Goal: Answer question/provide support

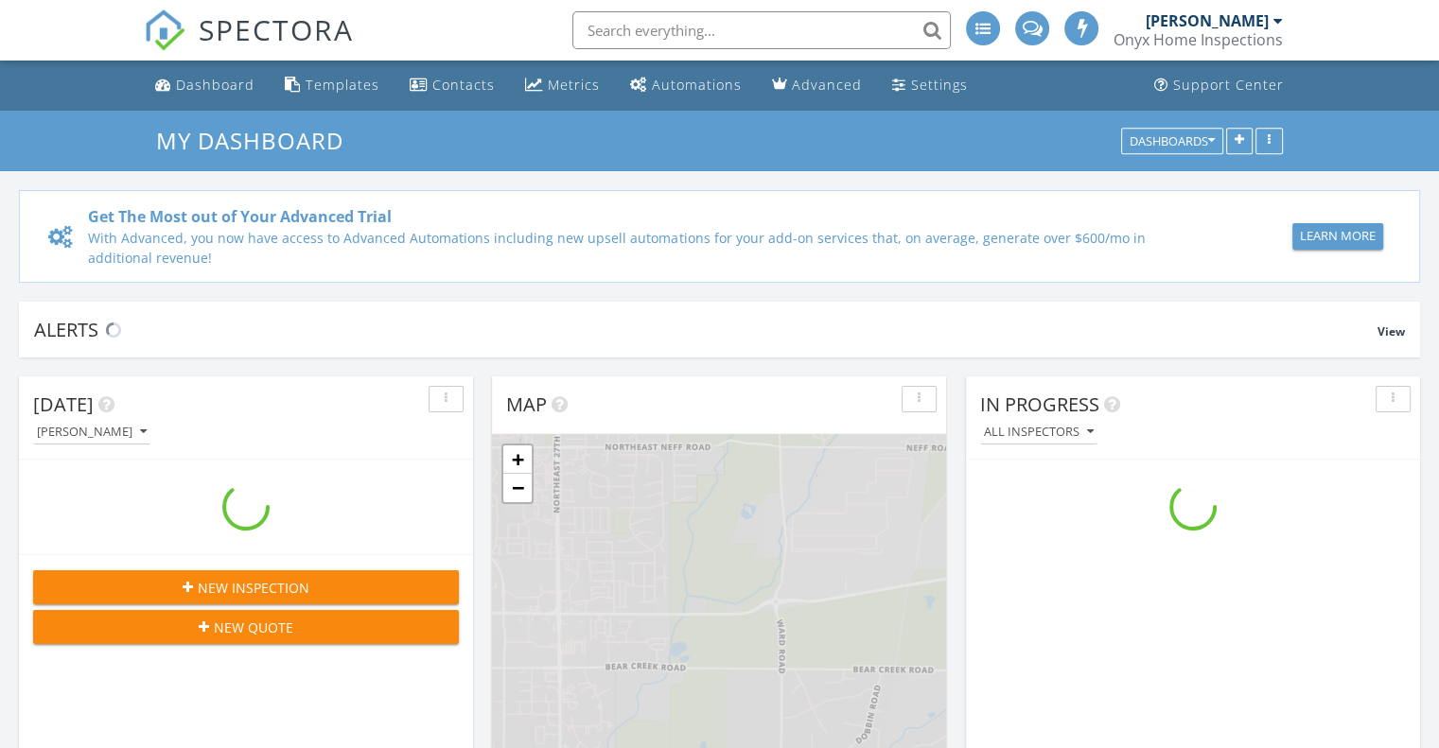
scroll to position [1751, 1468]
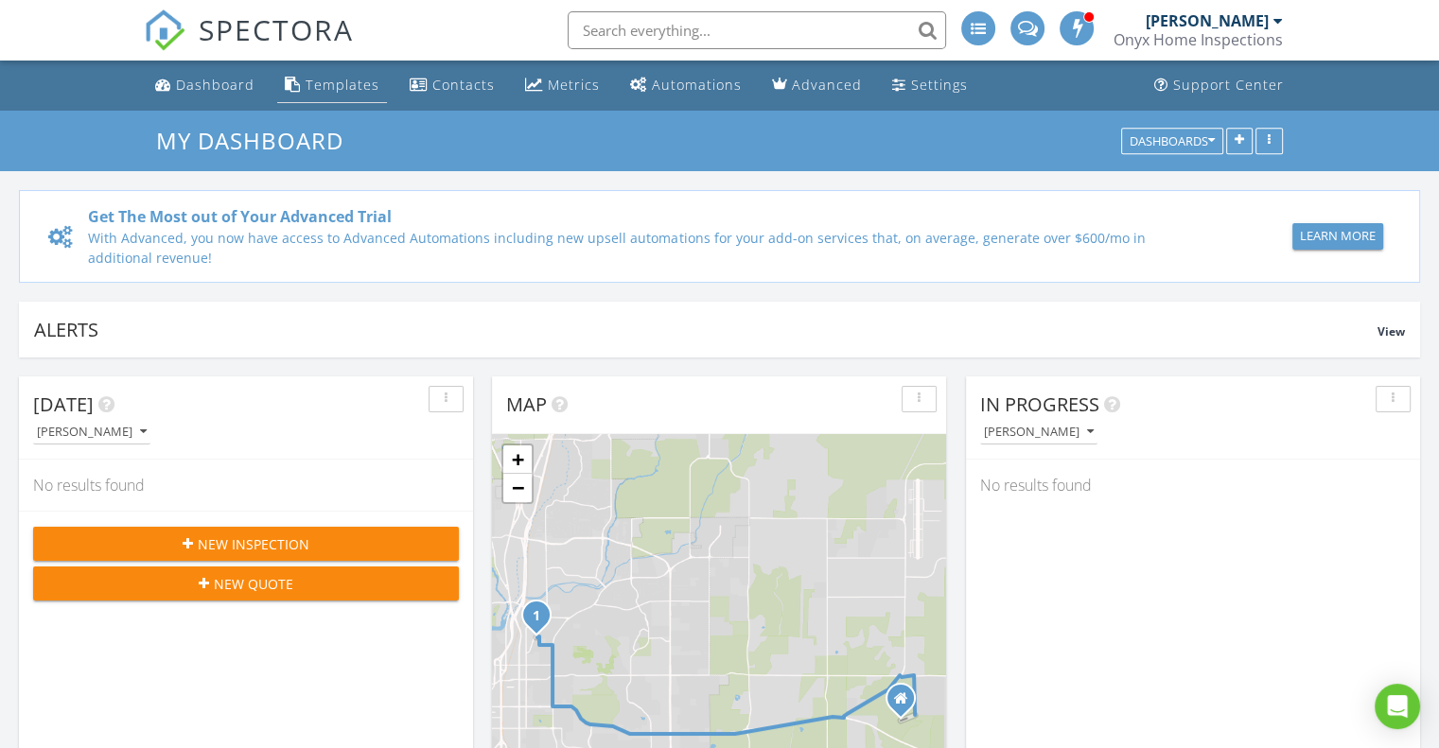
click at [344, 94] on link "Templates" at bounding box center [332, 85] width 110 height 35
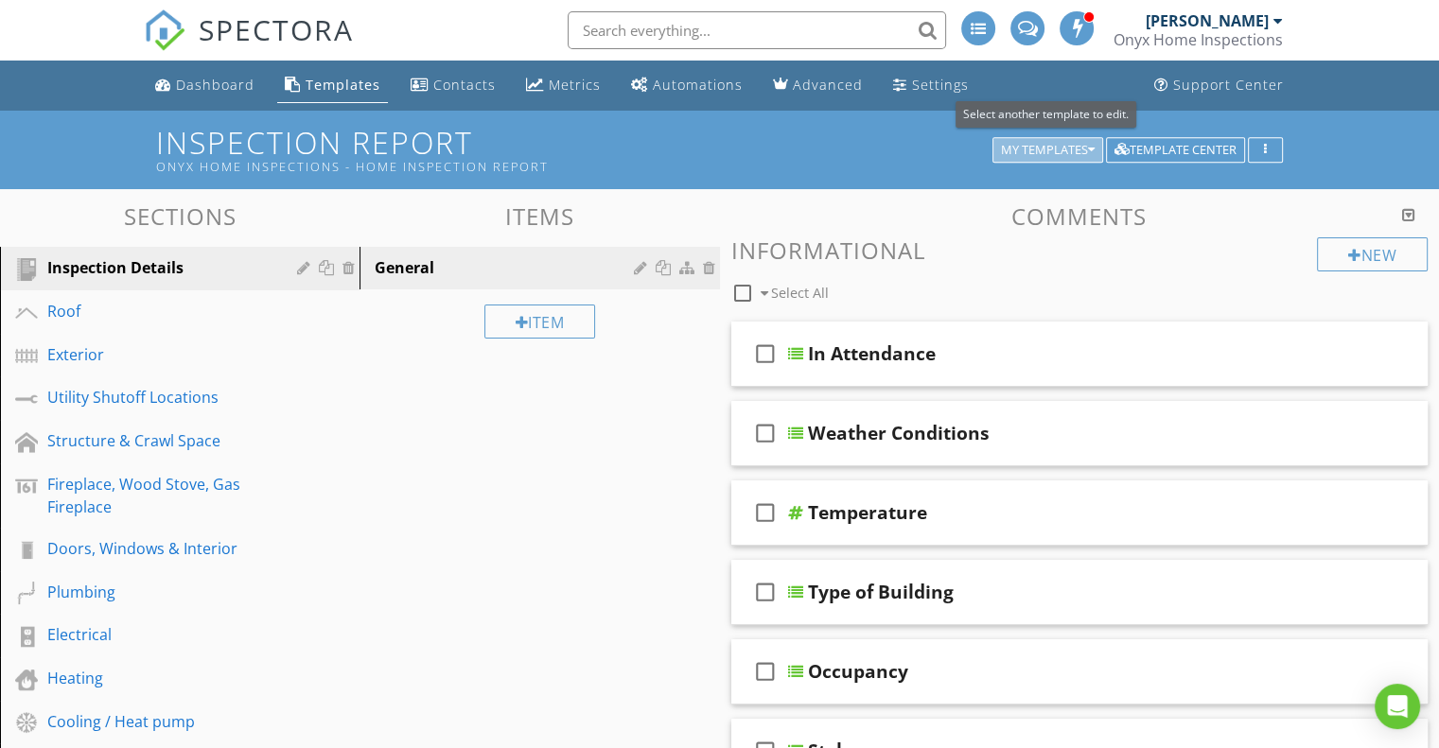
click at [1090, 150] on icon "button" at bounding box center [1091, 150] width 7 height 13
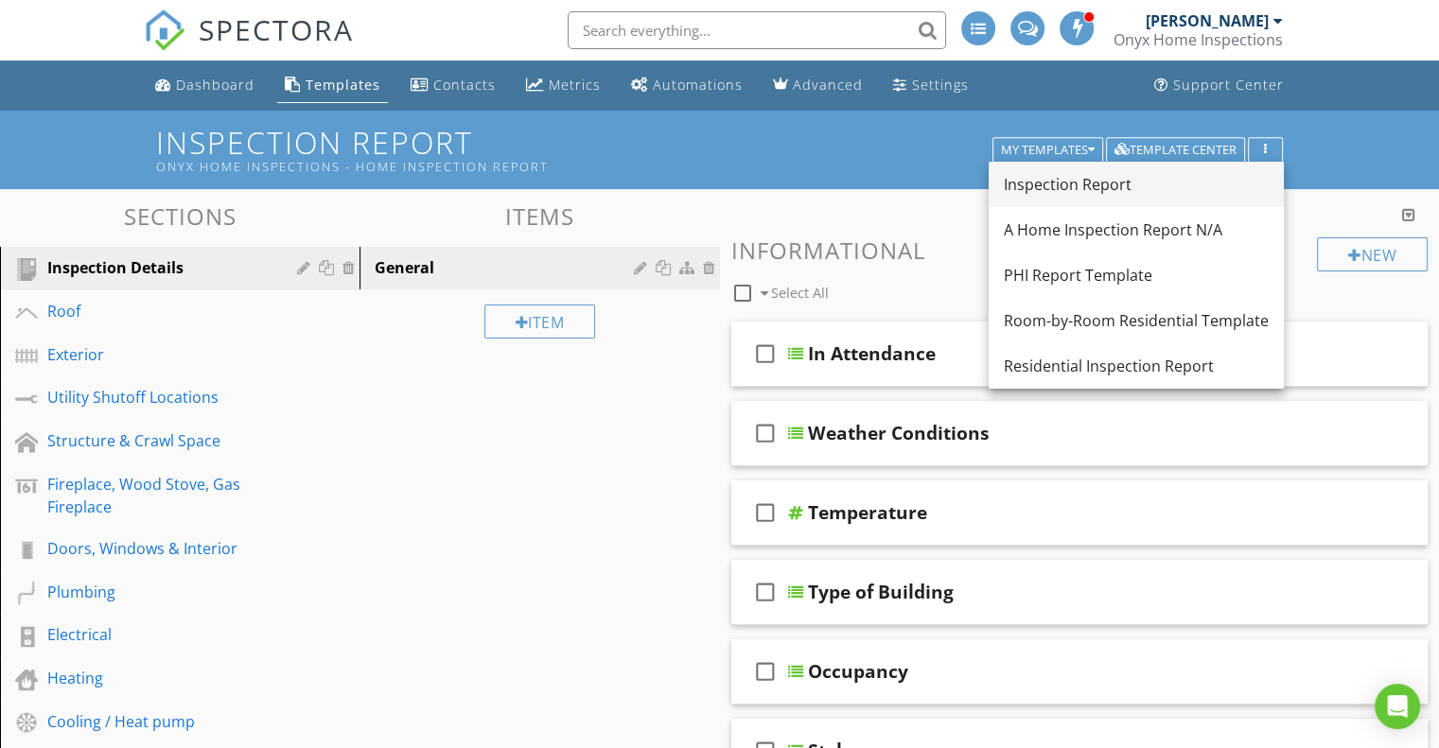
click at [1082, 181] on div "Inspection Report" at bounding box center [1136, 184] width 265 height 23
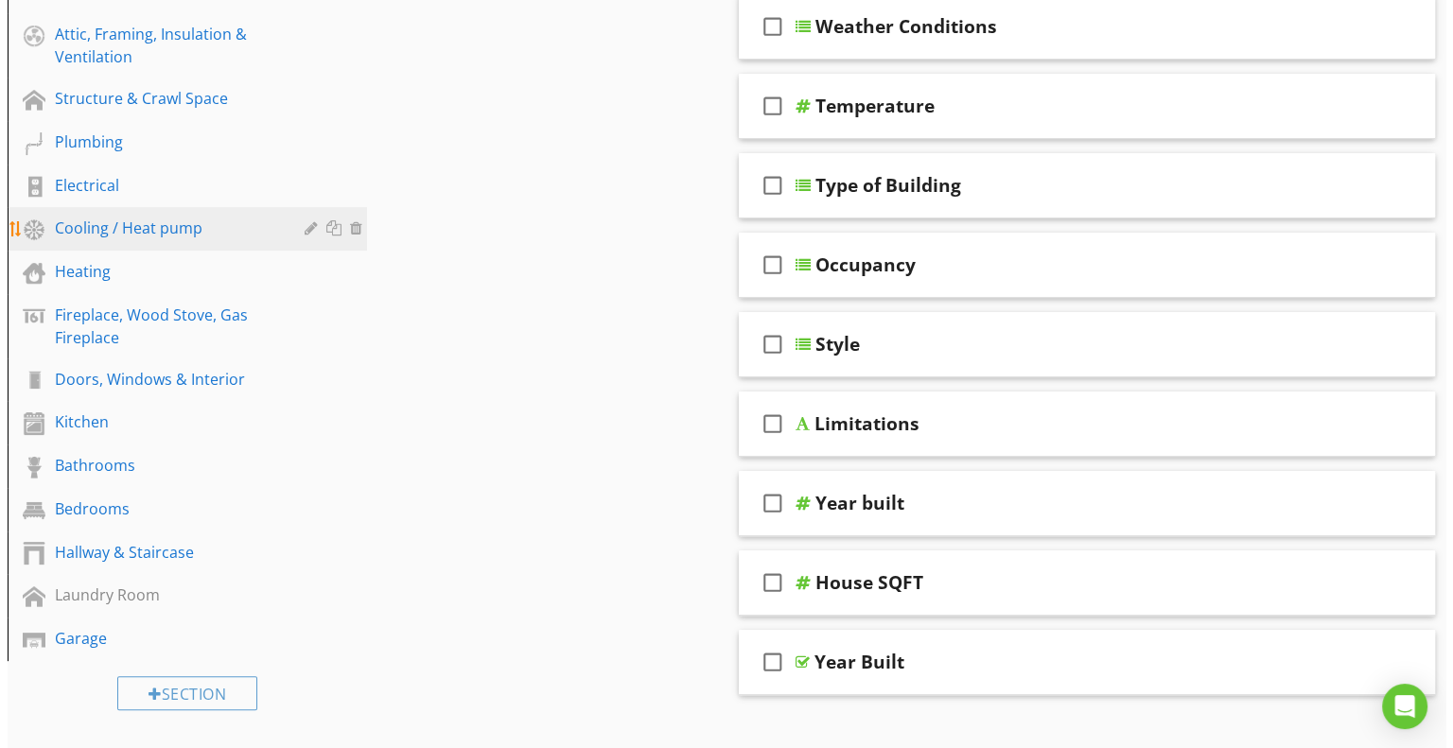
scroll to position [405, 0]
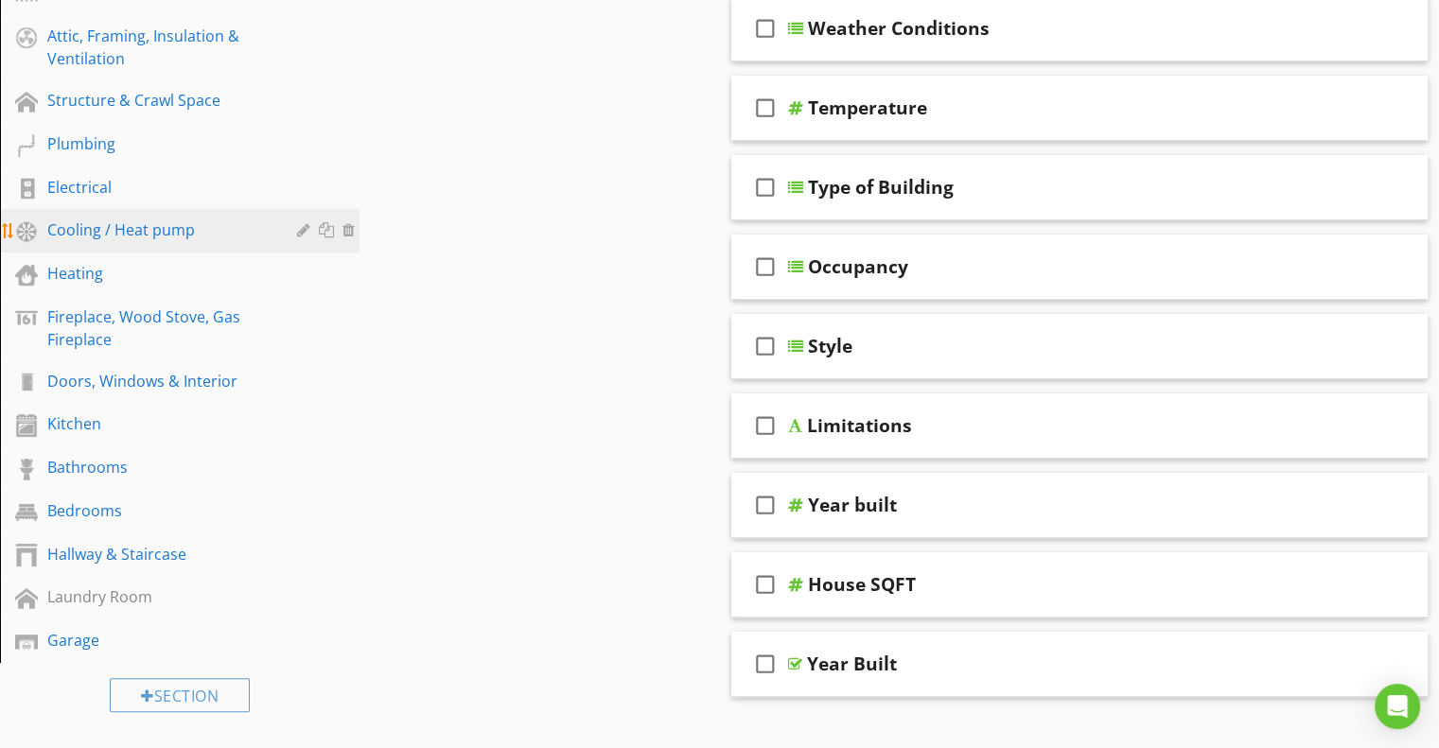
click at [306, 226] on div at bounding box center [306, 229] width 18 height 15
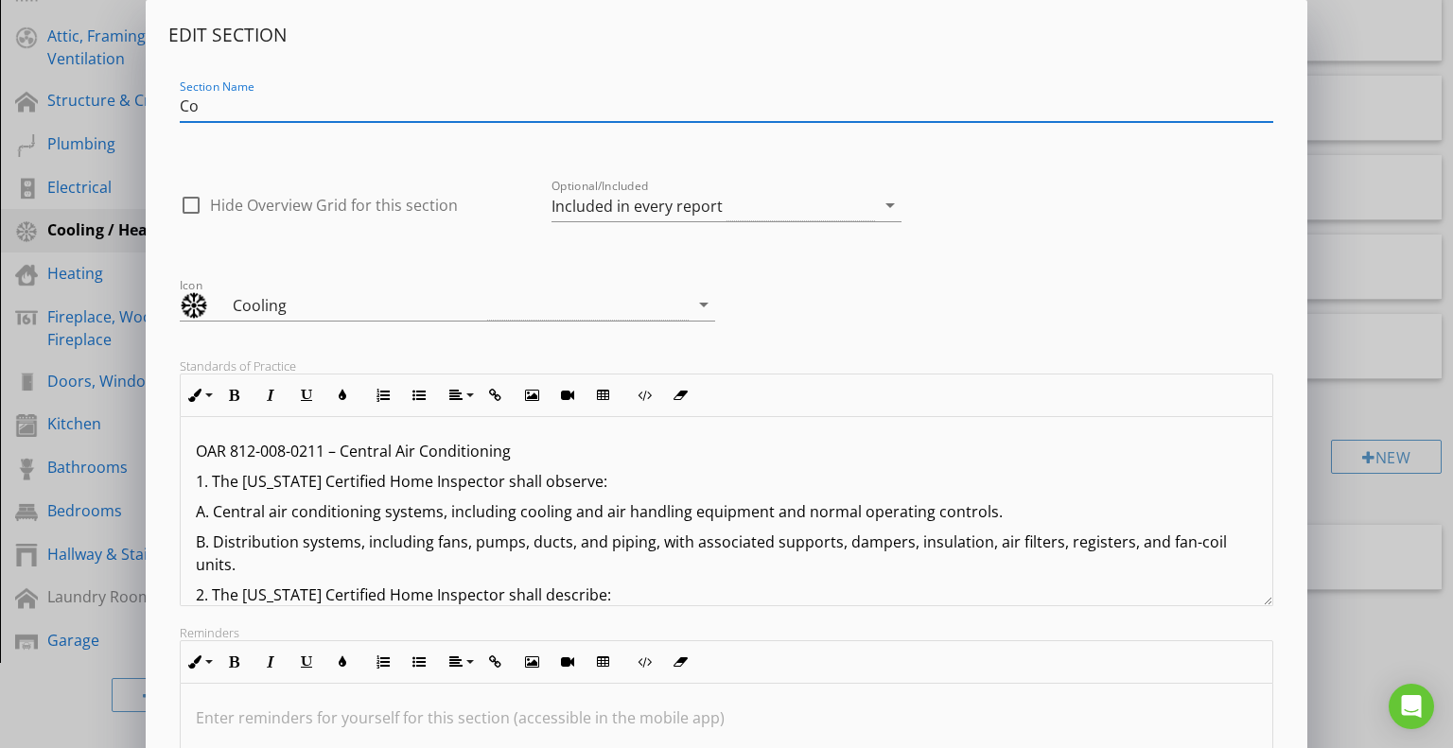
type input "C"
type input "HVAC"
click at [757, 300] on div "Icon Cooling arrow_drop_down" at bounding box center [726, 299] width 1117 height 80
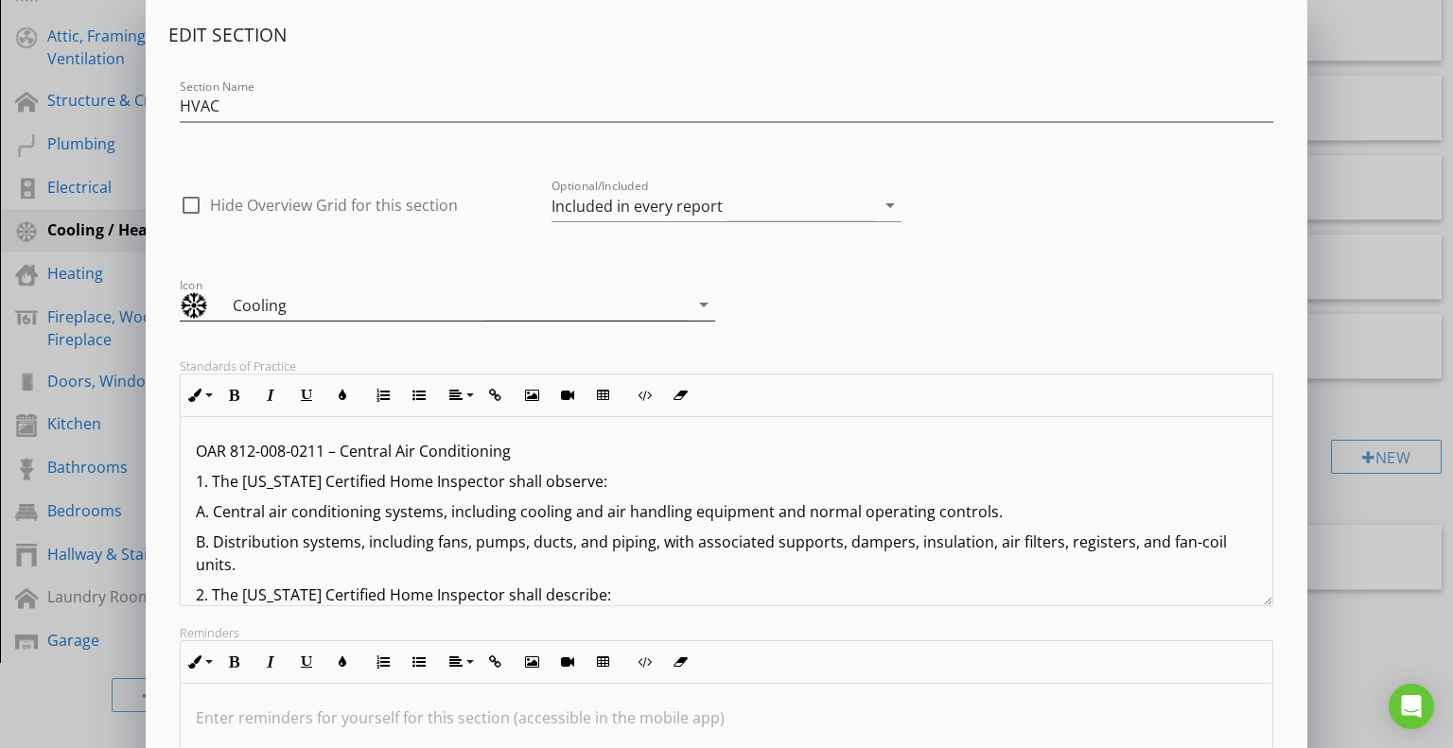
click at [703, 301] on icon "arrow_drop_down" at bounding box center [703, 304] width 23 height 23
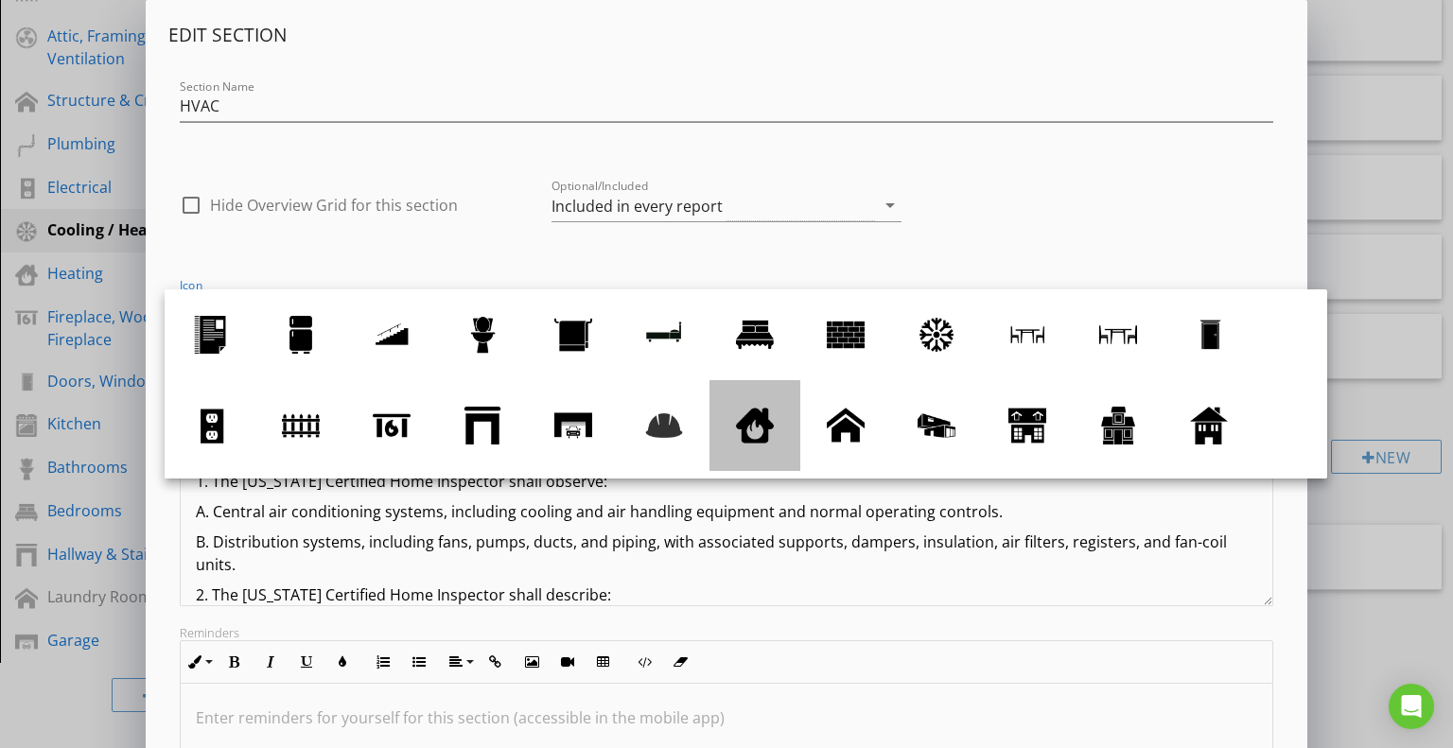
click at [759, 416] on div at bounding box center [755, 426] width 38 height 38
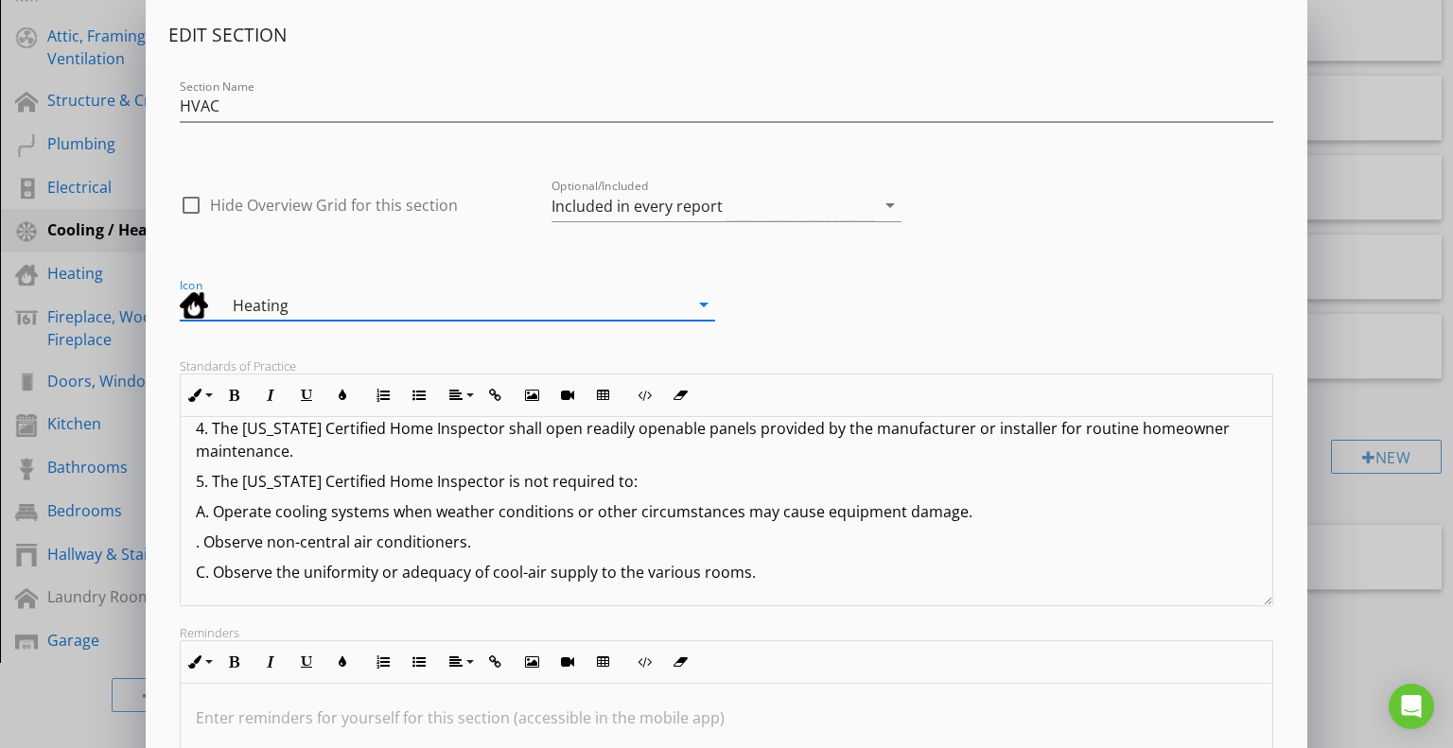
scroll to position [210, 0]
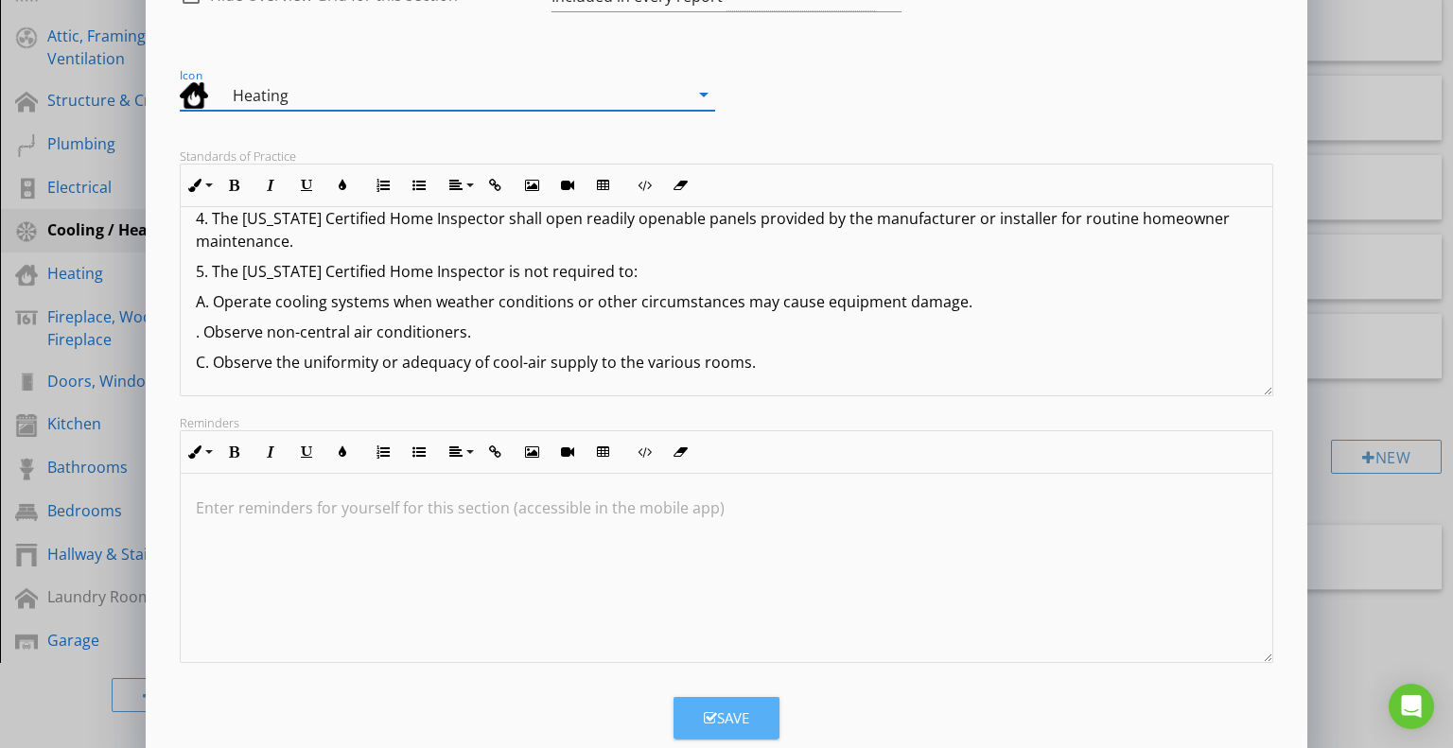
click at [739, 708] on div "Save" at bounding box center [726, 719] width 45 height 22
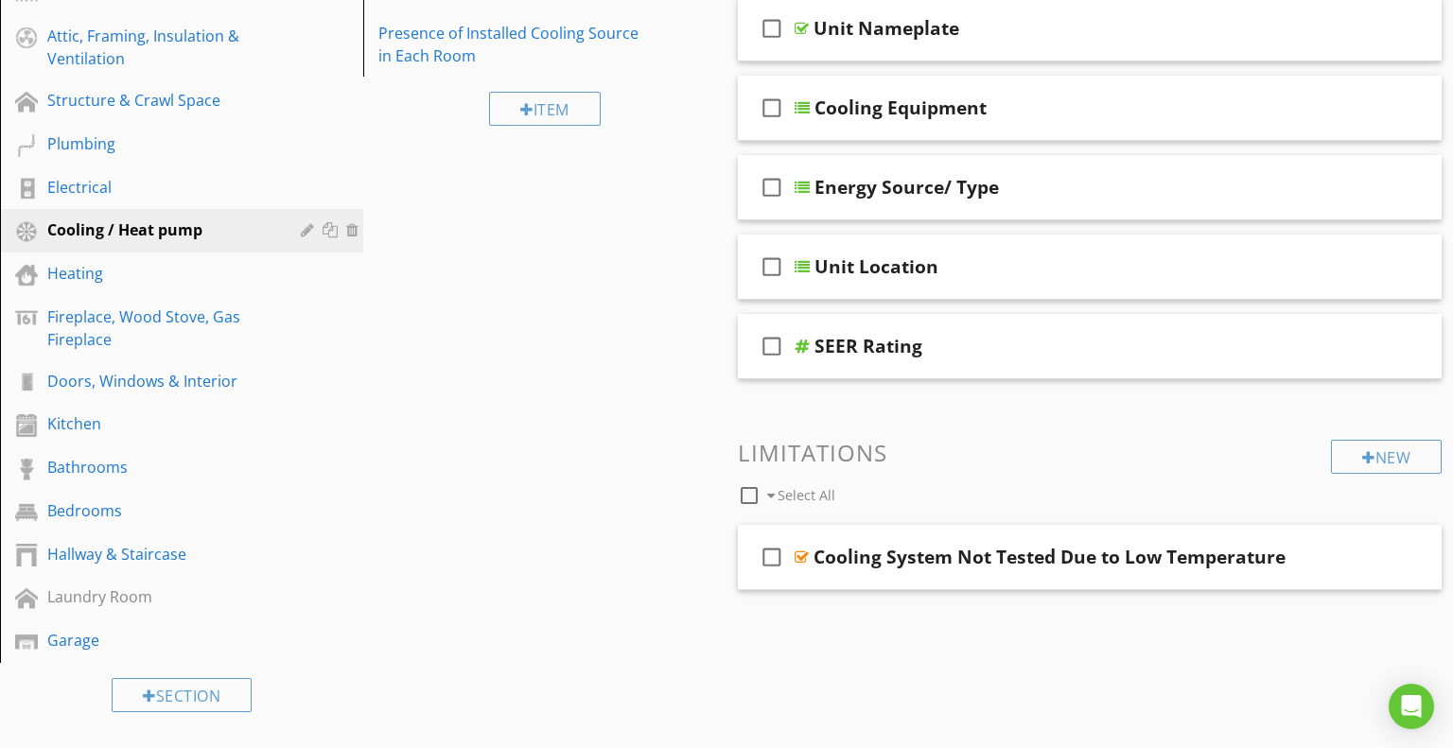
scroll to position [48, 0]
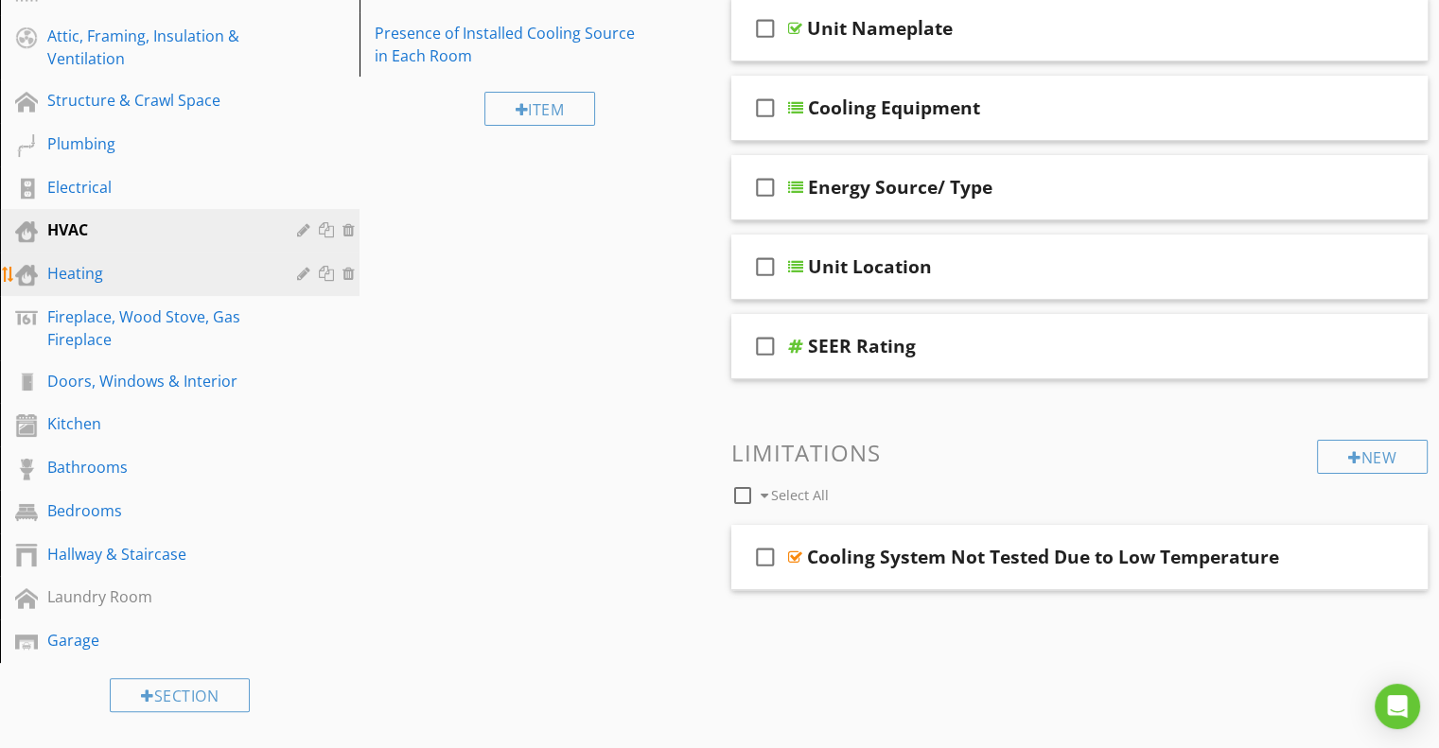
click at [114, 271] on div "Heating" at bounding box center [158, 273] width 222 height 23
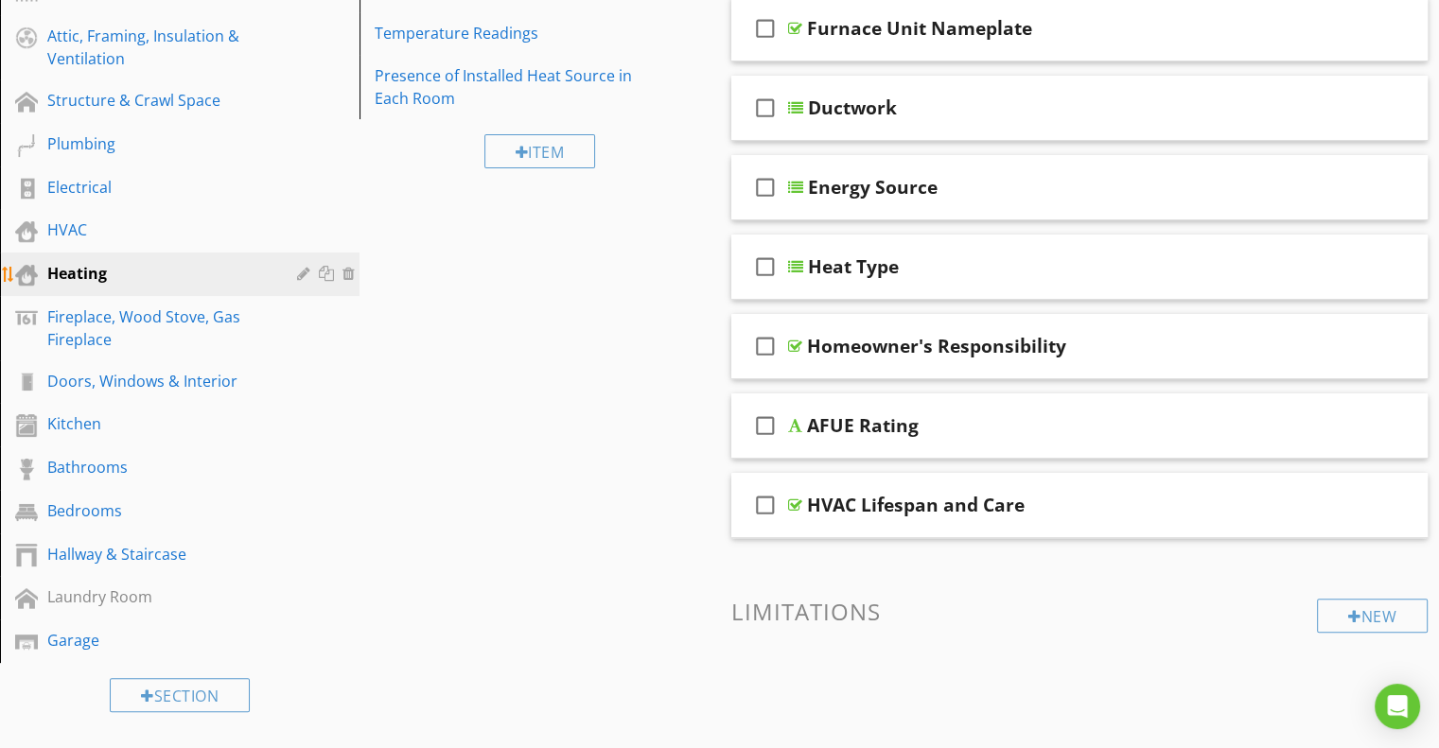
click at [299, 268] on div at bounding box center [306, 273] width 18 height 15
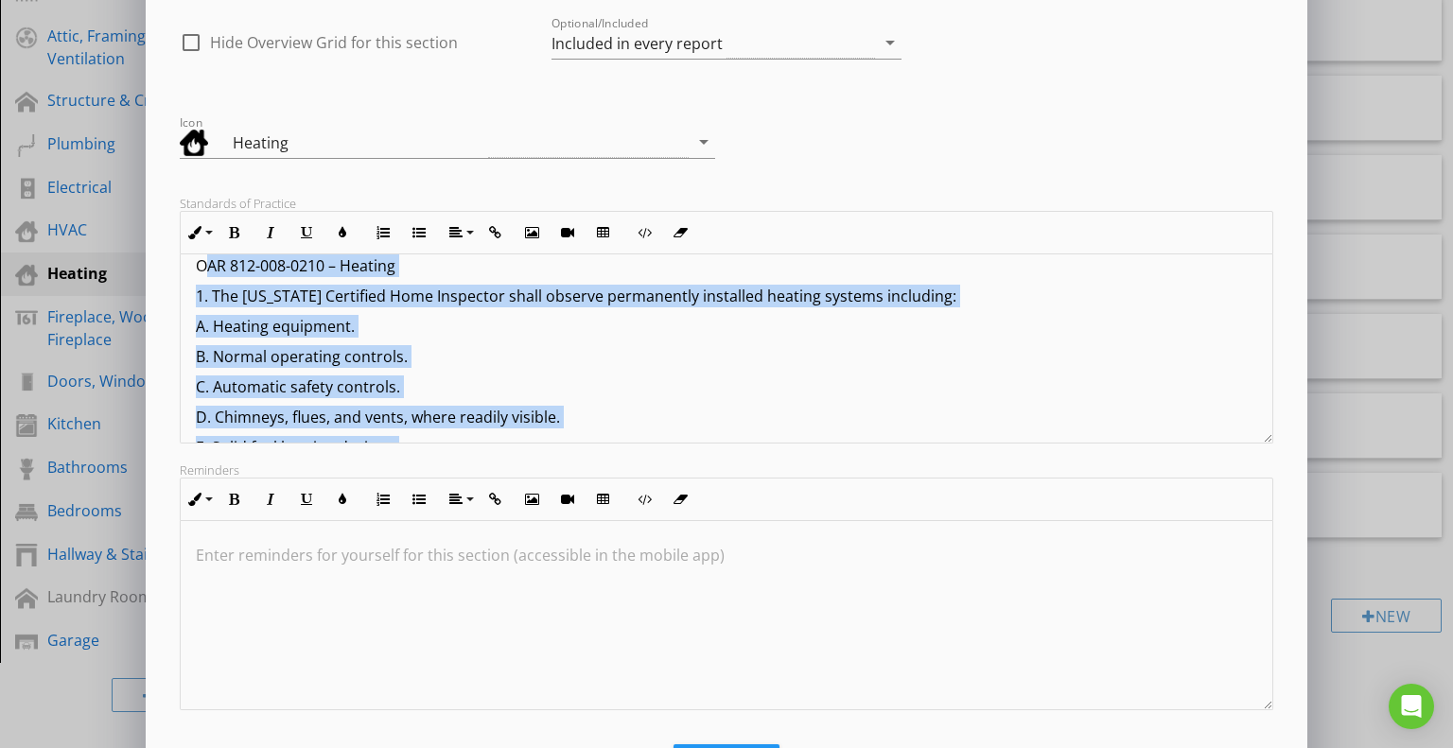
scroll to position [0, 0]
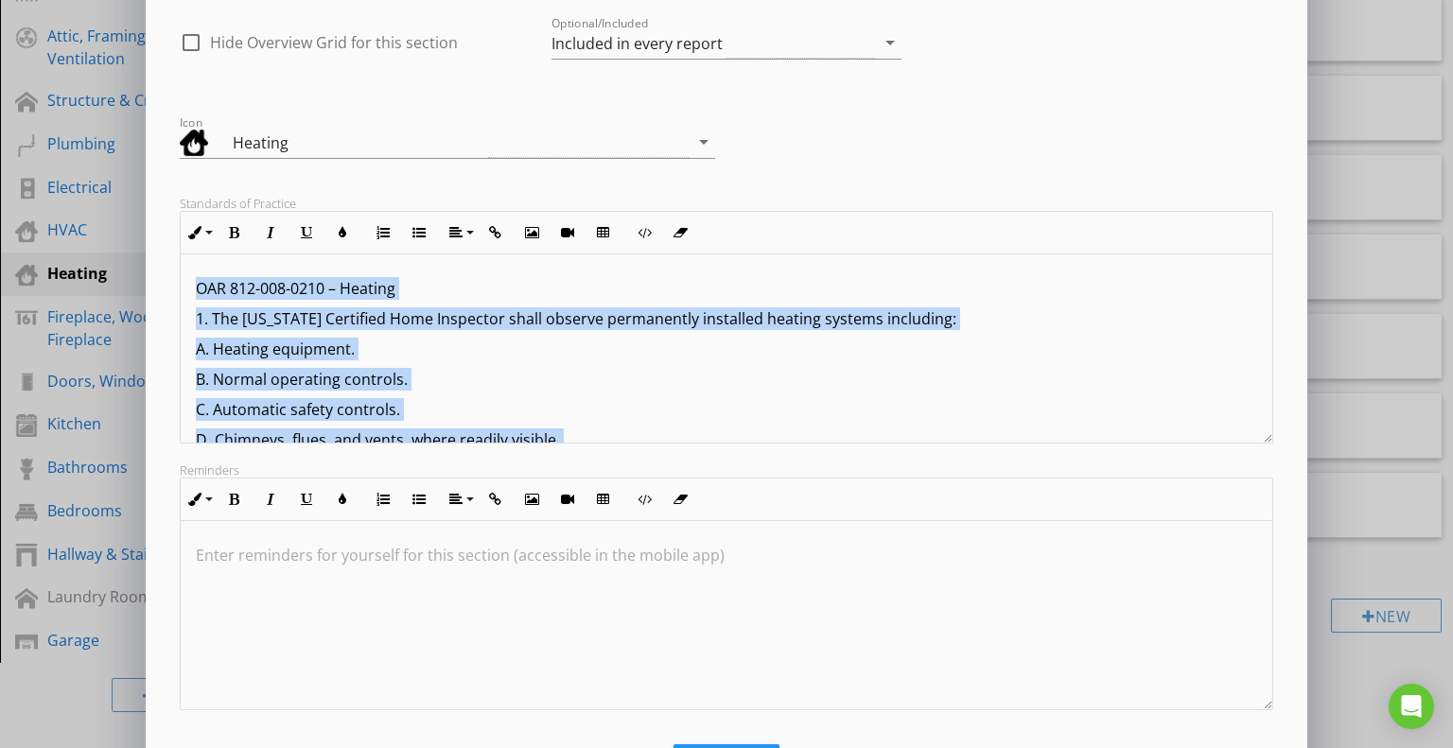
drag, startPoint x: 315, startPoint y: 406, endPoint x: 180, endPoint y: 267, distance: 194.0
click at [181, 267] on div "OAR 812-008-0210 – Heating 1. The Oregon Certified Home Inspector shall observe…" at bounding box center [727, 579] width 1093 height 651
copy div "OAR 812-008-0210 – Heating 1. The Oregon Certified Home Inspector shall observe…"
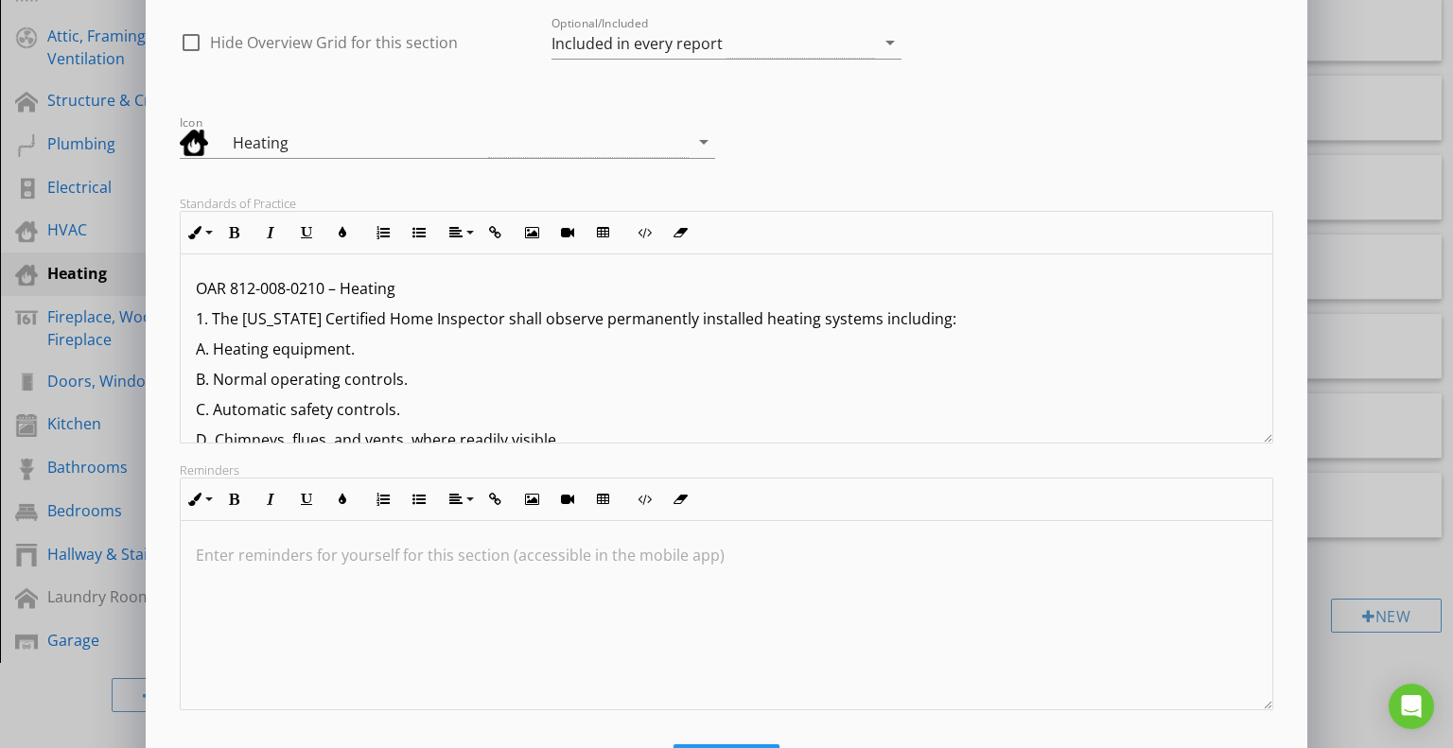
click at [81, 226] on div "Edit Section Section Name Heating check_box_outline_blank Hide Overview Grid fo…" at bounding box center [726, 338] width 1453 height 1002
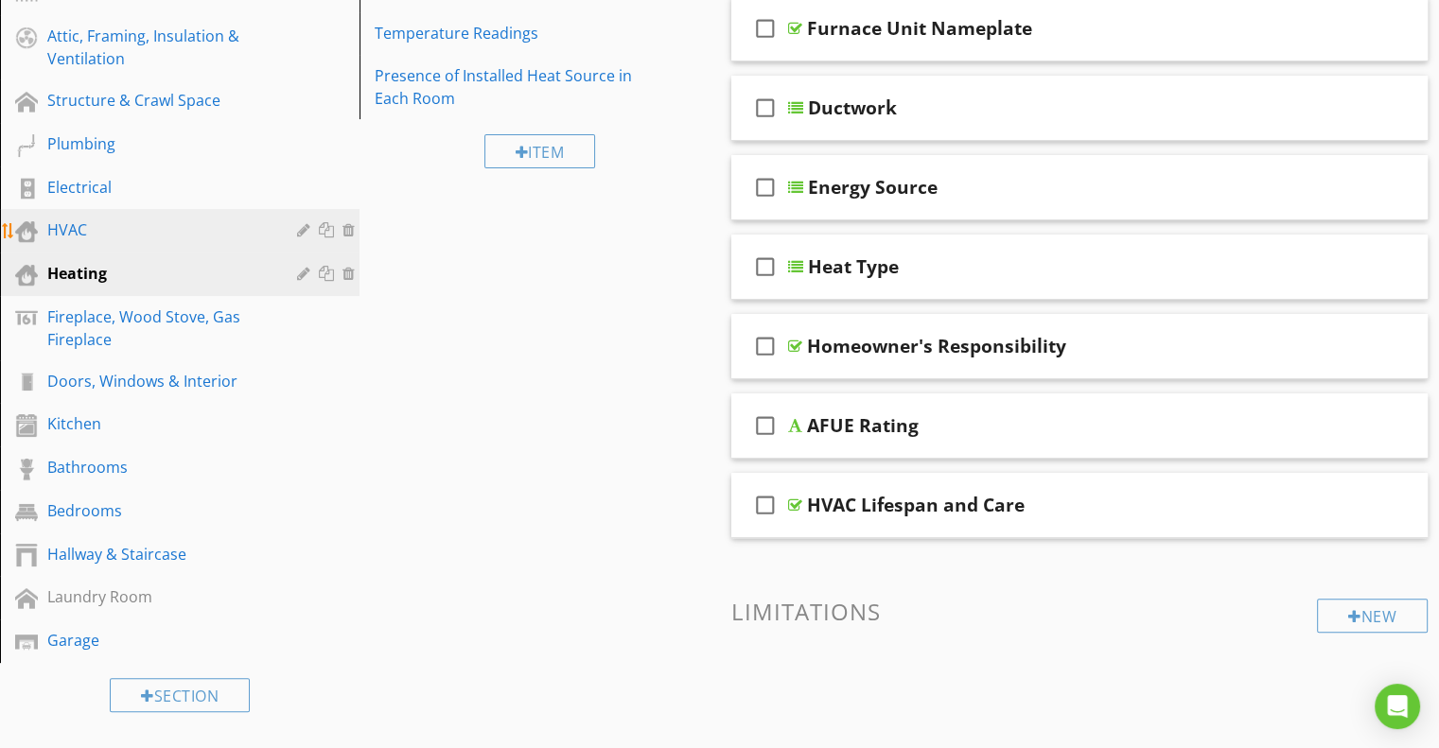
click at [93, 219] on div "HVAC" at bounding box center [158, 230] width 222 height 23
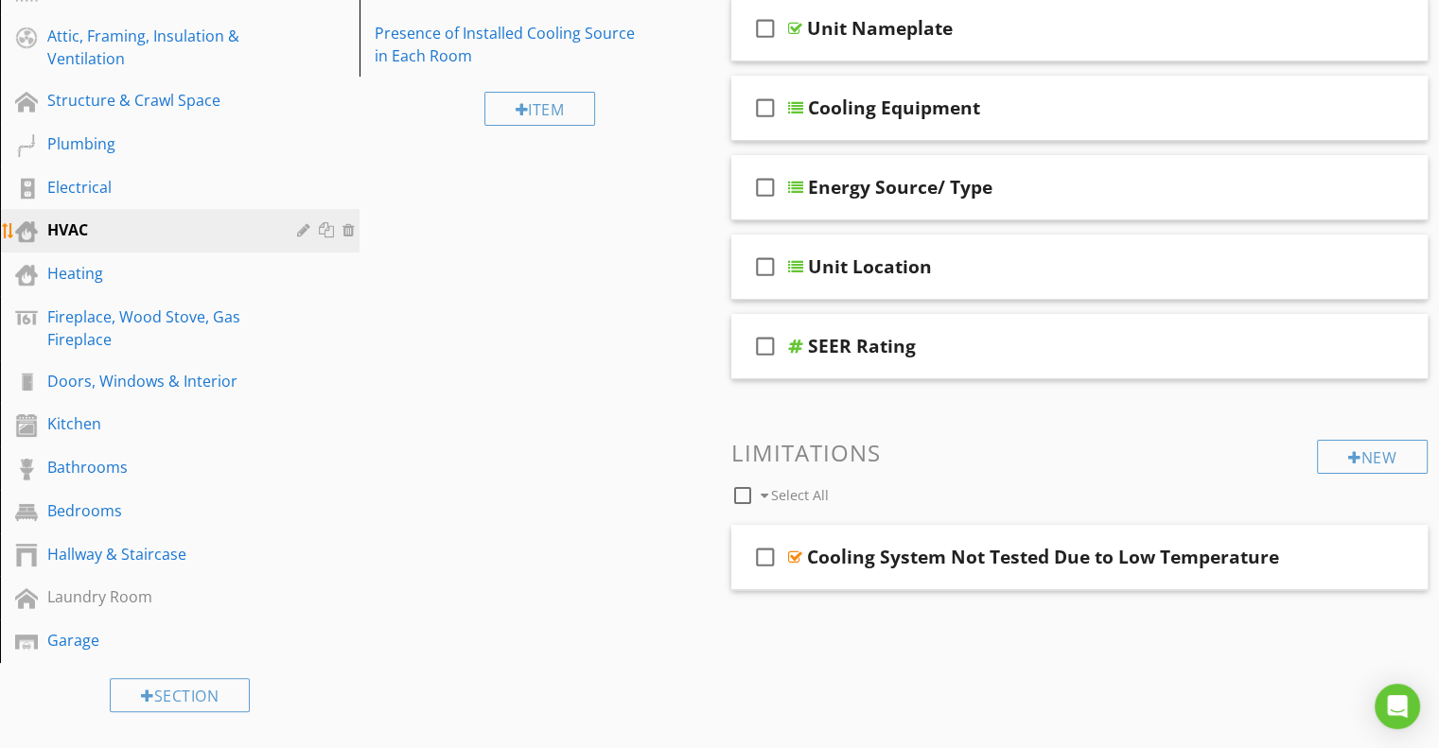
click at [301, 228] on div at bounding box center [306, 229] width 18 height 15
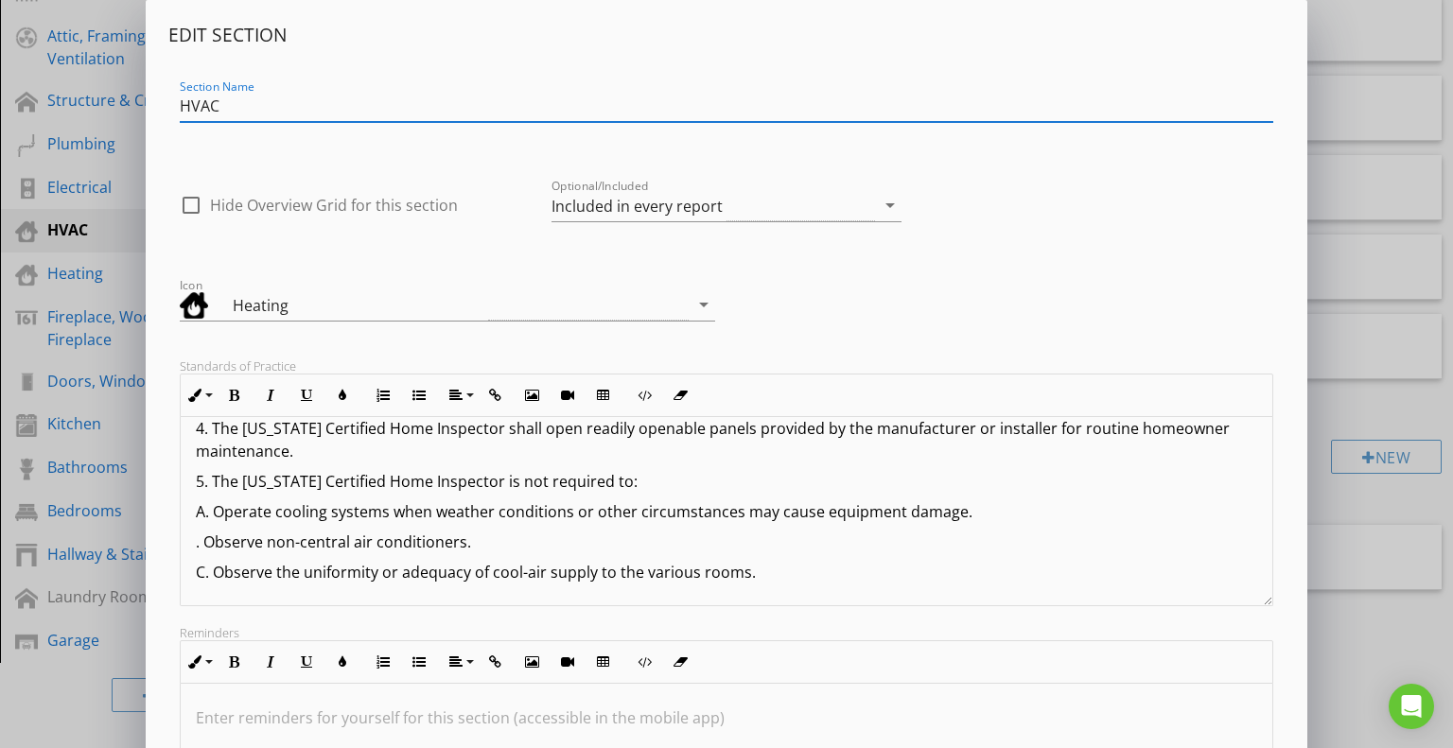
scroll to position [252, 0]
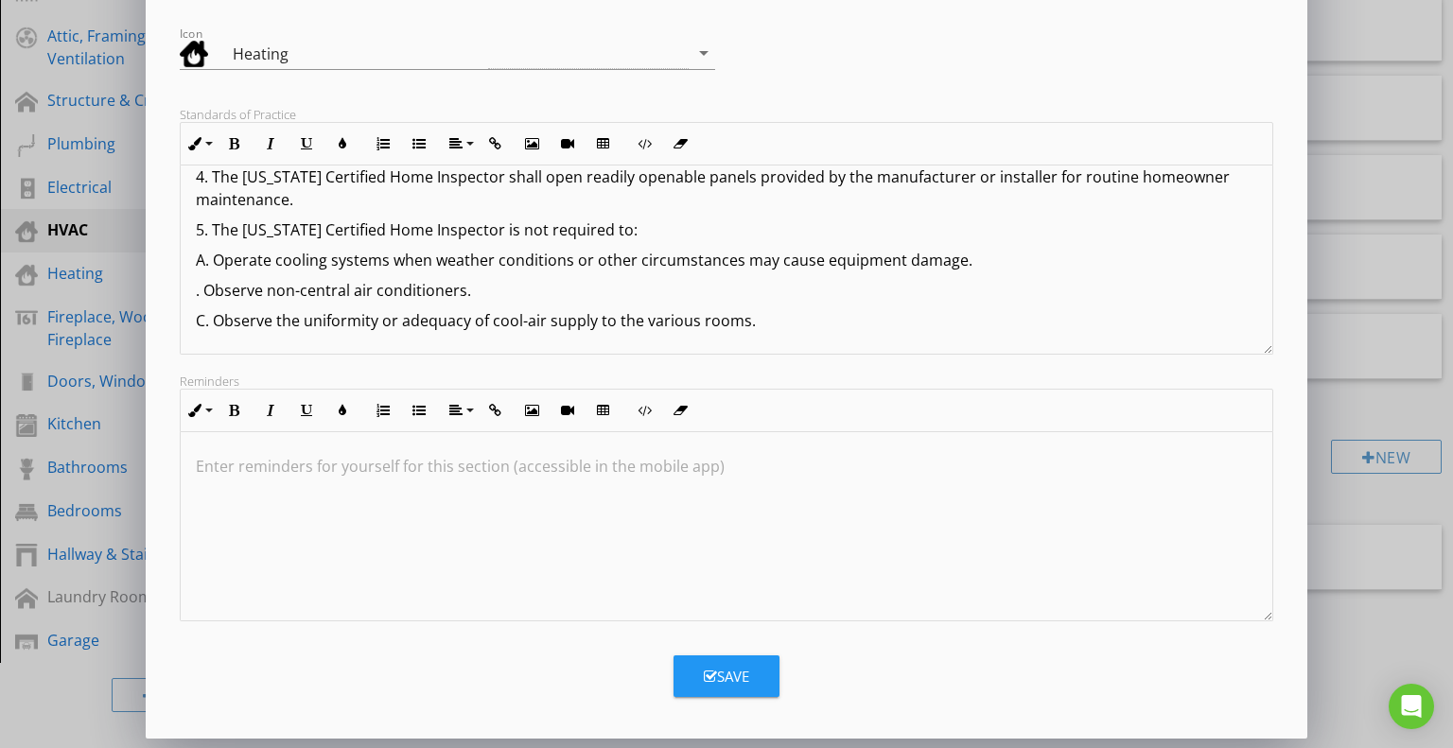
click at [758, 321] on p "C. Observe the uniformity or adequacy of cool-air supply to the various rooms." at bounding box center [727, 320] width 1062 height 23
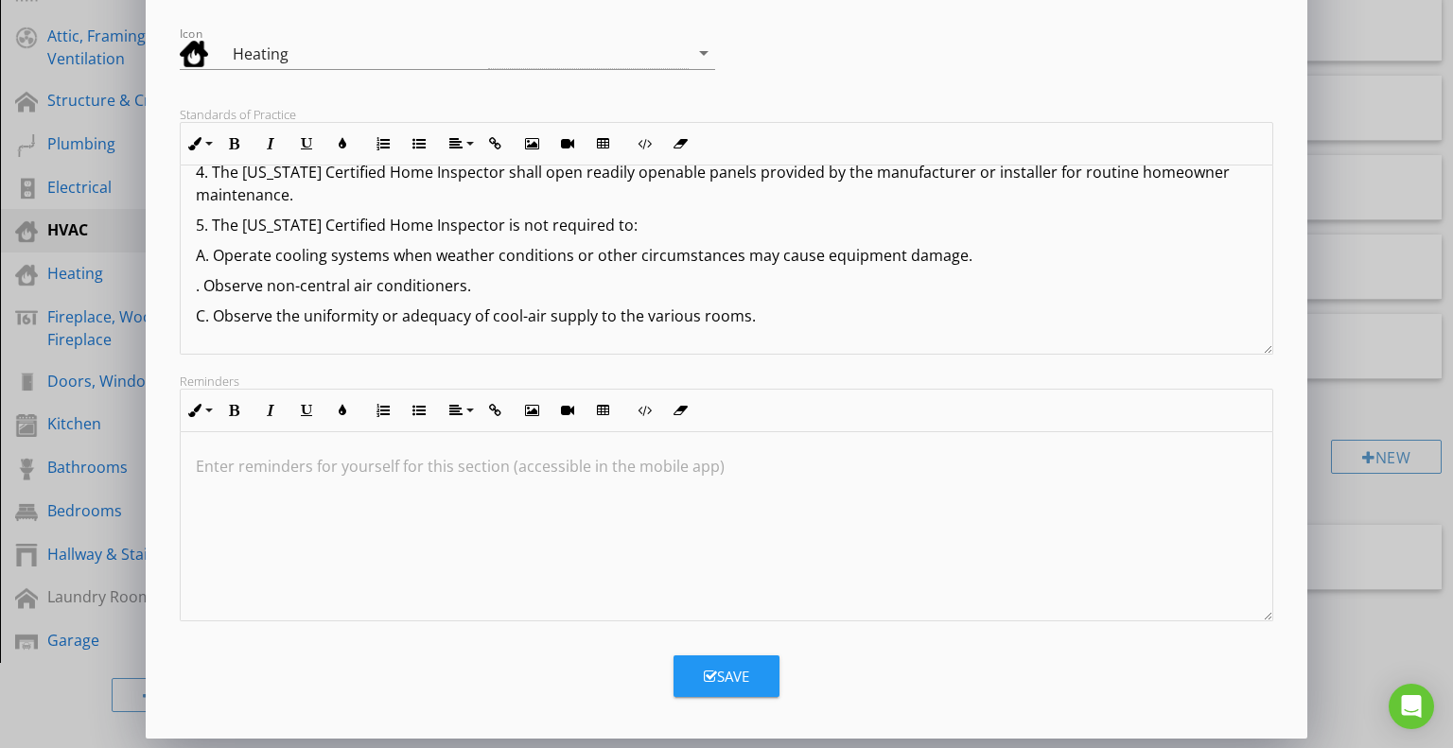
scroll to position [323, 0]
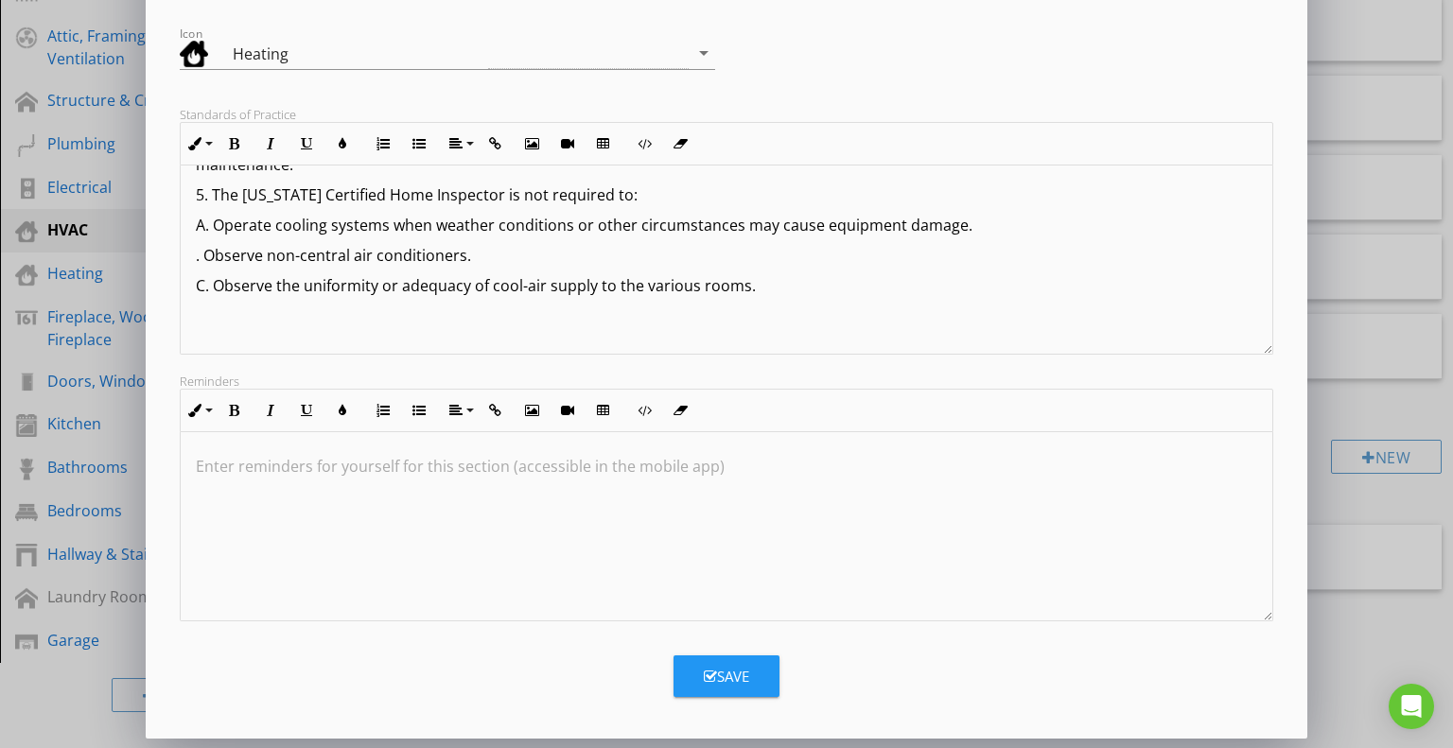
click at [201, 337] on p at bounding box center [727, 346] width 1062 height 23
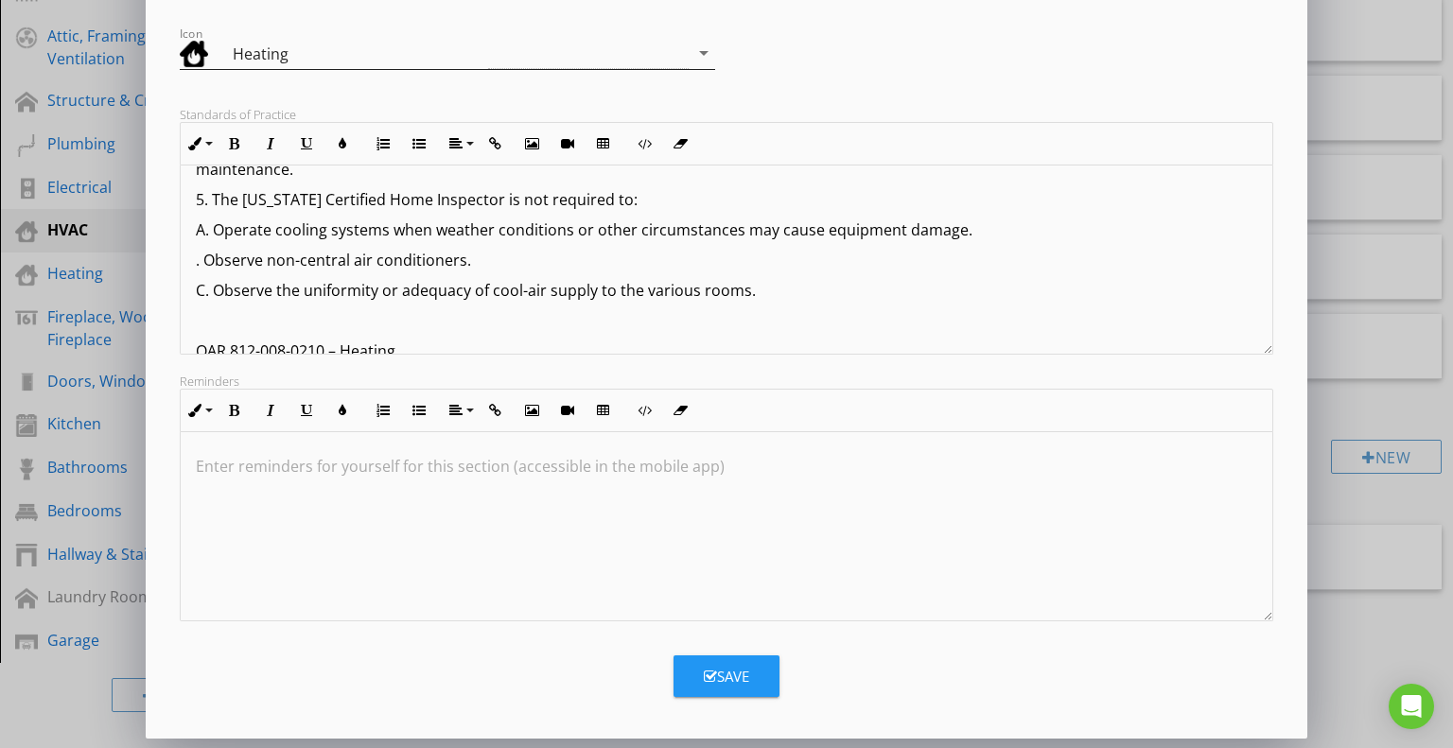
click at [704, 45] on icon "arrow_drop_down" at bounding box center [703, 53] width 23 height 23
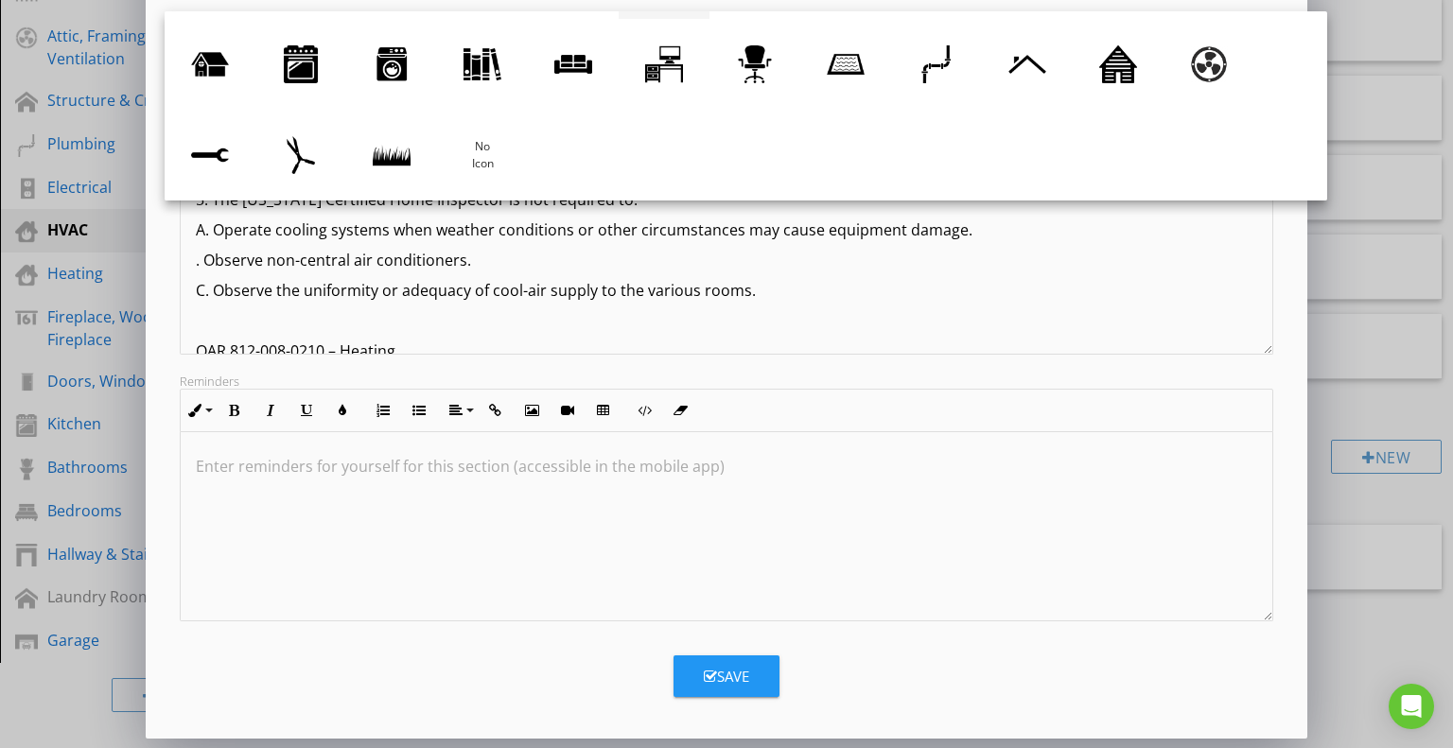
scroll to position [173, 0]
click at [902, 290] on p "C. Observe the uniformity or adequacy of cool-air supply to the various rooms." at bounding box center [727, 290] width 1062 height 23
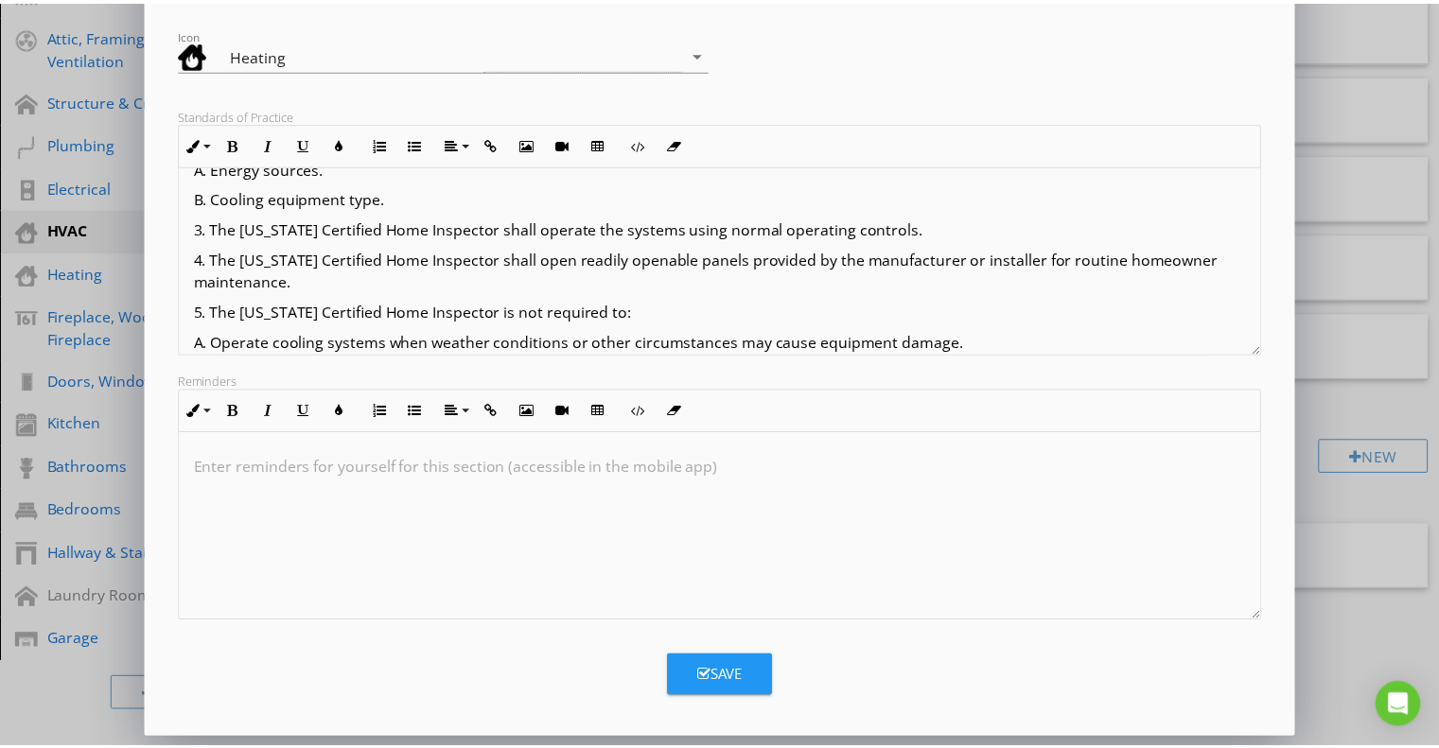
scroll to position [187, 0]
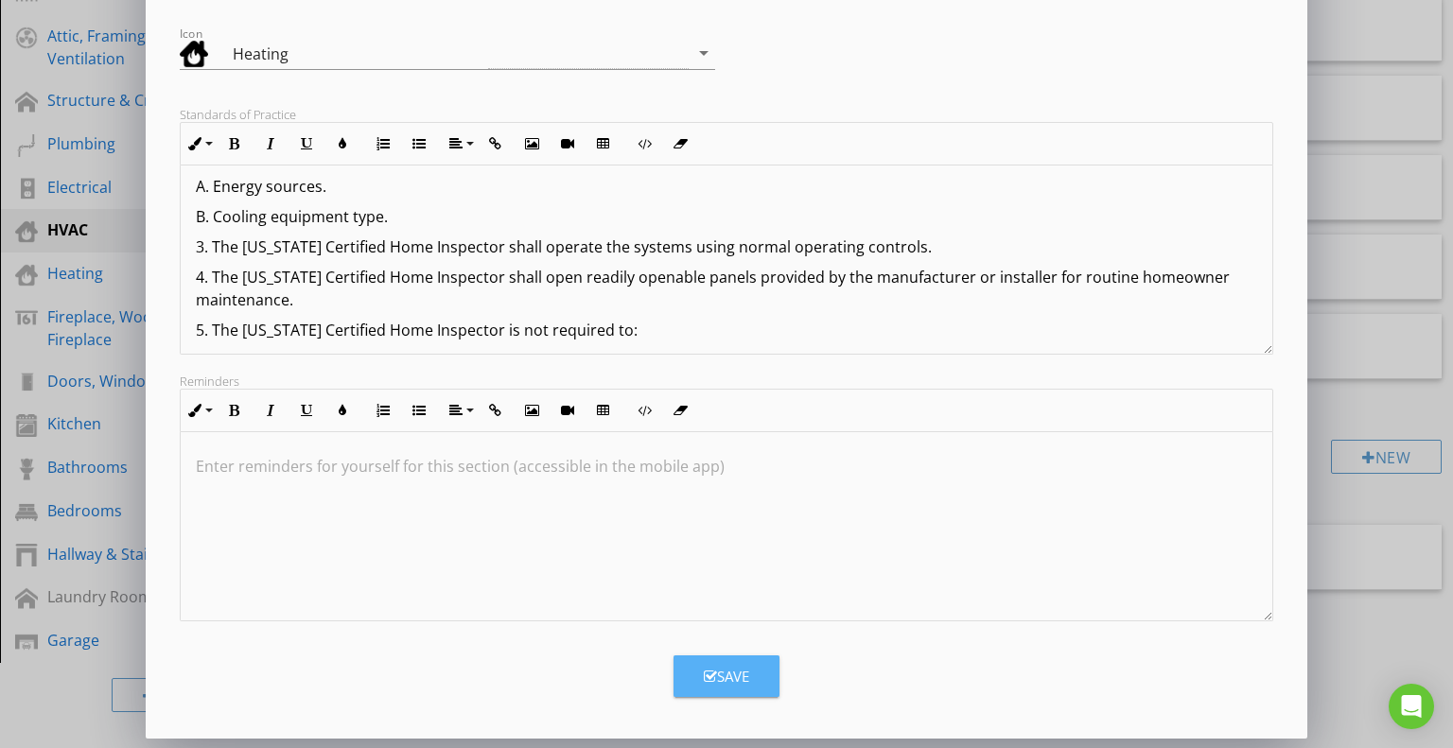
click at [742, 666] on div "Save" at bounding box center [726, 677] width 45 height 22
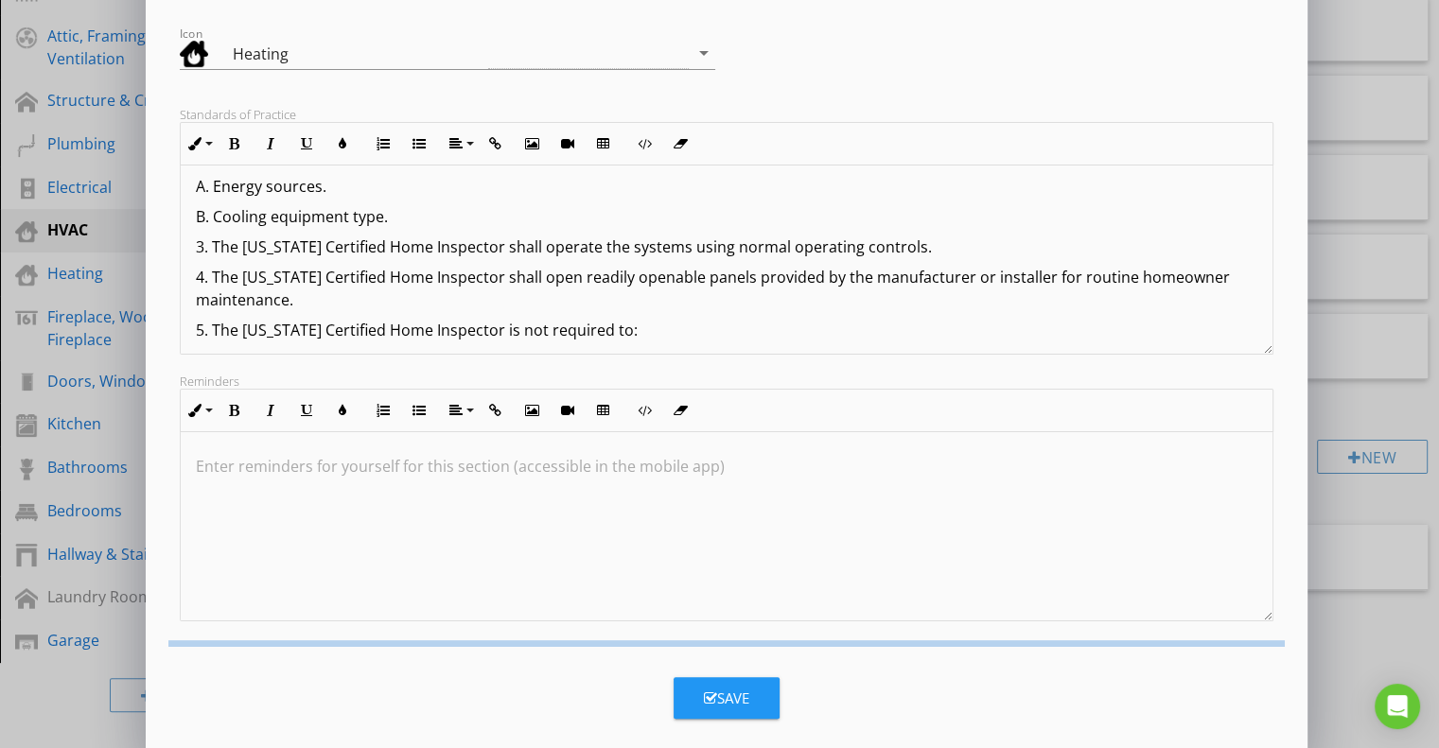
scroll to position [48, 0]
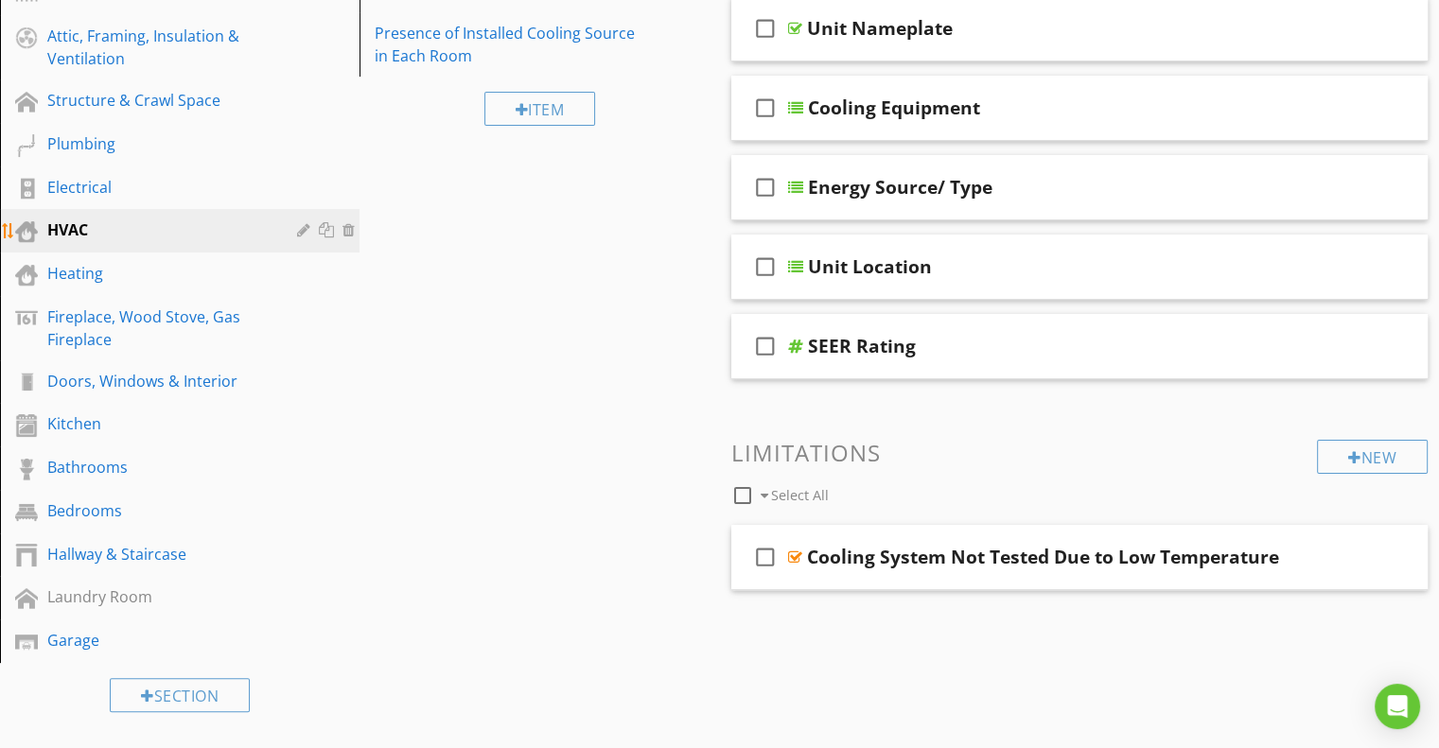
click at [192, 219] on div "HVAC" at bounding box center [158, 230] width 222 height 23
click at [92, 230] on div "HVAC" at bounding box center [158, 230] width 222 height 23
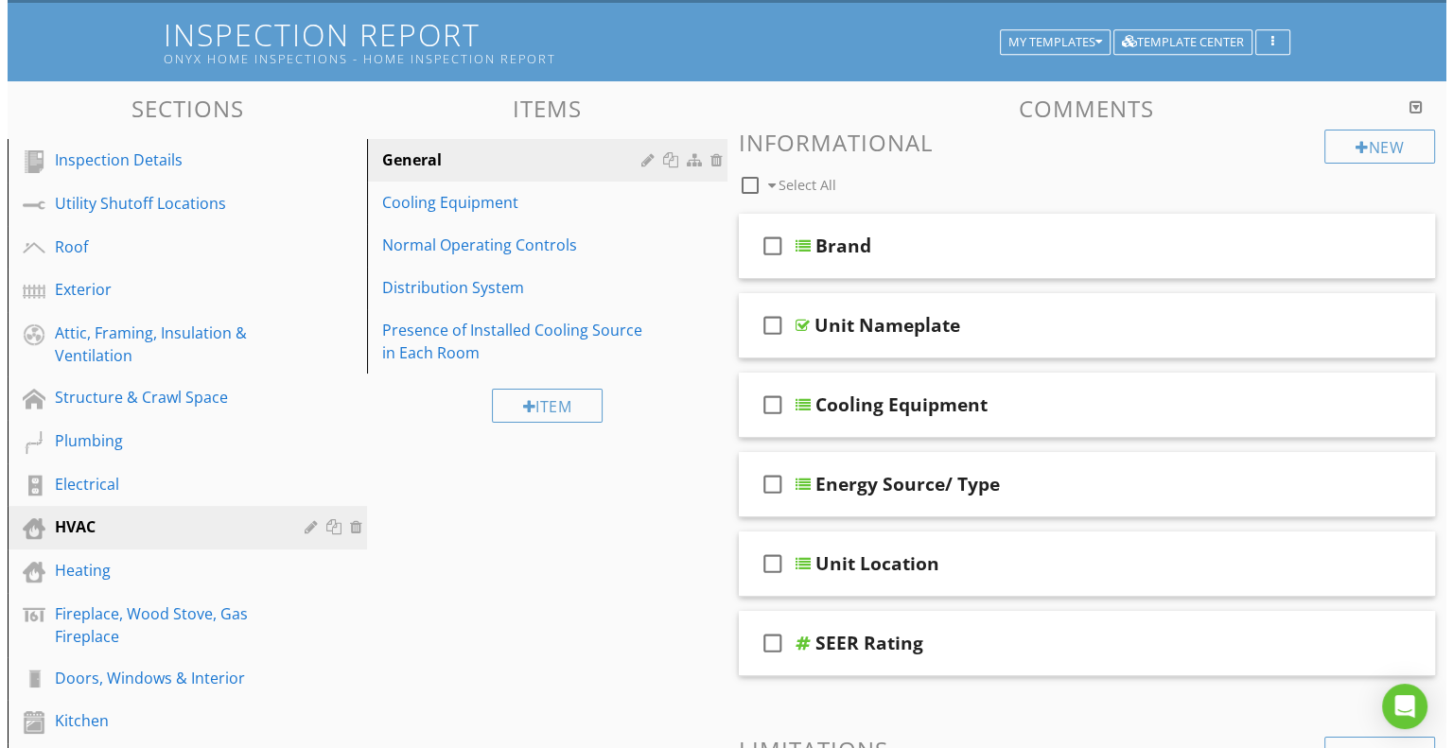
scroll to position [106, 0]
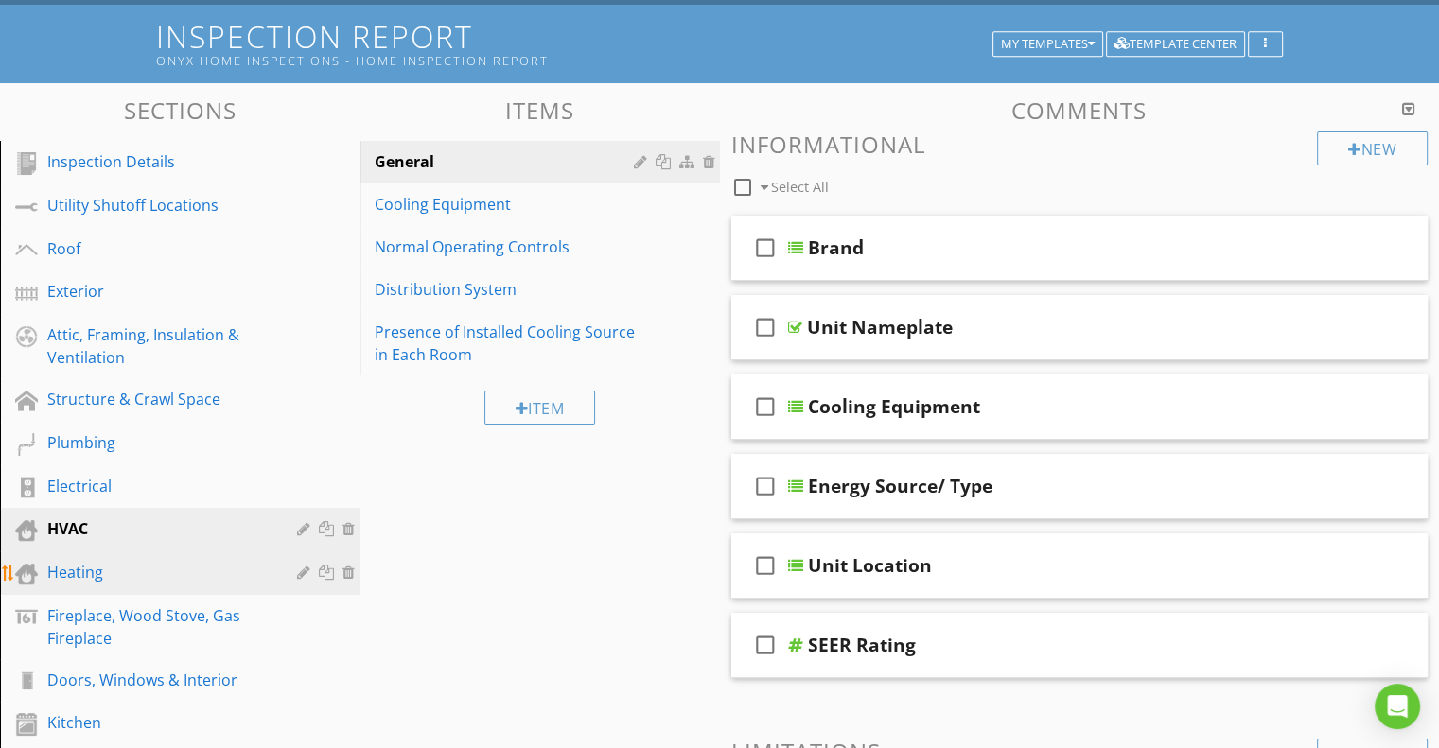
click at [122, 581] on link "Heating" at bounding box center [183, 574] width 354 height 44
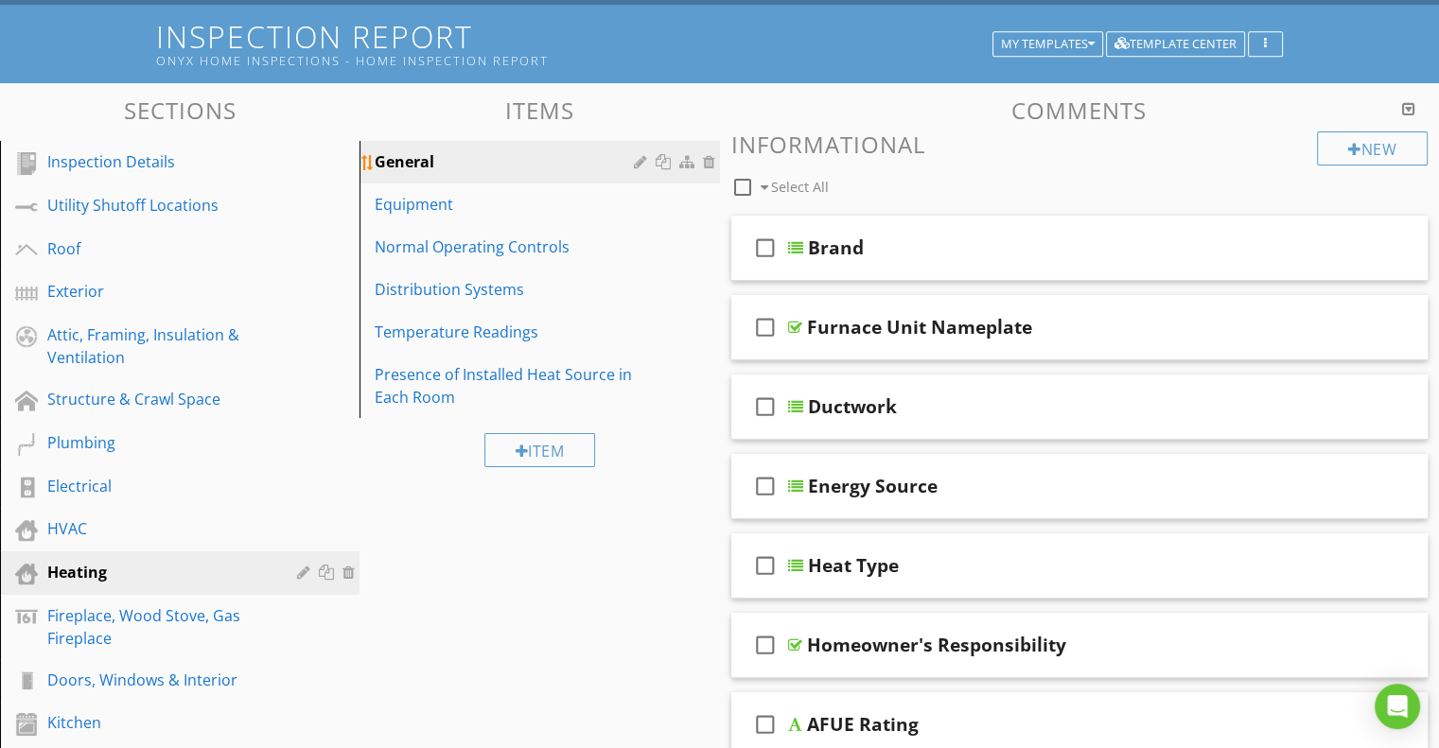
click at [686, 158] on div at bounding box center [689, 161] width 20 height 15
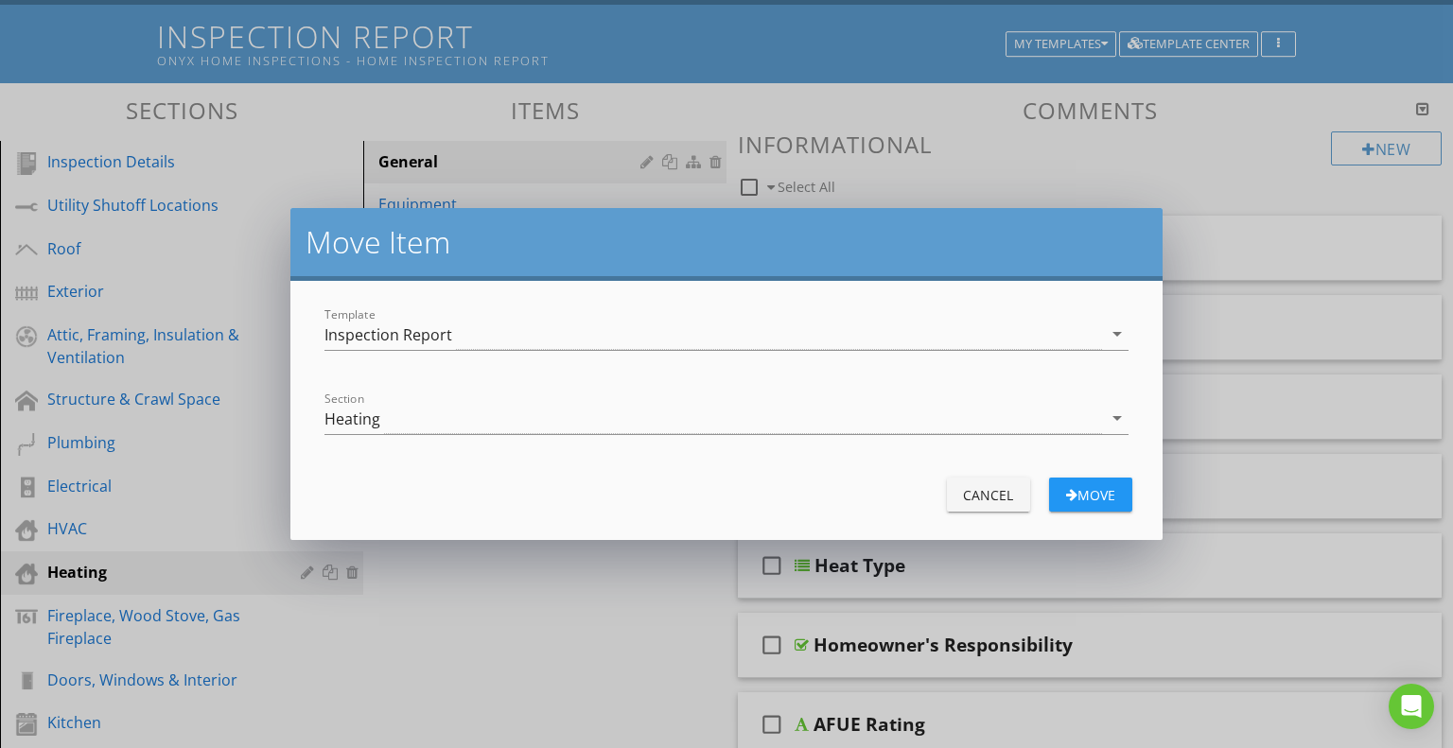
click at [689, 124] on div "Move Item Template Inspection Report arrow_drop_down Section Heating arrow_drop…" at bounding box center [726, 374] width 1453 height 748
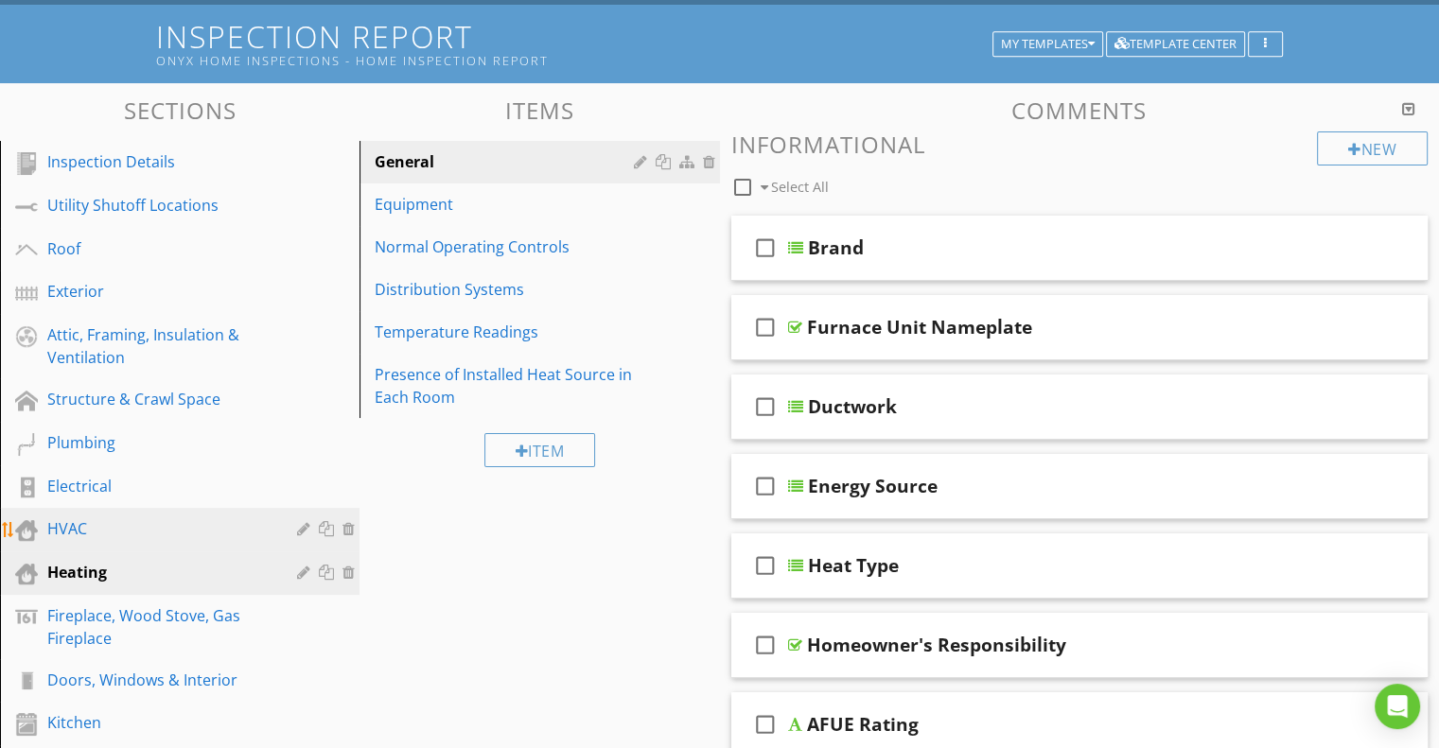
click at [86, 530] on div "HVAC" at bounding box center [158, 528] width 222 height 23
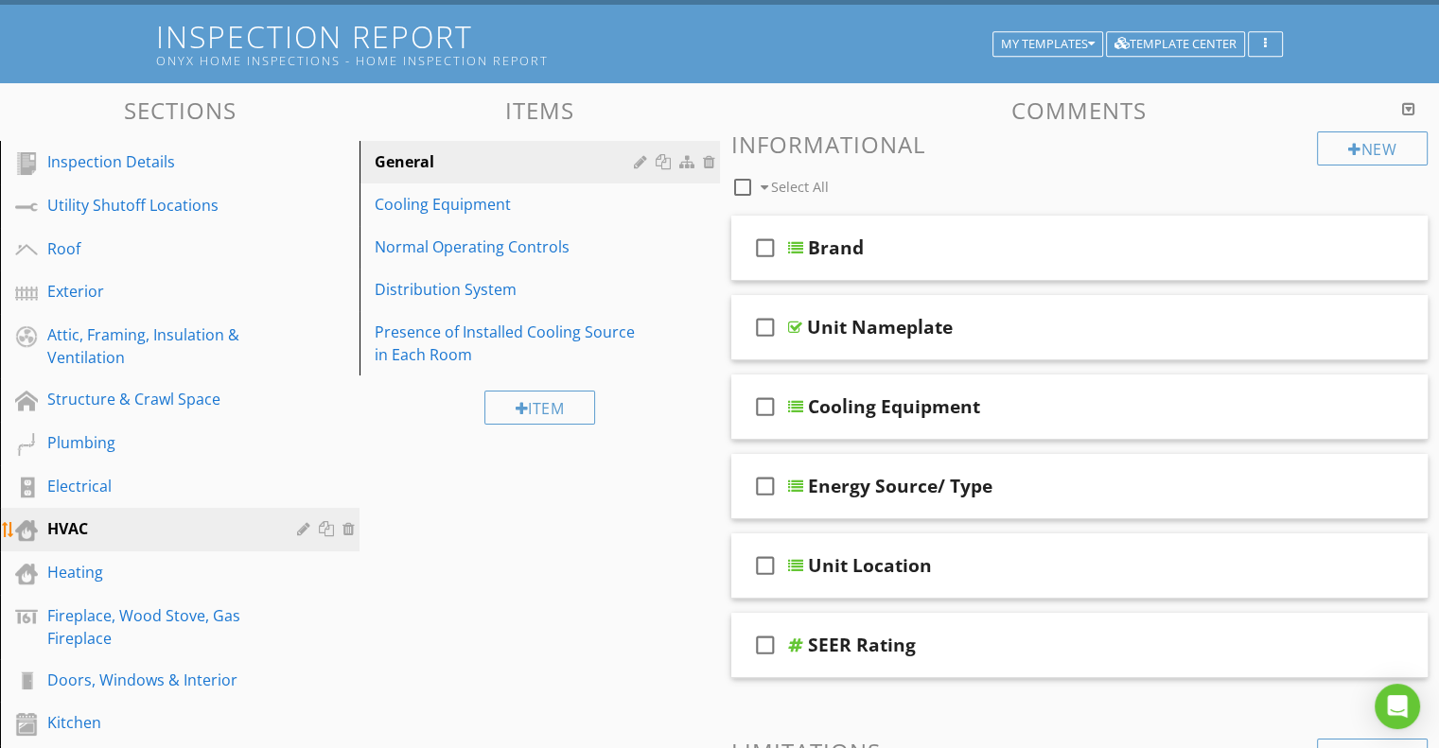
click at [300, 521] on div at bounding box center [306, 528] width 18 height 15
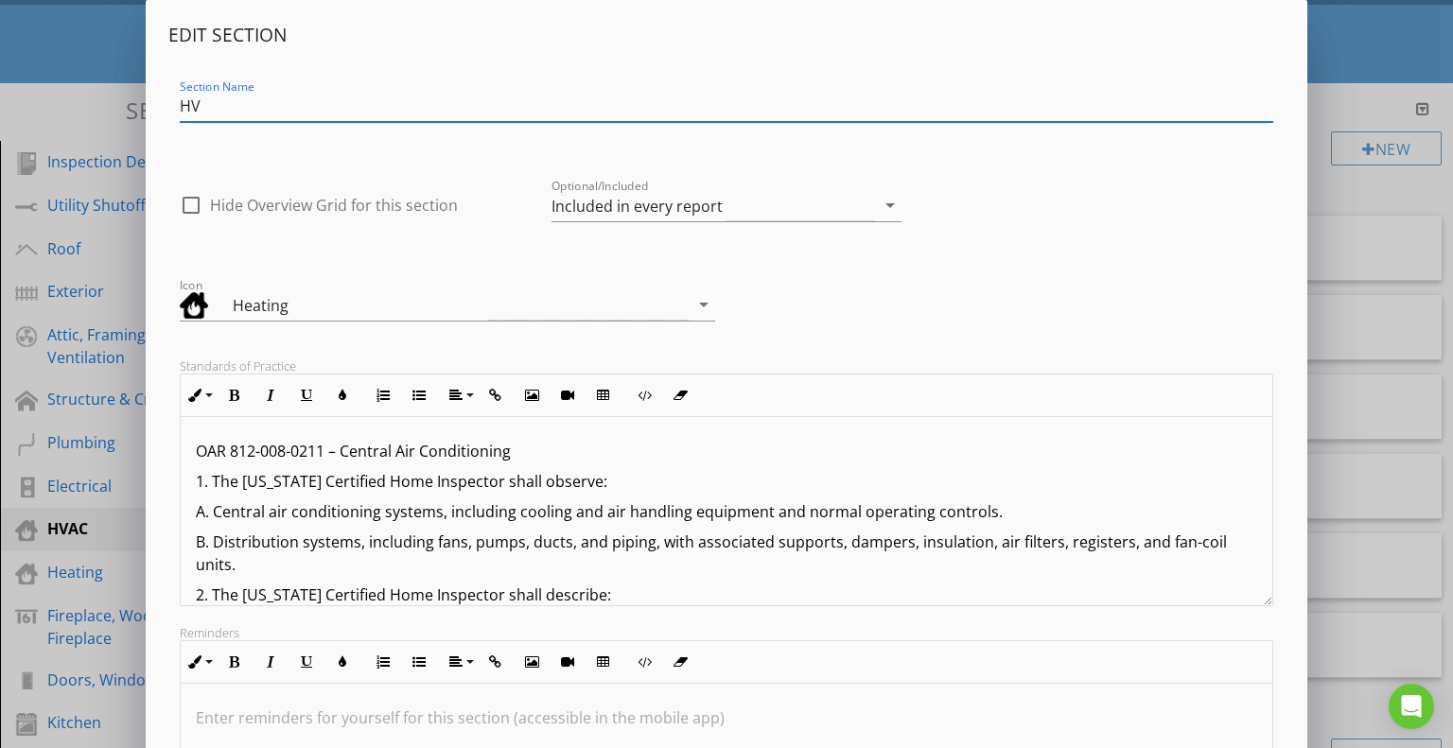
type input "H"
click at [249, 104] on input "Heating &Cooling" at bounding box center [727, 106] width 1094 height 31
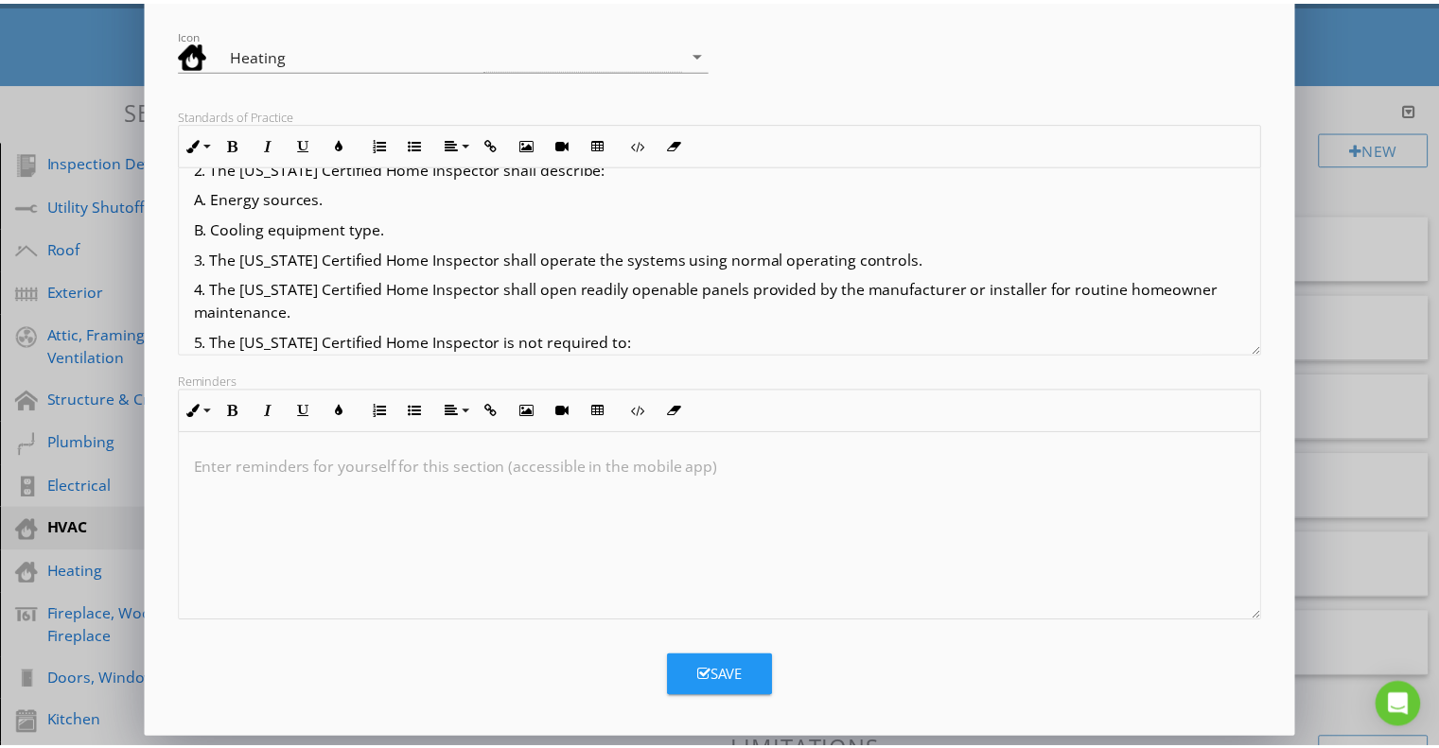
scroll to position [184, 0]
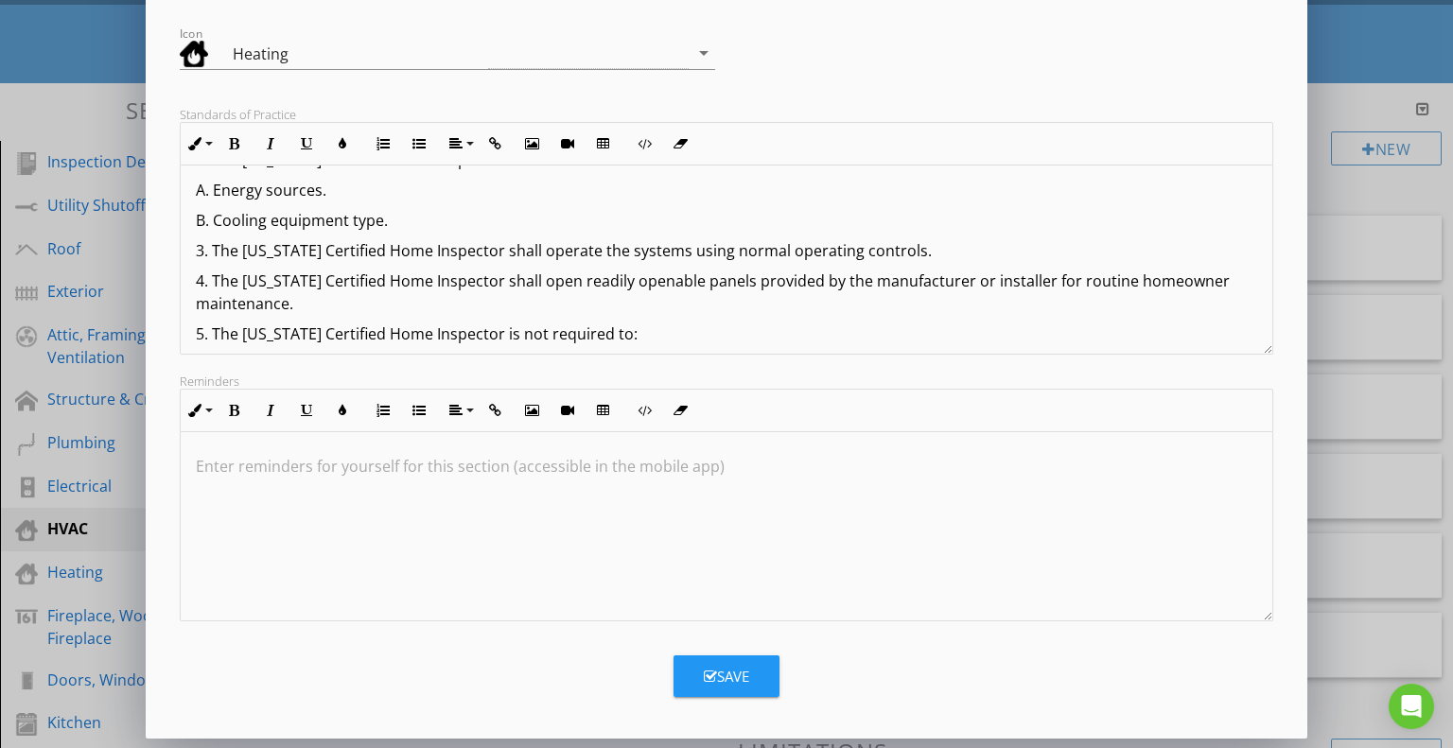
type input "Heating & Cooling"
click at [730, 679] on div "Save" at bounding box center [726, 677] width 45 height 22
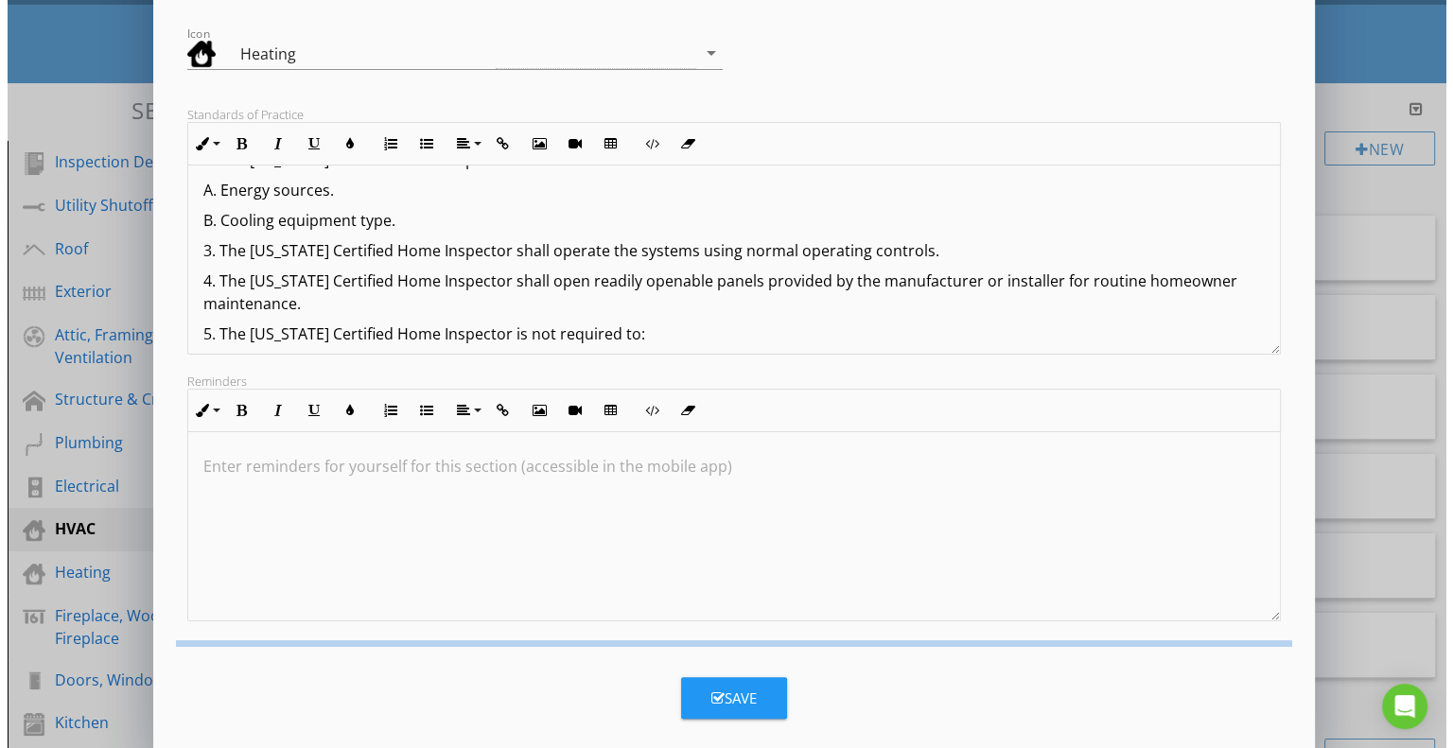
scroll to position [48, 0]
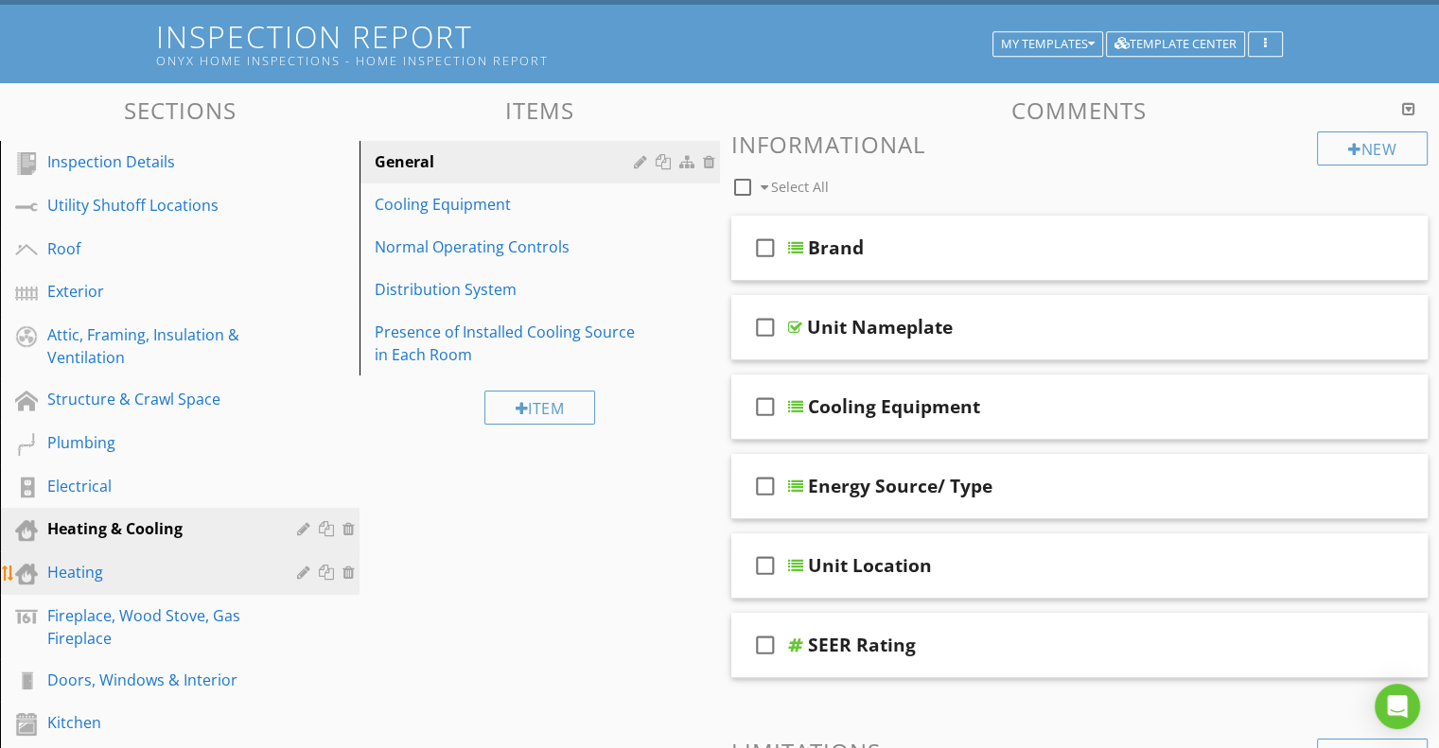
click at [99, 561] on div "Heating" at bounding box center [158, 572] width 222 height 23
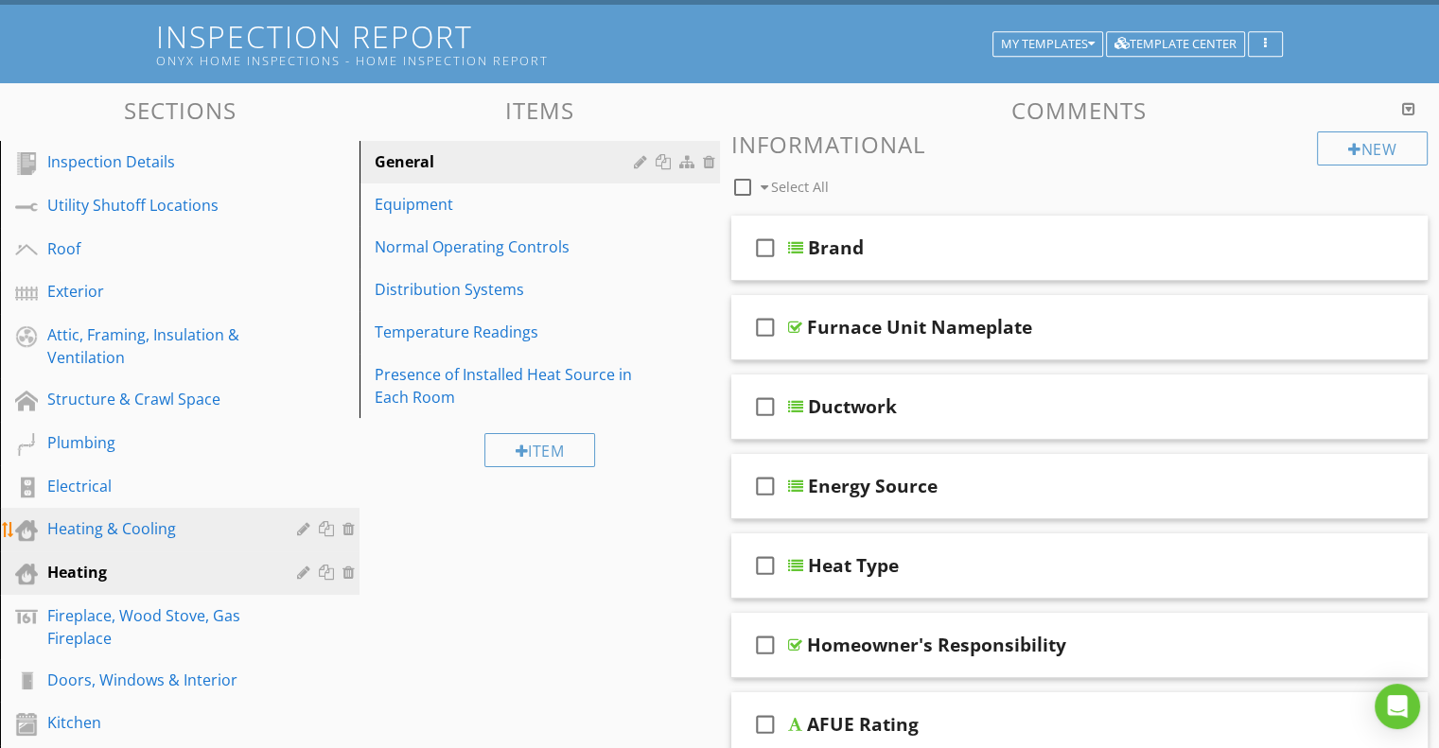
click at [119, 523] on div "Heating & Cooling" at bounding box center [158, 528] width 222 height 23
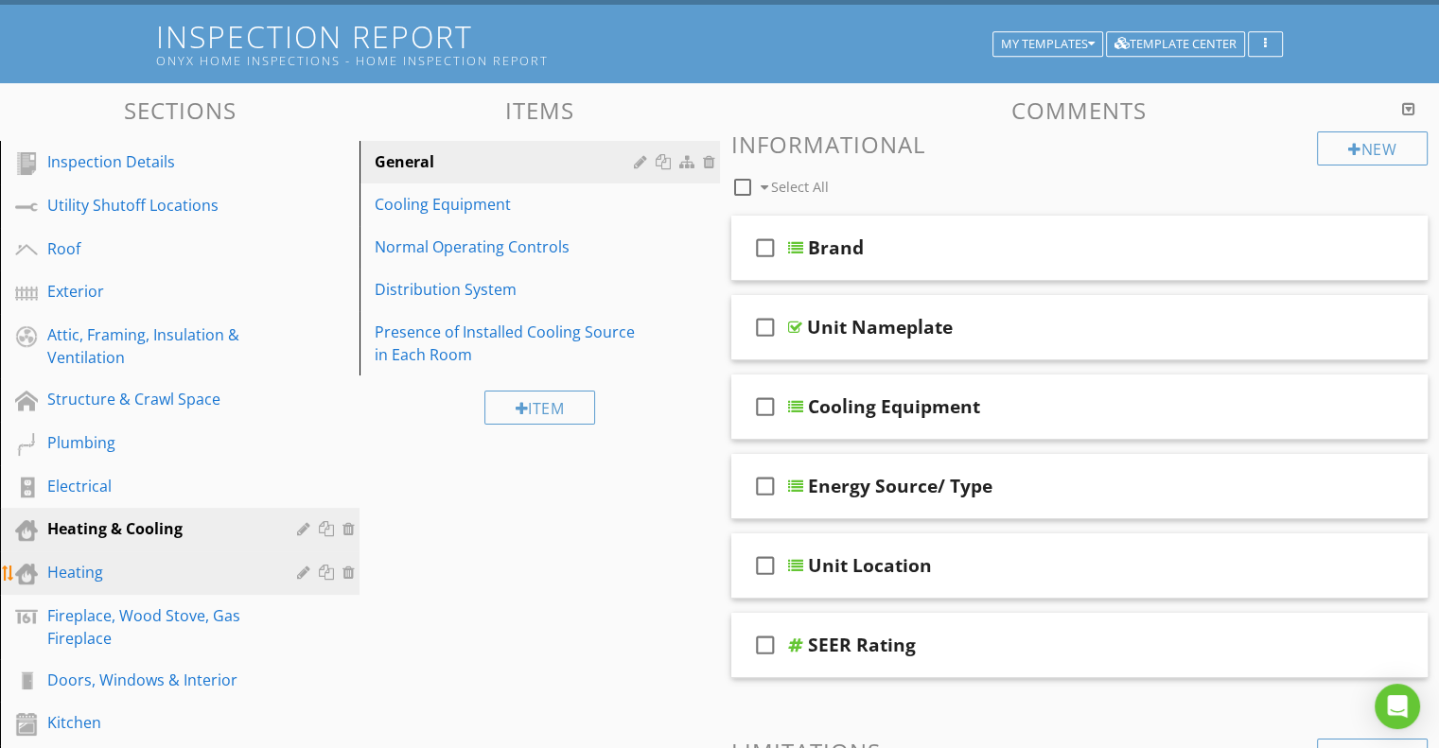
click at [77, 562] on div "Heating" at bounding box center [158, 572] width 222 height 23
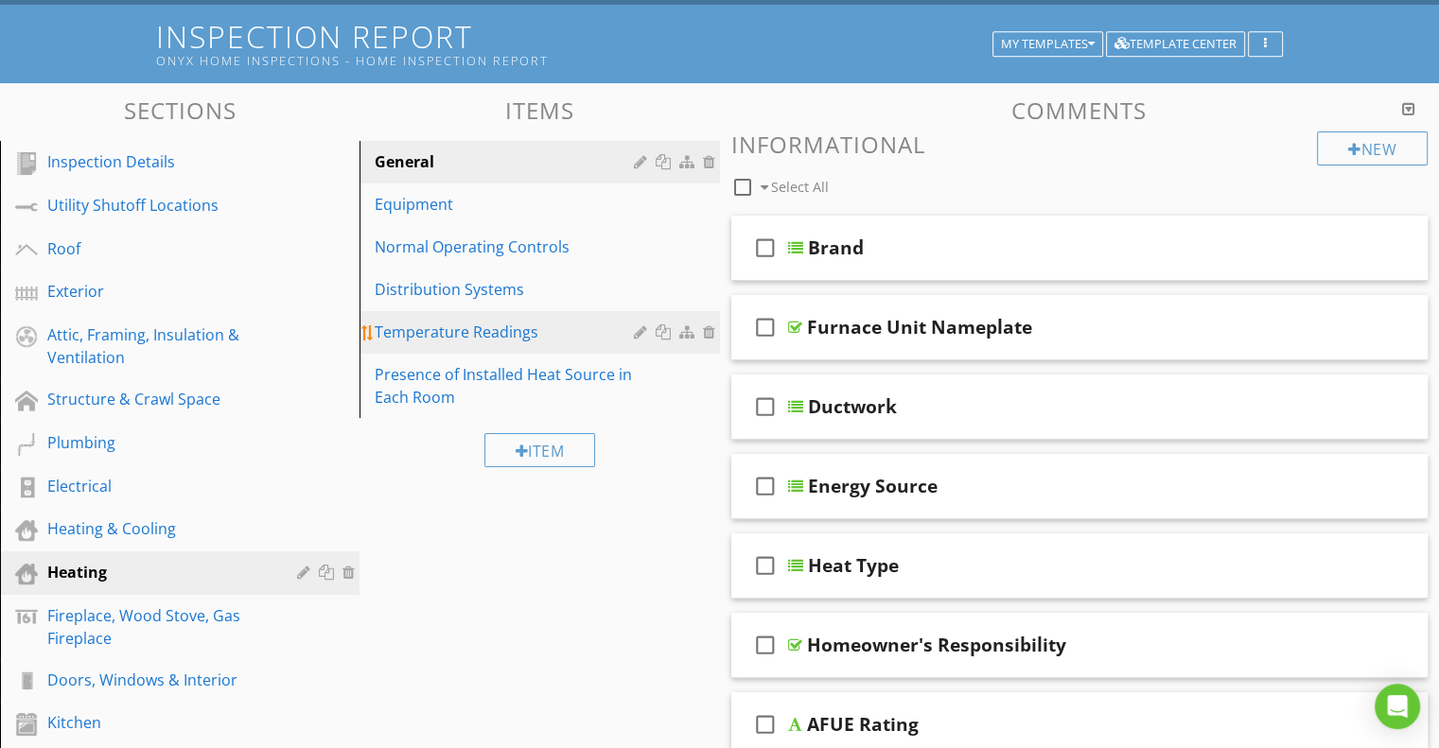
click at [685, 329] on div at bounding box center [689, 331] width 20 height 15
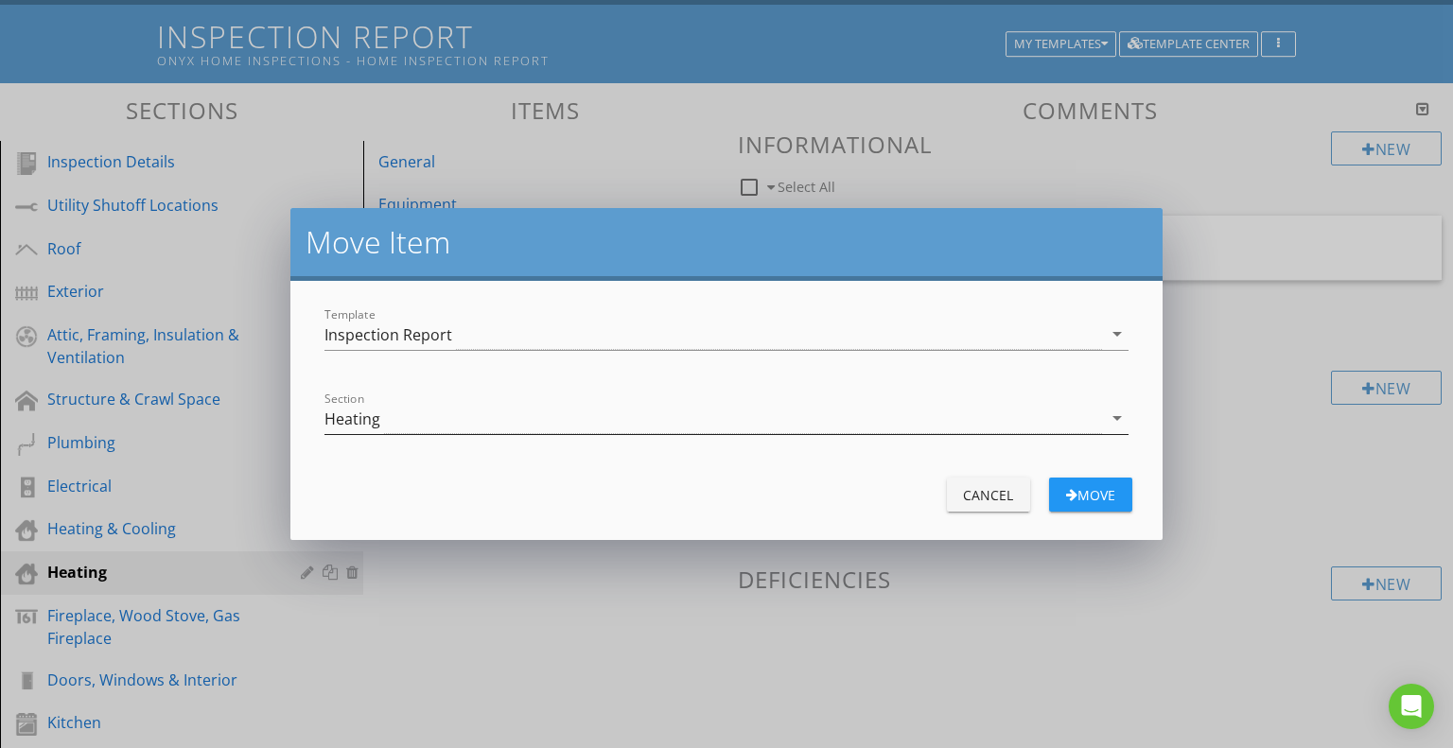
click at [1117, 415] on icon "arrow_drop_down" at bounding box center [1117, 418] width 23 height 23
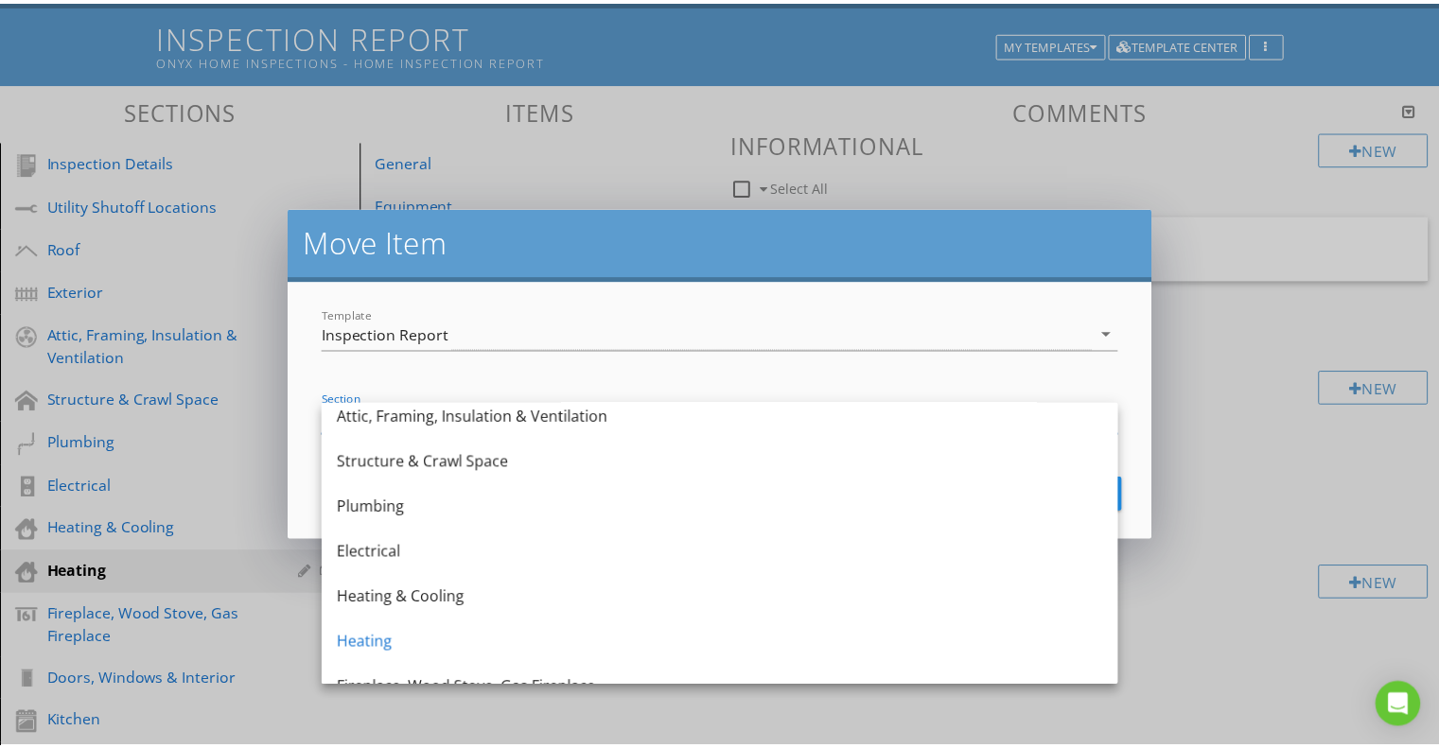
scroll to position [197, 0]
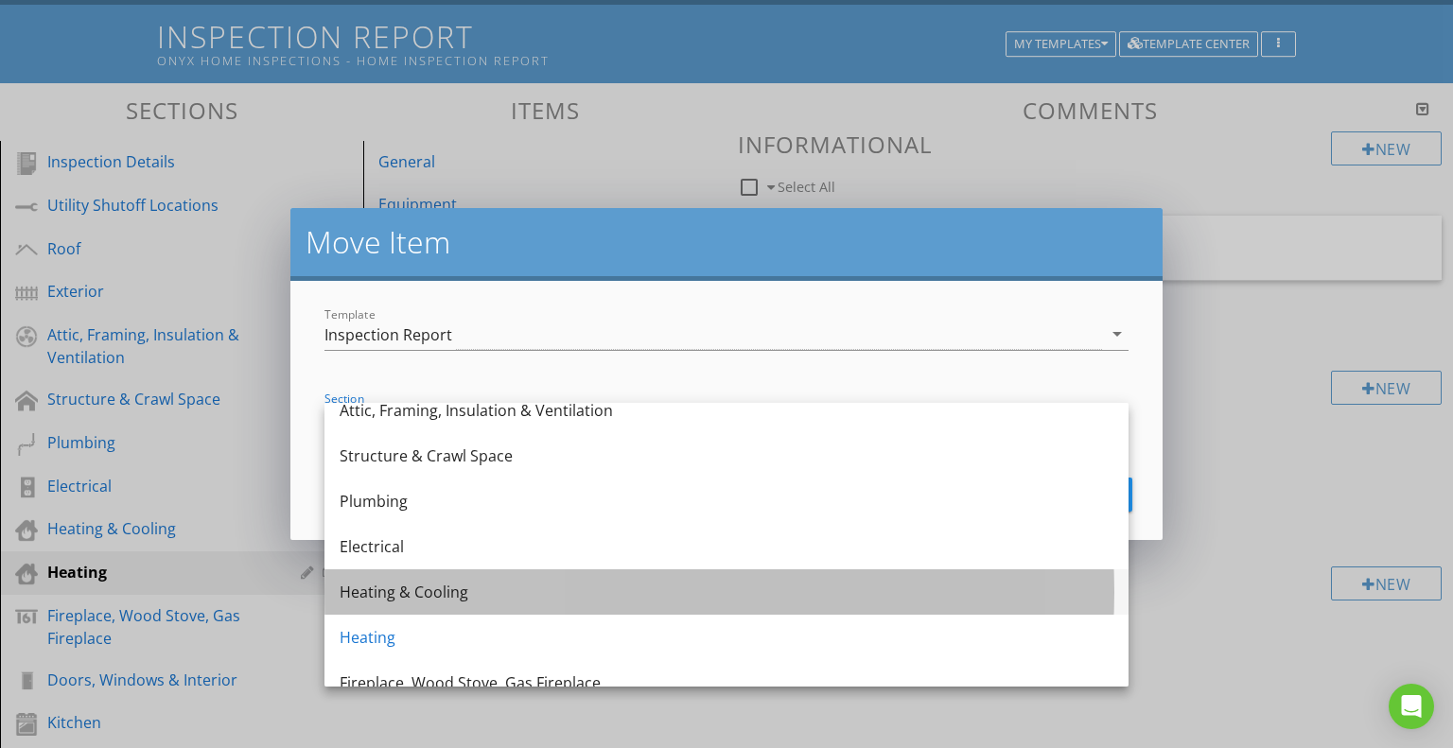
click at [469, 589] on div "Heating & Cooling" at bounding box center [727, 592] width 774 height 23
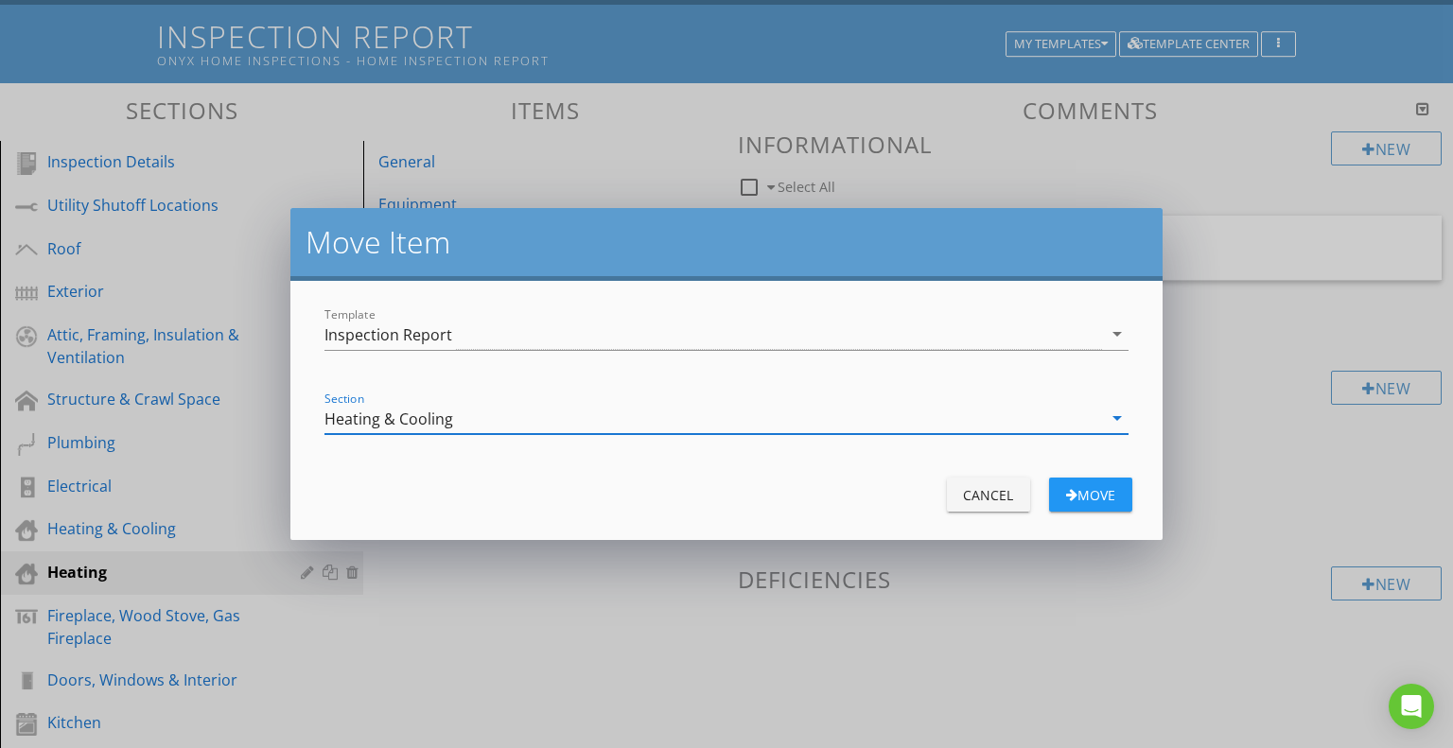
click at [1070, 488] on div "button" at bounding box center [1071, 494] width 11 height 13
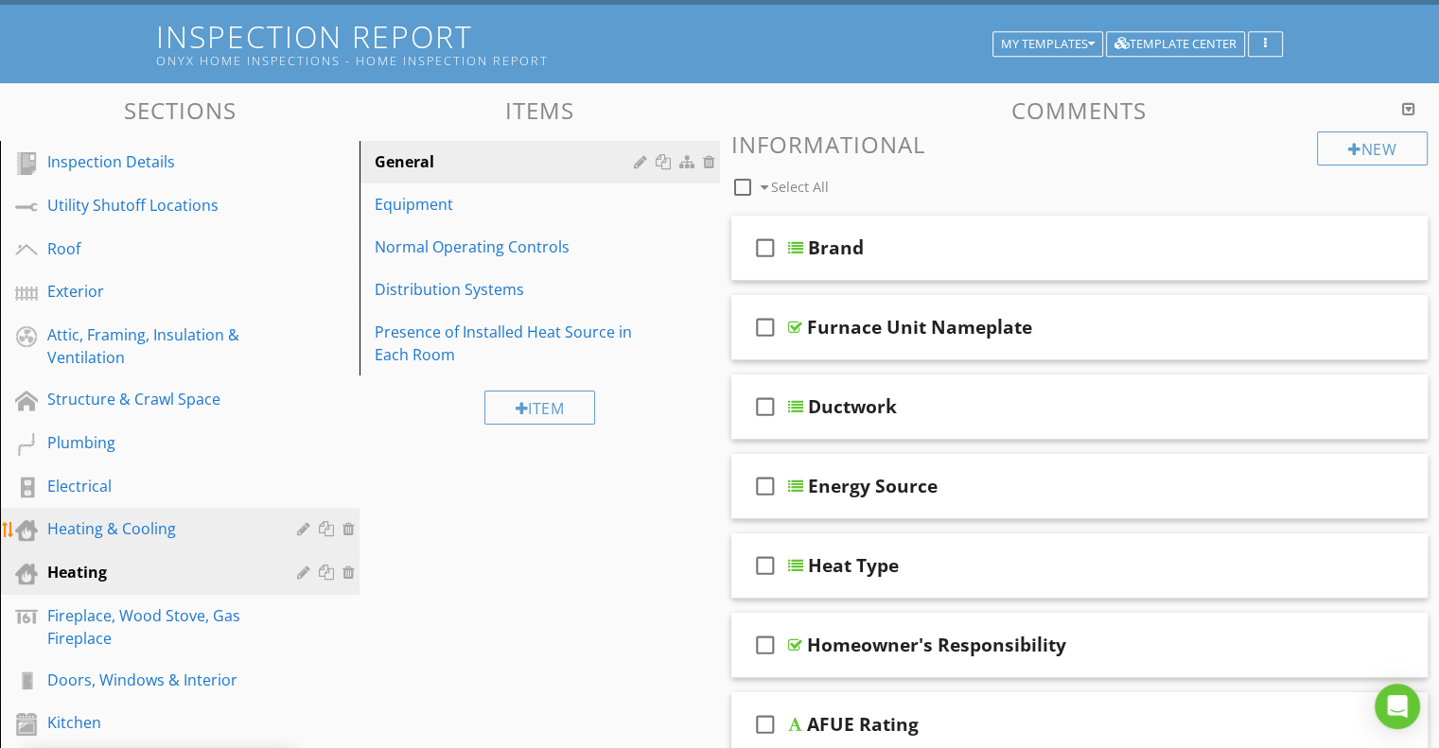
click at [157, 527] on div "Heating & Cooling" at bounding box center [158, 528] width 222 height 23
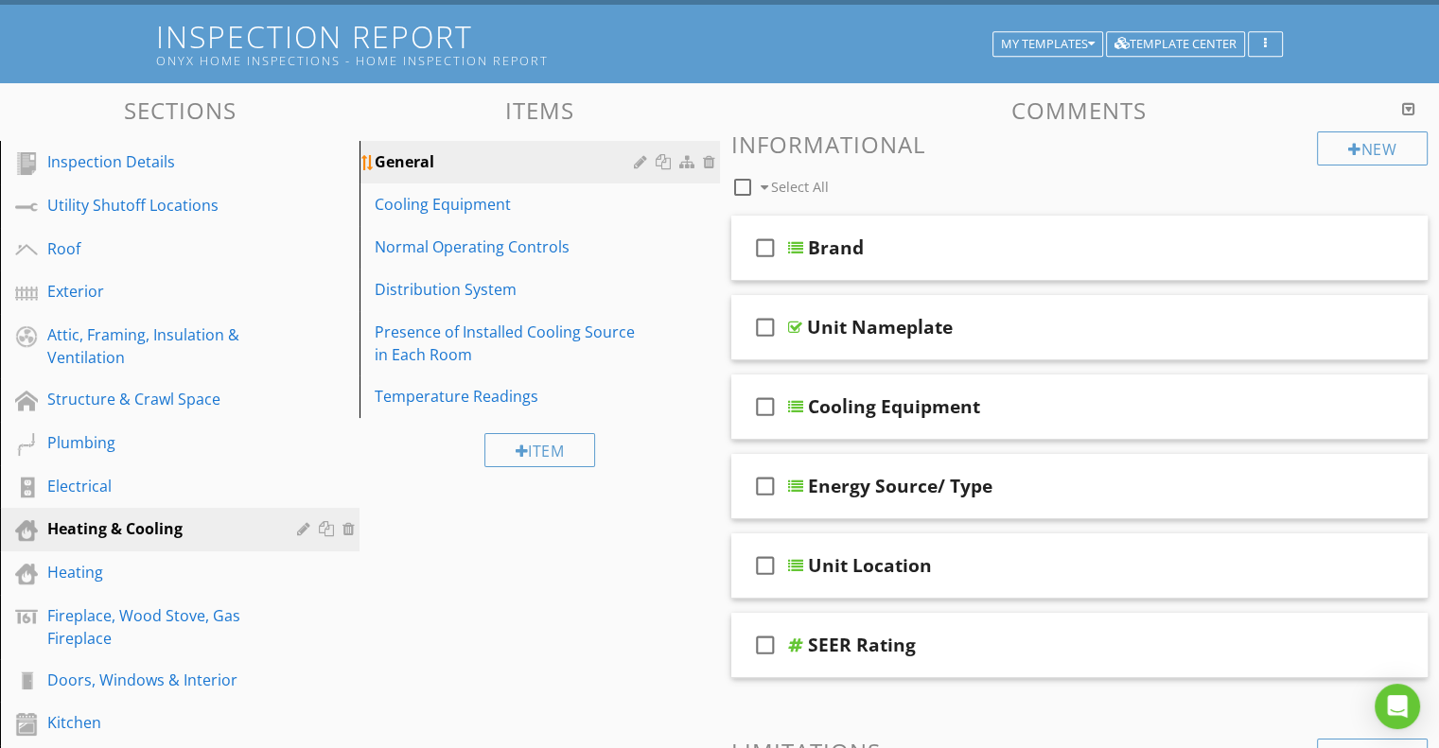
click at [638, 155] on div at bounding box center [643, 161] width 18 height 15
click at [98, 41] on div at bounding box center [719, 374] width 1439 height 748
click at [639, 207] on div at bounding box center [643, 204] width 18 height 15
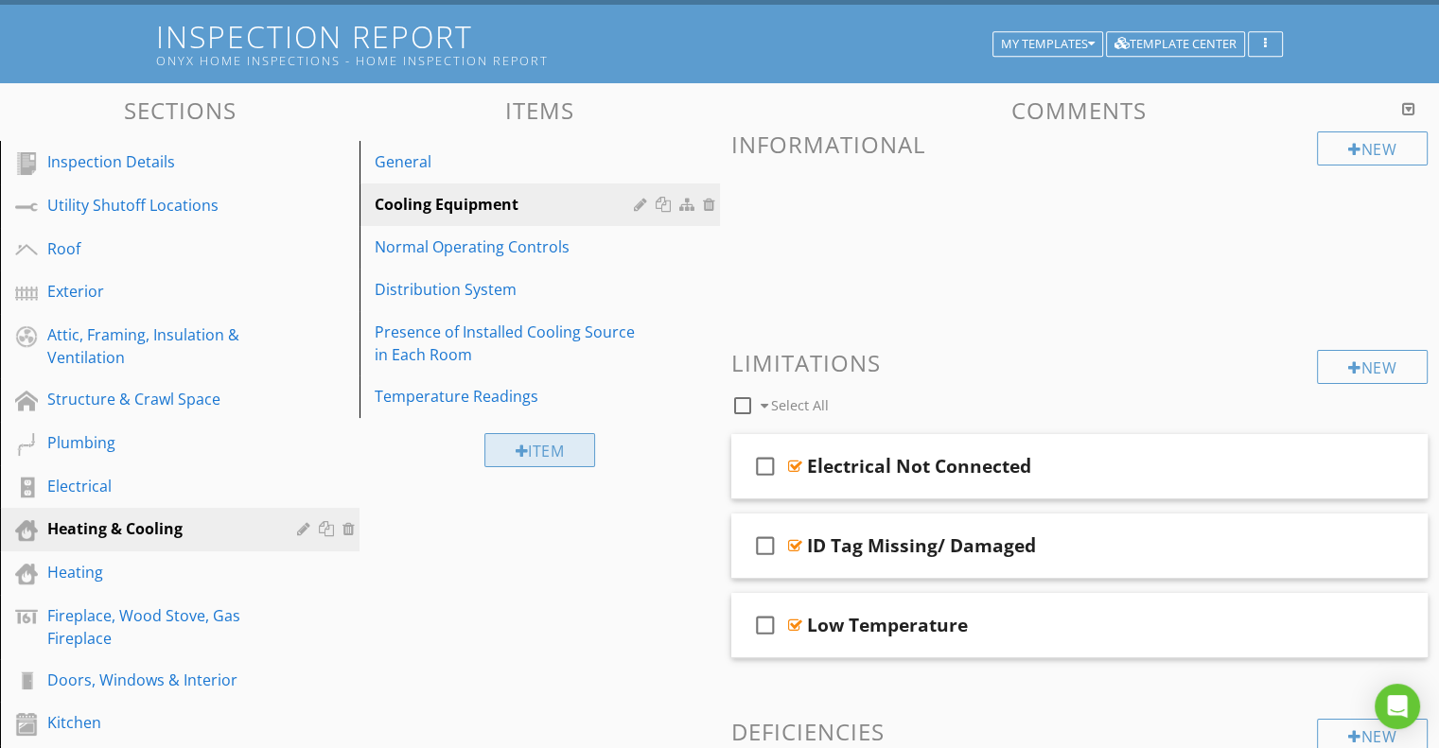
click at [587, 437] on div "Item" at bounding box center [540, 450] width 112 height 34
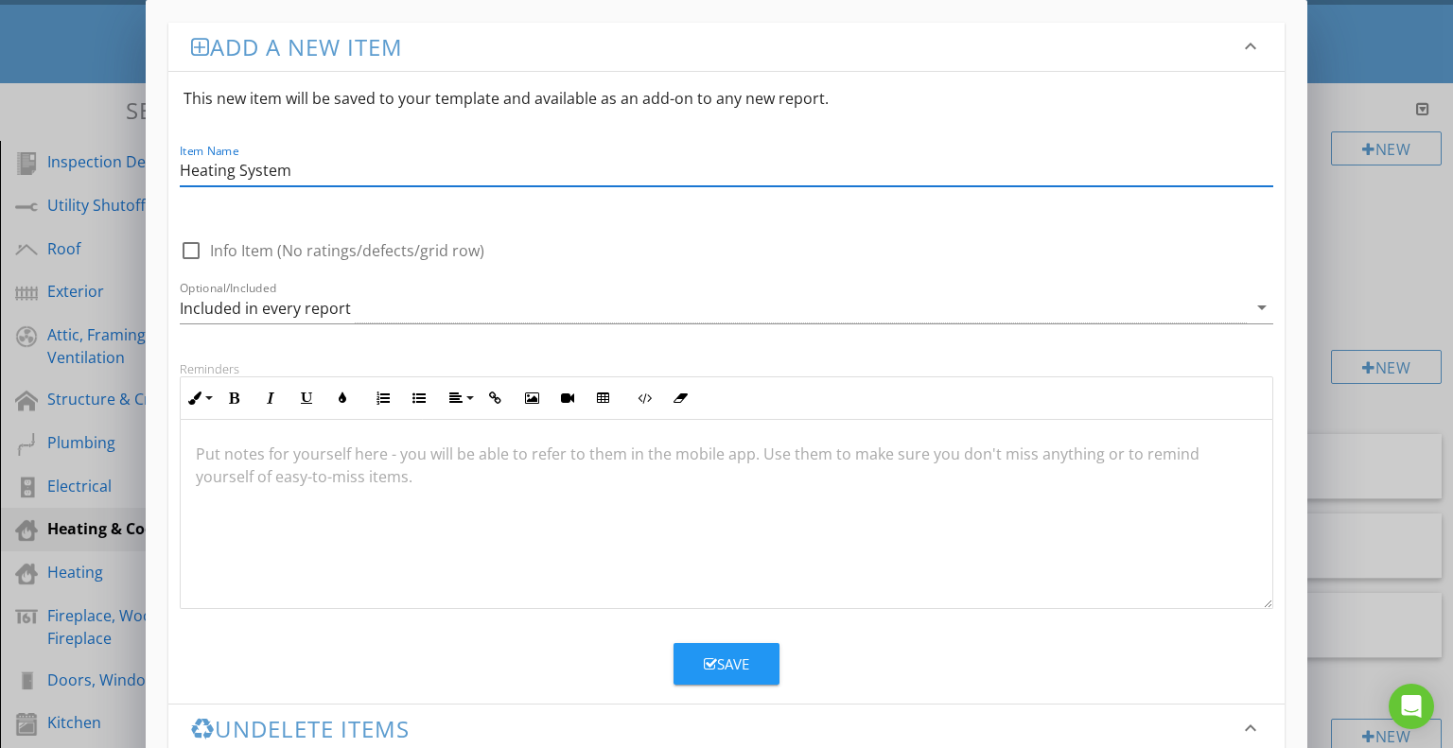
type input "Heating System"
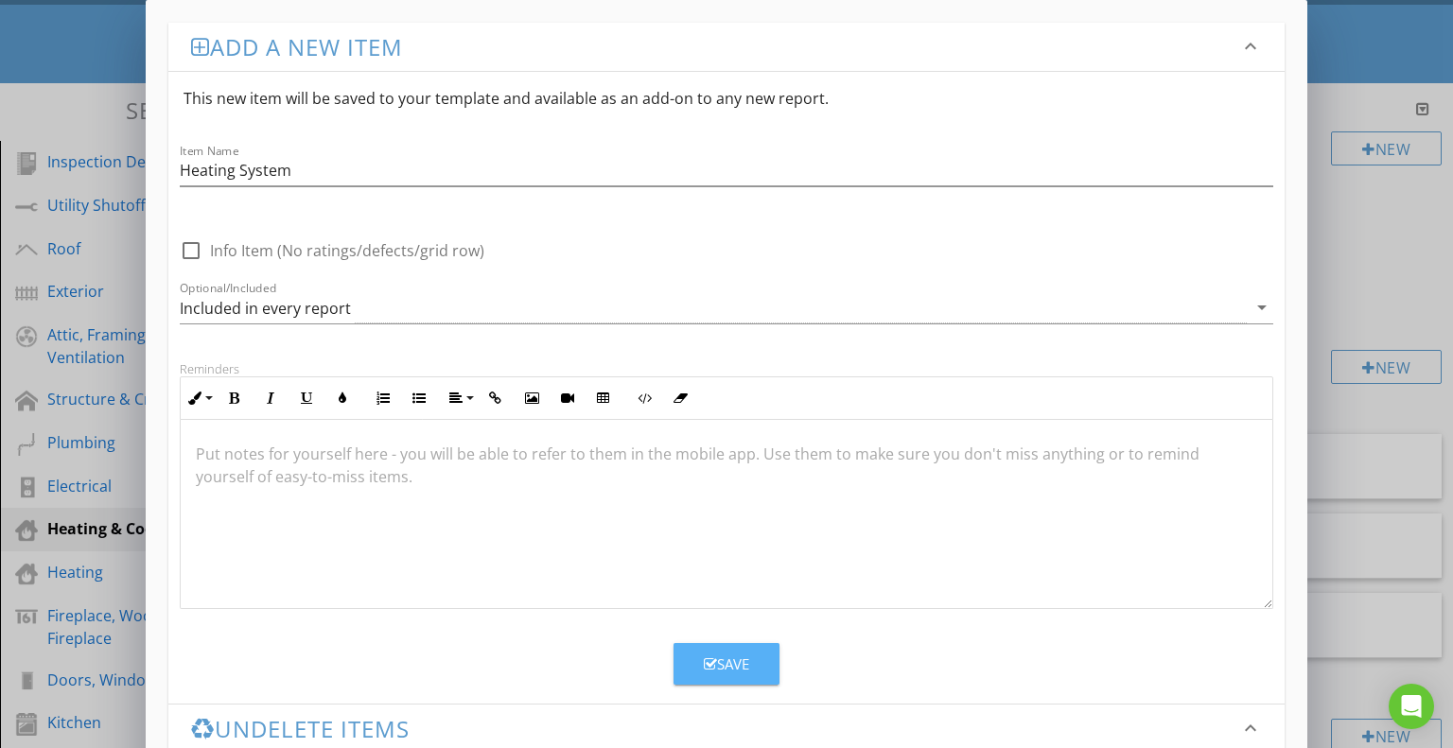
click at [716, 658] on div "Save" at bounding box center [726, 665] width 45 height 22
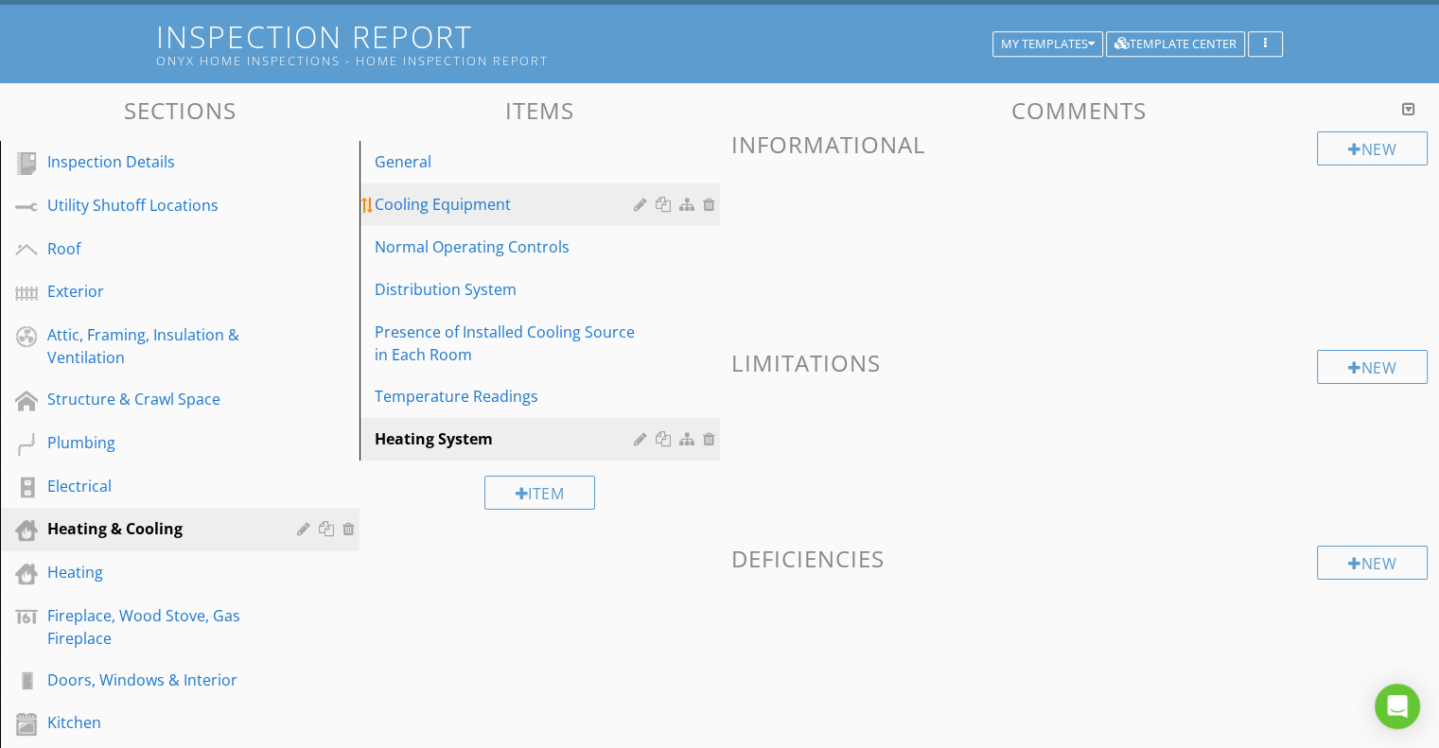
click at [639, 200] on div at bounding box center [643, 204] width 18 height 15
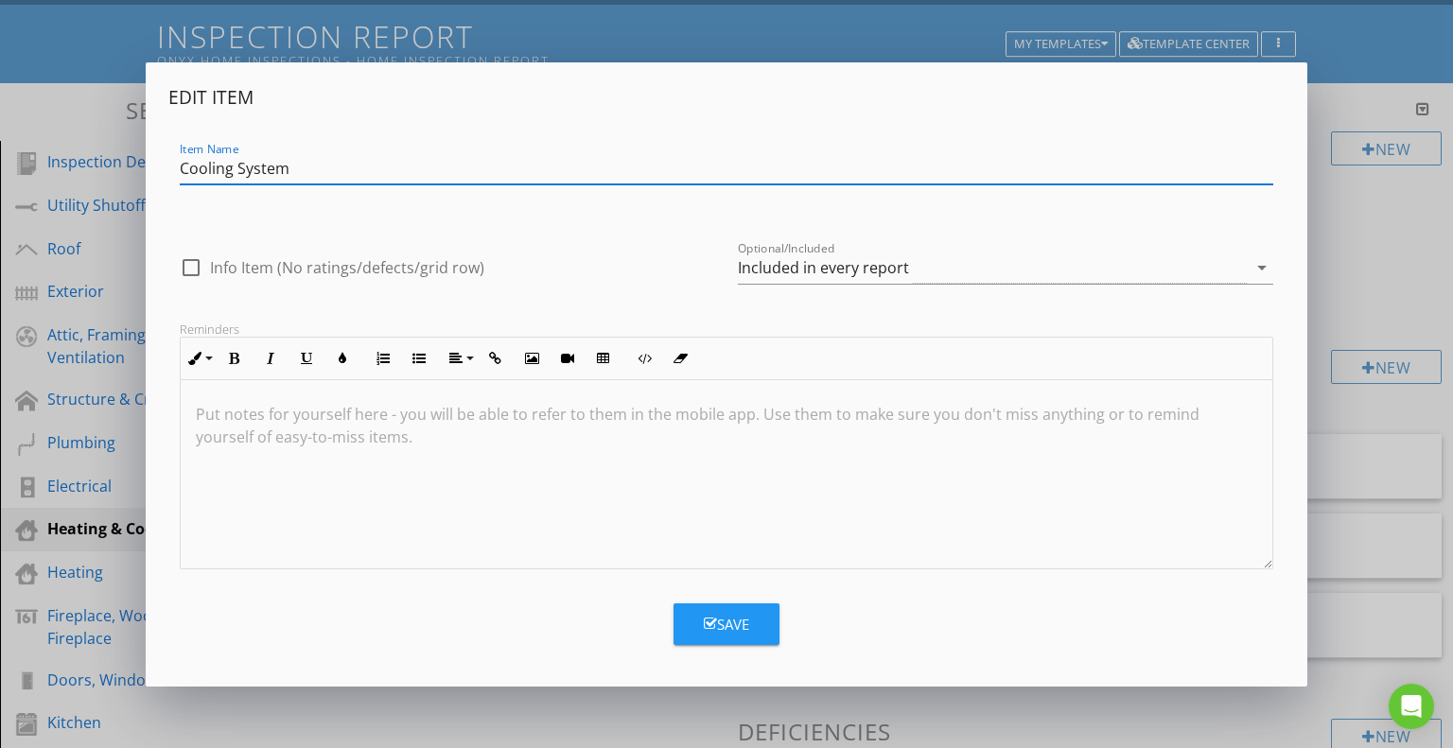
type input "Cooling System"
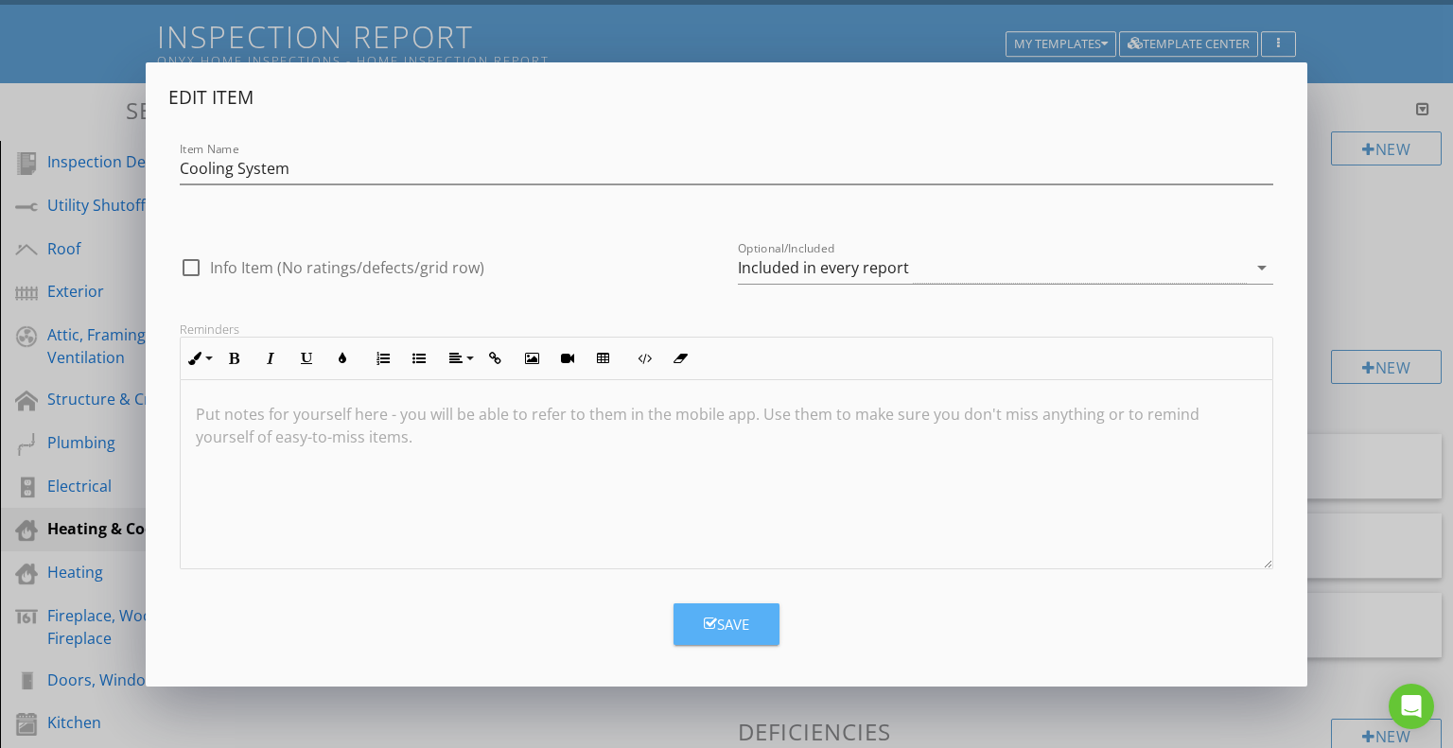
click at [757, 628] on button "Save" at bounding box center [727, 625] width 106 height 42
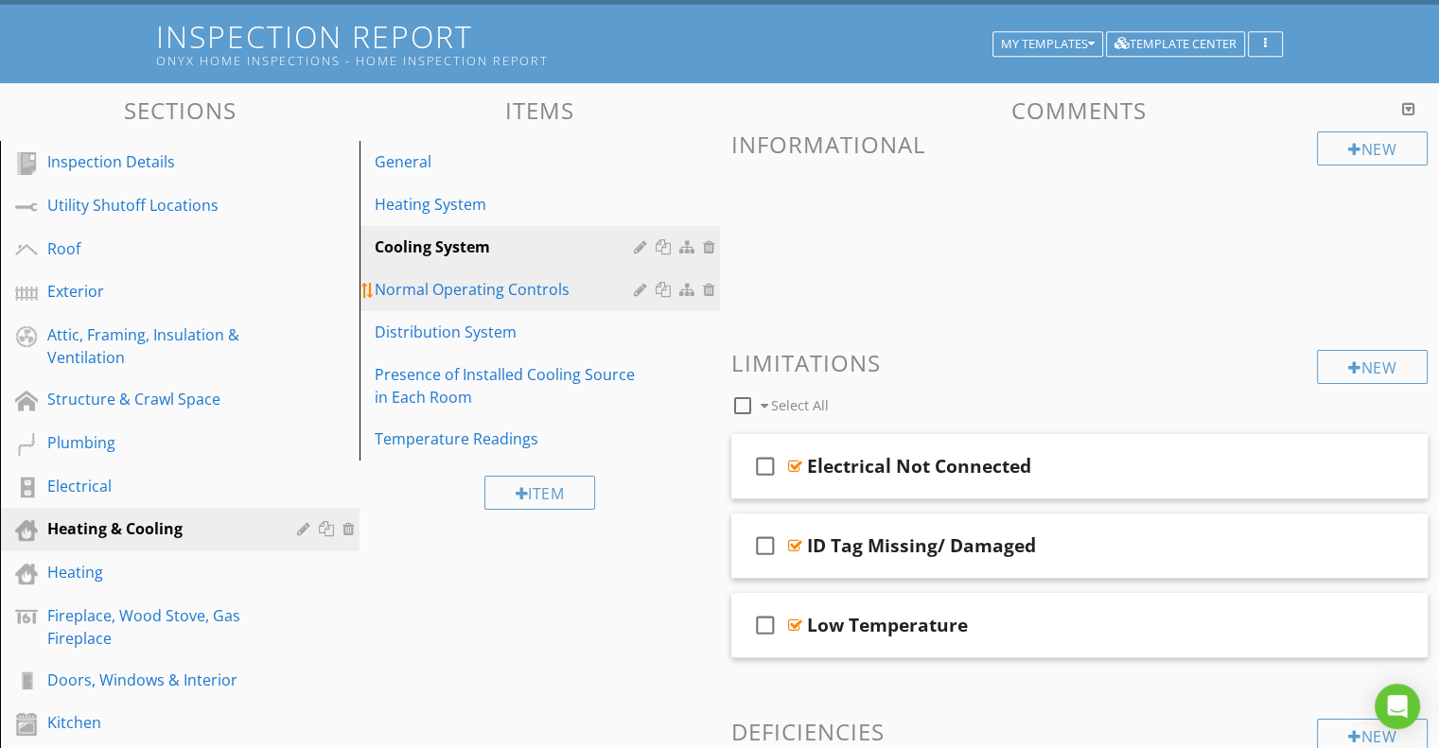
click at [635, 286] on div at bounding box center [643, 289] width 18 height 15
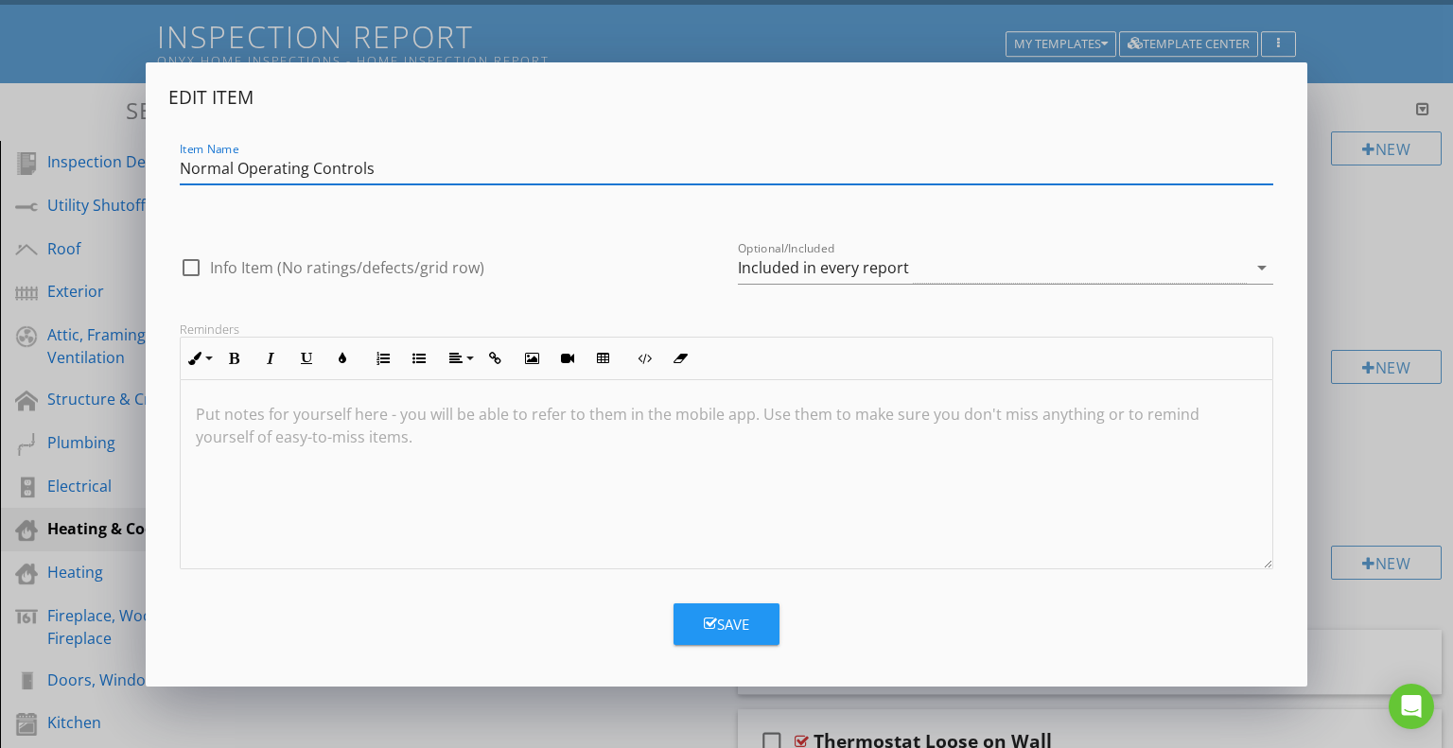
click at [234, 166] on input "Normal Operating Controls" at bounding box center [727, 168] width 1094 height 31
type input "Thermostat Operating Controls"
drag, startPoint x: 414, startPoint y: 169, endPoint x: 157, endPoint y: 154, distance: 257.8
click at [157, 154] on div "Edit Item Item Name Thermostat Operating Controls check_box_outline_blank Info …" at bounding box center [727, 374] width 1163 height 624
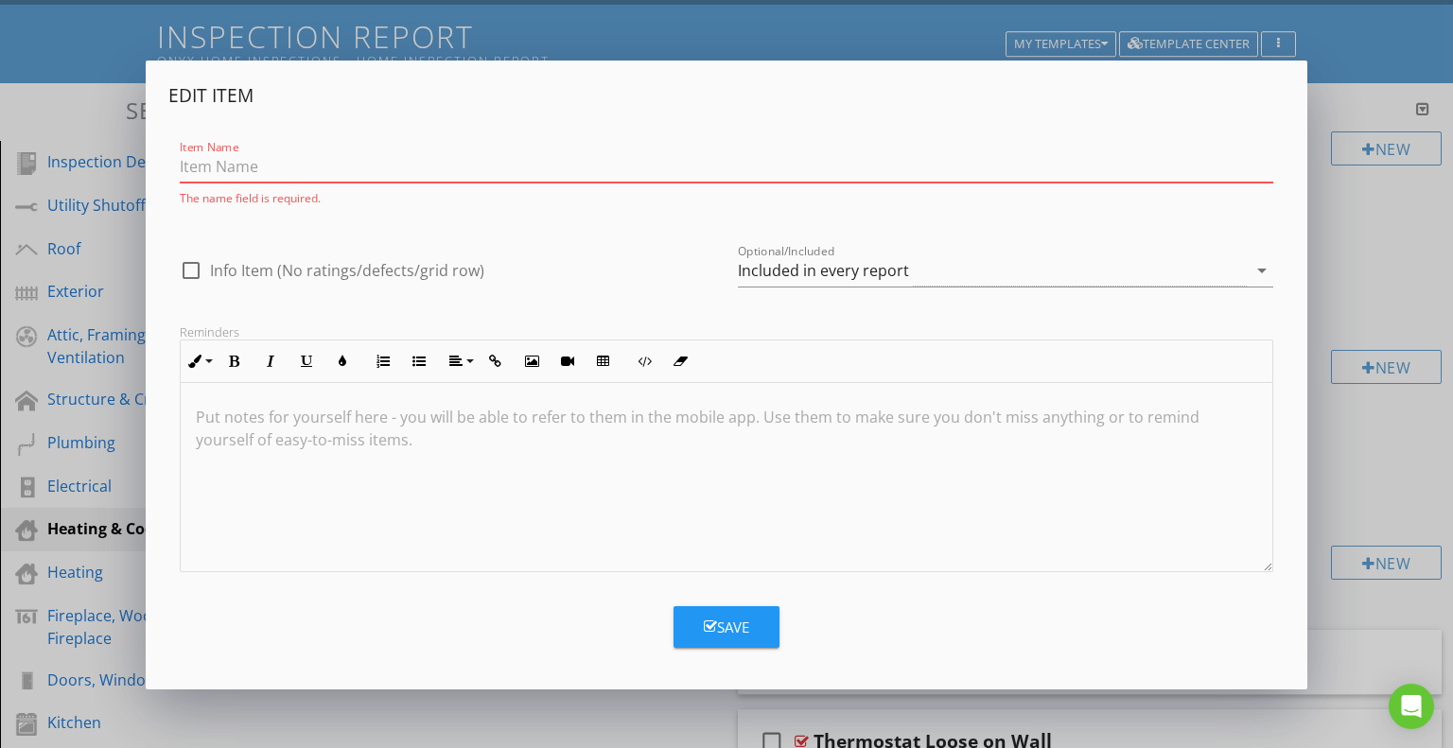
paste input "Thermostat, Filter & Normal Operating Controls"
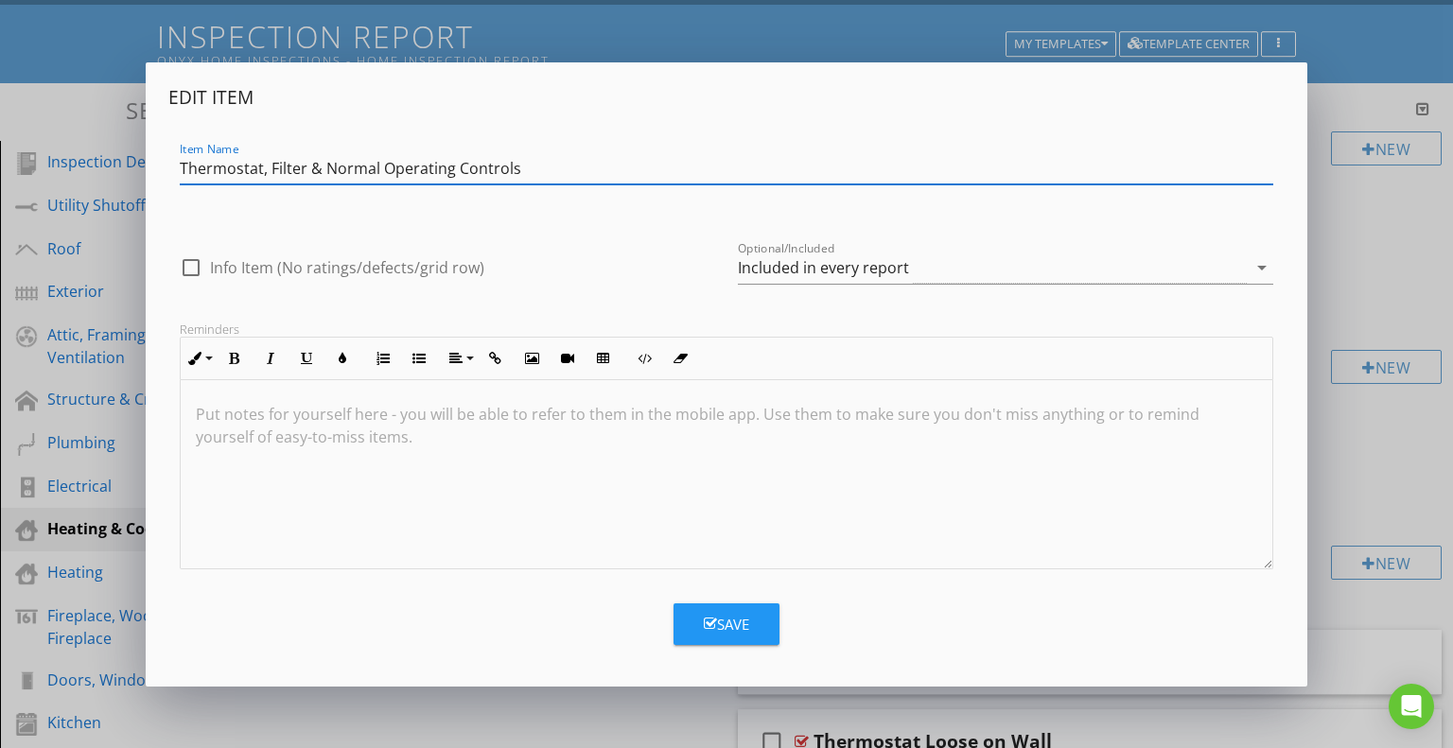
click at [386, 166] on input "Thermostat, Filter & Normal Operating Controls" at bounding box center [727, 168] width 1094 height 31
type input "Thermostat, Filter & Operating Controls"
click at [754, 622] on button "Save" at bounding box center [727, 625] width 106 height 42
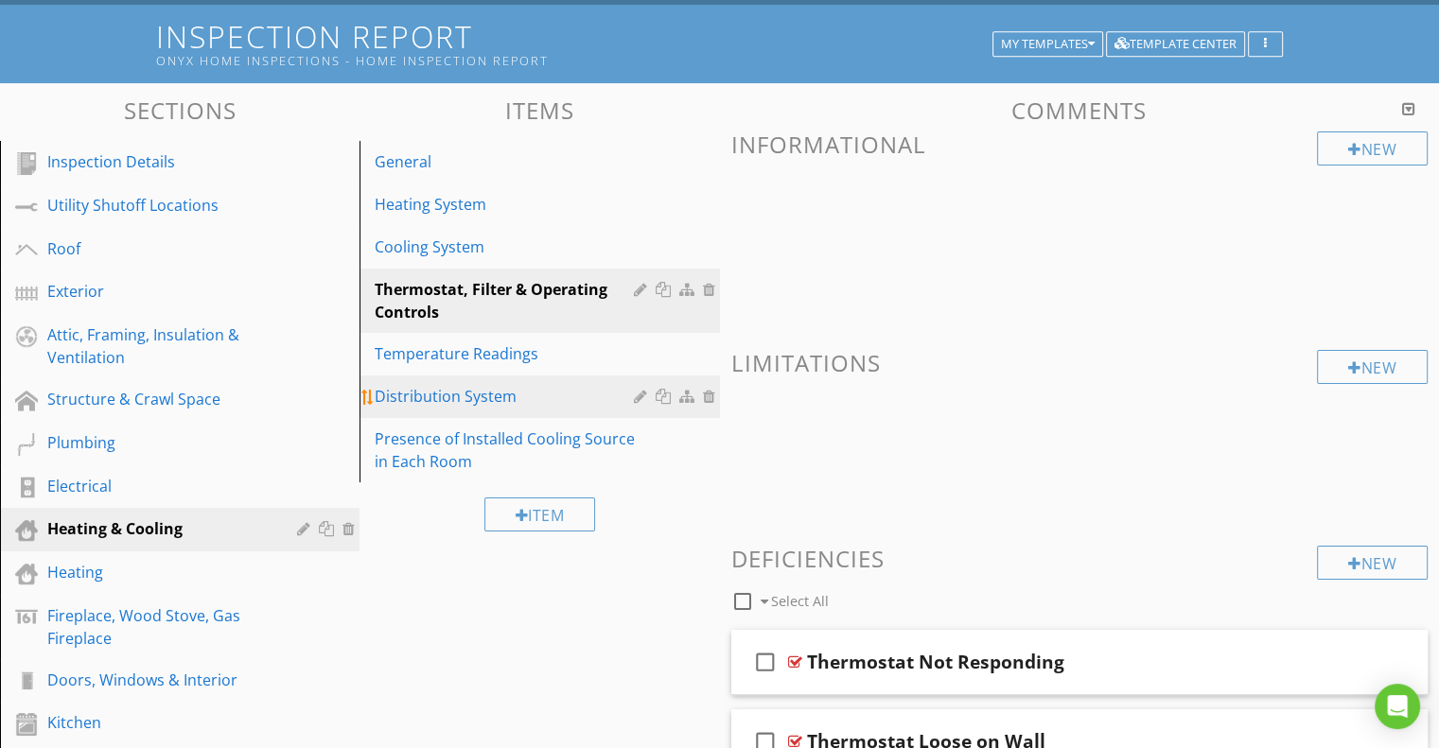
click at [522, 388] on div "Distribution System" at bounding box center [507, 396] width 264 height 23
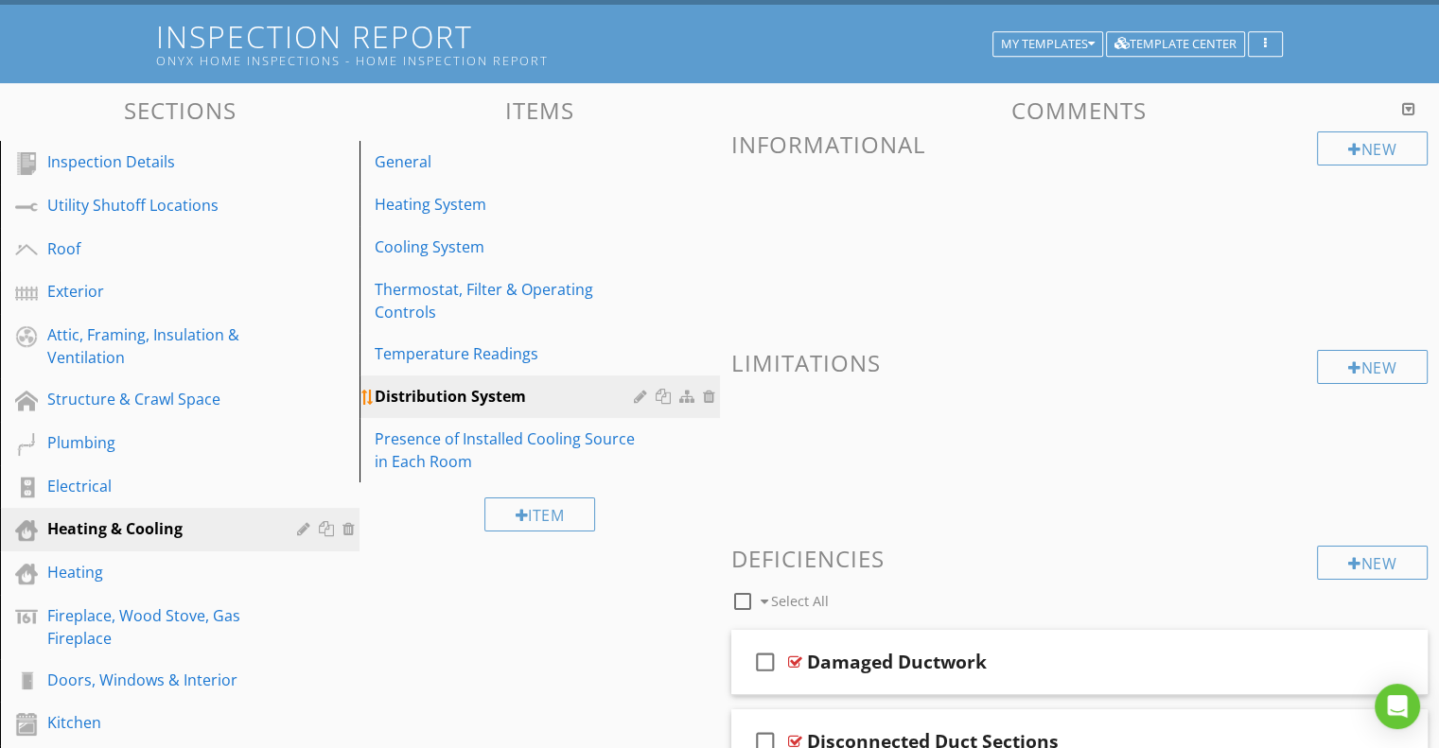
click at [641, 390] on div at bounding box center [643, 396] width 18 height 15
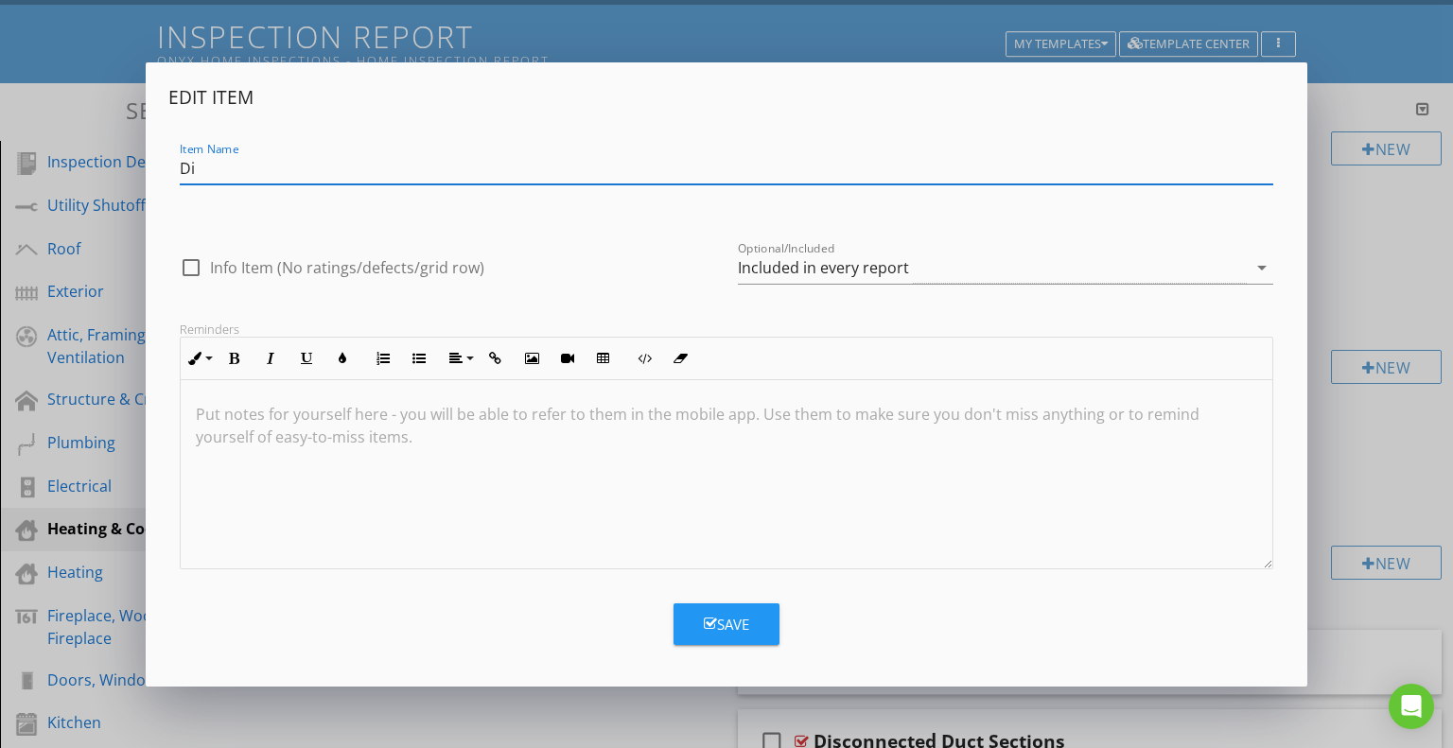
type input "D"
type input "Ductwork"
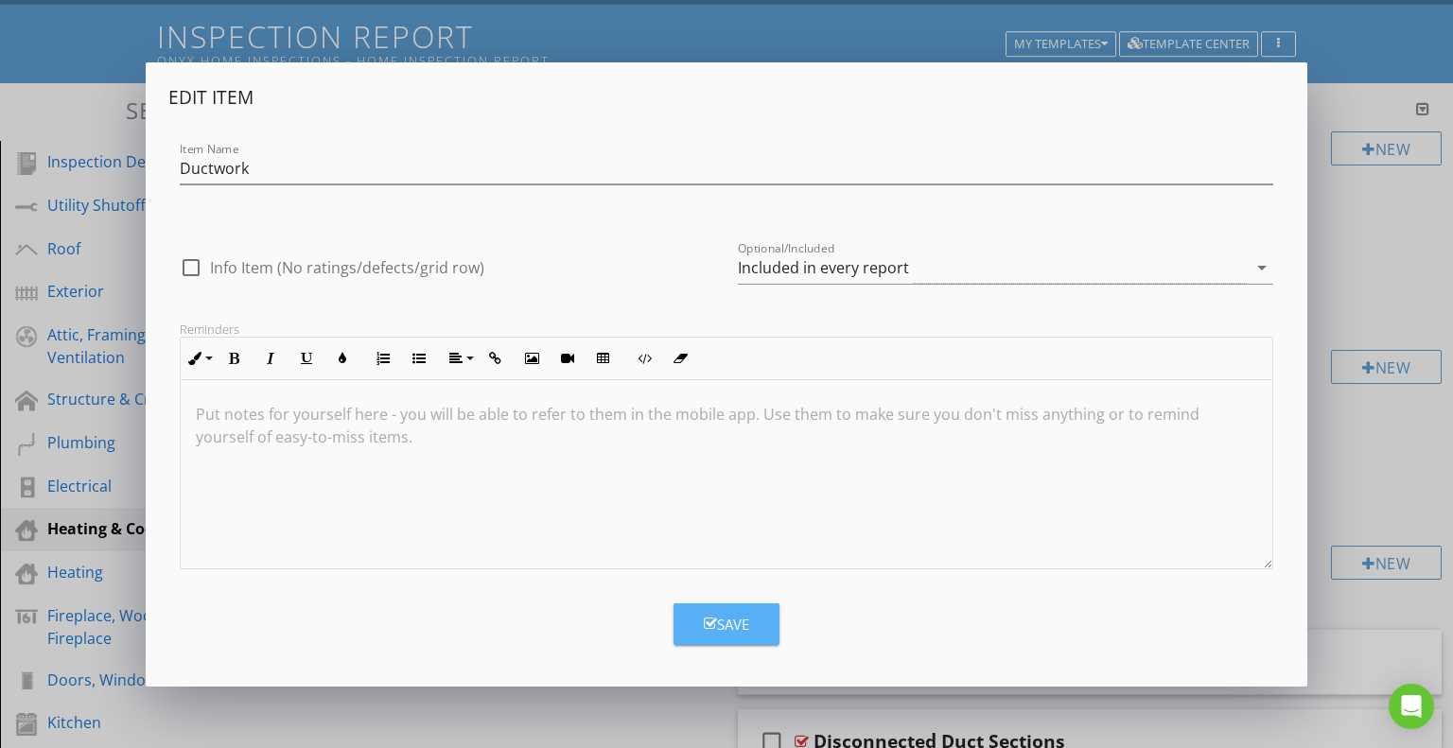
click at [742, 623] on div "Save" at bounding box center [726, 625] width 45 height 22
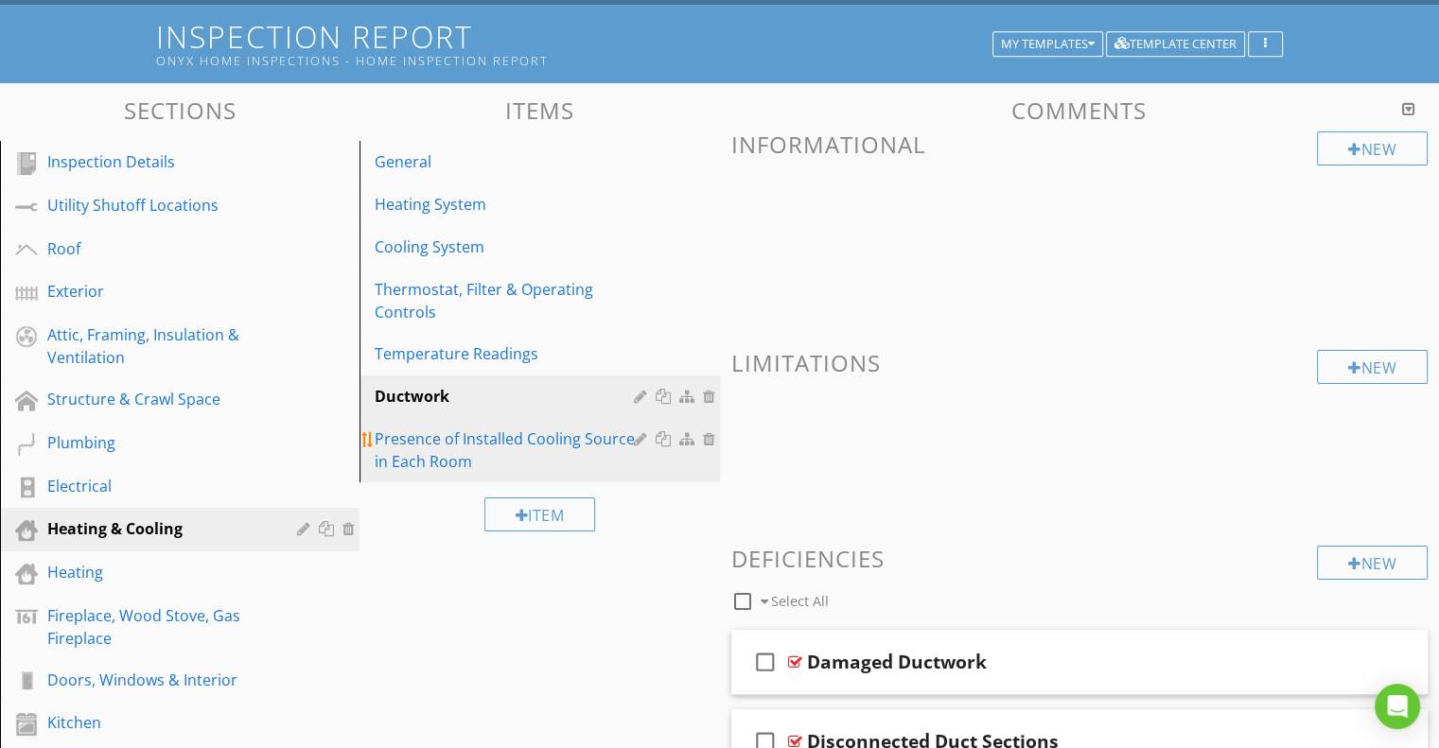
click at [462, 440] on div "Presence of Installed Cooling Source in Each Room" at bounding box center [507, 450] width 264 height 45
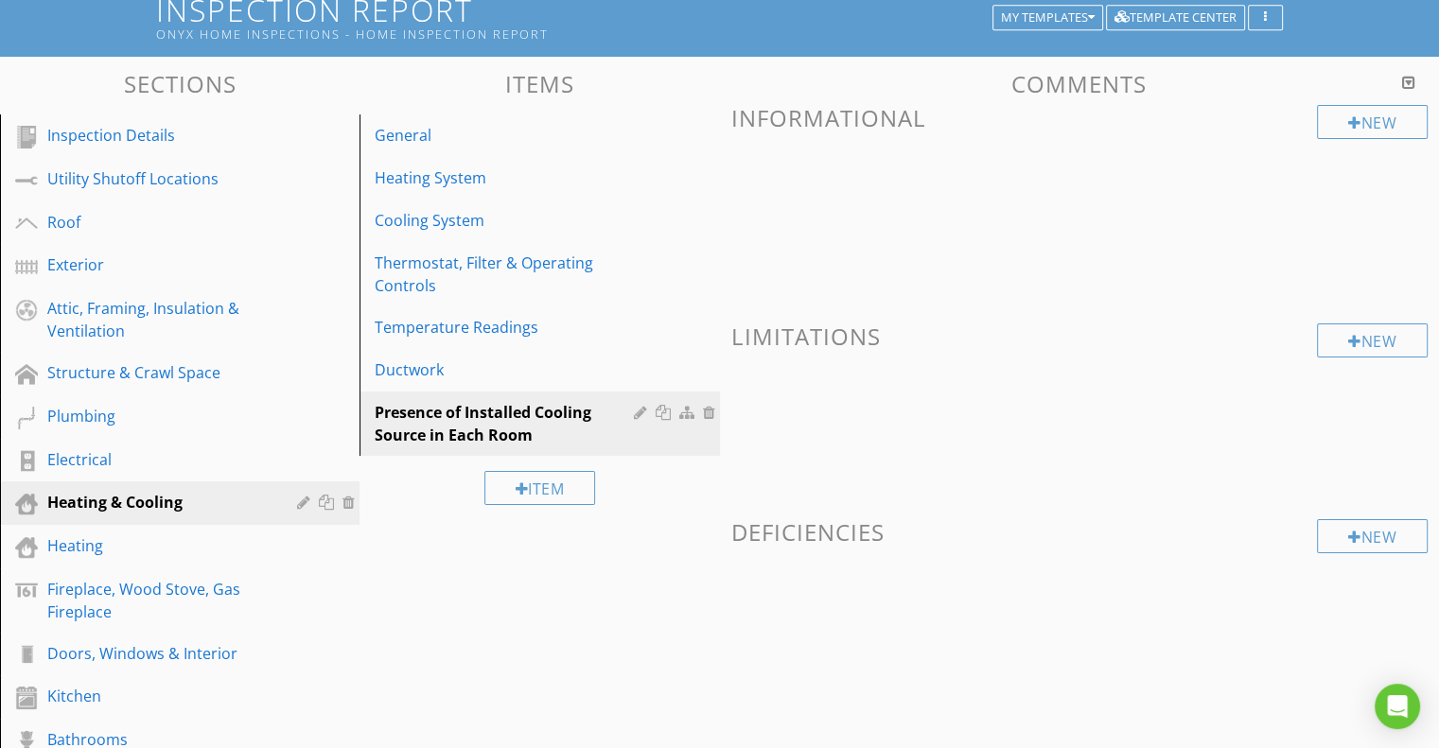
scroll to position [140, 0]
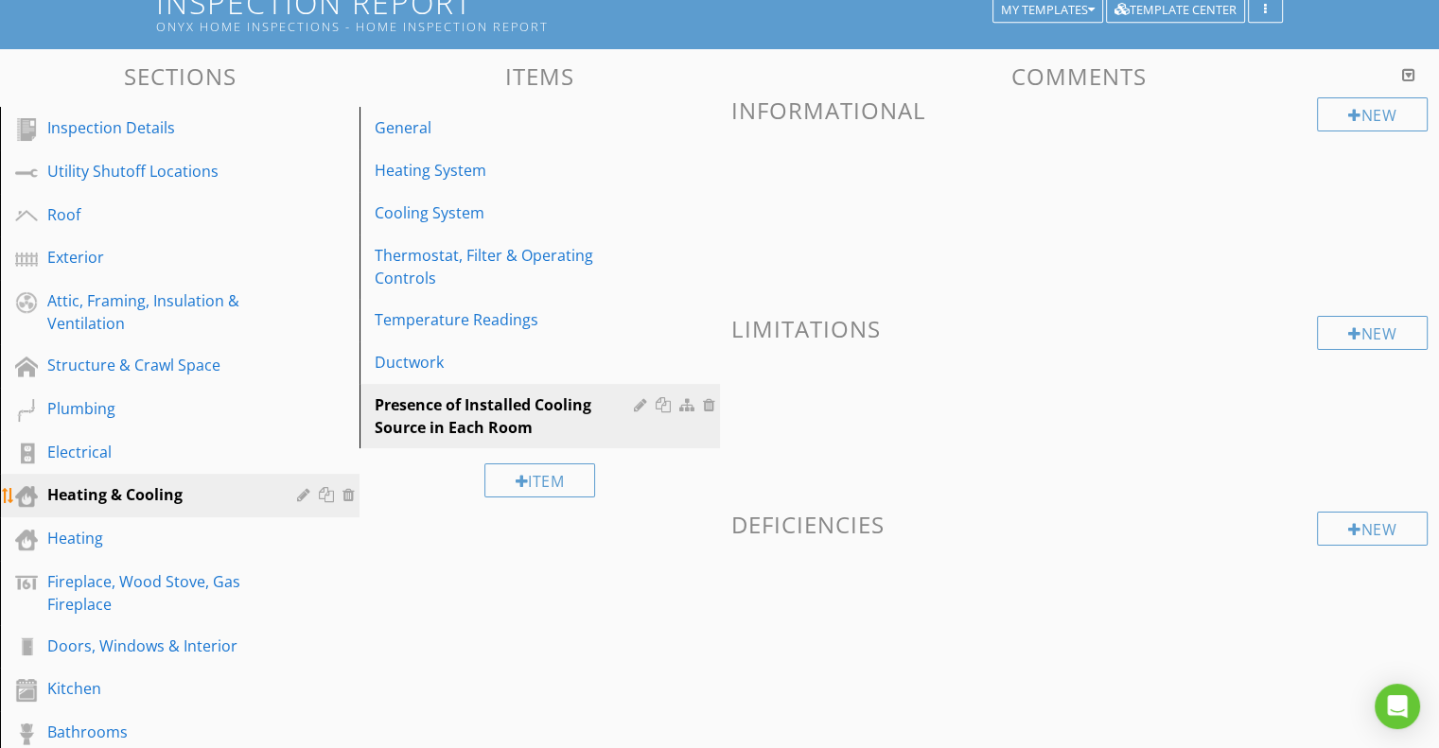
click at [148, 491] on div "Heating & Cooling" at bounding box center [158, 494] width 222 height 23
click at [107, 534] on div "Heating" at bounding box center [158, 538] width 222 height 23
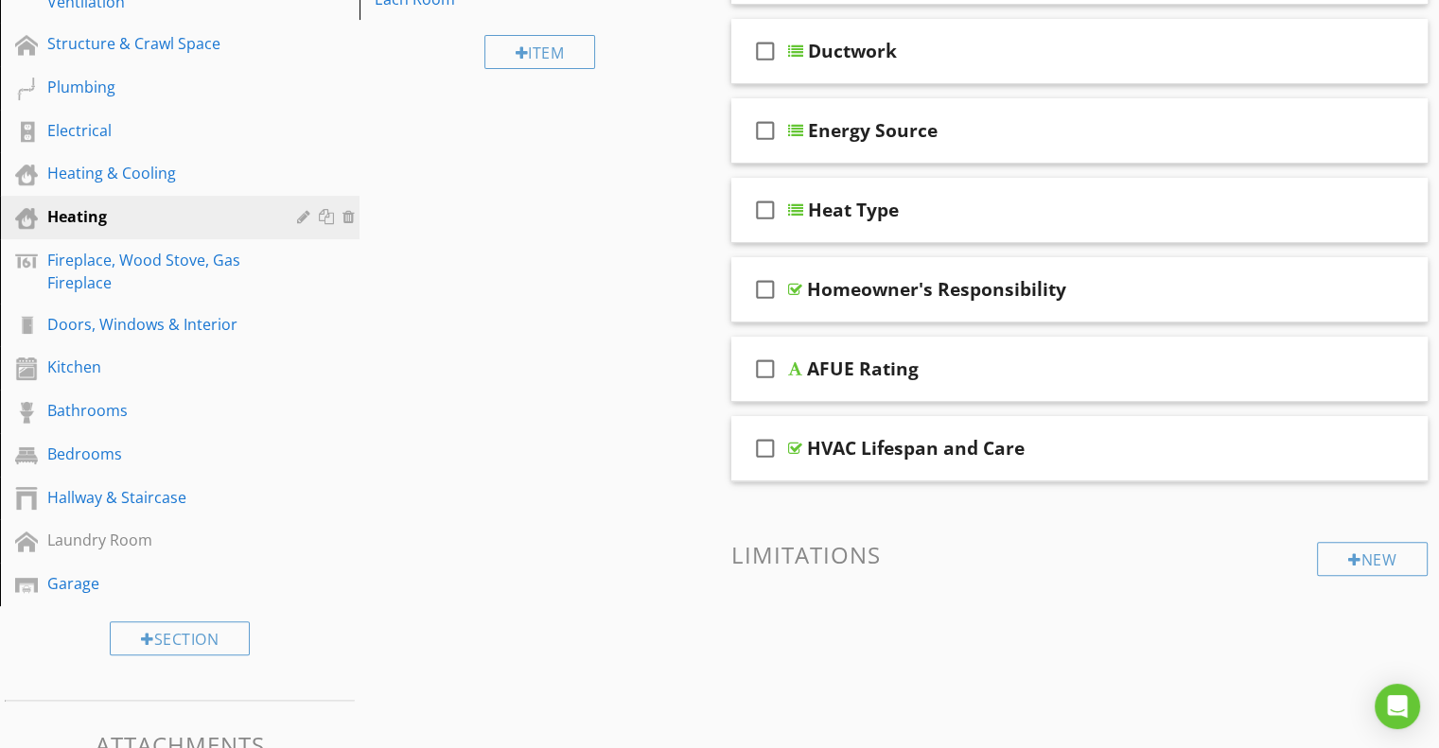
scroll to position [464, 0]
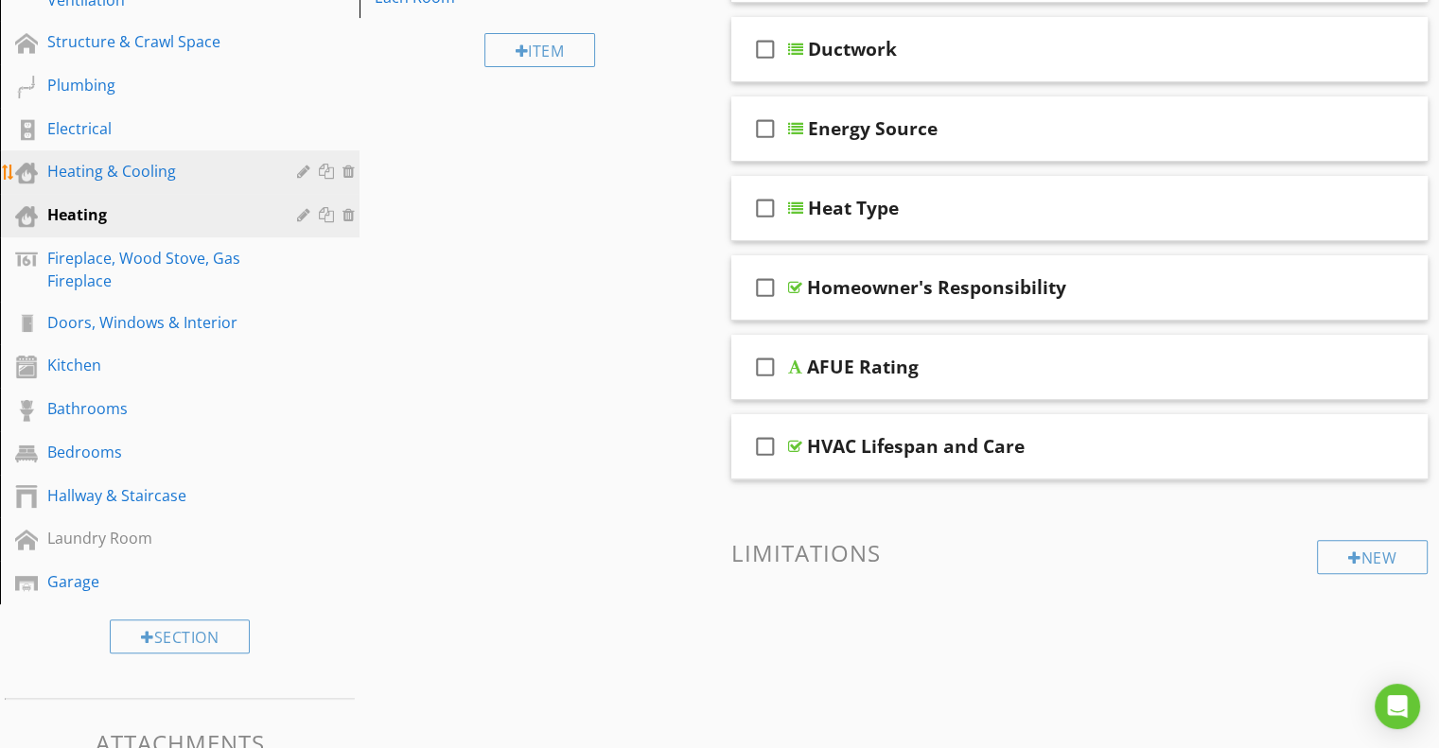
click at [87, 169] on div "Heating & Cooling" at bounding box center [158, 171] width 222 height 23
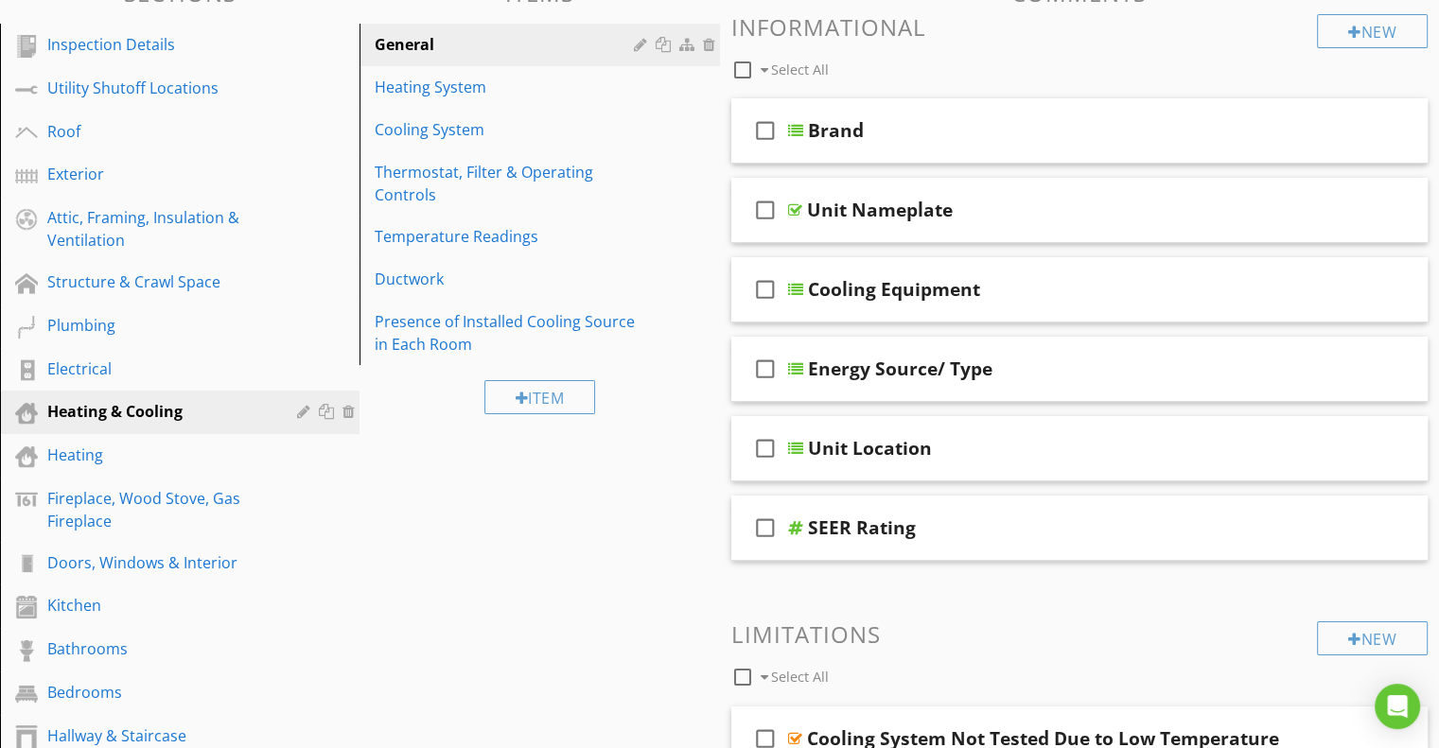
scroll to position [221, 0]
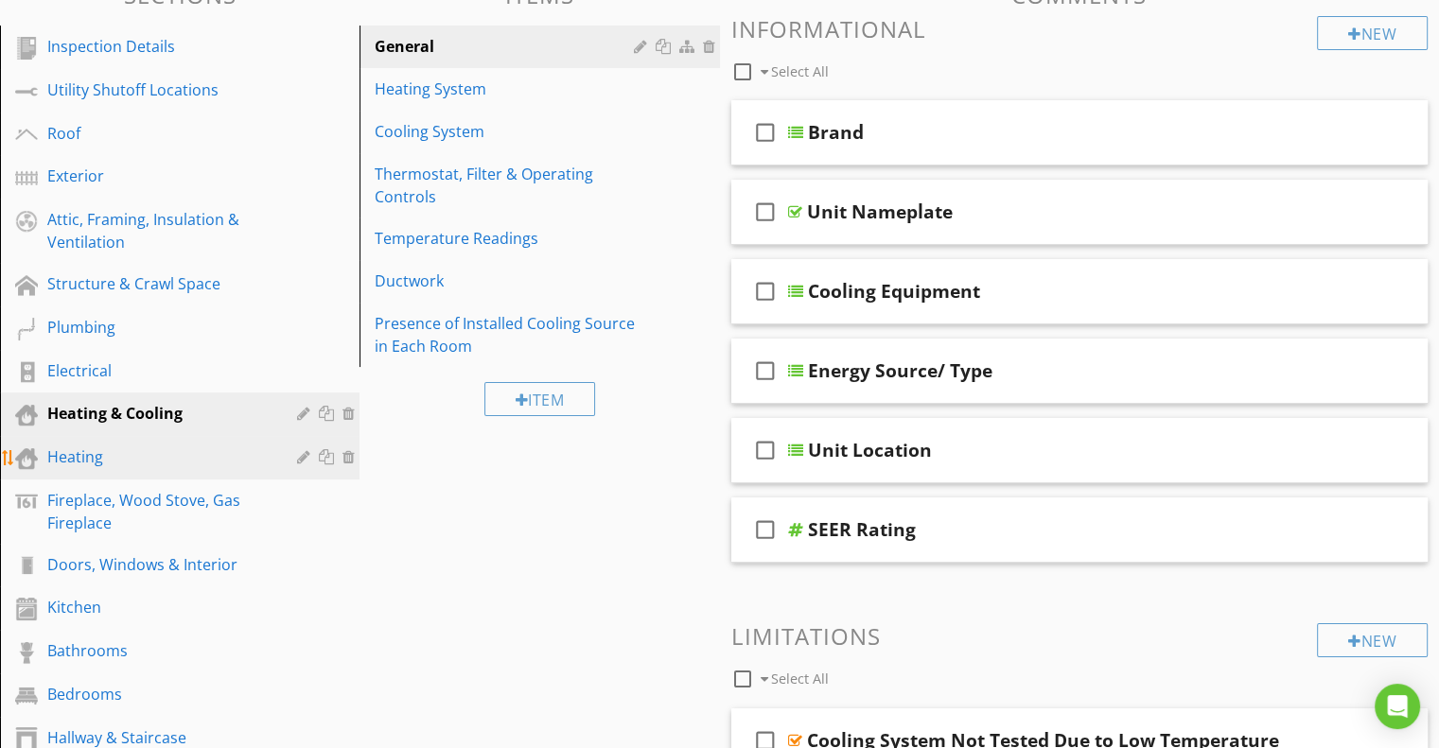
click at [141, 464] on div "Heating" at bounding box center [193, 458] width 293 height 25
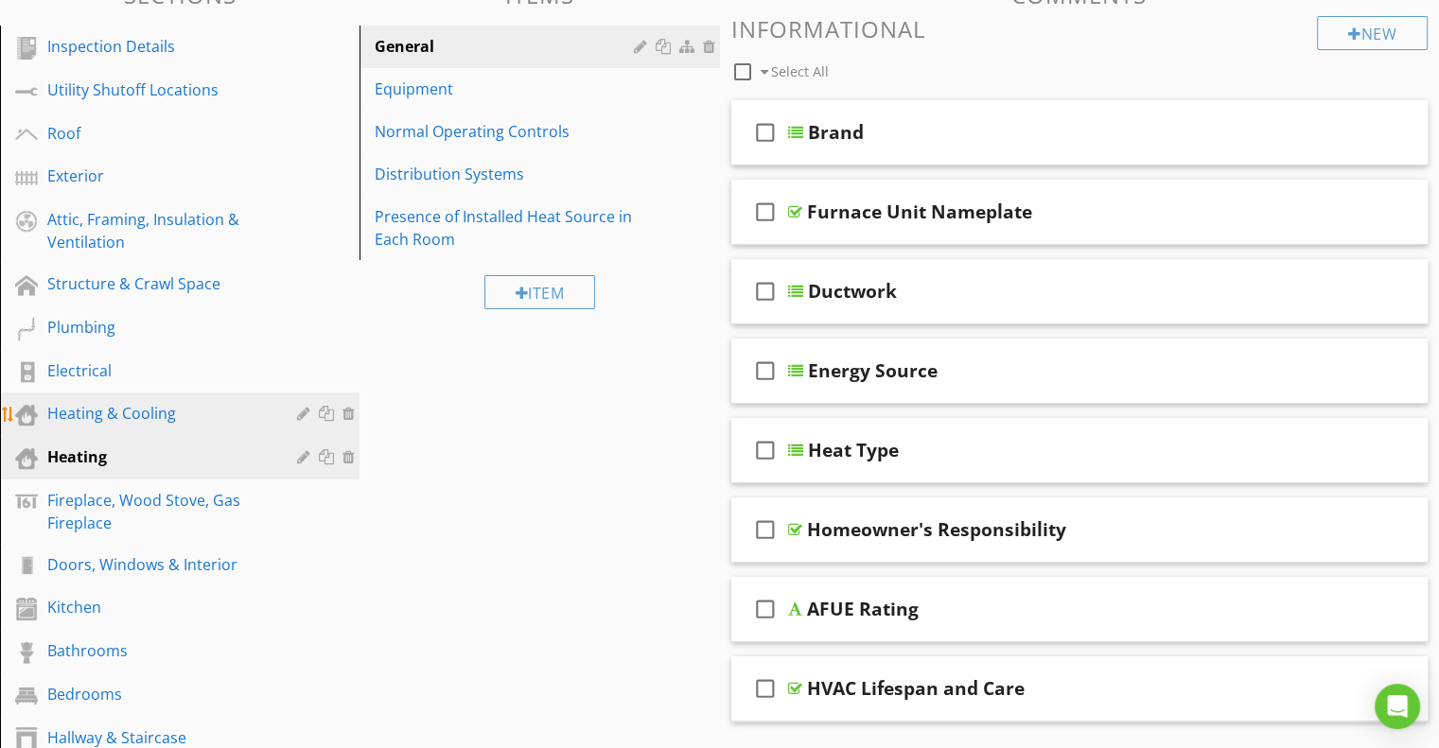
click at [129, 411] on div "Heating & Cooling" at bounding box center [158, 413] width 222 height 23
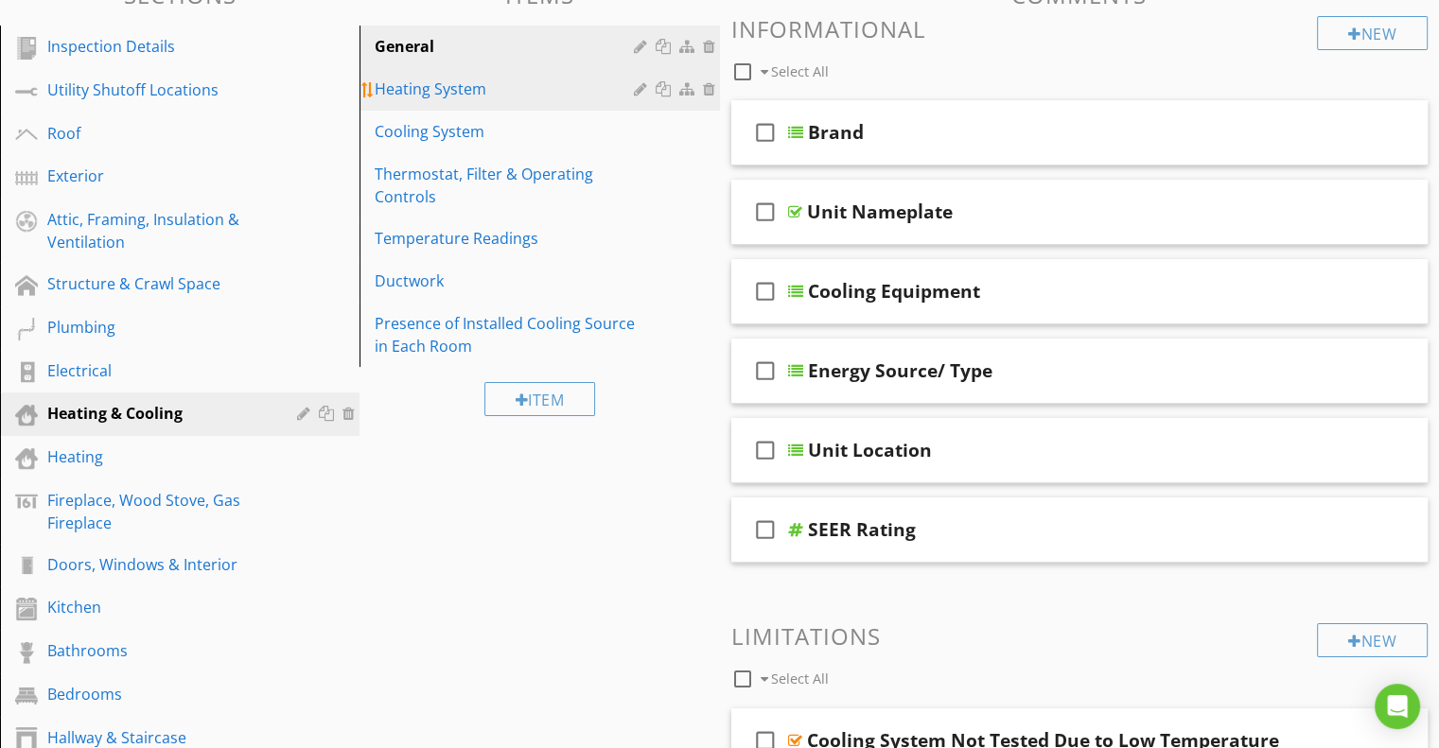
click at [447, 85] on div "Heating System" at bounding box center [507, 89] width 264 height 23
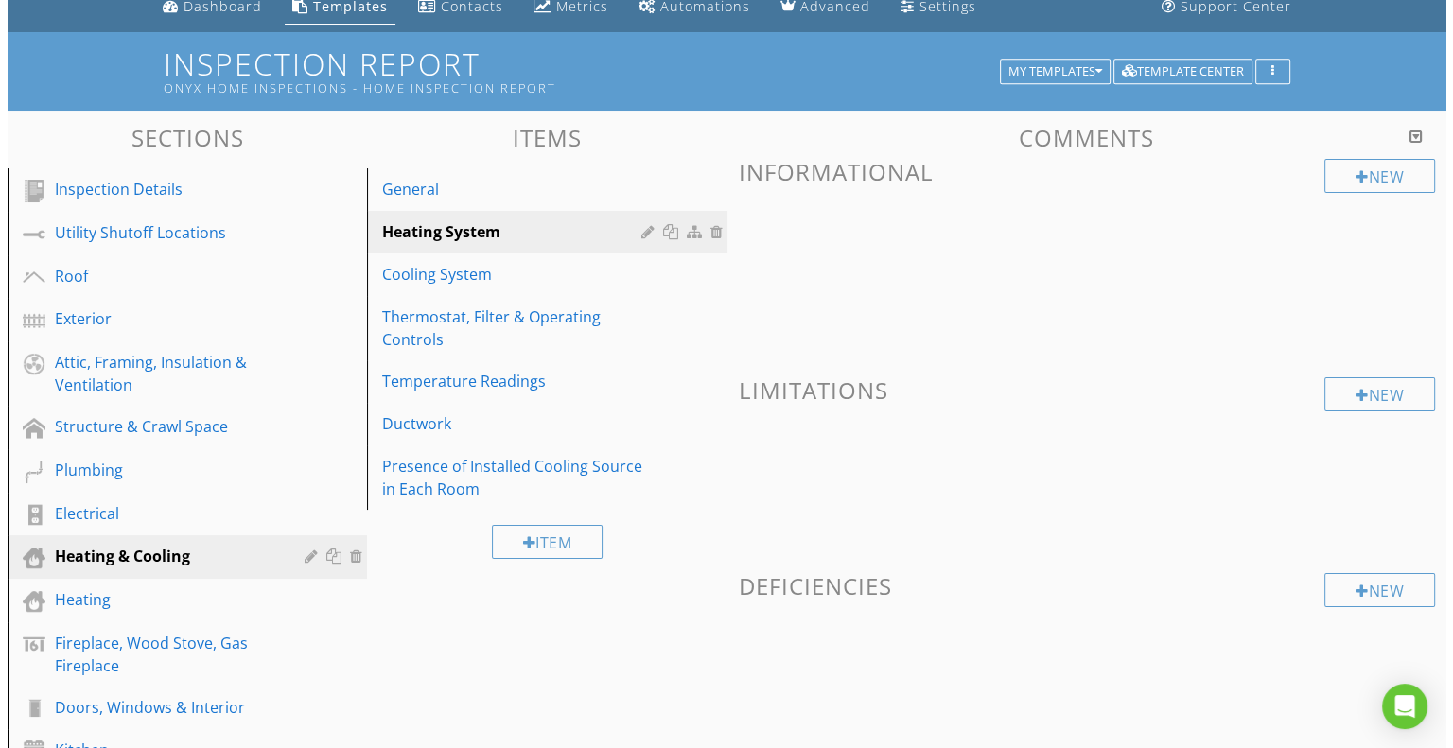
scroll to position [78, 0]
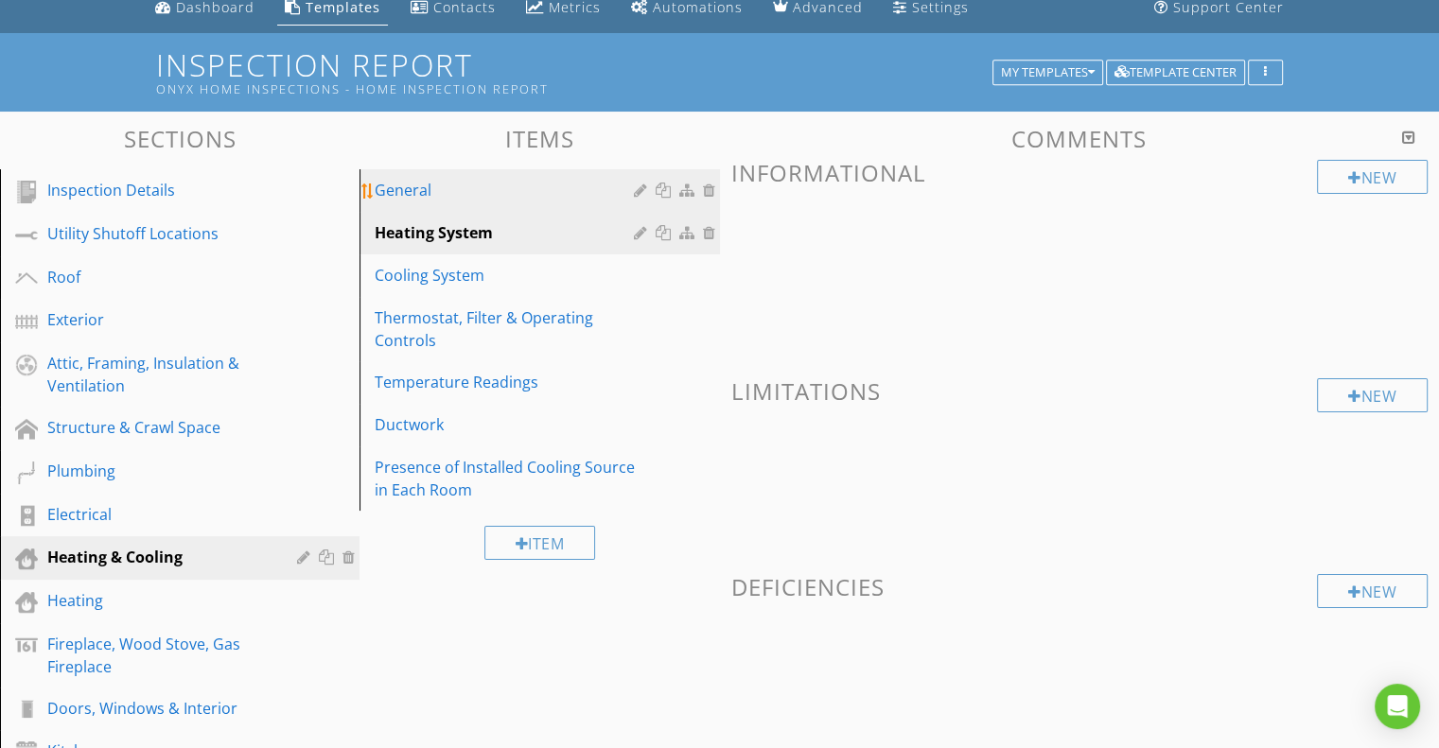
click at [407, 190] on div "General" at bounding box center [507, 190] width 264 height 23
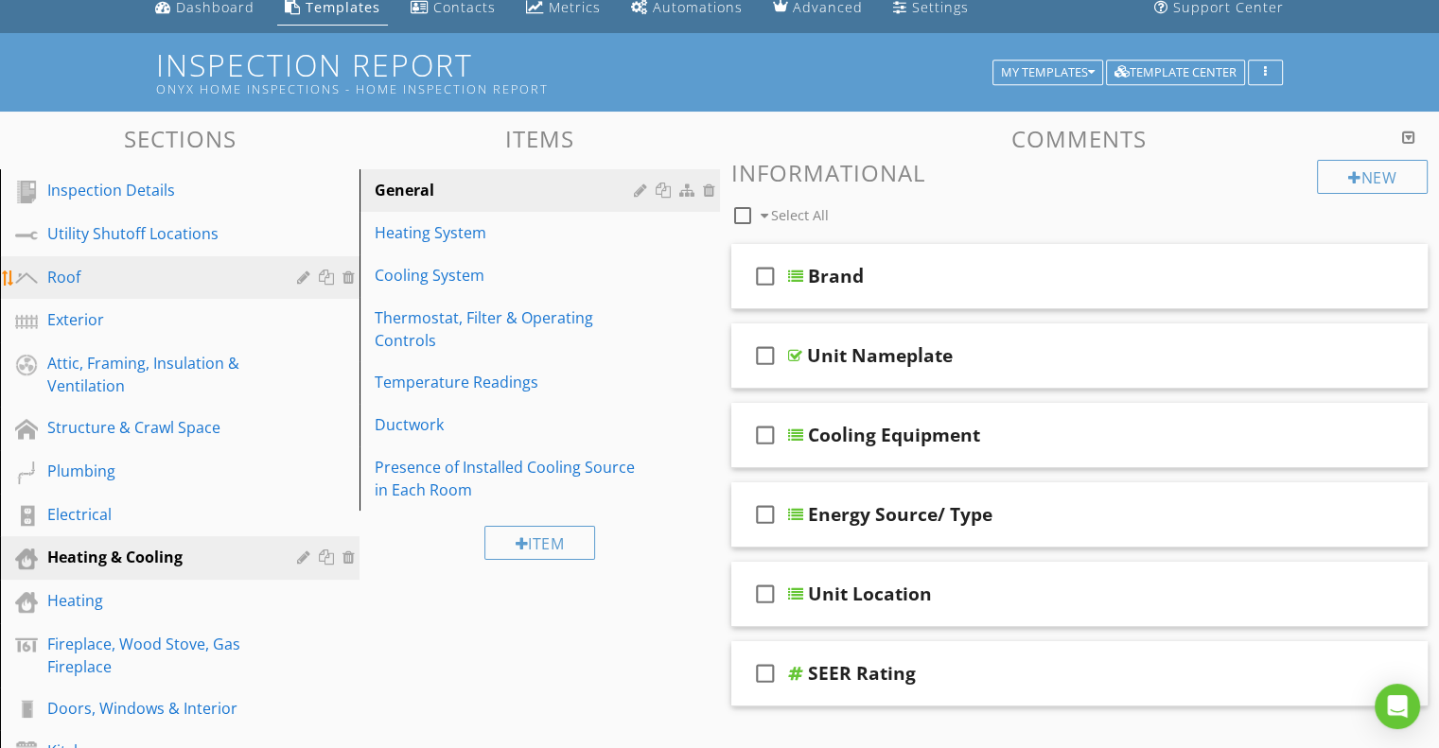
click at [108, 279] on div "Roof" at bounding box center [158, 277] width 222 height 23
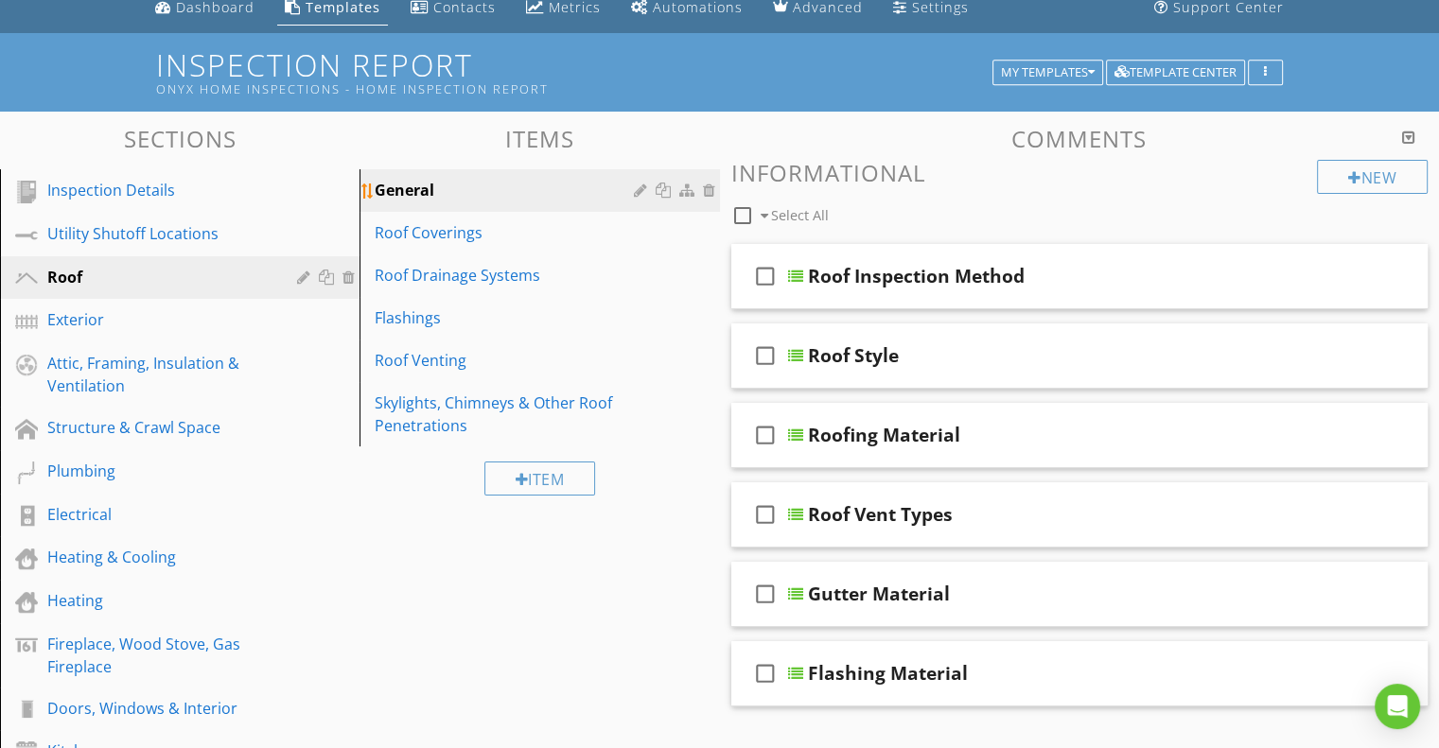
click at [427, 184] on div "General" at bounding box center [507, 190] width 264 height 23
click at [197, 552] on div "Heating & Cooling" at bounding box center [158, 557] width 222 height 23
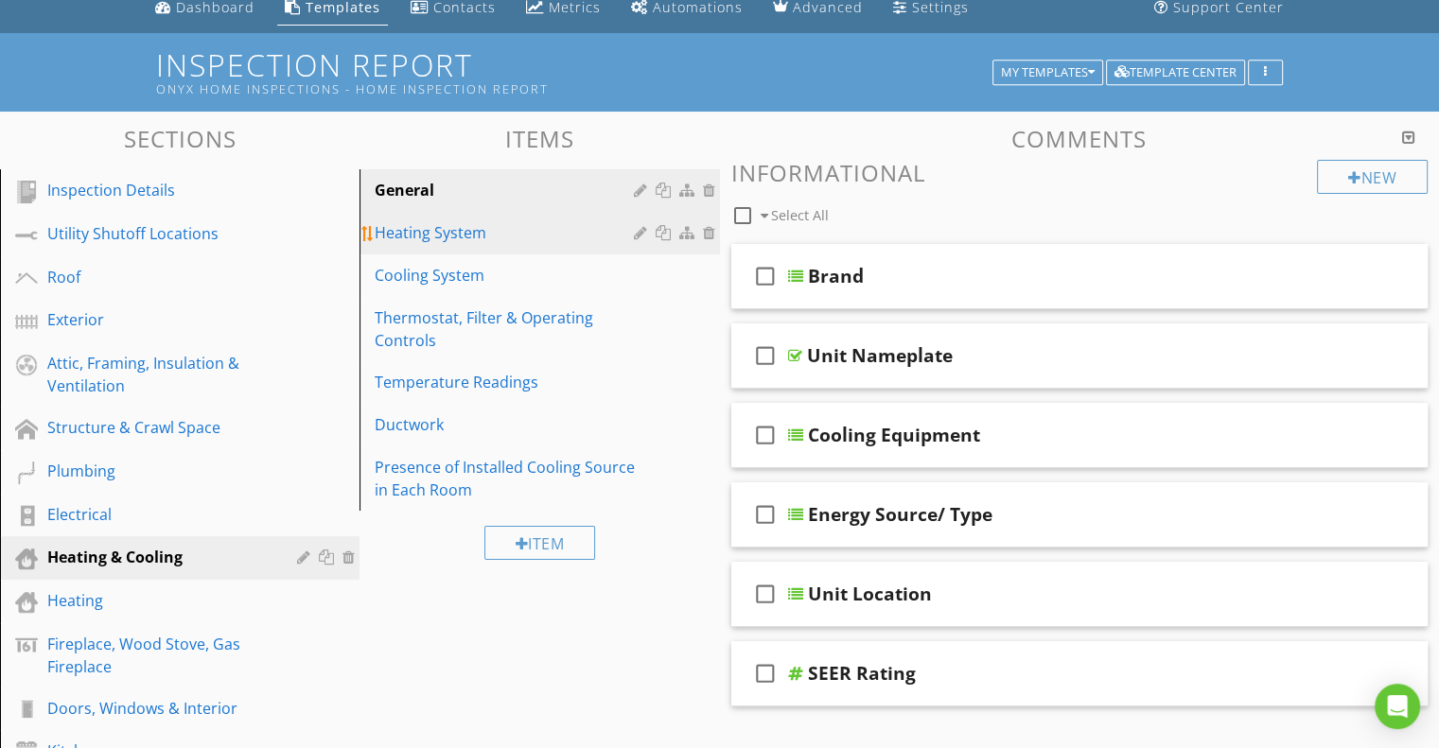
click at [435, 226] on div "Heating System" at bounding box center [507, 232] width 264 height 23
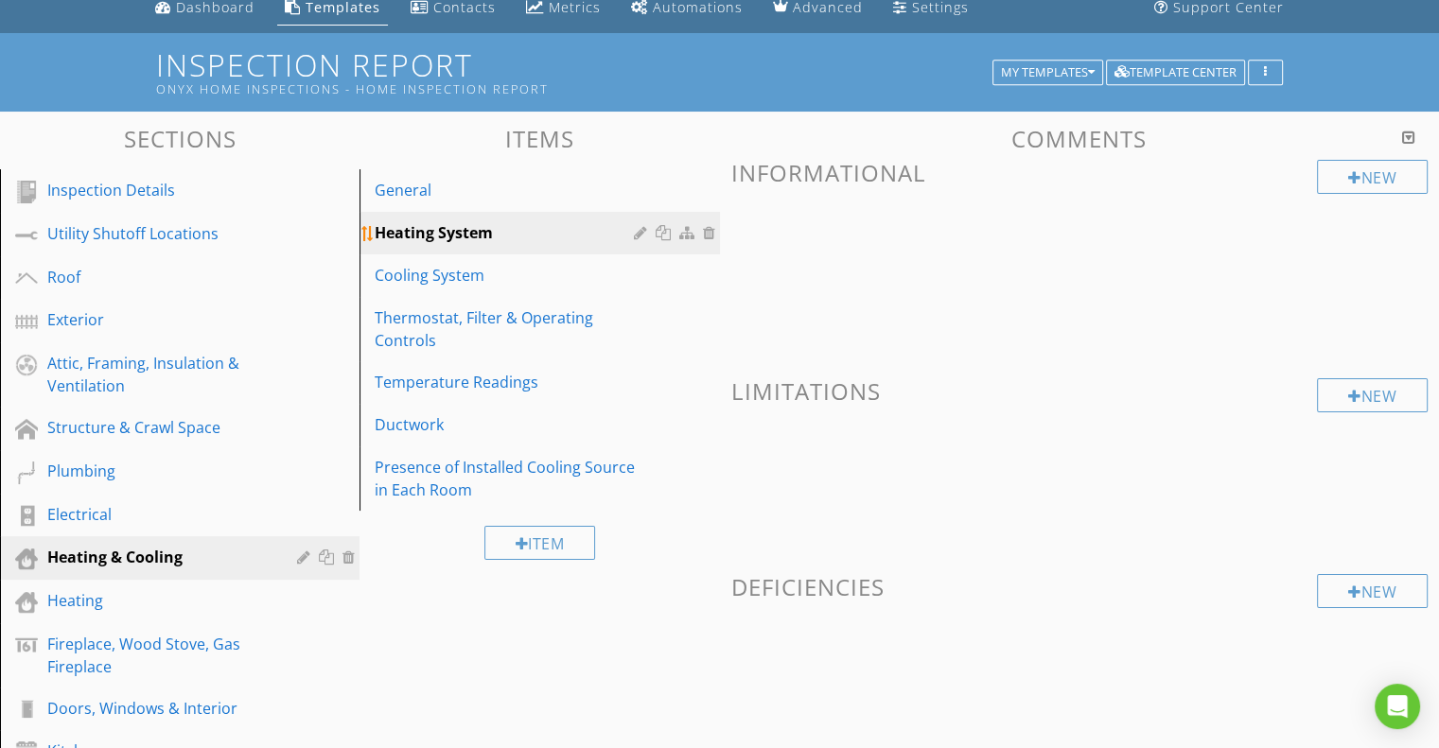
click at [644, 230] on div at bounding box center [643, 232] width 18 height 15
click at [1343, 215] on div at bounding box center [719, 374] width 1439 height 748
click at [1359, 173] on div "New" at bounding box center [1372, 177] width 111 height 34
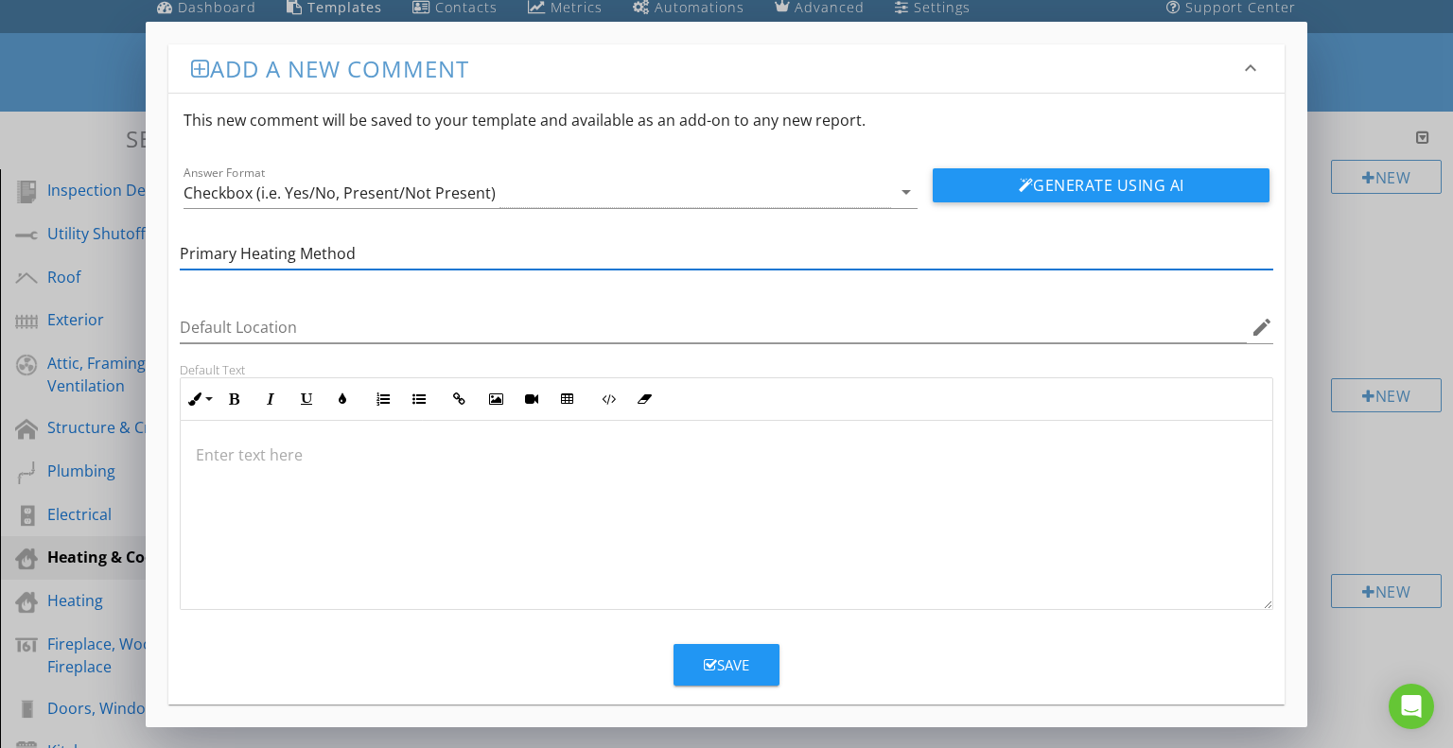
type input "Primary Heating Method"
click at [509, 514] on div at bounding box center [727, 515] width 1093 height 189
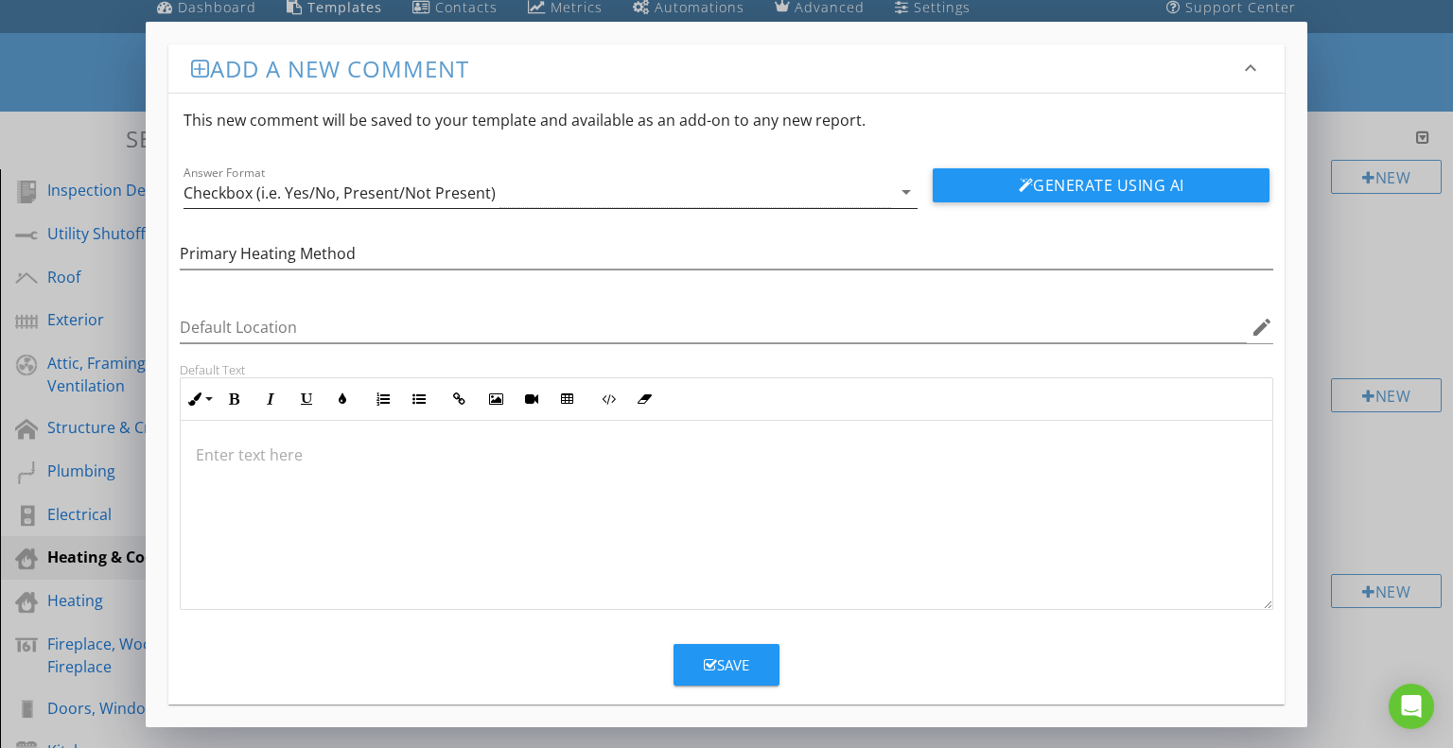
click at [904, 194] on icon "arrow_drop_down" at bounding box center [906, 192] width 23 height 23
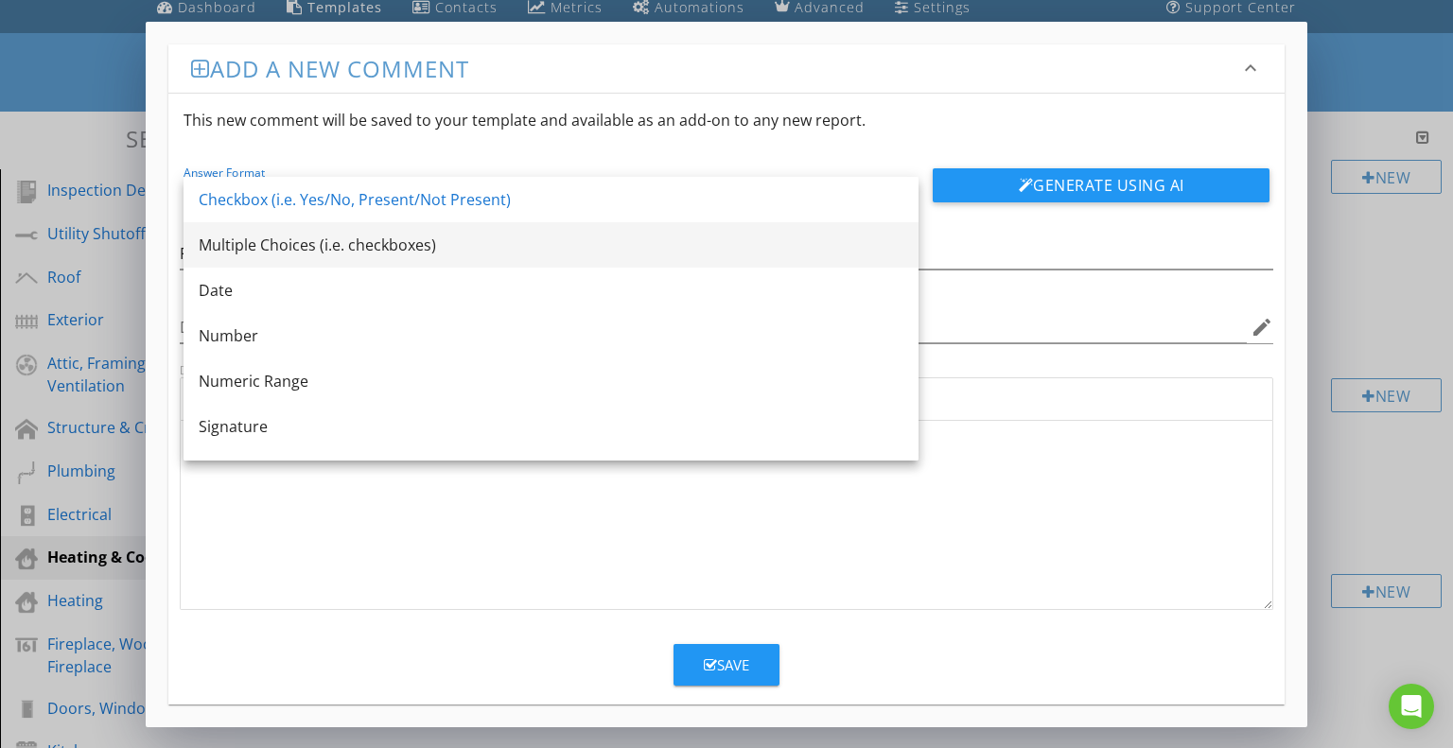
click at [381, 234] on div "Multiple Choices (i.e. checkboxes)" at bounding box center [551, 245] width 705 height 23
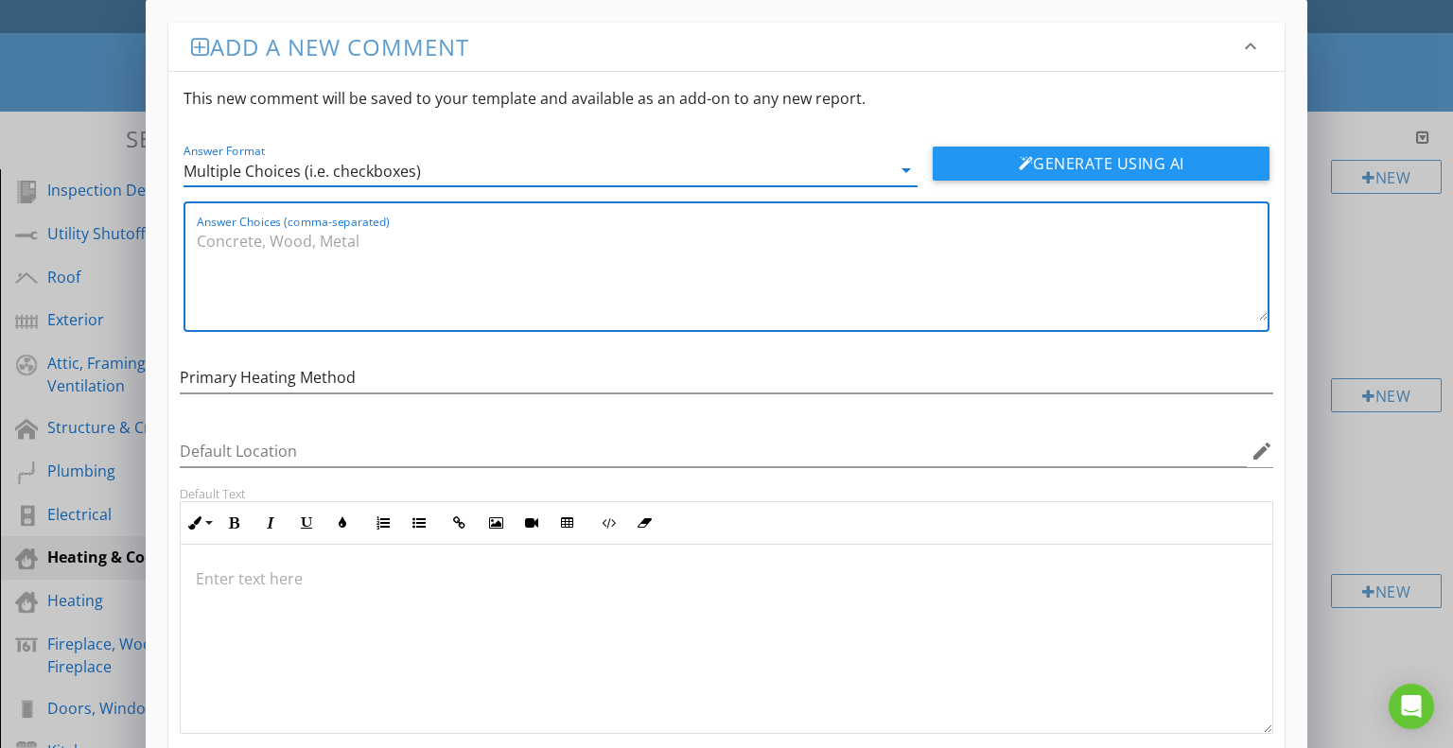
click at [381, 234] on textarea "Answer Choices (comma-separated)" at bounding box center [733, 273] width 1072 height 95
click at [230, 237] on textarea "Furance" at bounding box center [733, 273] width 1072 height 95
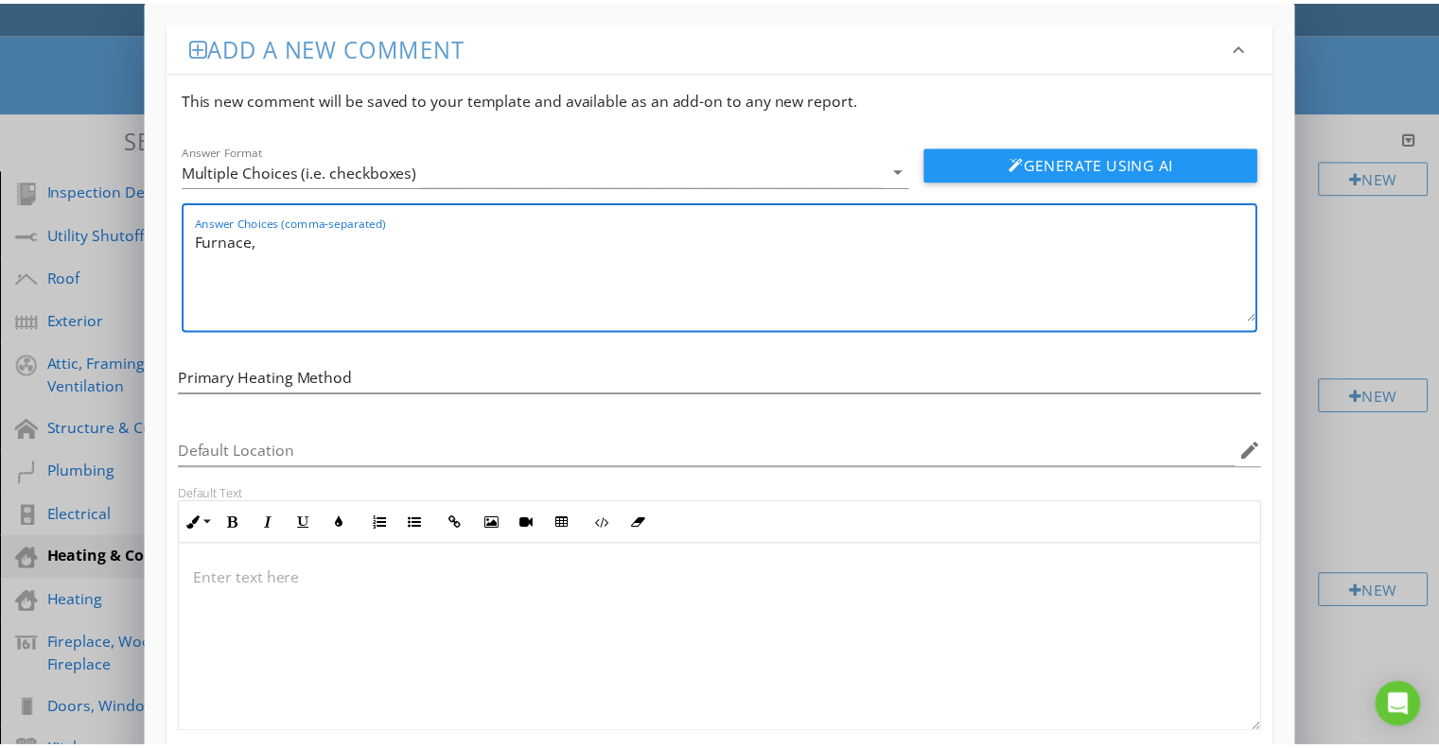
scroll to position [113, 0]
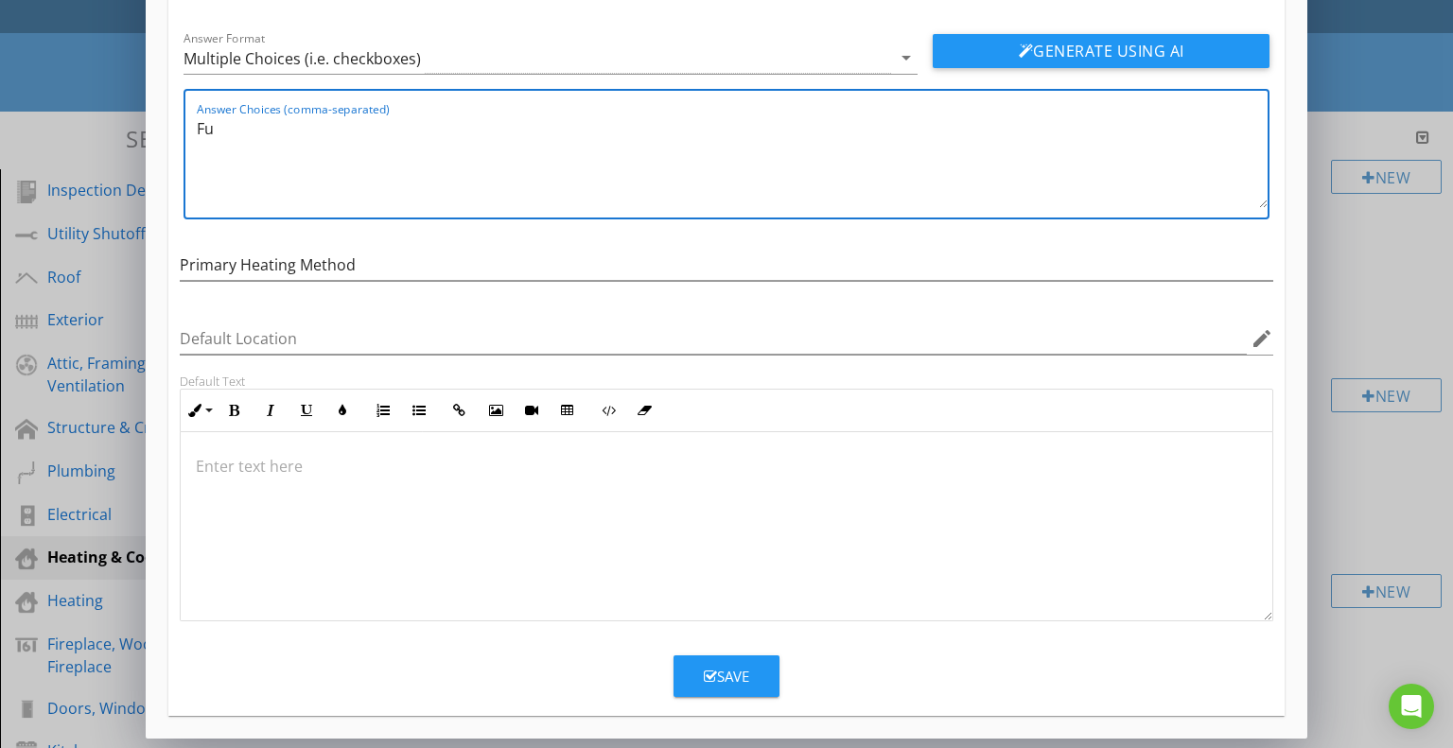
type textarea "F"
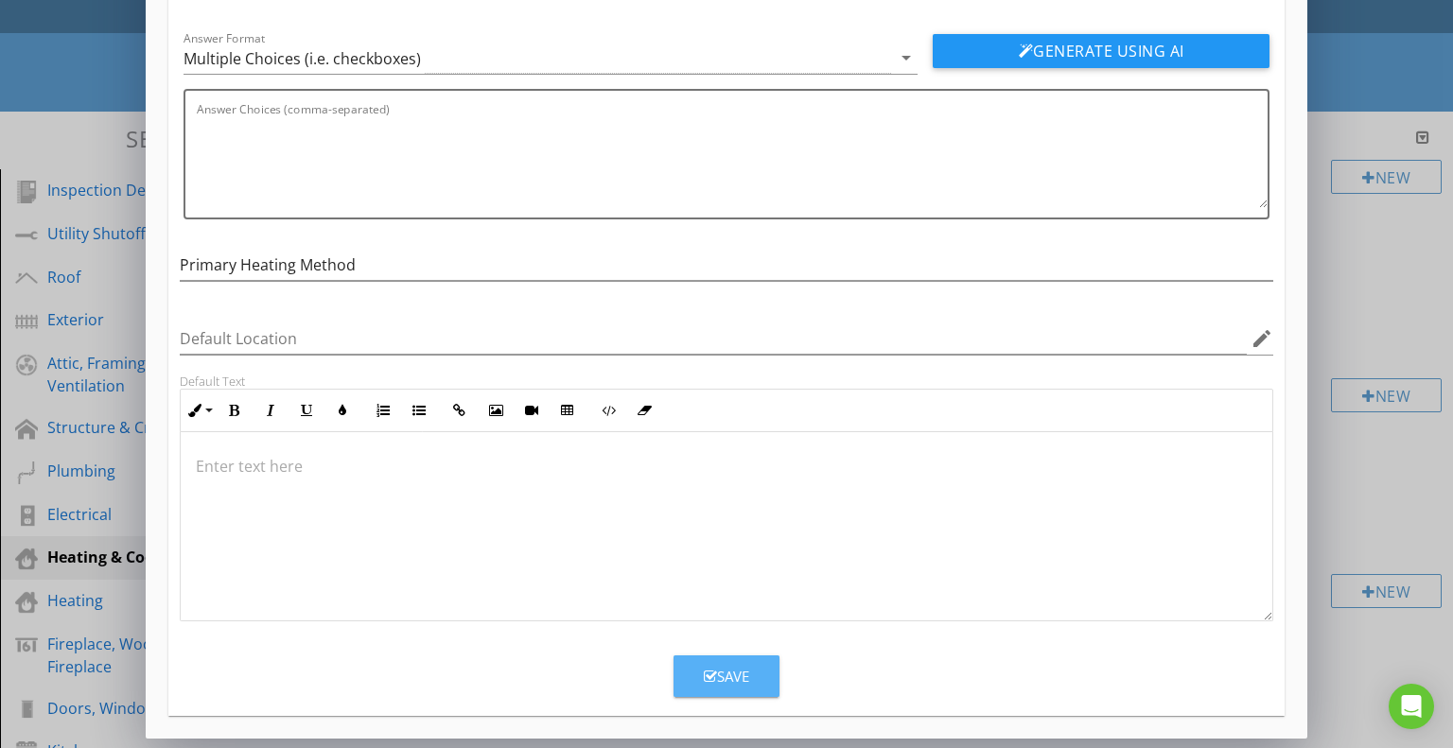
click at [736, 674] on div "Save" at bounding box center [726, 677] width 45 height 22
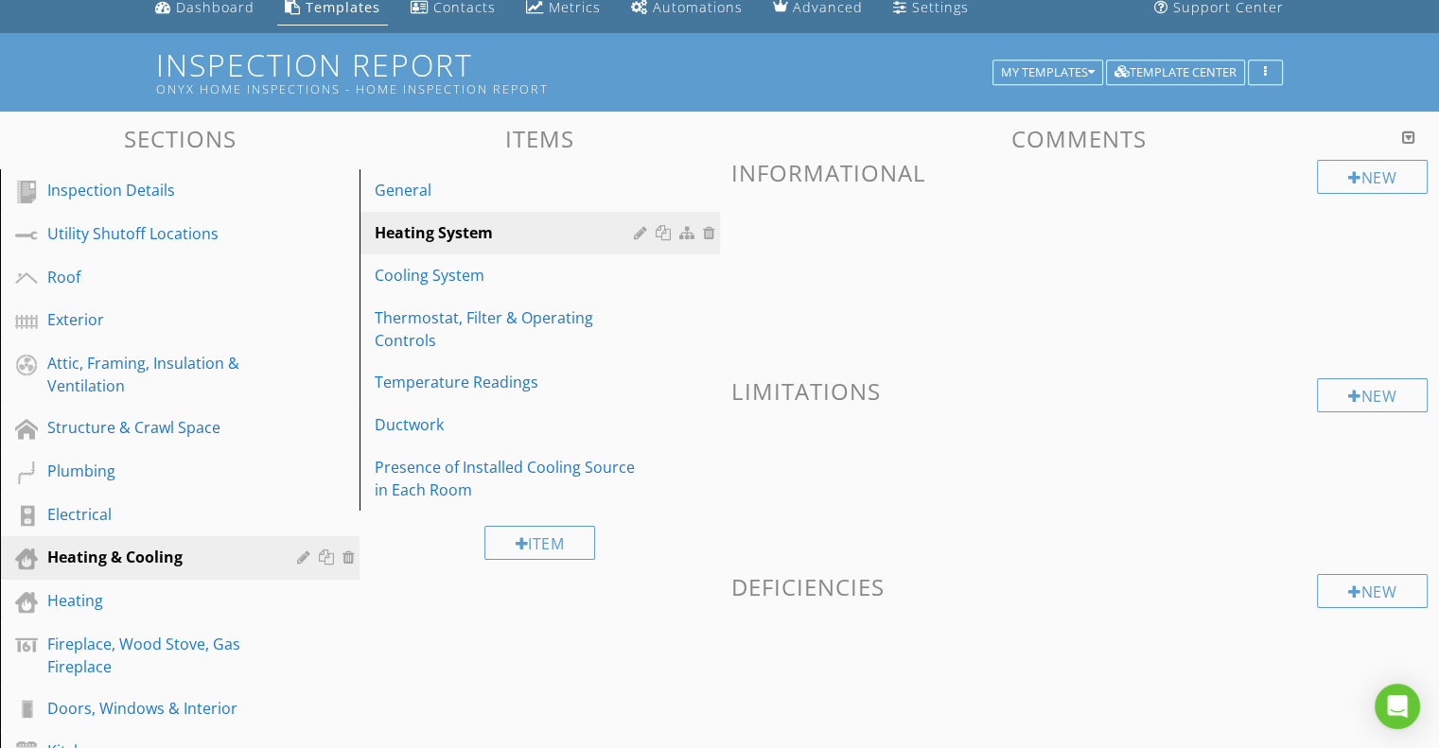
scroll to position [22, 0]
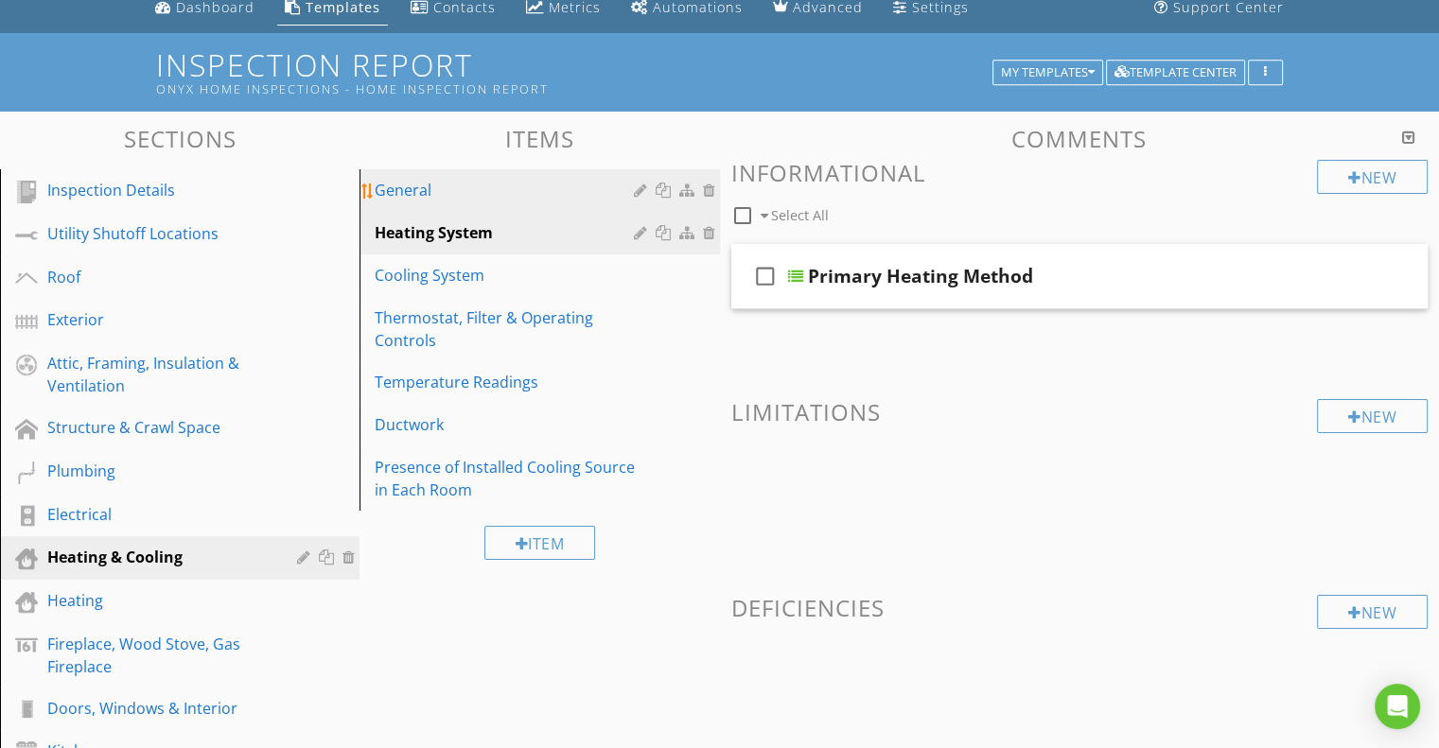
click at [406, 194] on div "General" at bounding box center [507, 190] width 264 height 23
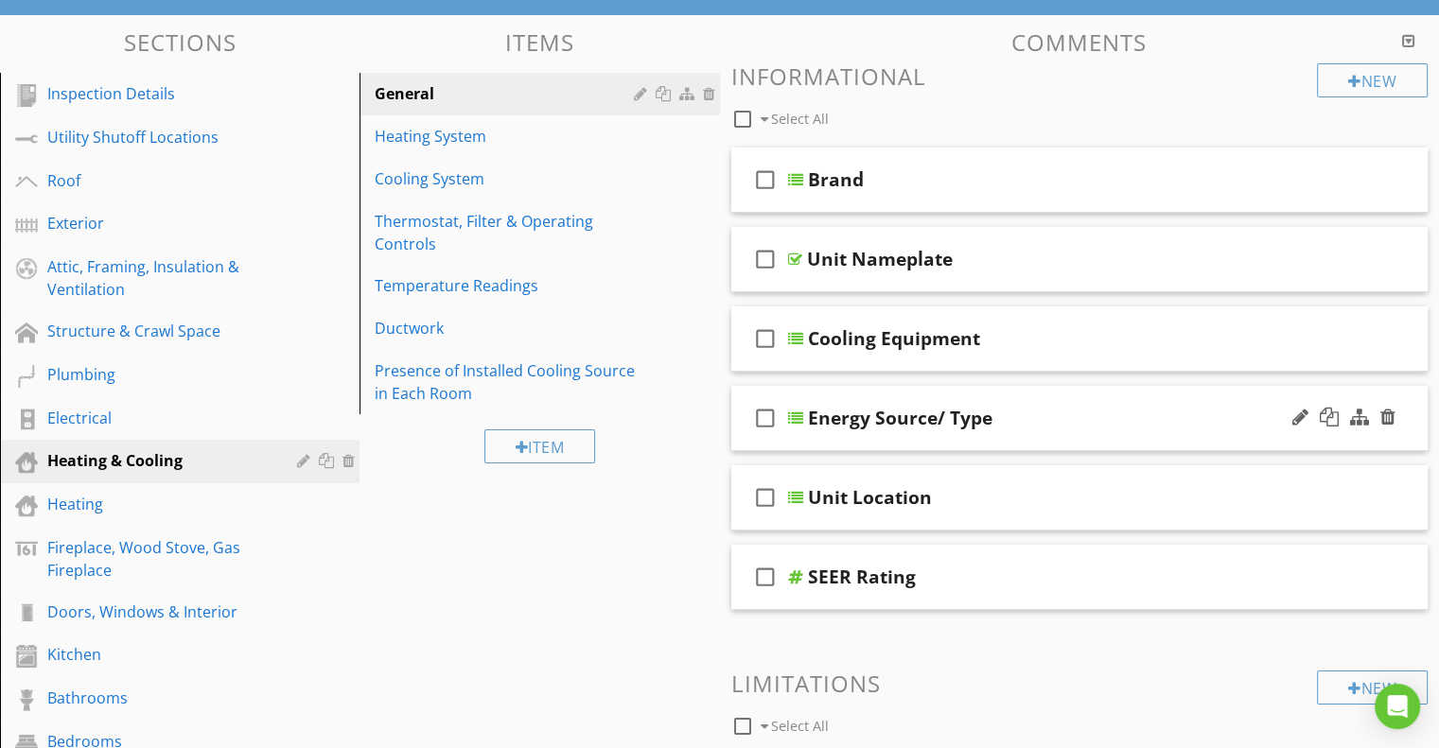
scroll to position [196, 0]
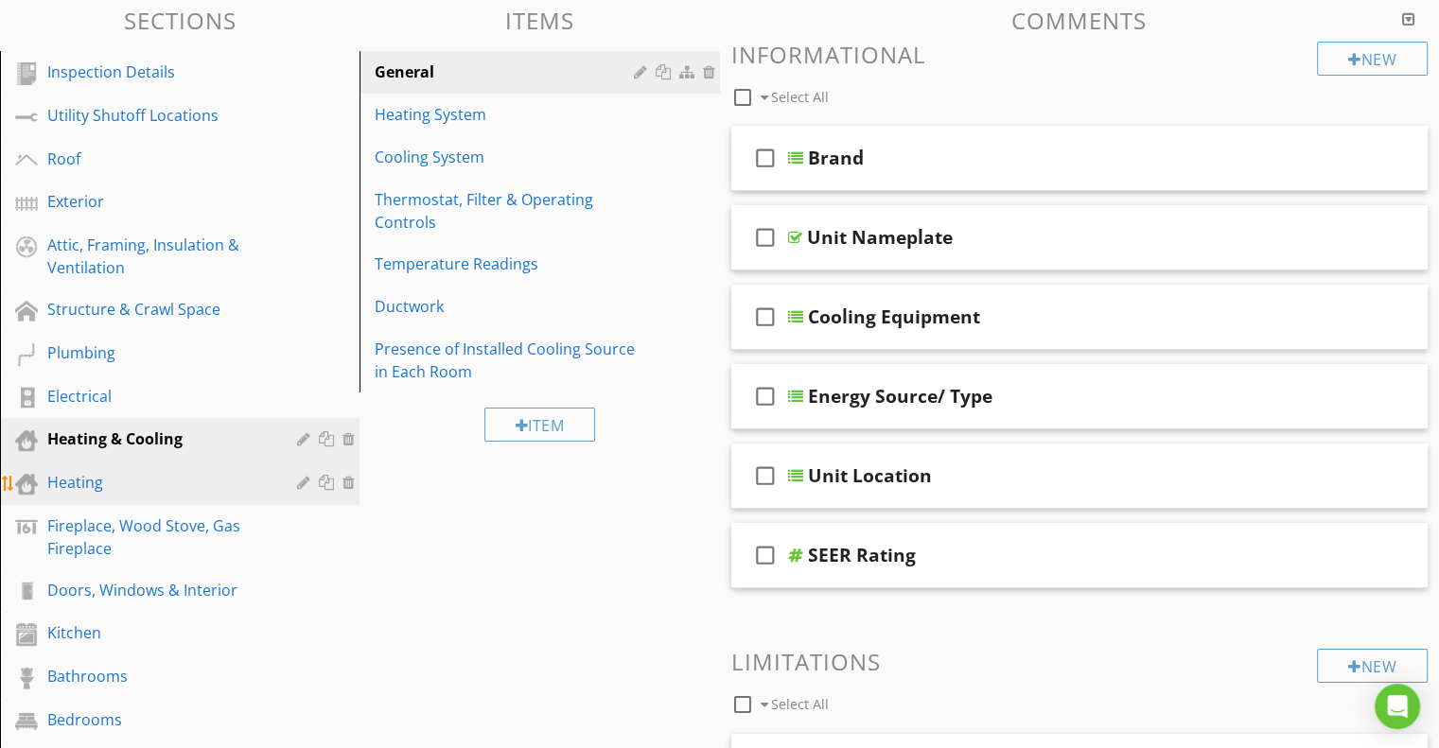
click at [76, 481] on div "Heating" at bounding box center [158, 482] width 222 height 23
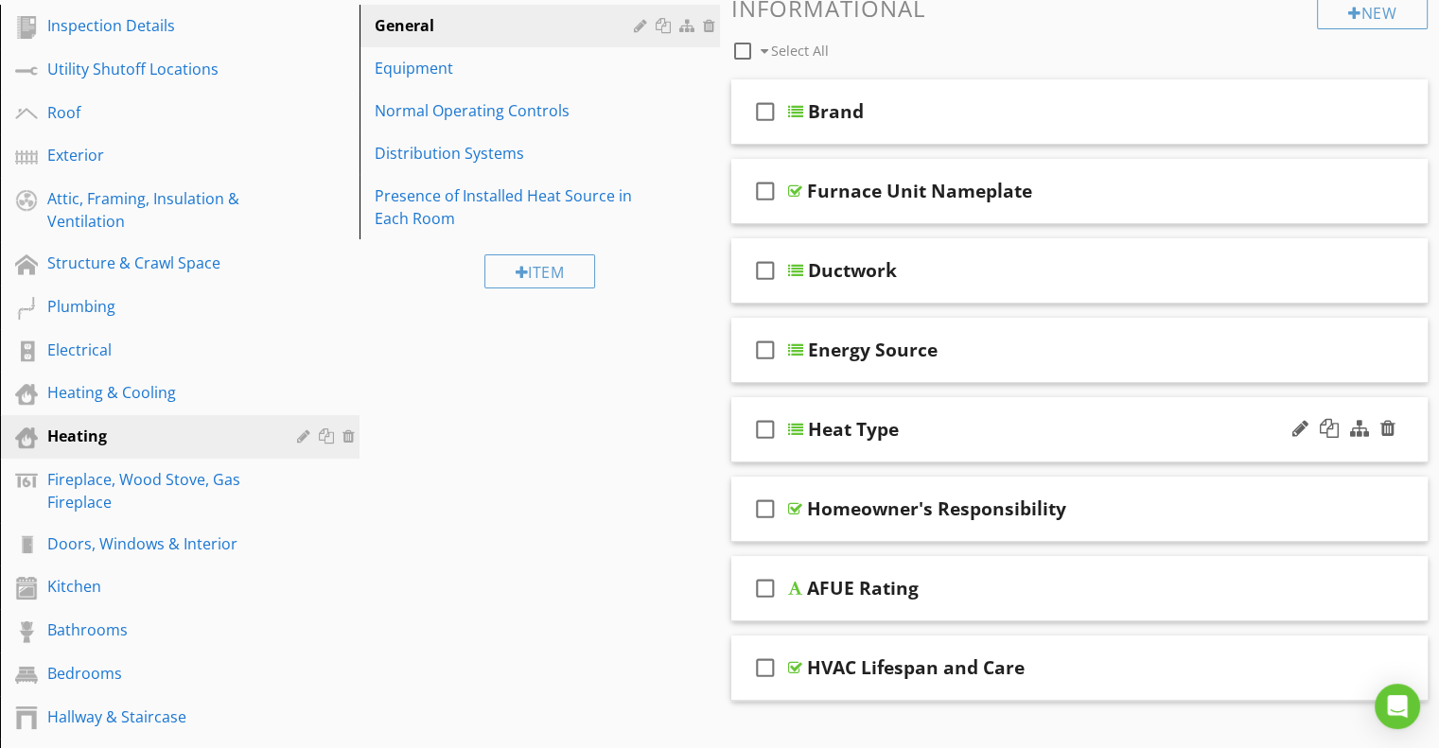
scroll to position [244, 0]
click at [791, 420] on div at bounding box center [795, 427] width 15 height 15
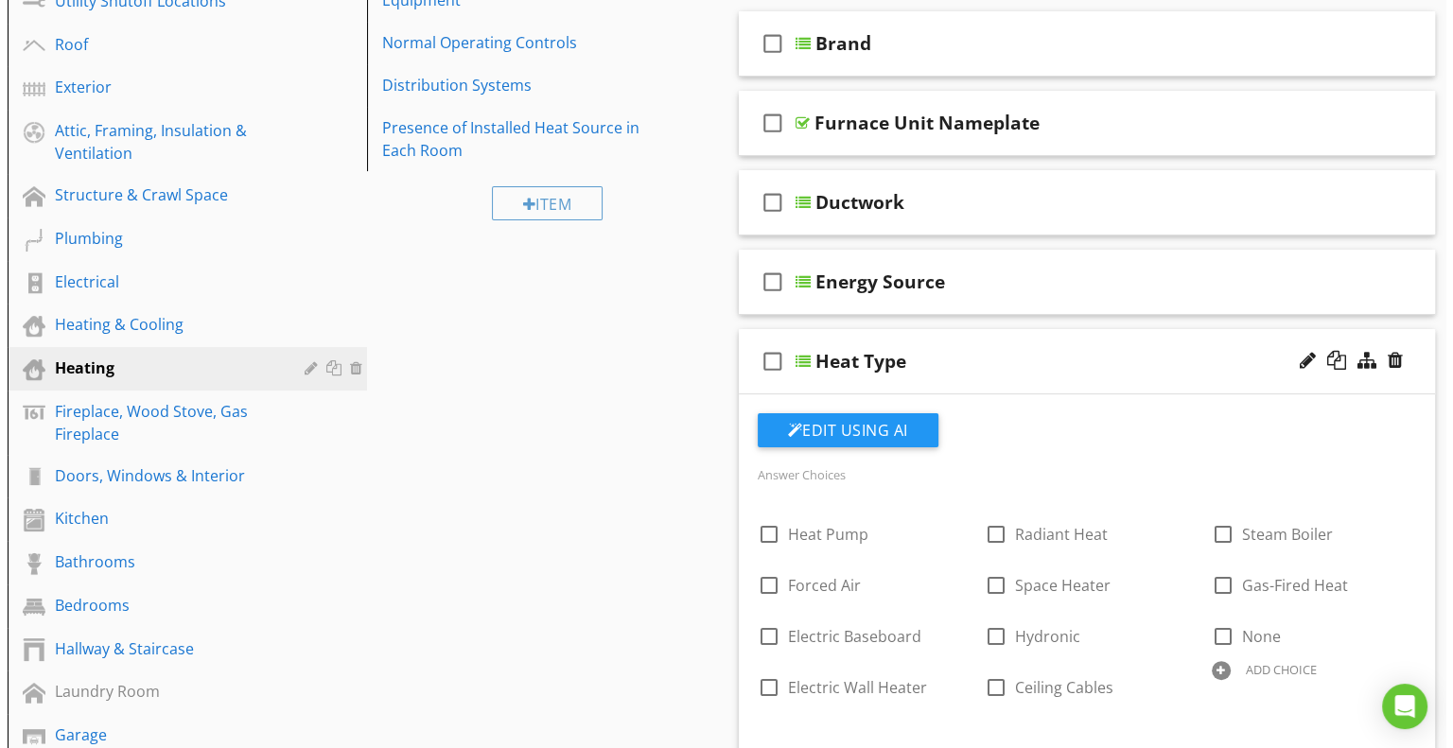
scroll to position [312, 0]
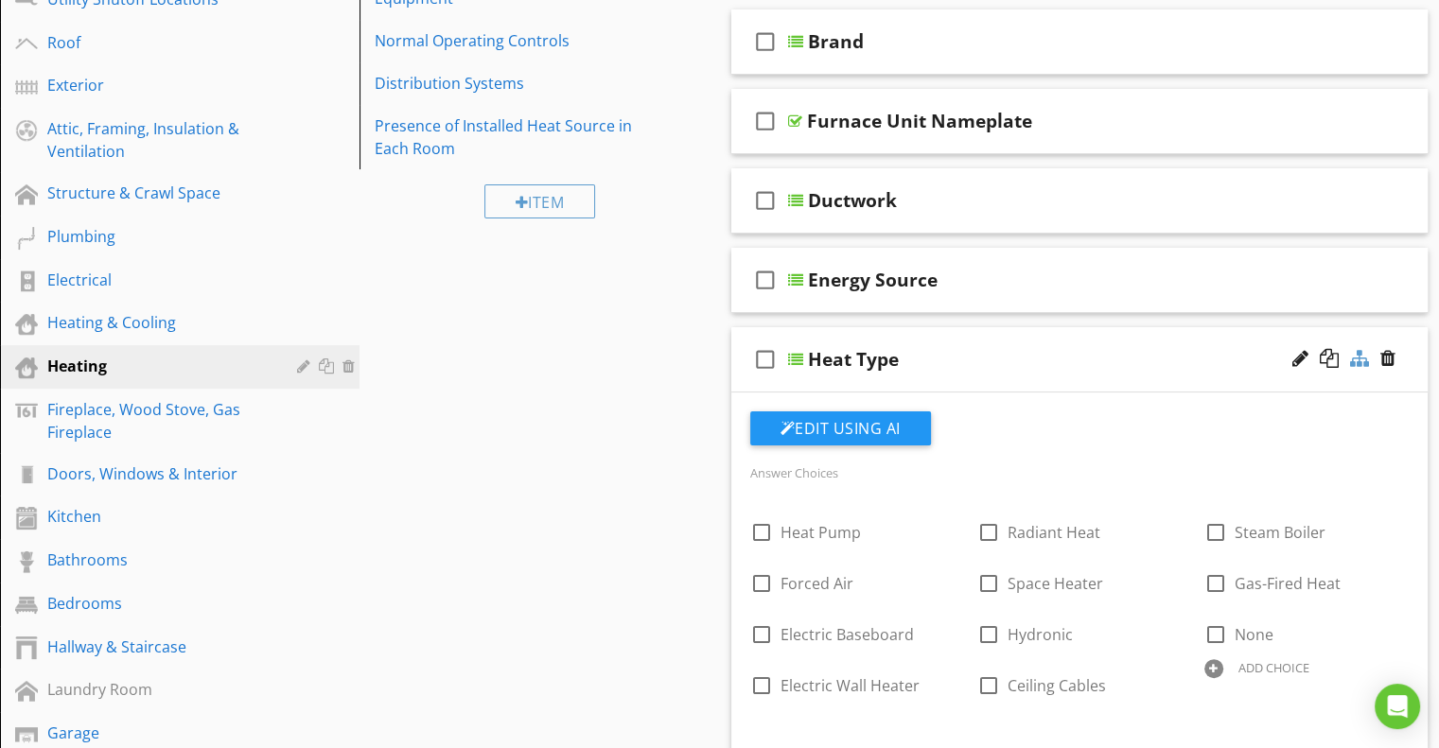
click at [1360, 353] on div at bounding box center [1359, 358] width 19 height 19
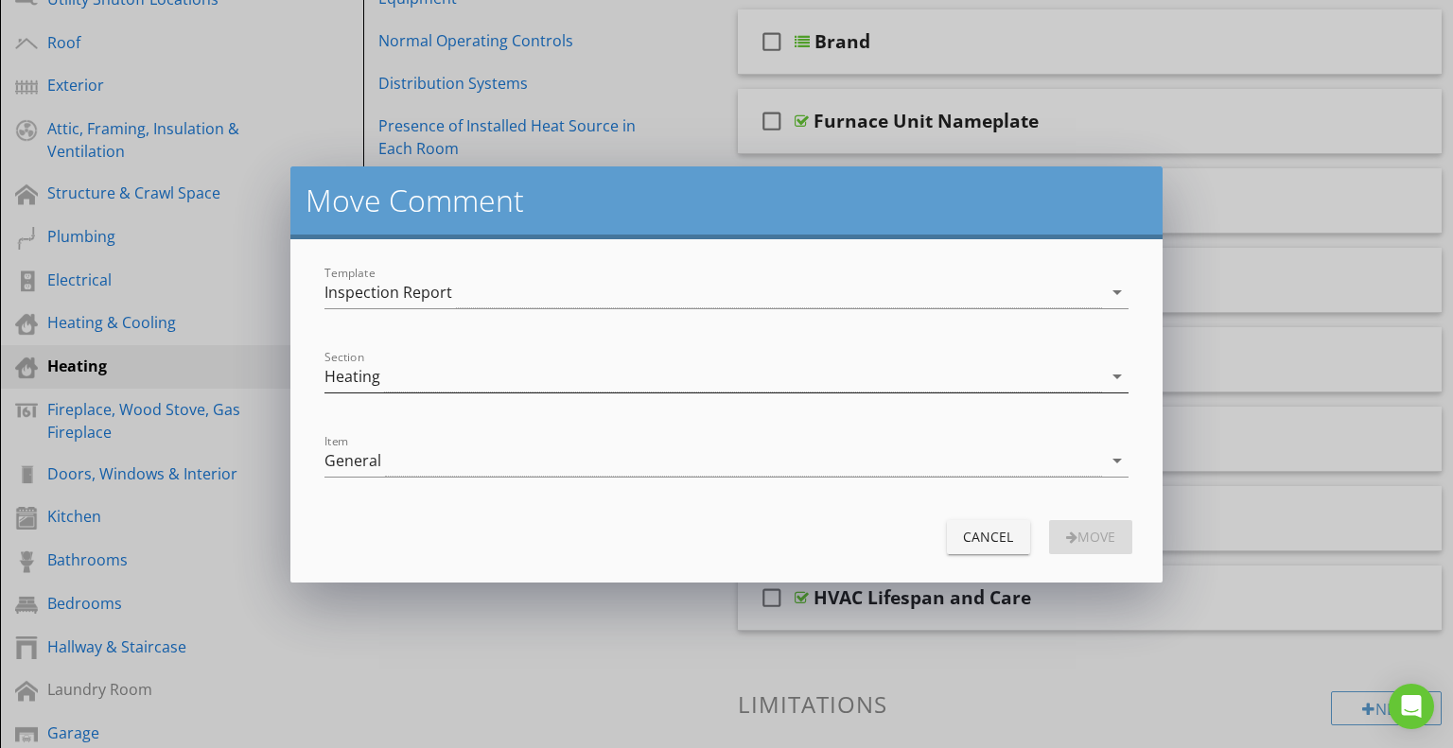
click at [1108, 377] on icon "arrow_drop_down" at bounding box center [1117, 376] width 23 height 23
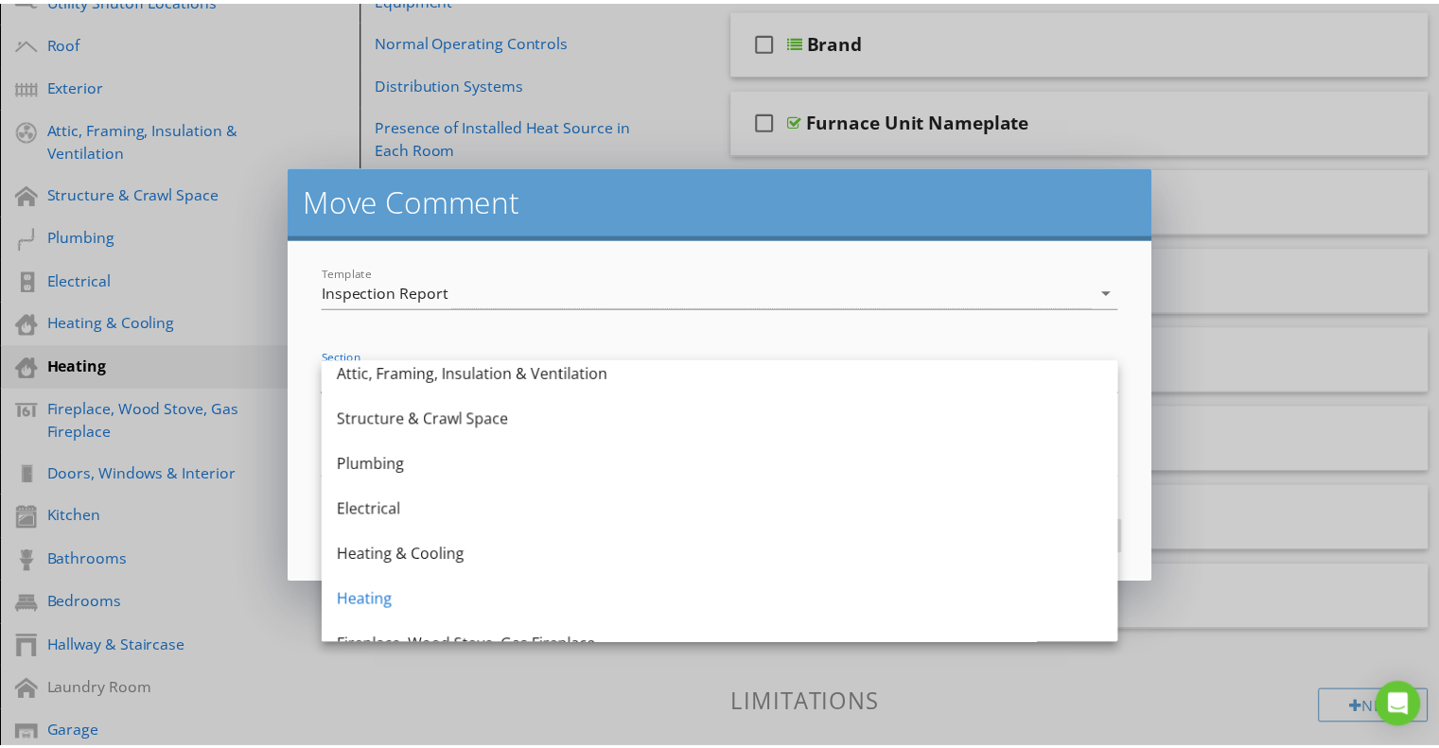
scroll to position [204, 0]
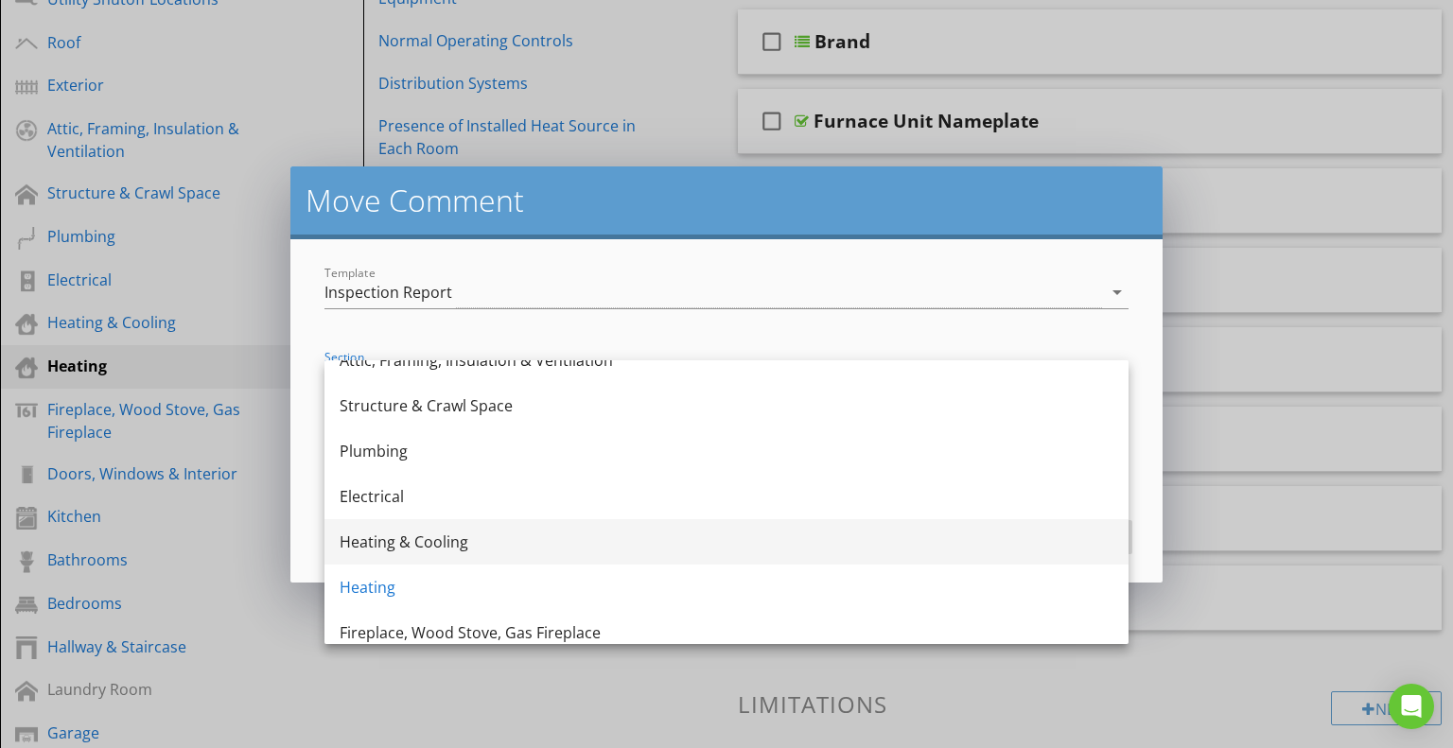
click at [548, 534] on div "Heating & Cooling" at bounding box center [727, 542] width 774 height 23
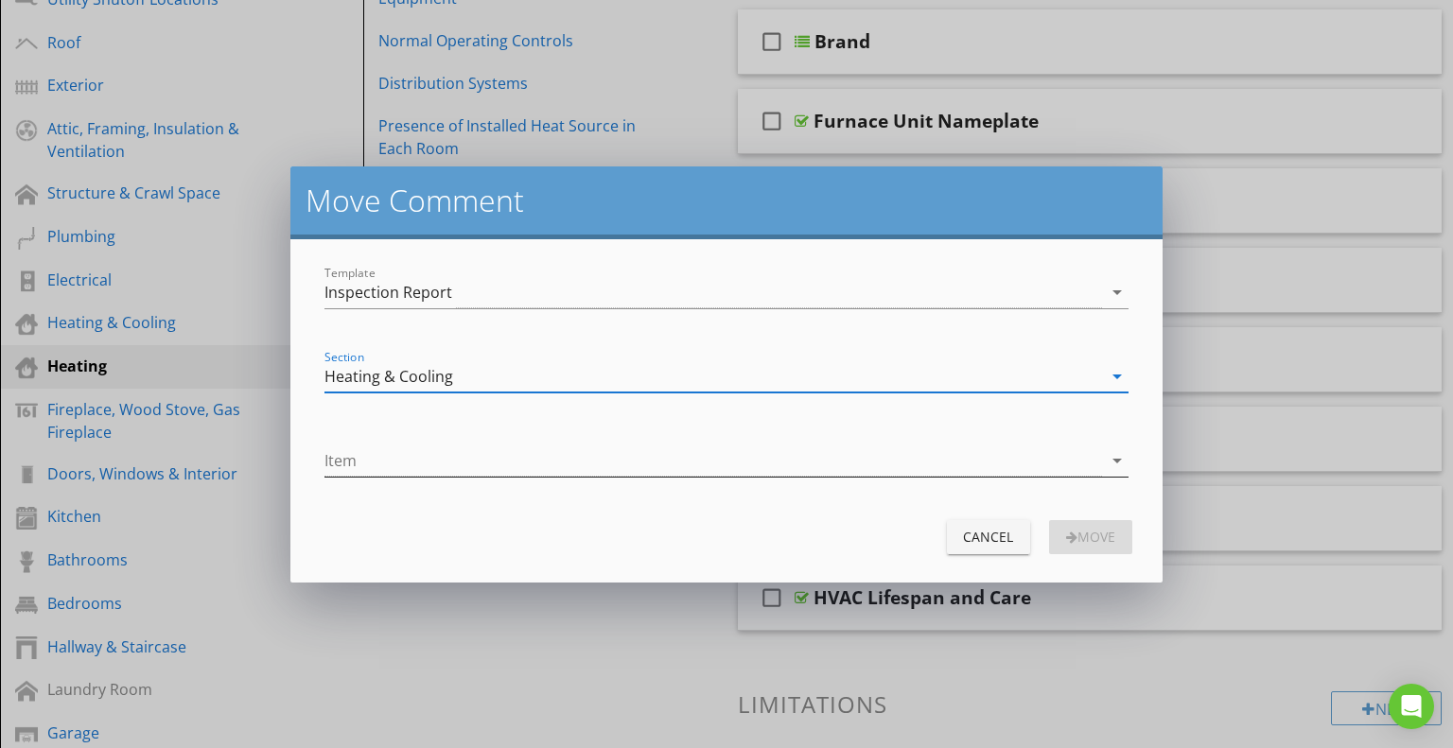
click at [970, 464] on div at bounding box center [713, 461] width 778 height 31
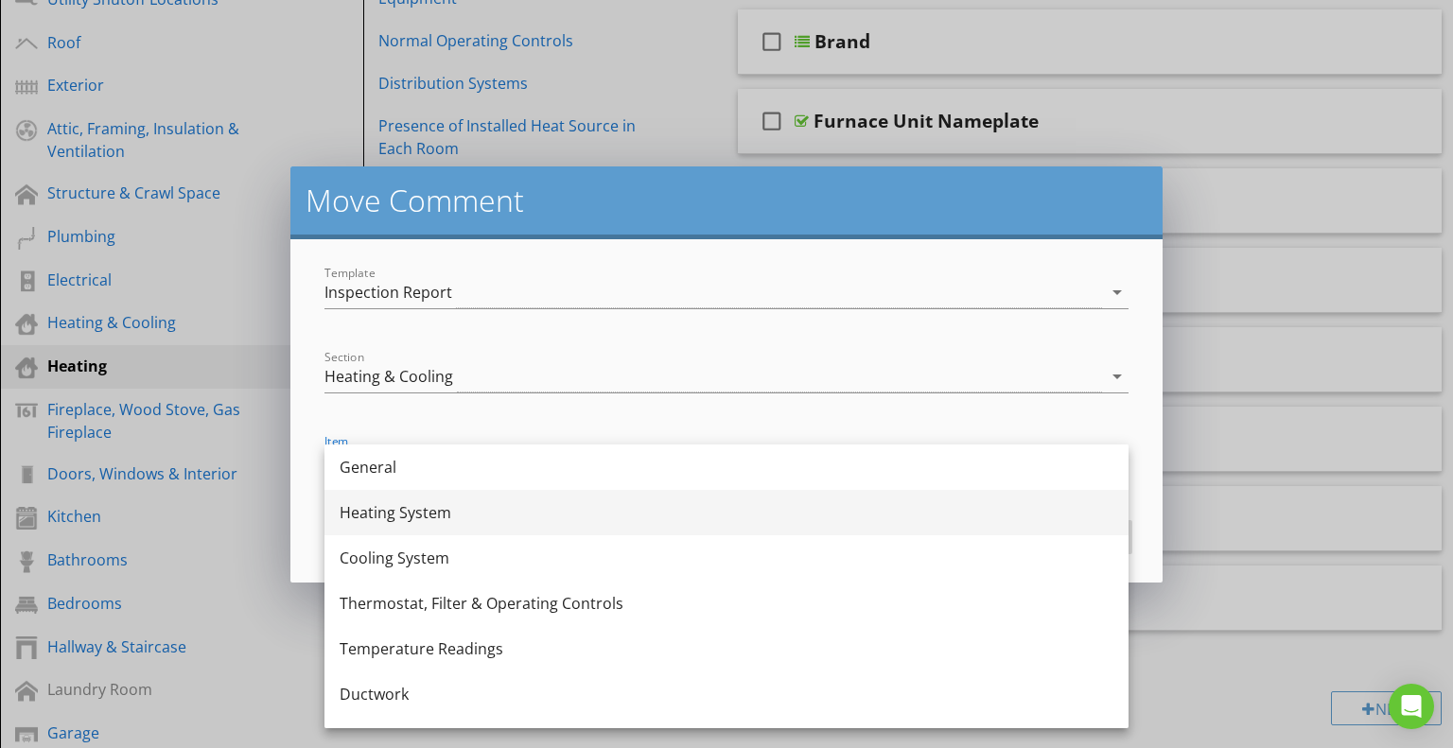
click at [439, 512] on div "Heating System" at bounding box center [727, 512] width 774 height 23
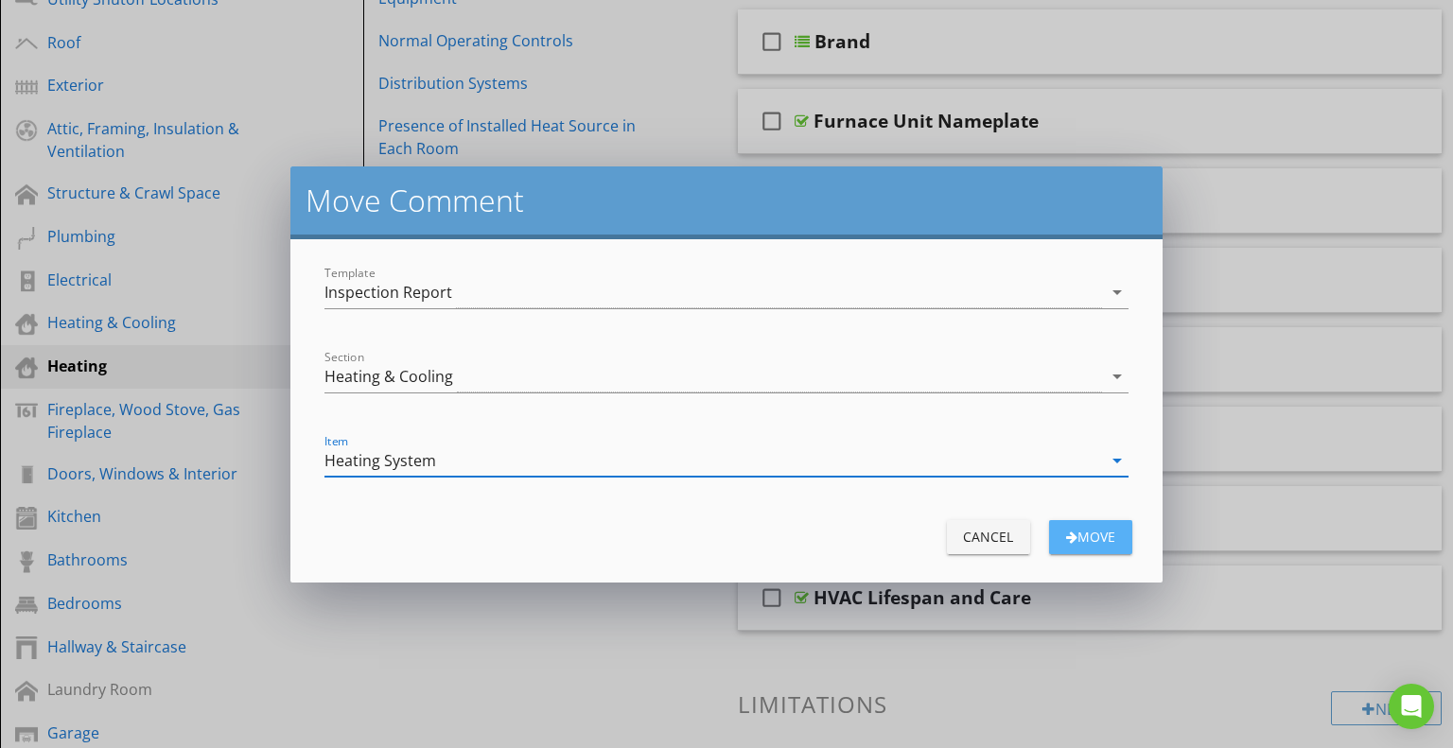
click at [1101, 531] on div "Move" at bounding box center [1090, 537] width 53 height 20
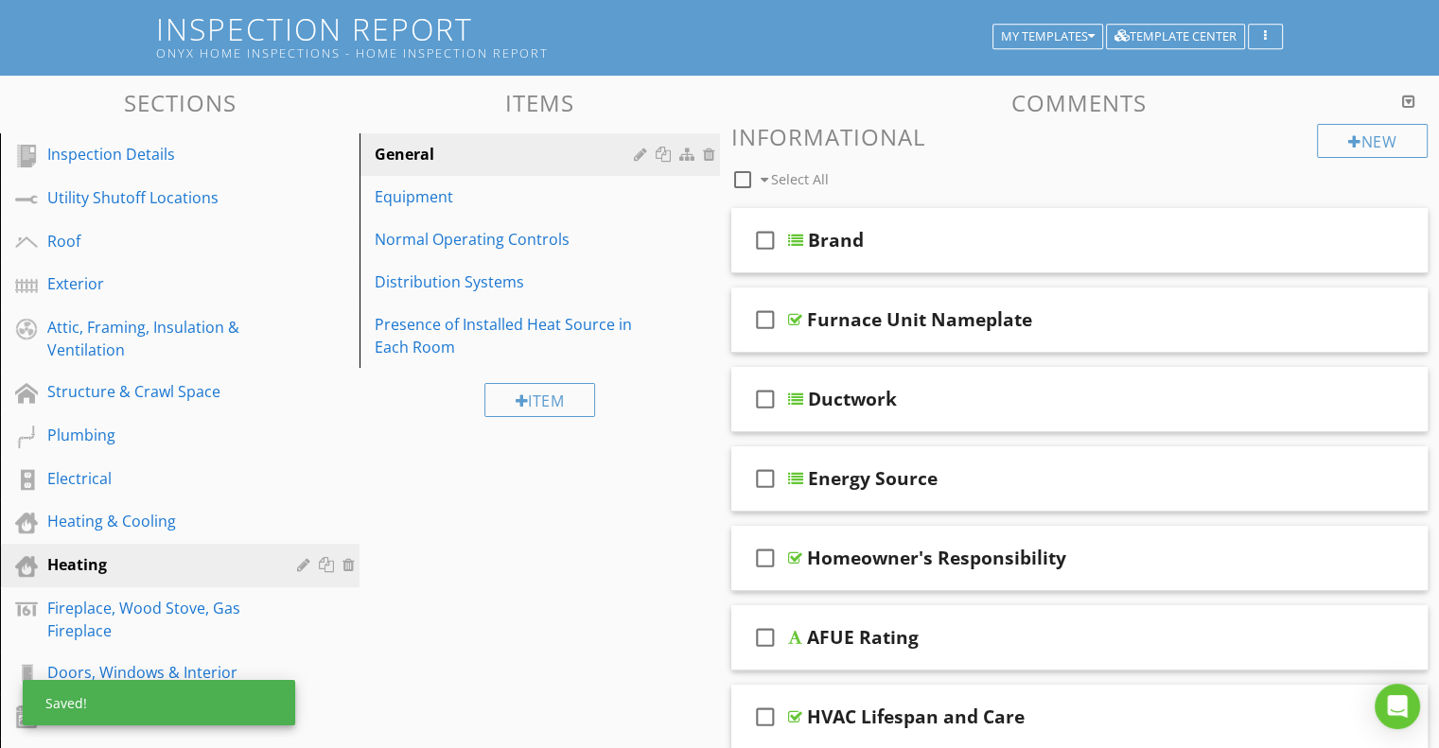
scroll to position [102, 0]
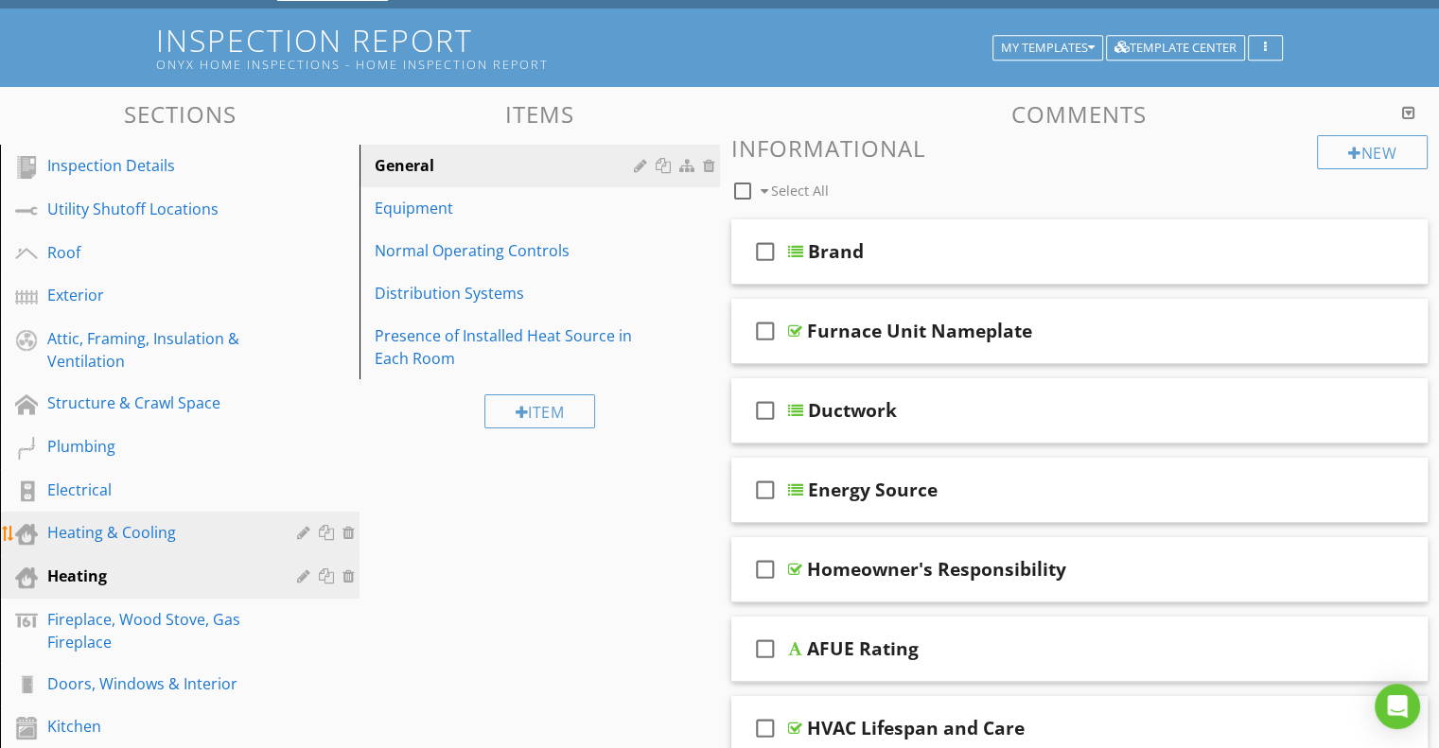
click at [118, 521] on div "Heating & Cooling" at bounding box center [158, 532] width 222 height 23
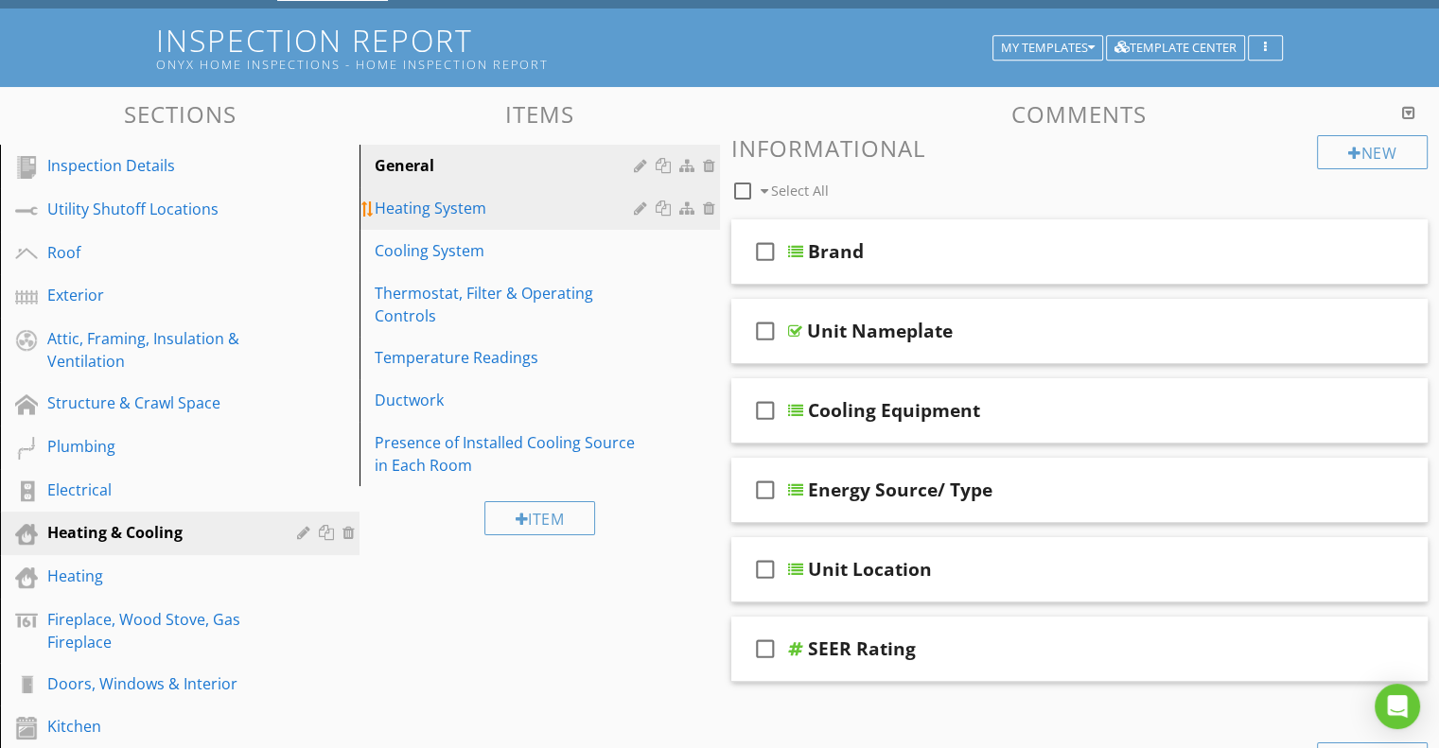
click at [424, 210] on div "Heating System" at bounding box center [507, 208] width 264 height 23
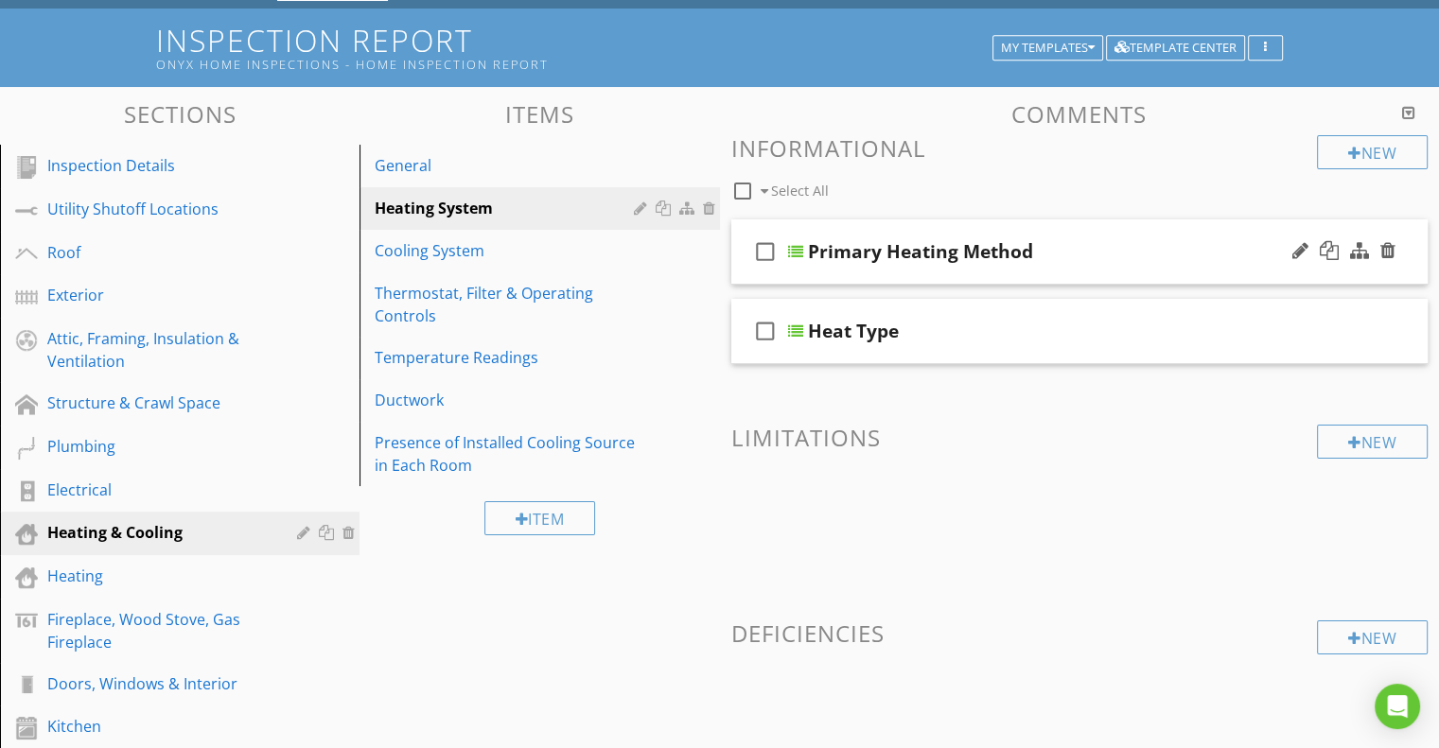
click at [1041, 250] on div "Primary Heating Method" at bounding box center [1055, 251] width 494 height 23
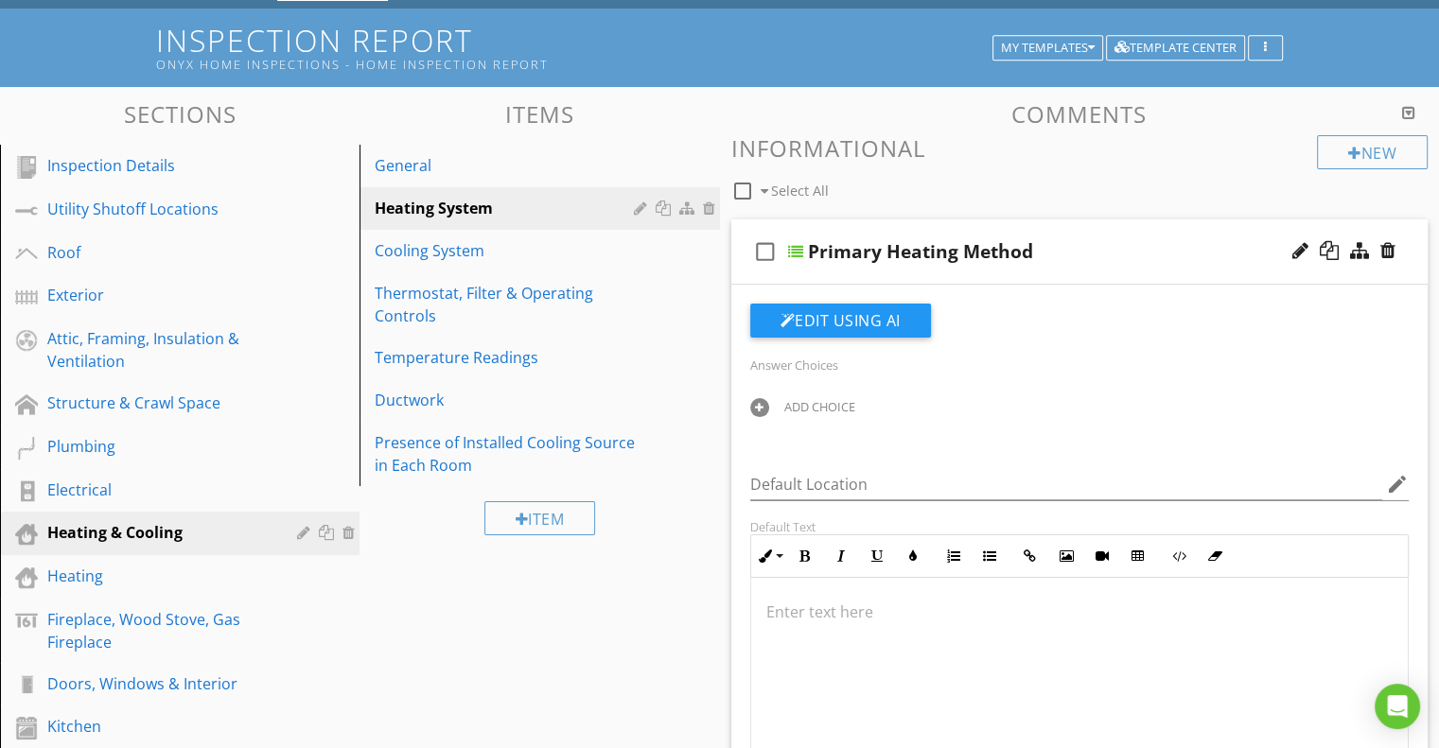
click at [809, 250] on div "Primary Heating Method" at bounding box center [920, 251] width 225 height 23
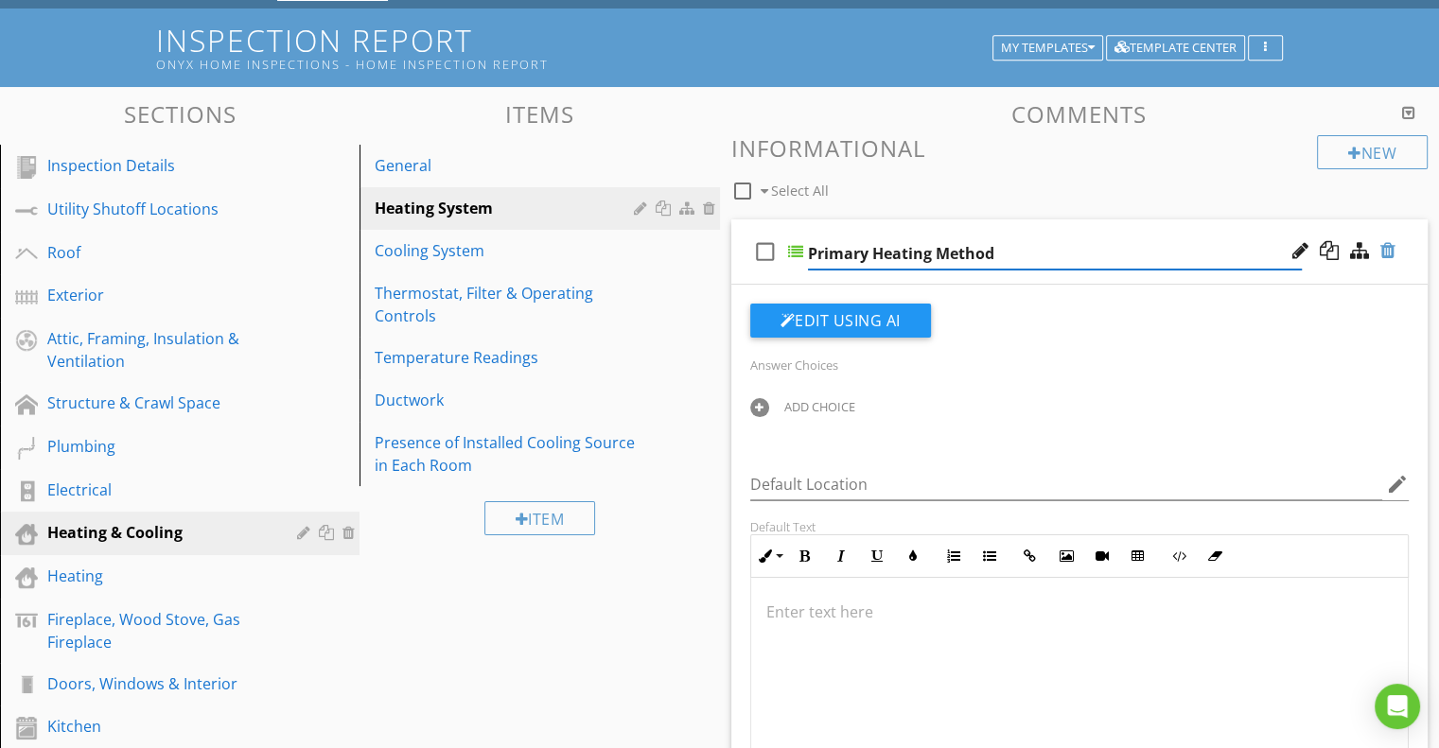
click at [1385, 246] on div at bounding box center [1387, 250] width 15 height 19
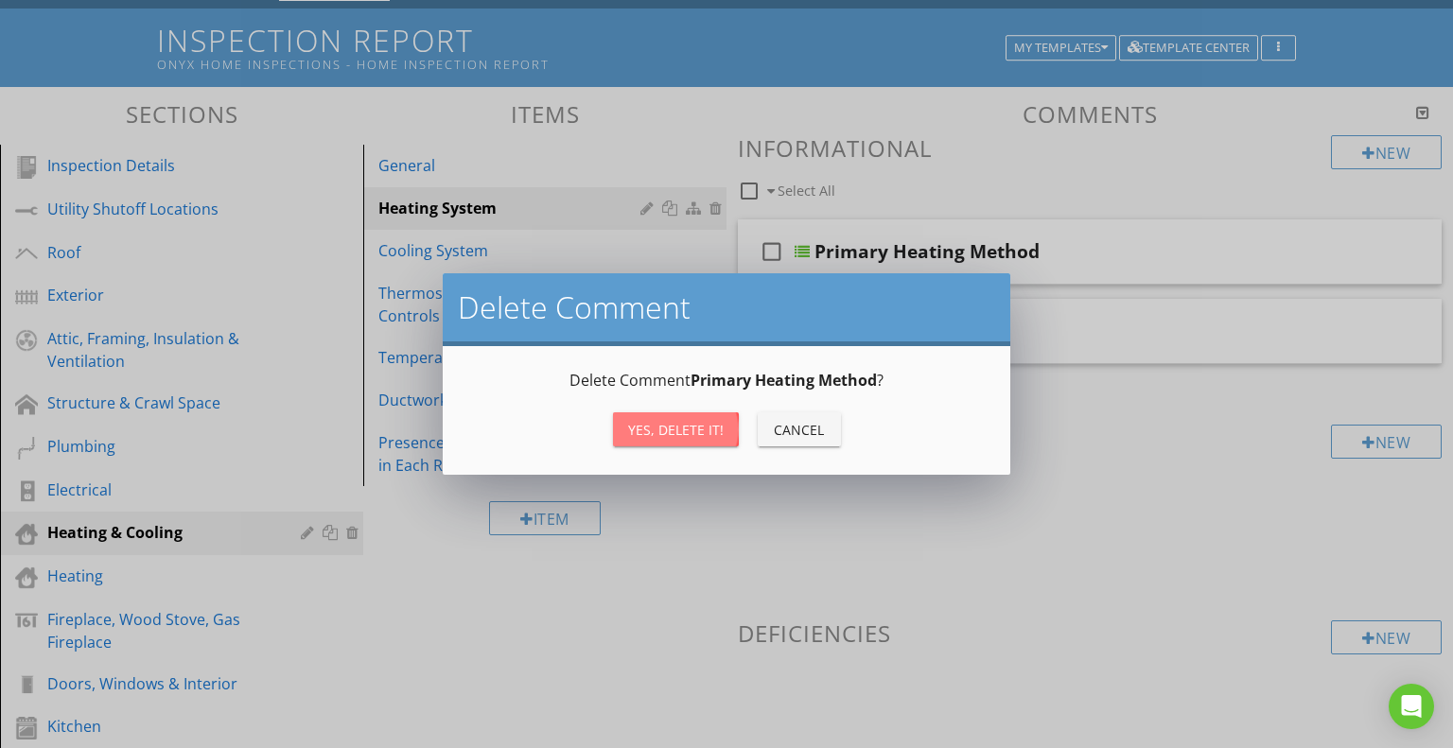
click at [670, 427] on div "Yes, Delete it!" at bounding box center [676, 430] width 96 height 20
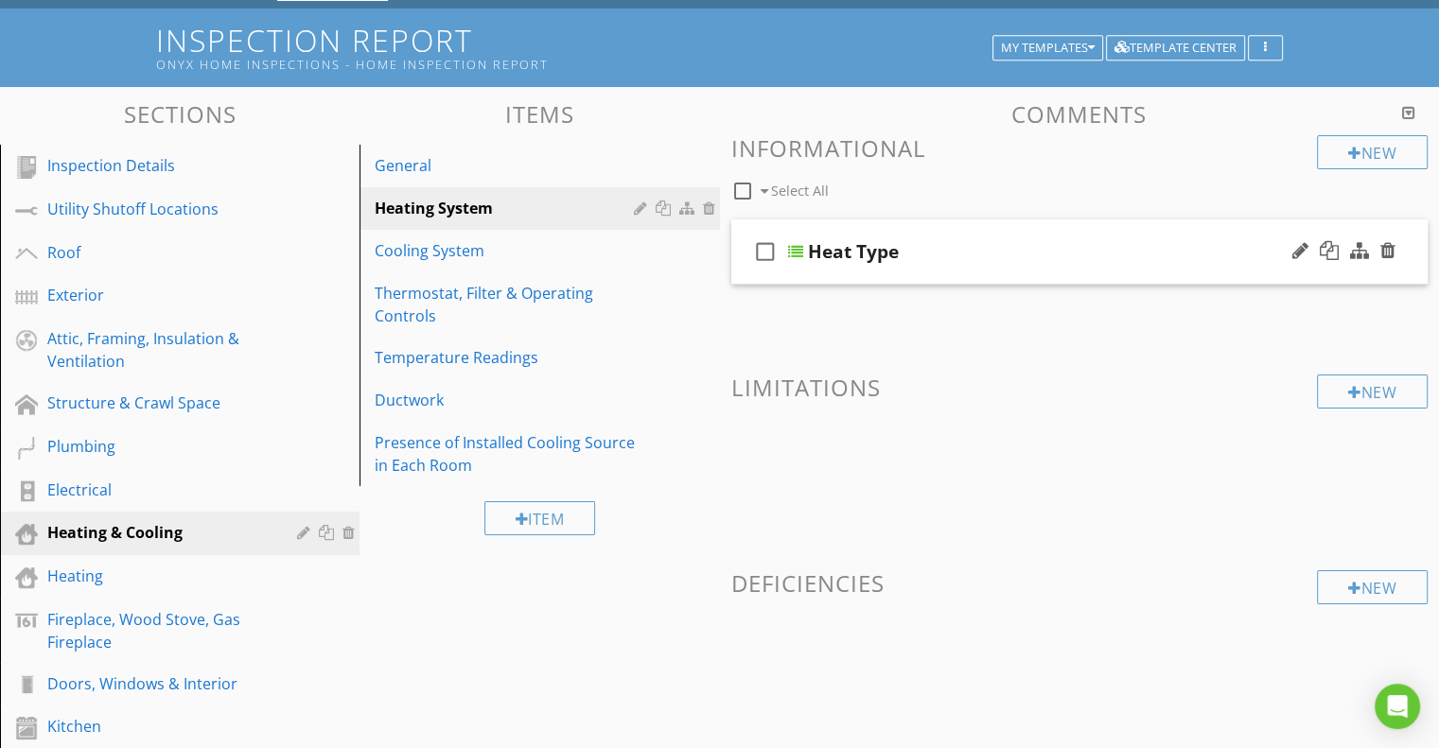
click at [798, 253] on div at bounding box center [795, 251] width 15 height 15
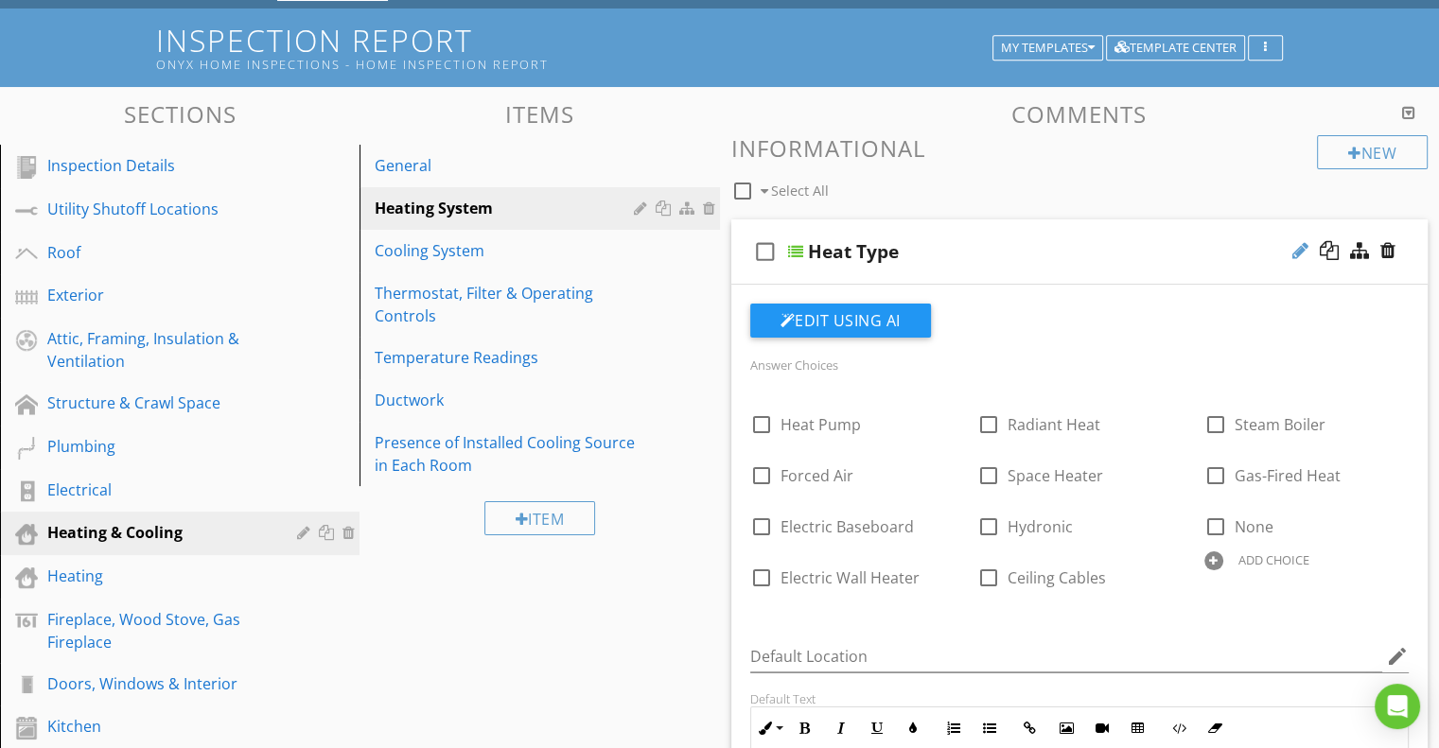
click at [1296, 249] on div at bounding box center [1300, 250] width 16 height 19
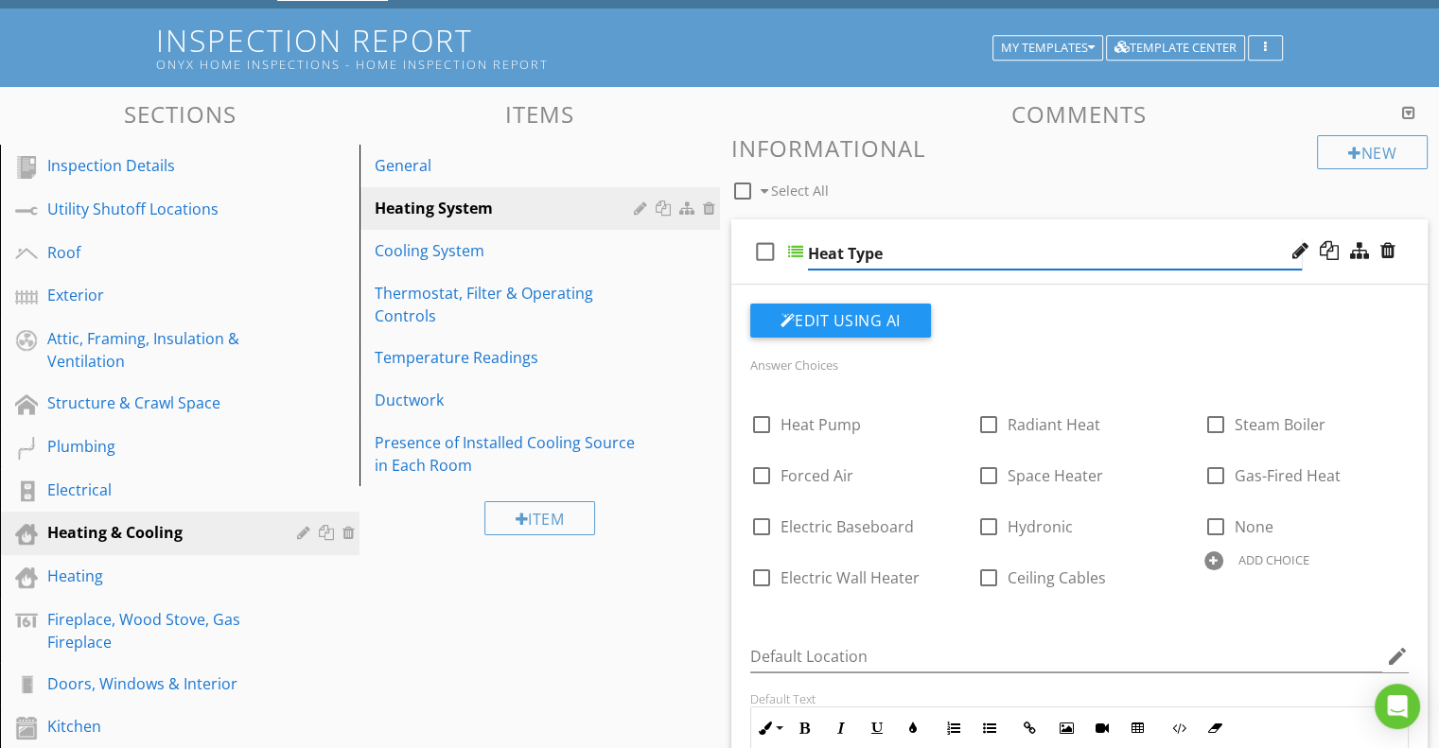
click at [893, 253] on input "Heat Type" at bounding box center [1055, 253] width 494 height 31
type input "Heating Method"
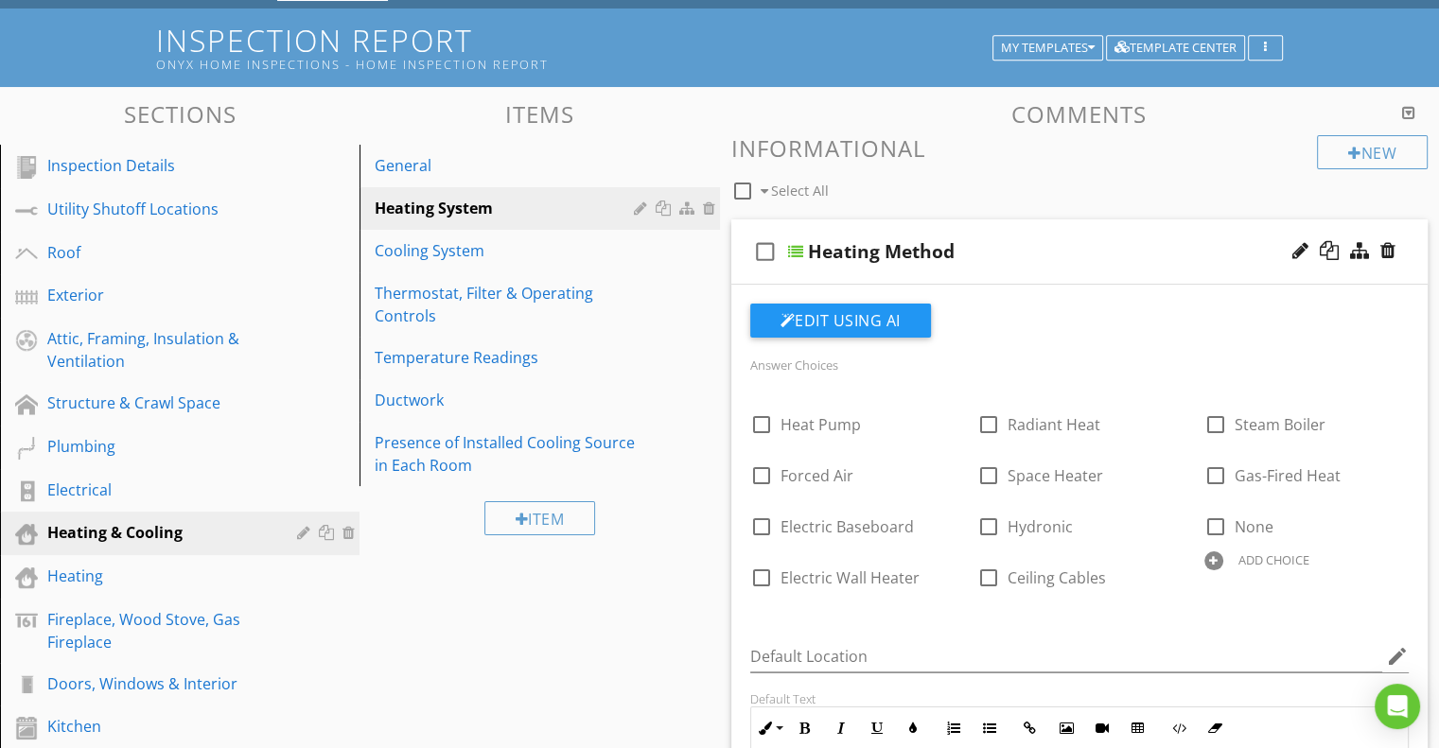
click at [1215, 564] on div at bounding box center [1213, 561] width 19 height 19
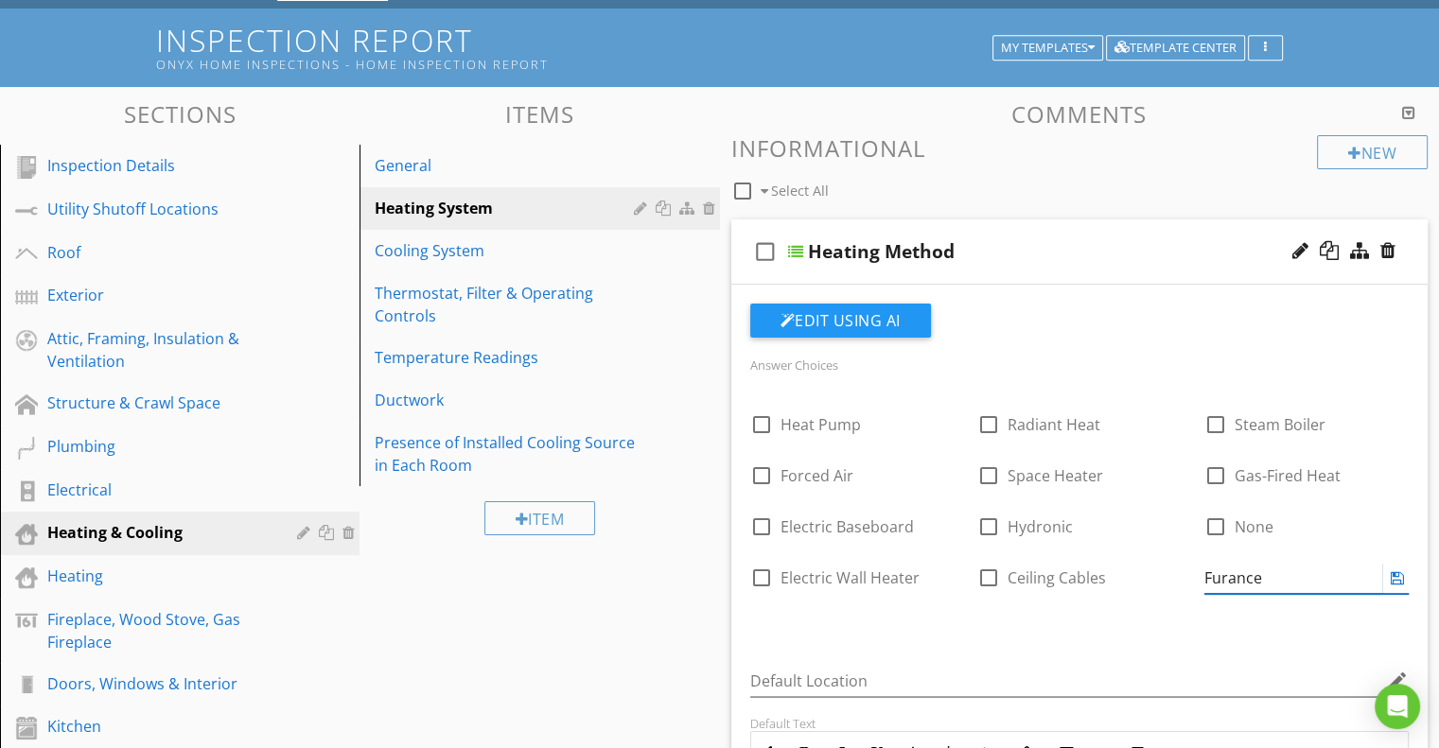
type input "Furnace"
click at [1131, 616] on div "check_box_outline_blank Heat Pump check_box_outline_blank Radiant Heat check_bo…" at bounding box center [1080, 508] width 682 height 229
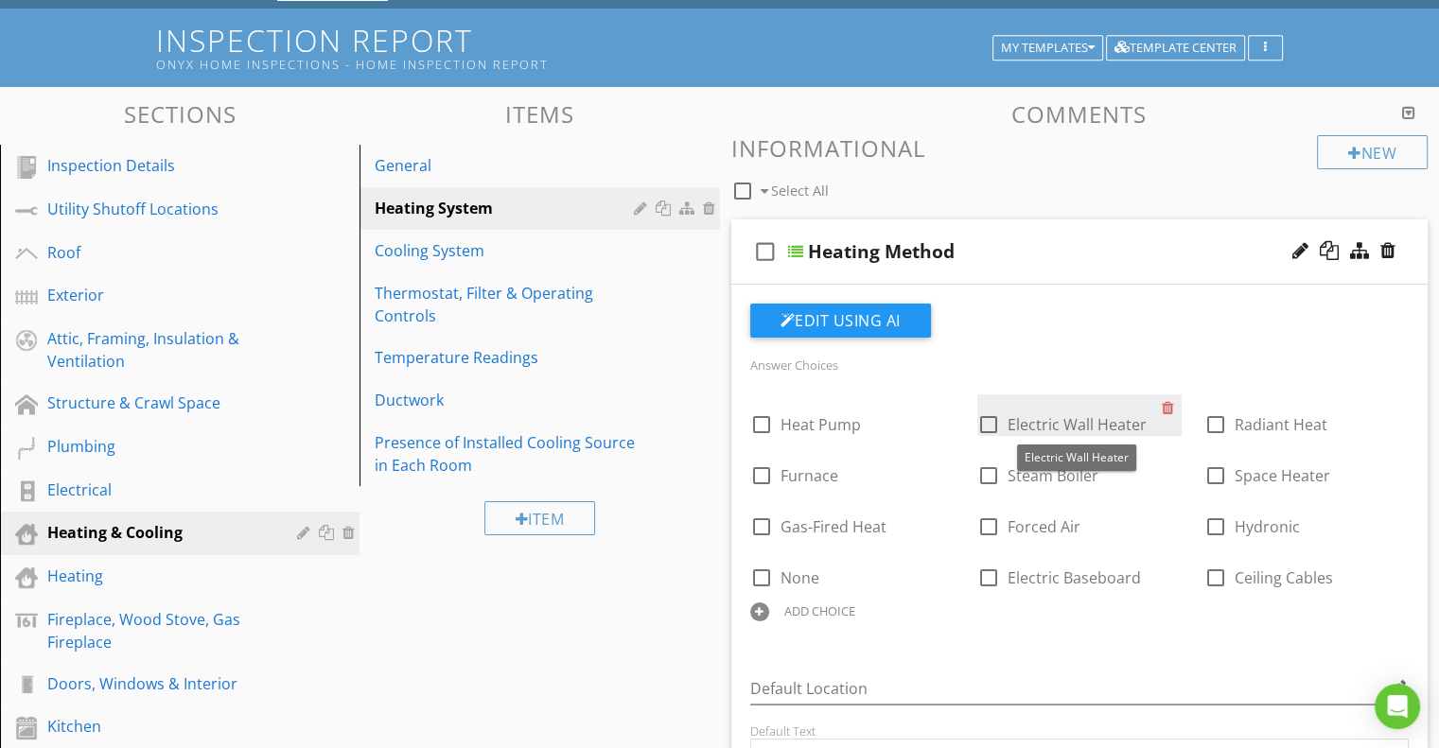
click at [1059, 419] on span "Electric Wall Heater" at bounding box center [1076, 424] width 139 height 21
checkbox input "true"
click at [1033, 424] on span "Electric Wall Heater" at bounding box center [1076, 424] width 139 height 21
checkbox input "false"
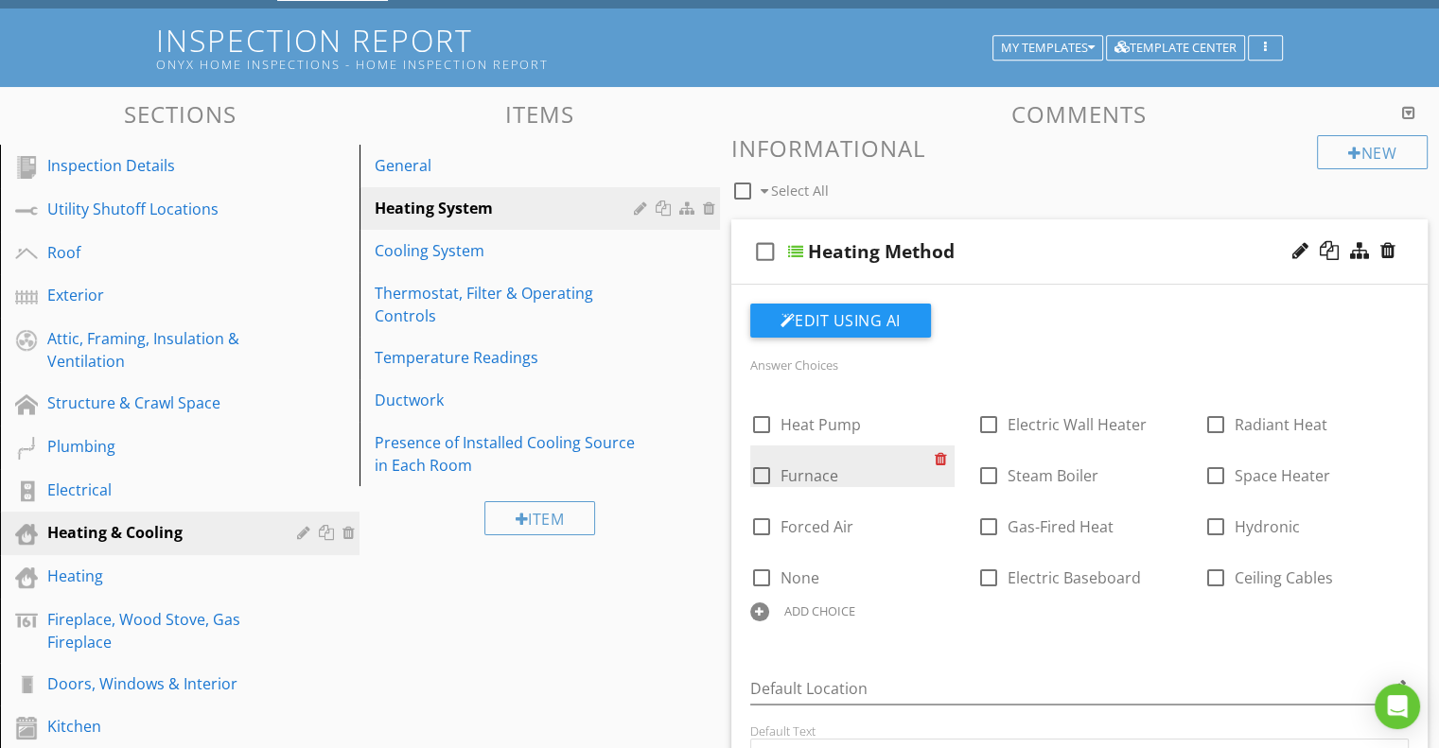
click at [935, 457] on div at bounding box center [945, 459] width 20 height 26
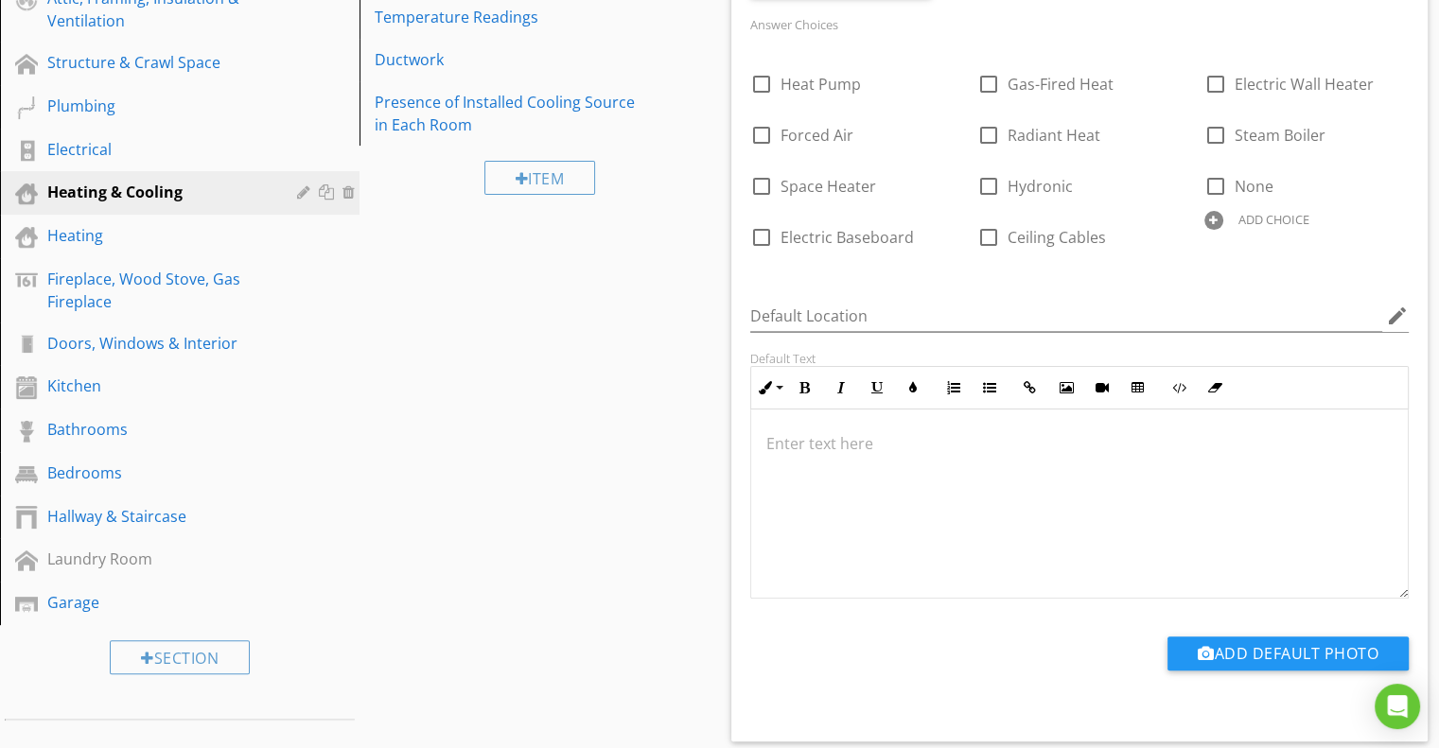
scroll to position [0, 0]
click at [646, 525] on div "Sections Inspection Details Utility Shutoff Locations Roof Exterior Attic, Fram…" at bounding box center [719, 469] width 1439 height 1447
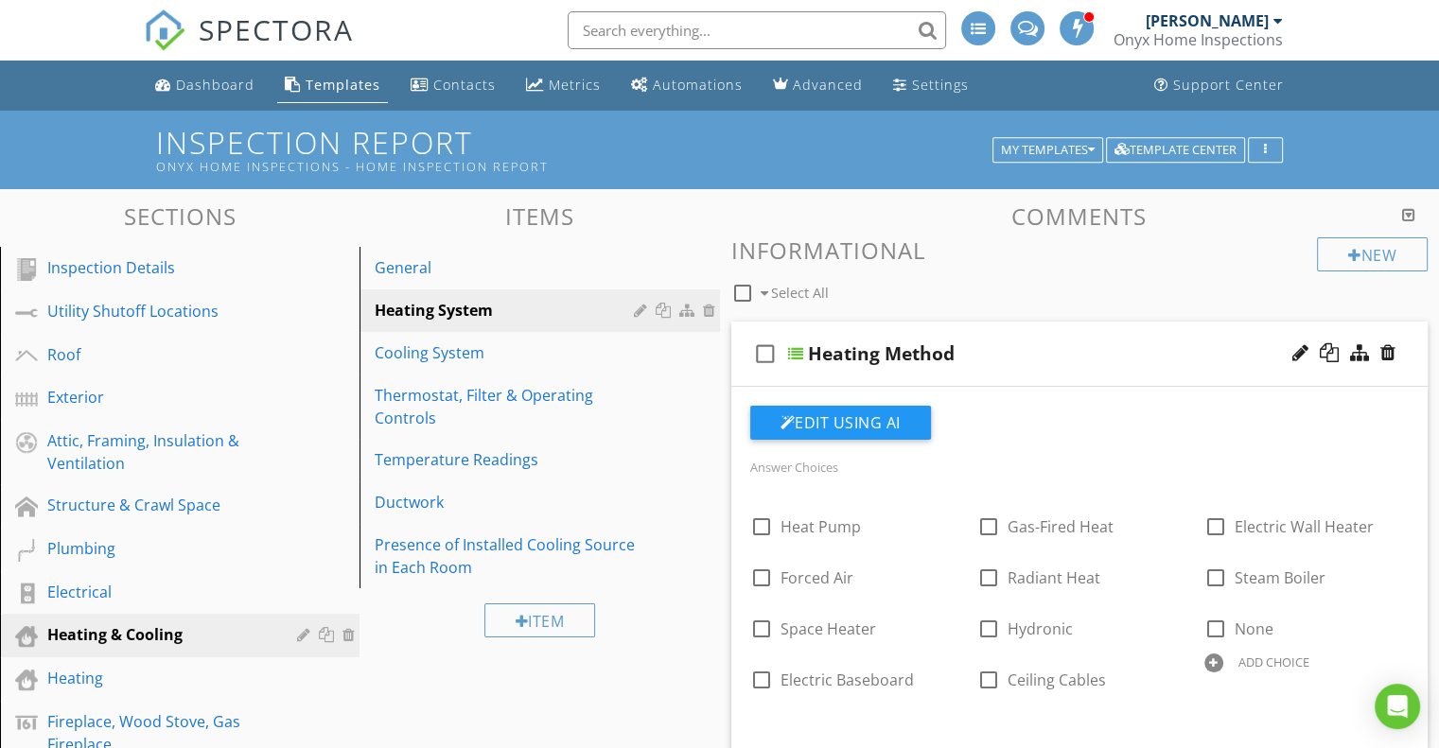
click at [799, 351] on div at bounding box center [795, 353] width 15 height 15
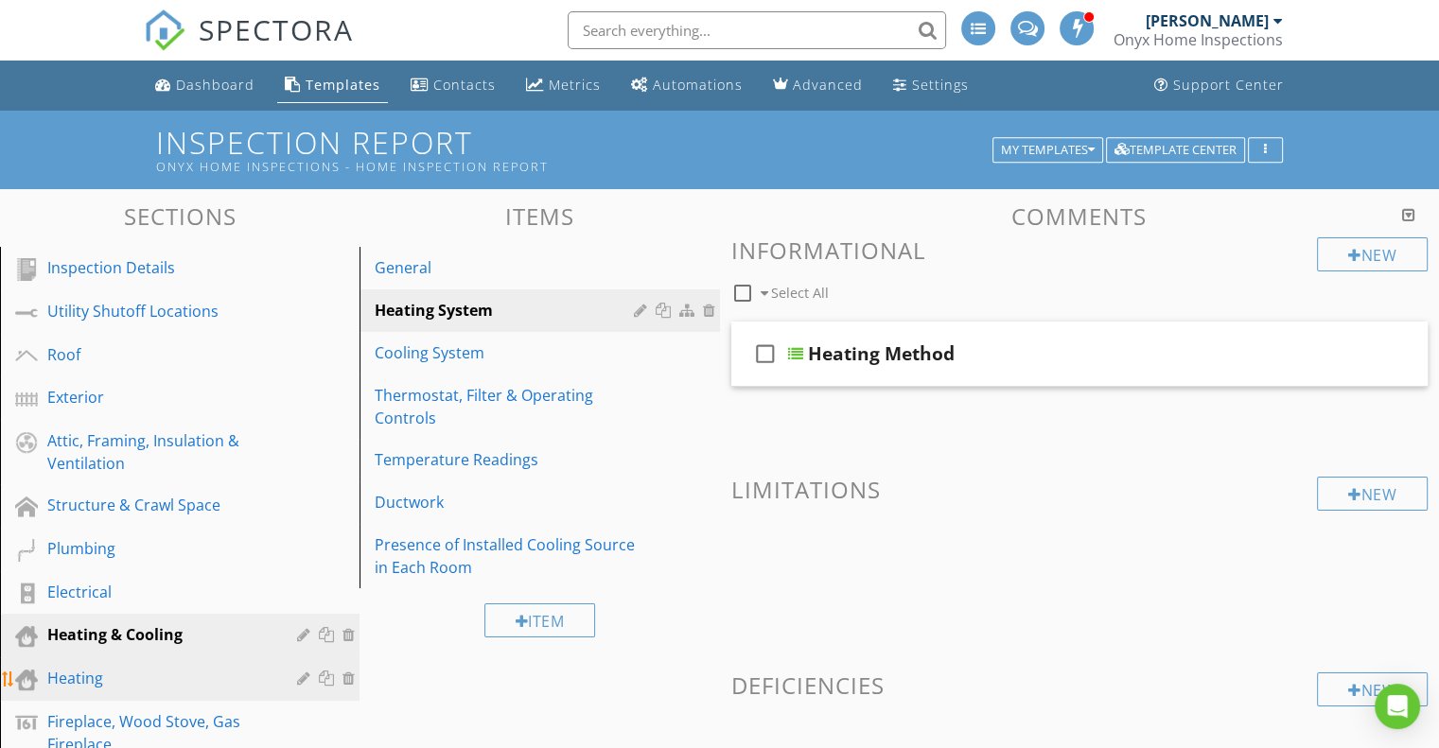
click at [90, 673] on div "Heating" at bounding box center [158, 678] width 222 height 23
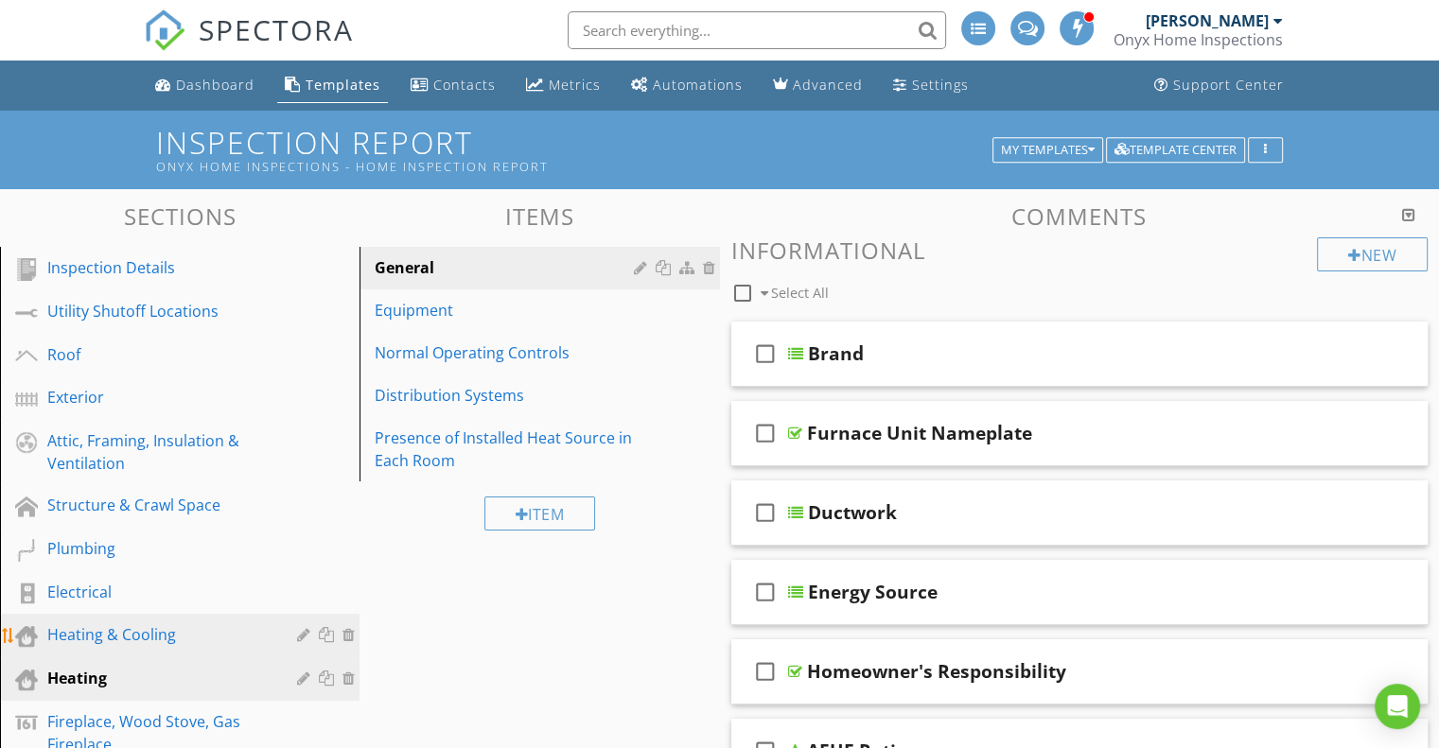
click at [95, 634] on div "Heating & Cooling" at bounding box center [158, 634] width 222 height 23
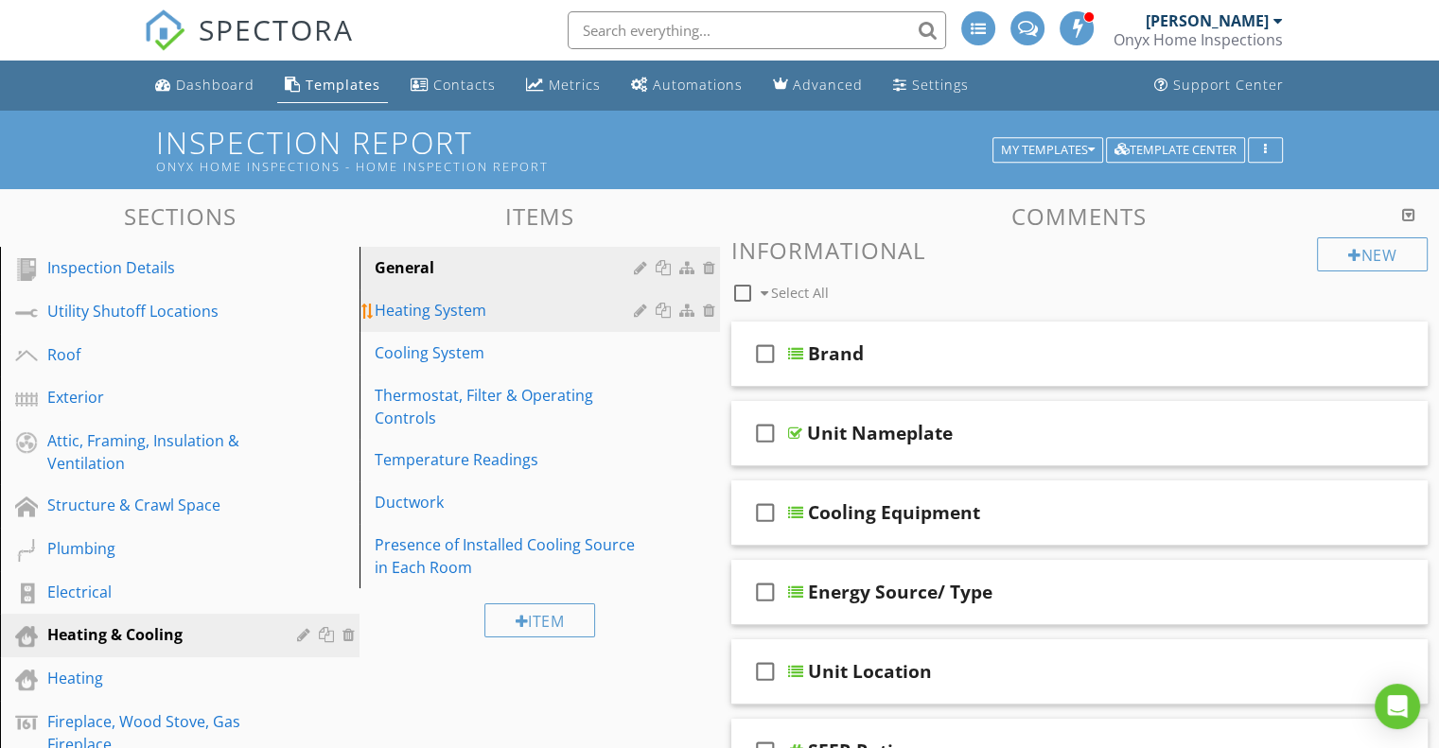
click at [450, 314] on div "Heating System" at bounding box center [507, 310] width 264 height 23
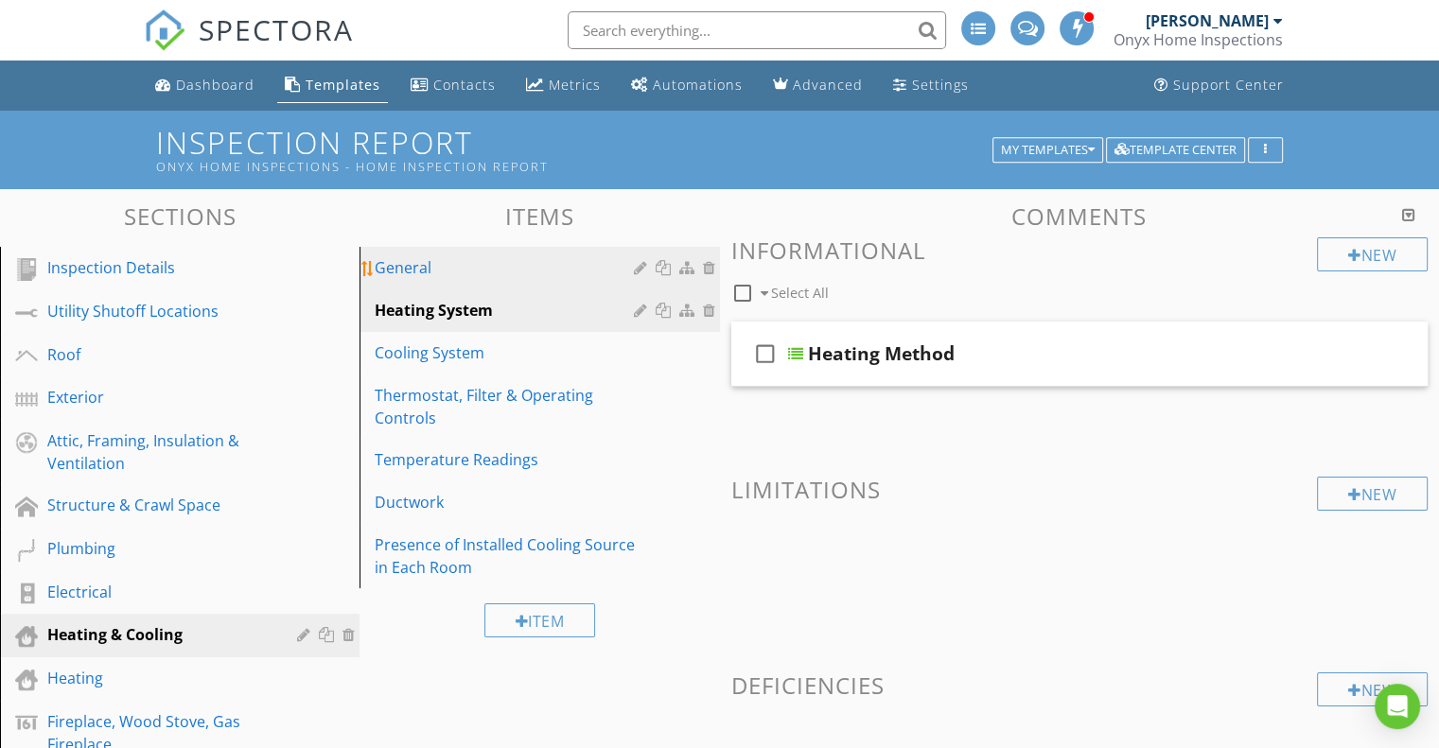
click at [435, 271] on div "General" at bounding box center [507, 267] width 264 height 23
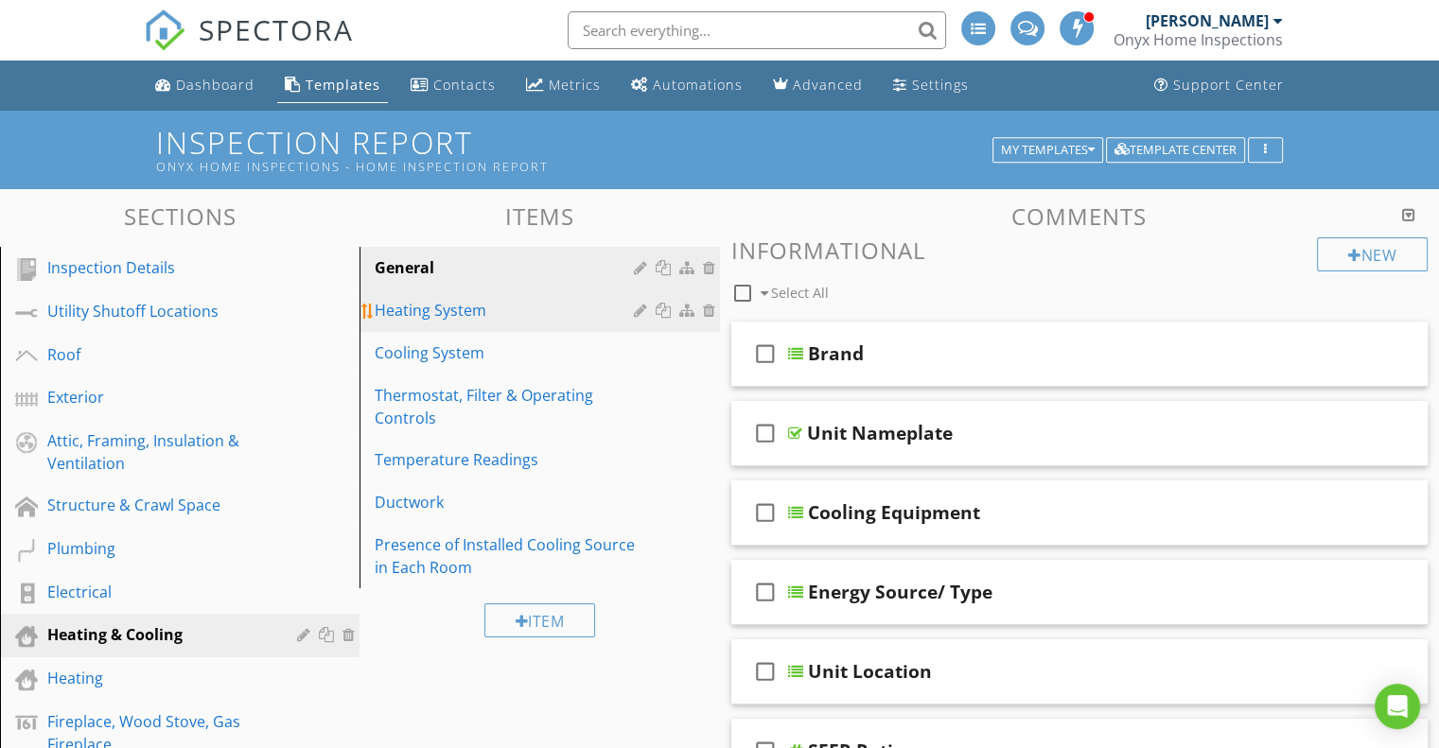
click at [464, 316] on div "Heating System" at bounding box center [507, 310] width 264 height 23
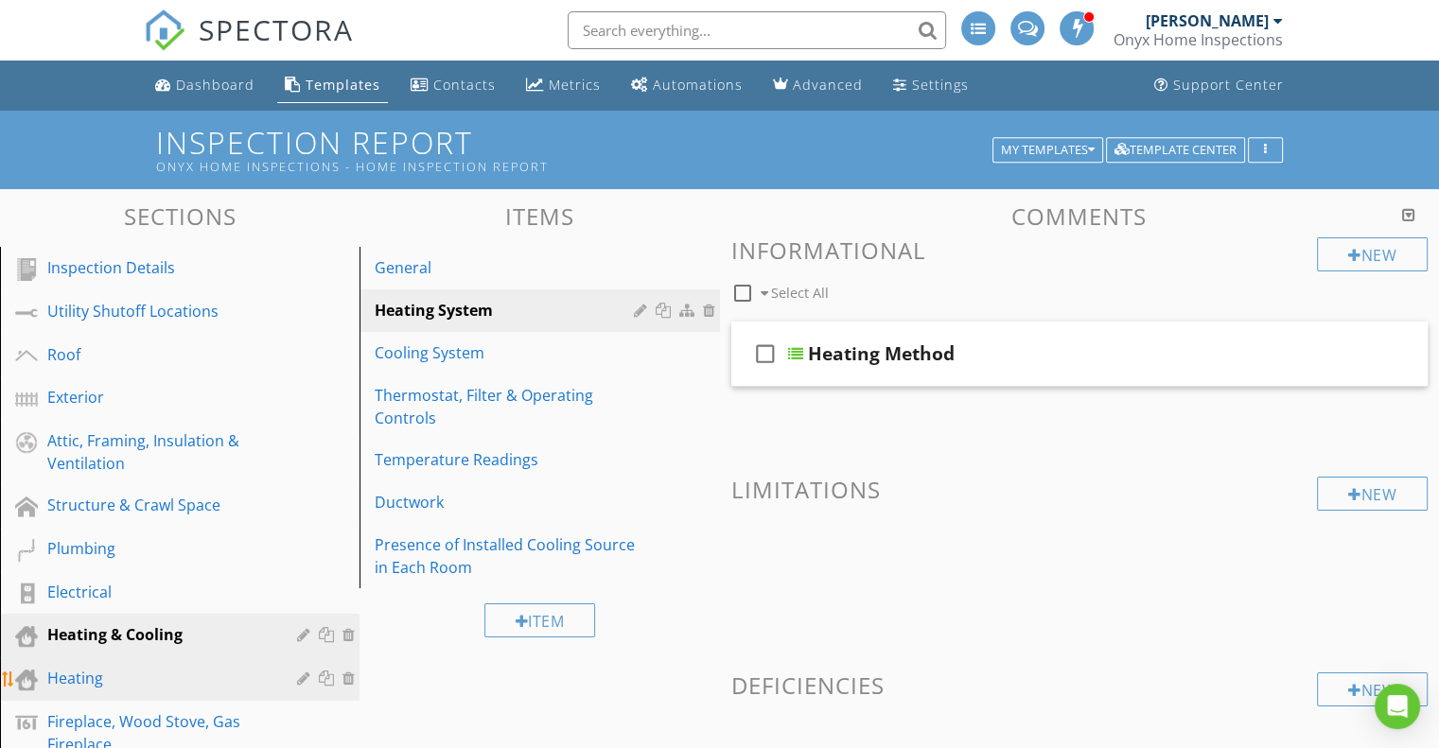
click at [100, 680] on div "Heating" at bounding box center [158, 678] width 222 height 23
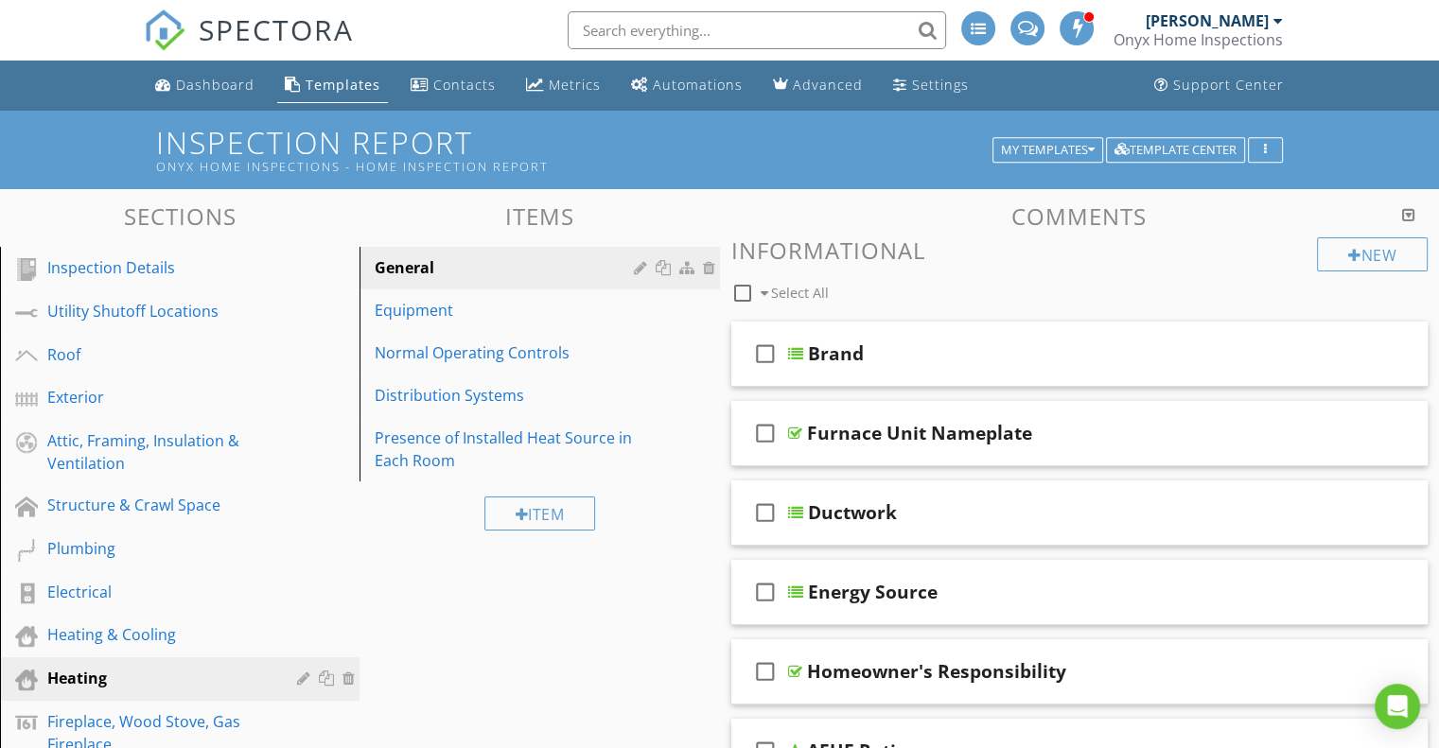
click at [742, 290] on div at bounding box center [743, 293] width 32 height 32
checkbox input "true"
click at [880, 289] on div at bounding box center [881, 292] width 15 height 15
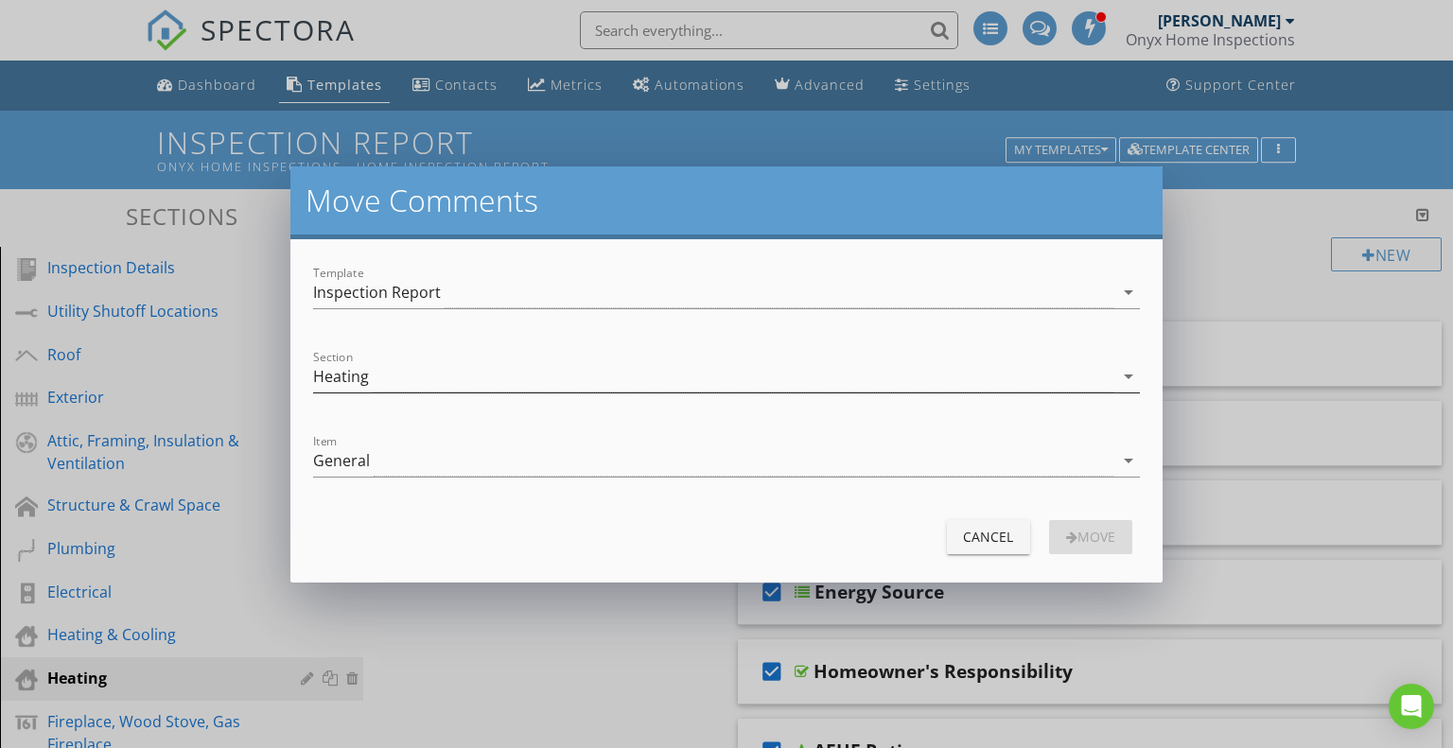
click at [1126, 376] on icon "arrow_drop_down" at bounding box center [1128, 376] width 23 height 23
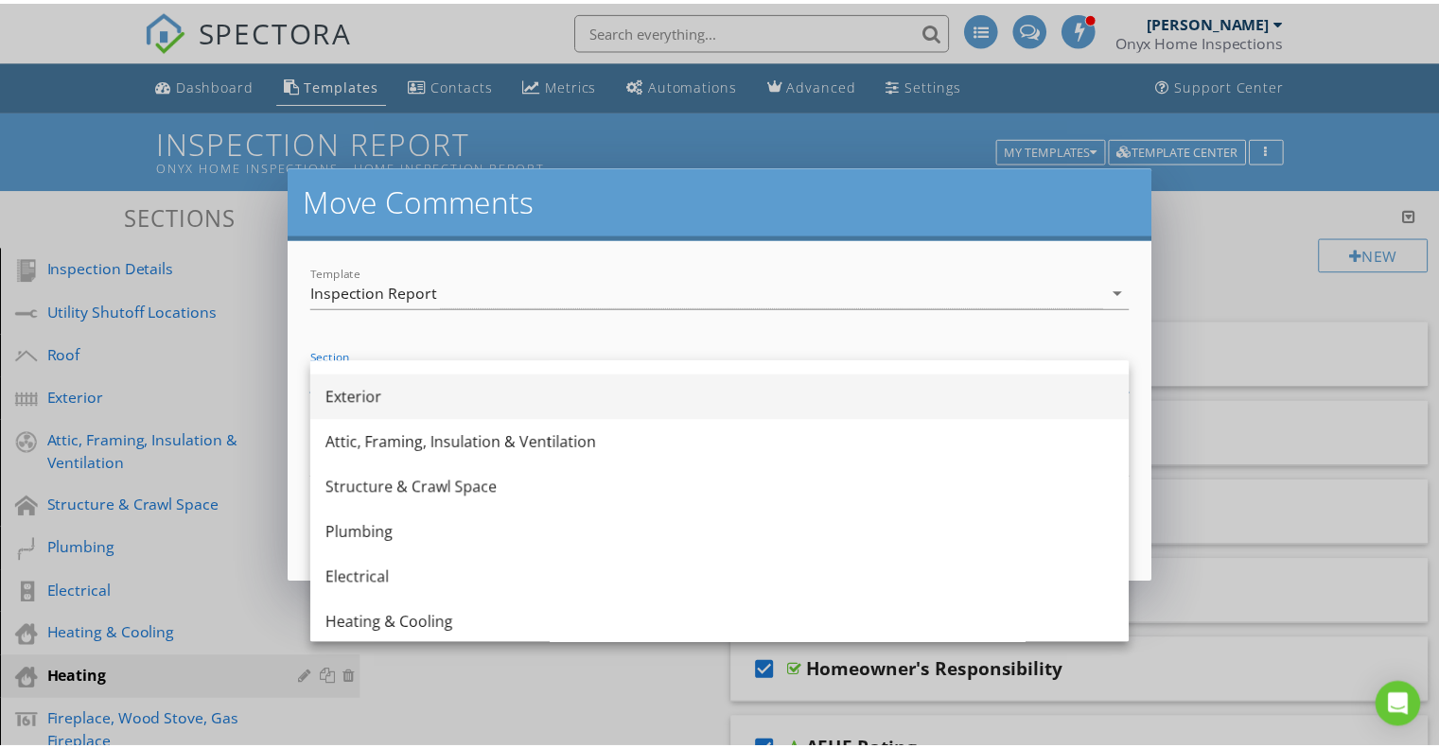
scroll to position [124, 0]
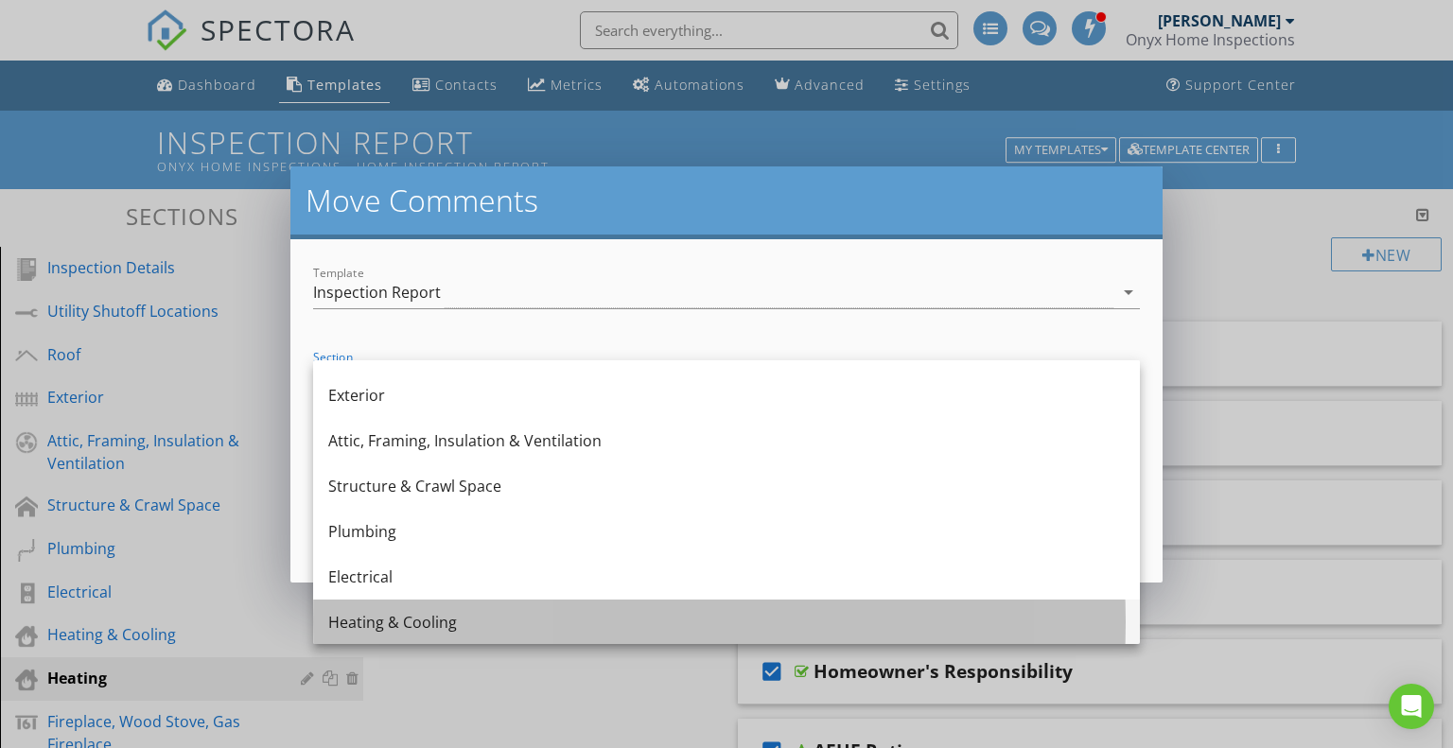
click at [440, 608] on div "Heating & Cooling" at bounding box center [726, 622] width 797 height 45
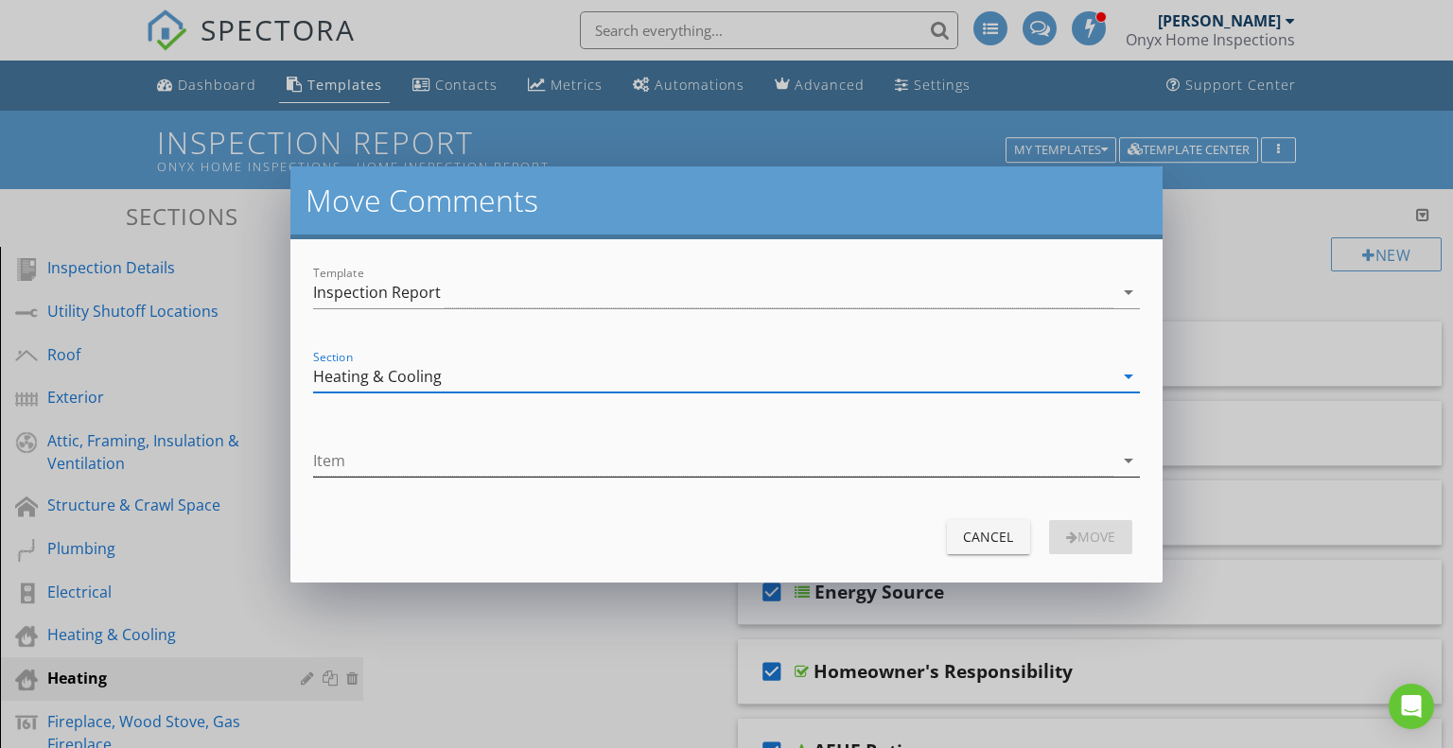
click at [1118, 456] on icon "arrow_drop_down" at bounding box center [1128, 460] width 23 height 23
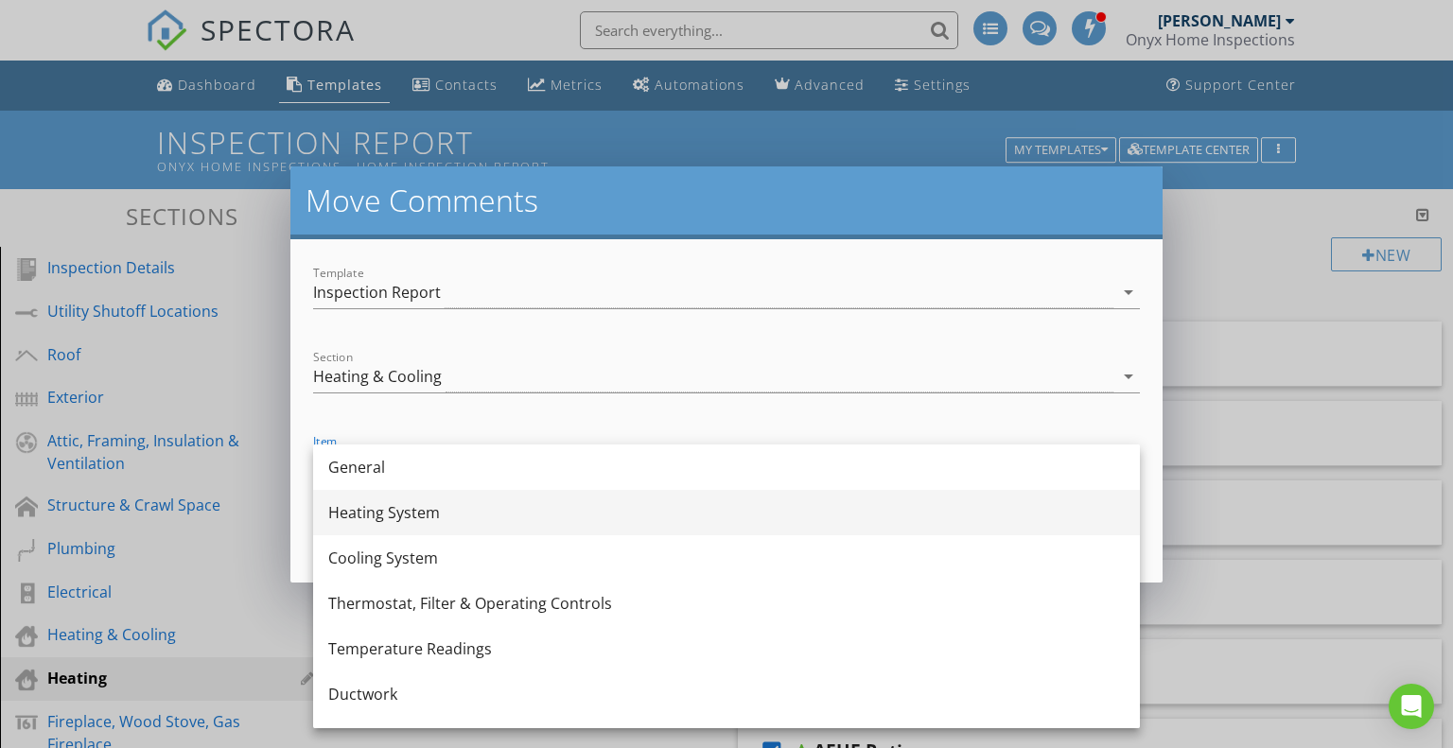
click at [453, 506] on div "Heating System" at bounding box center [726, 512] width 797 height 23
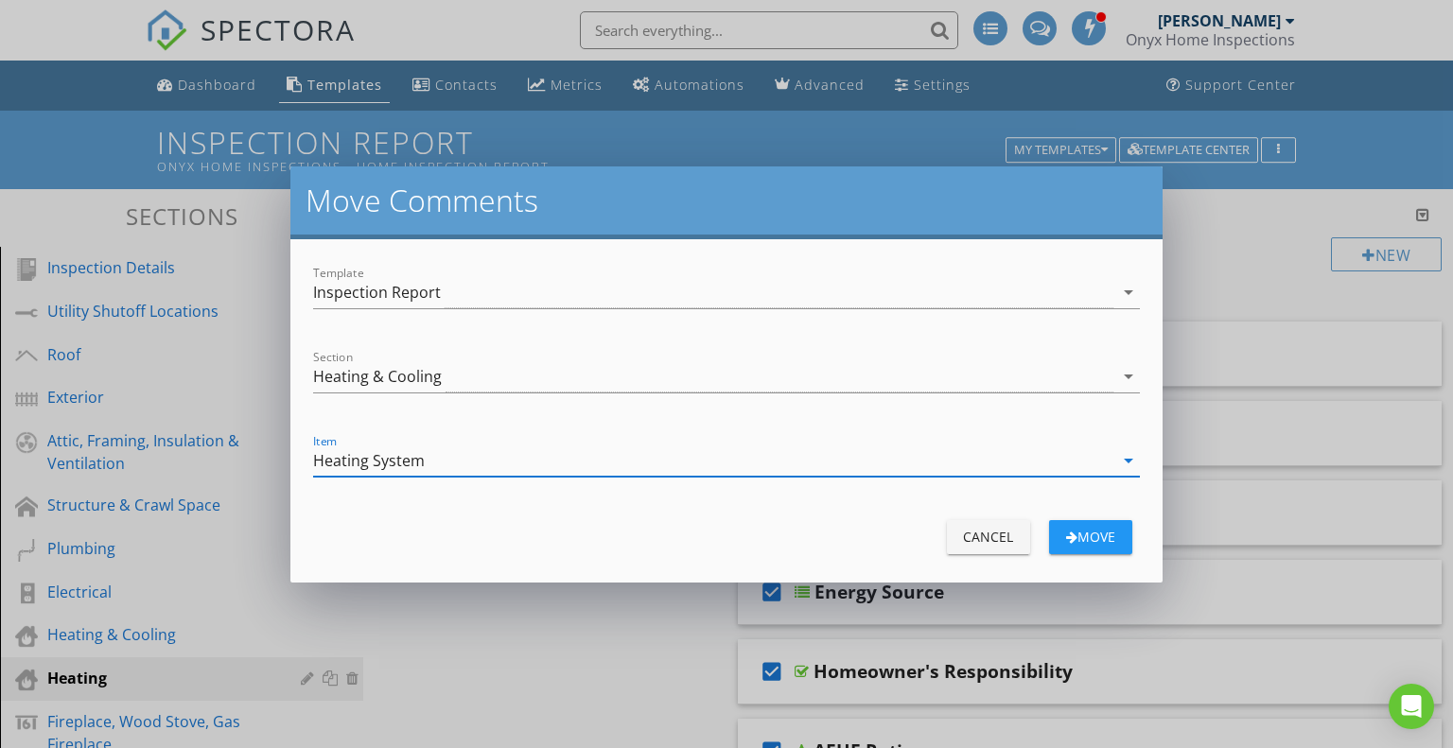
click at [1097, 535] on div "move" at bounding box center [1090, 537] width 53 height 20
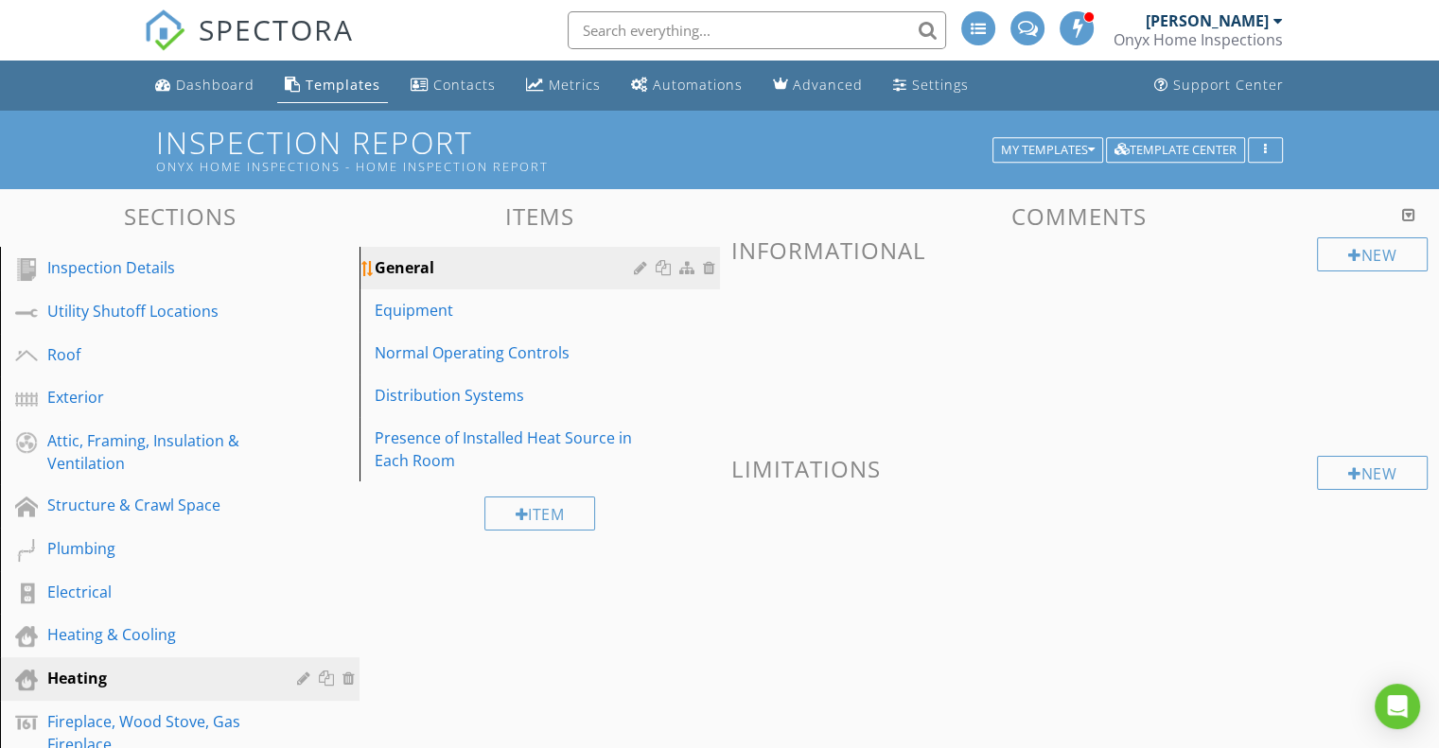
click at [431, 267] on div "General" at bounding box center [507, 267] width 264 height 23
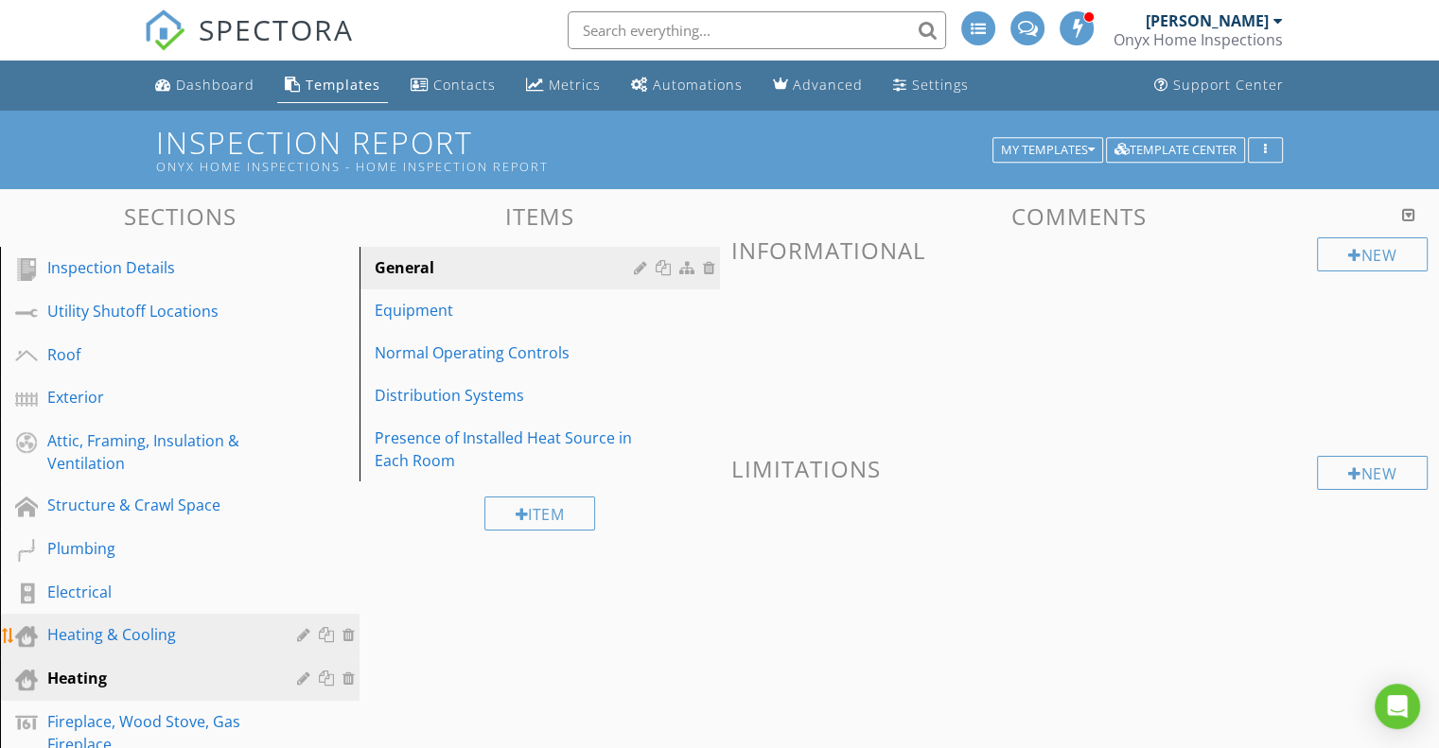
click at [140, 633] on div "Heating & Cooling" at bounding box center [158, 634] width 222 height 23
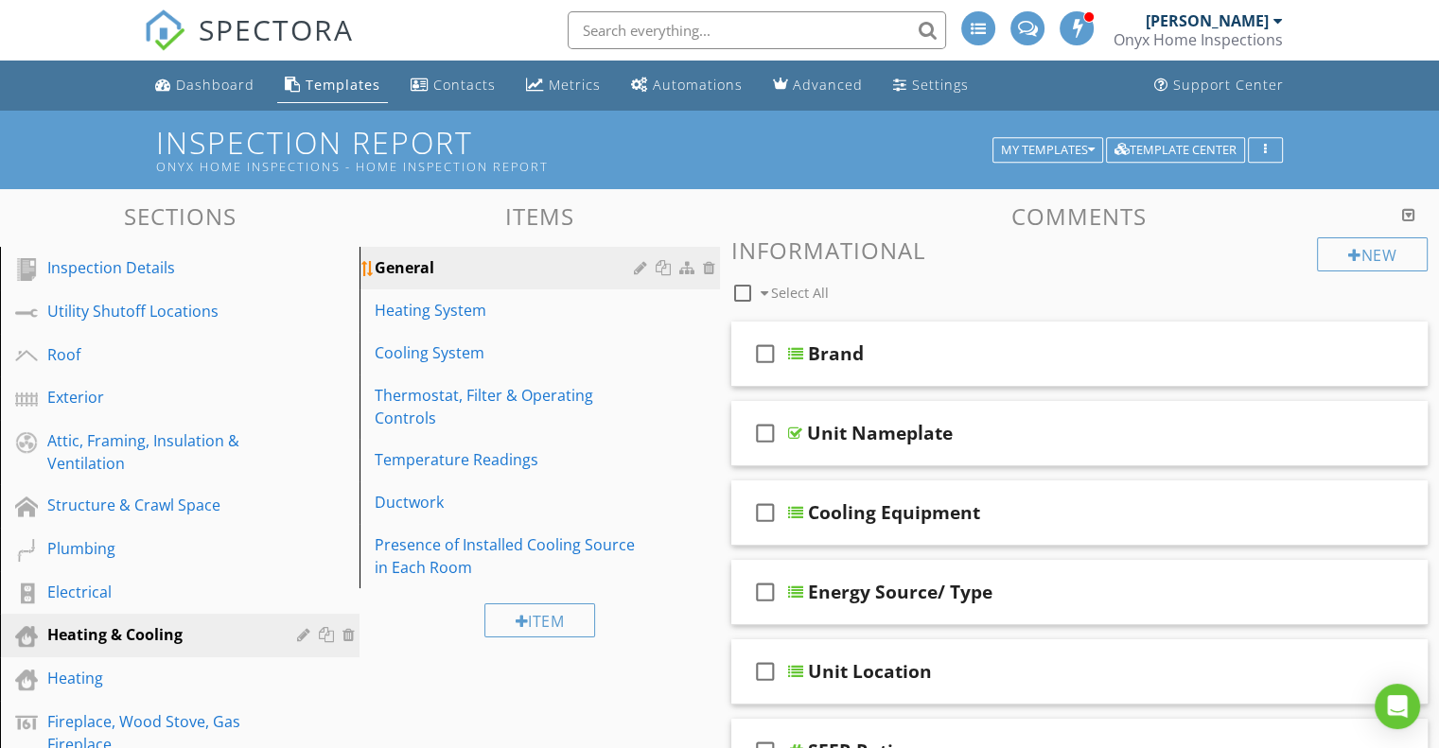
click at [430, 269] on div "General" at bounding box center [507, 267] width 264 height 23
click at [440, 309] on div "Heating System" at bounding box center [507, 310] width 264 height 23
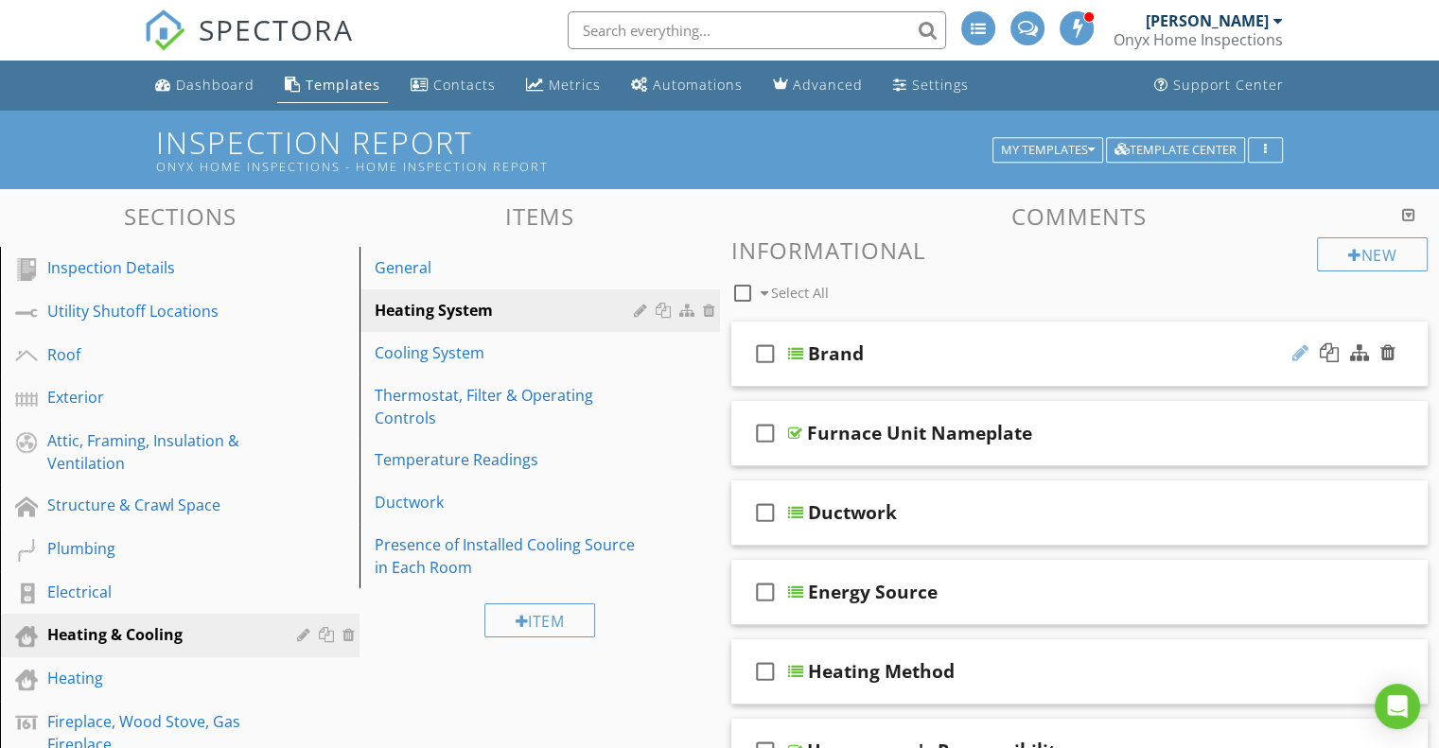
click at [1303, 351] on div at bounding box center [1300, 352] width 16 height 19
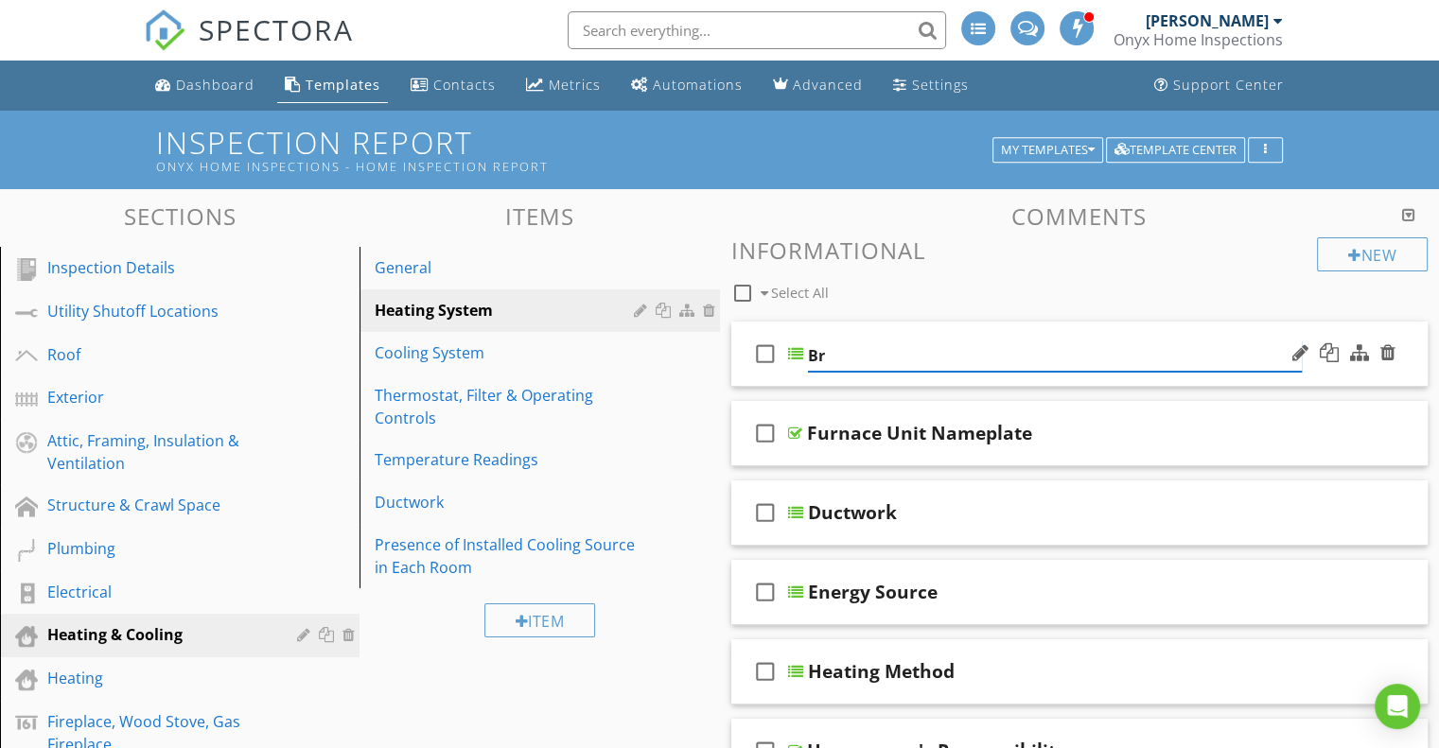
type input "B"
click at [808, 355] on input "Manufacture" at bounding box center [1055, 356] width 494 height 31
type input "Equipment Manufacture"
click at [799, 351] on div at bounding box center [795, 353] width 15 height 15
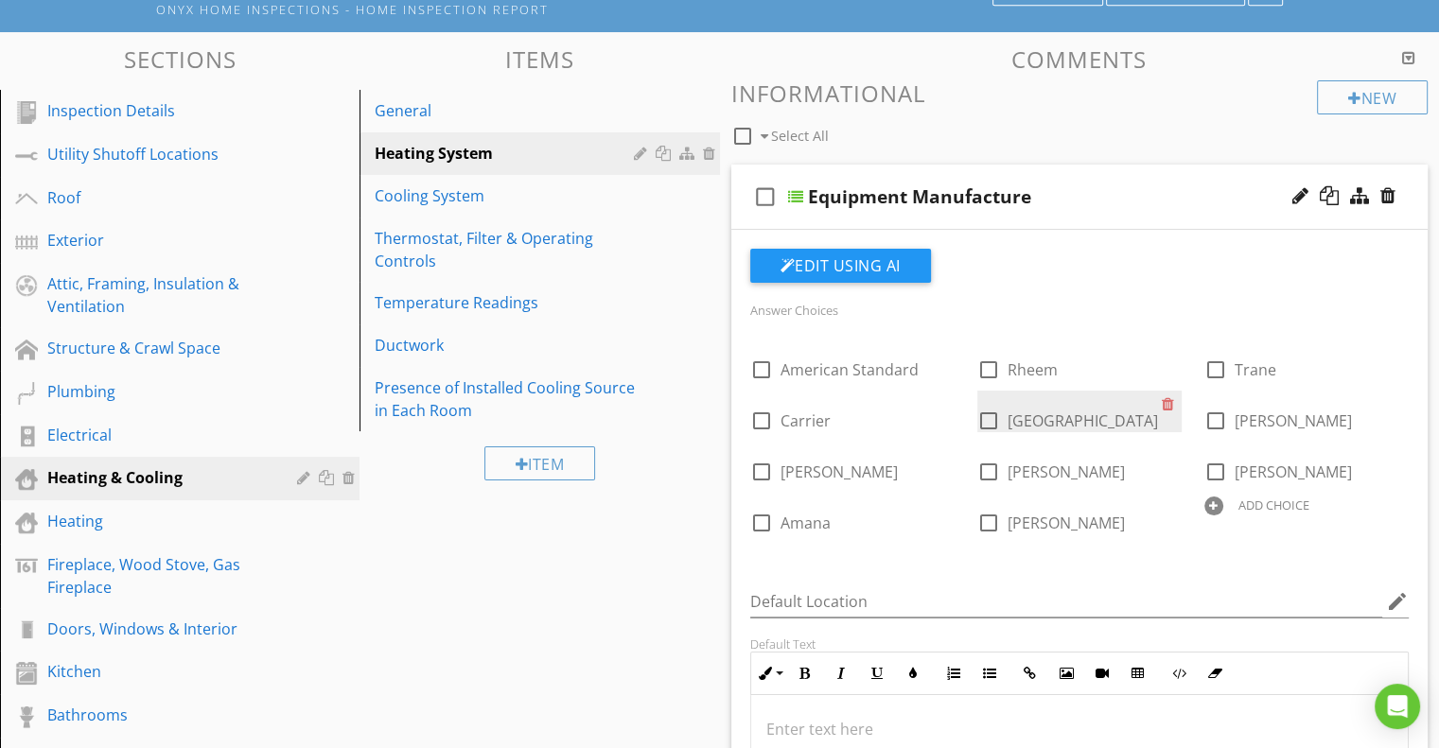
scroll to position [155, 0]
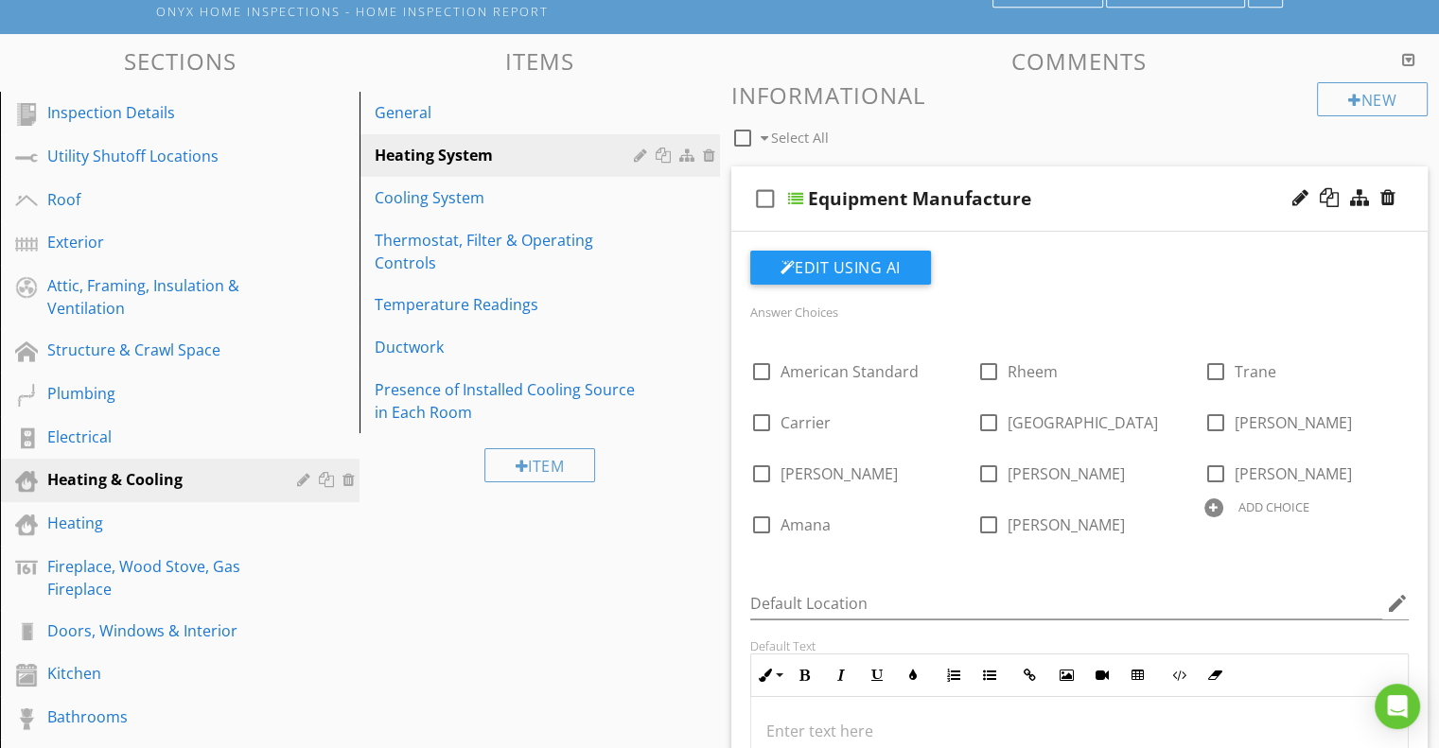
click at [798, 191] on div at bounding box center [795, 198] width 15 height 15
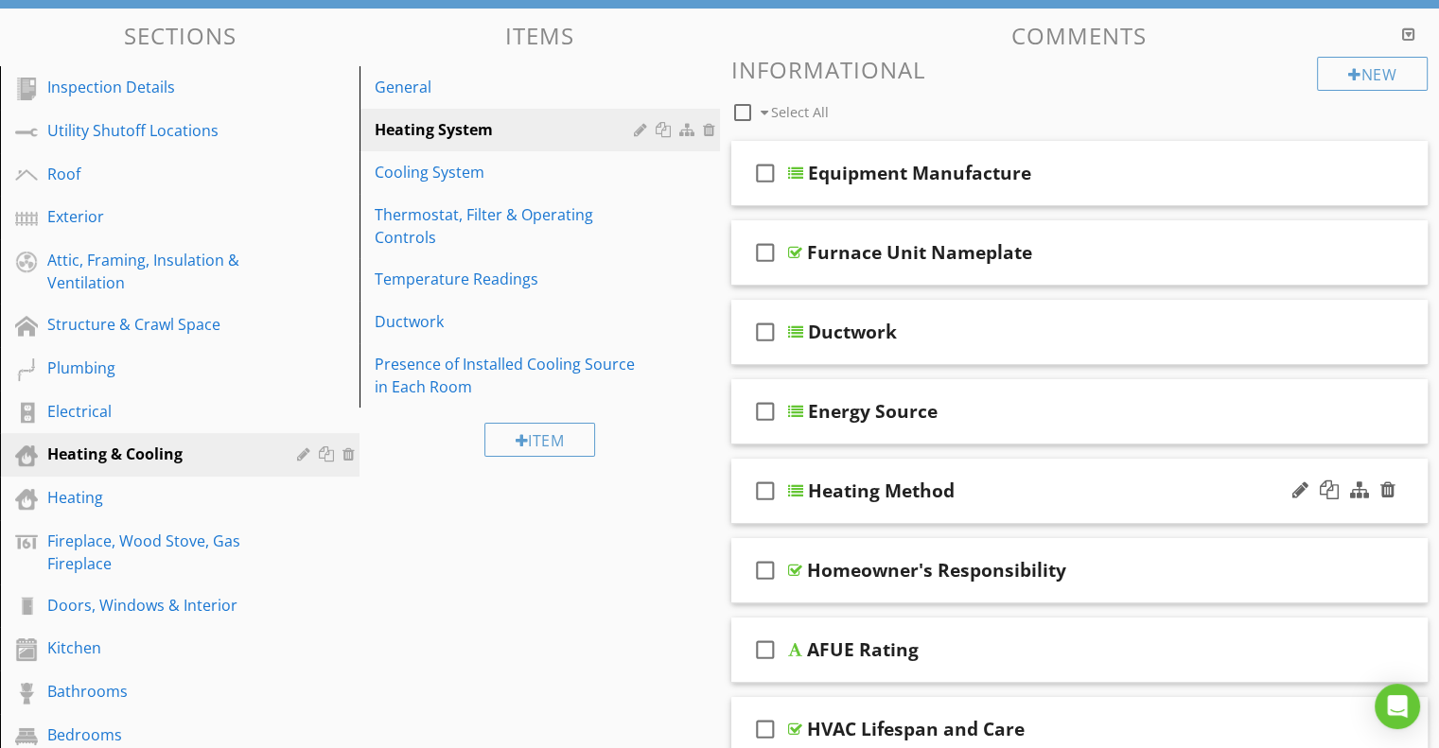
scroll to position [168, 0]
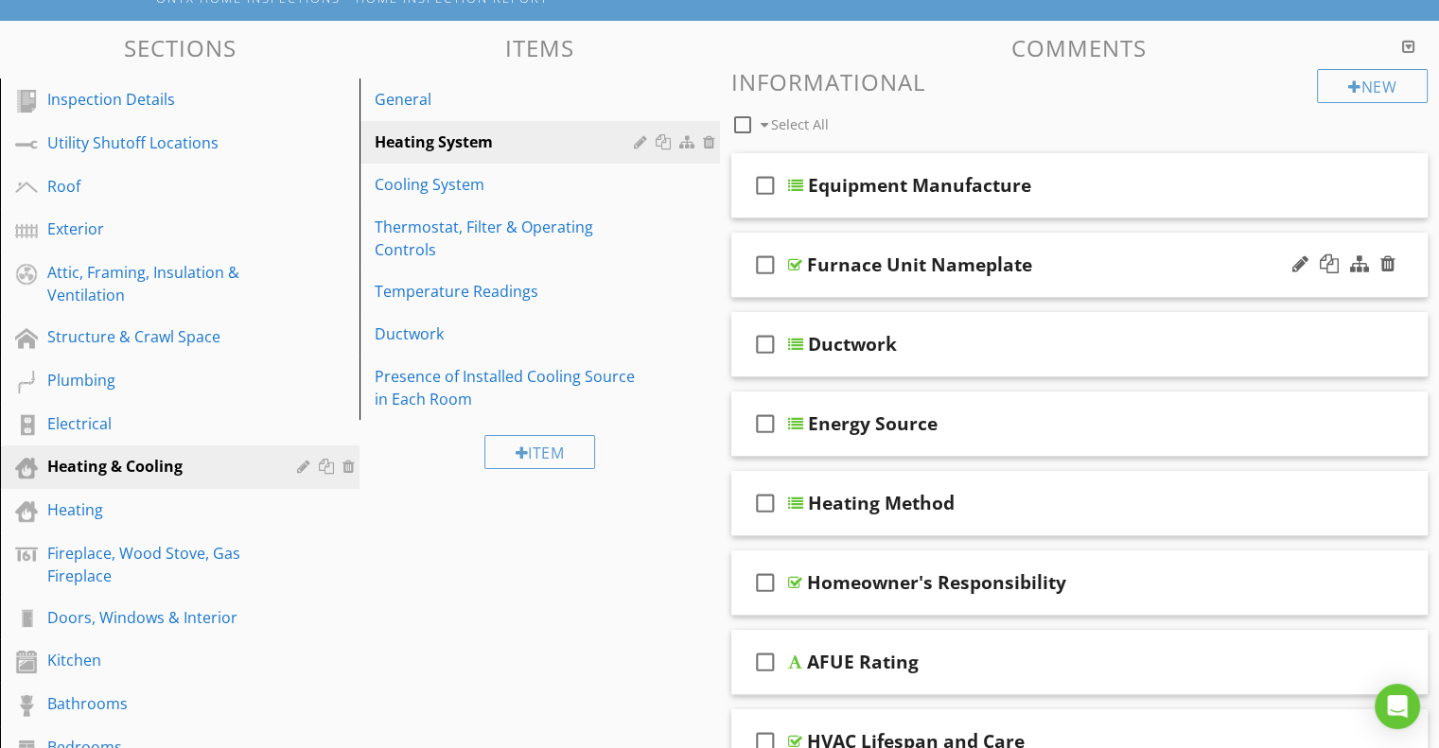
click at [792, 261] on div at bounding box center [795, 264] width 14 height 15
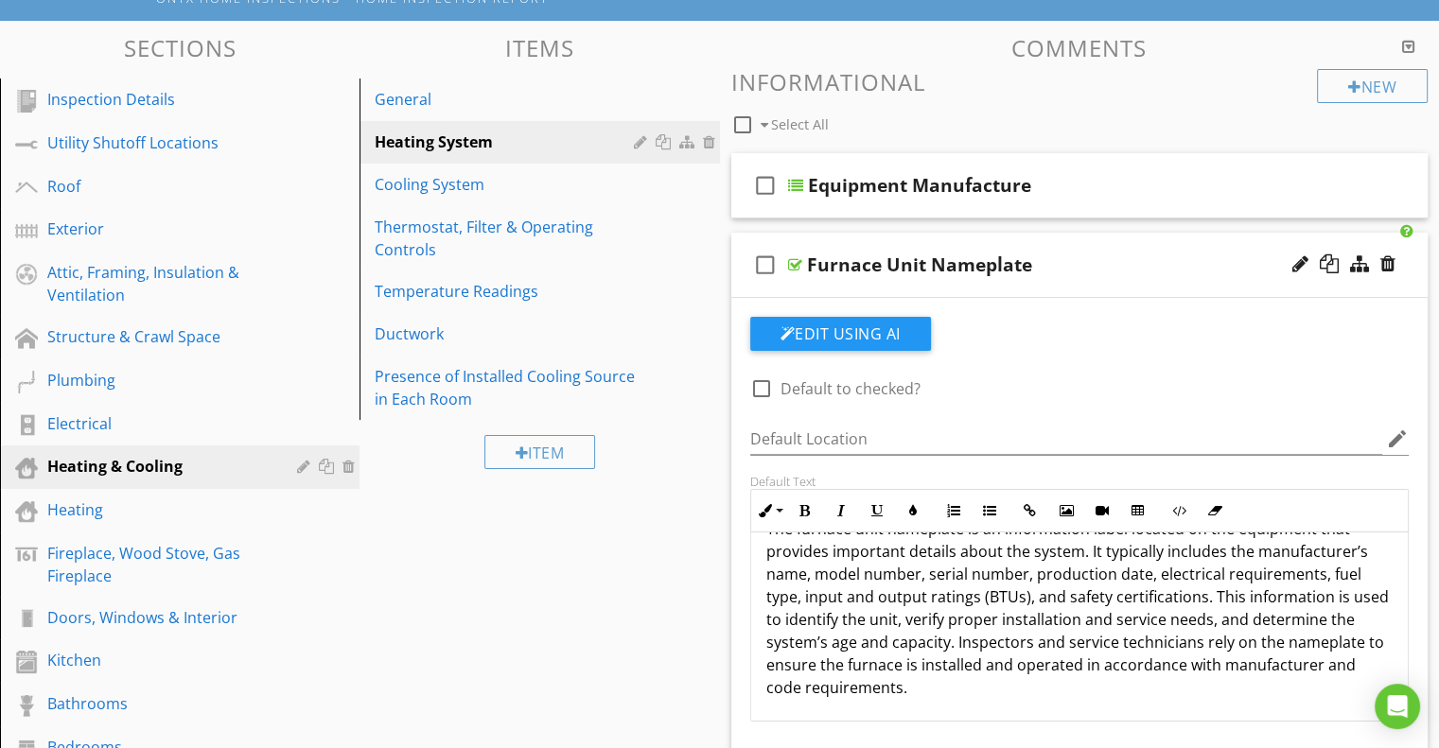
scroll to position [0, 0]
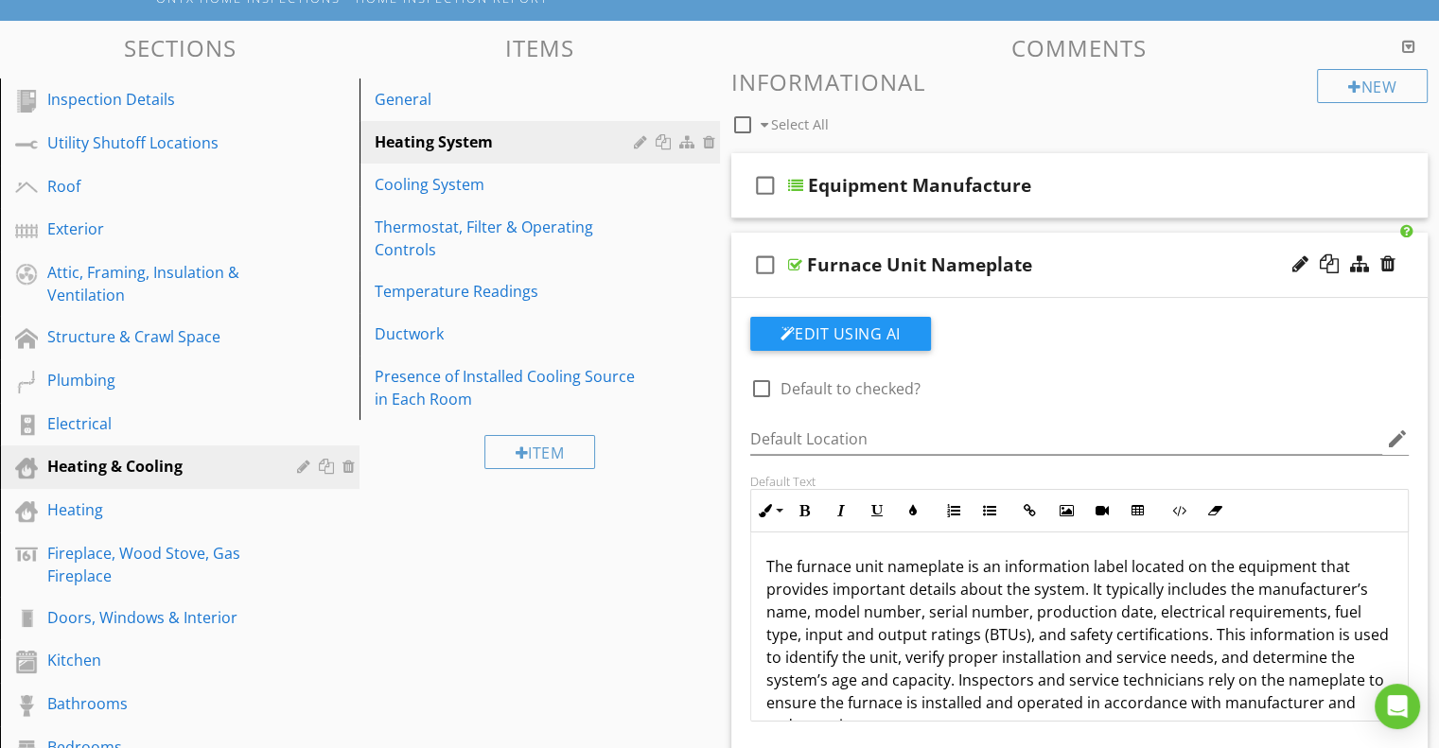
click at [791, 268] on div at bounding box center [795, 264] width 14 height 15
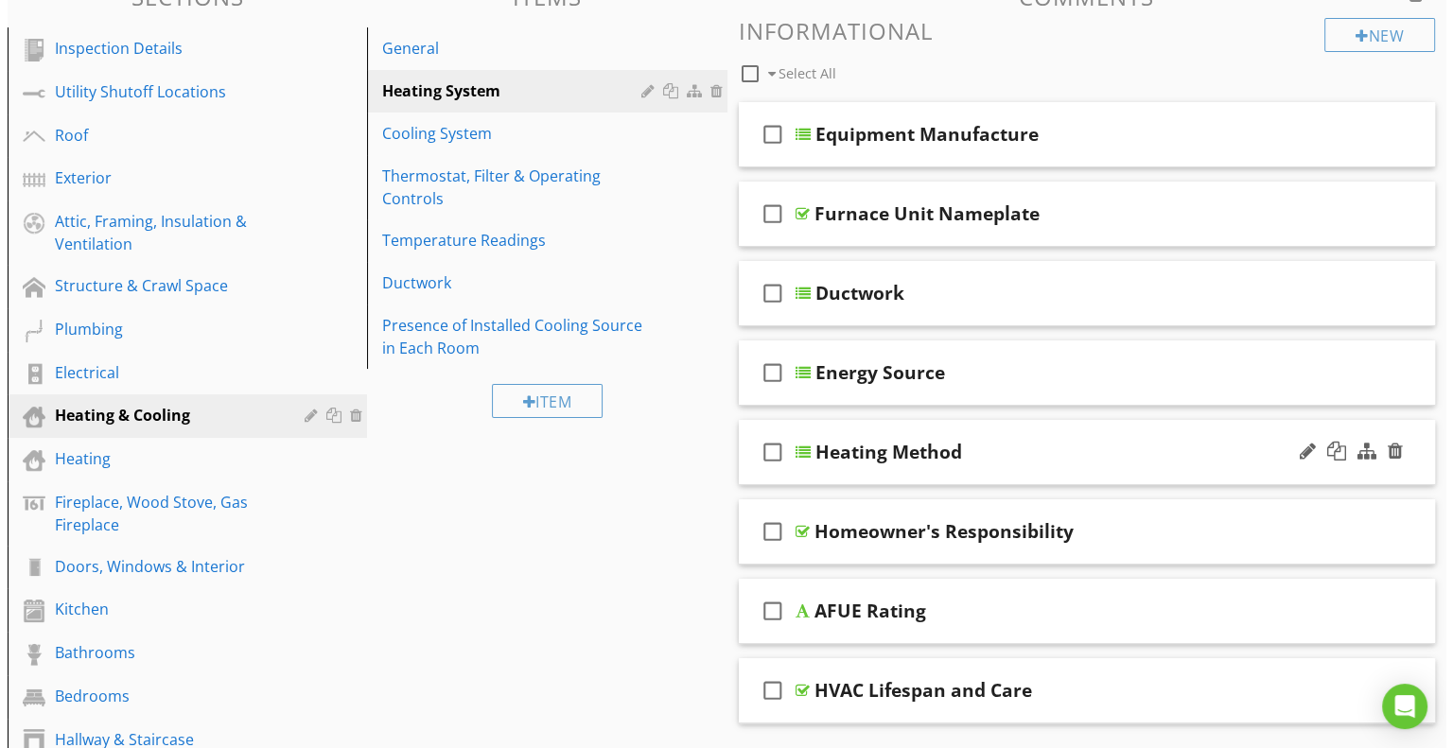
scroll to position [219, 0]
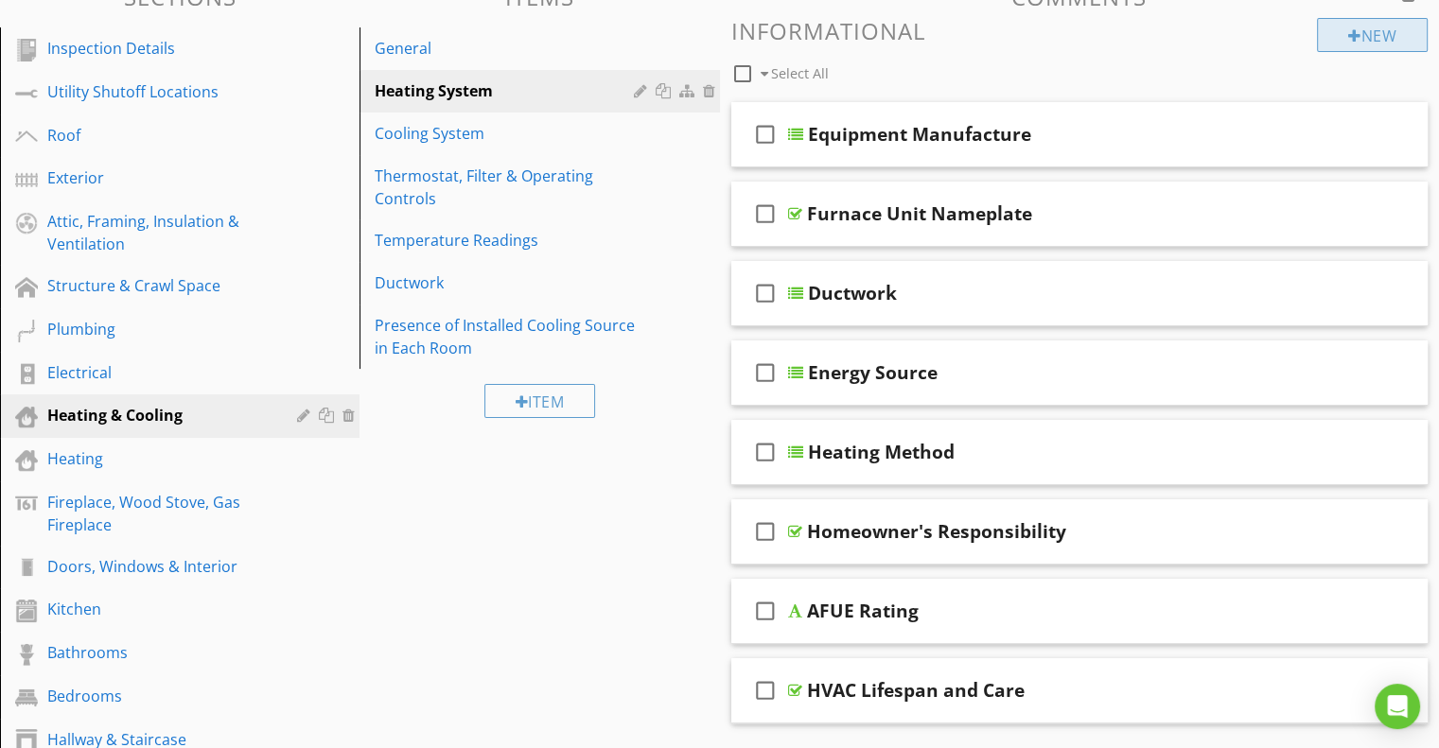
click at [1351, 26] on div "New" at bounding box center [1372, 35] width 111 height 34
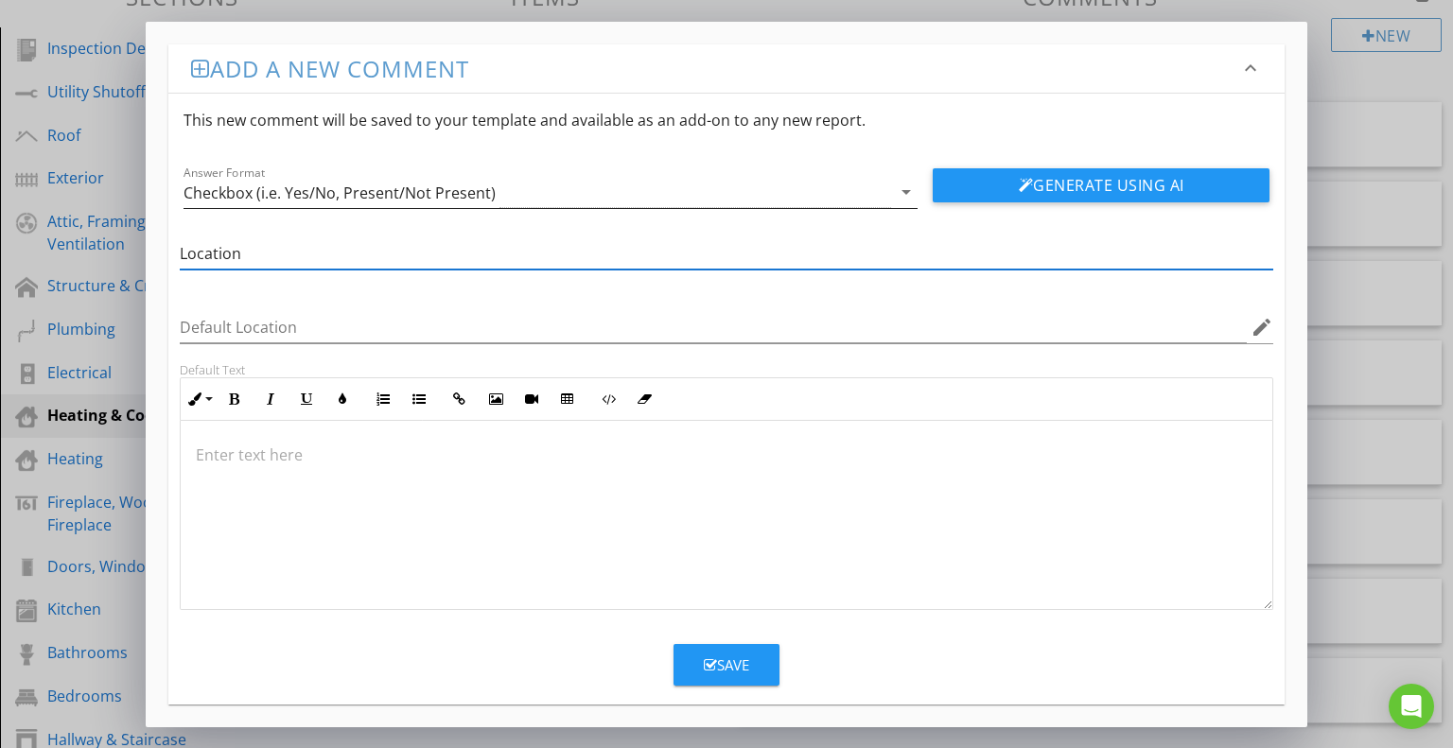
type input "Location"
click at [893, 184] on div "arrow_drop_down" at bounding box center [904, 192] width 26 height 23
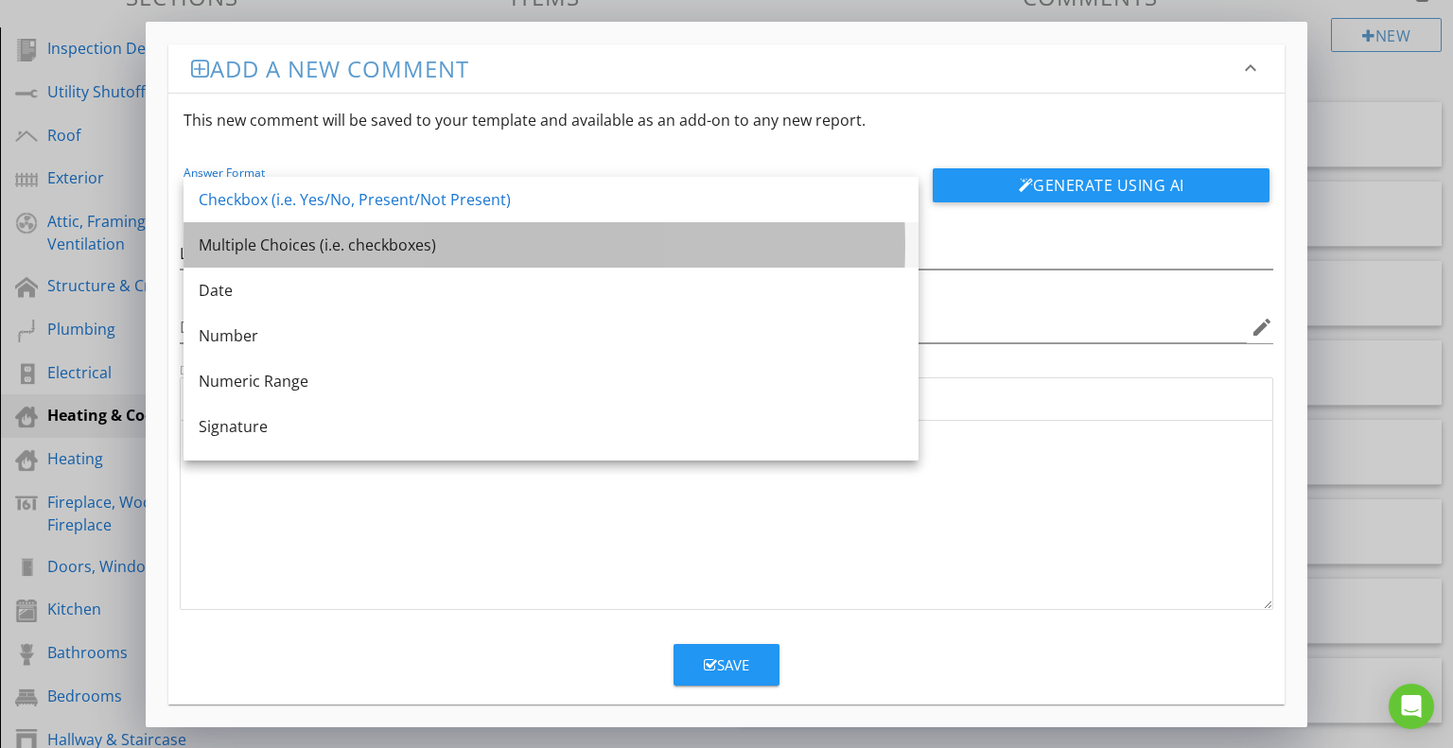
click at [392, 253] on div "Multiple Choices (i.e. checkboxes)" at bounding box center [551, 245] width 705 height 23
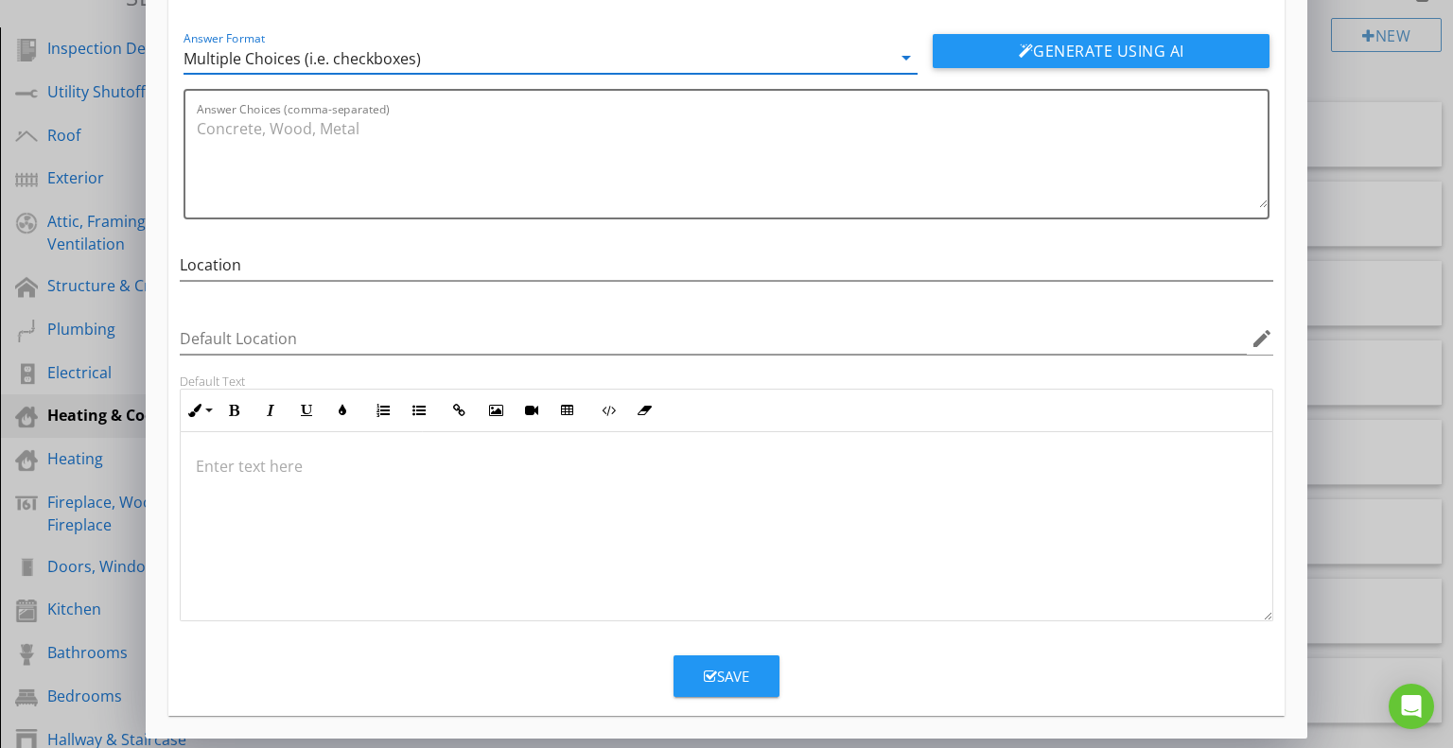
scroll to position [112, 0]
click at [734, 670] on div "Save" at bounding box center [726, 678] width 45 height 22
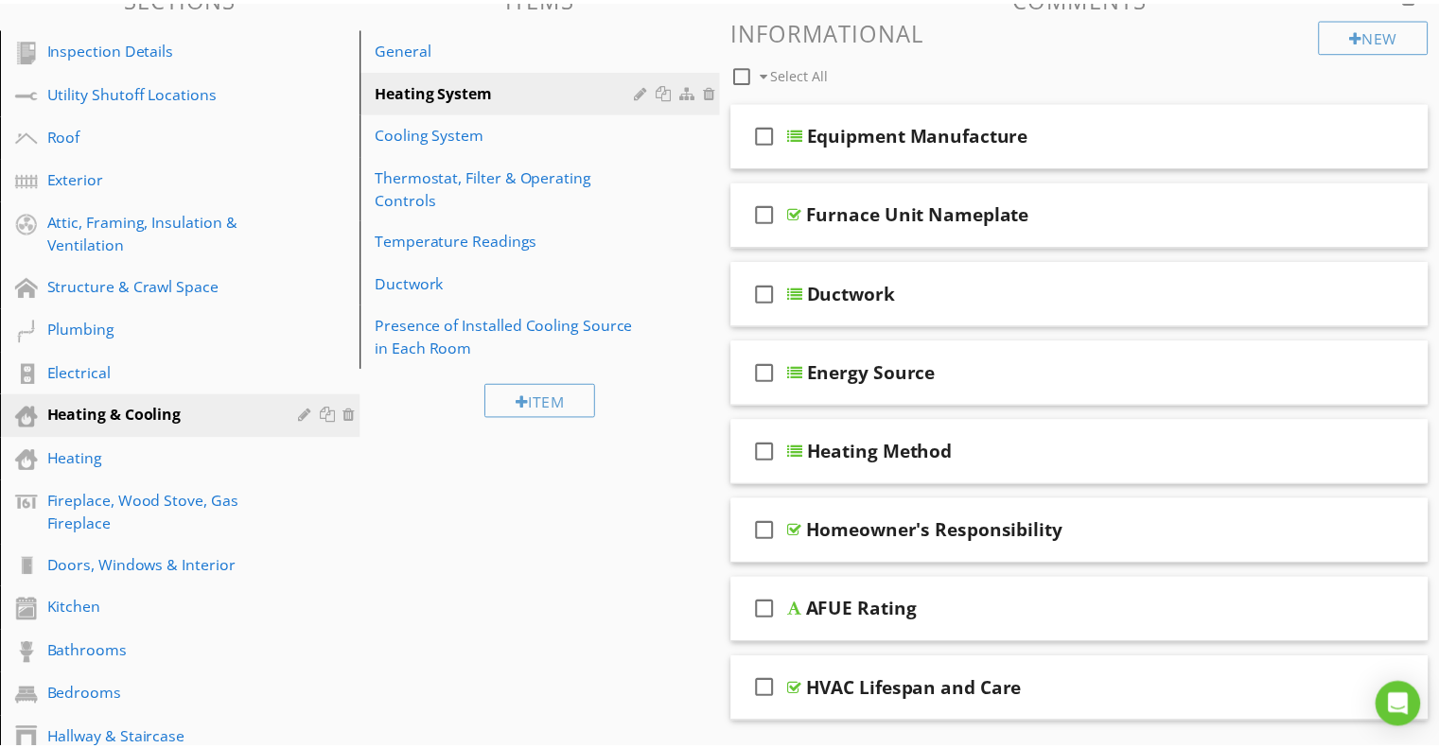
scroll to position [22, 0]
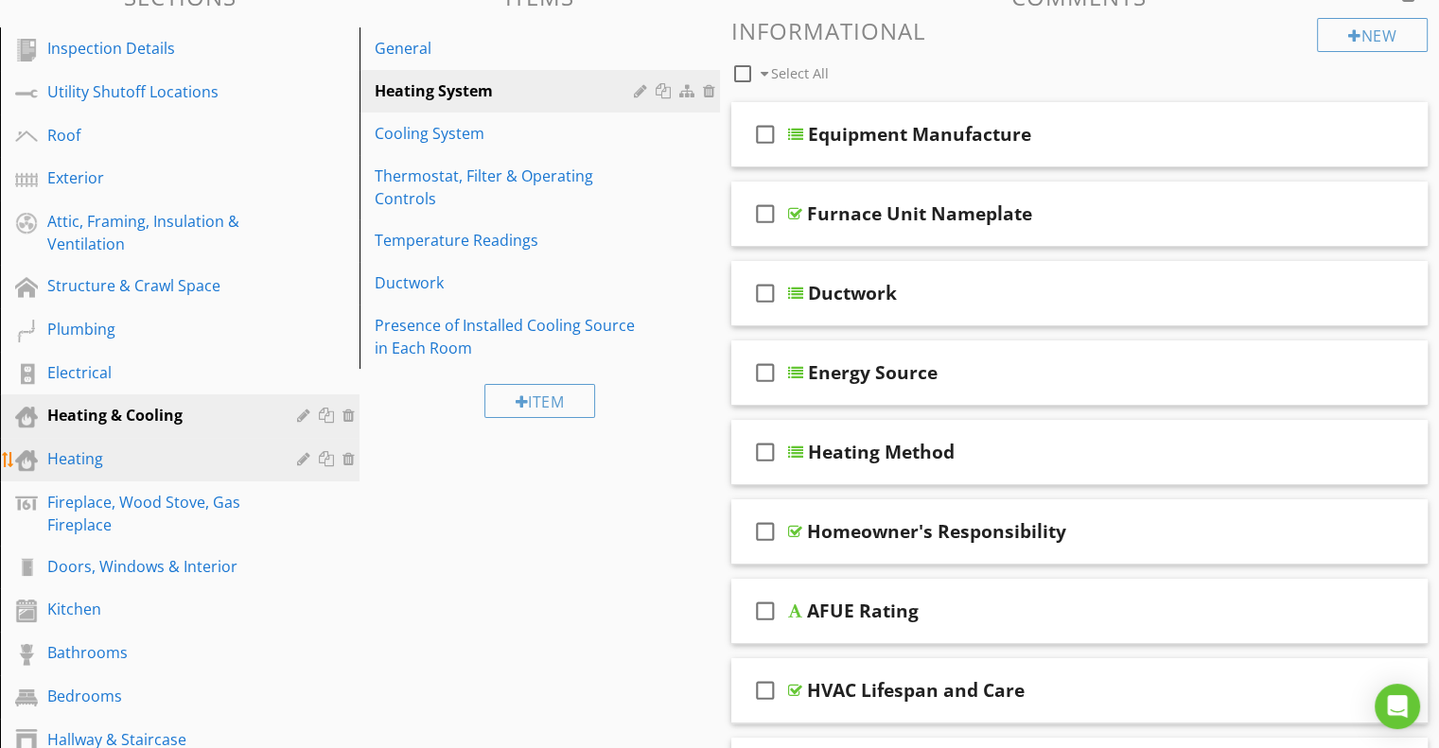
click at [91, 447] on div "Heating" at bounding box center [158, 458] width 222 height 23
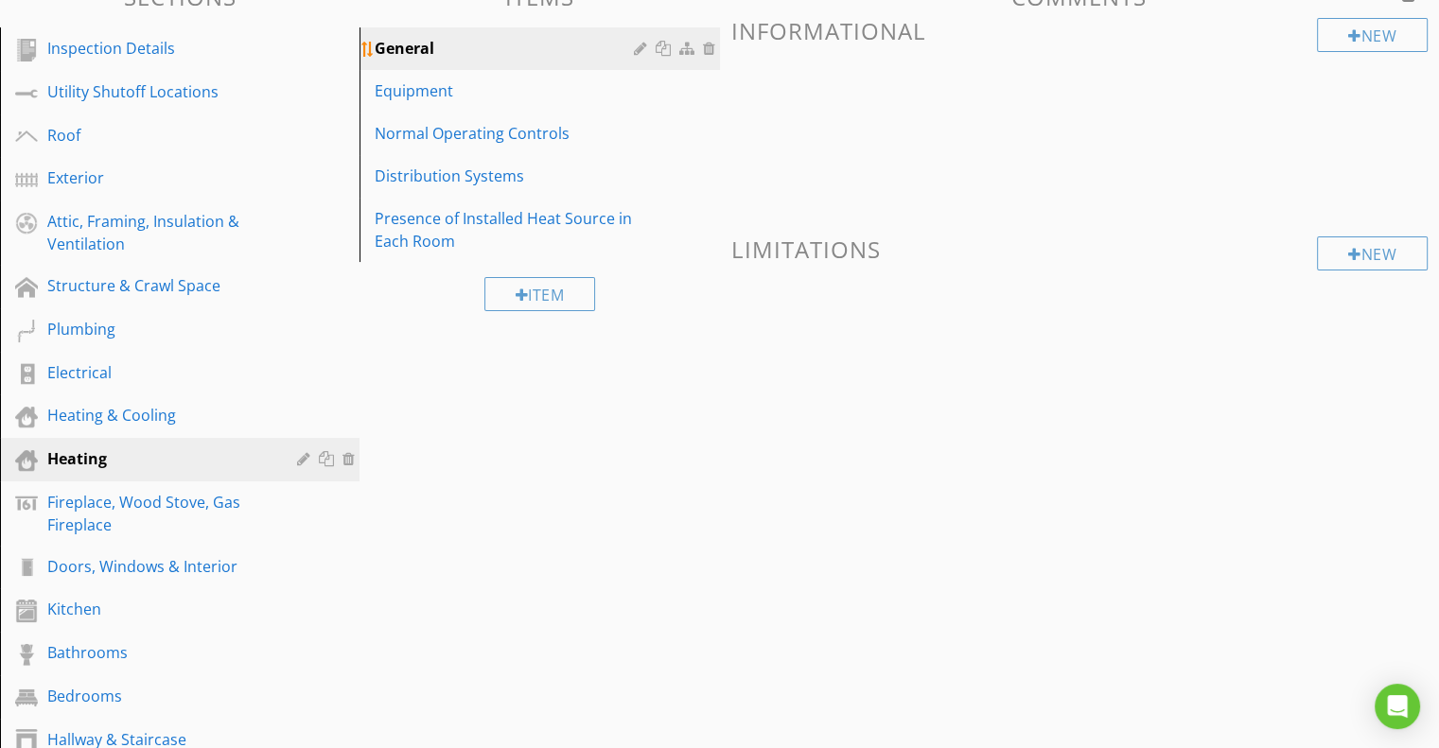
click at [429, 42] on div "General" at bounding box center [507, 48] width 264 height 23
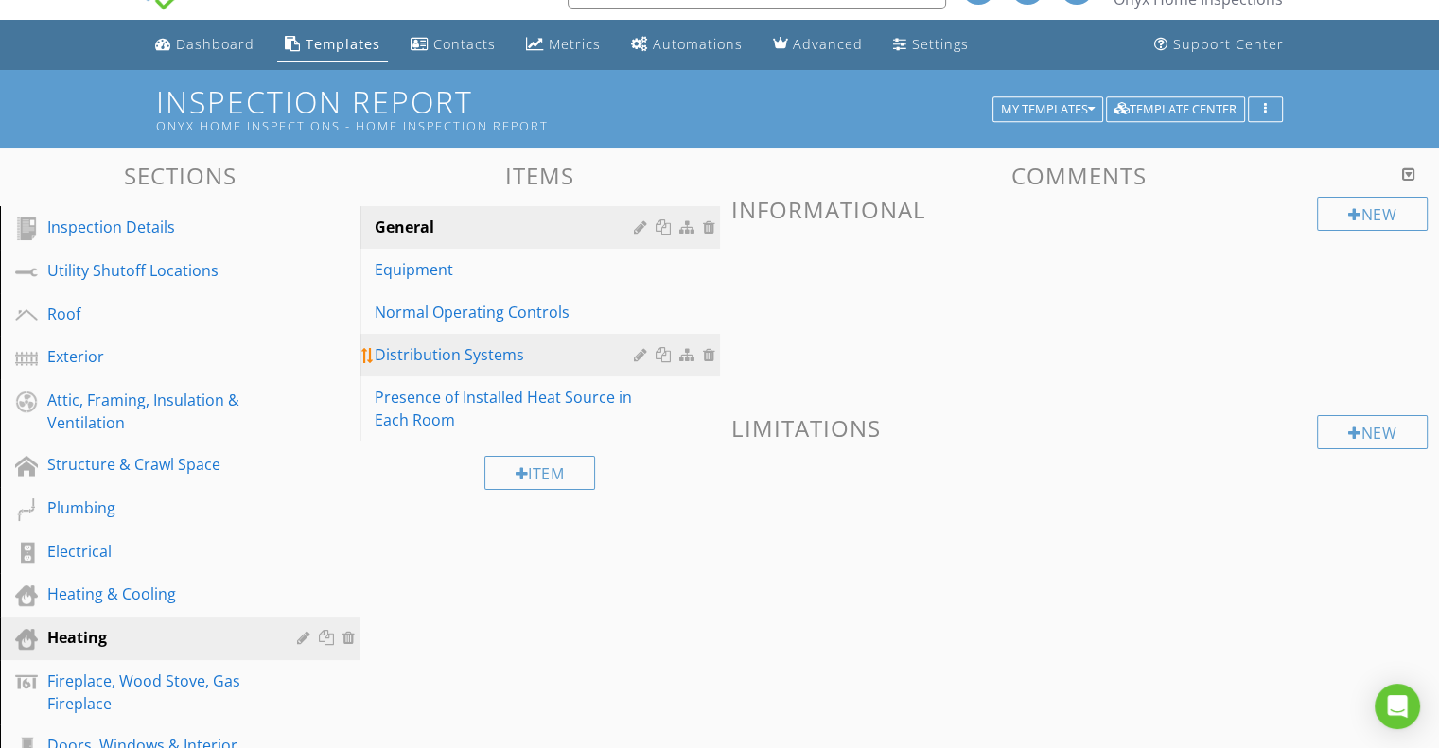
scroll to position [42, 0]
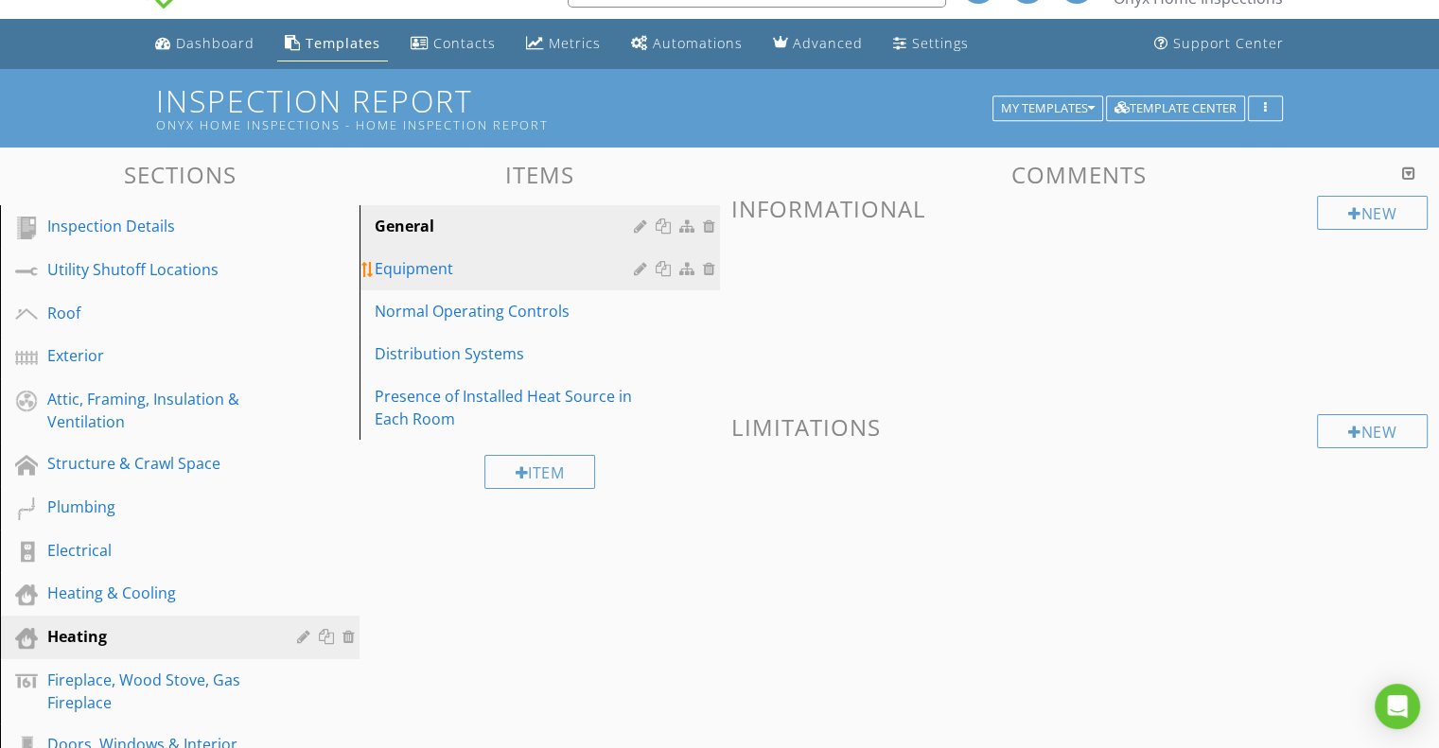
click at [428, 267] on div "Equipment" at bounding box center [507, 268] width 264 height 23
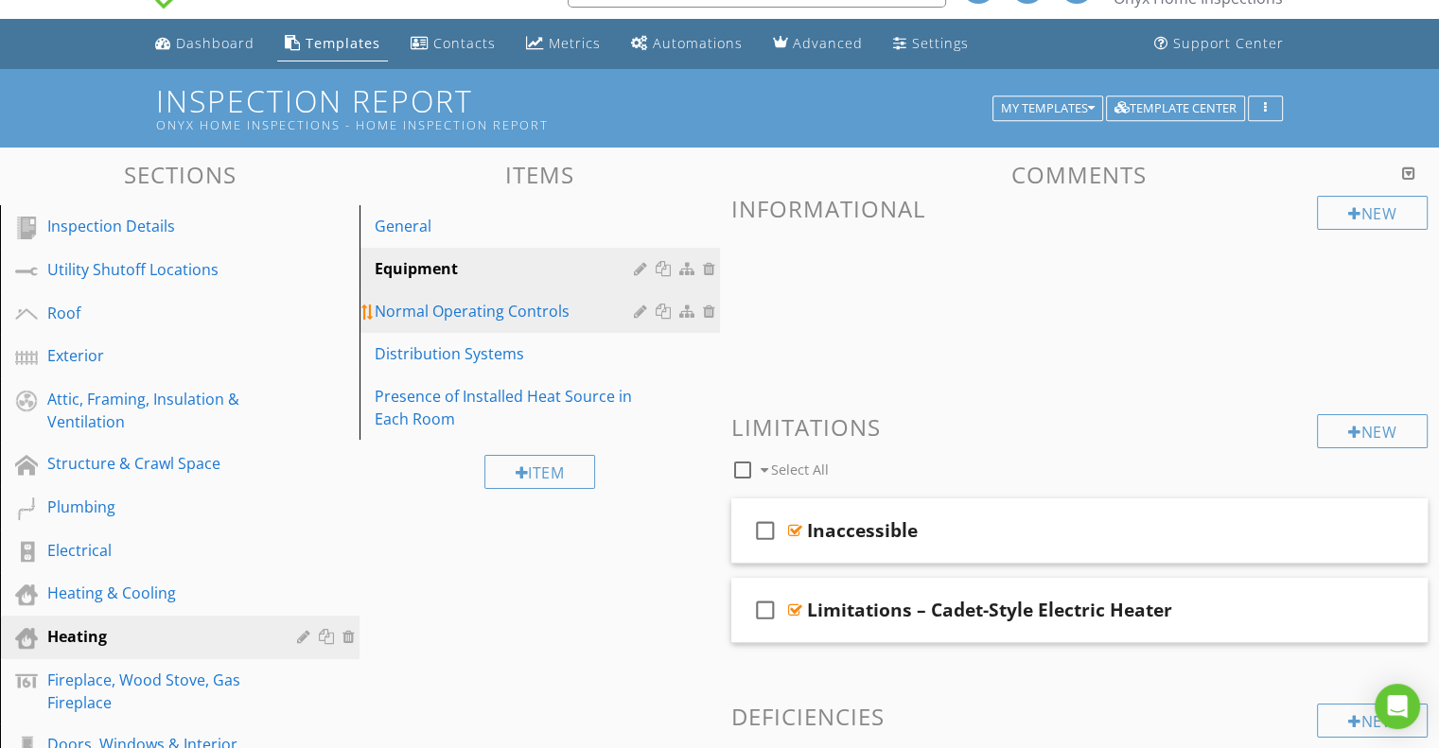
click at [469, 306] on div "Normal Operating Controls" at bounding box center [507, 311] width 264 height 23
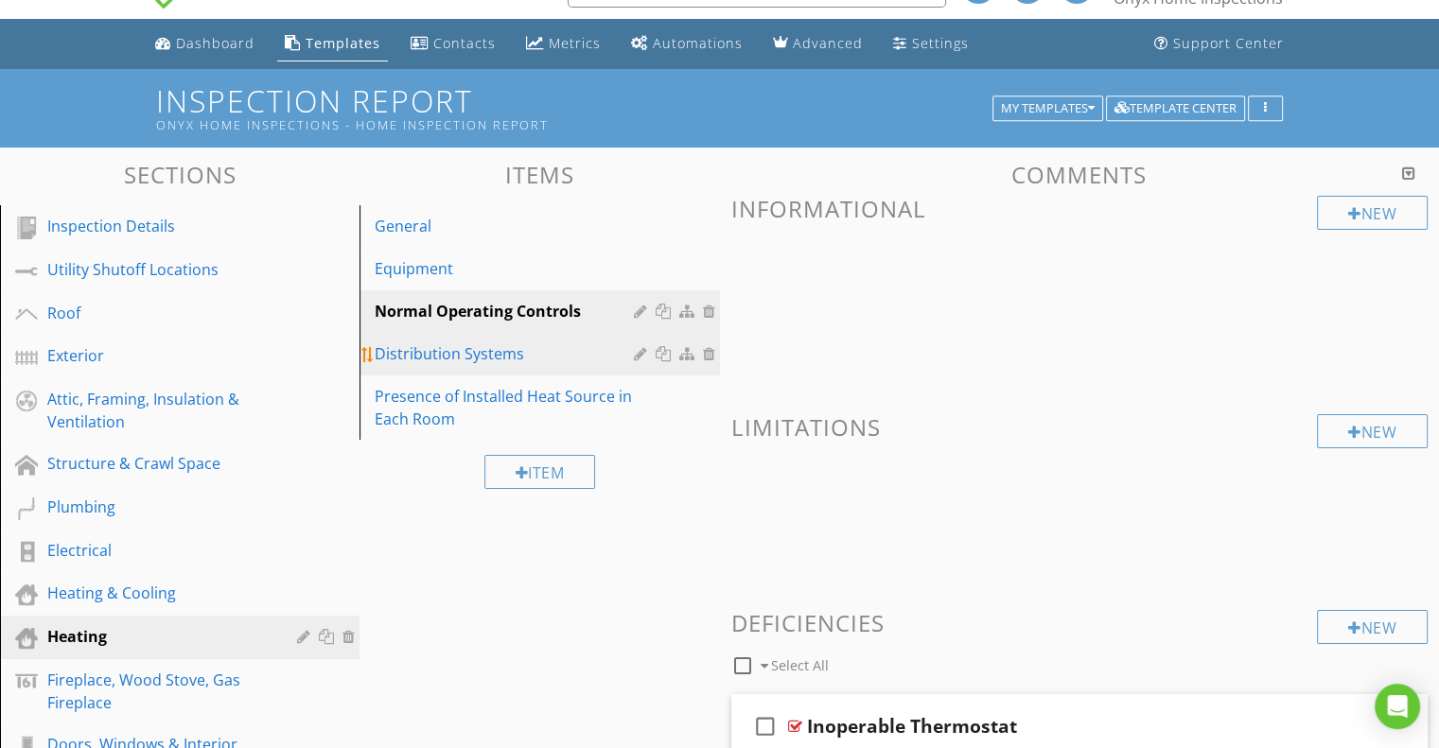
click at [503, 349] on div "Distribution Systems" at bounding box center [507, 353] width 264 height 23
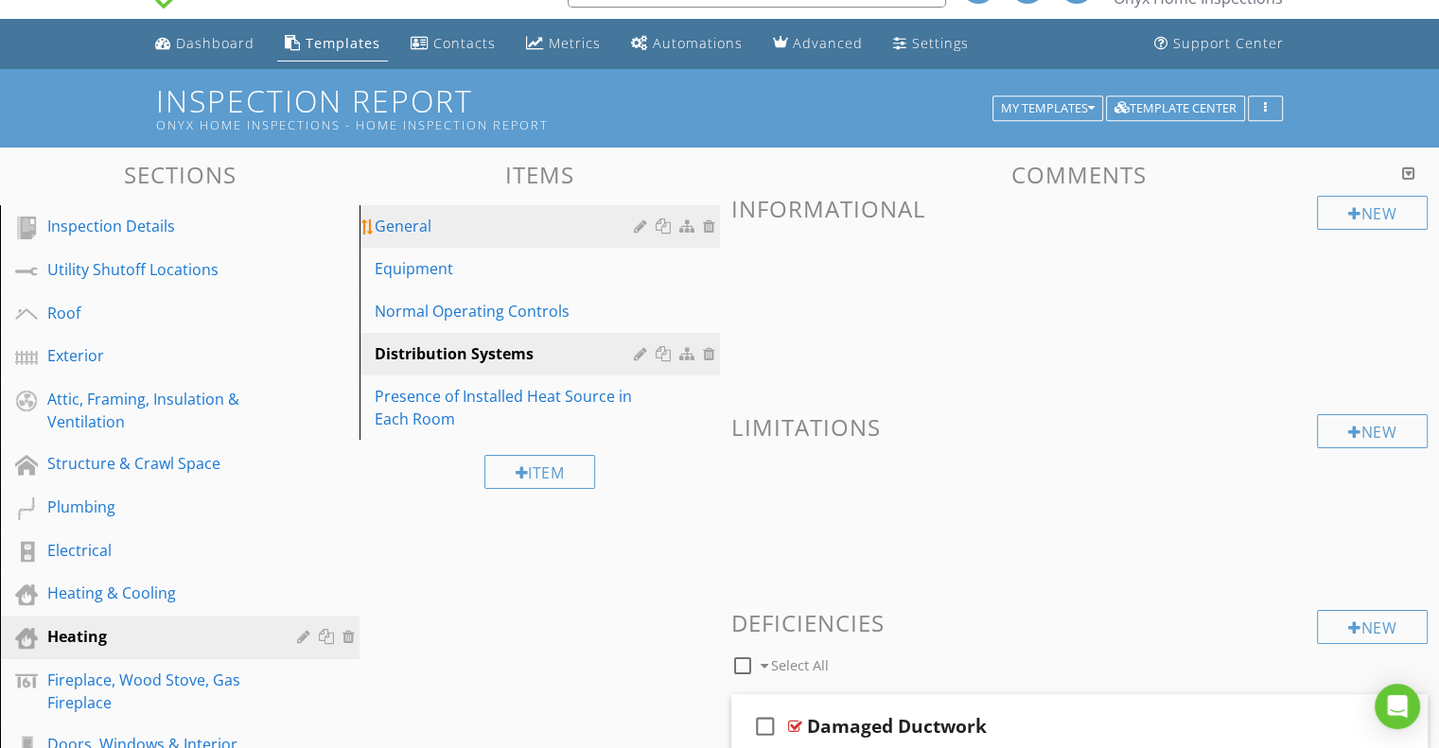
click at [432, 232] on div "General" at bounding box center [507, 226] width 264 height 23
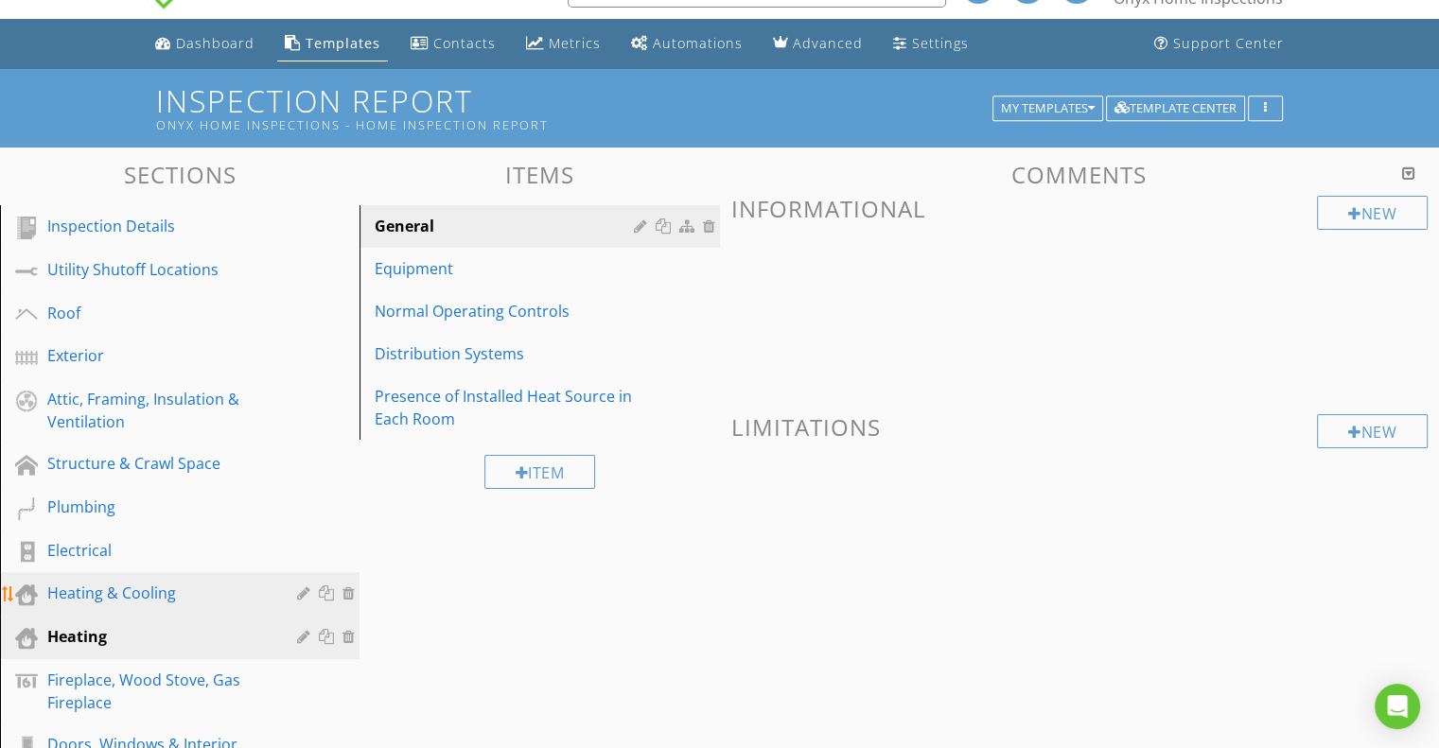
click at [163, 589] on div "Heating & Cooling" at bounding box center [158, 593] width 222 height 23
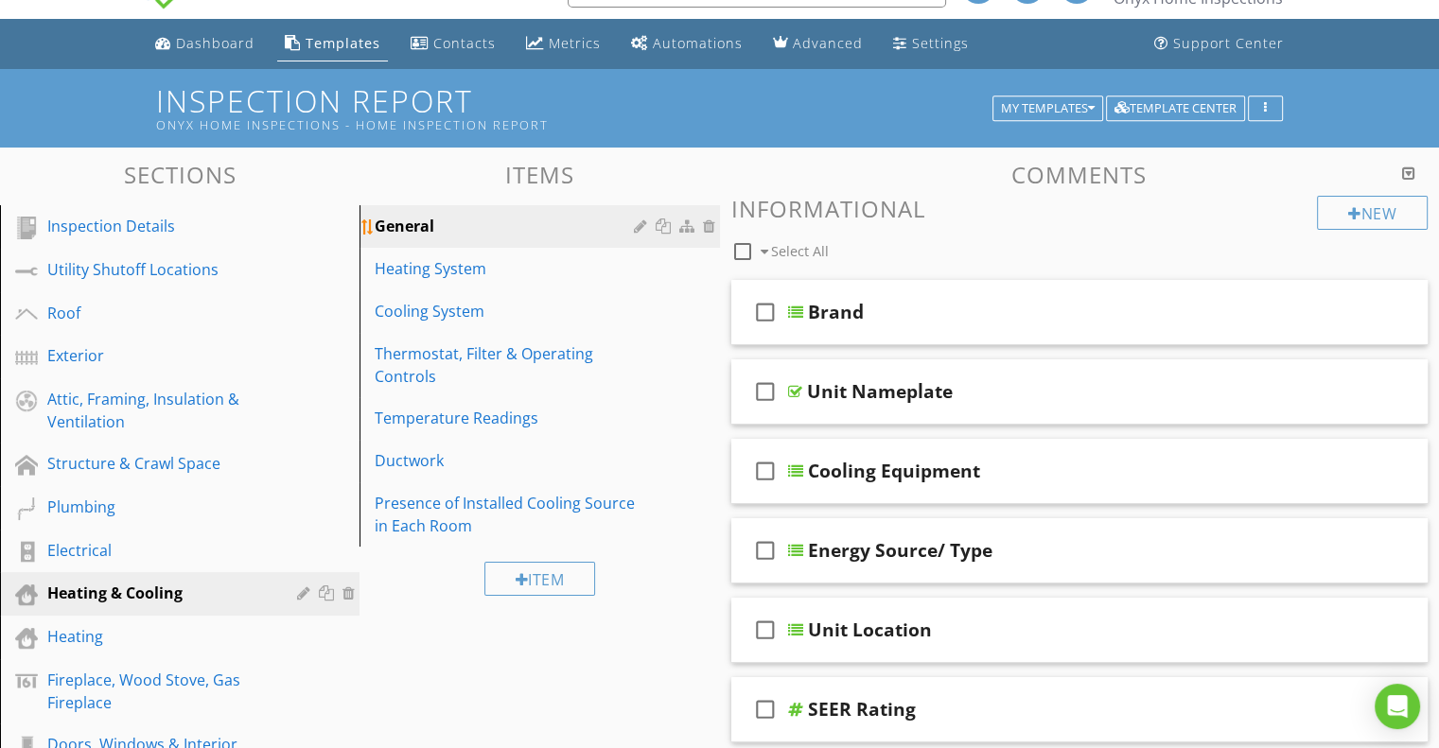
click at [434, 222] on div "General" at bounding box center [507, 226] width 264 height 23
click at [467, 321] on div "Cooling System" at bounding box center [507, 311] width 264 height 23
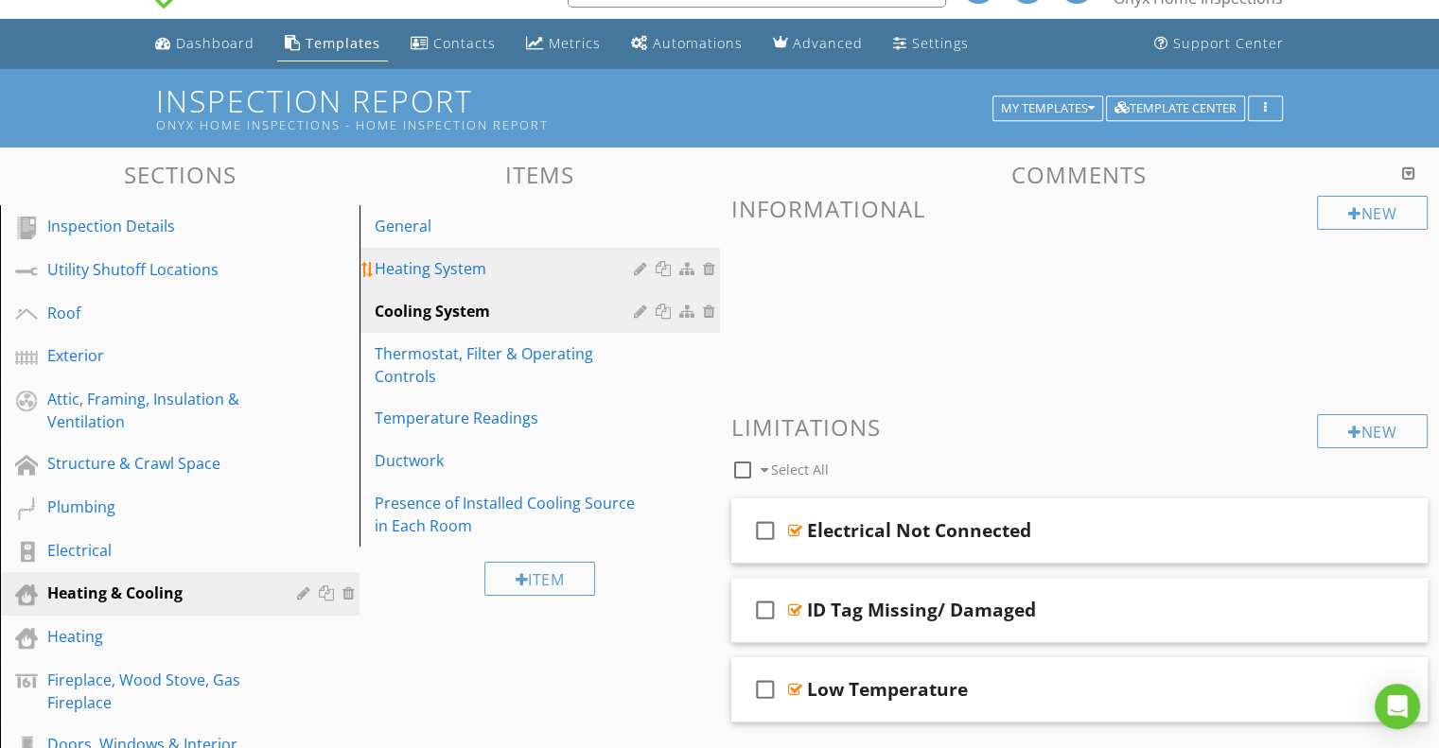
click at [458, 275] on div "Heating System" at bounding box center [507, 268] width 264 height 23
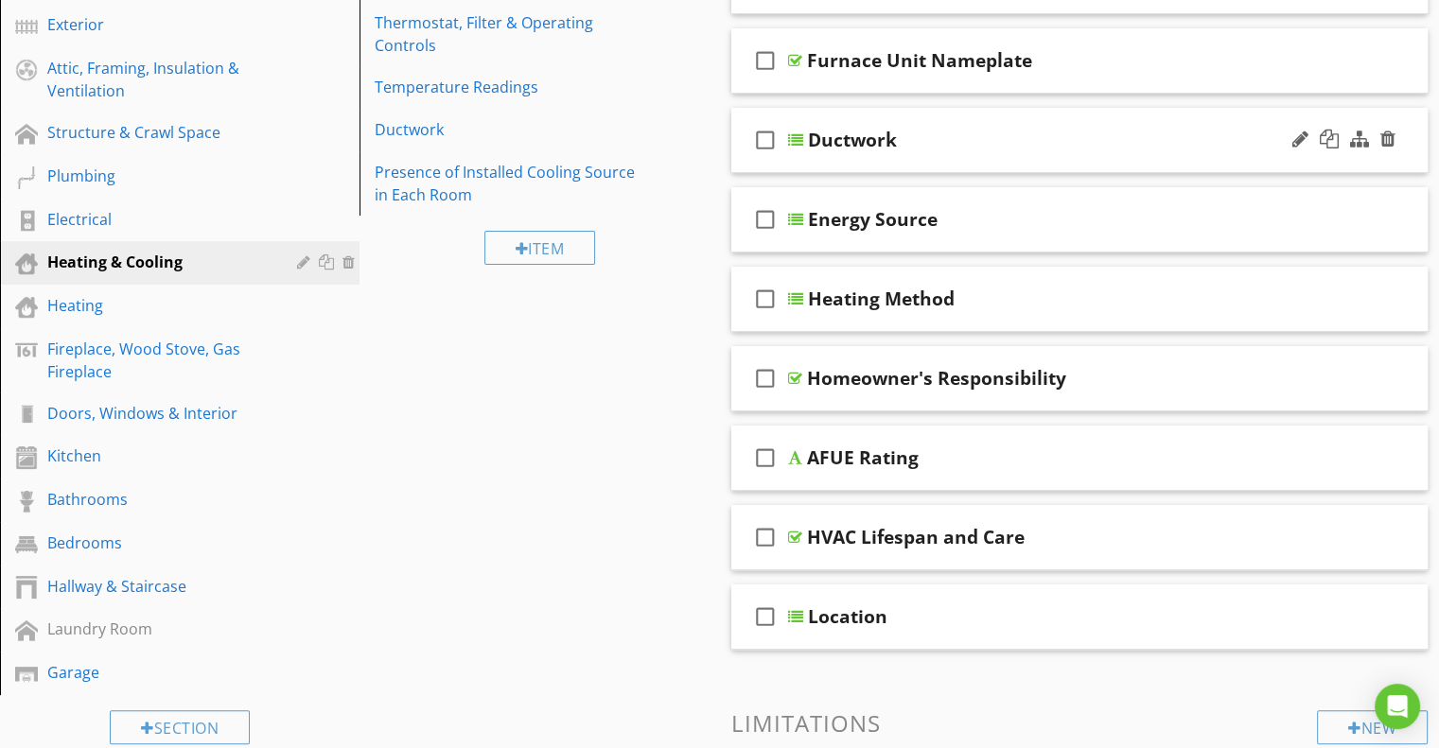
scroll to position [374, 0]
click at [1300, 613] on div at bounding box center [1300, 614] width 16 height 19
click at [1305, 611] on div at bounding box center [1300, 614] width 16 height 19
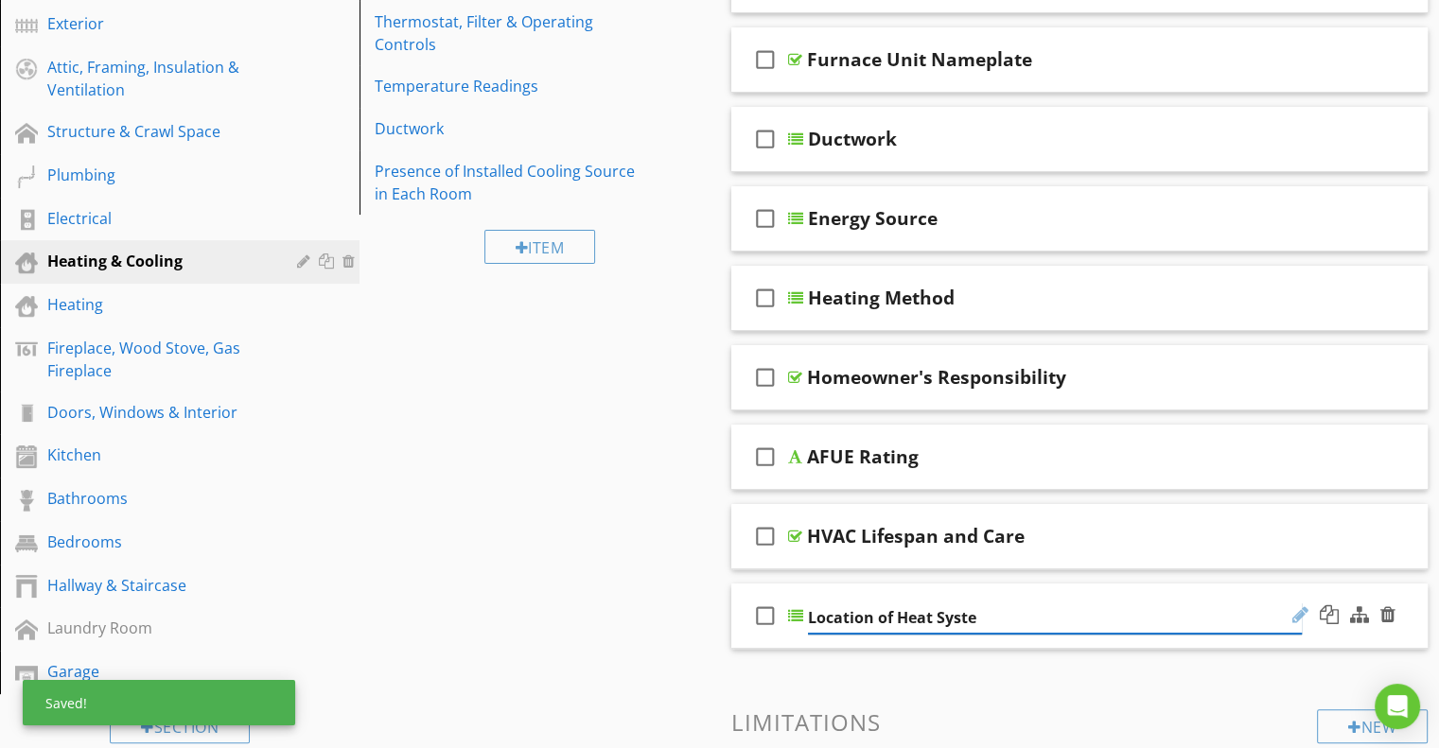
type input "Location of Heat System"
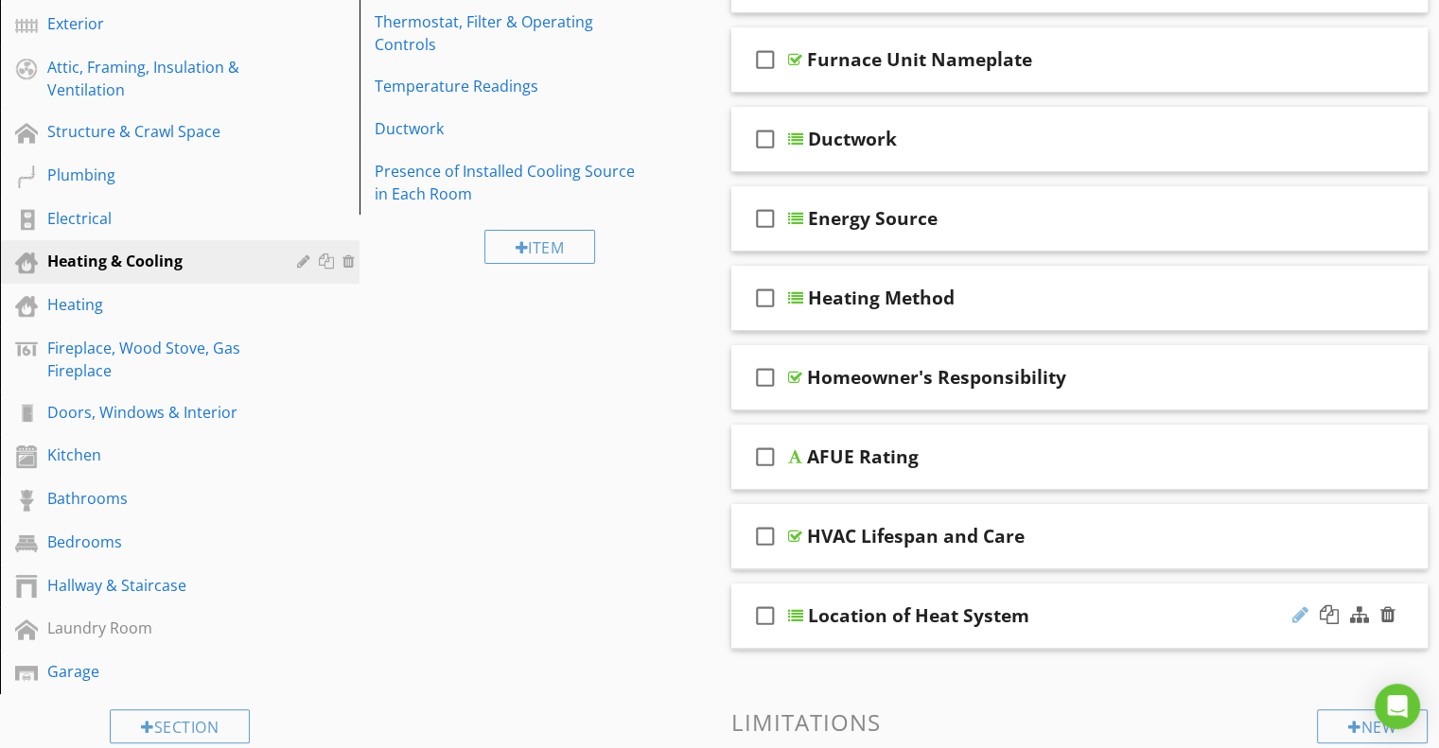
click at [1298, 612] on div at bounding box center [1300, 614] width 16 height 19
click at [799, 615] on div at bounding box center [795, 615] width 15 height 15
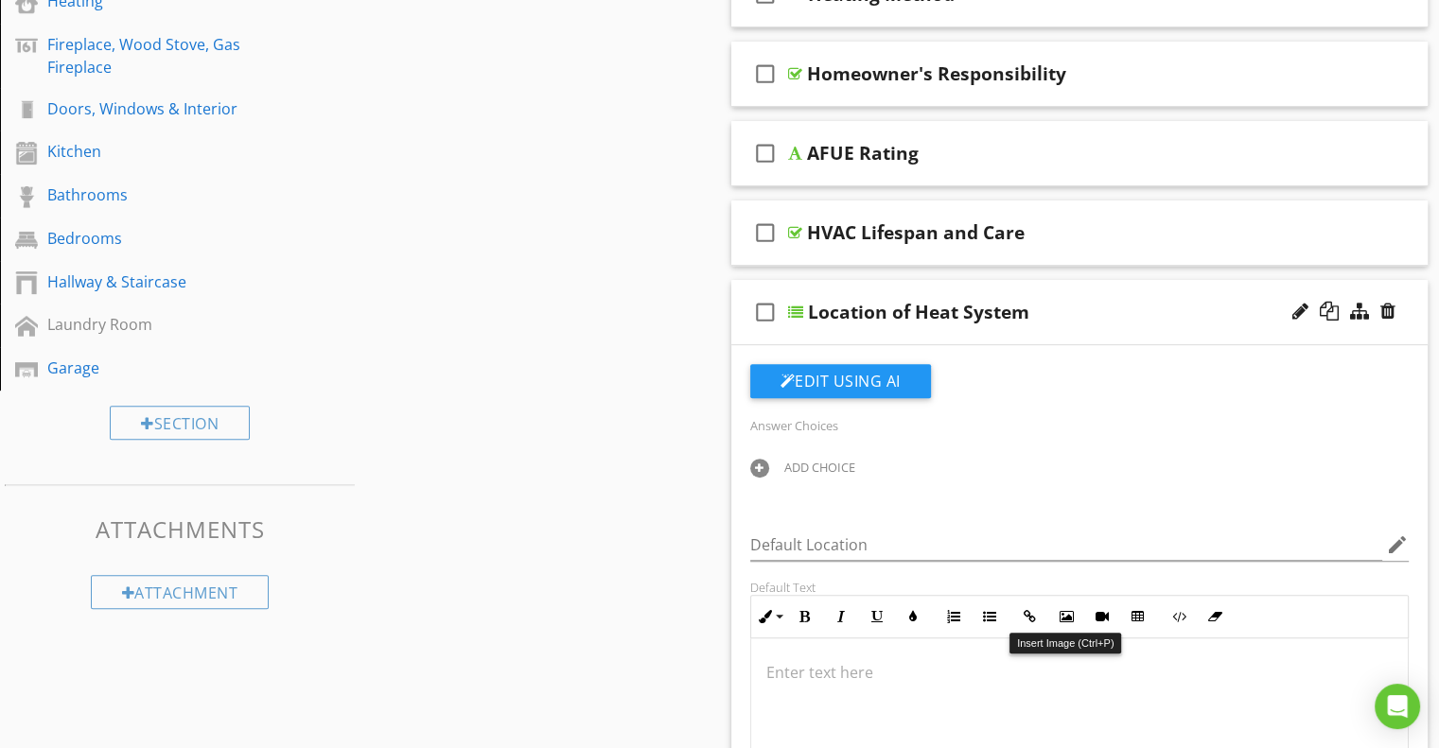
scroll to position [787, 0]
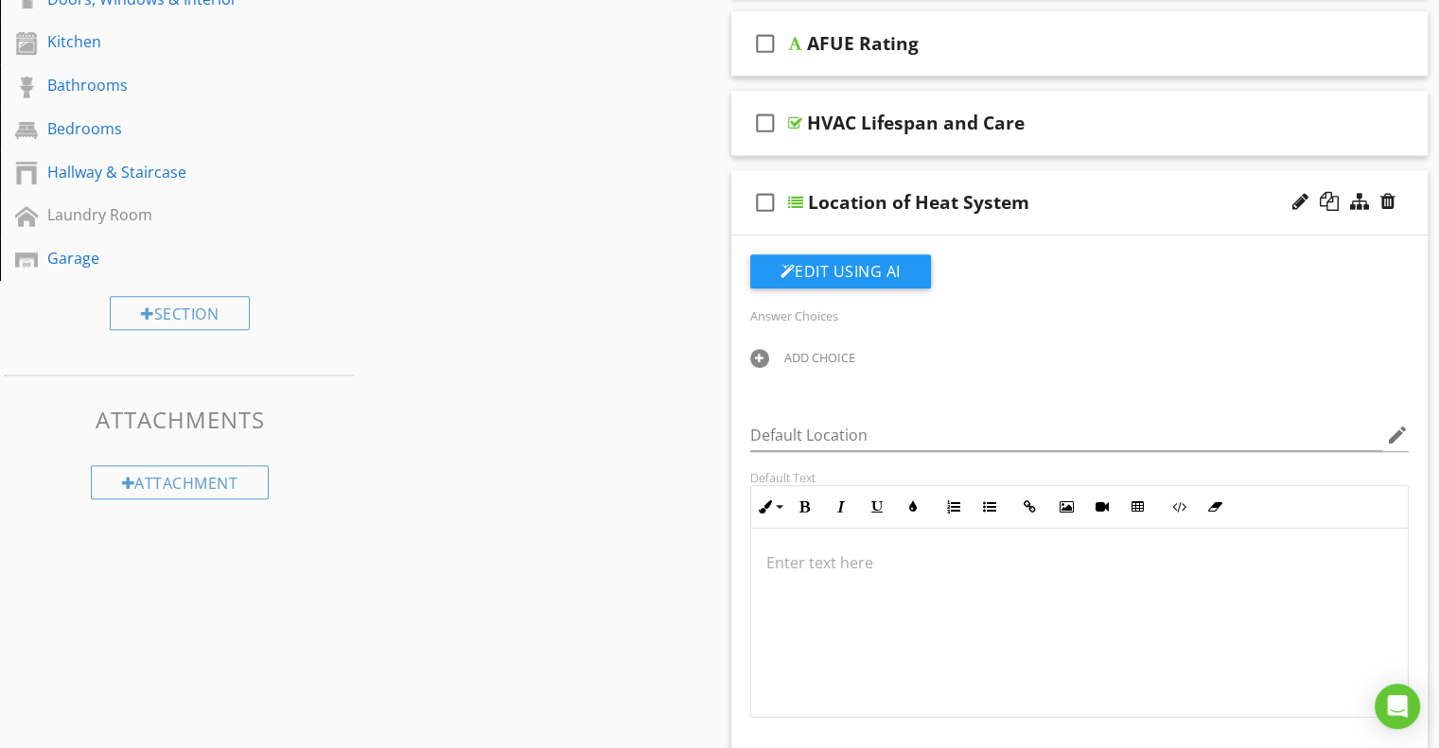
click at [767, 351] on div at bounding box center [759, 358] width 19 height 19
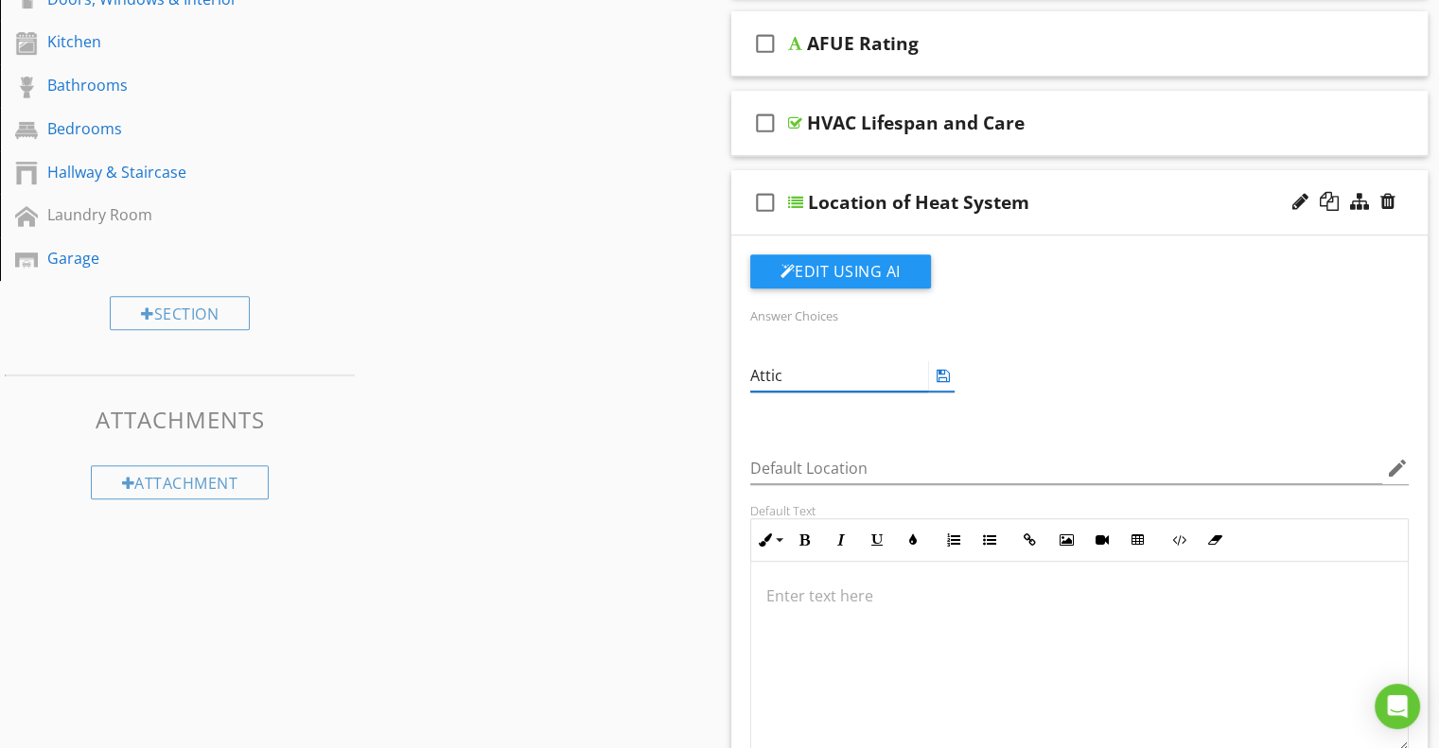
type input "Attic"
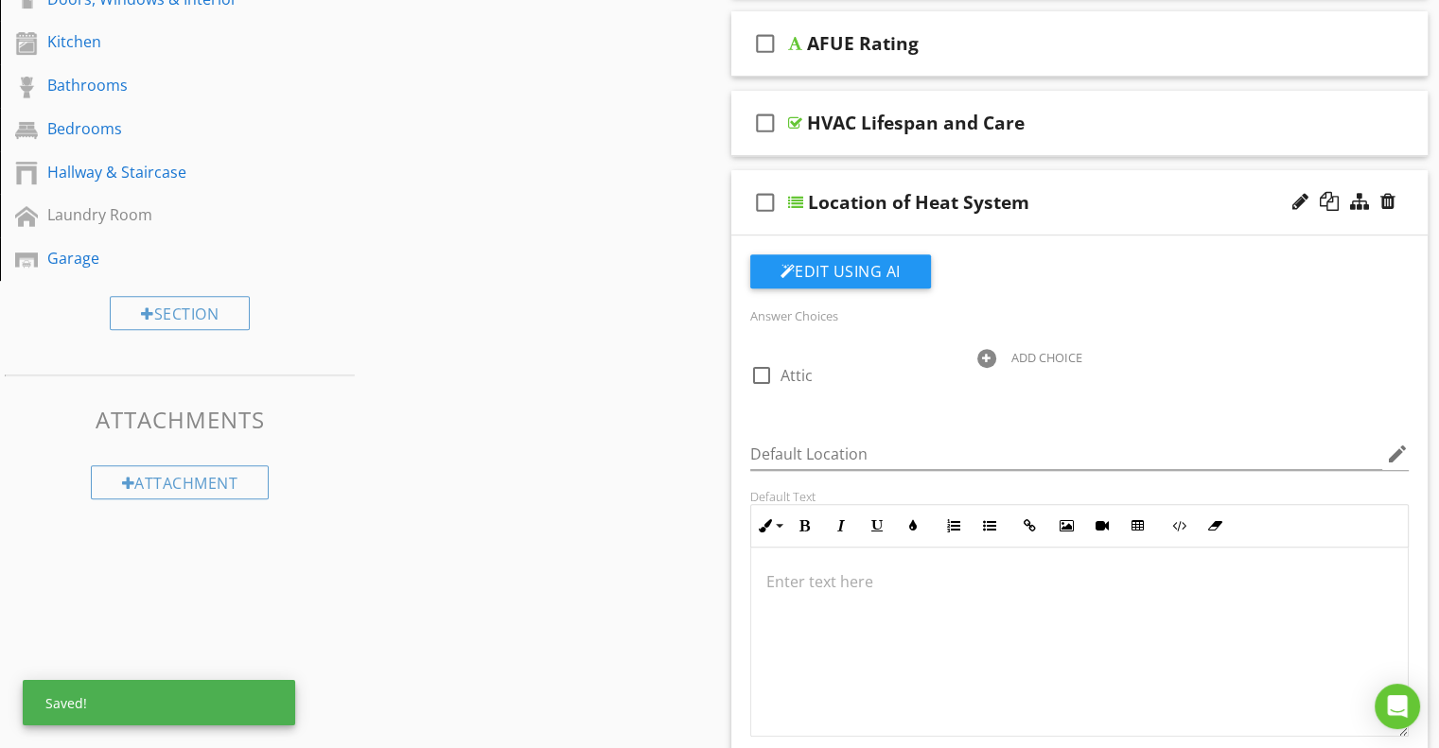
click at [987, 354] on div at bounding box center [986, 358] width 19 height 19
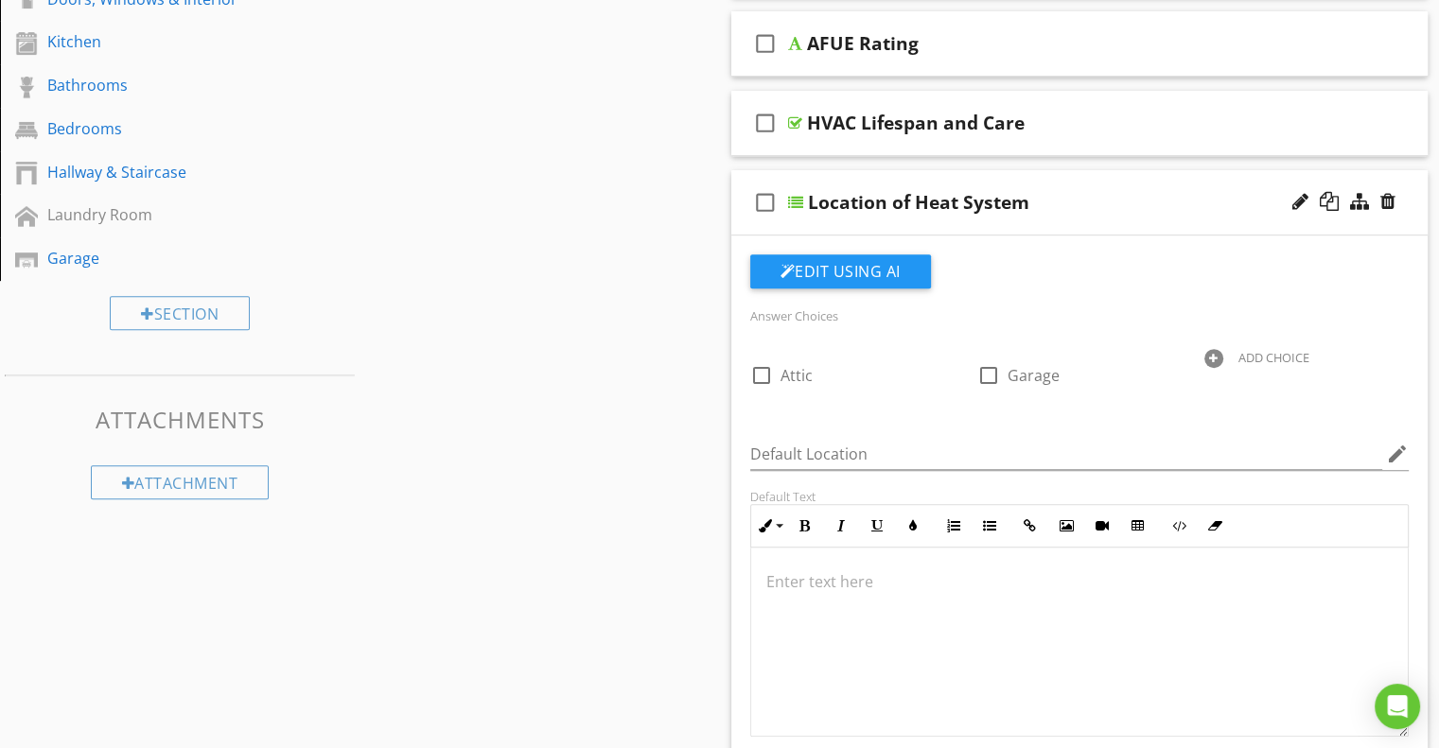
click at [1215, 359] on div at bounding box center [1213, 358] width 19 height 19
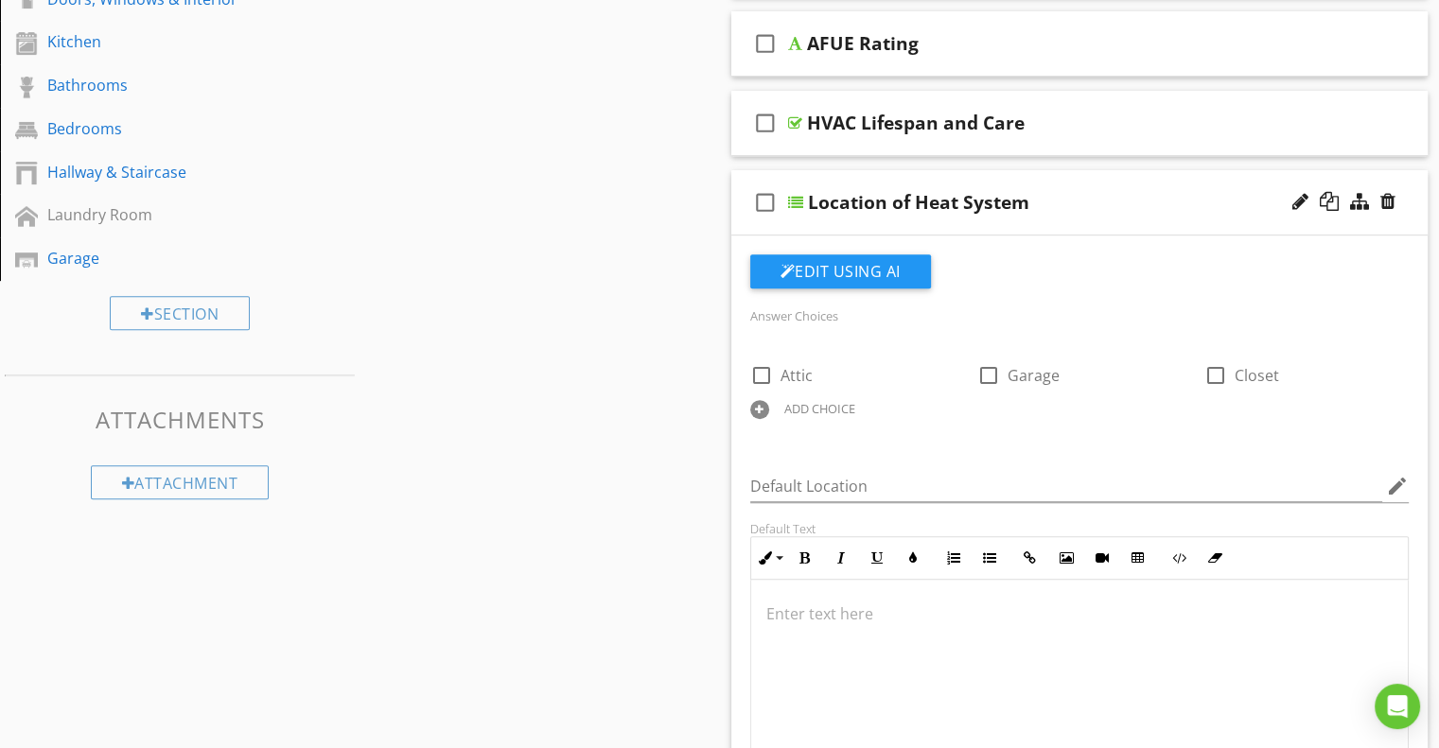
click at [766, 403] on div at bounding box center [759, 409] width 19 height 19
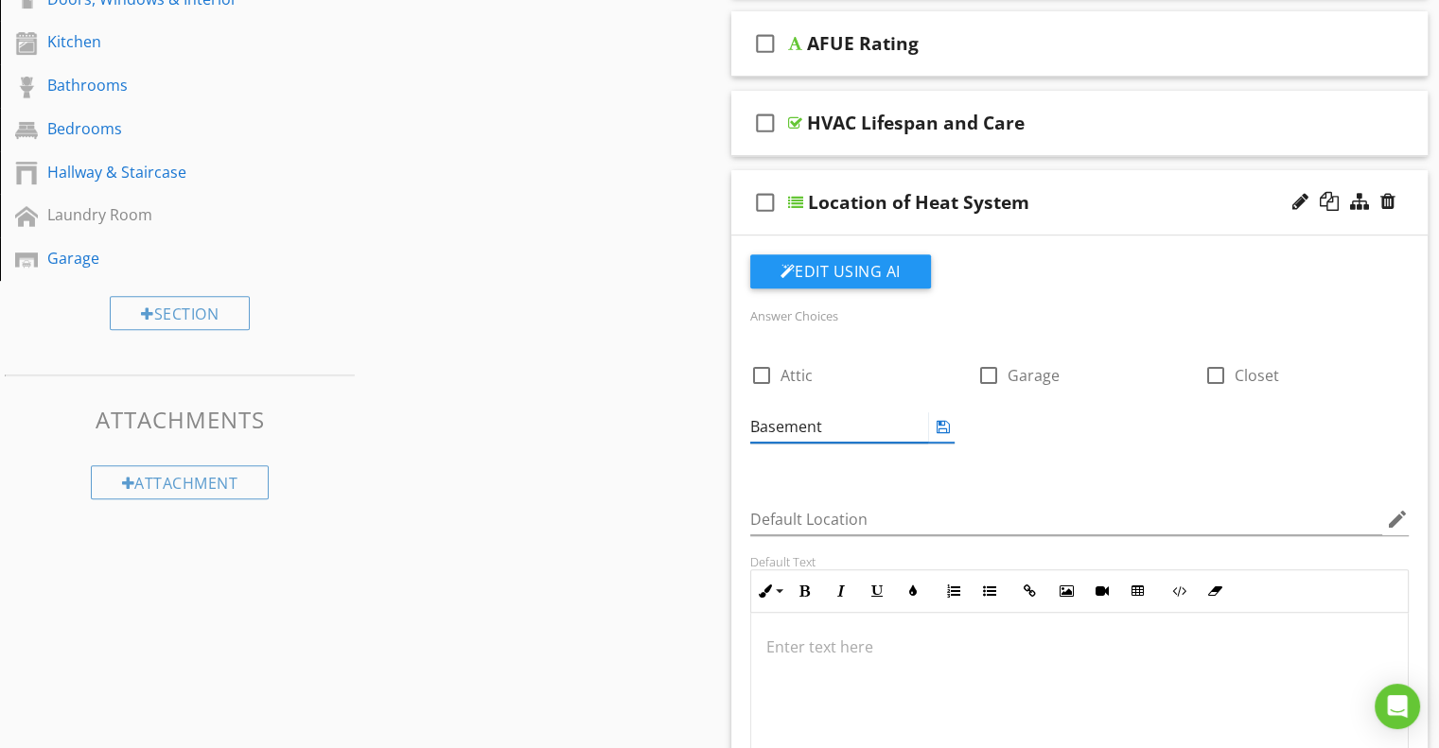
type input "Basement"
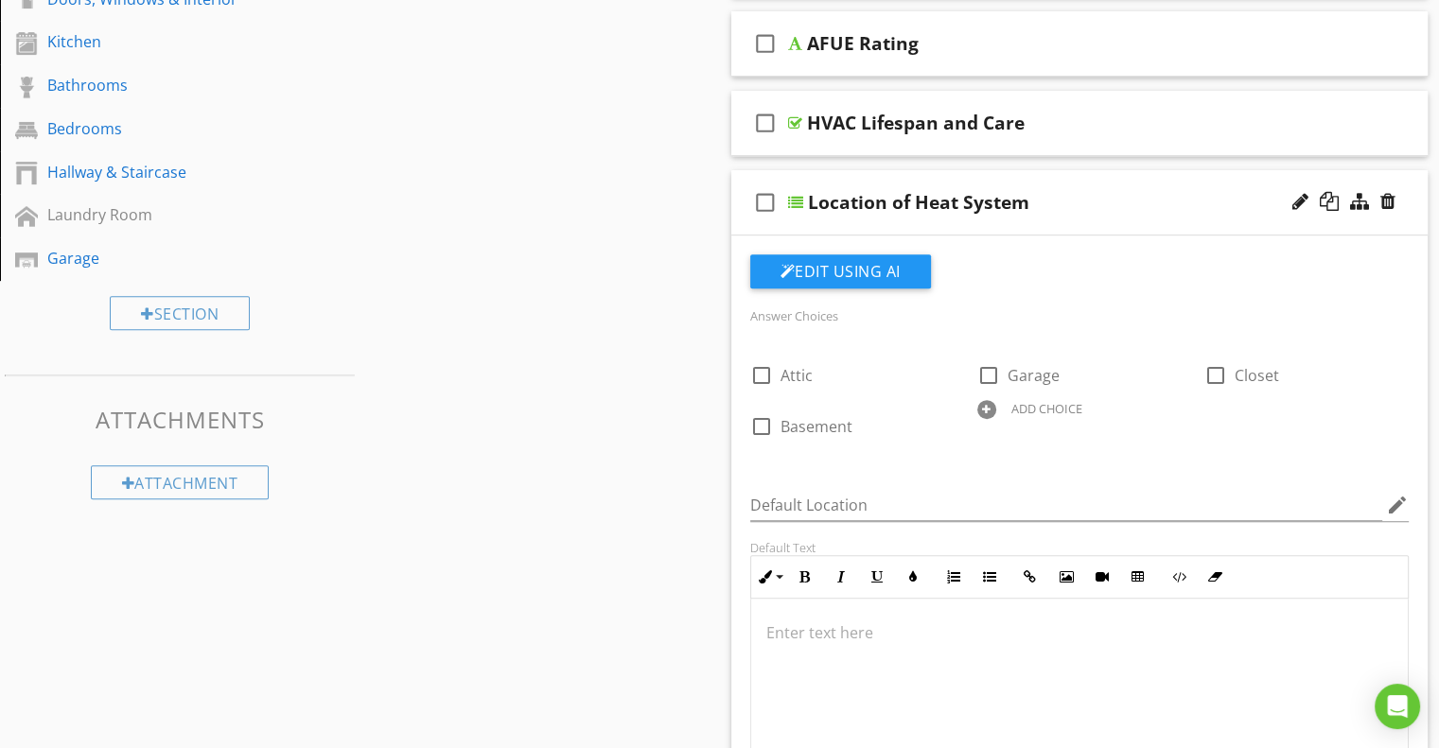
click at [996, 461] on div "Answer Choices check_box_outline_blank Attic check_box_outline_blank Garage che…" at bounding box center [1080, 385] width 682 height 163
click at [1302, 198] on div at bounding box center [1300, 201] width 16 height 19
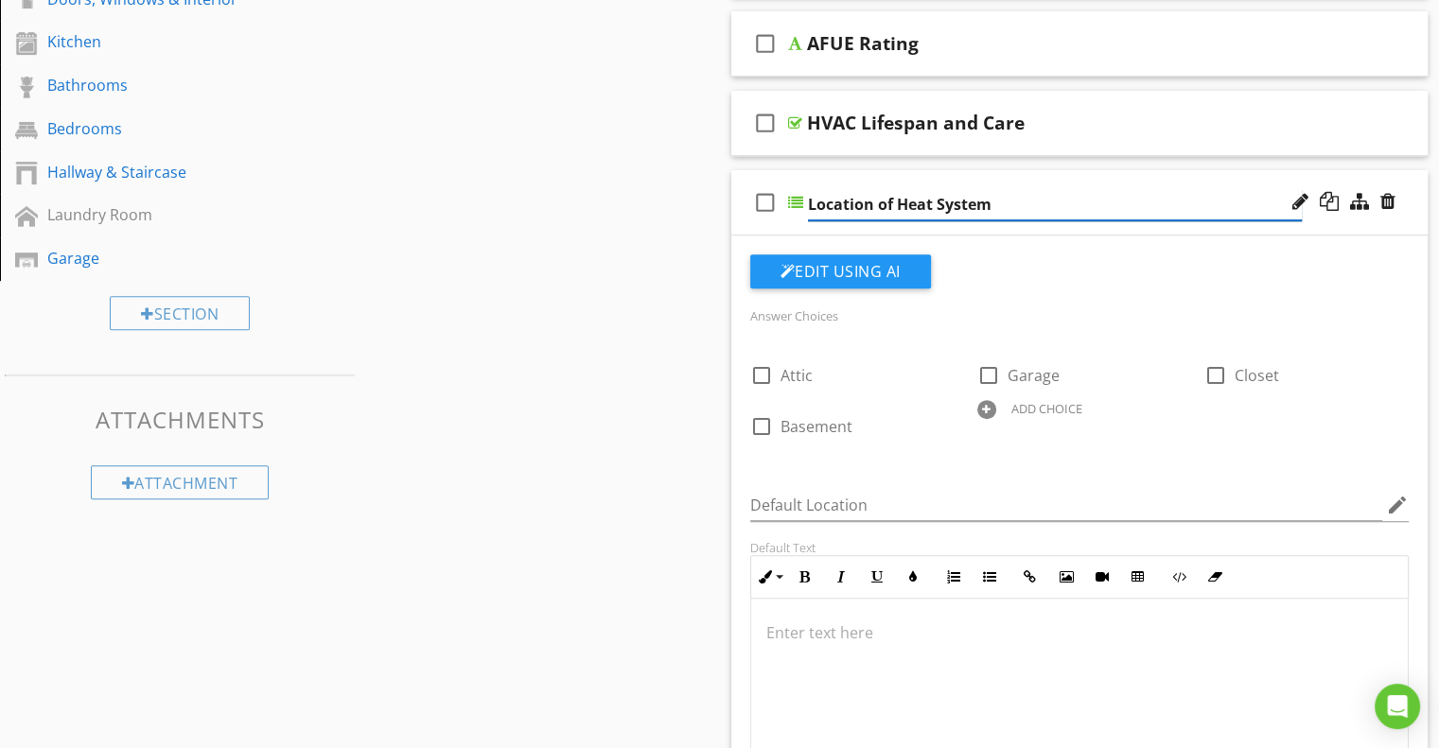
click at [928, 196] on input "Location of Heat System" at bounding box center [1055, 204] width 494 height 31
type input "Location of Heating System"
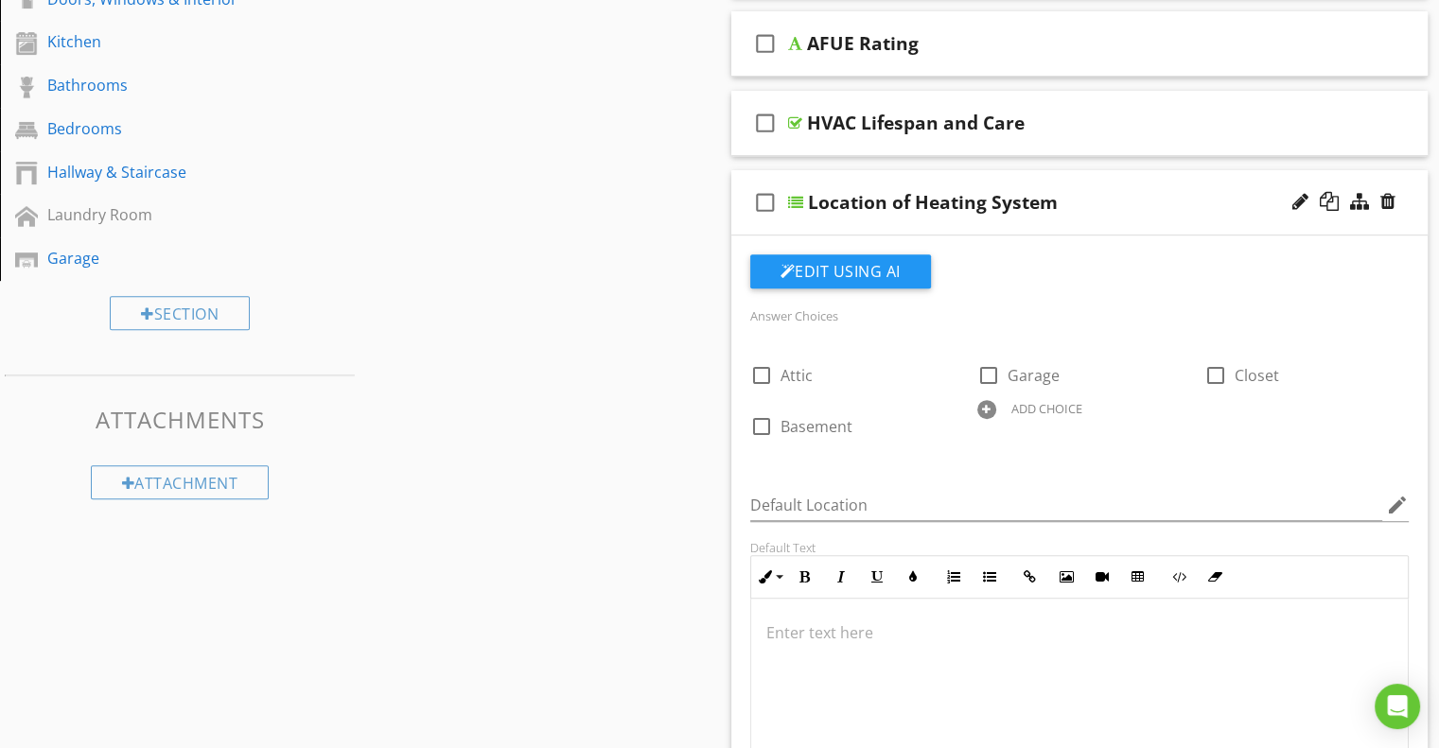
click at [617, 332] on div "Sections Inspection Details Utility Shutoff Locations Roof Exterior Attic, Fram…" at bounding box center [719, 392] width 1439 height 1981
click at [797, 195] on div at bounding box center [795, 202] width 15 height 15
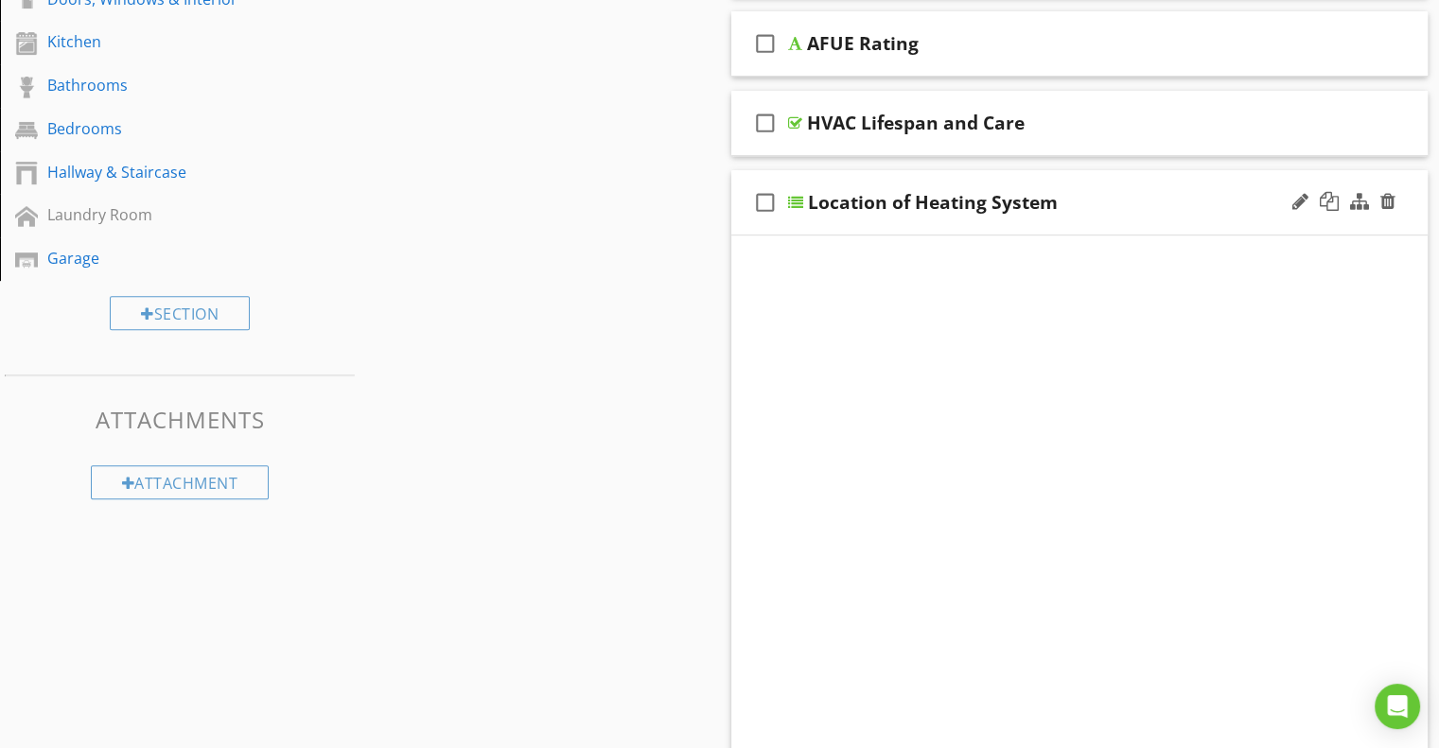
scroll to position [744, 0]
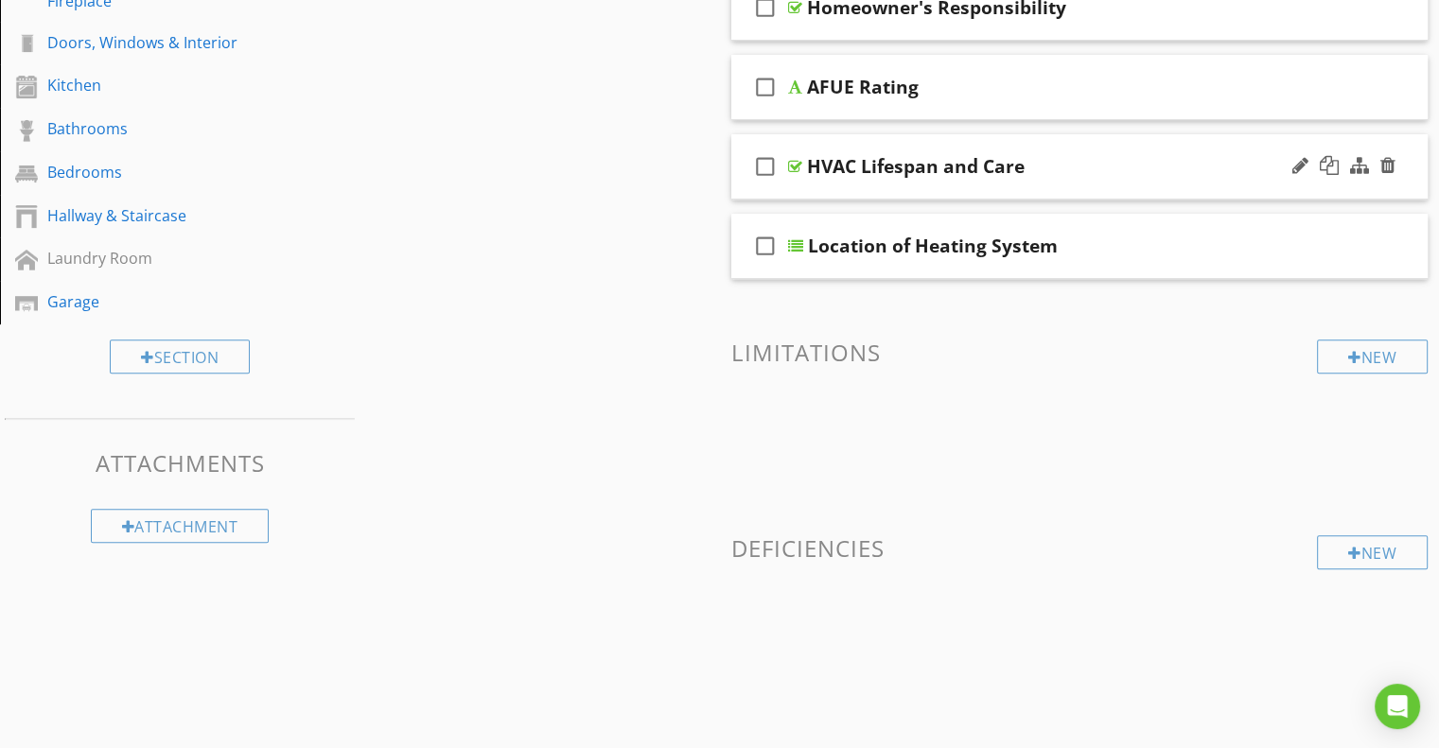
click at [797, 163] on div at bounding box center [795, 166] width 14 height 15
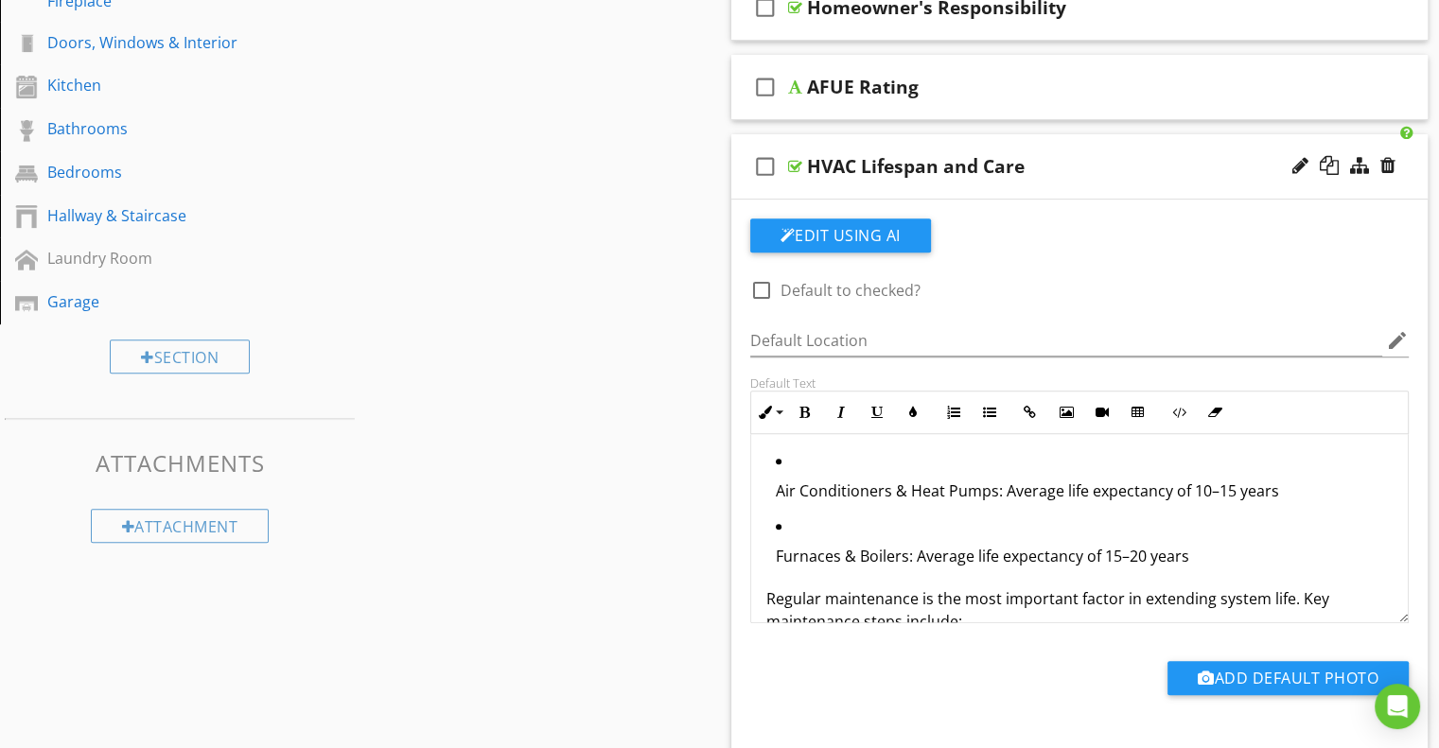
scroll to position [787, 0]
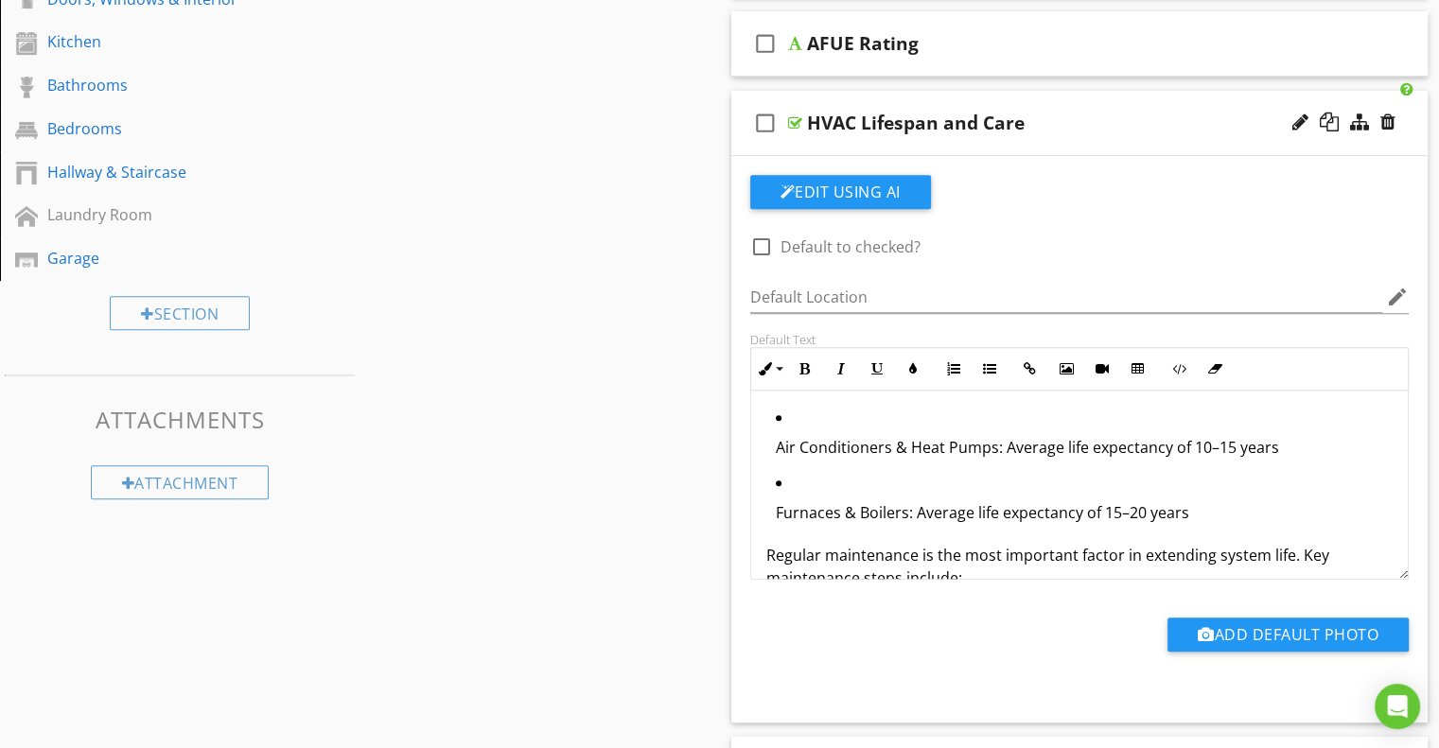
click at [795, 126] on div at bounding box center [795, 122] width 14 height 15
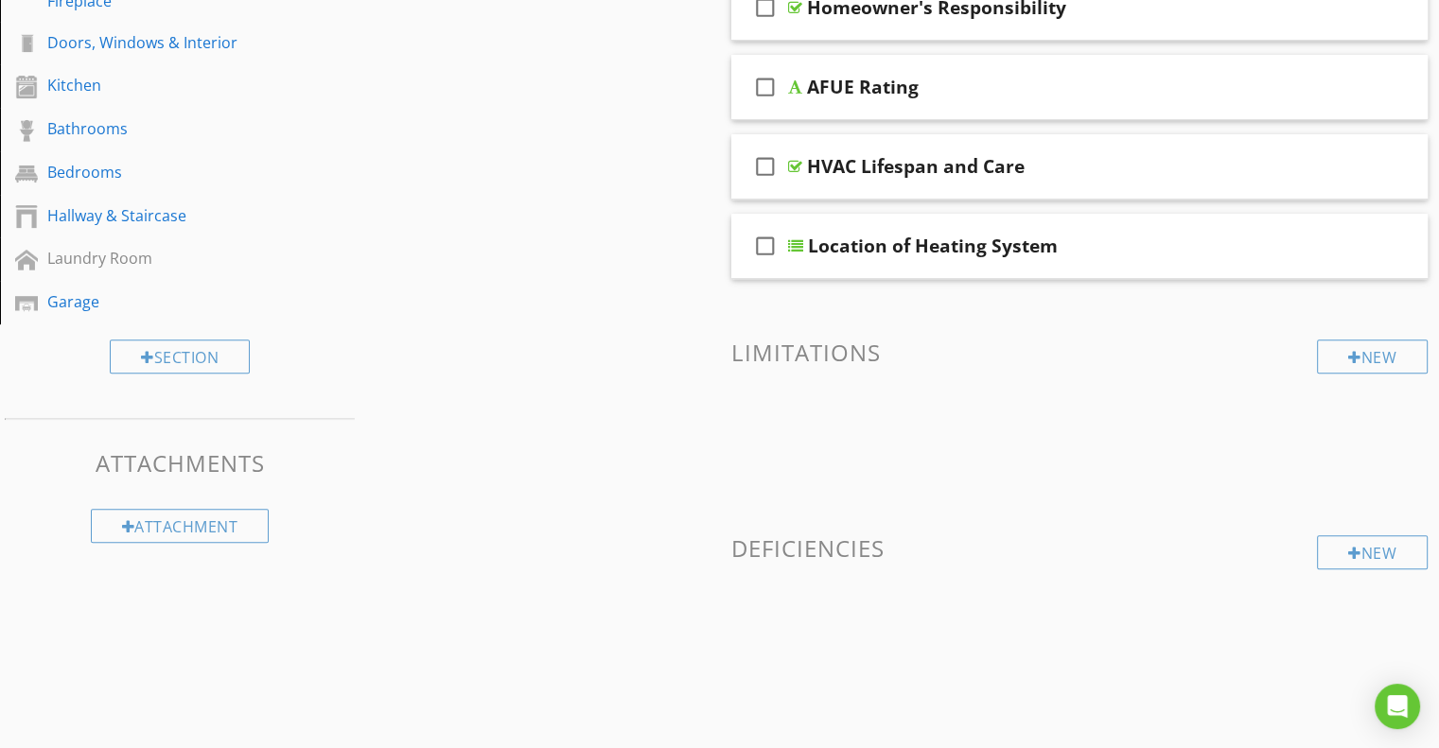
scroll to position [558, 0]
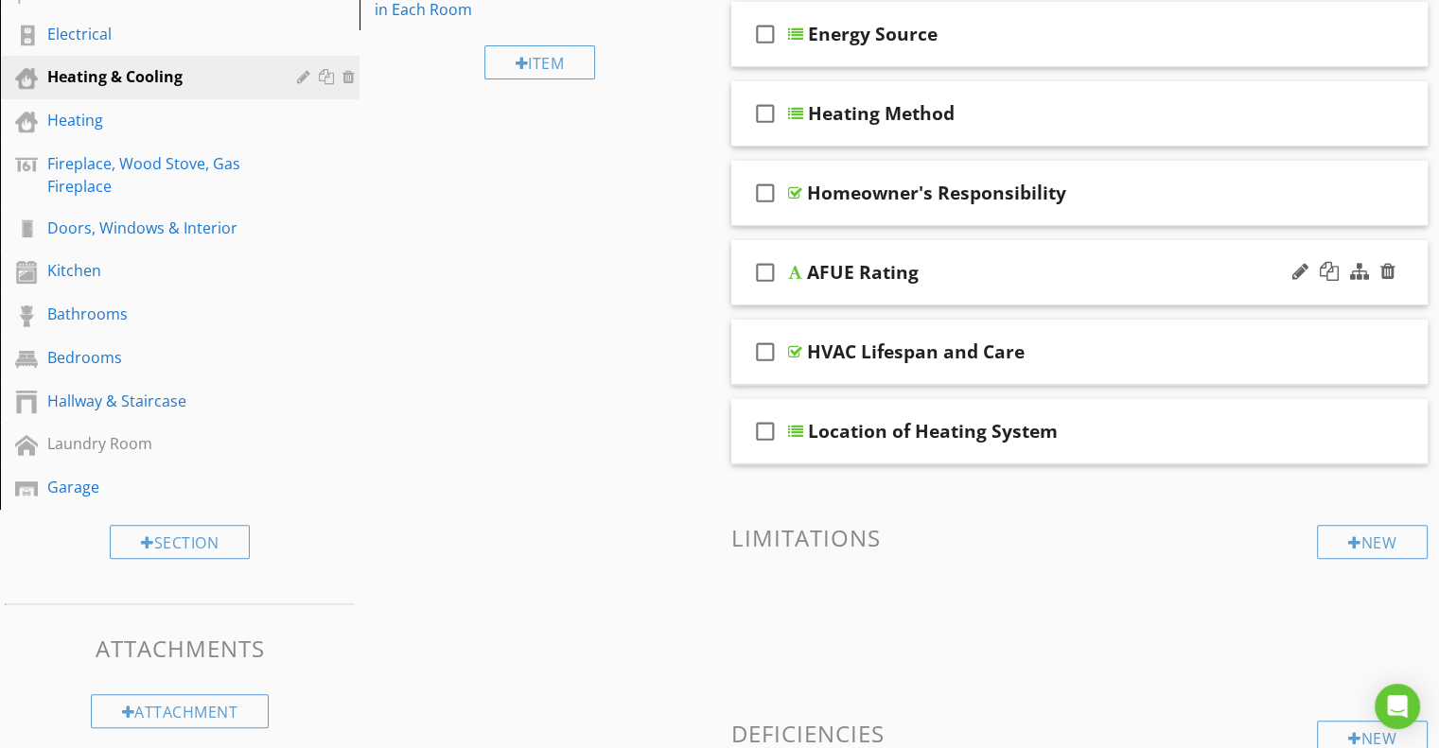
click at [807, 268] on div "AFUE Rating" at bounding box center [863, 272] width 112 height 23
click at [795, 267] on div at bounding box center [795, 272] width 14 height 15
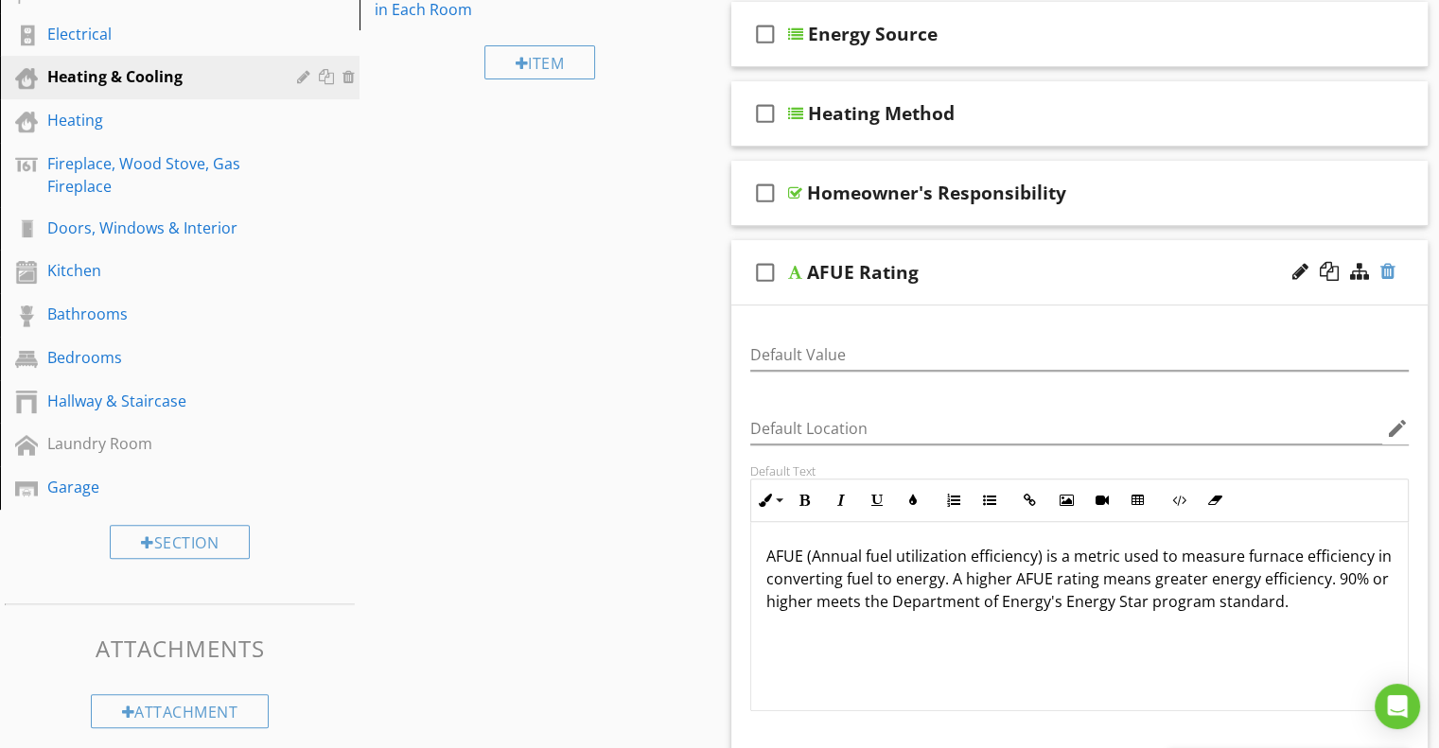
click at [1389, 267] on div at bounding box center [1387, 271] width 15 height 19
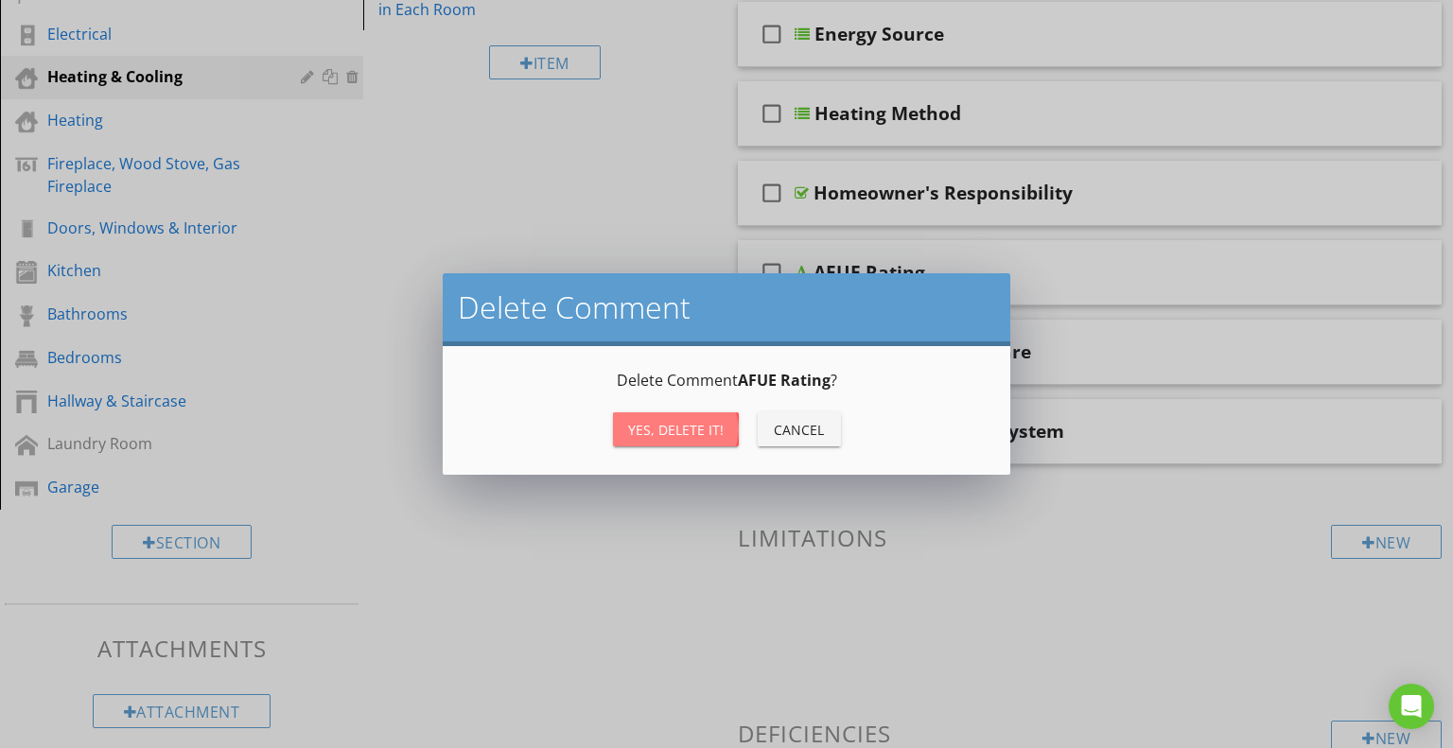
click at [670, 434] on div "Yes, Delete it!" at bounding box center [676, 430] width 96 height 20
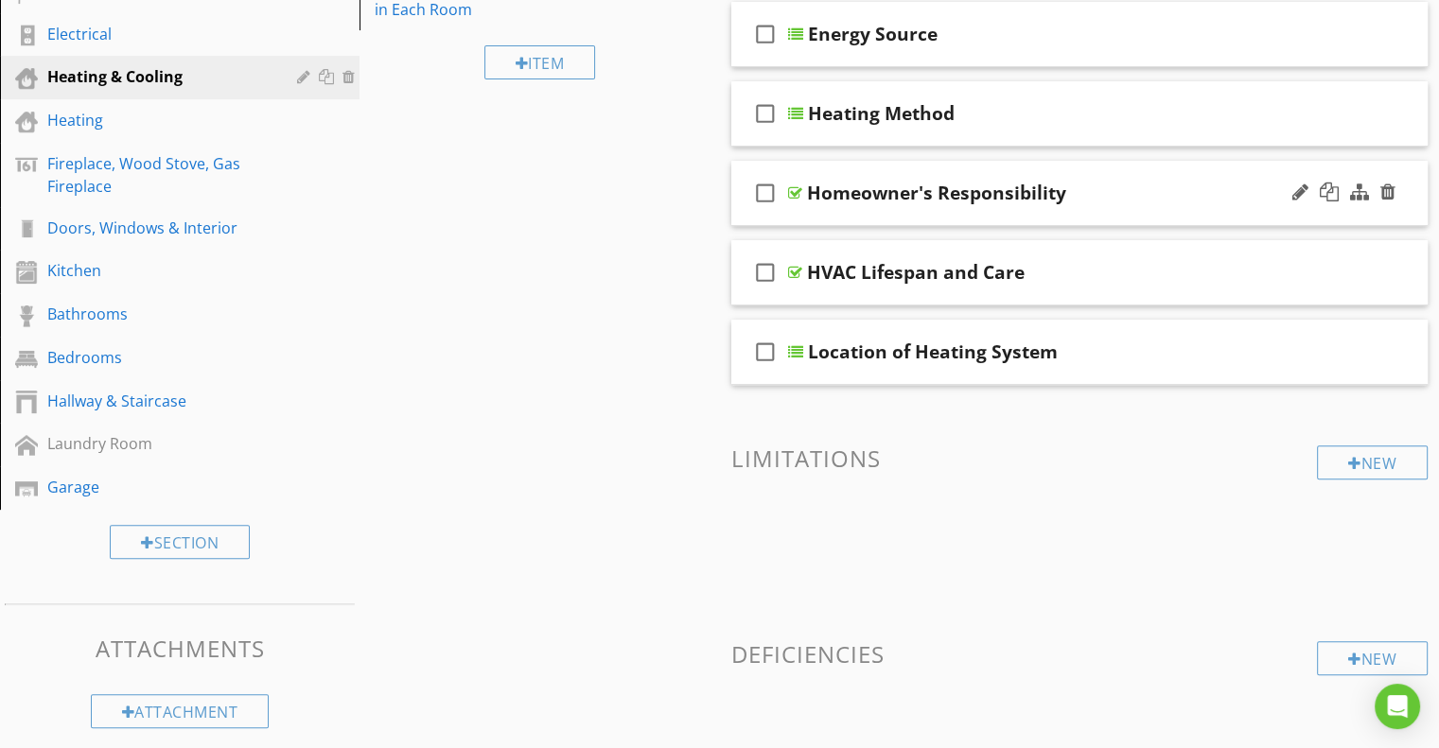
click at [798, 185] on div at bounding box center [795, 192] width 14 height 15
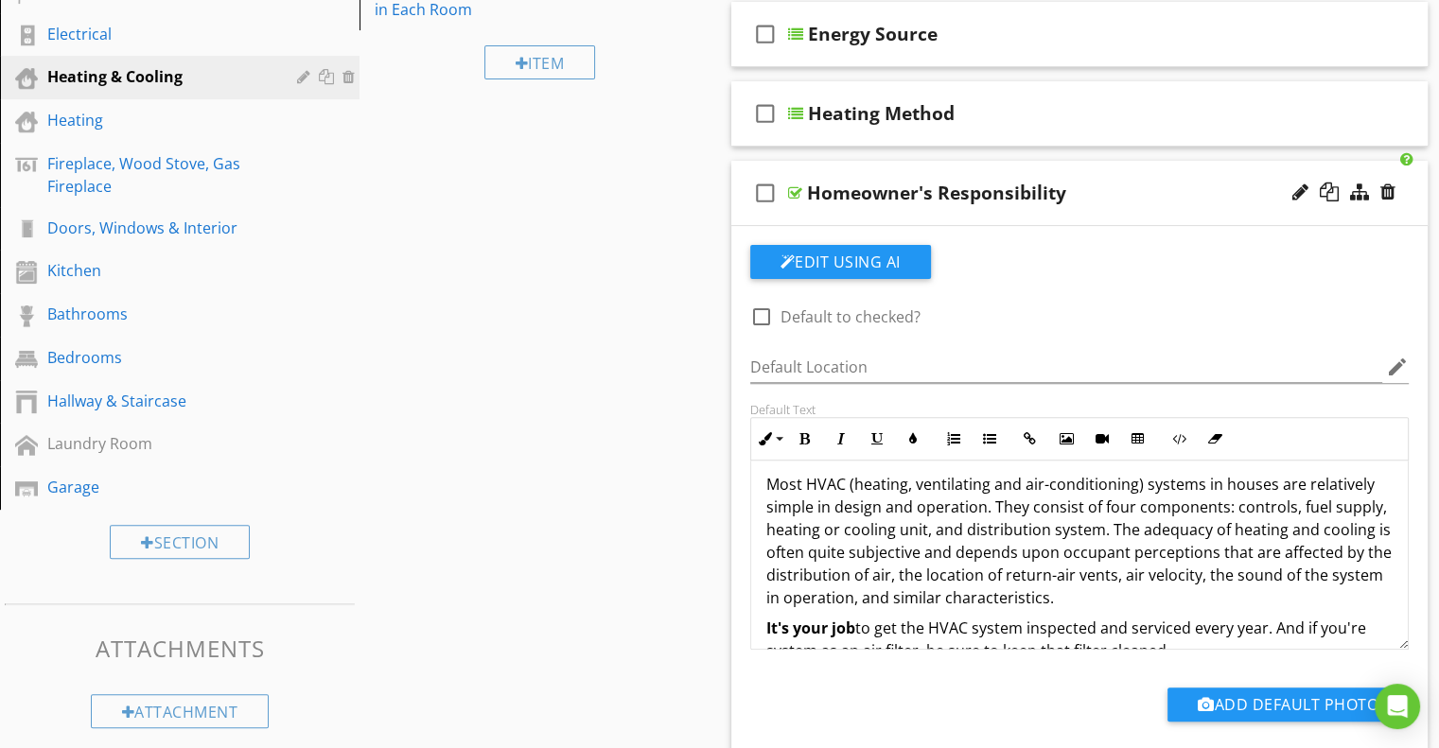
scroll to position [0, 0]
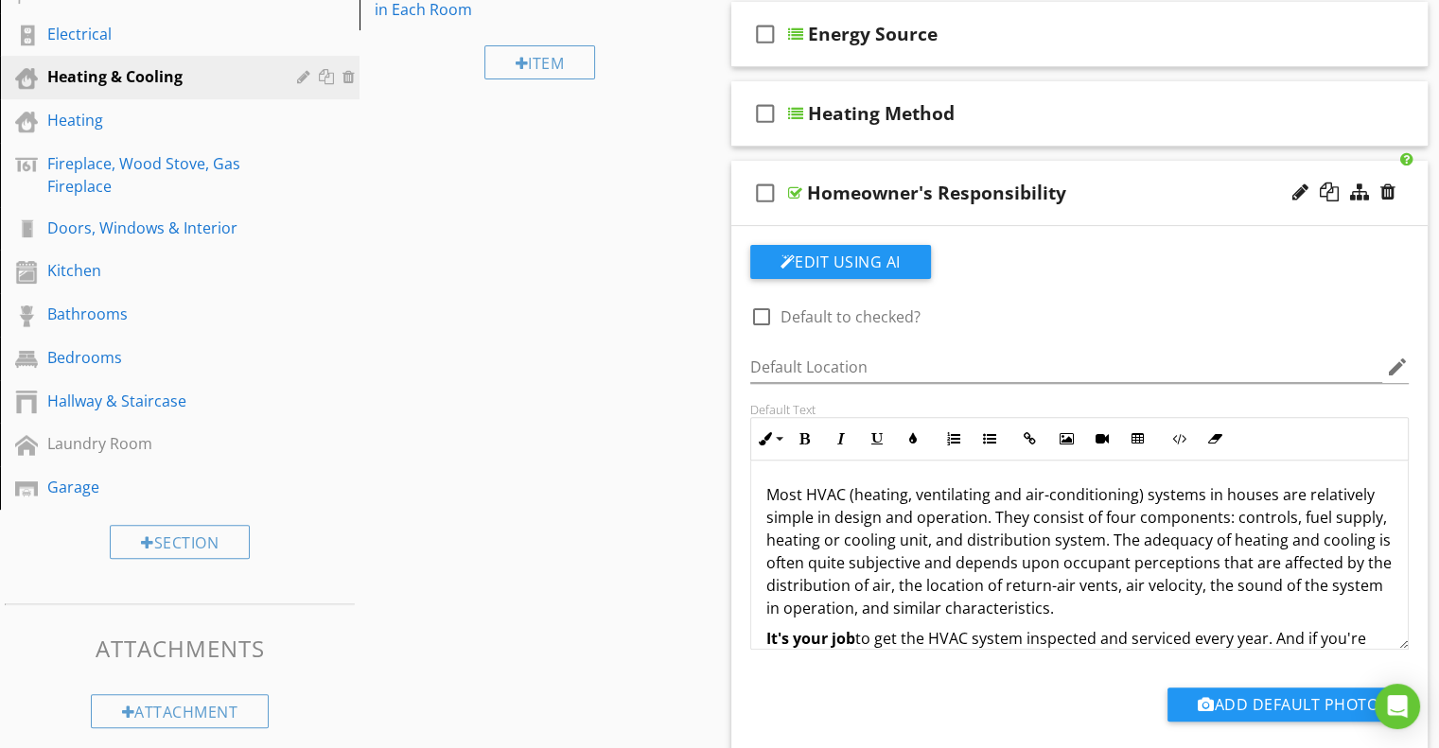
drag, startPoint x: 1182, startPoint y: 615, endPoint x: 761, endPoint y: 461, distance: 449.2
click at [761, 461] on div "Most HVAC (heating, ventilating and air-conditioning) systems in houses are rel…" at bounding box center [1079, 578] width 657 height 235
copy div "Most HVAC (heating, ventilating and air-conditioning) systems in houses are rel…"
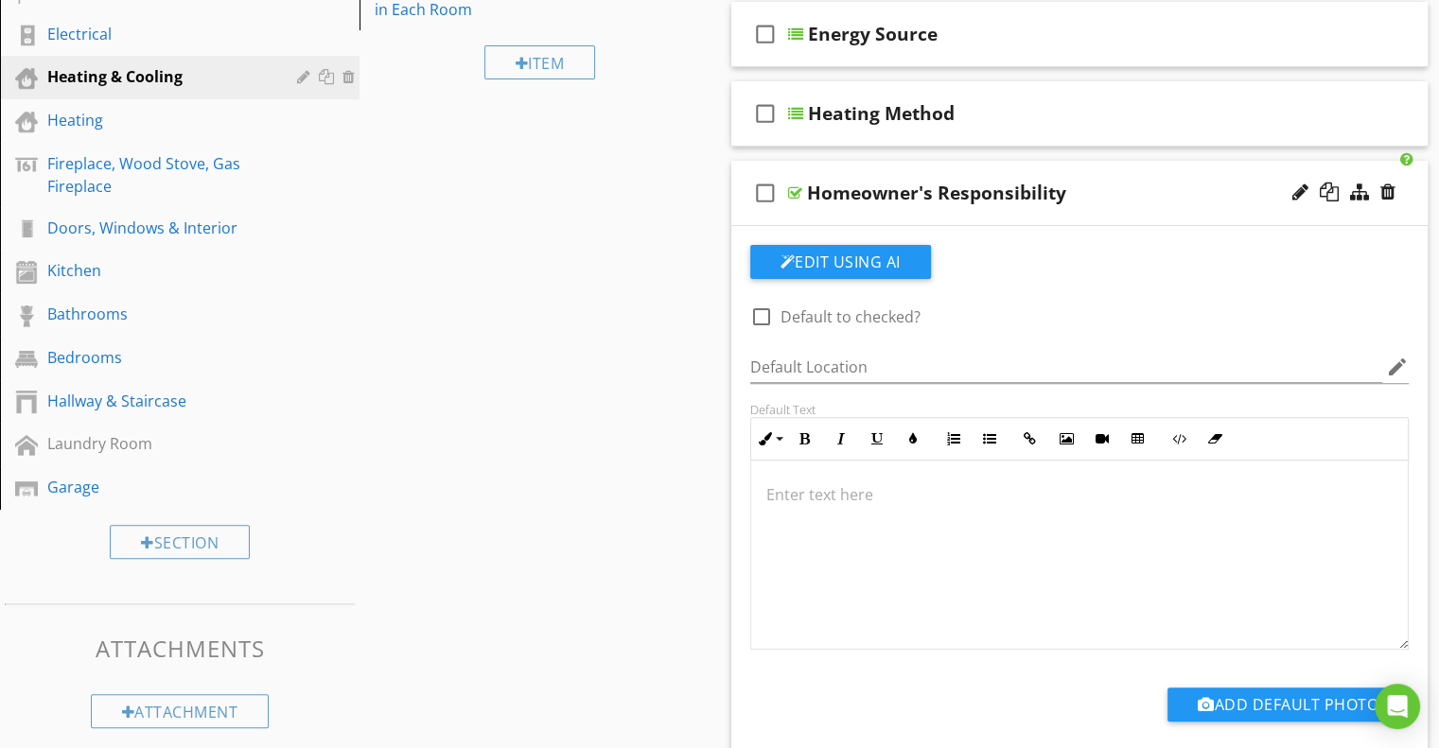
click at [816, 483] on p at bounding box center [1079, 494] width 627 height 23
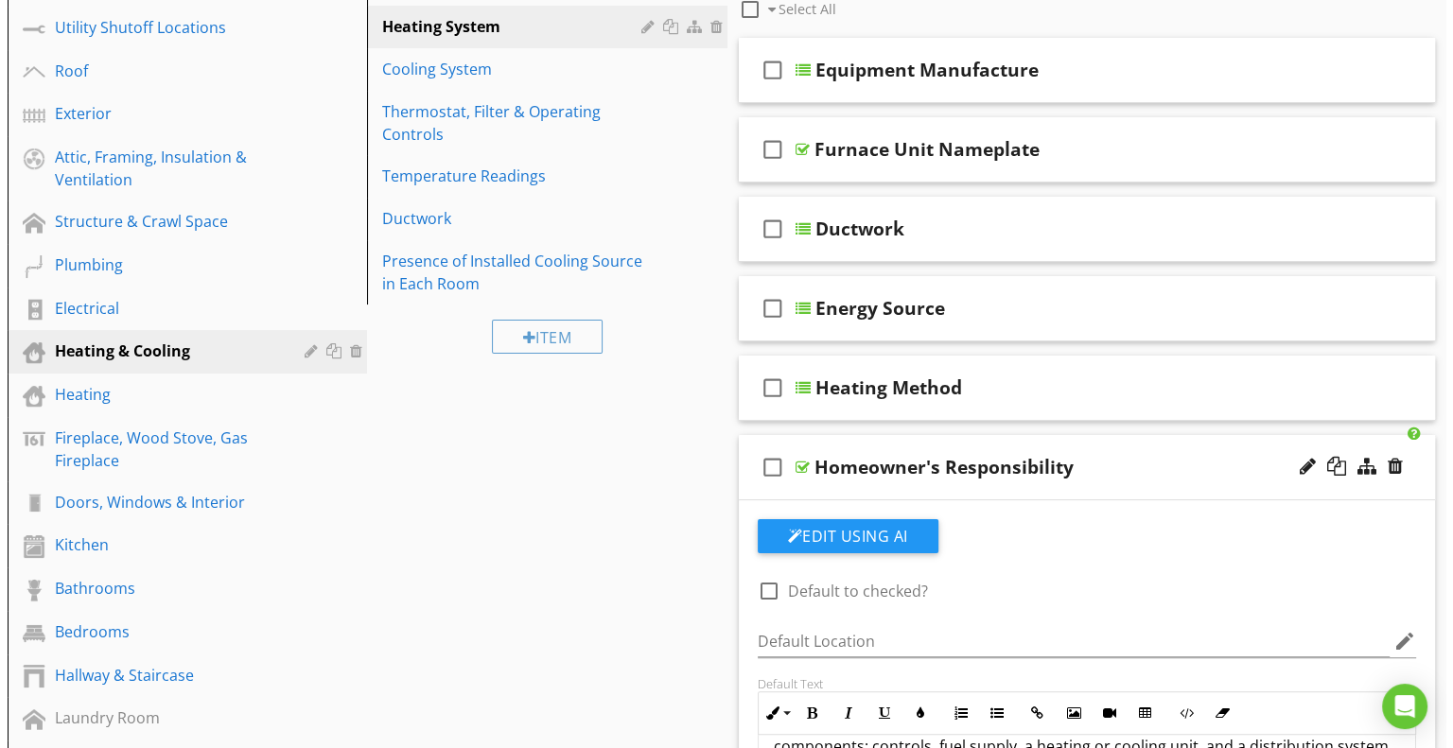
scroll to position [262, 0]
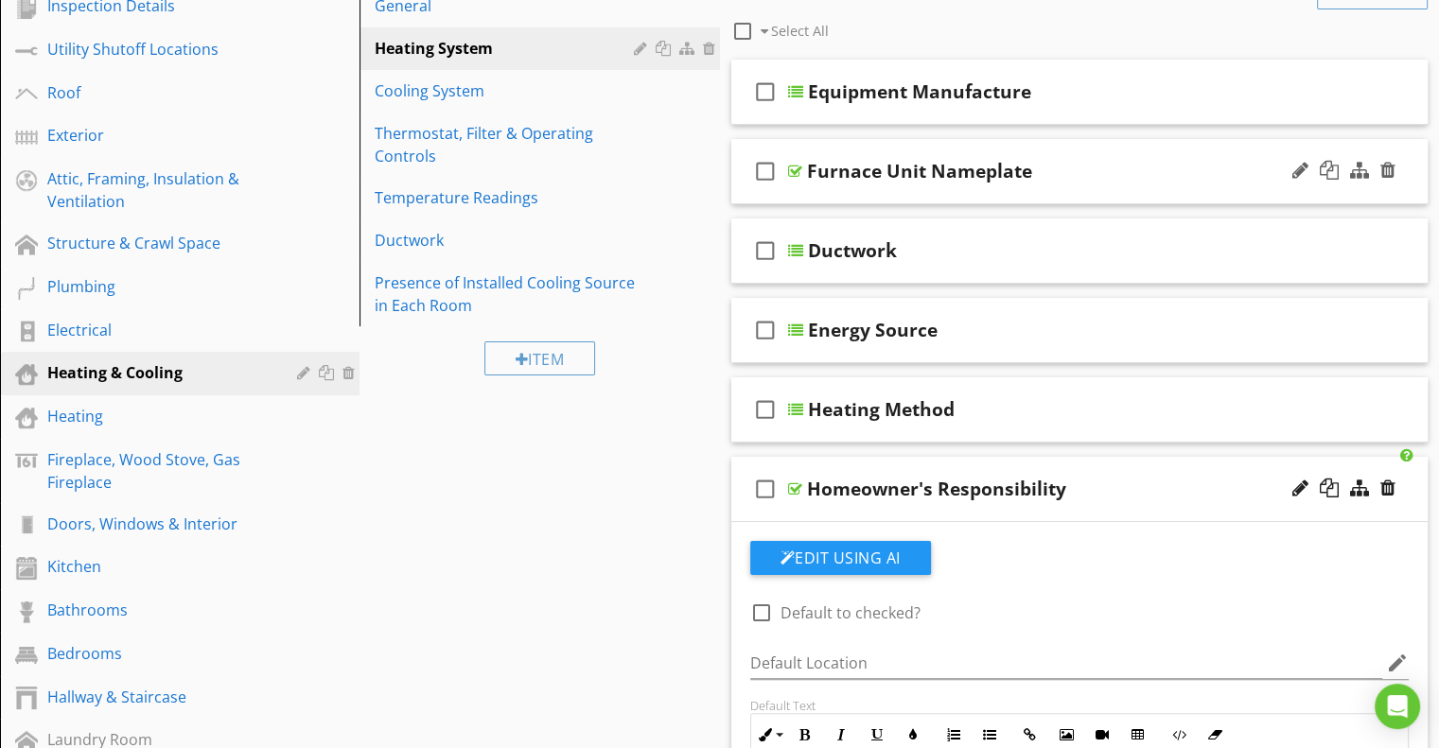
click at [796, 166] on div at bounding box center [795, 171] width 14 height 15
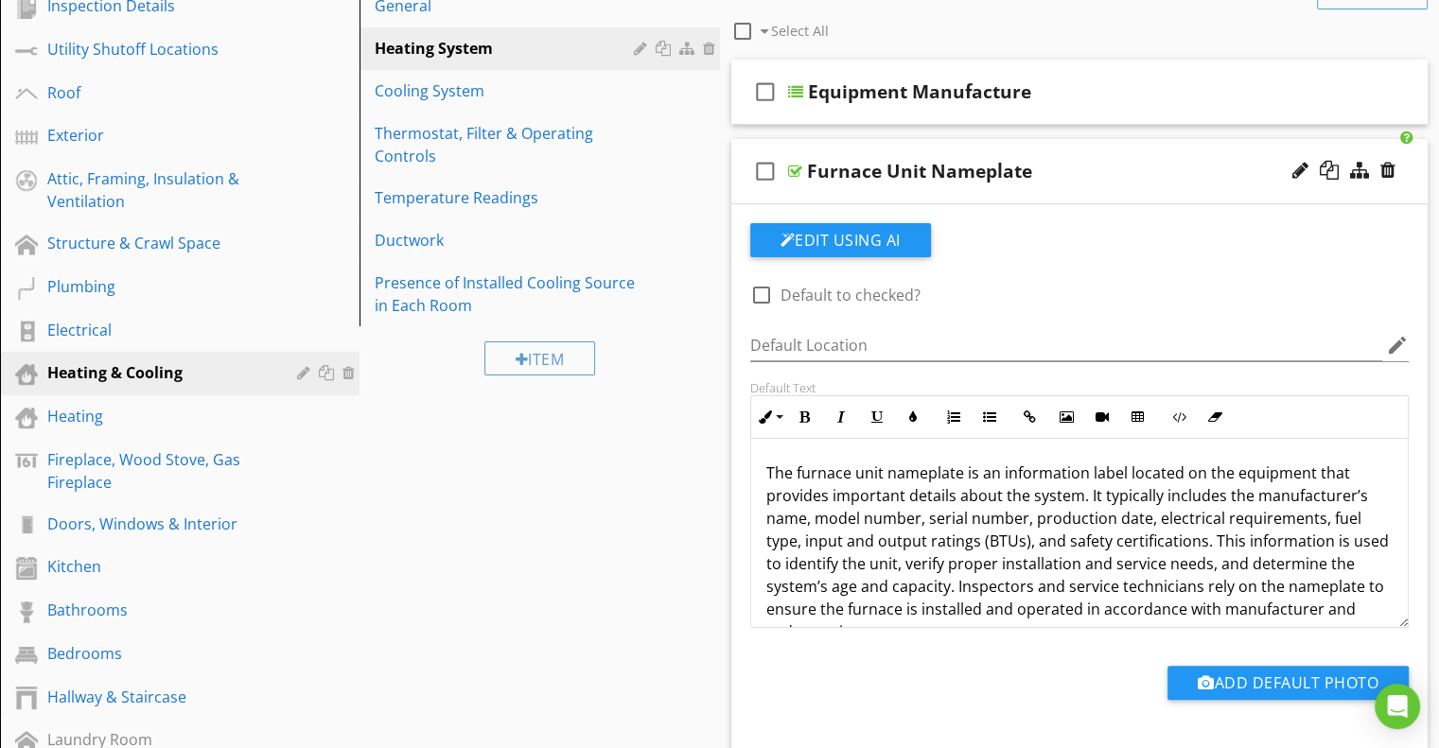
click at [796, 166] on div at bounding box center [795, 171] width 14 height 15
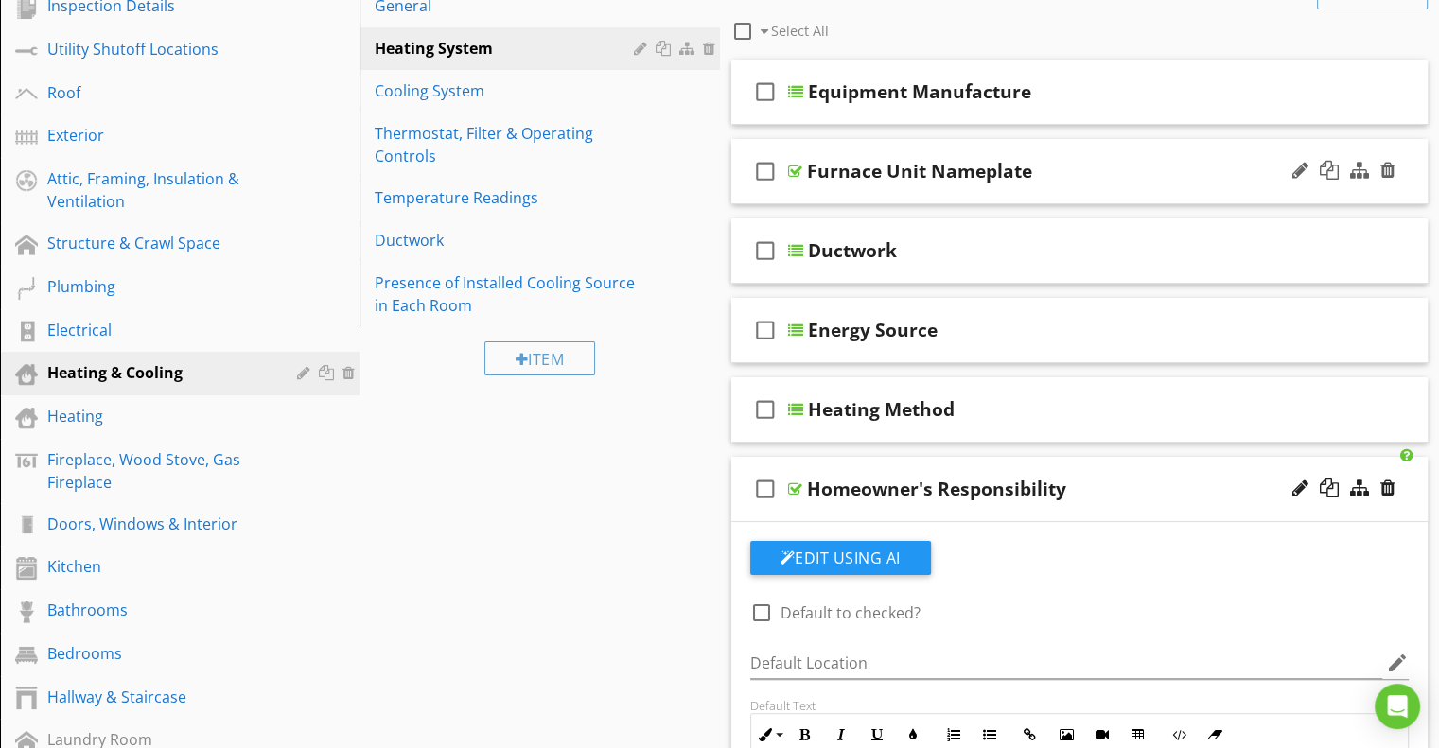
click at [796, 166] on div at bounding box center [795, 171] width 14 height 15
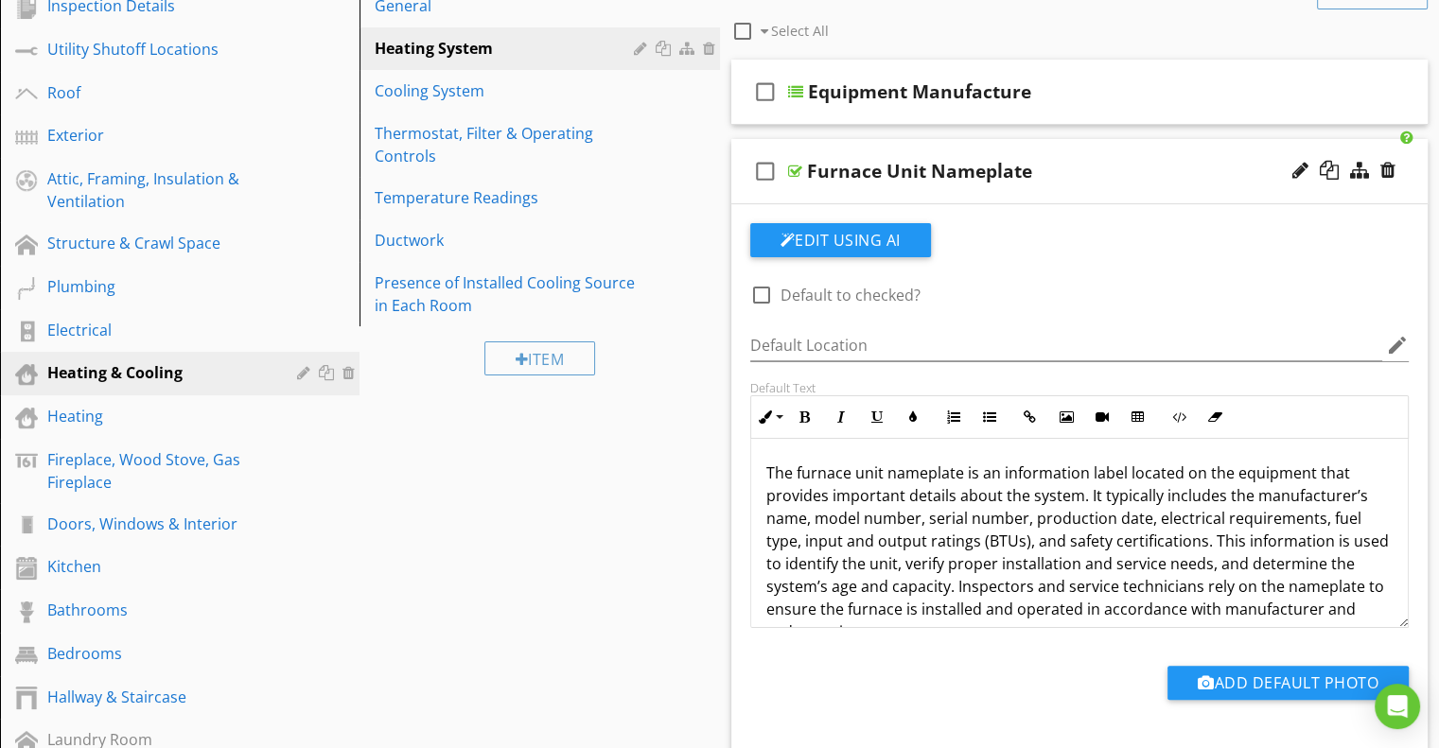
click at [792, 164] on div at bounding box center [795, 171] width 14 height 15
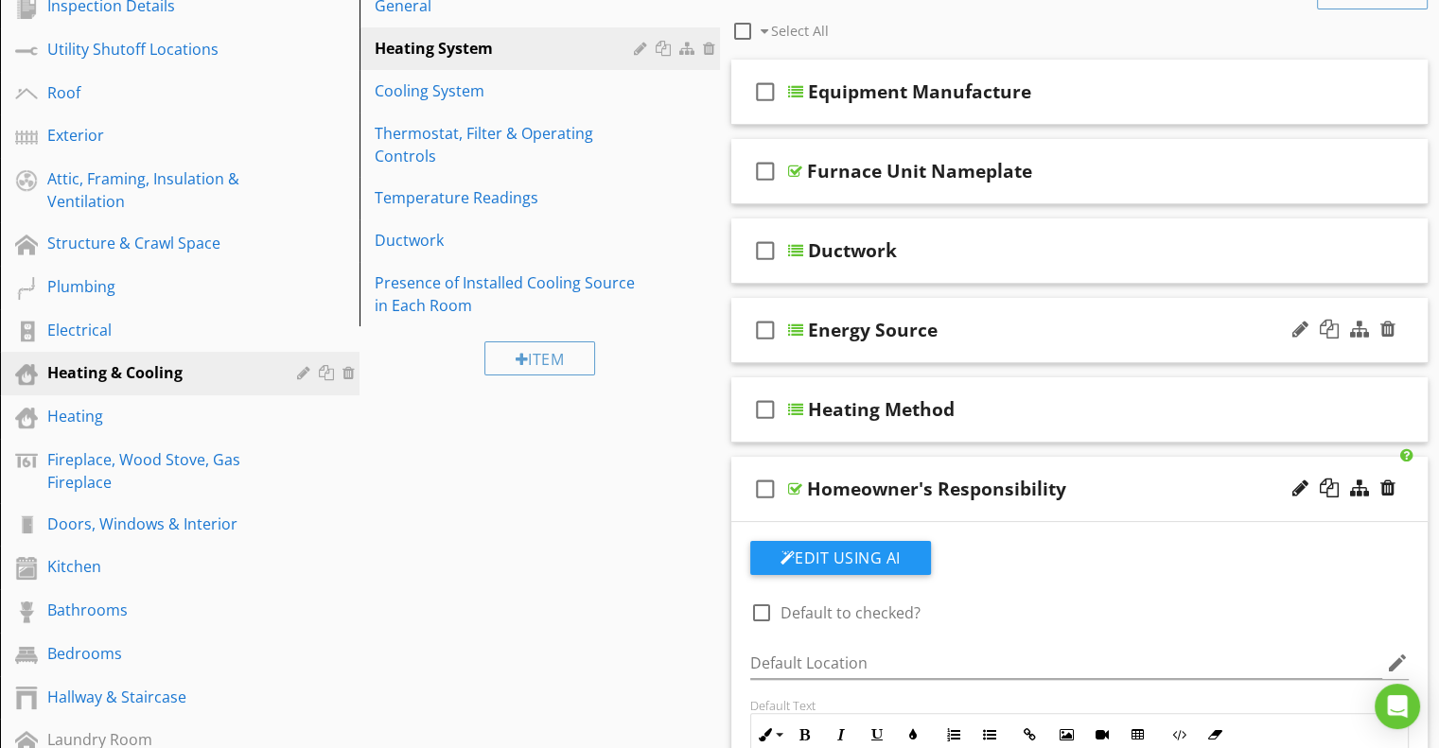
click at [796, 330] on div at bounding box center [795, 330] width 15 height 15
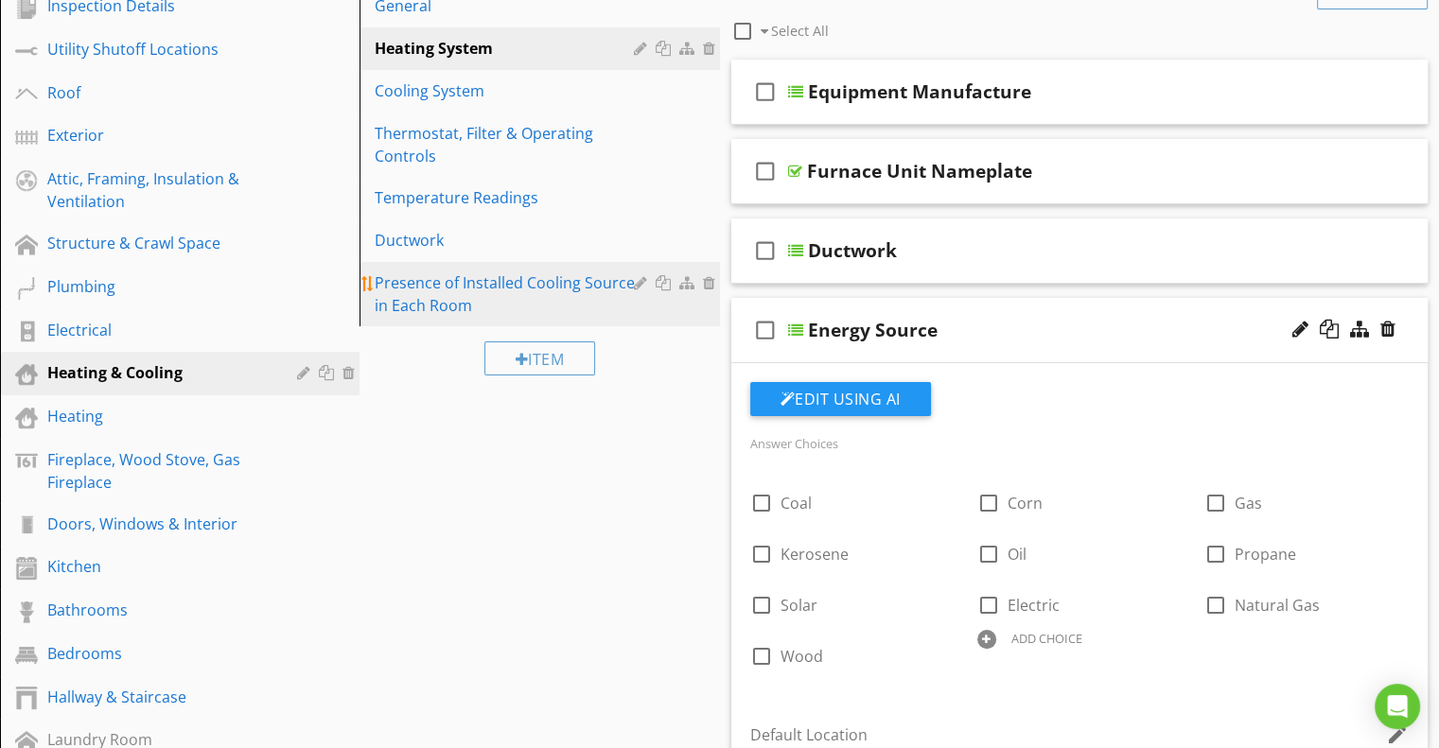
click at [637, 282] on div at bounding box center [643, 282] width 18 height 15
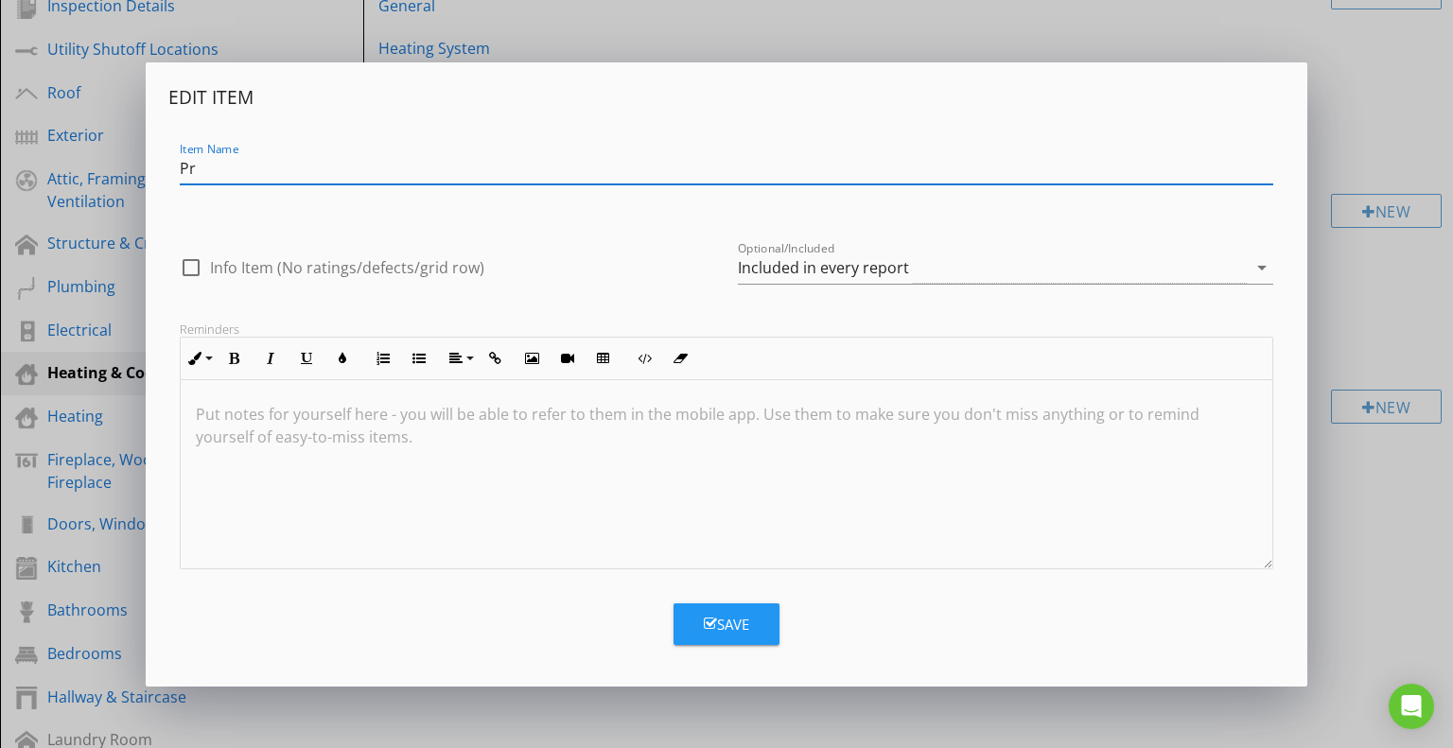
type input "P"
type input "Heat Present in Each Bedroom"
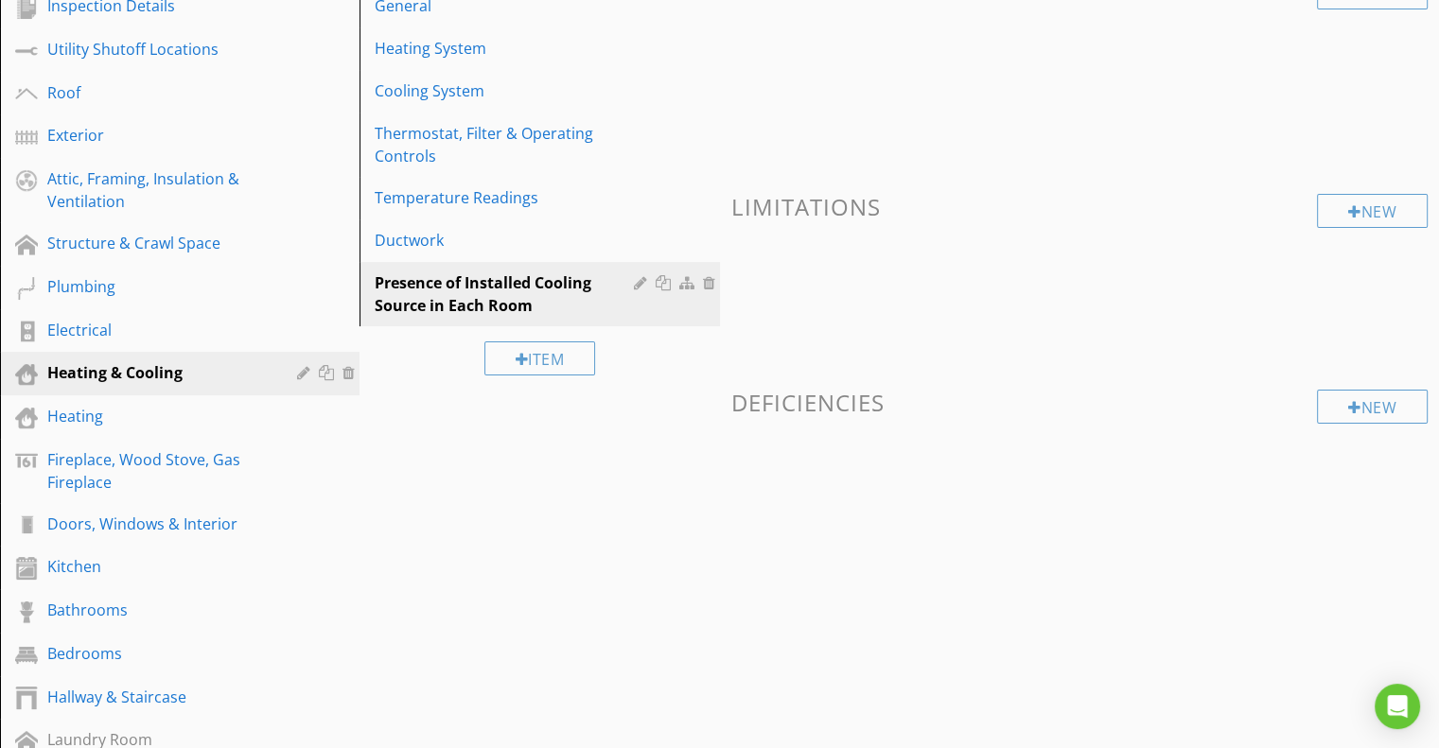
click at [904, 707] on div at bounding box center [719, 374] width 1439 height 748
click at [700, 280] on div at bounding box center [677, 282] width 86 height 23
click at [709, 280] on div at bounding box center [711, 282] width 17 height 15
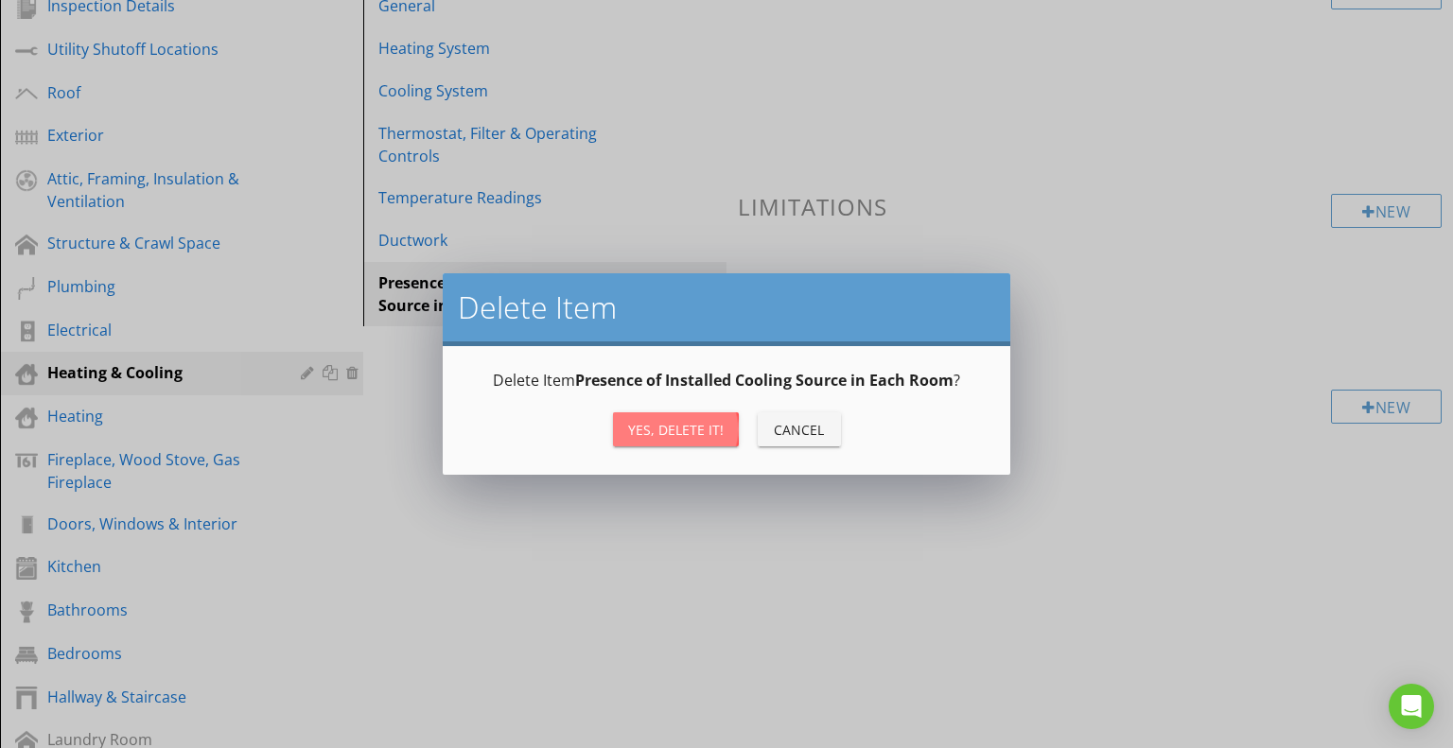
click at [674, 425] on div "Yes, Delete it!" at bounding box center [676, 430] width 96 height 20
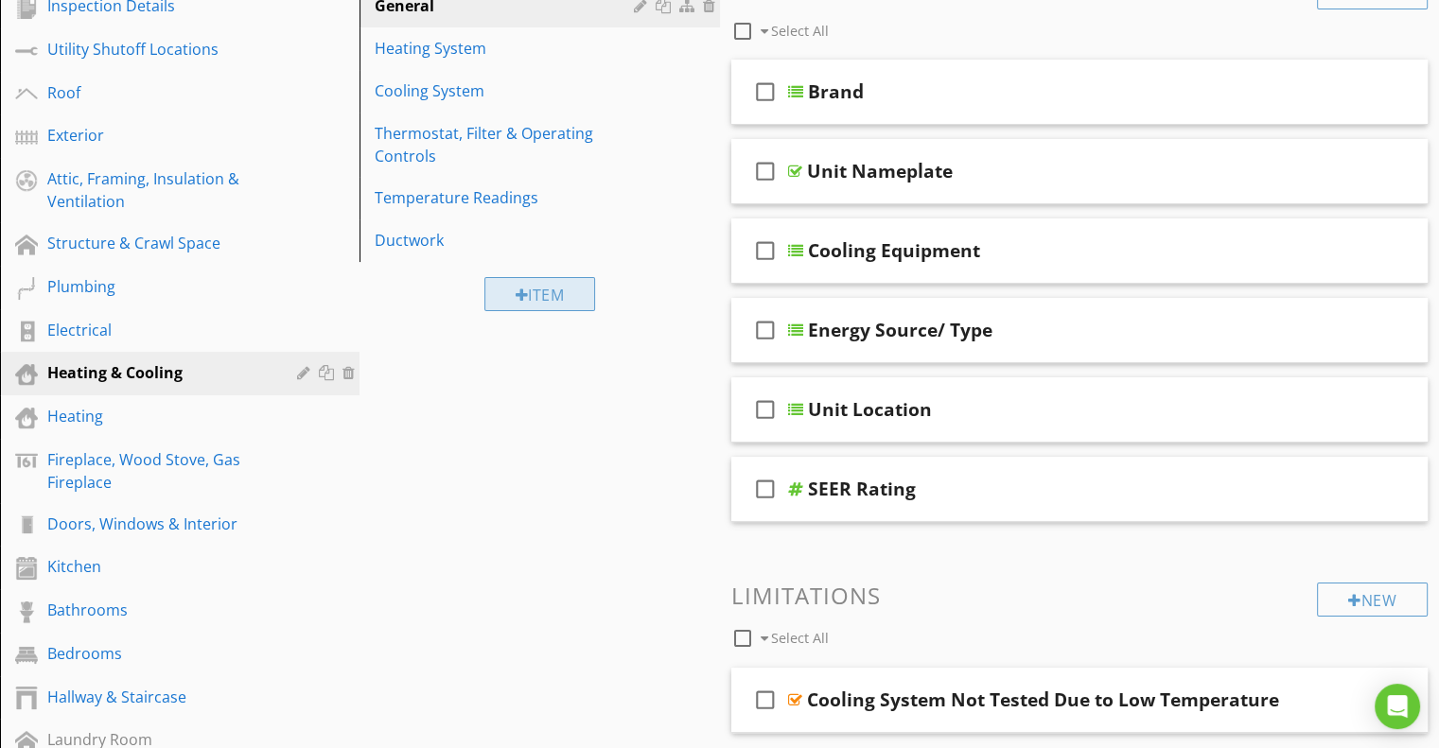
click at [541, 302] on div "Item" at bounding box center [540, 294] width 112 height 34
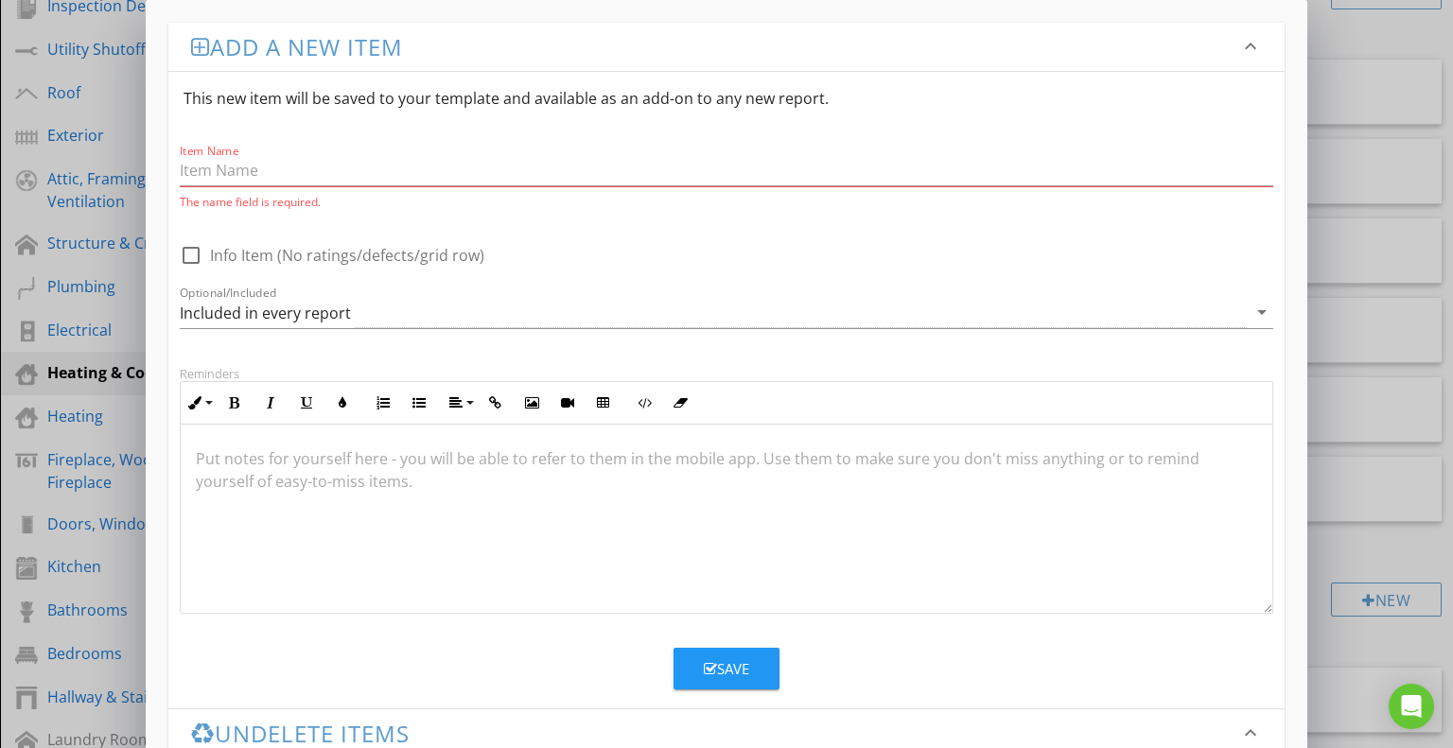
click at [406, 496] on div at bounding box center [727, 519] width 1093 height 189
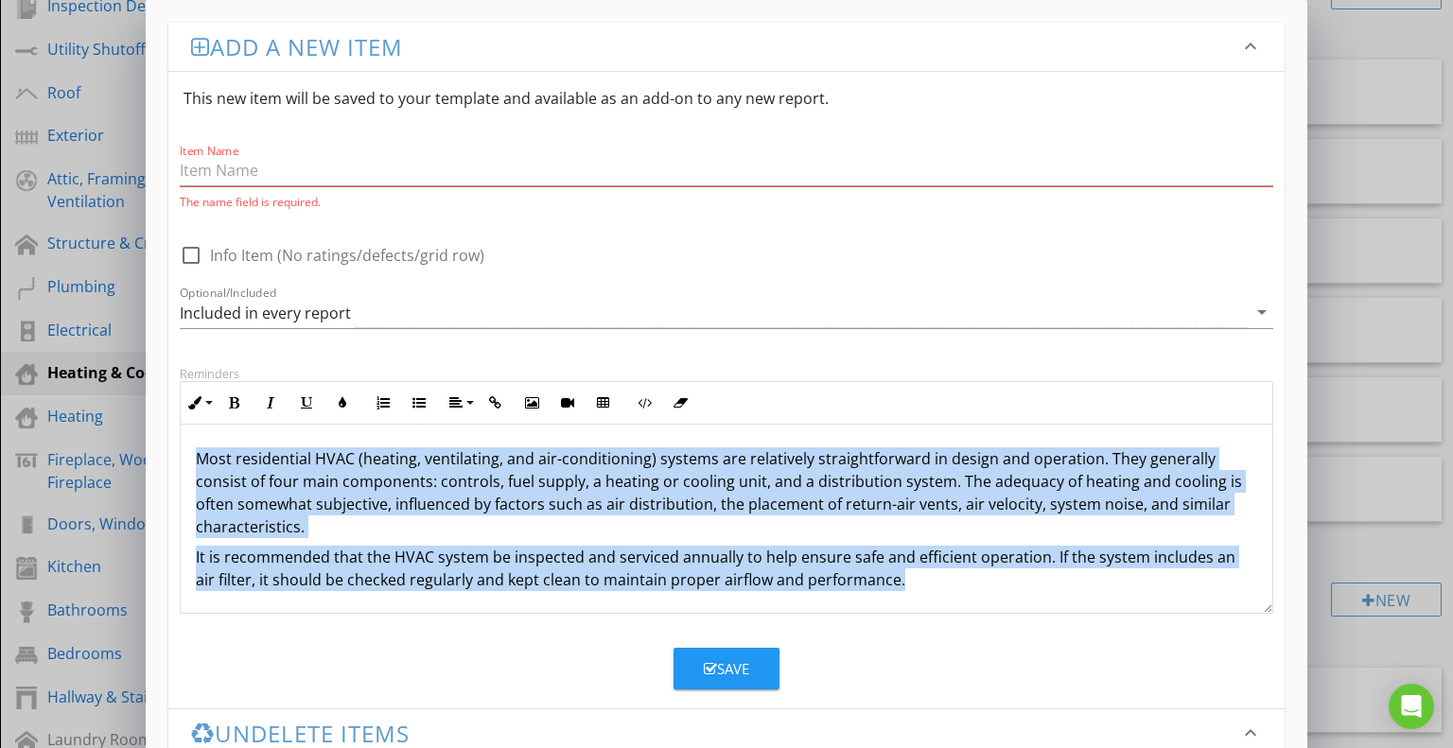
drag, startPoint x: 912, startPoint y: 573, endPoint x: 177, endPoint y: 421, distance: 750.6
click at [177, 421] on div "Reminders Inline Style XLarge Large Normal Small Light Small/Light Bold Italic …" at bounding box center [726, 490] width 1117 height 248
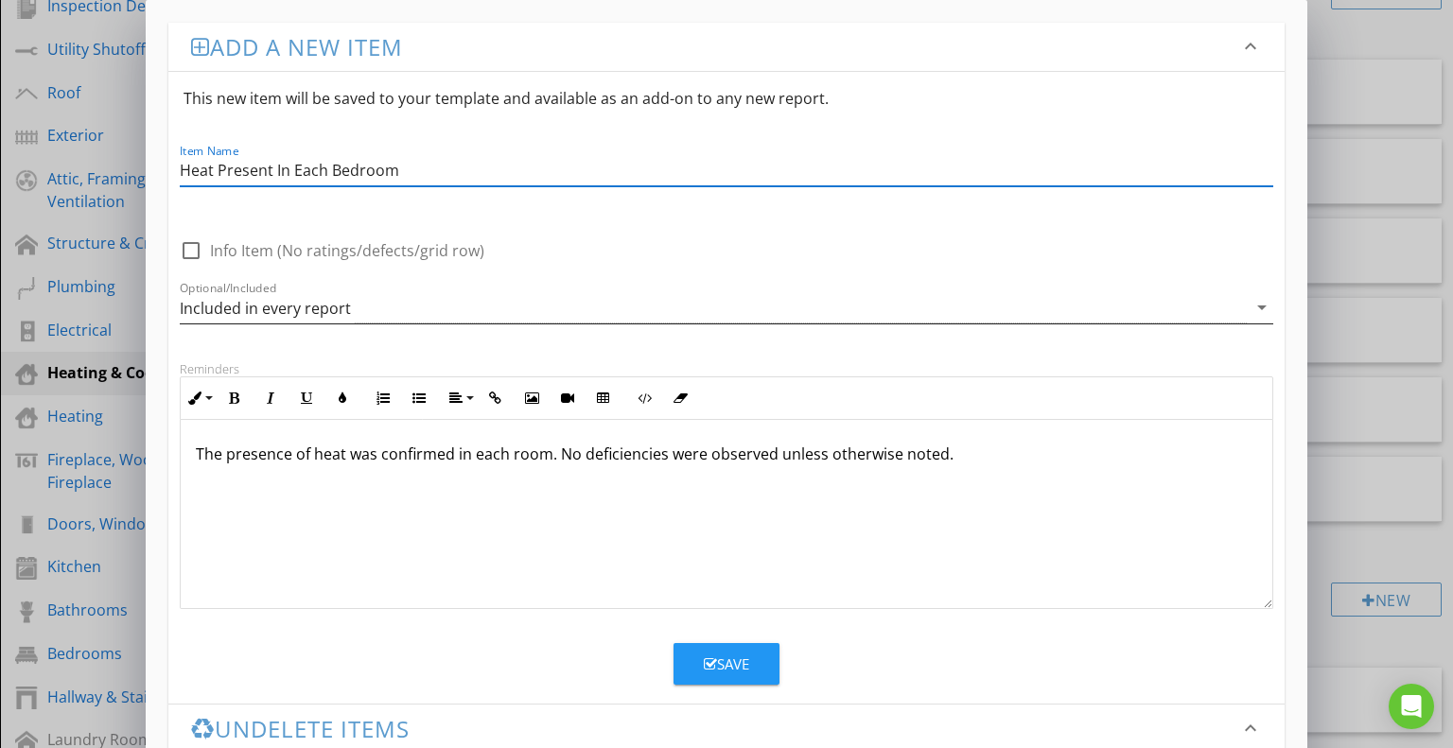
type input "Heat Present In Each Bedroom"
click at [802, 310] on div "Included in every report" at bounding box center [714, 307] width 1068 height 31
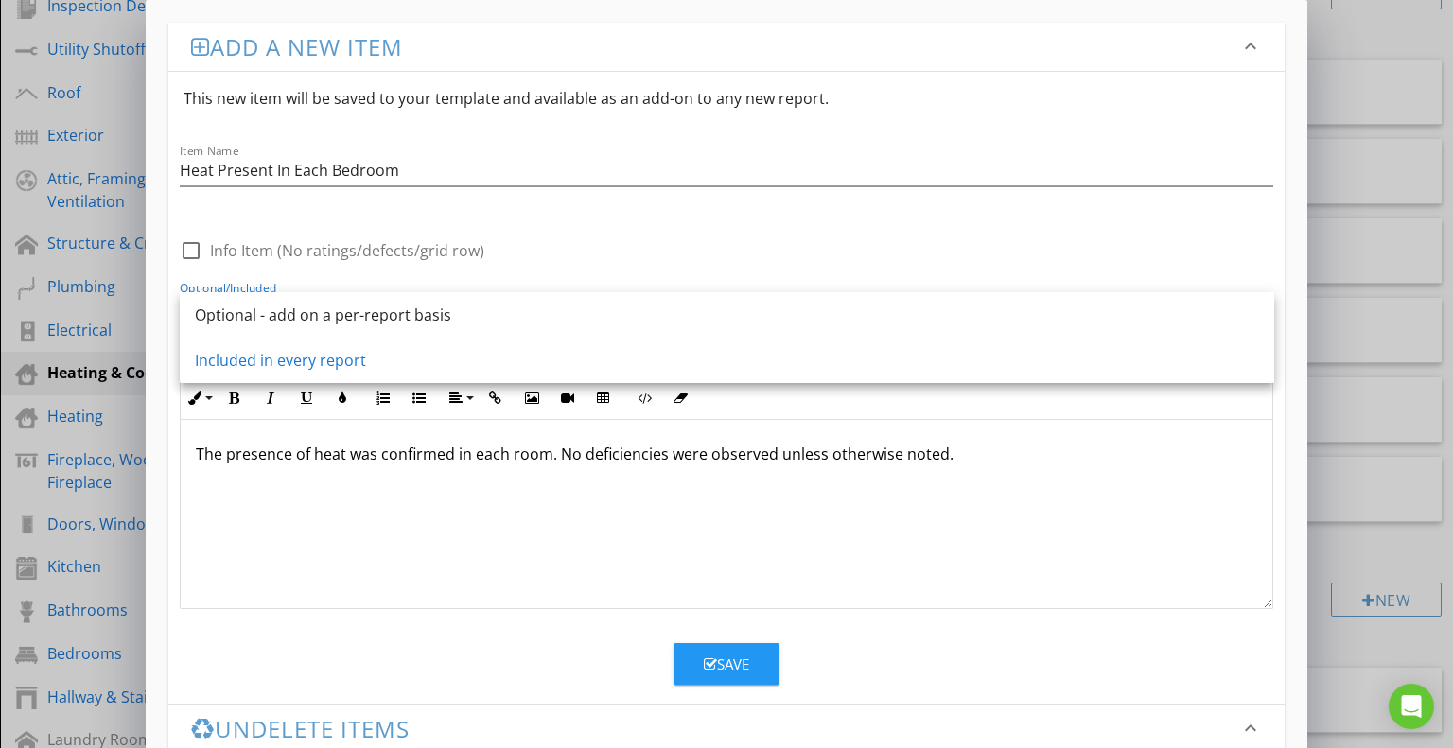
click at [816, 536] on div "The presence of heat was confirmed in each room. No deficiencies were observed …" at bounding box center [727, 514] width 1093 height 189
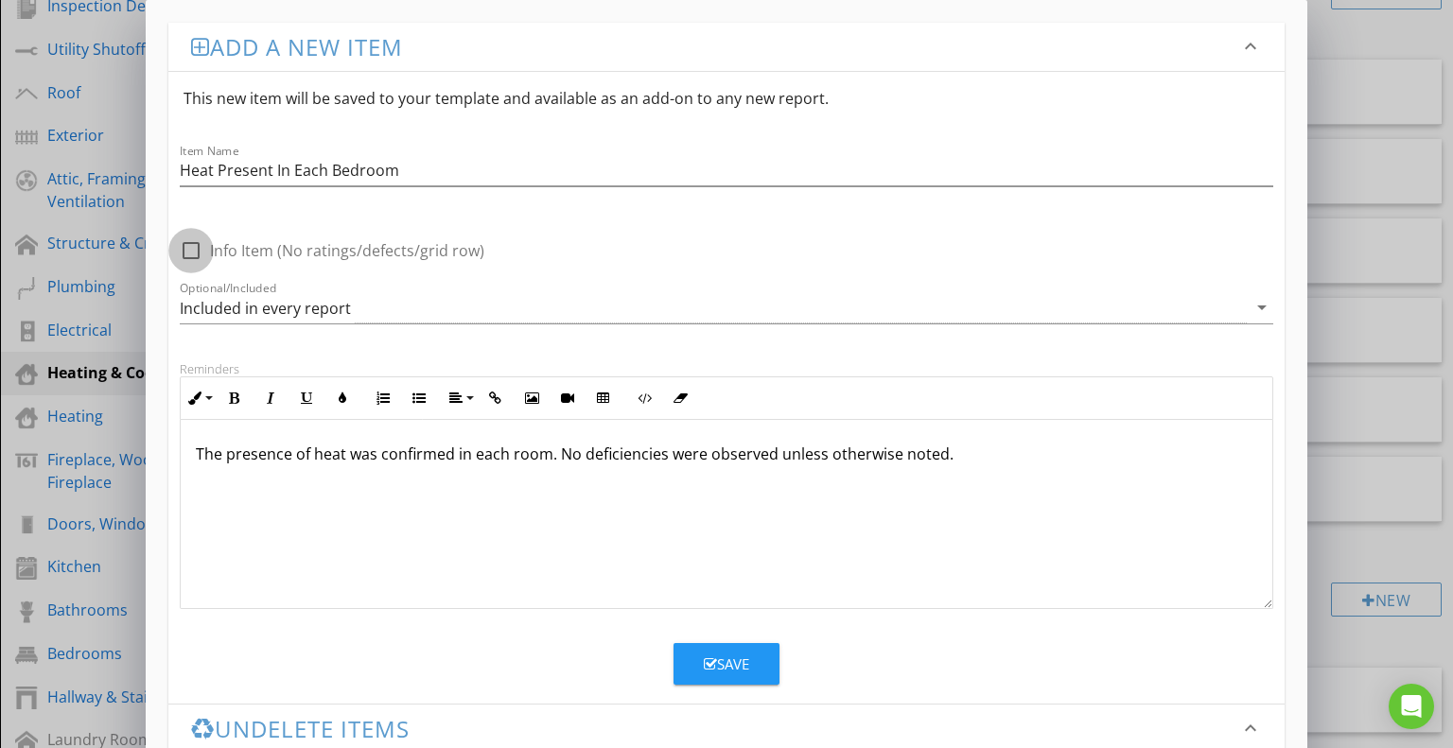
click at [198, 250] on div at bounding box center [191, 251] width 32 height 32
checkbox input "false"
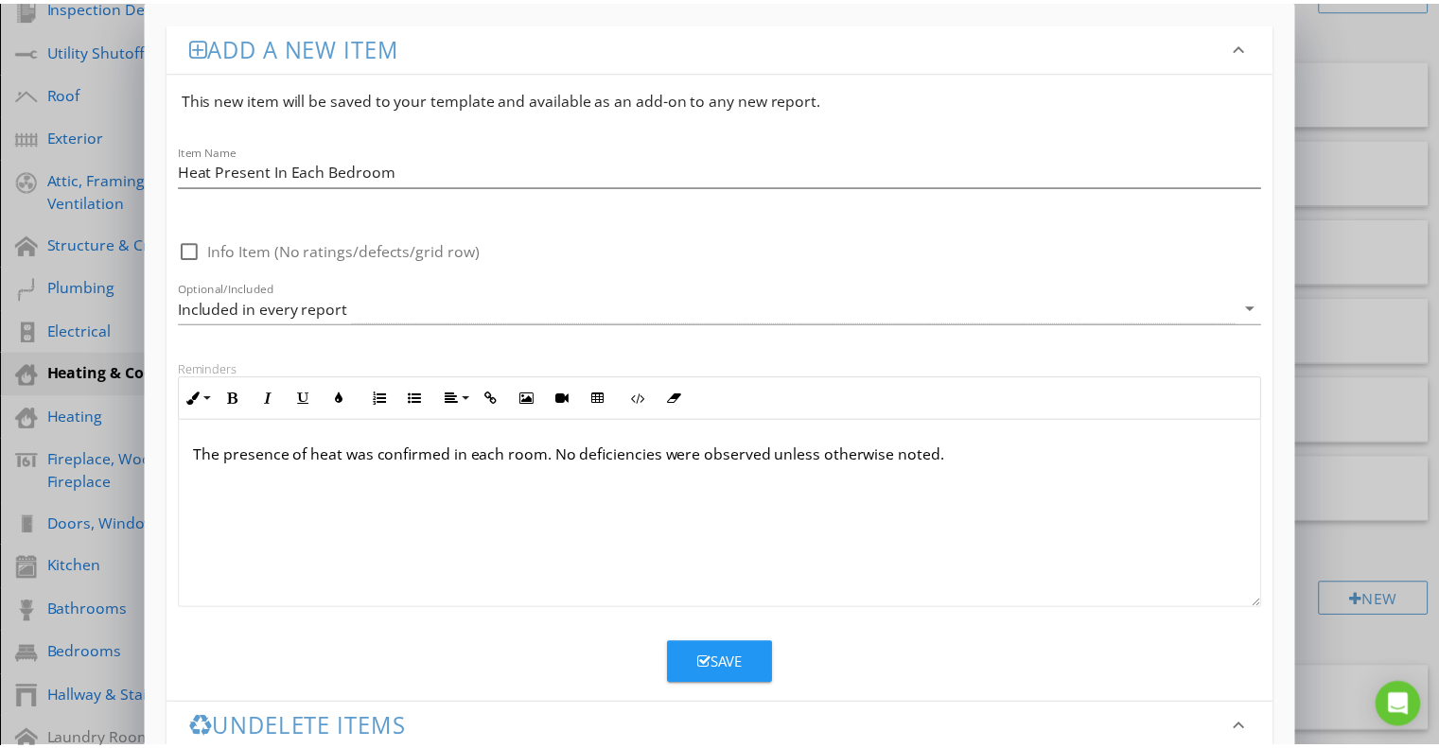
scroll to position [0, 0]
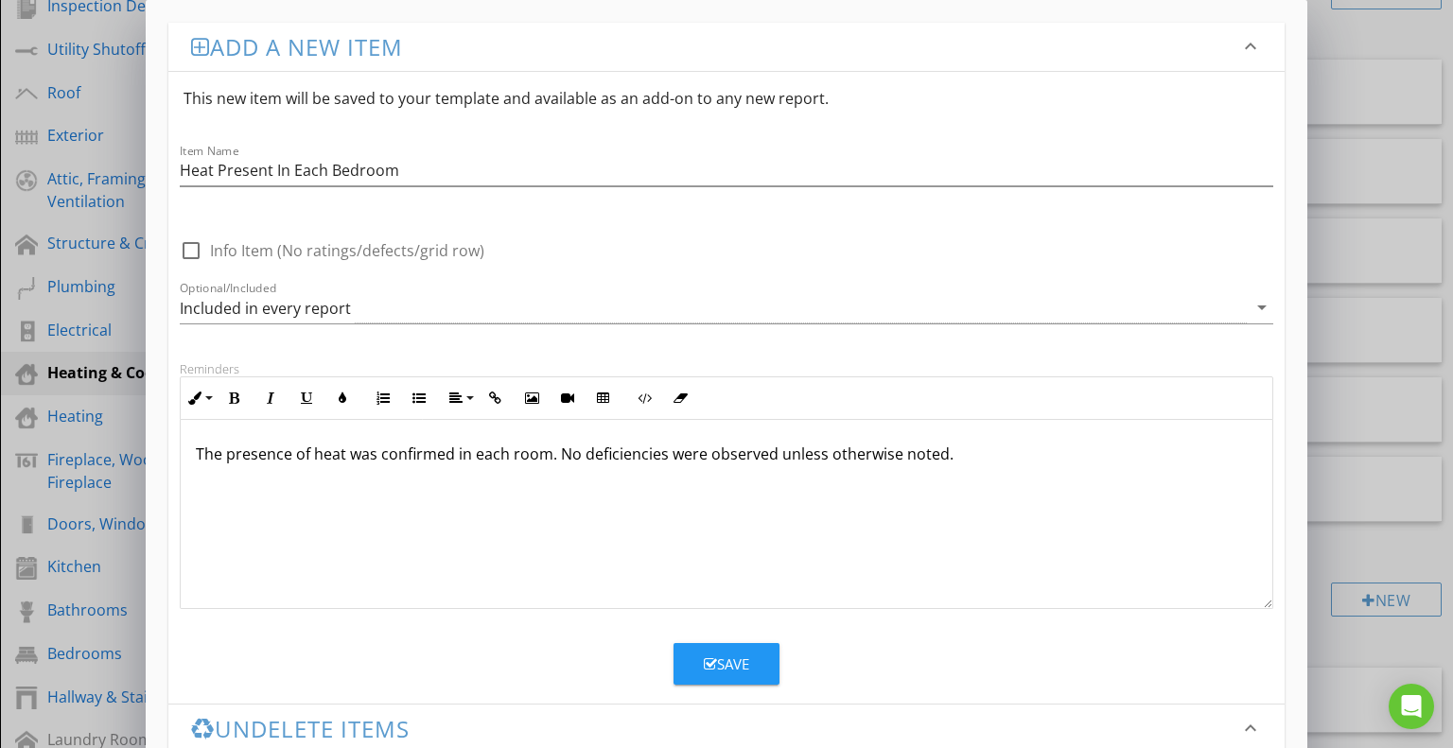
click at [198, 448] on p "The presence of heat was confirmed in each room. No deficiencies were observed …" at bounding box center [727, 454] width 1062 height 23
click at [720, 657] on div "Save" at bounding box center [726, 665] width 45 height 22
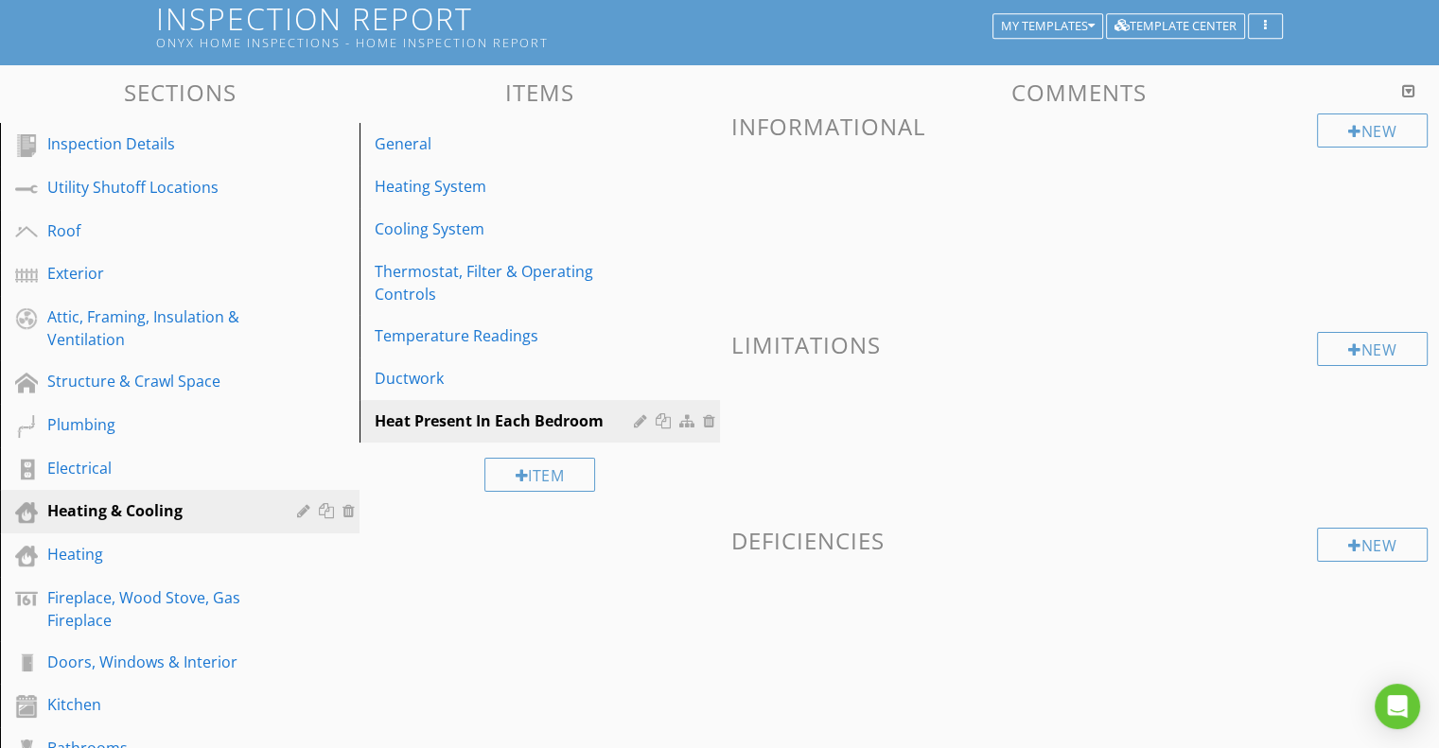
scroll to position [123, 0]
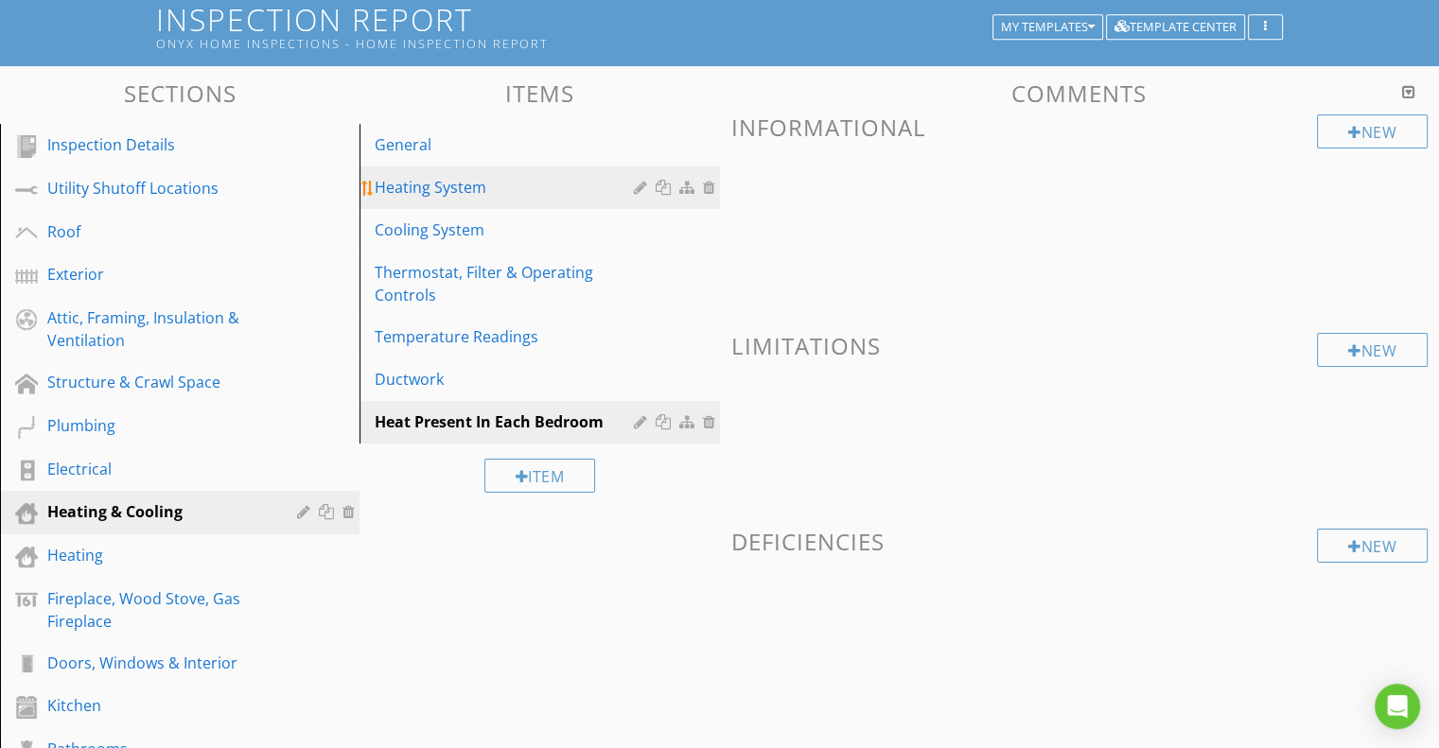
click at [459, 195] on div "Heating System" at bounding box center [507, 187] width 264 height 23
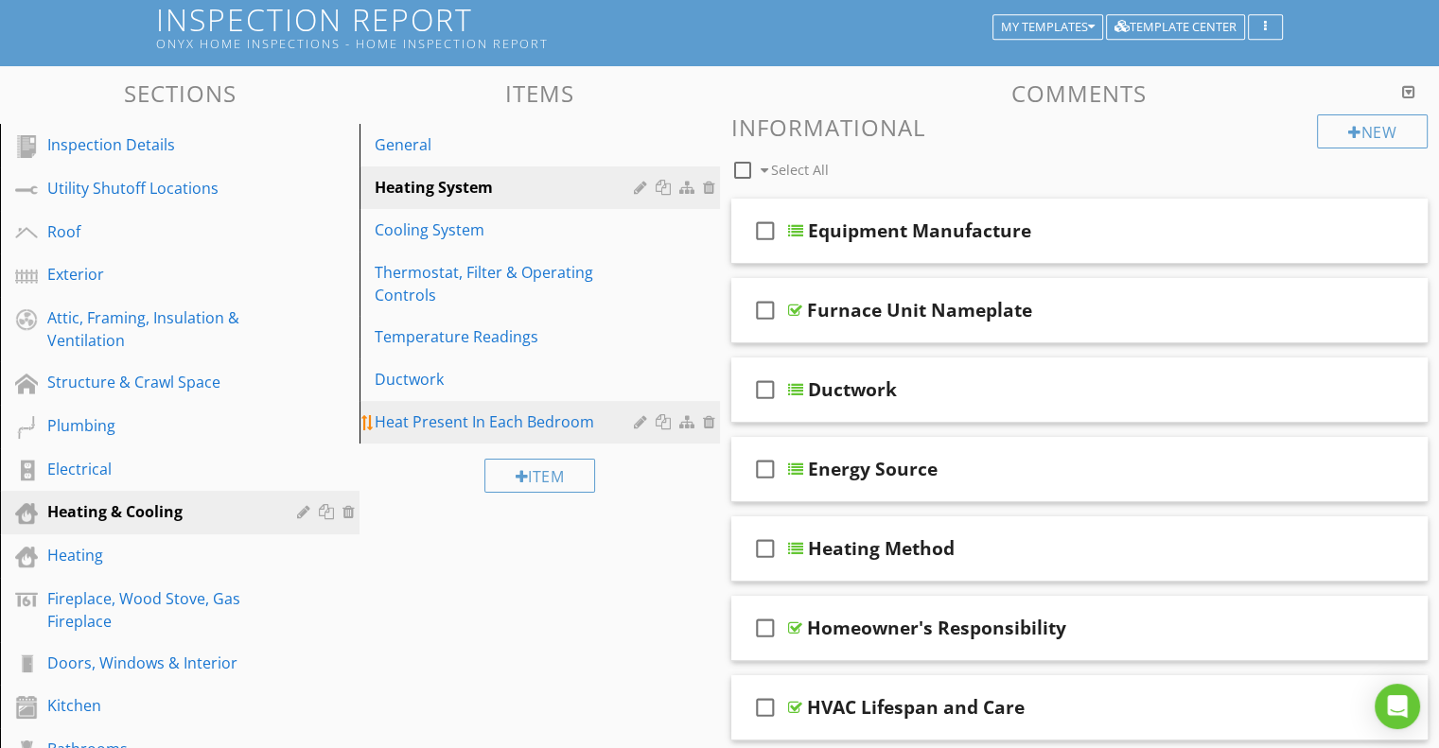
click at [685, 419] on div at bounding box center [689, 421] width 20 height 15
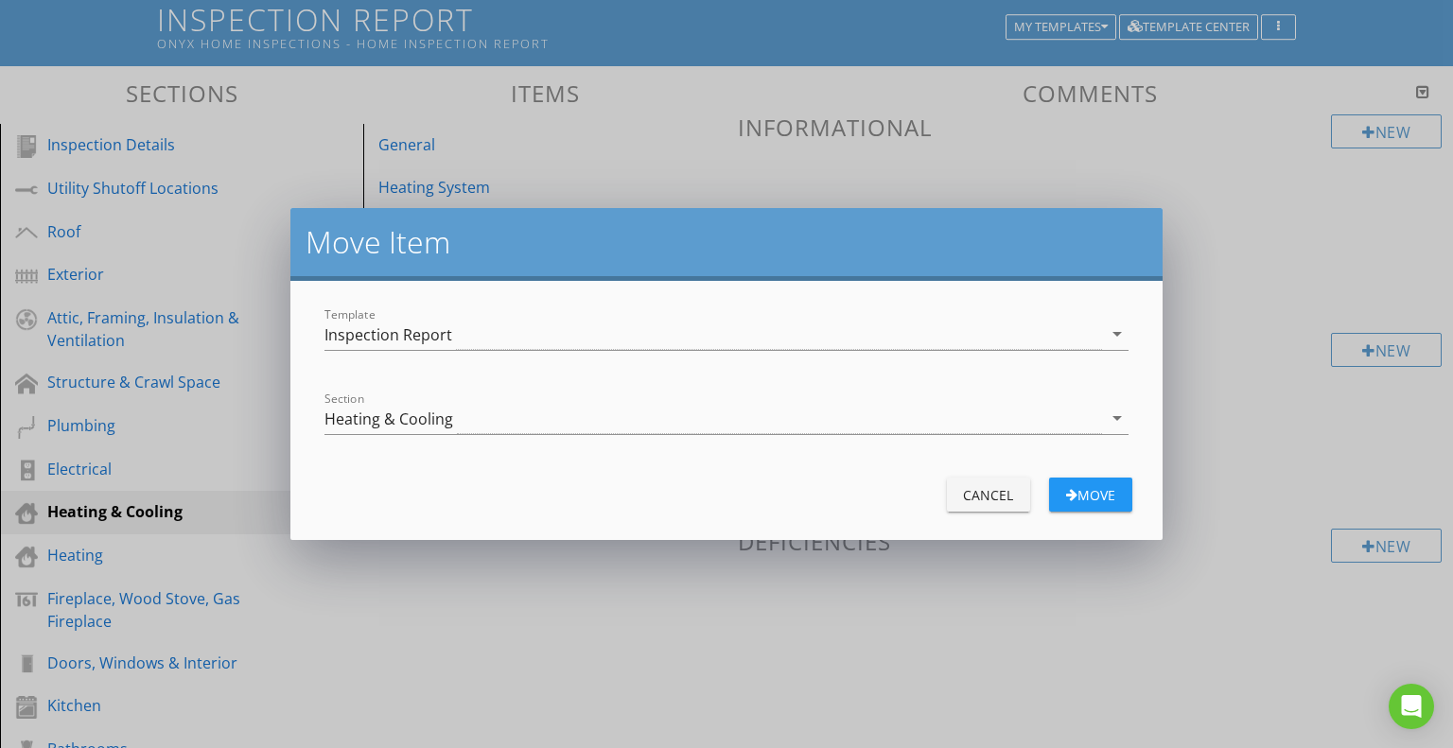
click at [994, 498] on div "Cancel" at bounding box center [988, 495] width 53 height 20
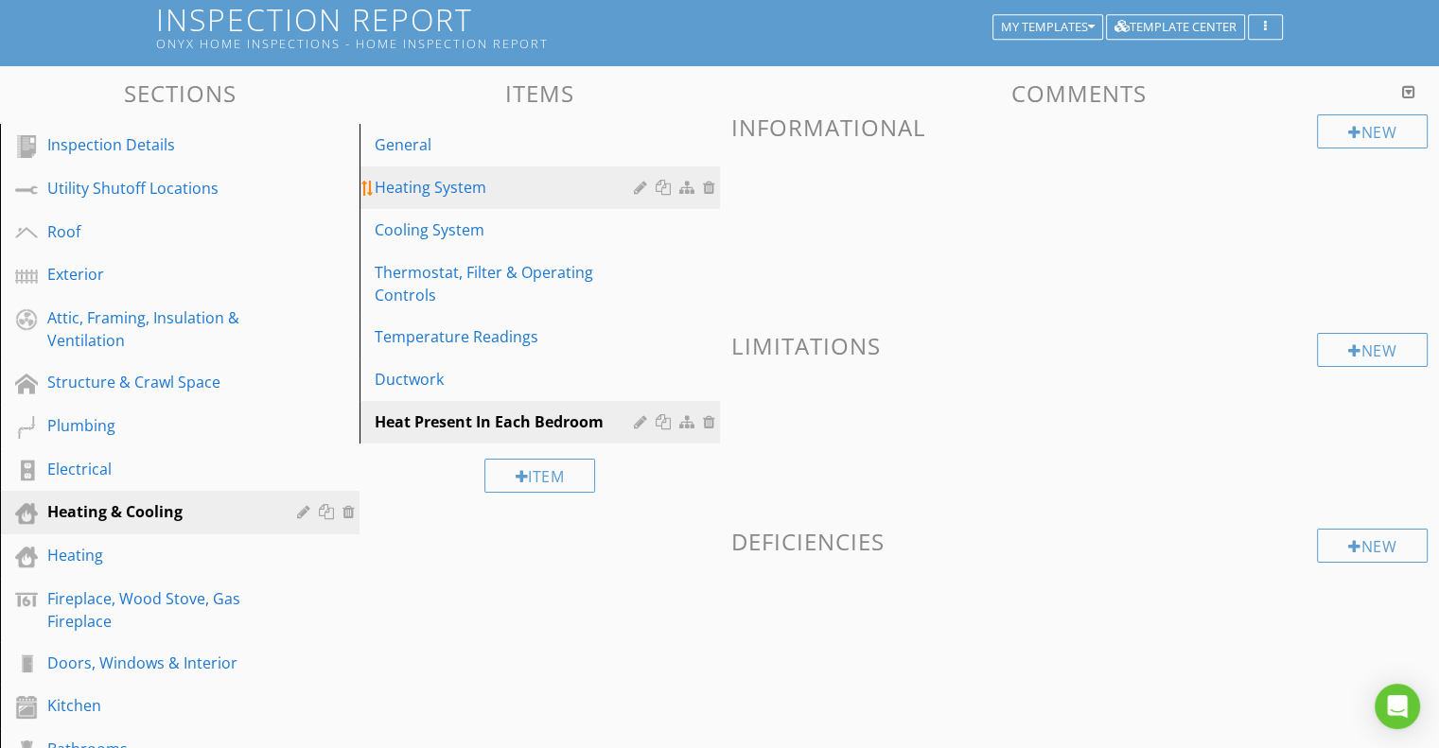
click at [455, 172] on link "Heating System" at bounding box center [542, 187] width 354 height 42
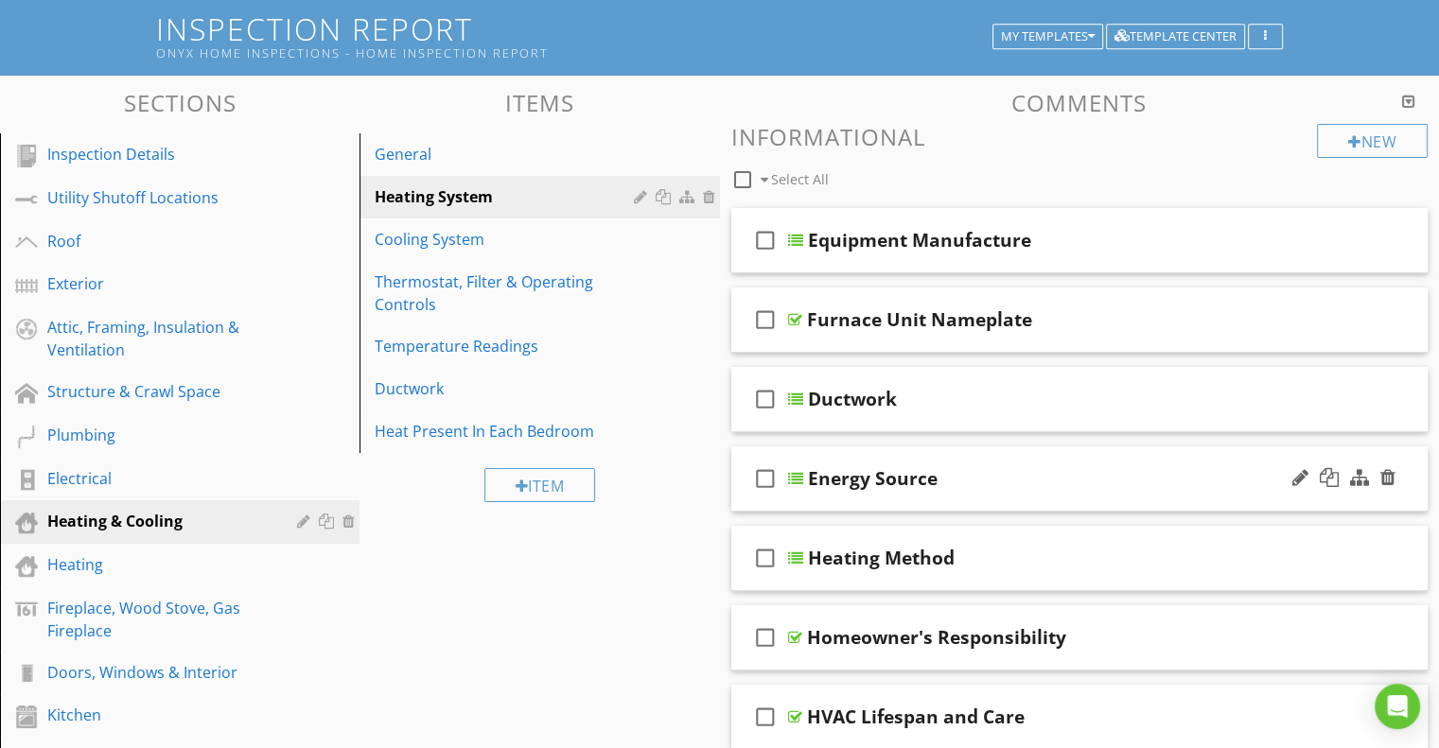
scroll to position [108, 0]
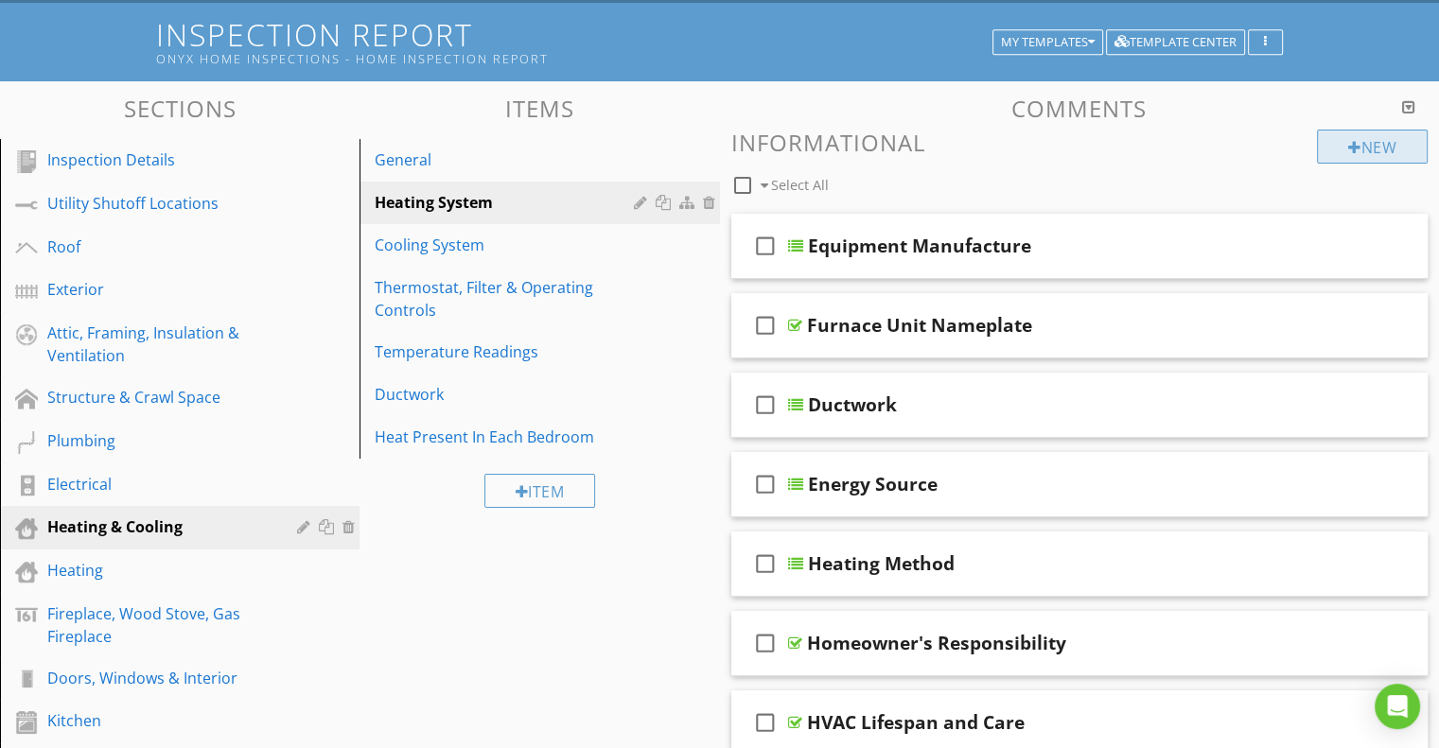
click at [1378, 143] on div "New" at bounding box center [1372, 147] width 111 height 34
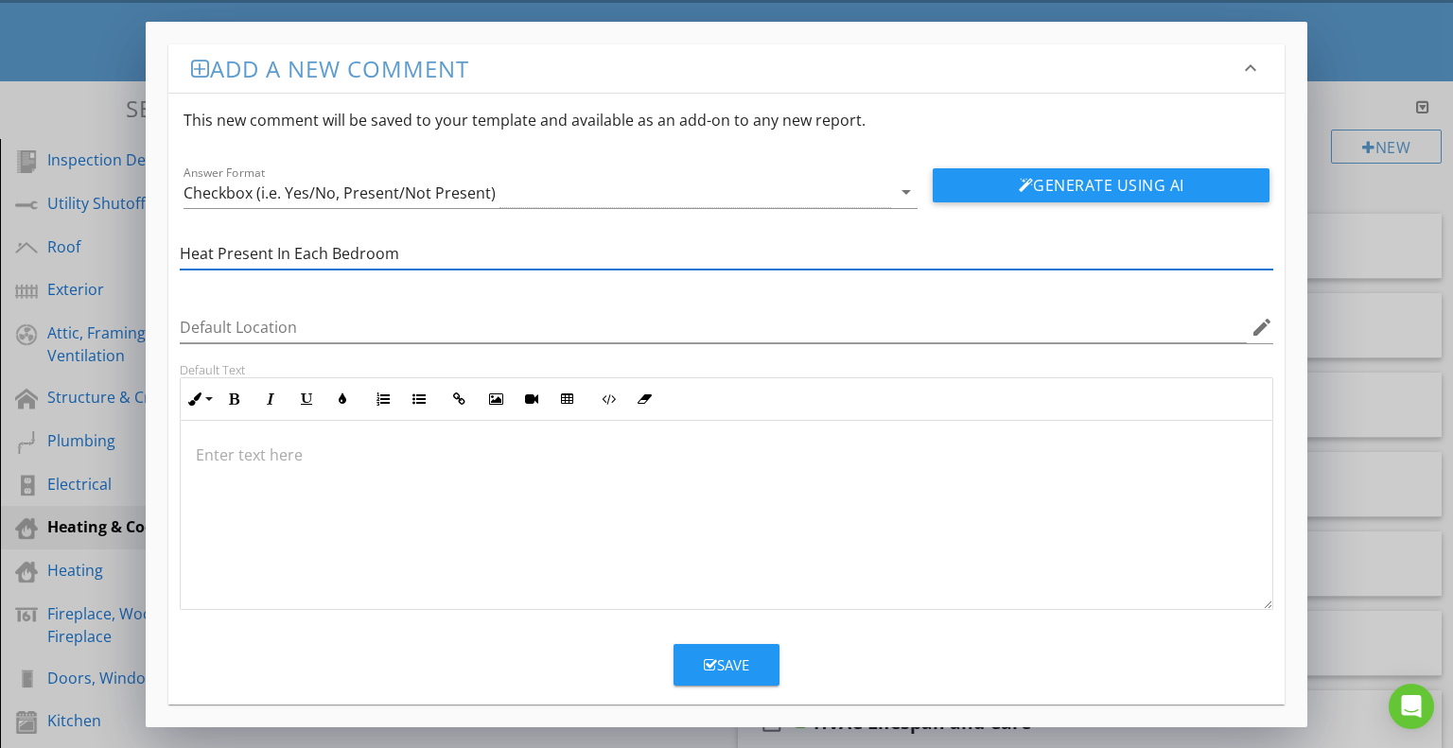
type input "Heat Present In Each Bedroom"
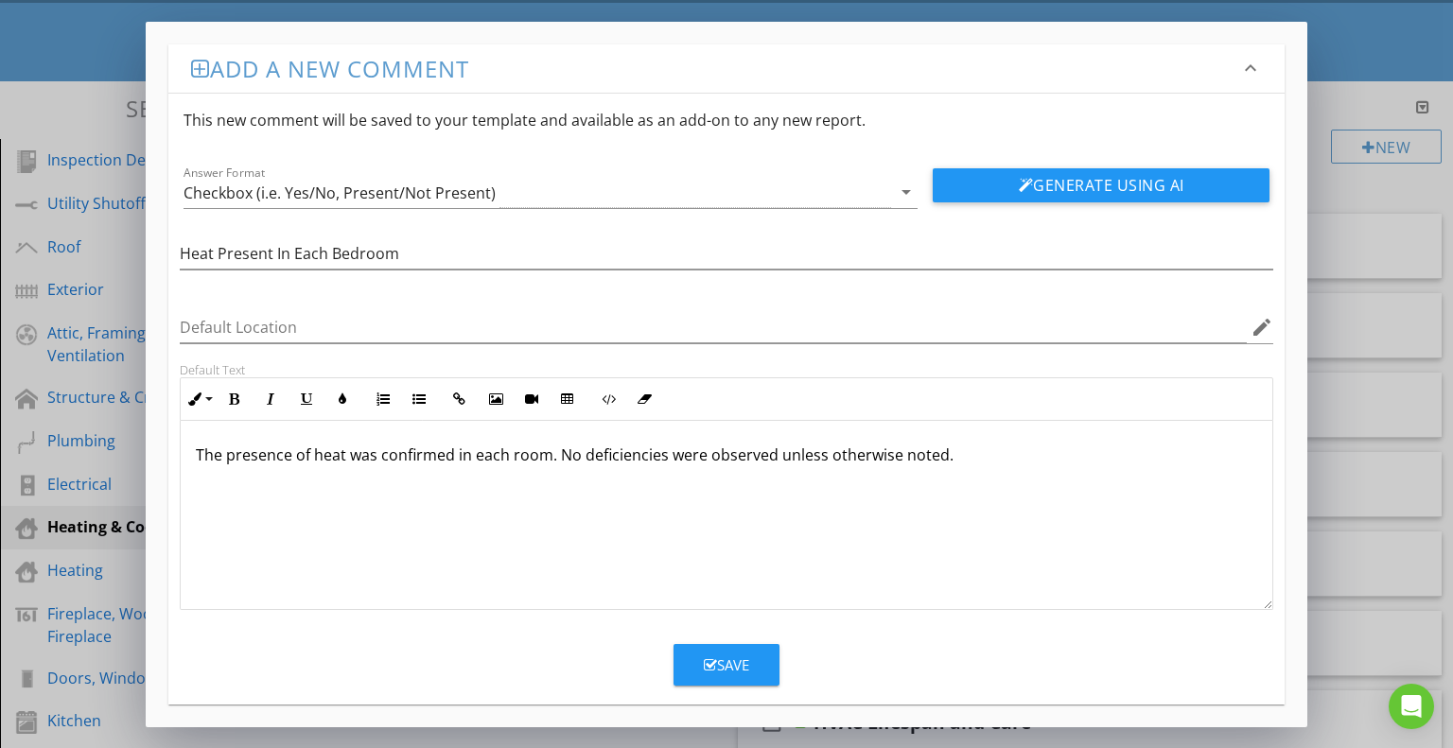
click at [242, 359] on div at bounding box center [727, 356] width 1094 height 11
click at [244, 368] on div "Default Text" at bounding box center [727, 369] width 1094 height 15
click at [229, 365] on div "Default Text" at bounding box center [727, 369] width 1094 height 15
click at [727, 677] on button "Save" at bounding box center [727, 665] width 106 height 42
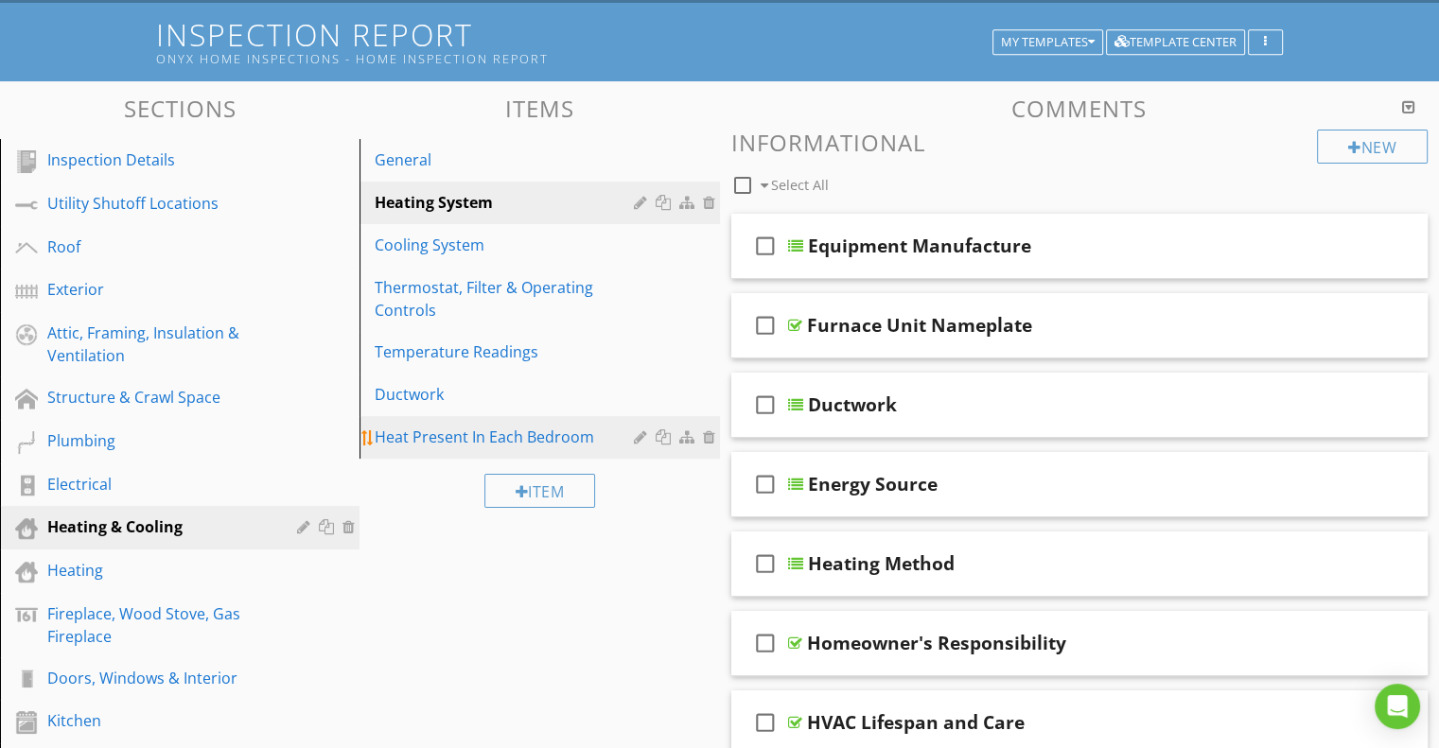
click at [706, 435] on div at bounding box center [711, 436] width 17 height 15
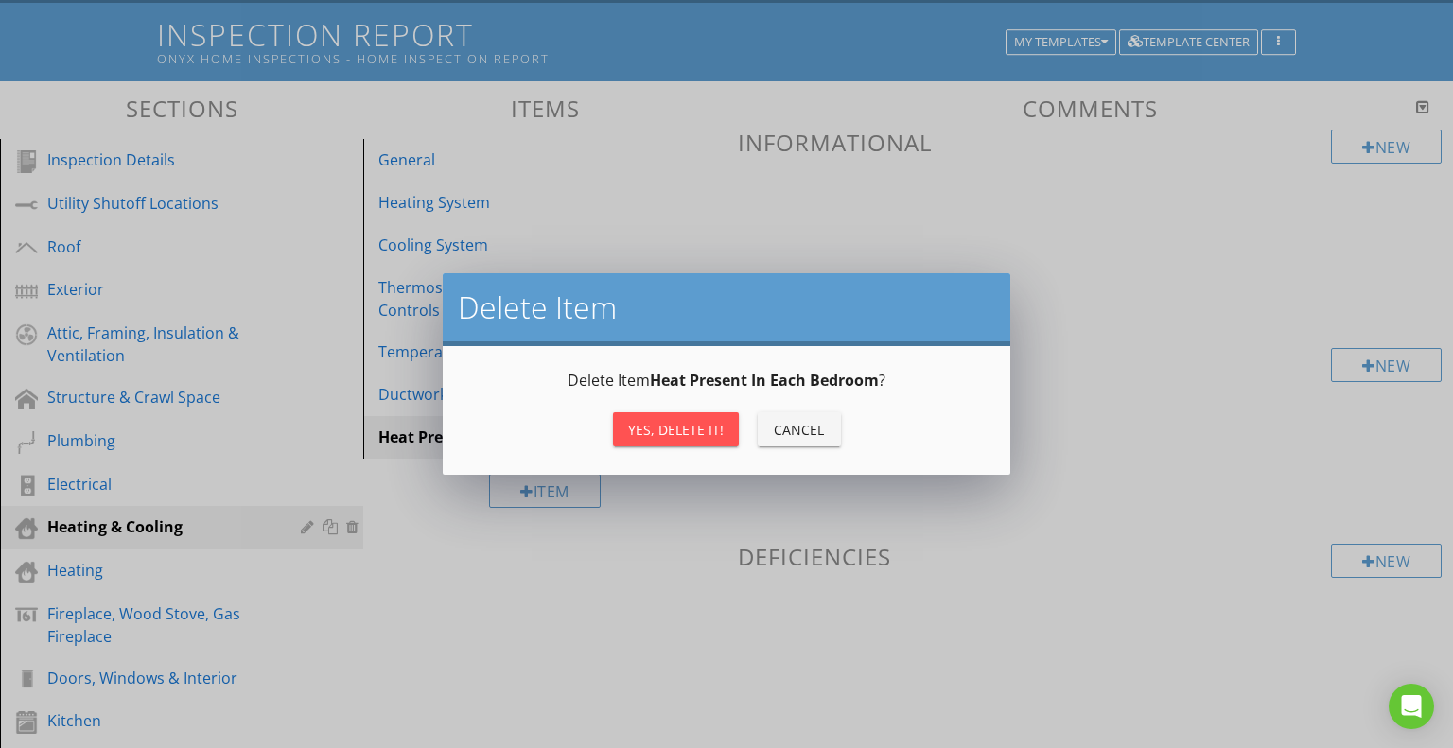
click at [709, 430] on div "Yes, Delete it!" at bounding box center [676, 430] width 96 height 20
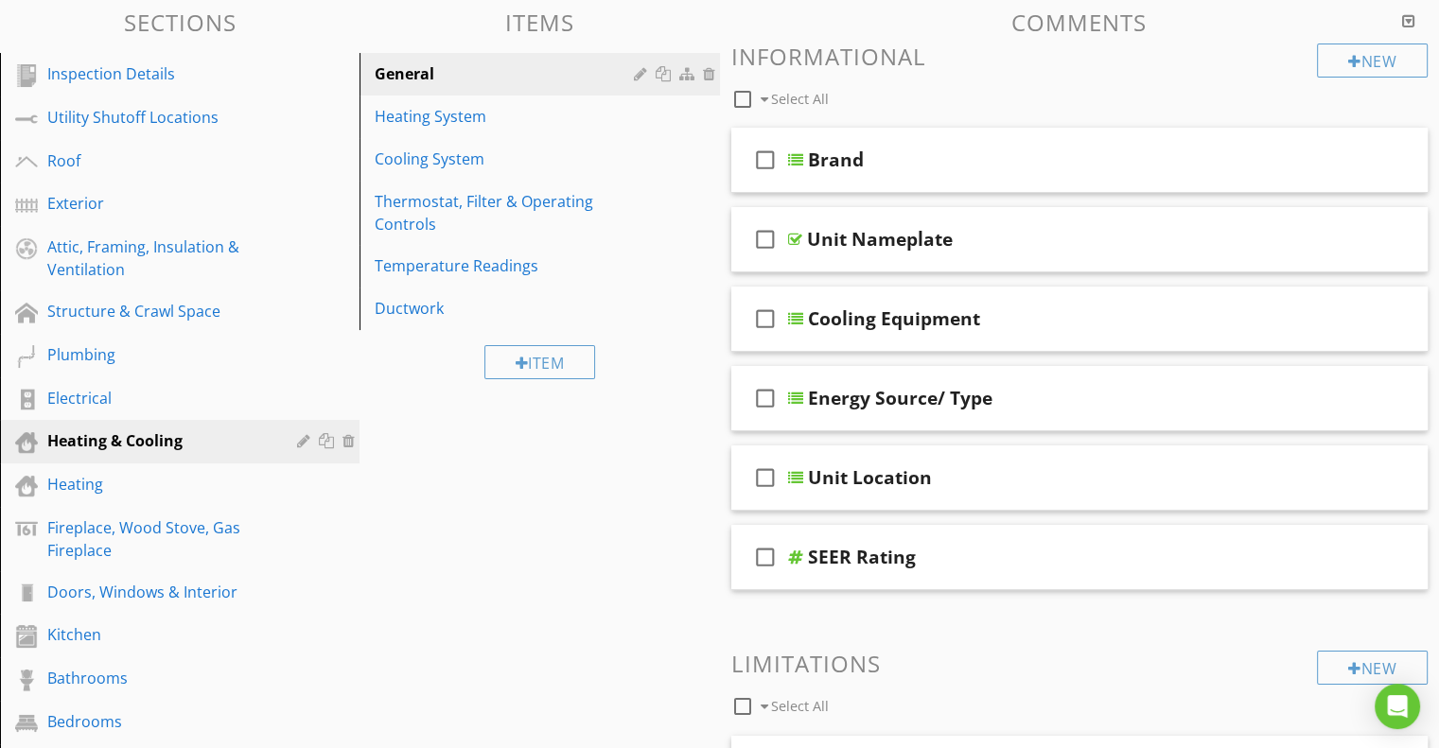
scroll to position [185, 0]
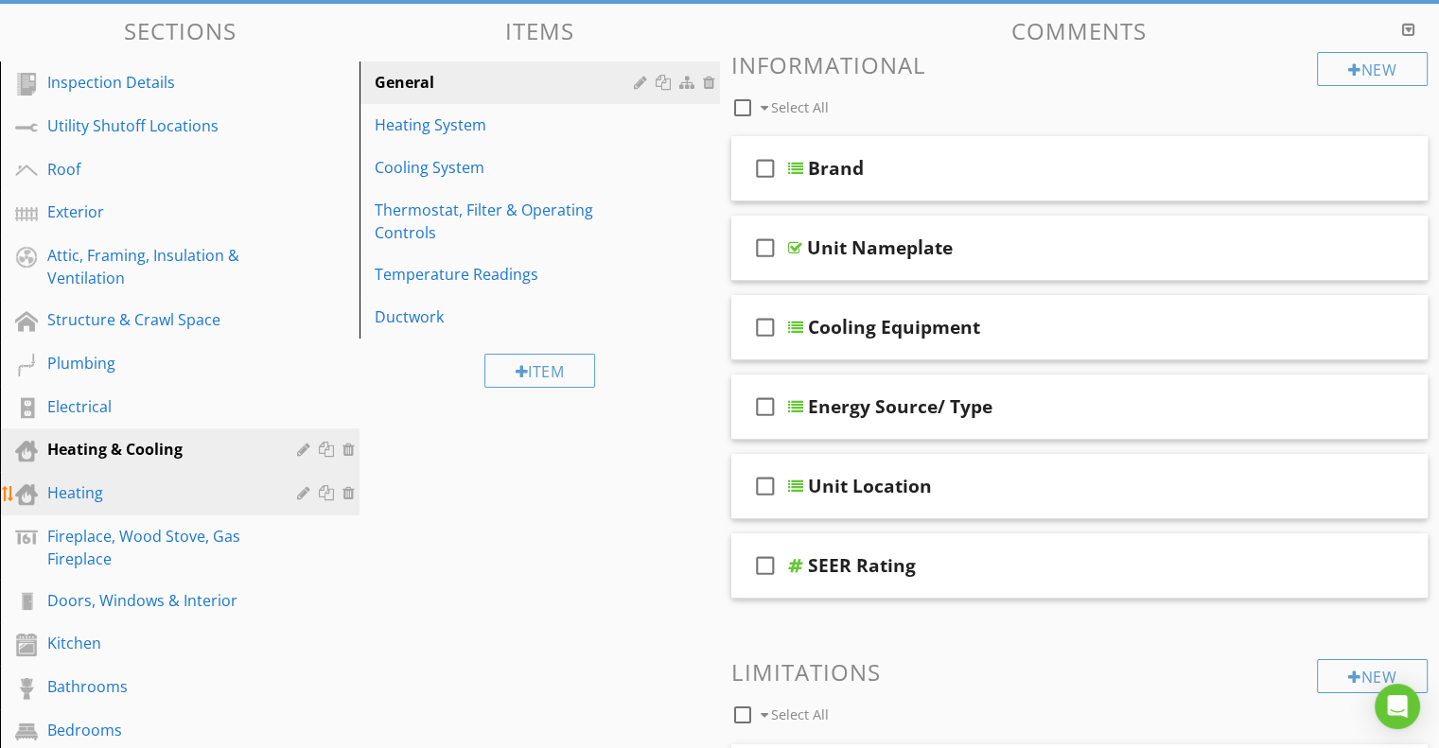
click at [104, 490] on div "Heating" at bounding box center [158, 493] width 222 height 23
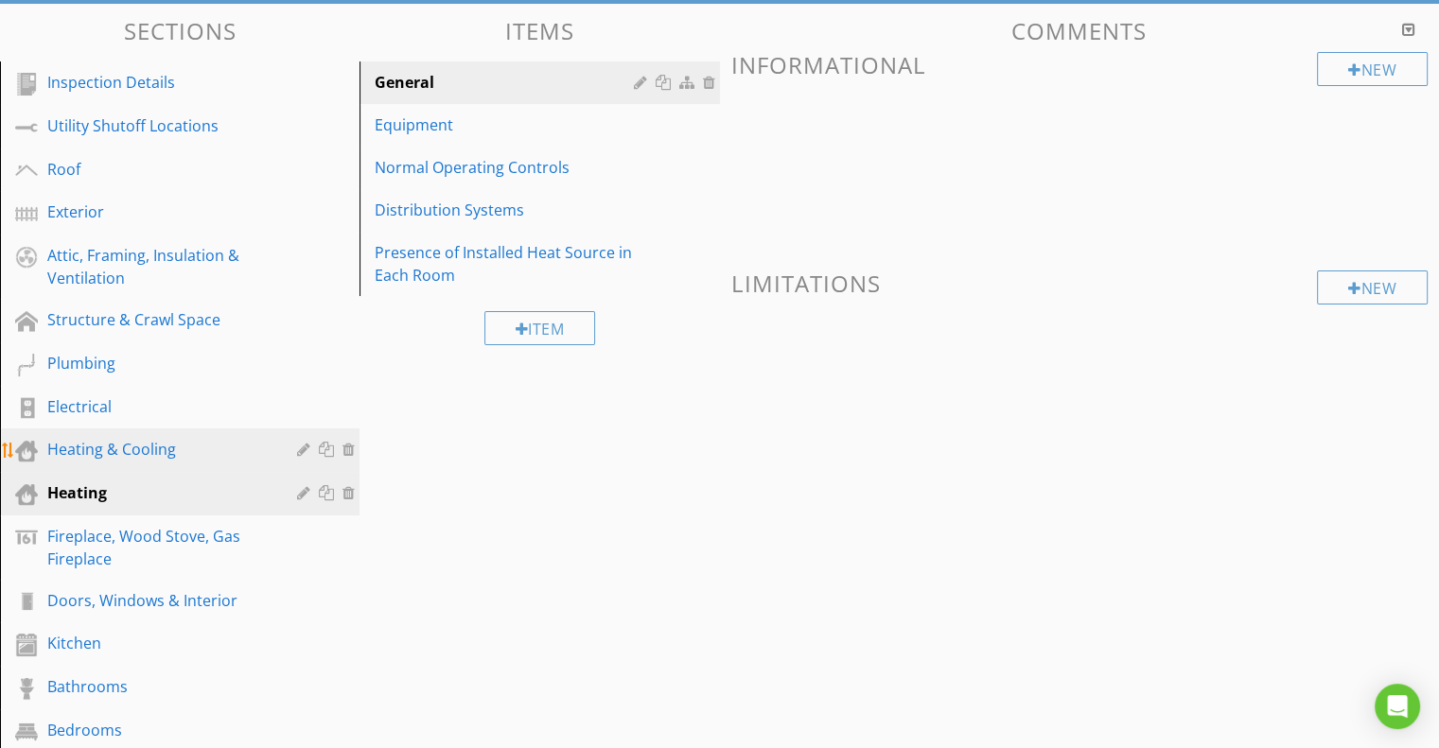
click at [122, 446] on div "Heating & Cooling" at bounding box center [158, 449] width 222 height 23
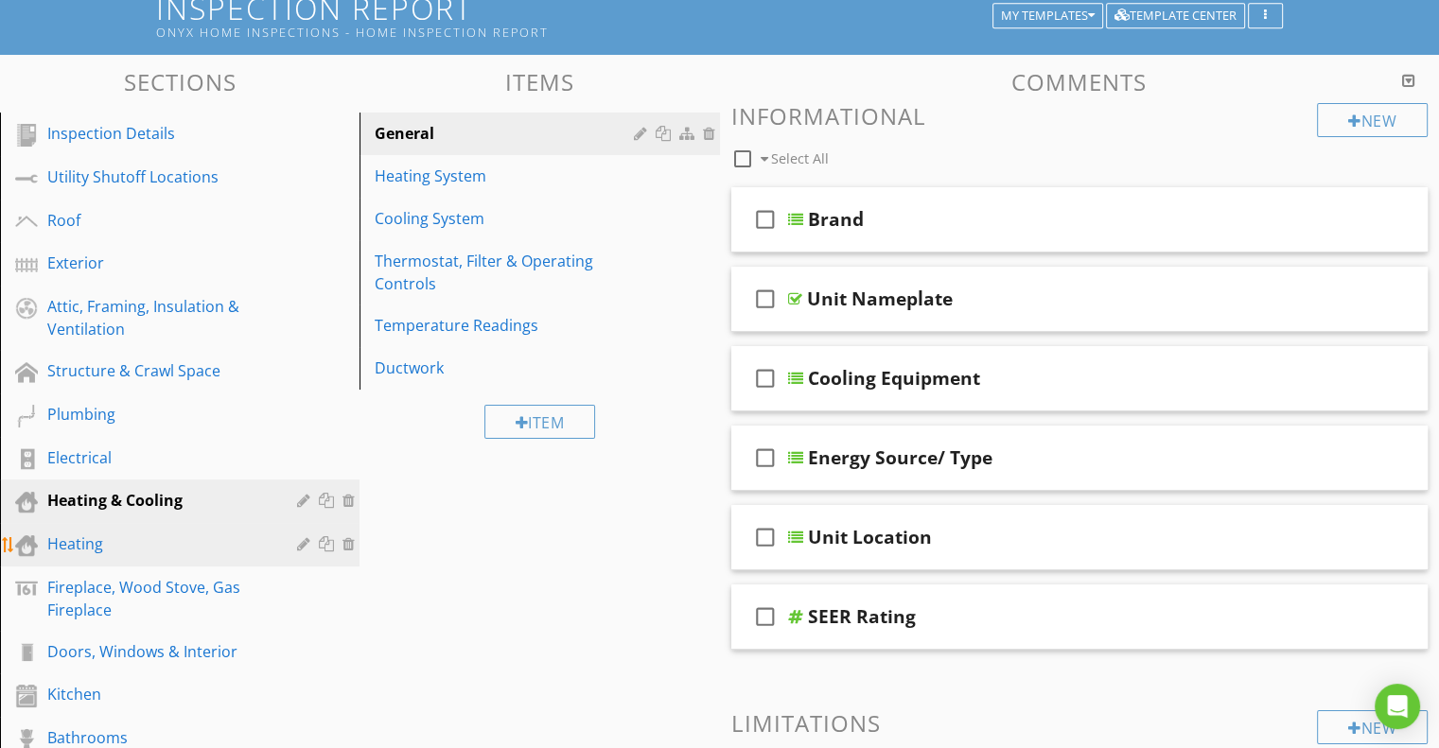
scroll to position [133, 0]
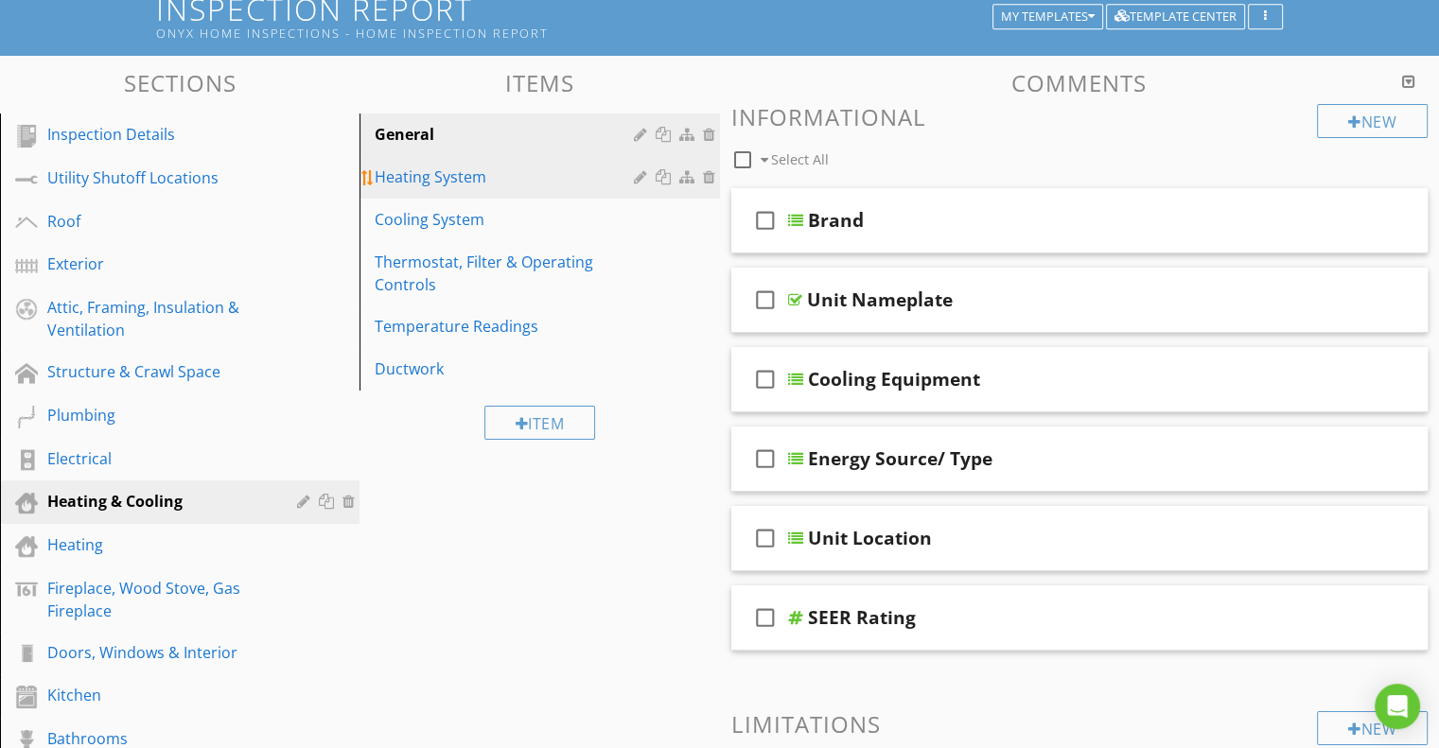
click at [454, 168] on div "Heating System" at bounding box center [507, 177] width 264 height 23
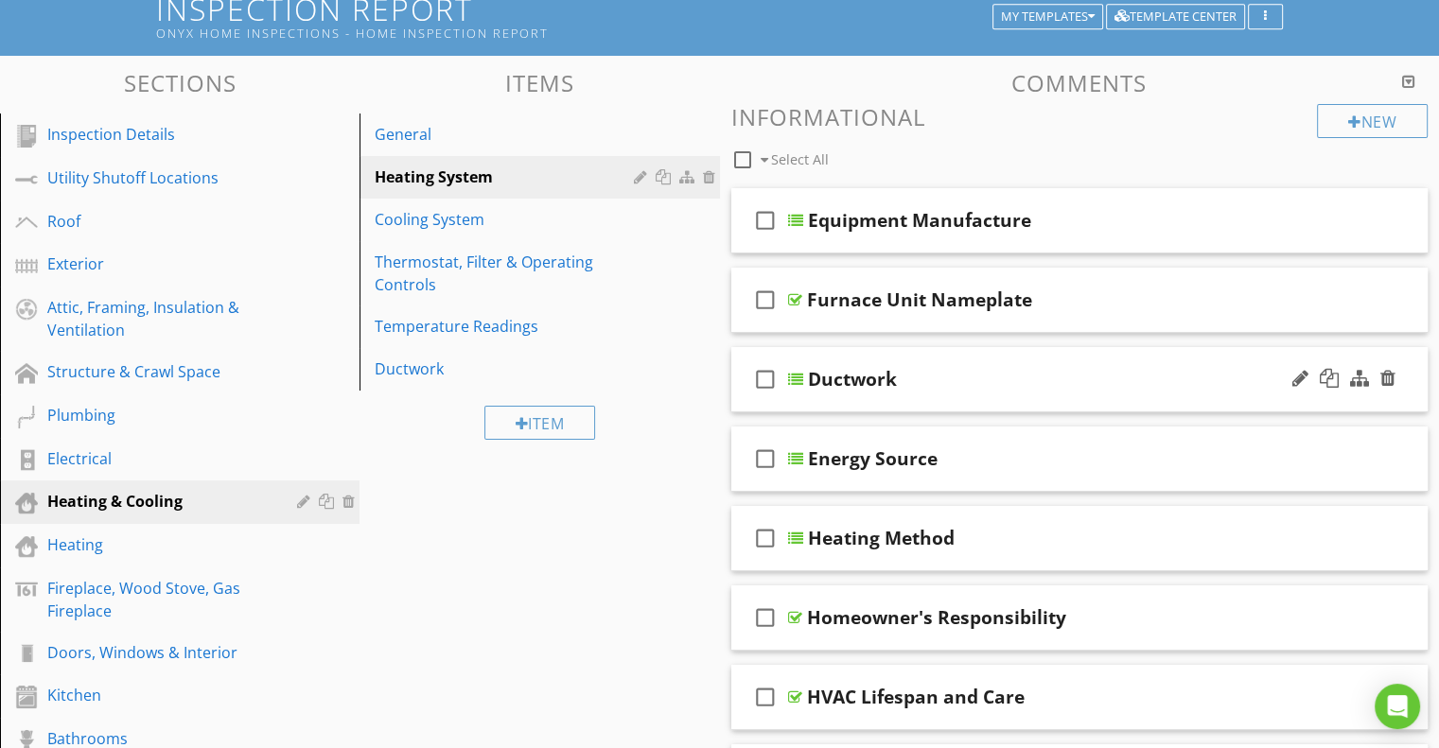
click at [797, 376] on div at bounding box center [795, 379] width 15 height 15
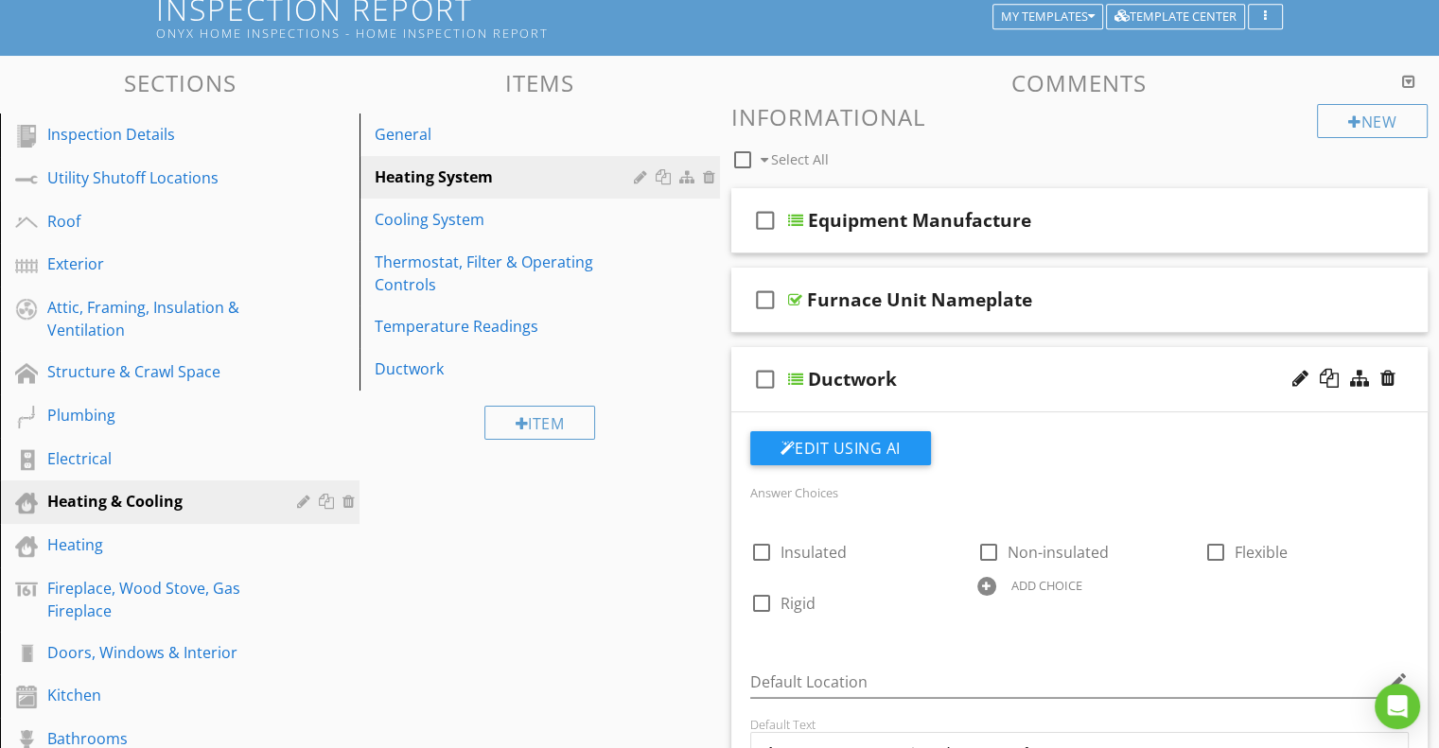
click at [802, 373] on div "check_box_outline_blank Ductwork" at bounding box center [1079, 379] width 697 height 65
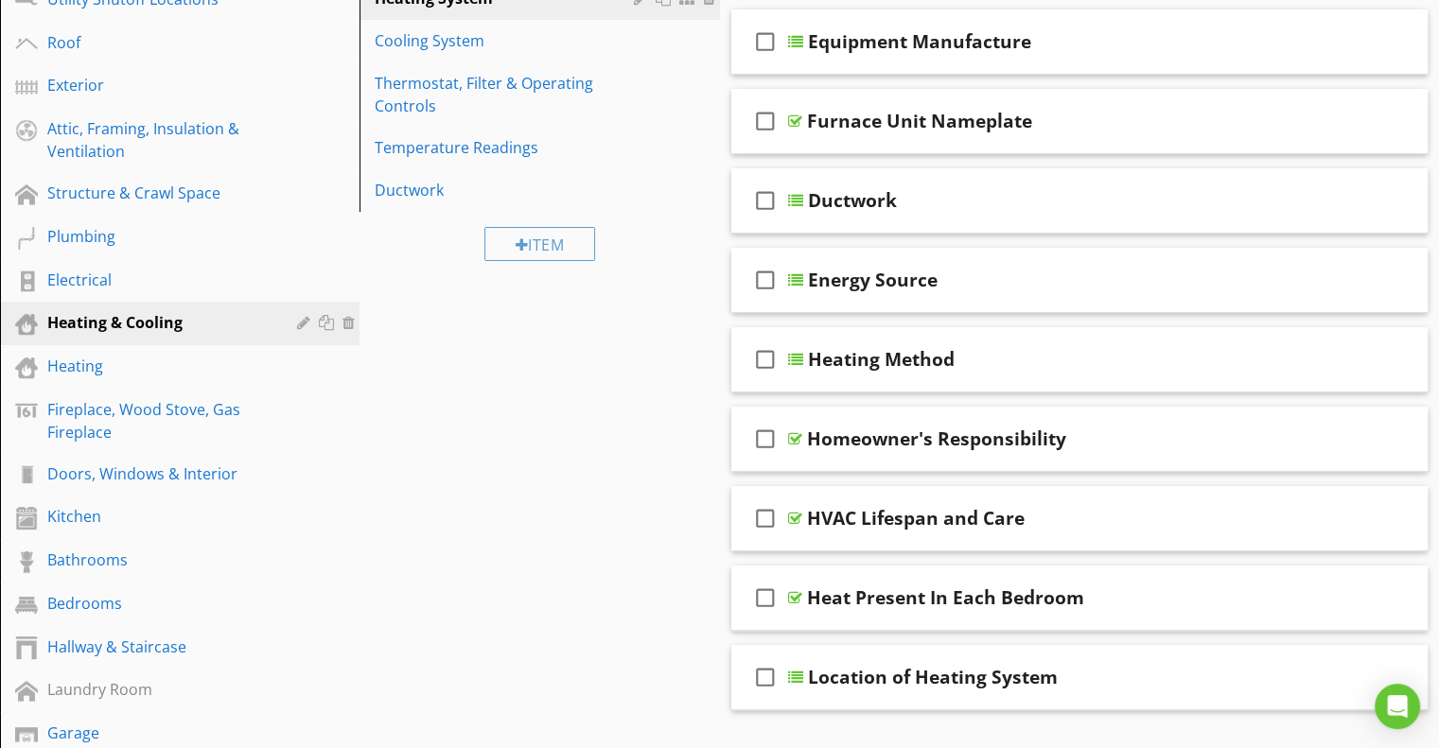
scroll to position [313, 0]
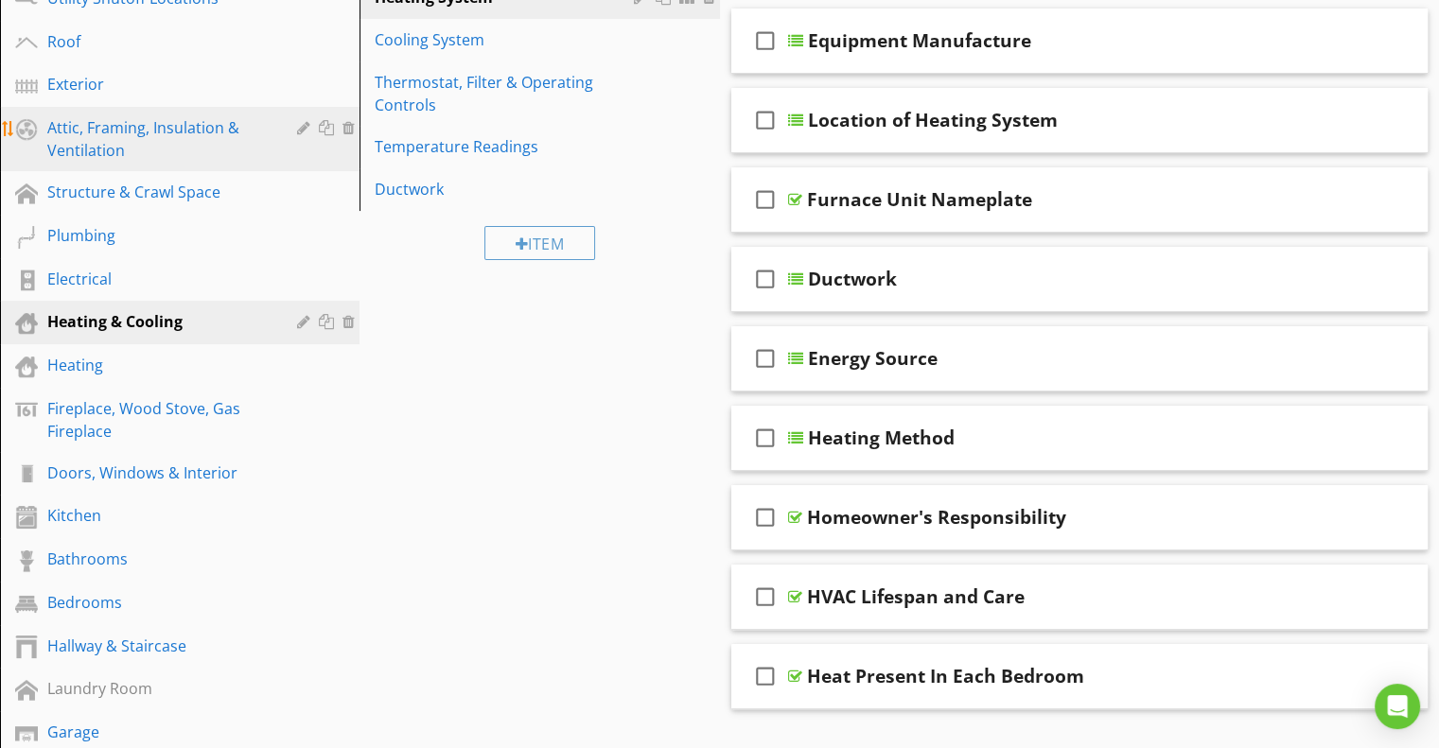
click at [127, 131] on div "Attic, Framing, Insulation & Ventilation" at bounding box center [158, 138] width 222 height 45
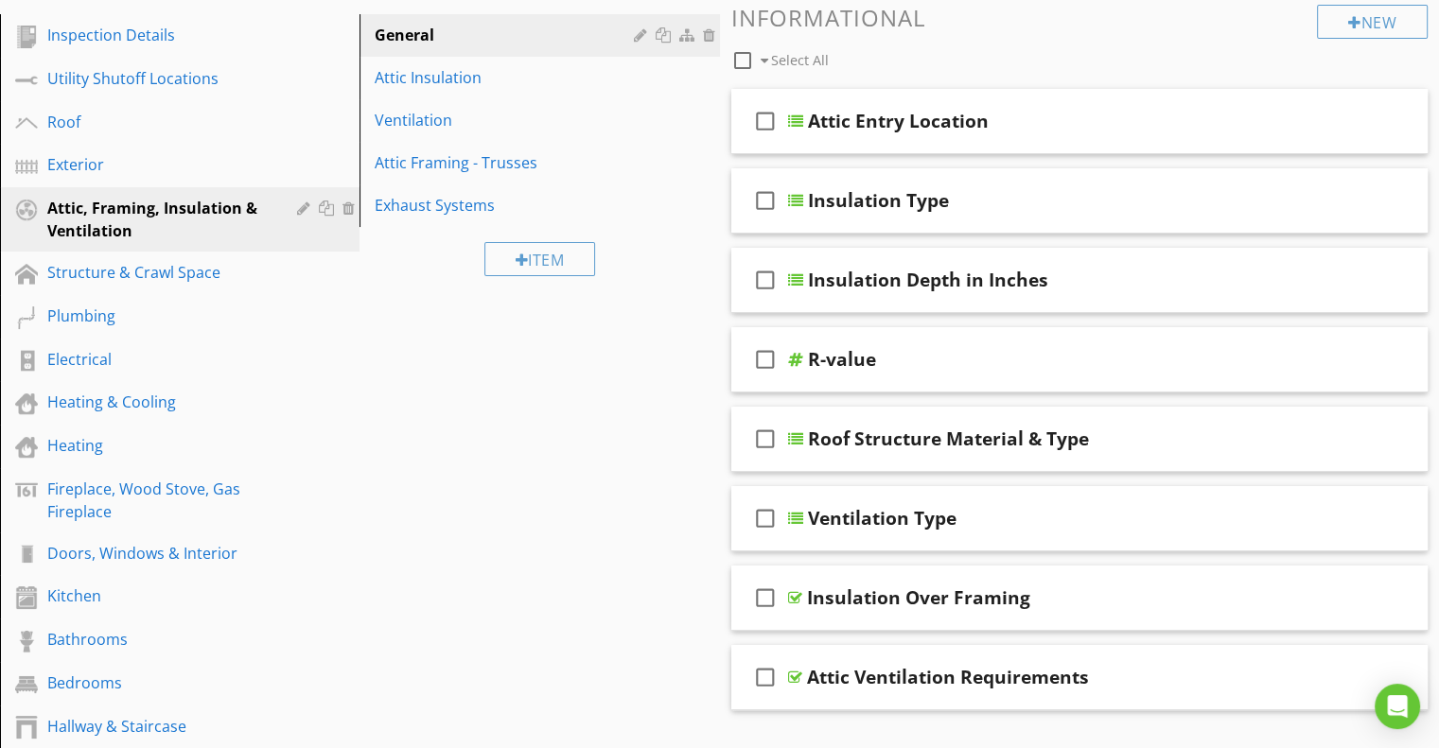
scroll to position [232, 0]
click at [127, 399] on div "Heating & Cooling" at bounding box center [158, 403] width 222 height 23
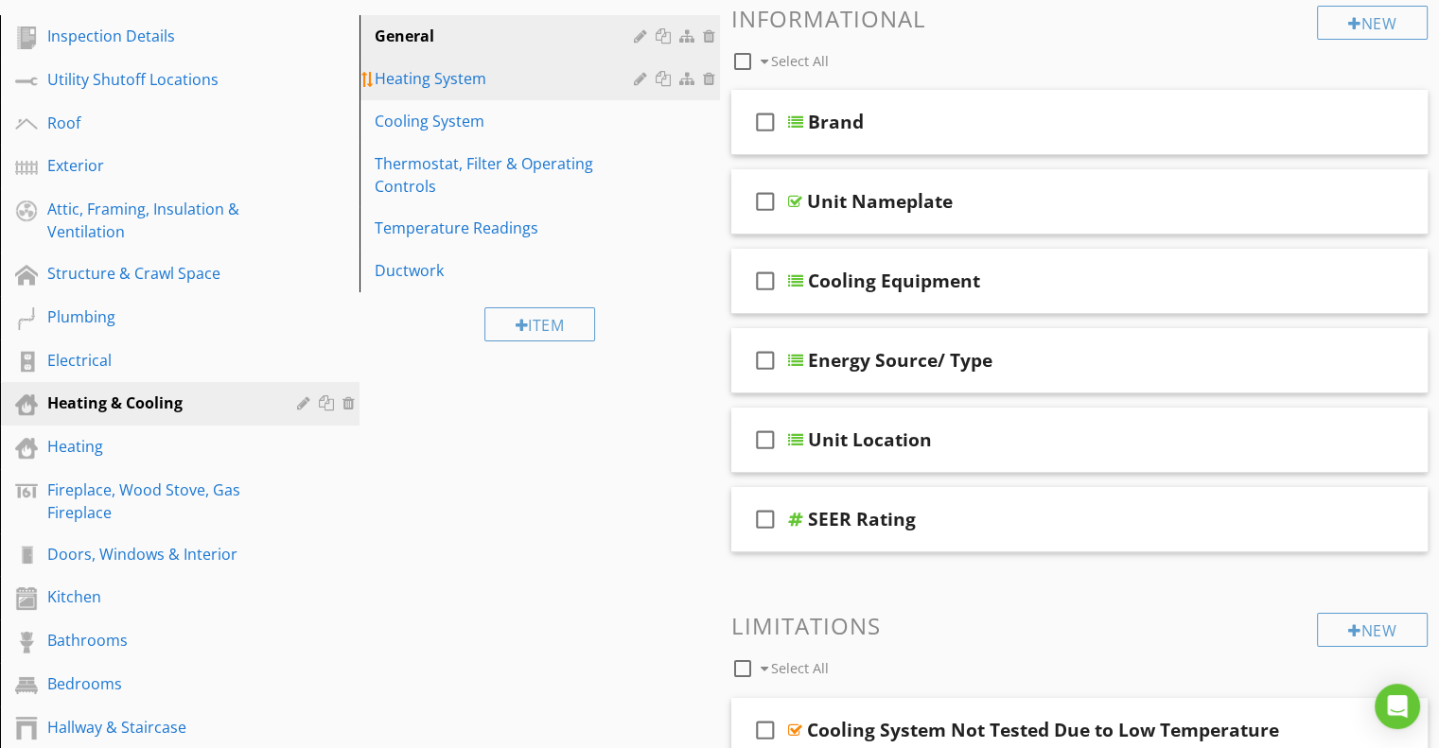
click at [486, 64] on link "Heating System" at bounding box center [542, 79] width 354 height 42
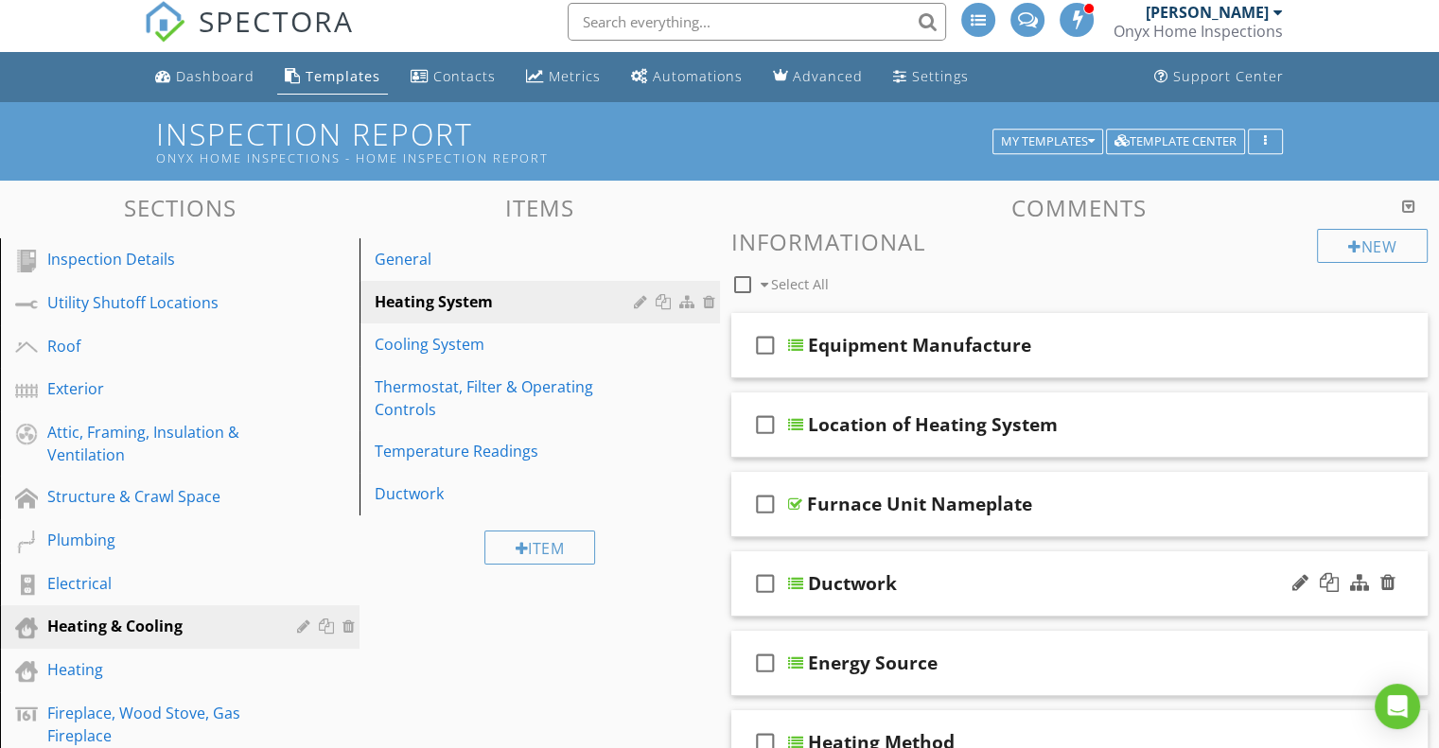
scroll to position [0, 0]
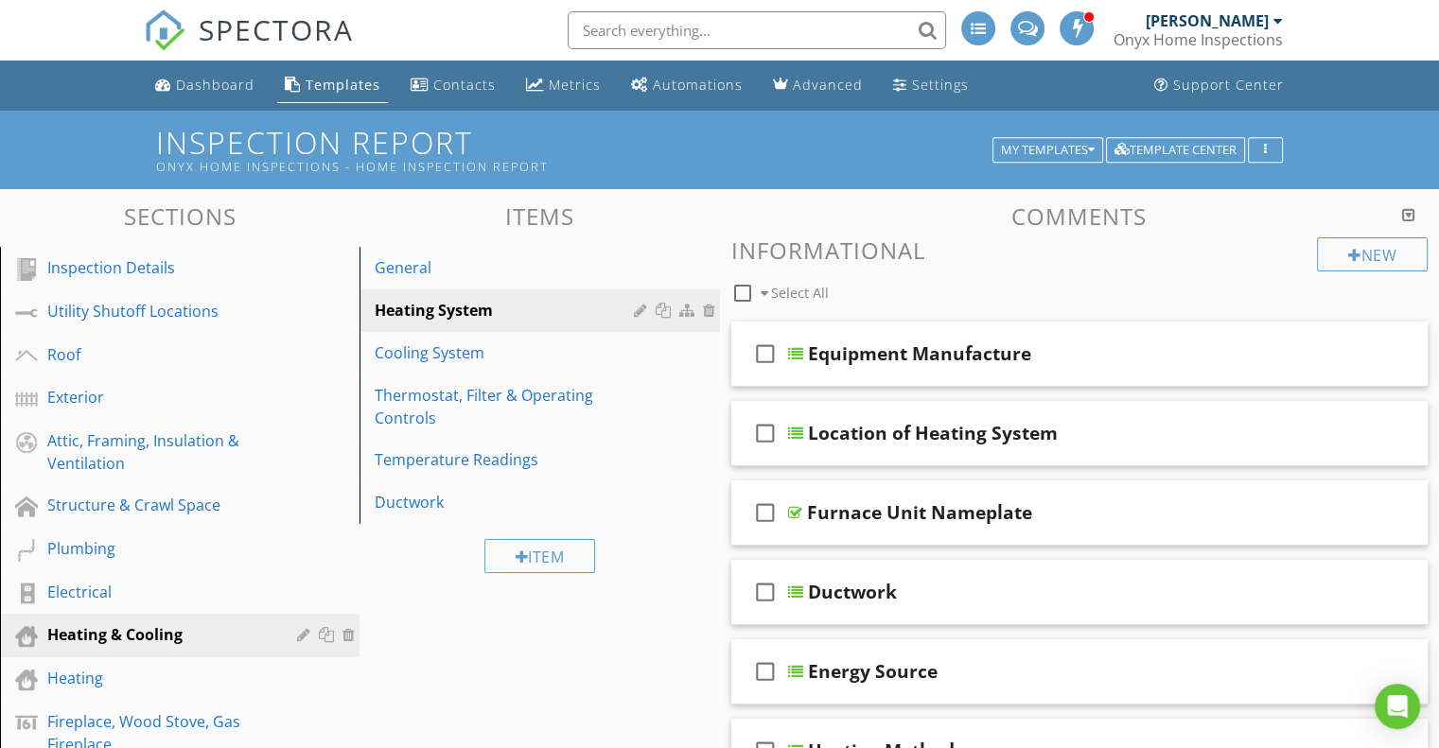
click at [1411, 211] on div at bounding box center [1408, 214] width 13 height 15
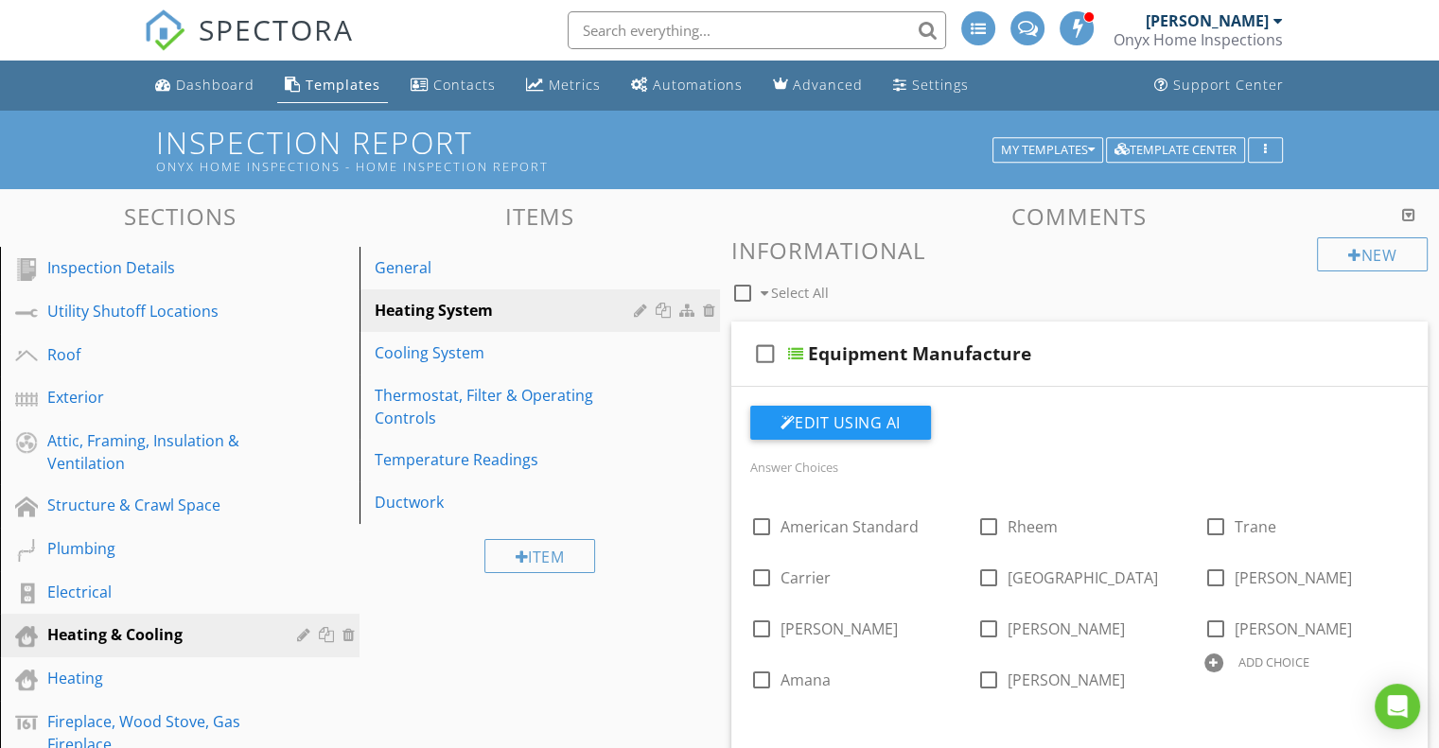
click at [1410, 209] on div at bounding box center [1408, 214] width 13 height 15
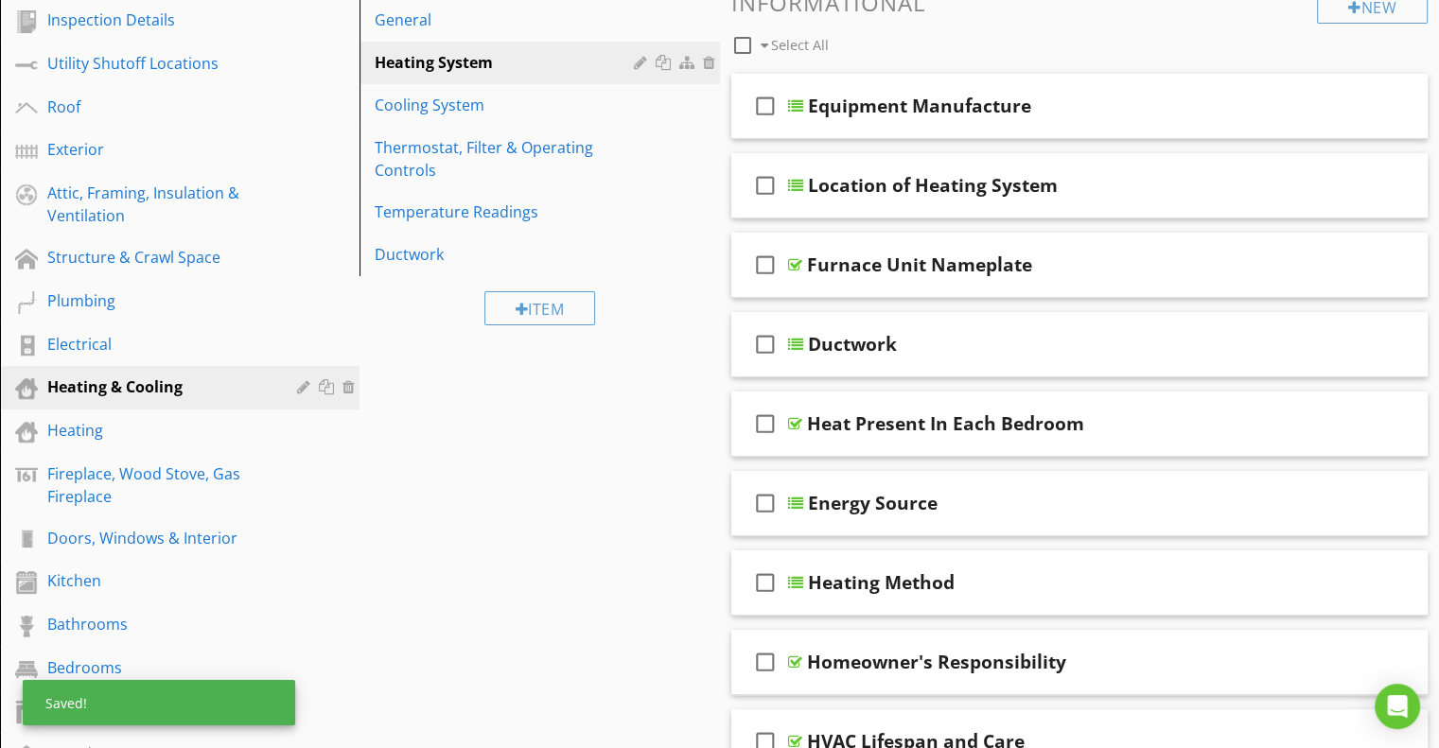
scroll to position [246, 0]
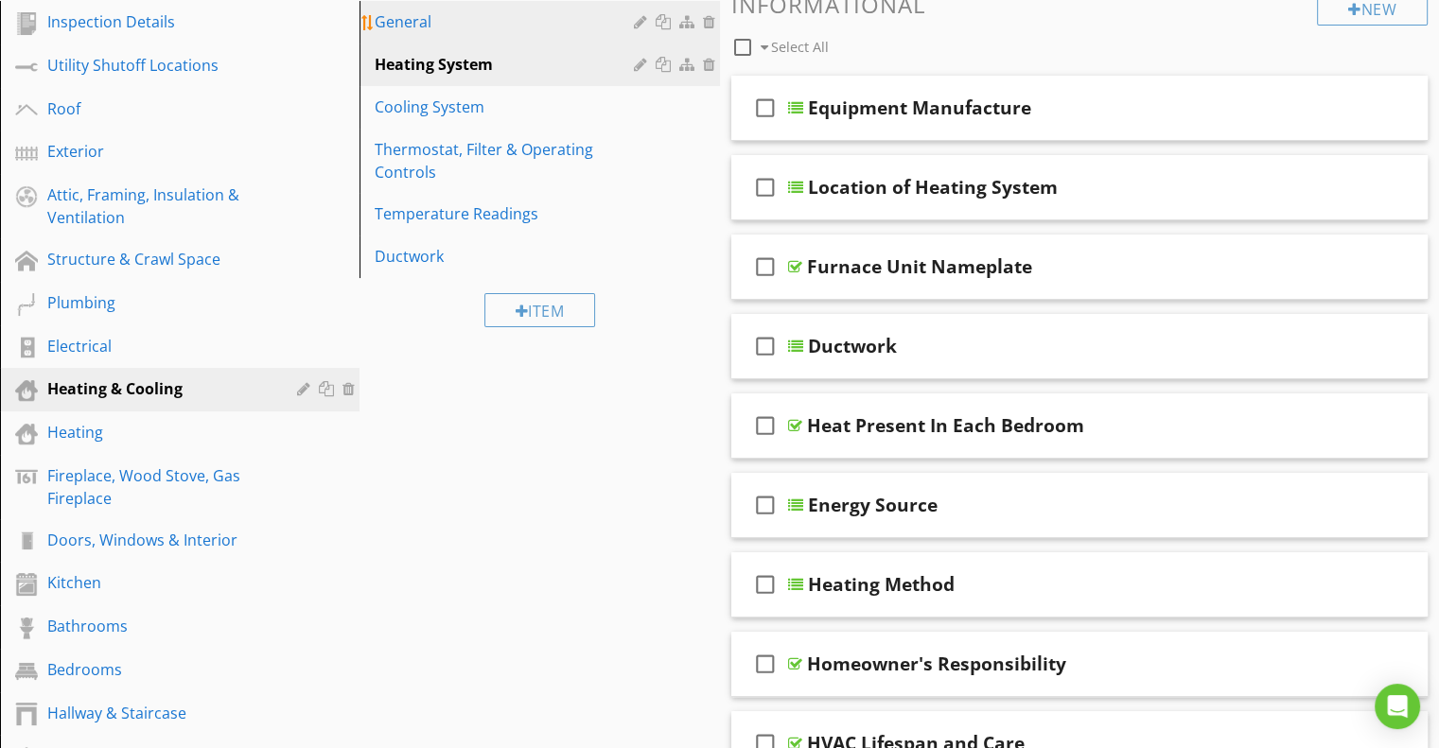
click at [475, 26] on div "General" at bounding box center [507, 21] width 264 height 23
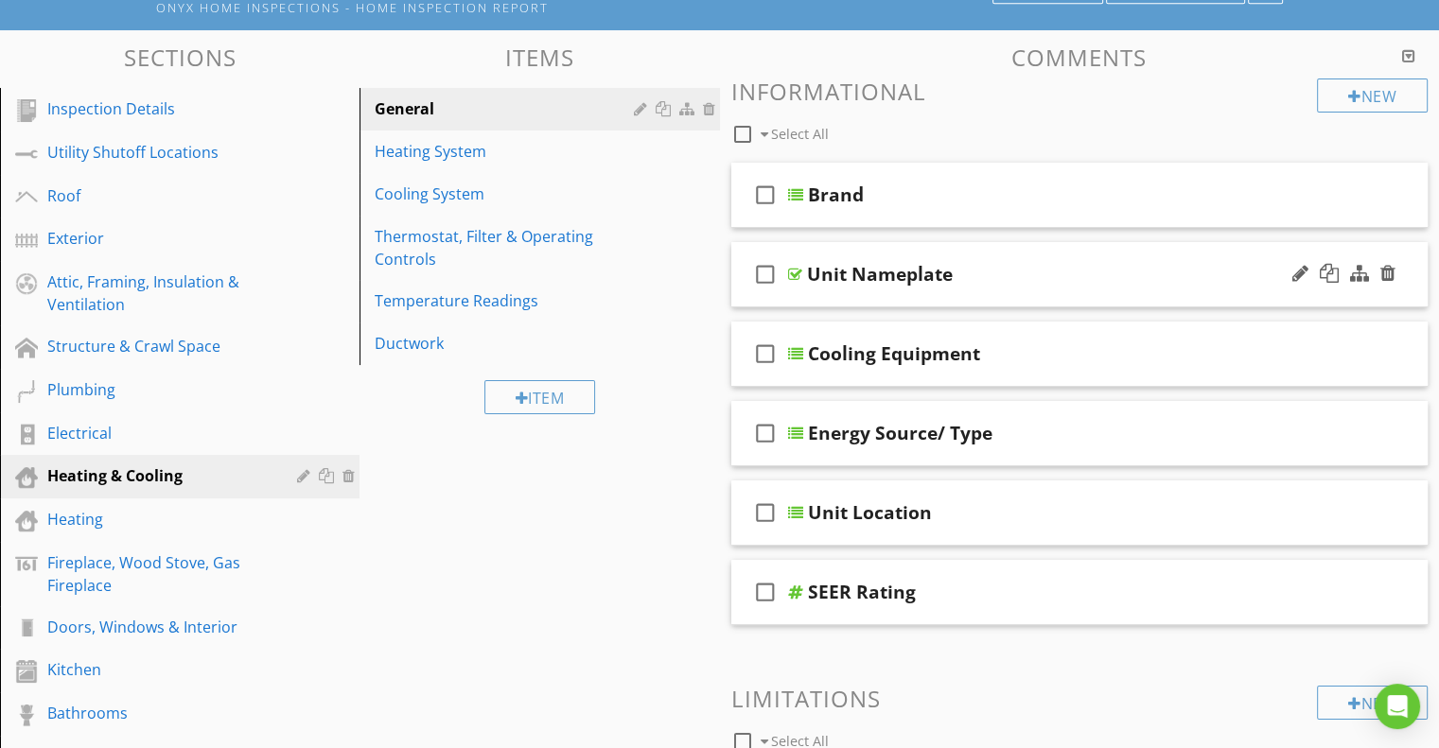
scroll to position [158, 0]
click at [744, 131] on div at bounding box center [743, 135] width 32 height 32
checkbox input "true"
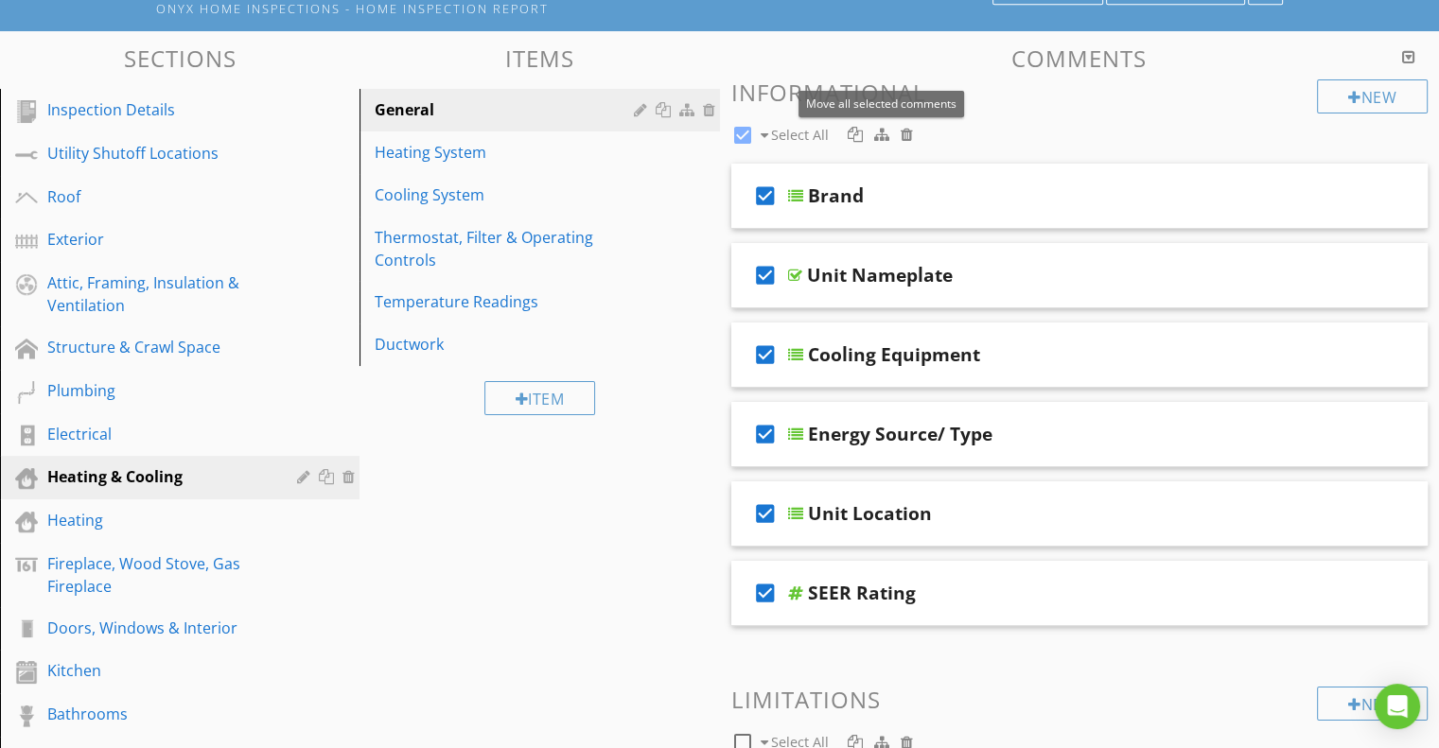
click at [883, 137] on div at bounding box center [881, 134] width 15 height 15
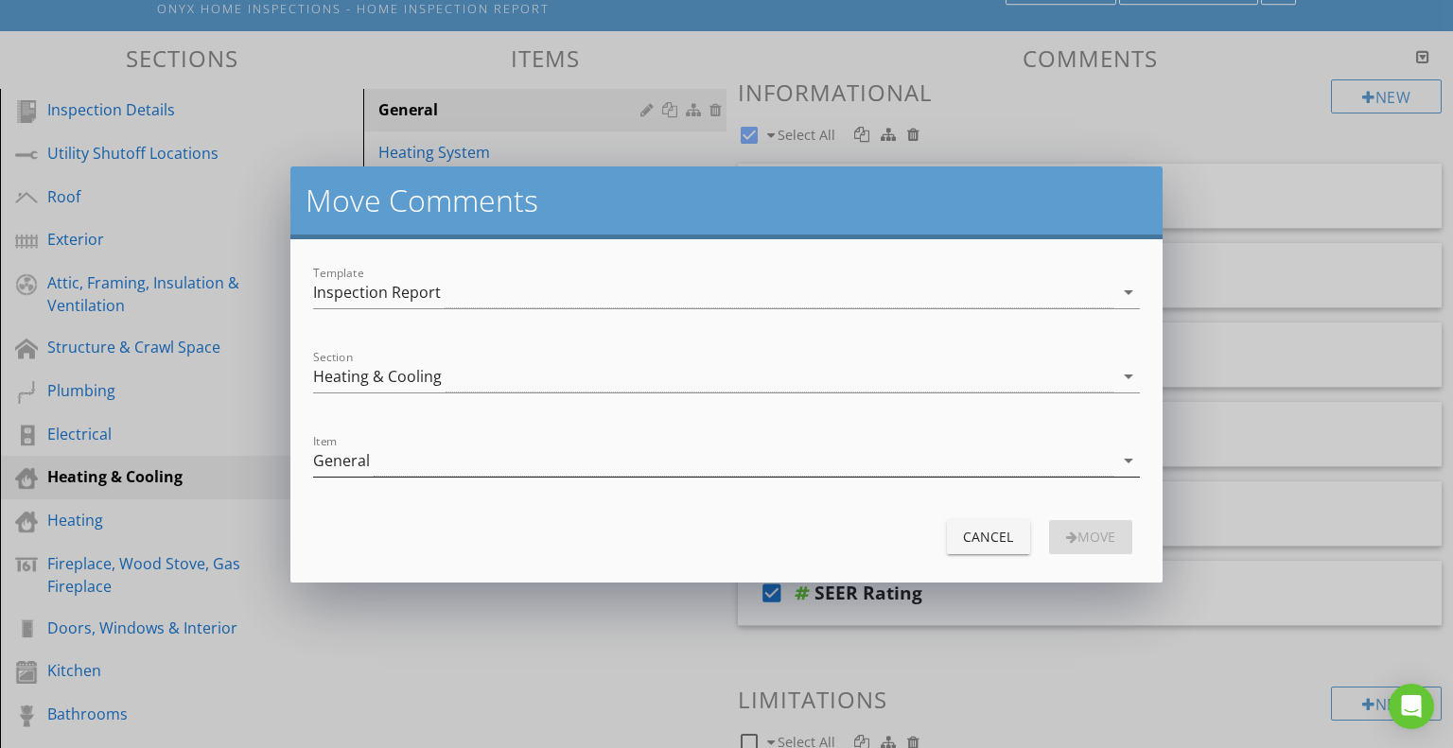
click at [609, 458] on div "General" at bounding box center [713, 461] width 800 height 31
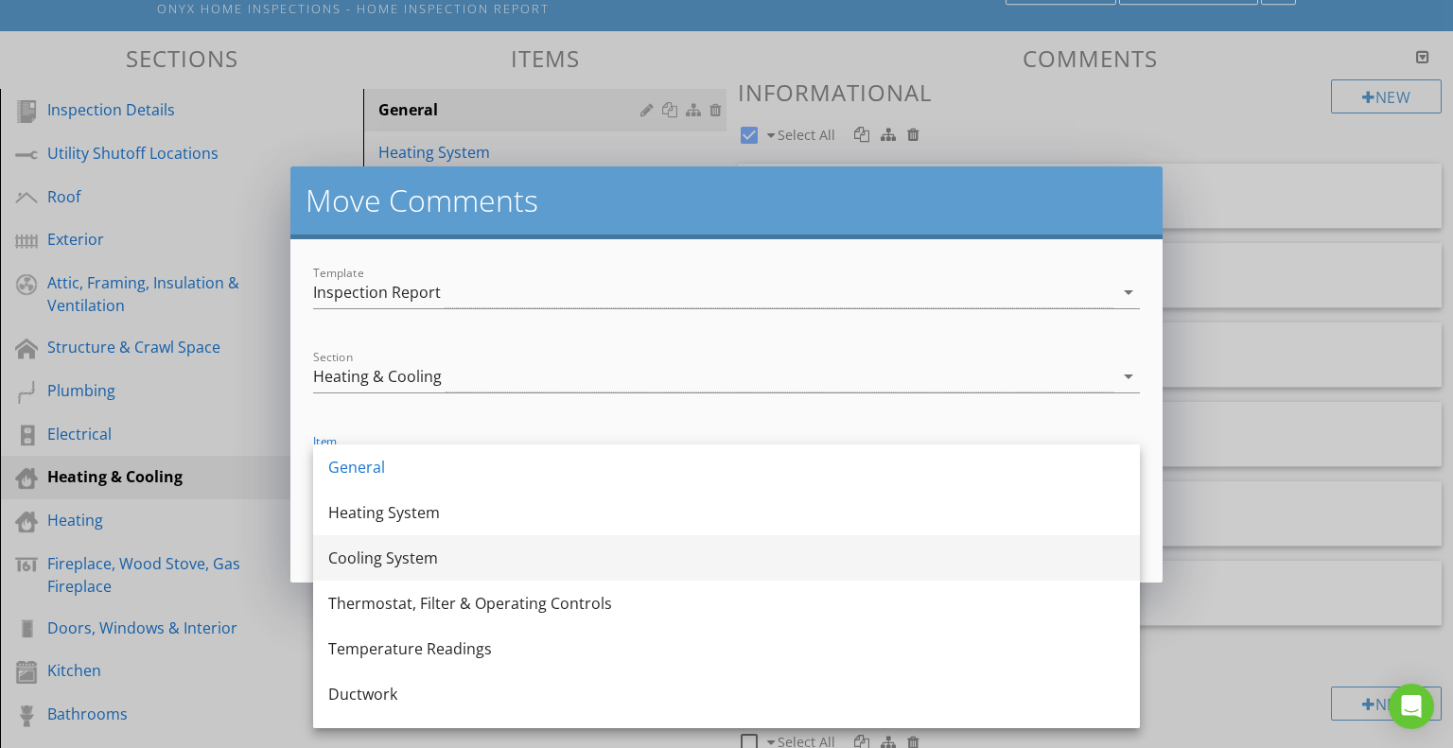
click at [446, 555] on div "Cooling System" at bounding box center [726, 558] width 797 height 23
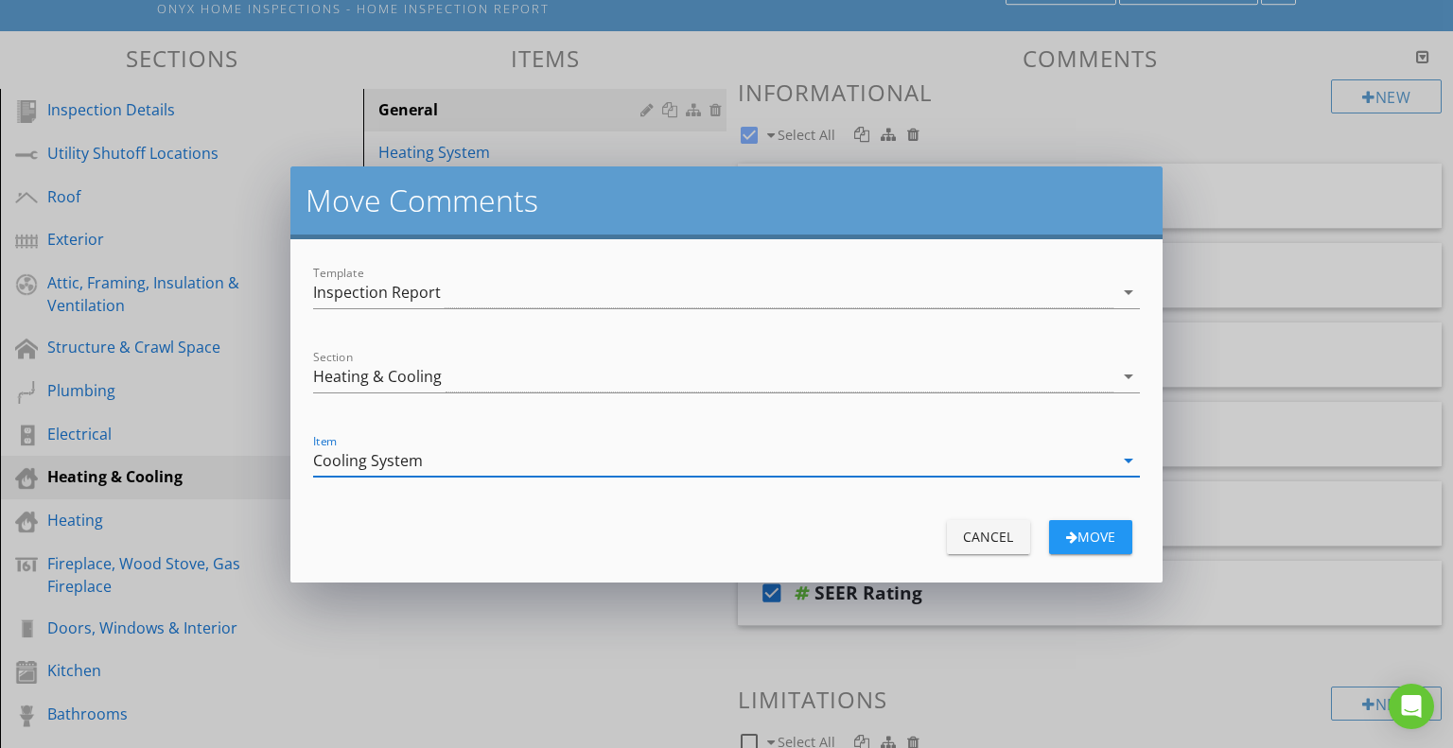
click at [1087, 532] on div "move" at bounding box center [1090, 537] width 53 height 20
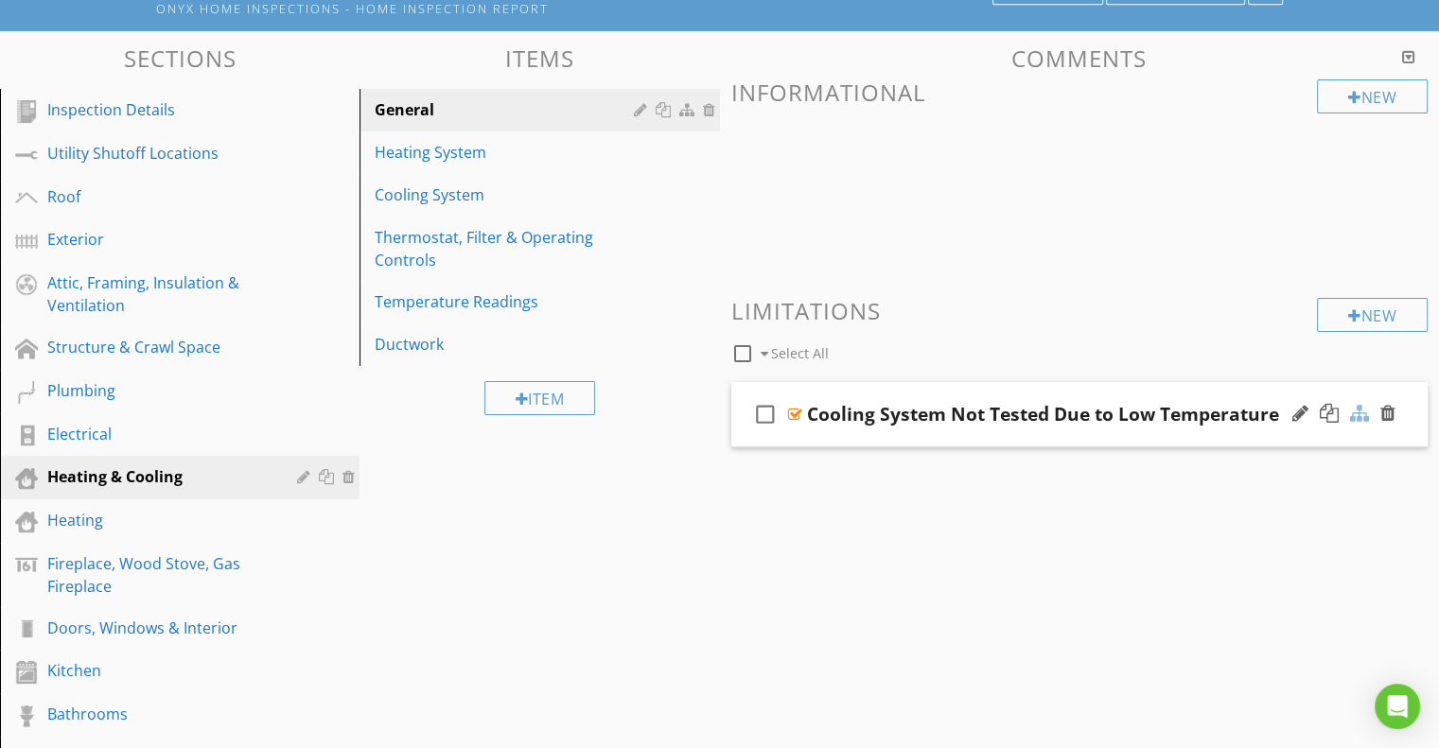
click at [1365, 419] on div at bounding box center [1359, 413] width 19 height 19
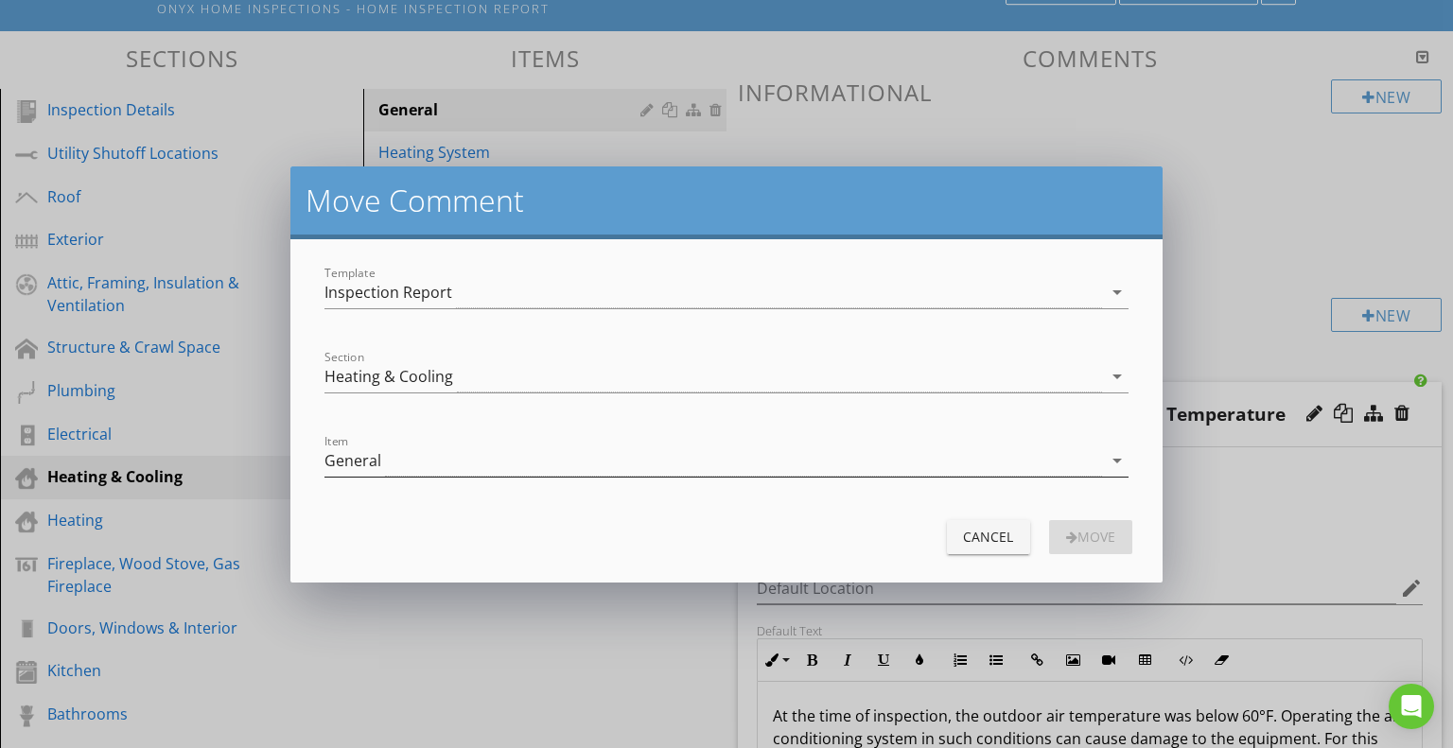
click at [692, 455] on div "General" at bounding box center [713, 461] width 778 height 31
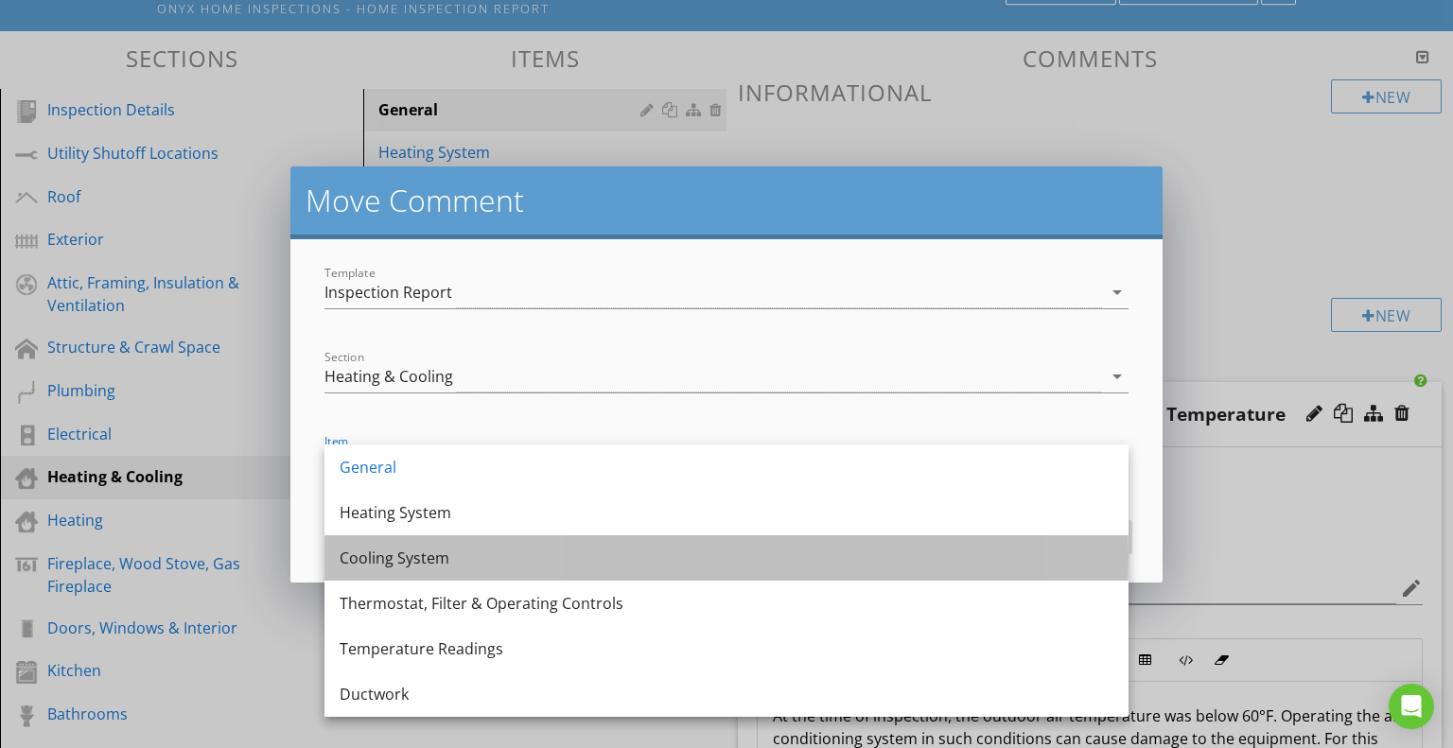
click at [454, 553] on div "Cooling System" at bounding box center [727, 558] width 774 height 23
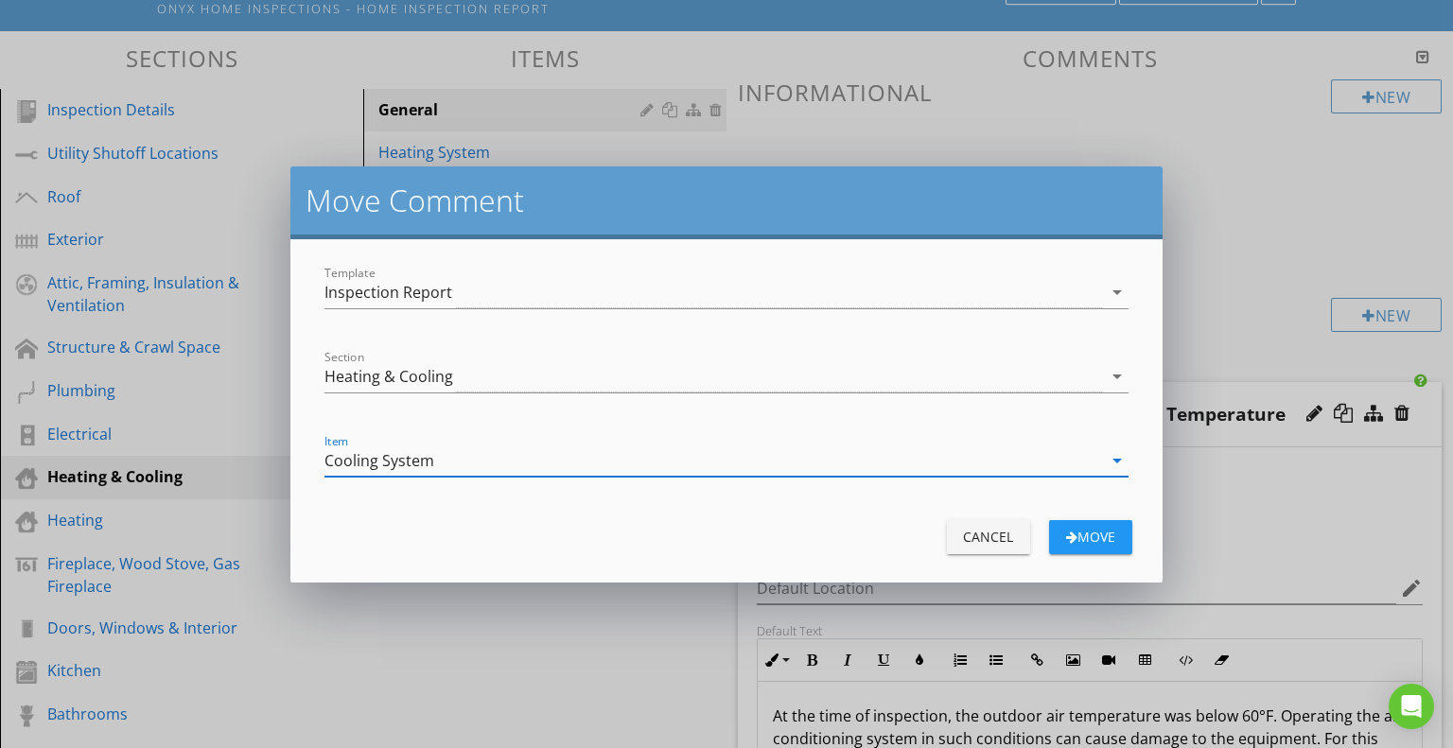
click at [1100, 535] on div "Move" at bounding box center [1090, 537] width 53 height 20
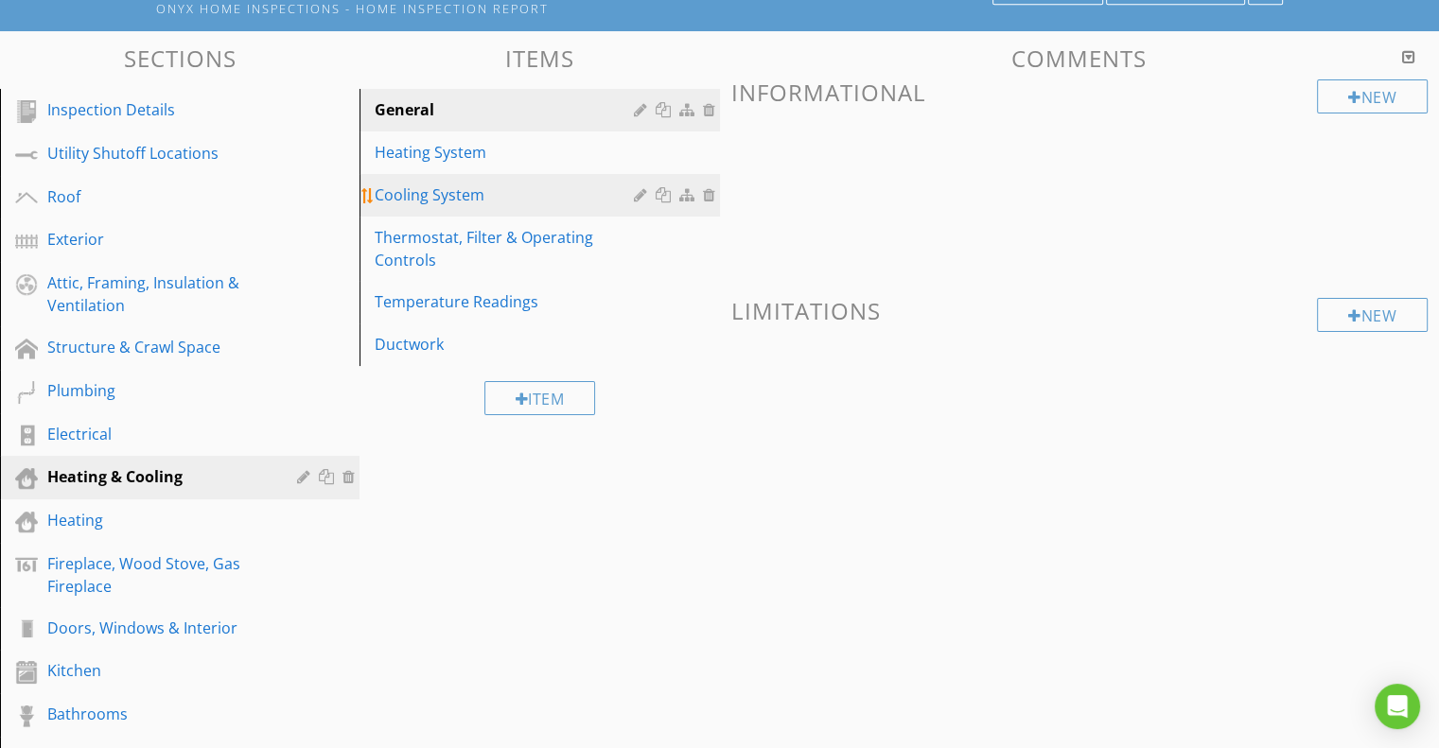
click at [437, 180] on link "Cooling System" at bounding box center [542, 195] width 354 height 42
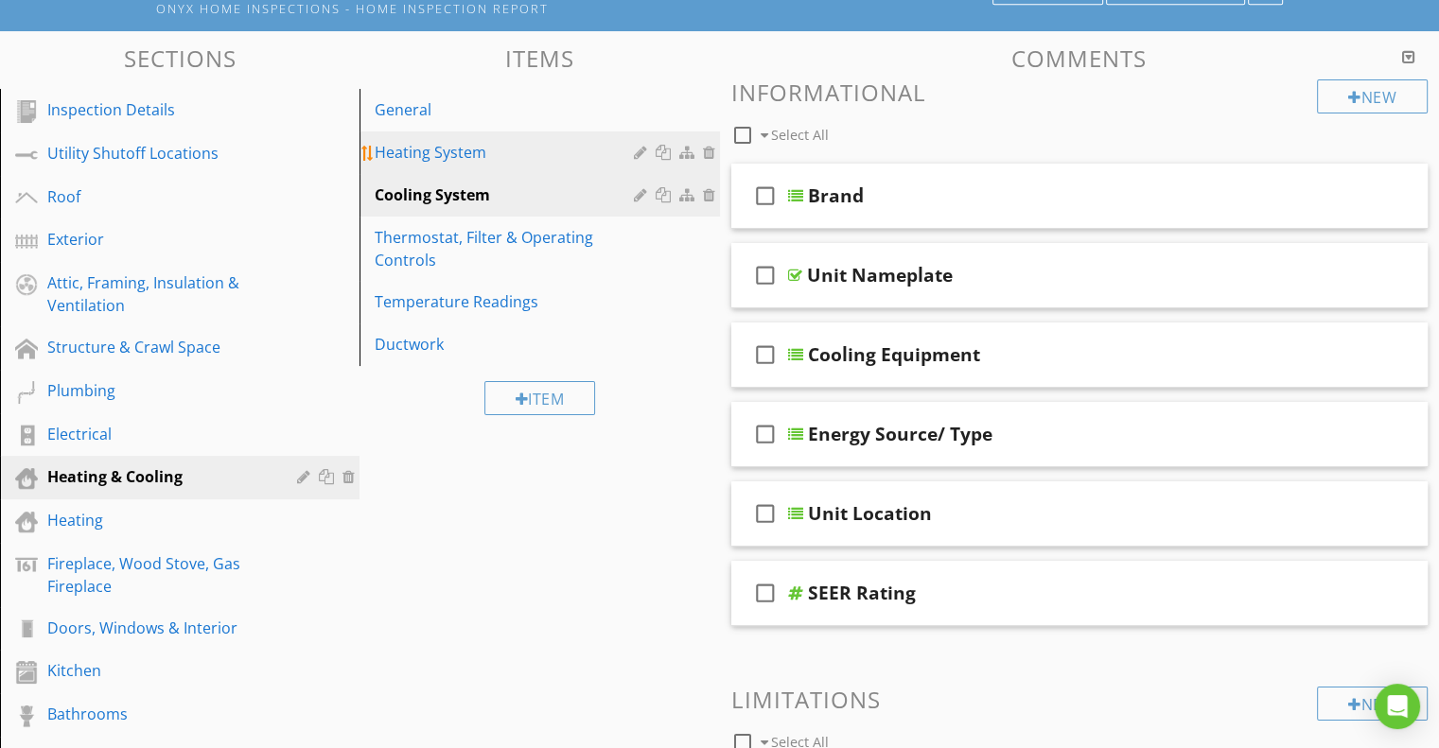
click at [462, 143] on div "Heating System" at bounding box center [507, 152] width 264 height 23
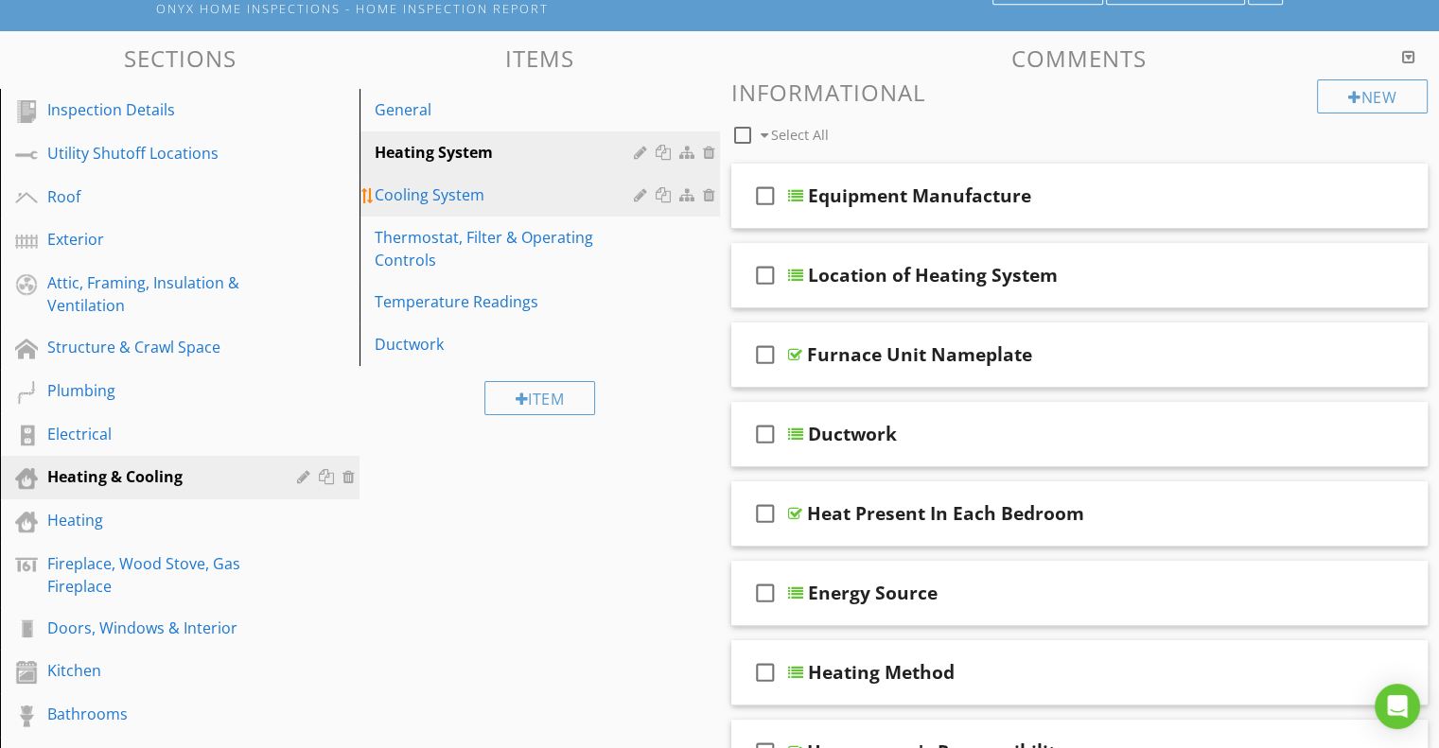
click at [456, 188] on div "Cooling System" at bounding box center [507, 195] width 264 height 23
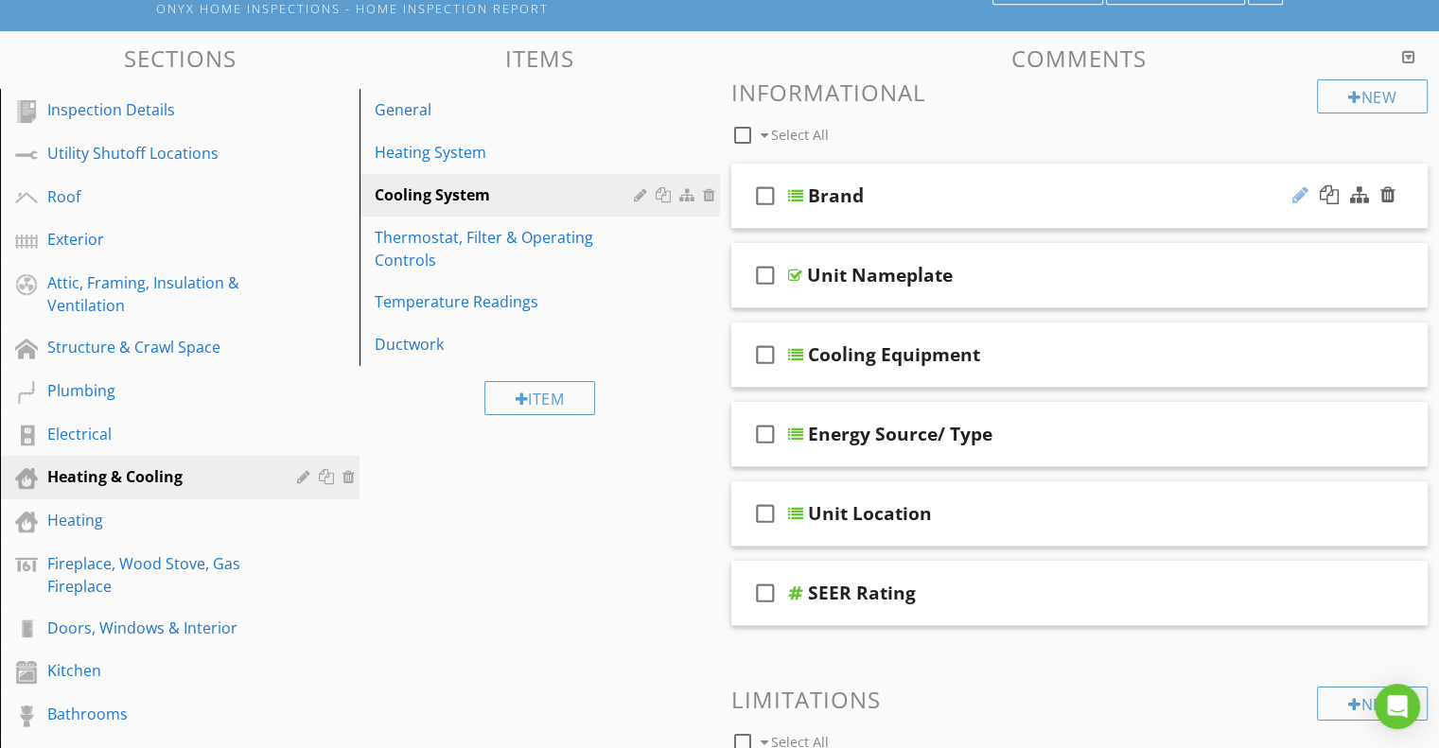
click at [1302, 188] on div at bounding box center [1300, 194] width 16 height 19
type input "B"
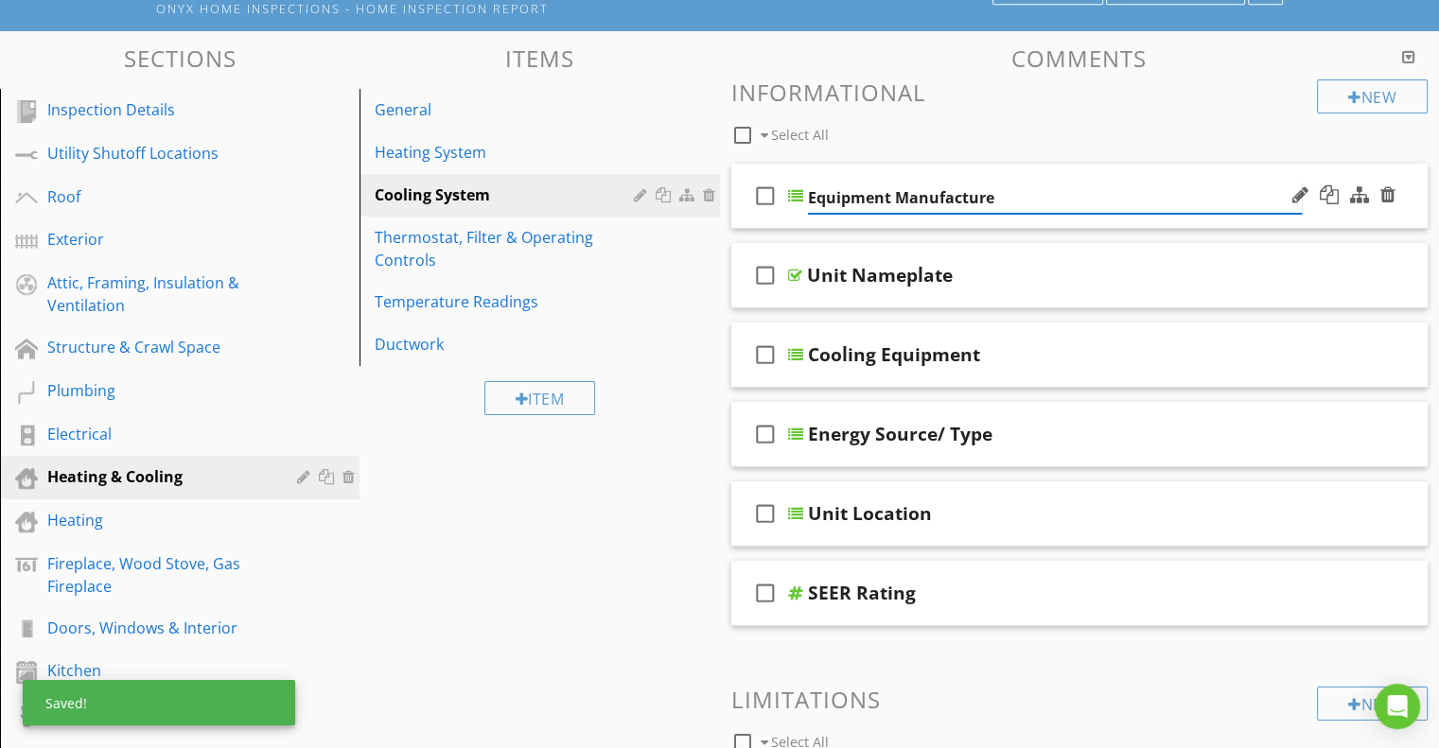
type input "Equipment Manufacture"
click at [792, 197] on div at bounding box center [795, 195] width 15 height 15
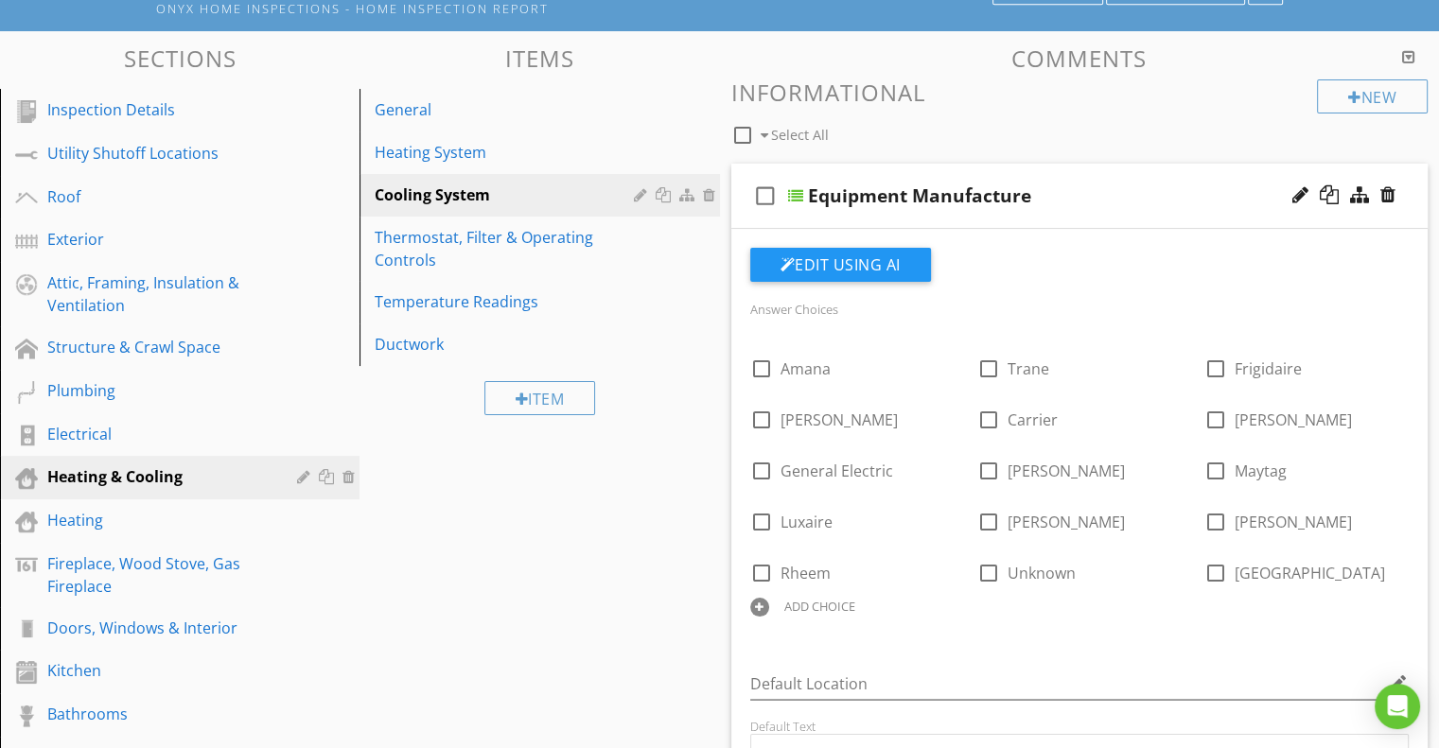
click at [792, 197] on div at bounding box center [795, 195] width 15 height 15
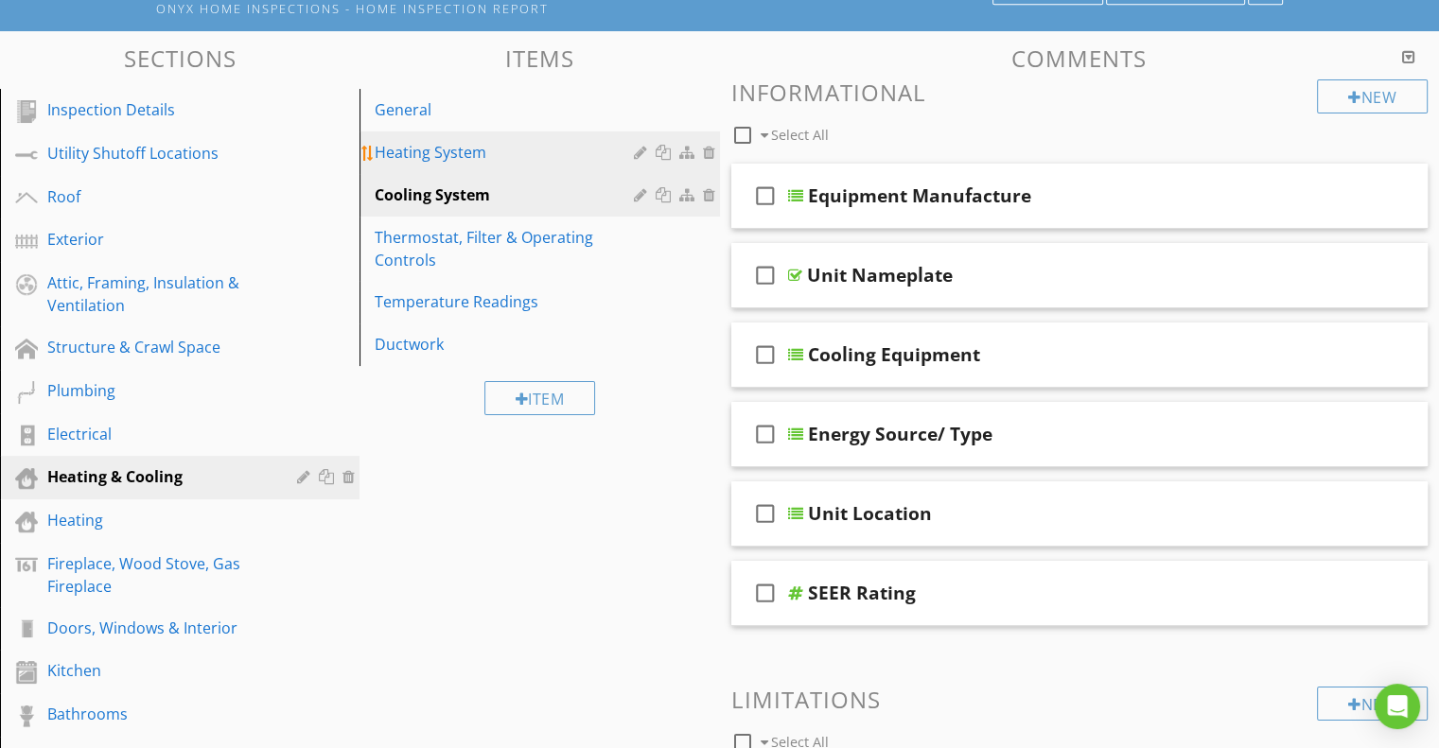
click at [434, 162] on div "Heating System" at bounding box center [507, 152] width 264 height 23
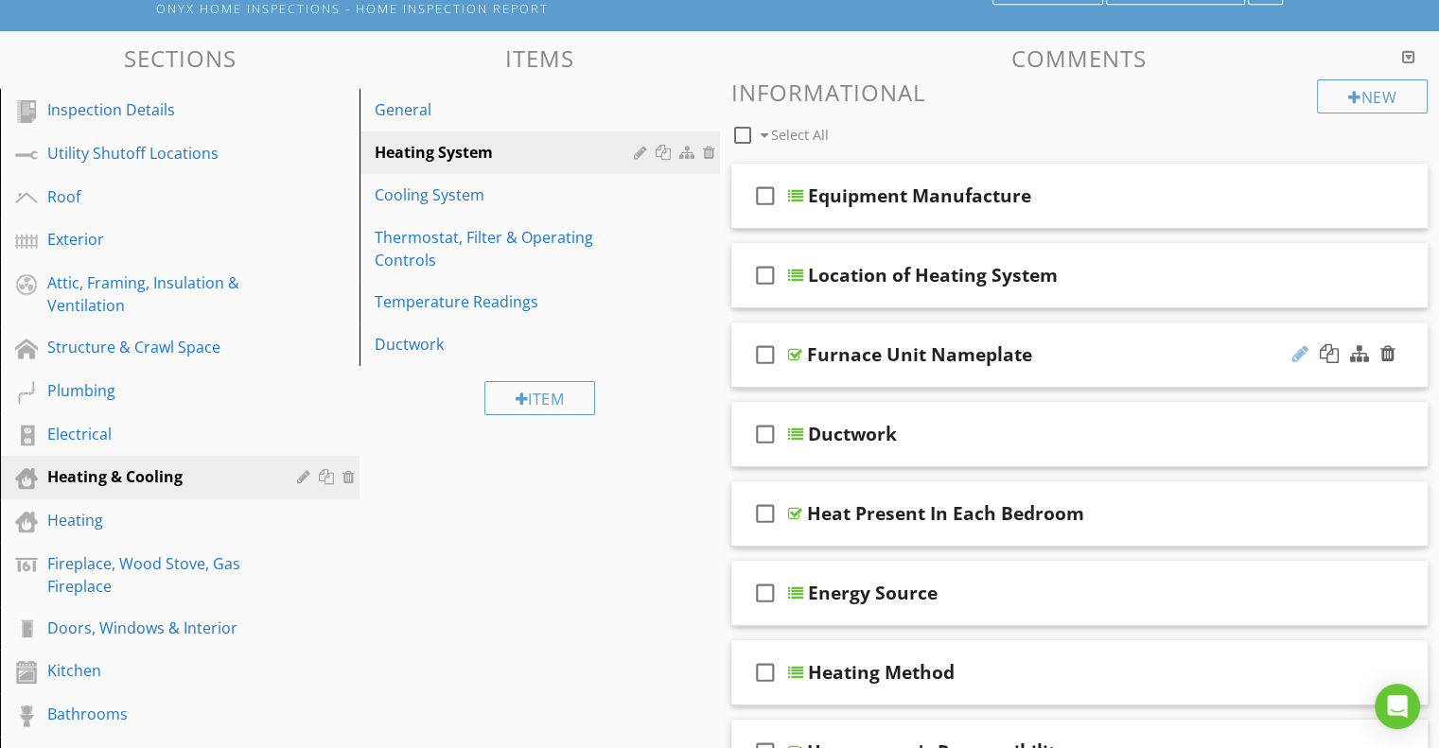
click at [1298, 355] on div at bounding box center [1300, 353] width 16 height 19
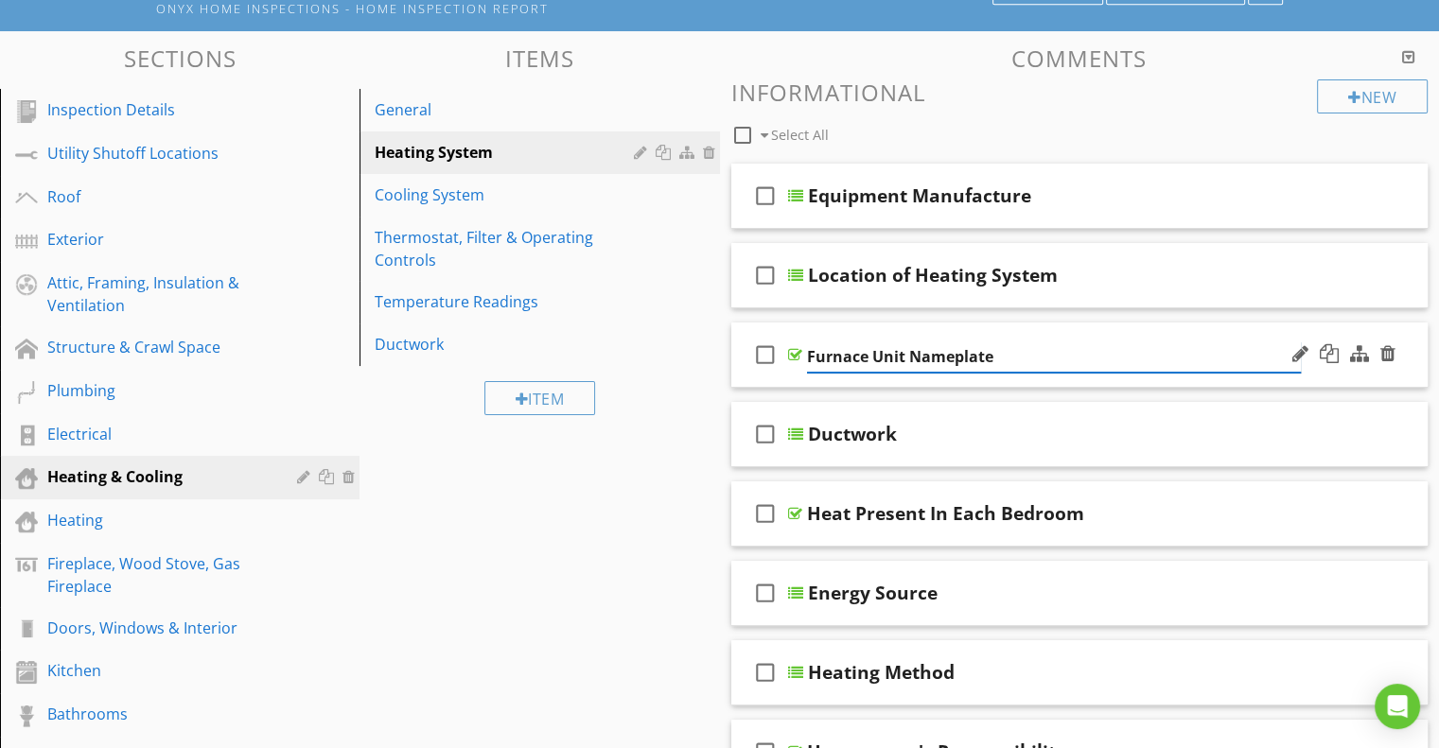
click at [864, 350] on input "Furnace Unit Nameplate" at bounding box center [1054, 356] width 494 height 31
type input "Heating Unit Nameplate"
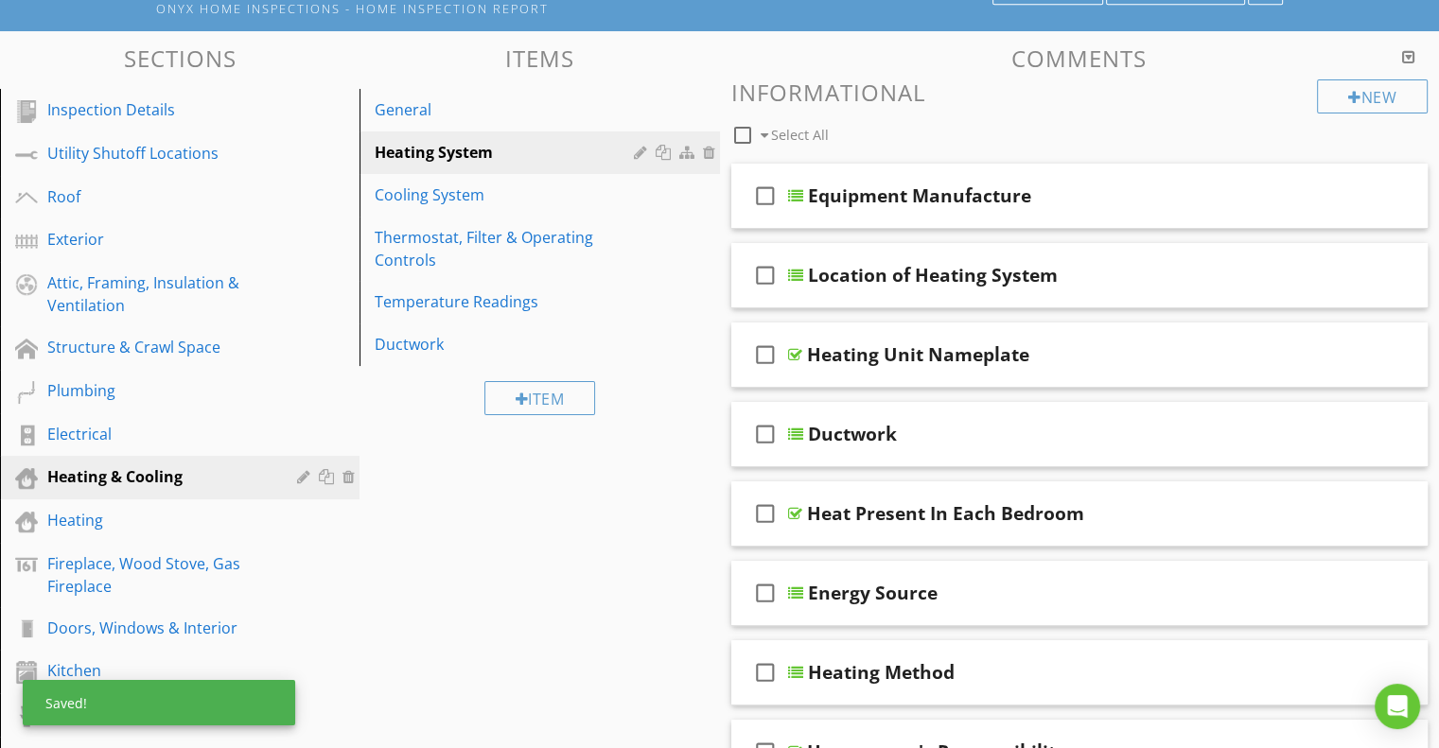
click at [675, 459] on div "Sections Inspection Details Utility Shutoff Locations Roof Exterior Attic, Fram…" at bounding box center [719, 674] width 1439 height 1286
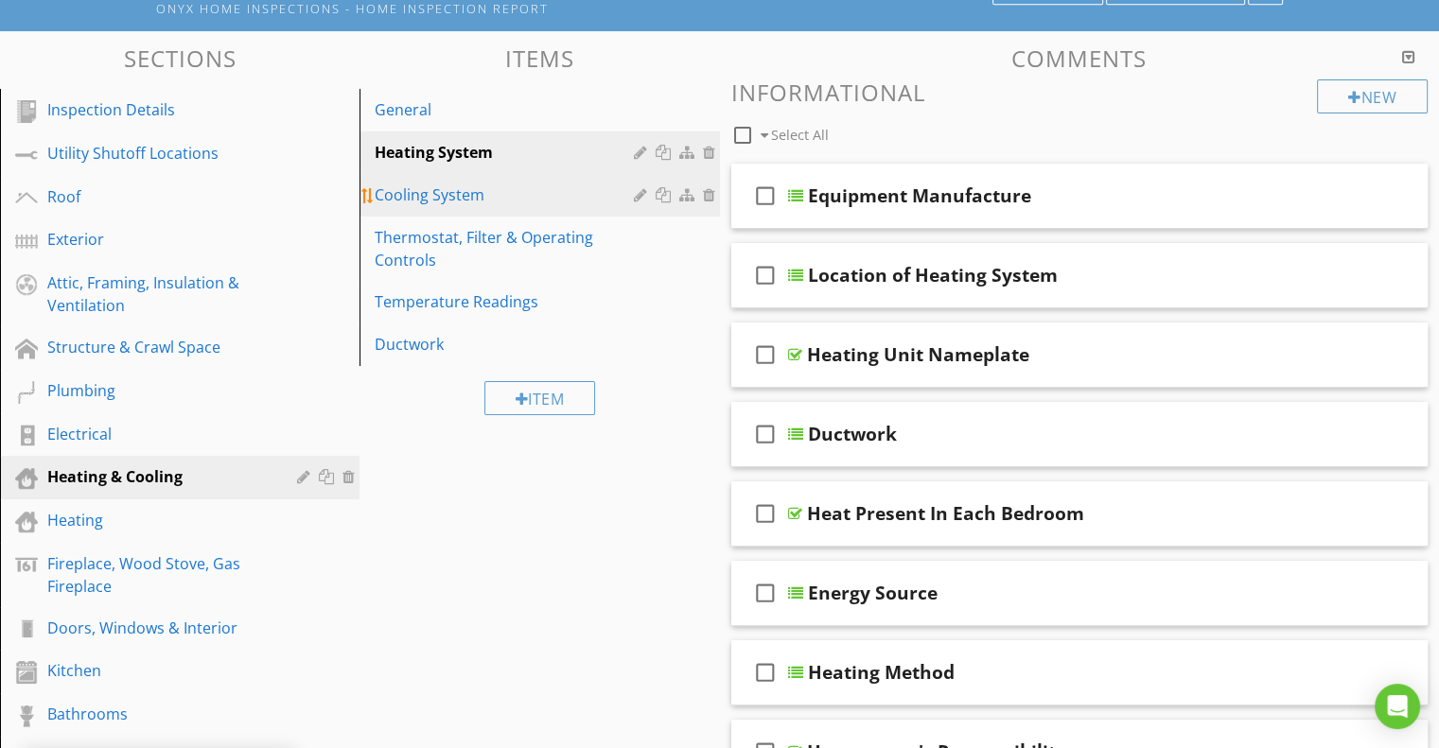
click at [465, 193] on div "Cooling System" at bounding box center [507, 195] width 264 height 23
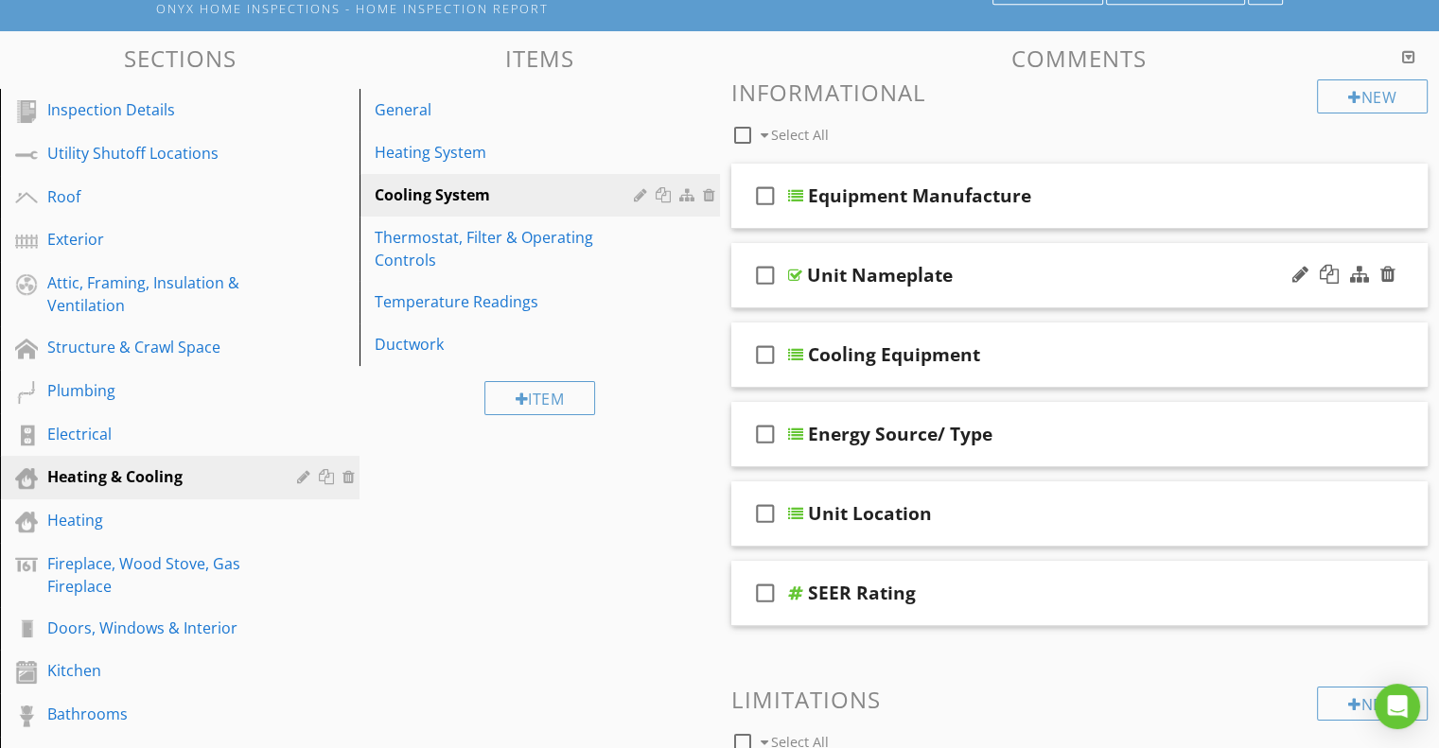
click at [810, 270] on div "Unit Nameplate" at bounding box center [880, 275] width 146 height 23
click at [807, 270] on input "Unit Nameplate" at bounding box center [1054, 277] width 494 height 31
type input "Cooling Unit Nameplate"
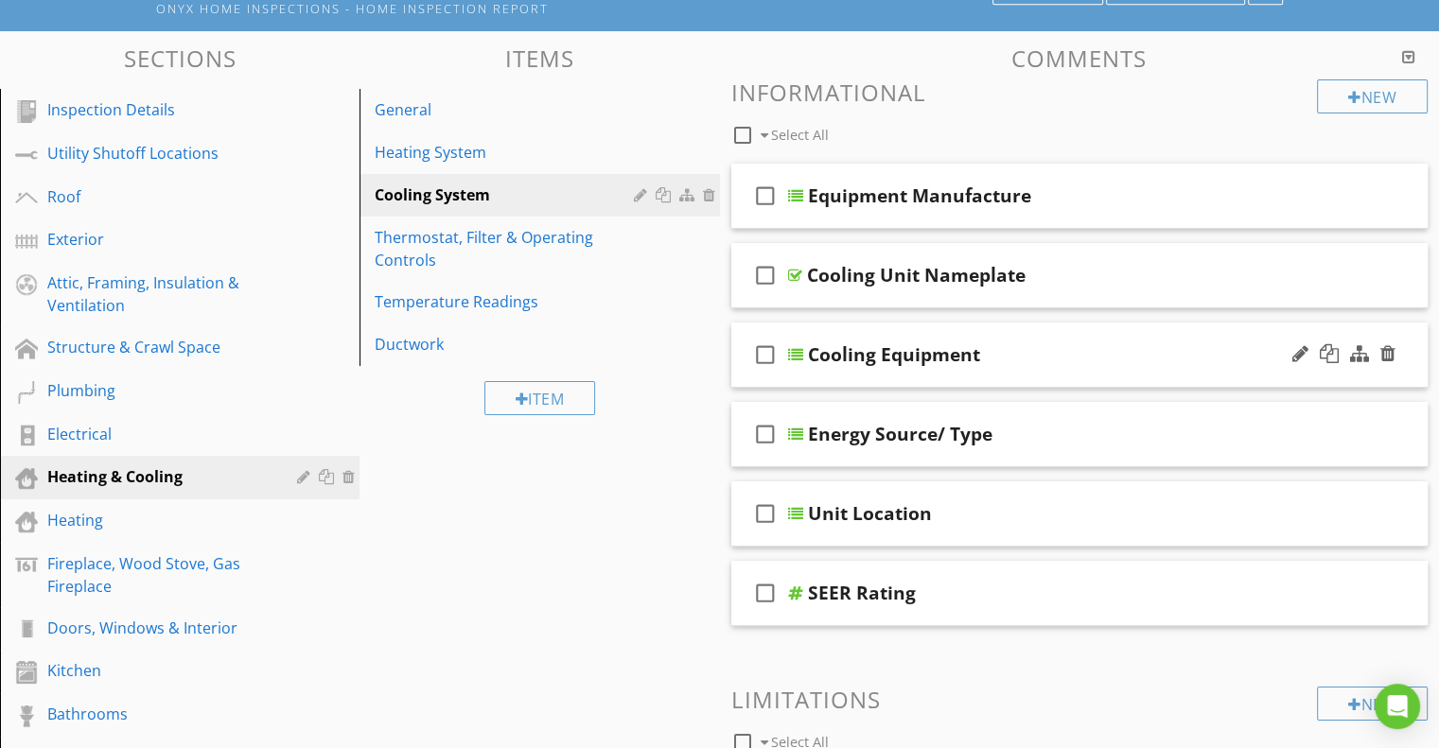
click at [794, 347] on div at bounding box center [795, 354] width 15 height 15
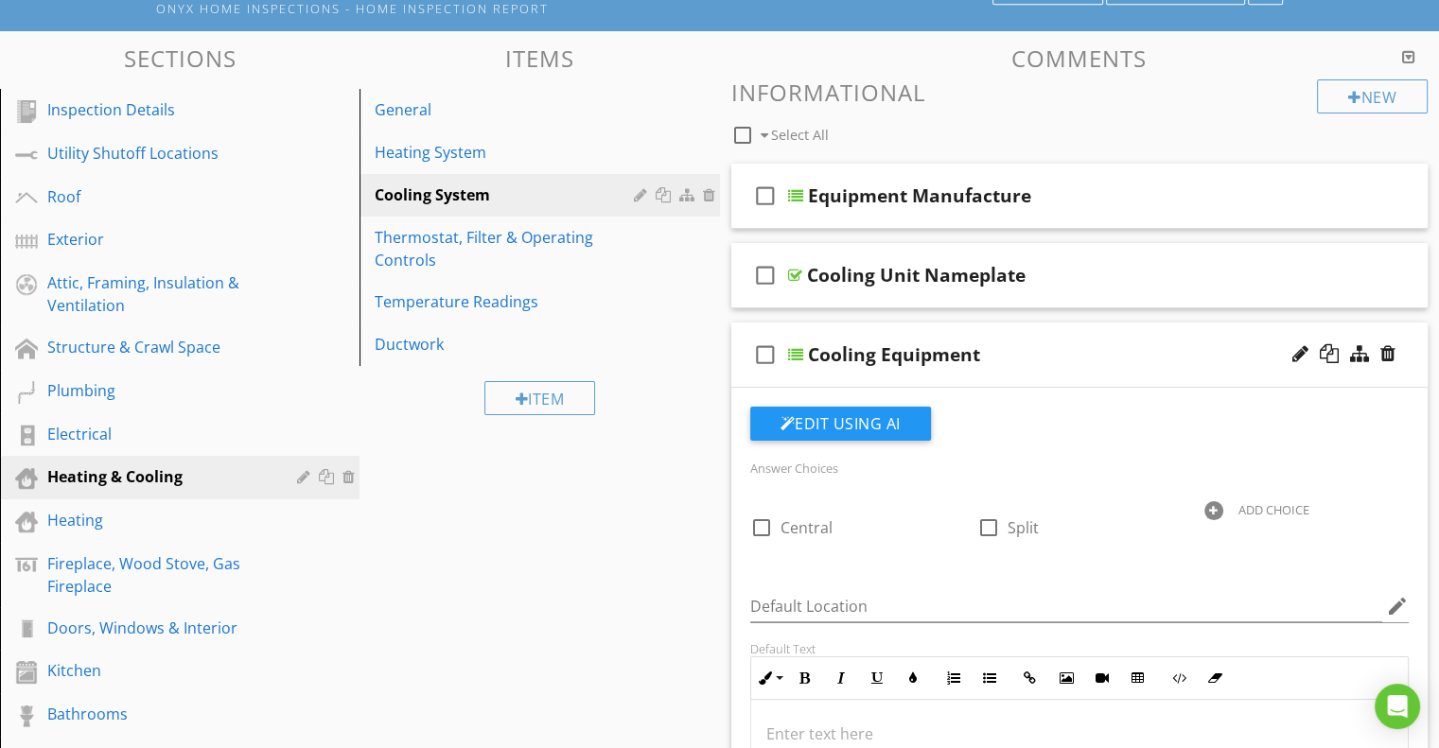
click at [794, 347] on div at bounding box center [795, 354] width 15 height 15
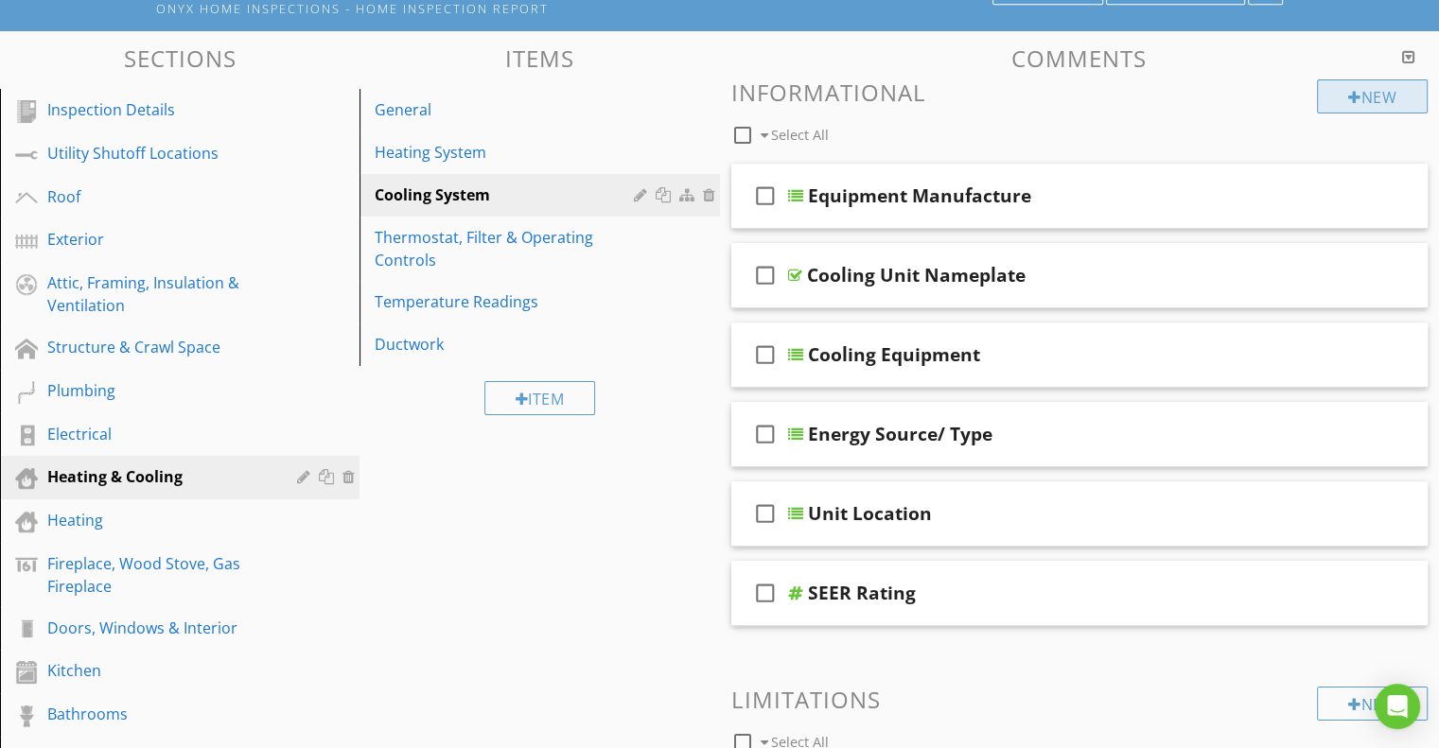
click at [1362, 108] on div "New" at bounding box center [1372, 96] width 111 height 34
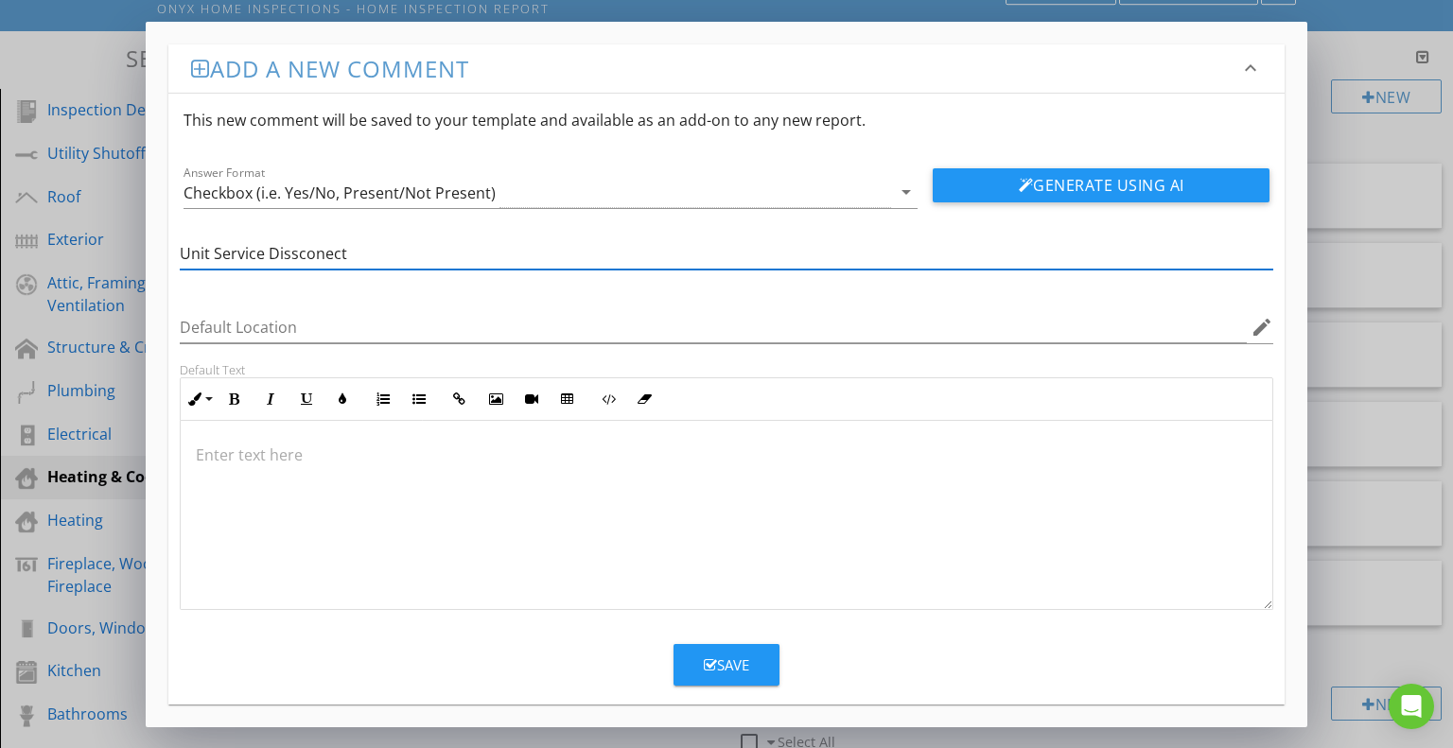
click at [314, 253] on input "Unit Service Dissconect" at bounding box center [727, 253] width 1094 height 31
type input "Unit Service Disconnect"
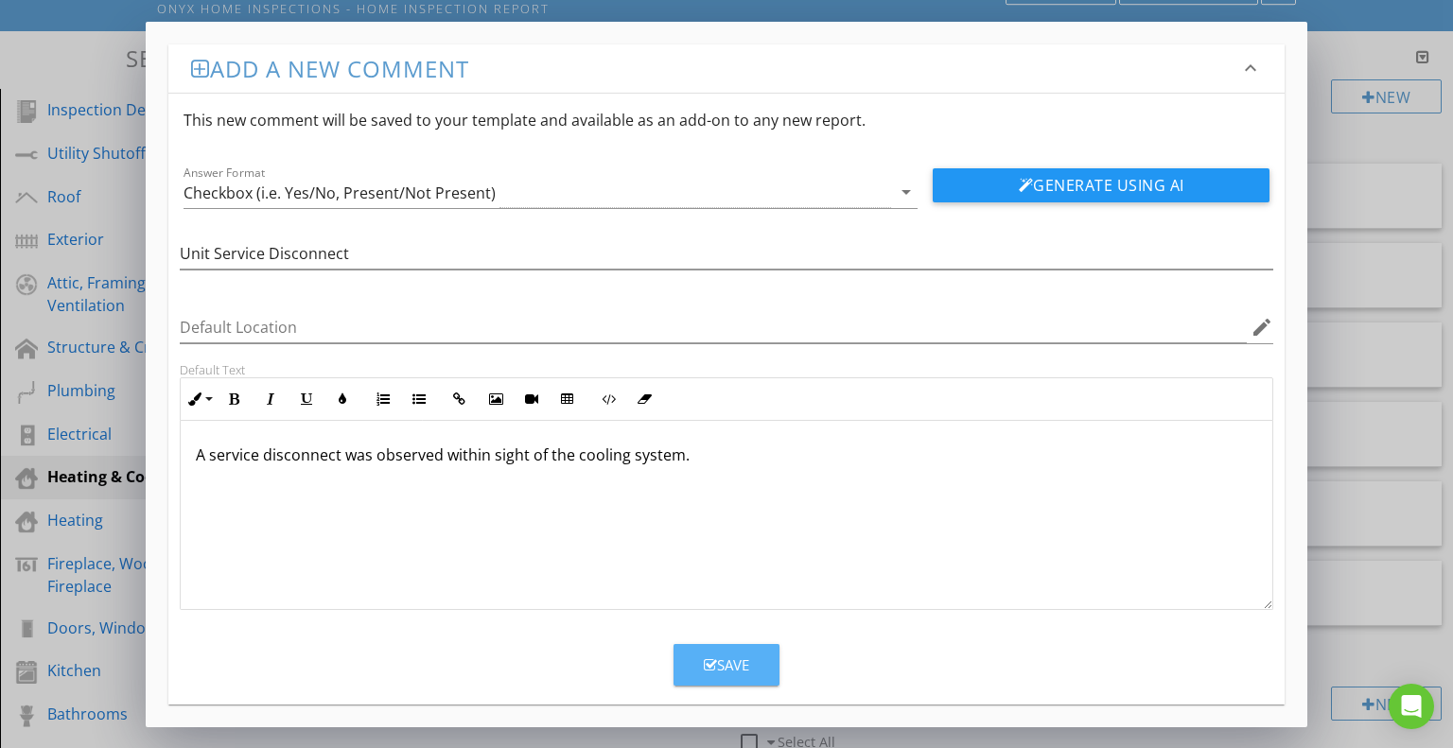
click at [744, 671] on div "Save" at bounding box center [726, 666] width 45 height 22
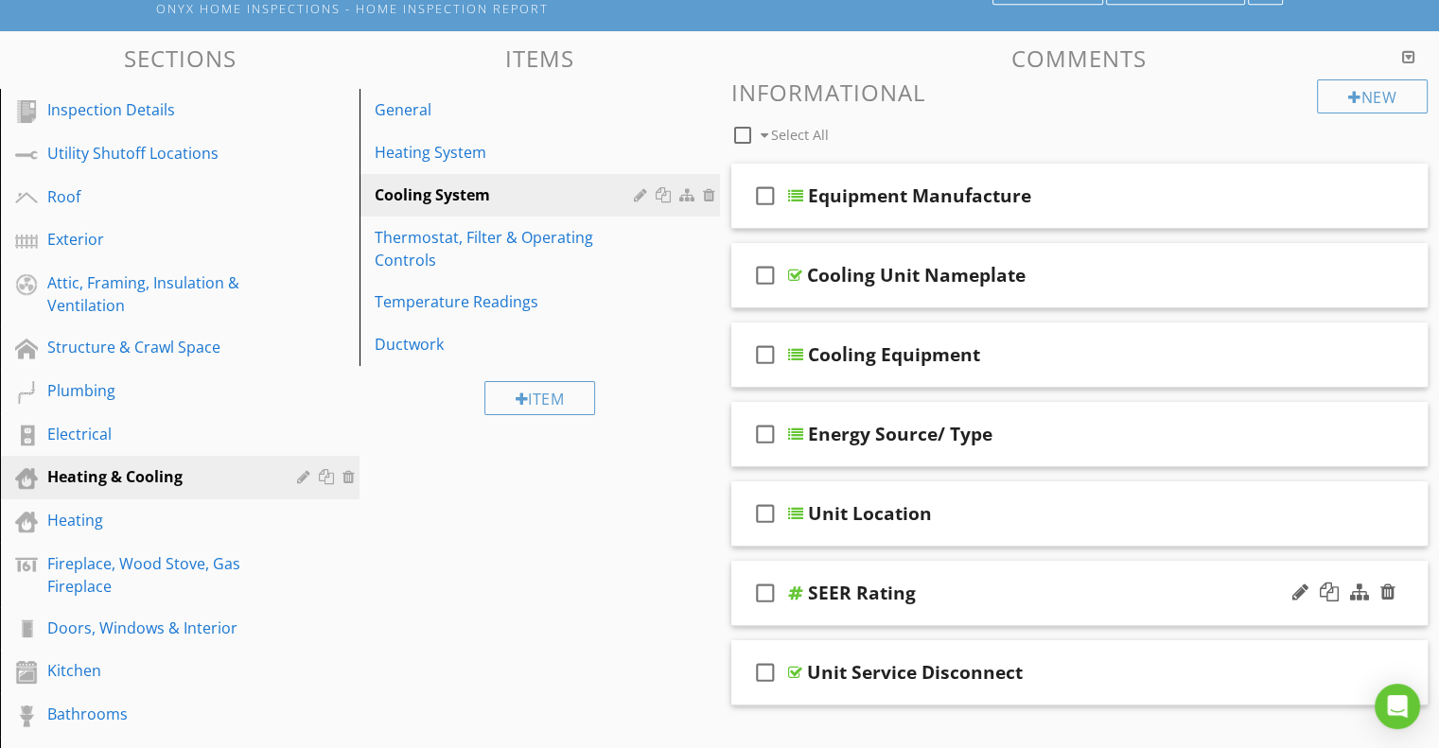
click at [1378, 582] on div at bounding box center [1343, 592] width 111 height 45
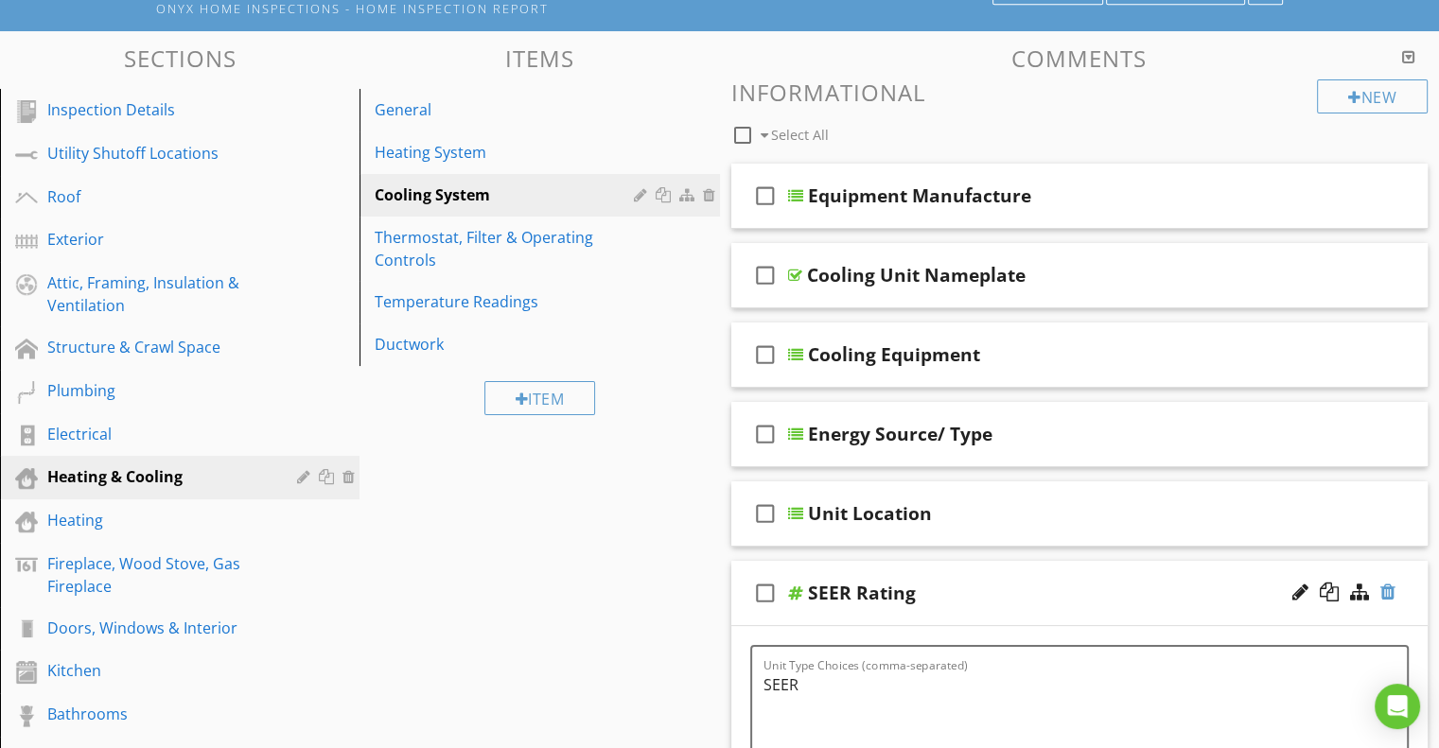
click at [1390, 587] on div at bounding box center [1387, 592] width 15 height 19
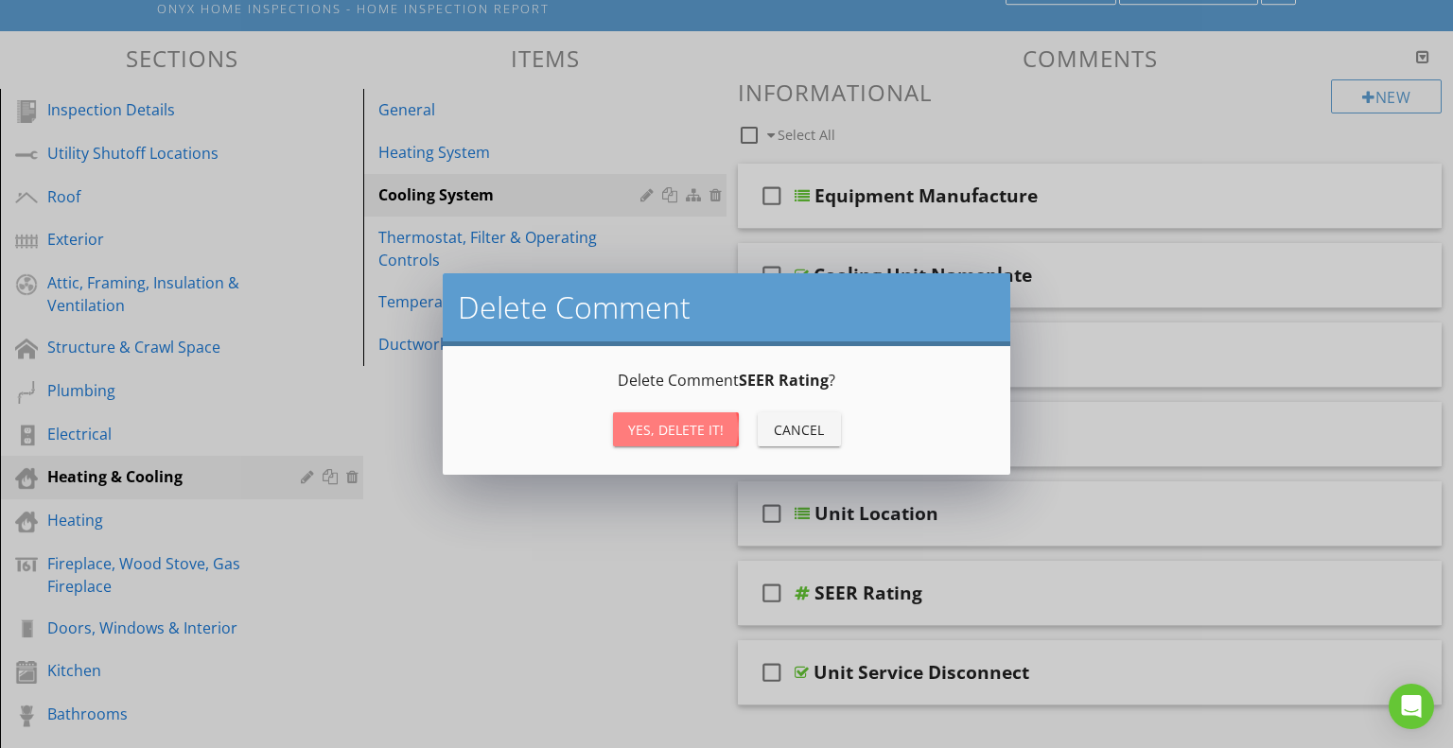
click at [685, 423] on div "Yes, Delete it!" at bounding box center [676, 430] width 96 height 20
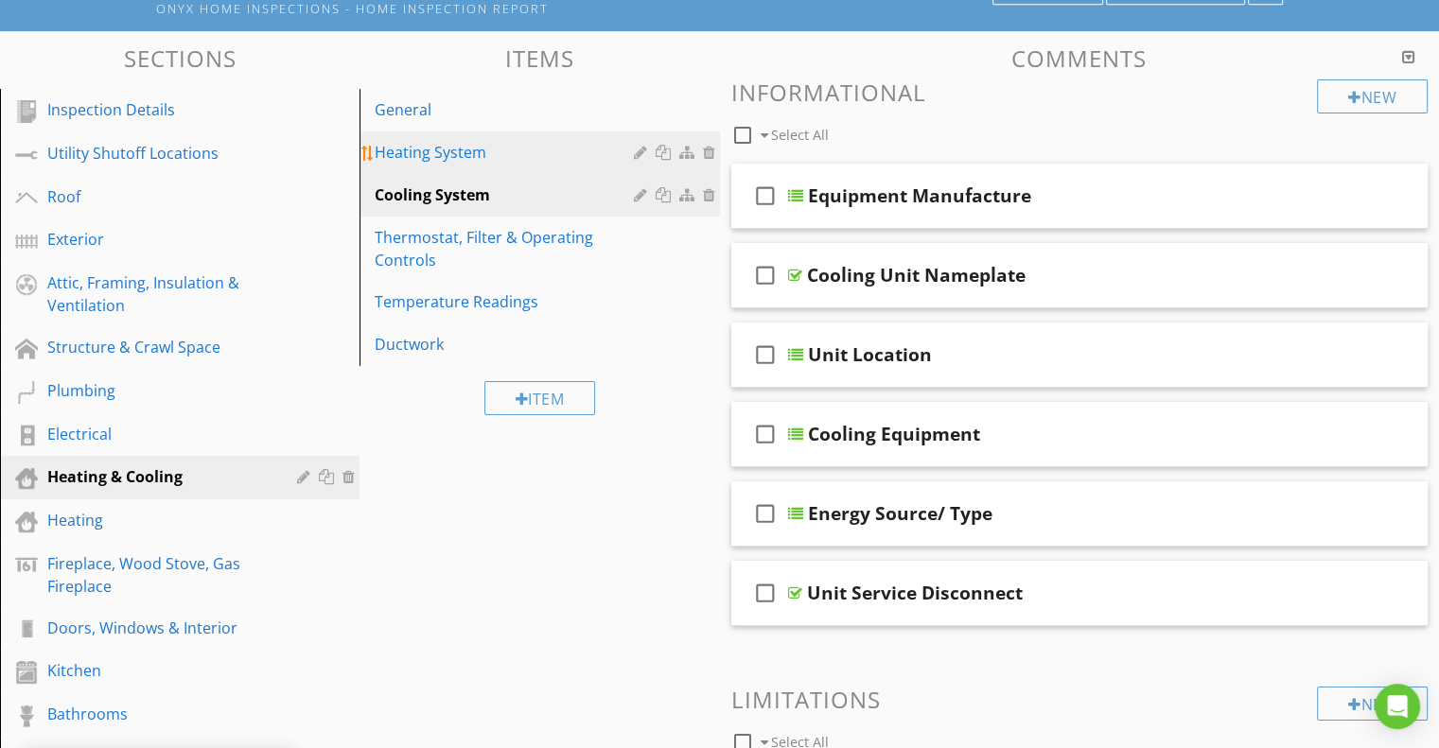
click at [470, 155] on div "Heating System" at bounding box center [507, 152] width 264 height 23
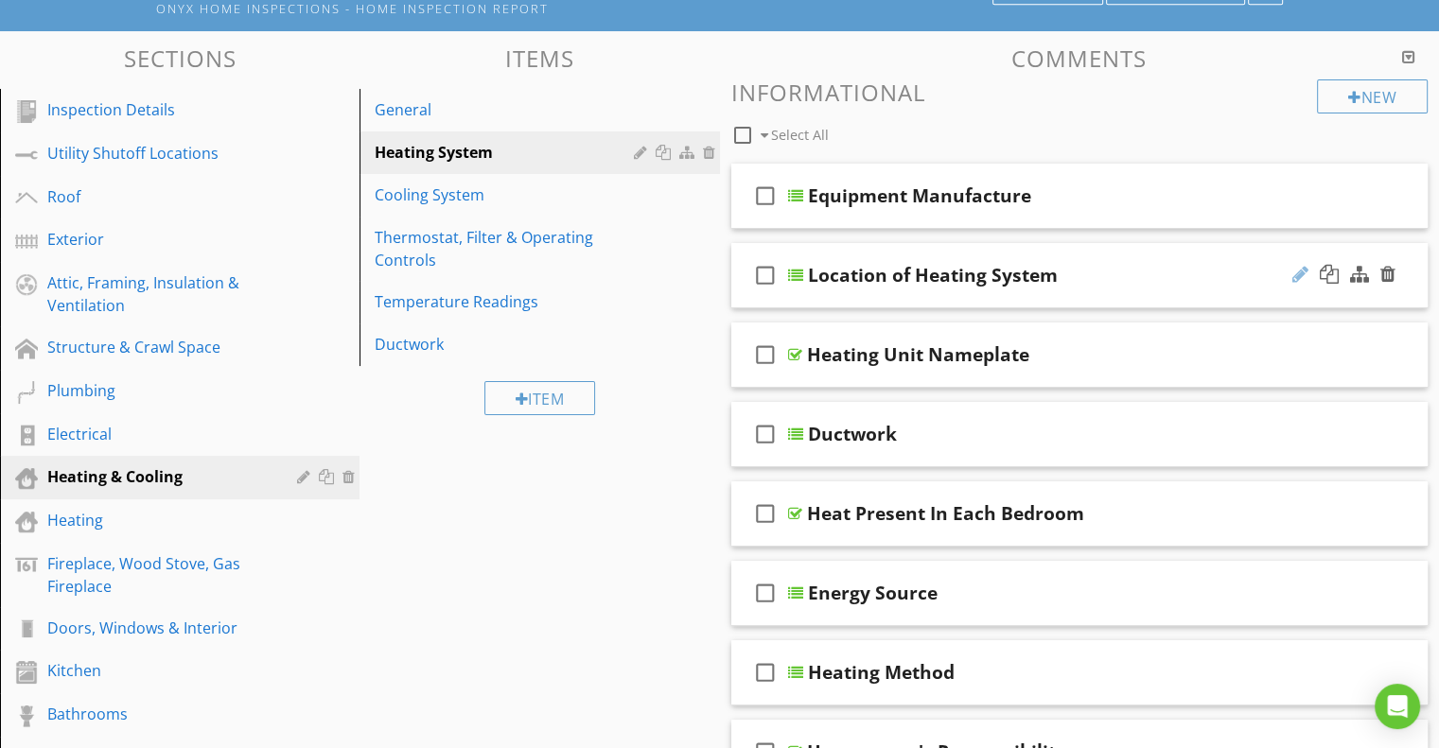
click at [1303, 265] on div at bounding box center [1300, 274] width 16 height 19
click at [901, 275] on input "Location of Heating System" at bounding box center [1055, 277] width 494 height 31
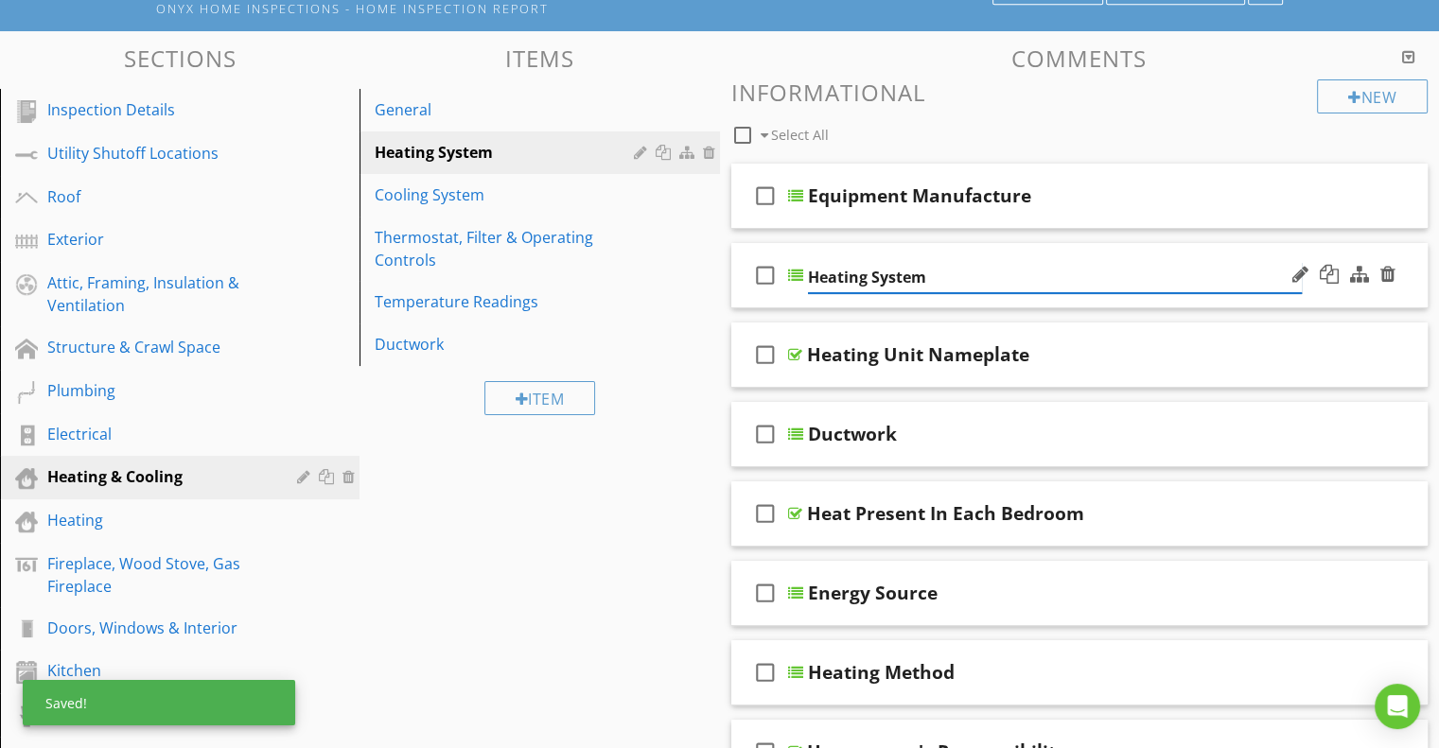
click at [927, 276] on input "Heating System" at bounding box center [1055, 277] width 494 height 31
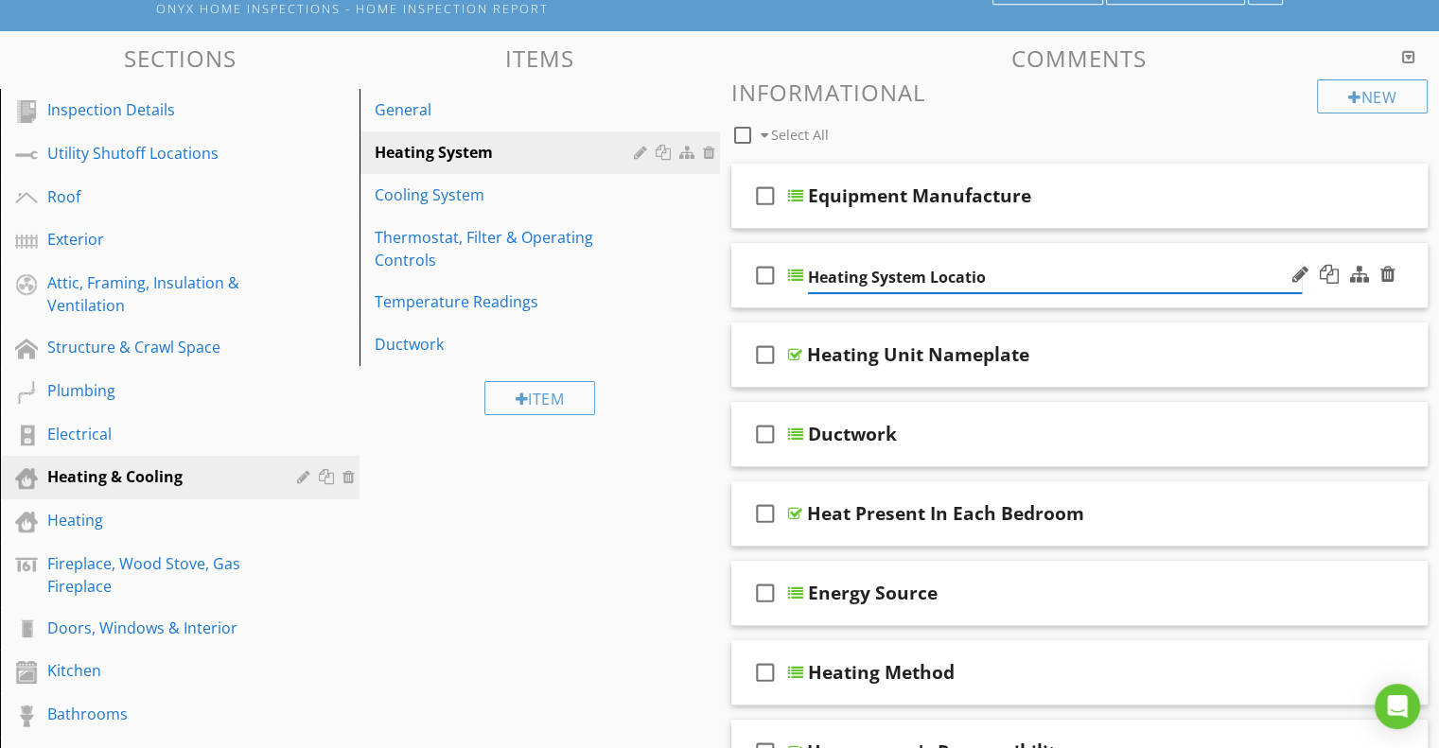
type input "Heating System Location"
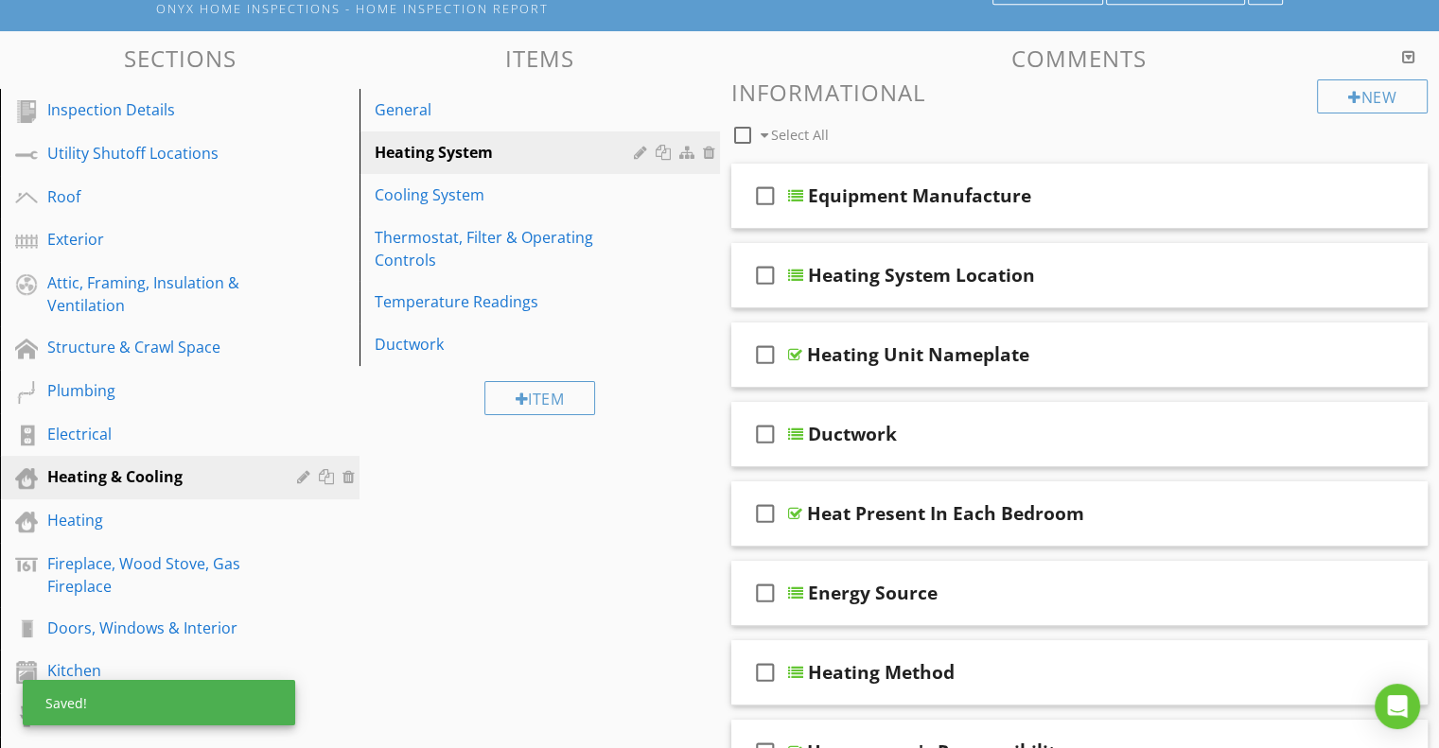
click at [694, 470] on div "Sections Inspection Details Utility Shutoff Locations Roof Exterior Attic, Fram…" at bounding box center [719, 674] width 1439 height 1286
click at [498, 196] on div "Cooling System" at bounding box center [507, 195] width 264 height 23
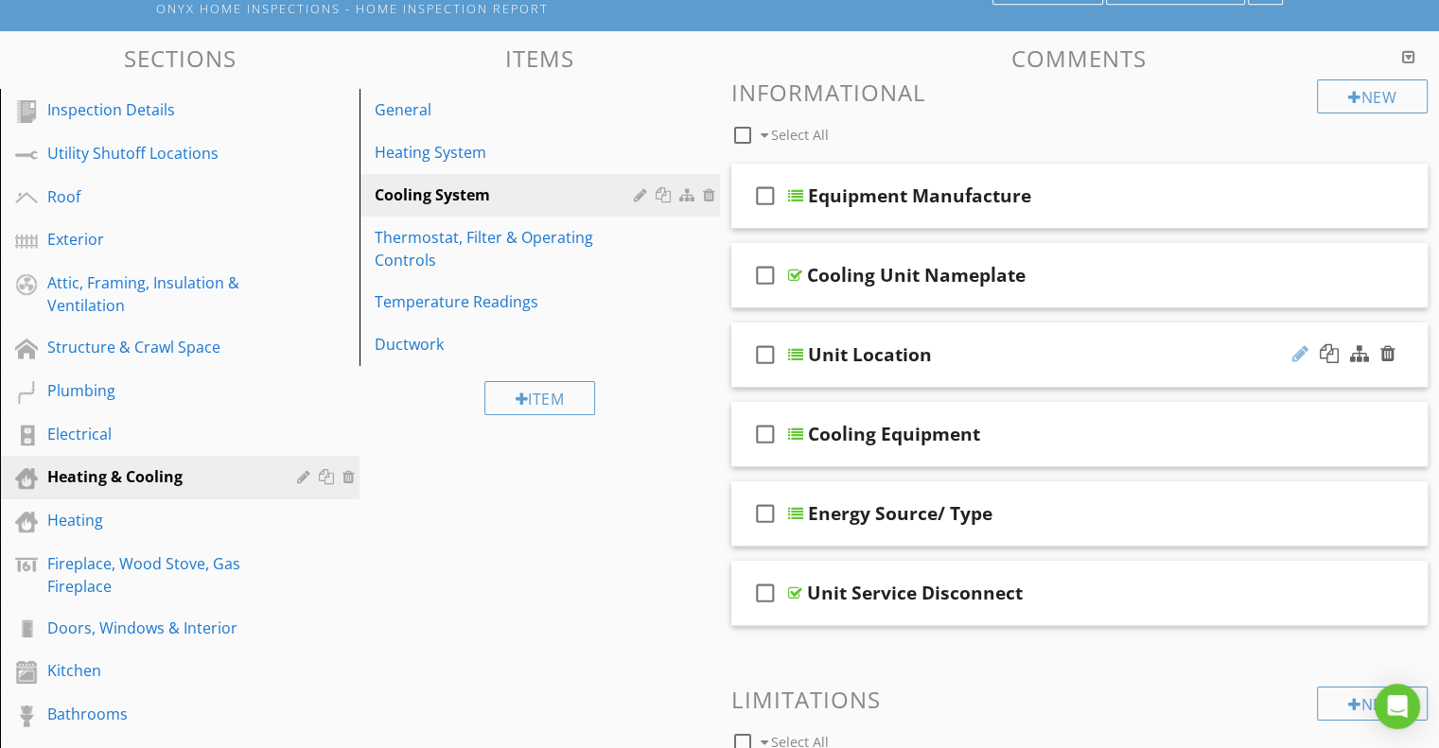
click at [1301, 352] on div at bounding box center [1300, 353] width 16 height 19
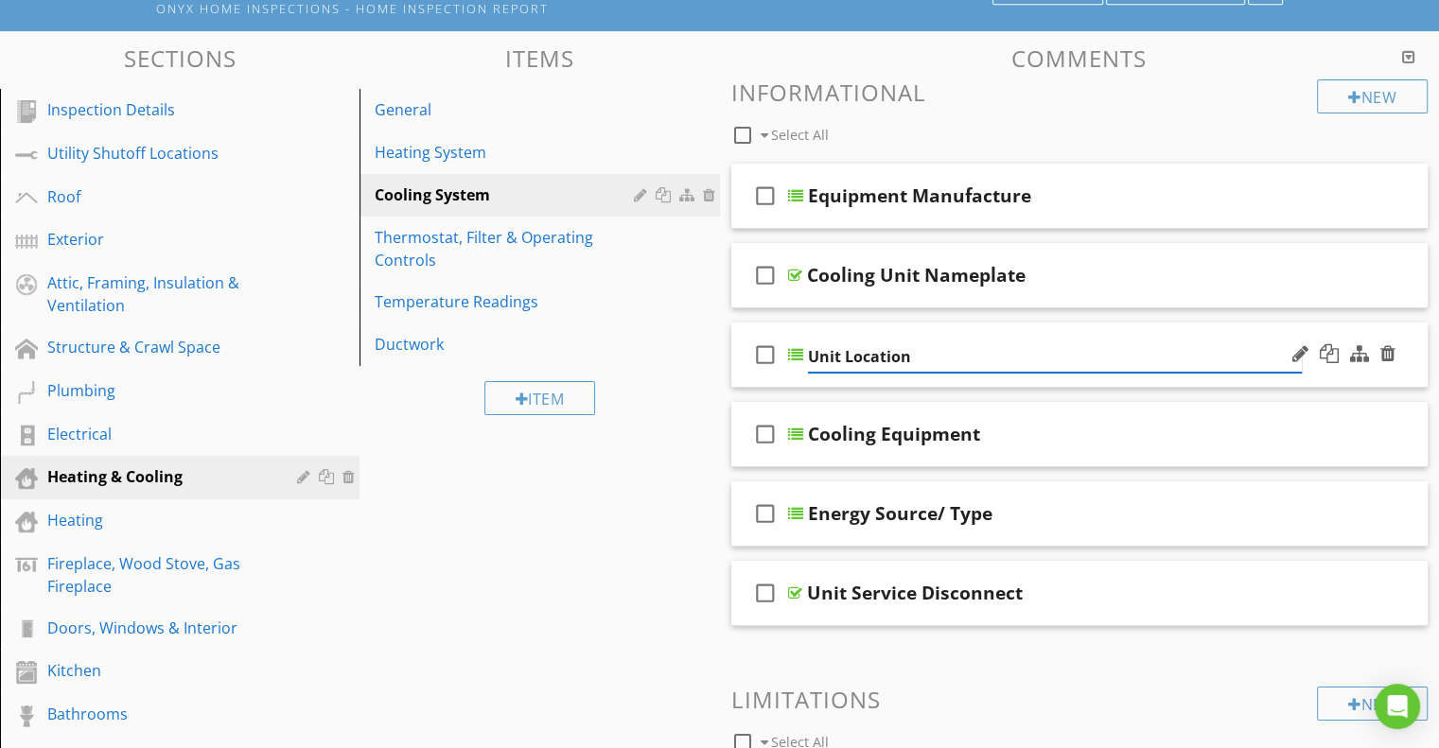
click at [809, 351] on input "Unit Location" at bounding box center [1055, 356] width 494 height 31
type input "Cooling Unit Location"
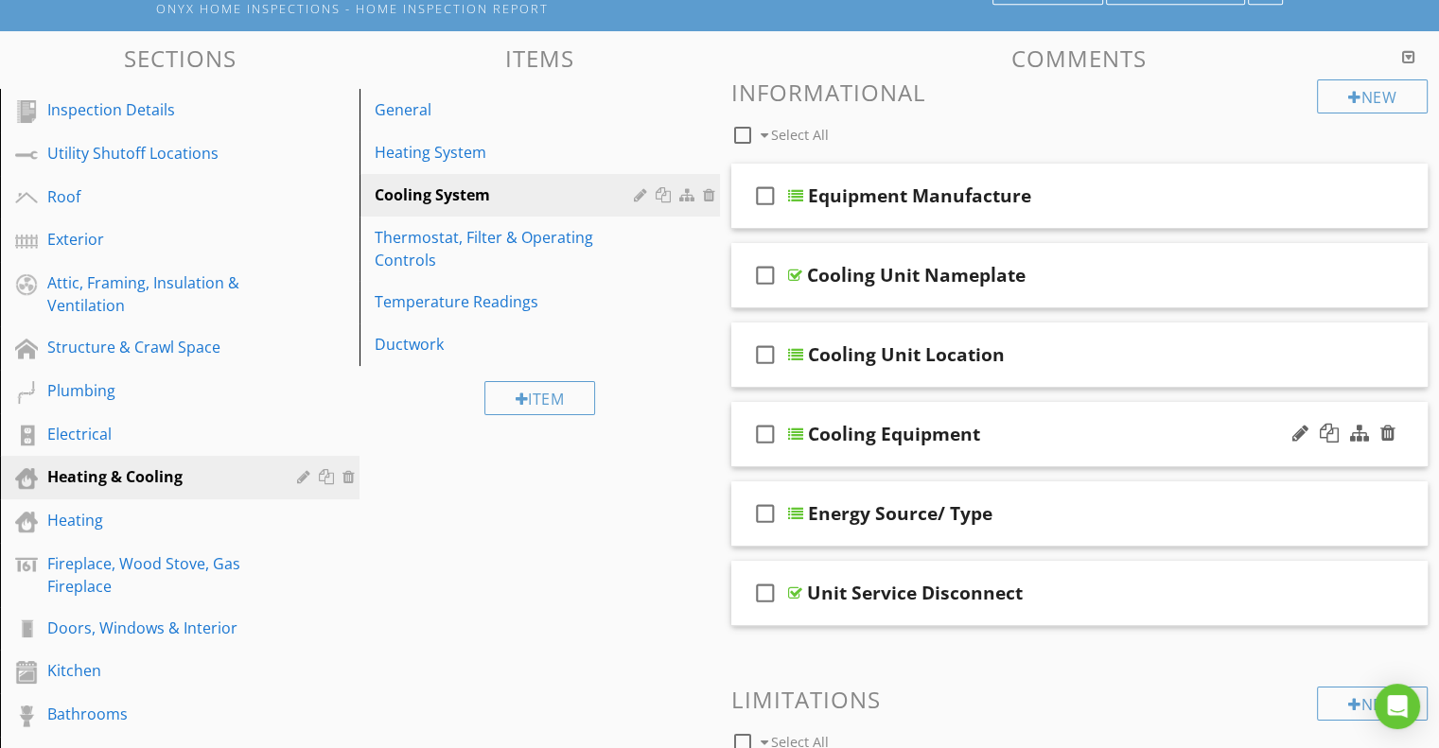
click at [794, 430] on div at bounding box center [795, 434] width 15 height 15
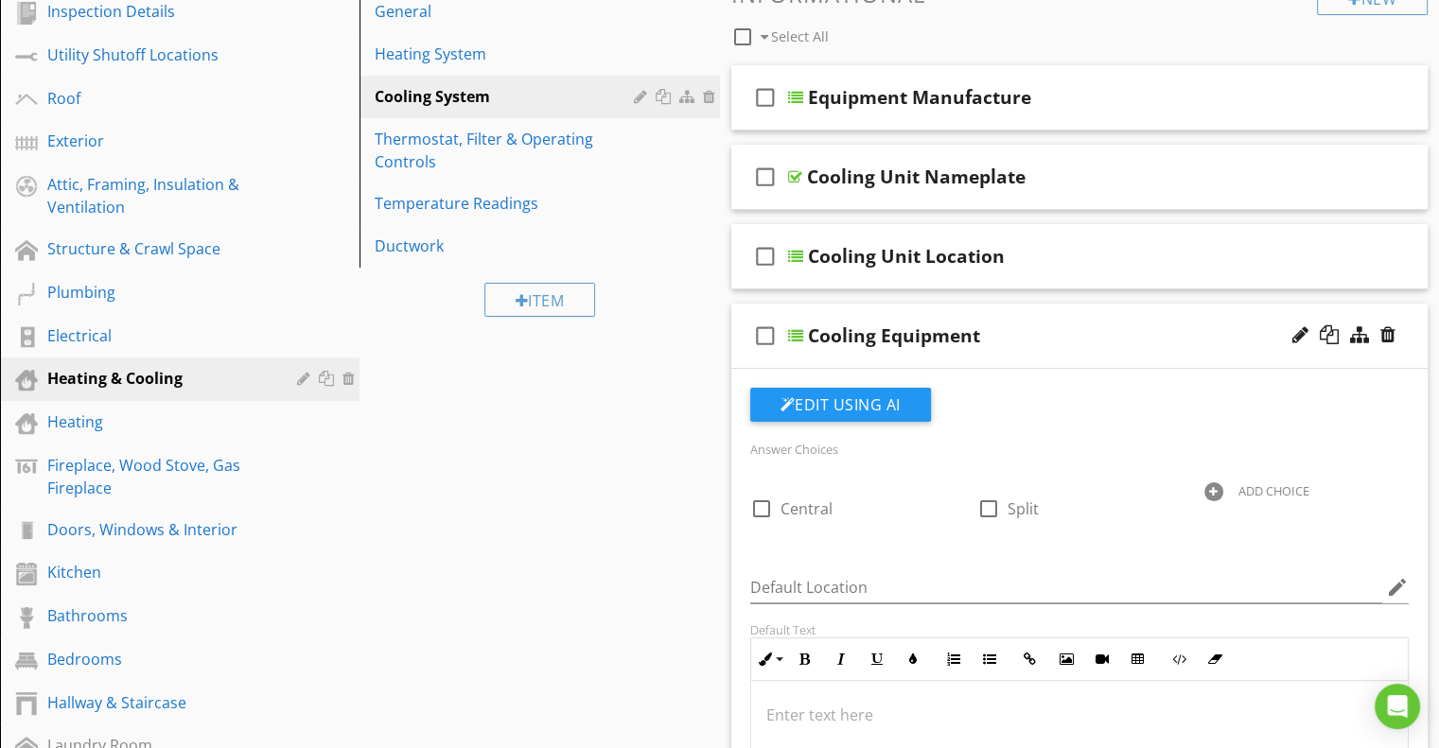
scroll to position [289, 0]
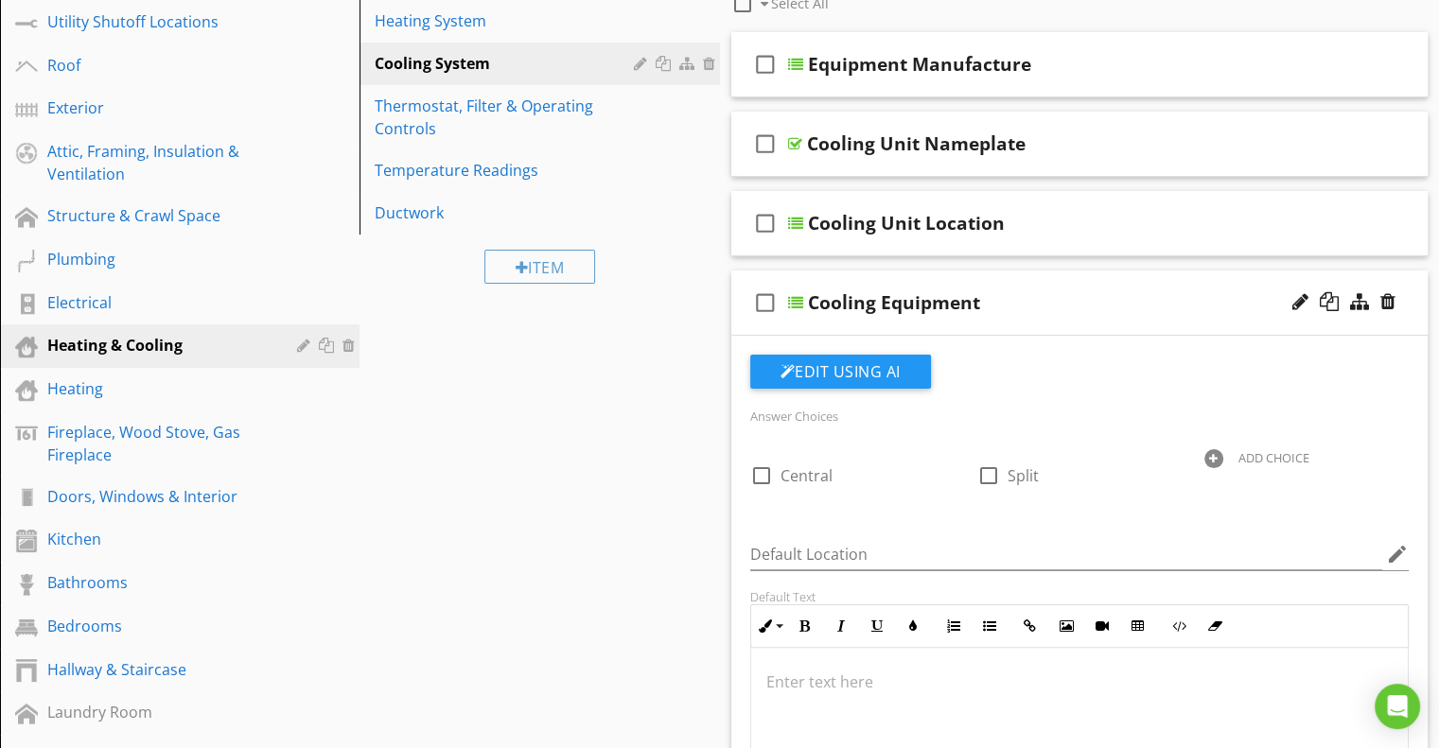
click at [1211, 453] on div at bounding box center [1213, 458] width 19 height 19
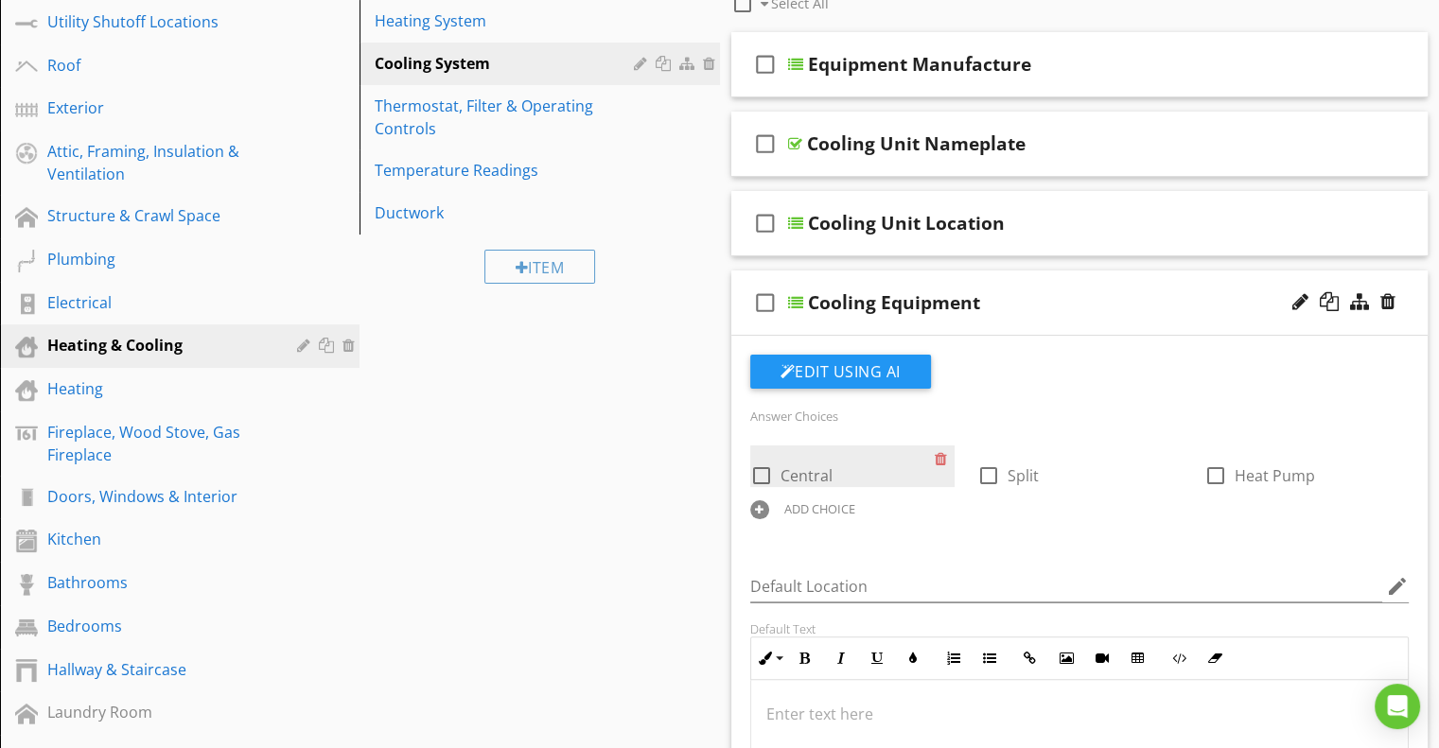
click at [835, 478] on div "check_box_outline_blank Central" at bounding box center [842, 474] width 184 height 26
click at [802, 504] on div "ADD CHOICE" at bounding box center [819, 508] width 71 height 15
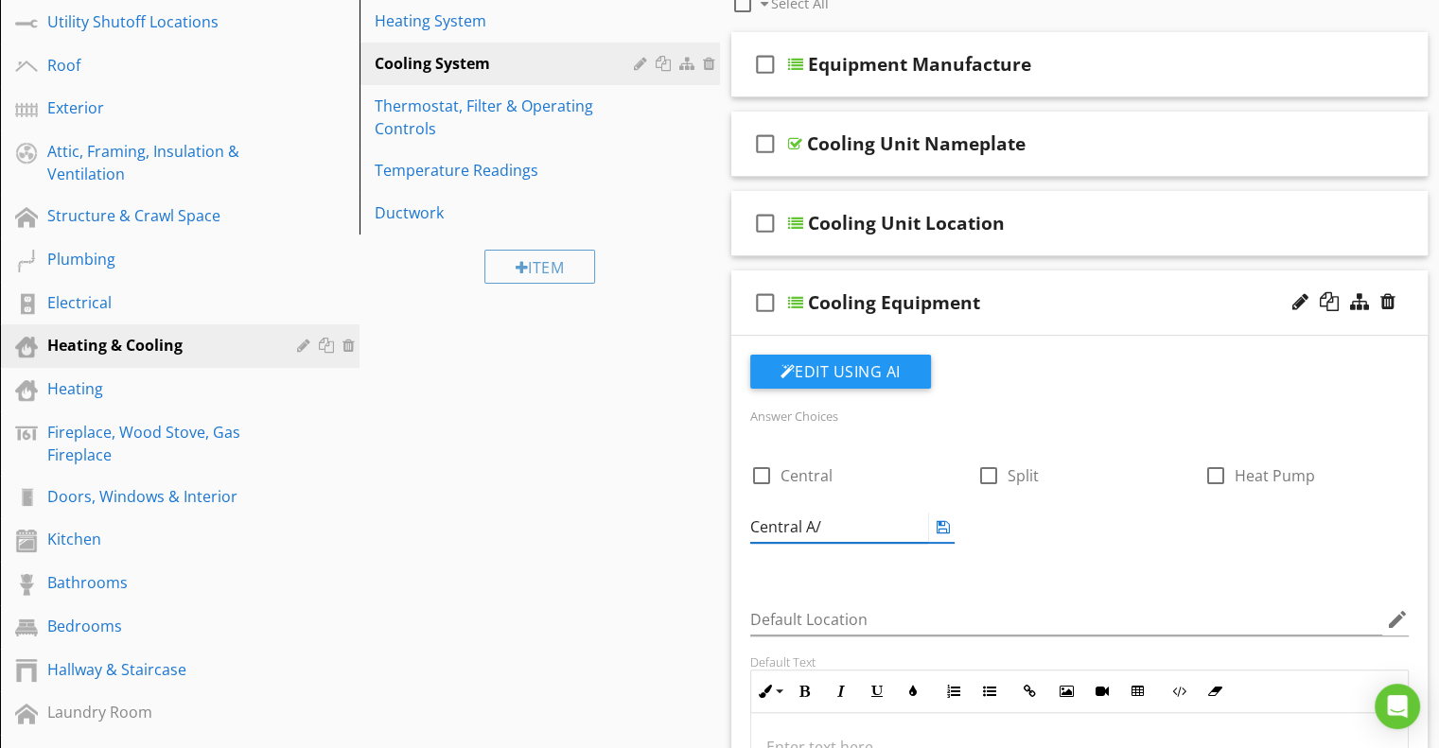
type input "Central A/C"
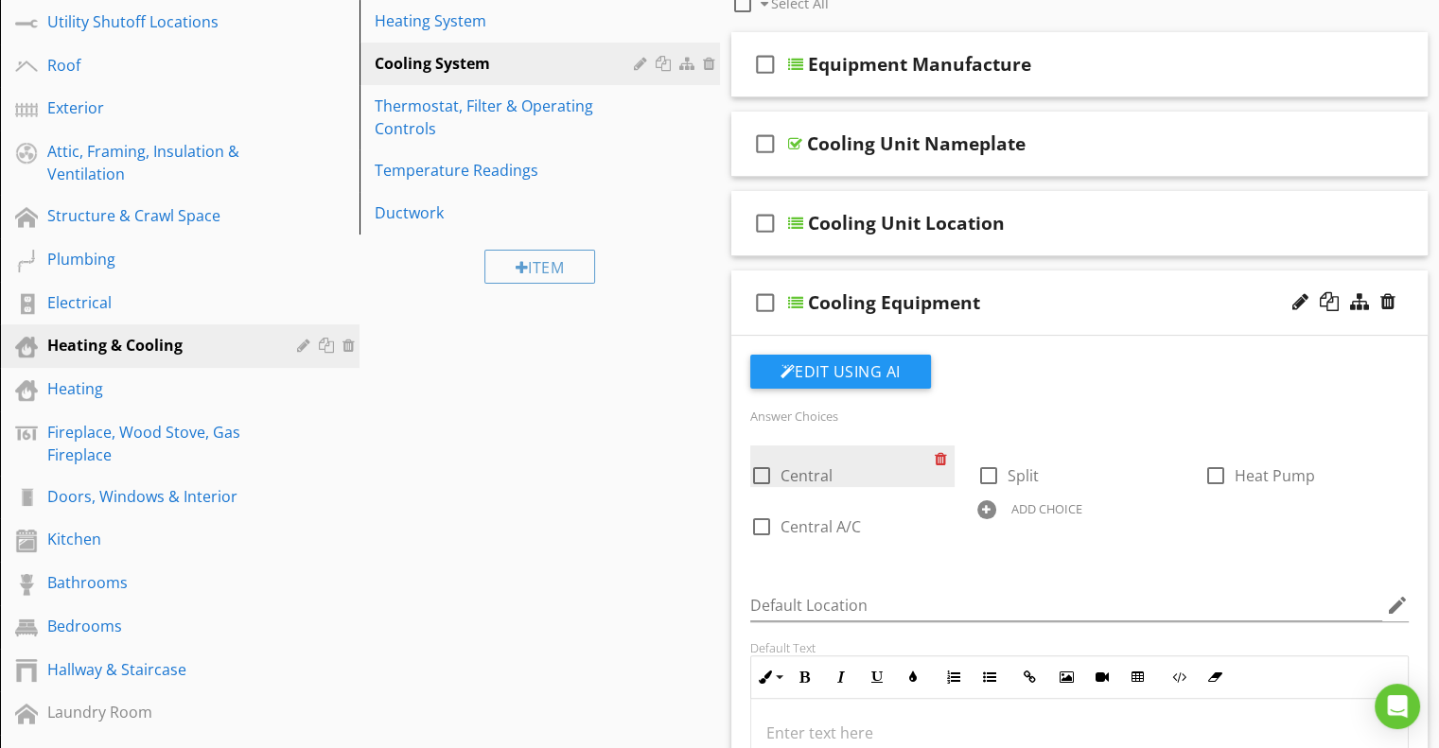
click at [939, 457] on div at bounding box center [945, 459] width 20 height 26
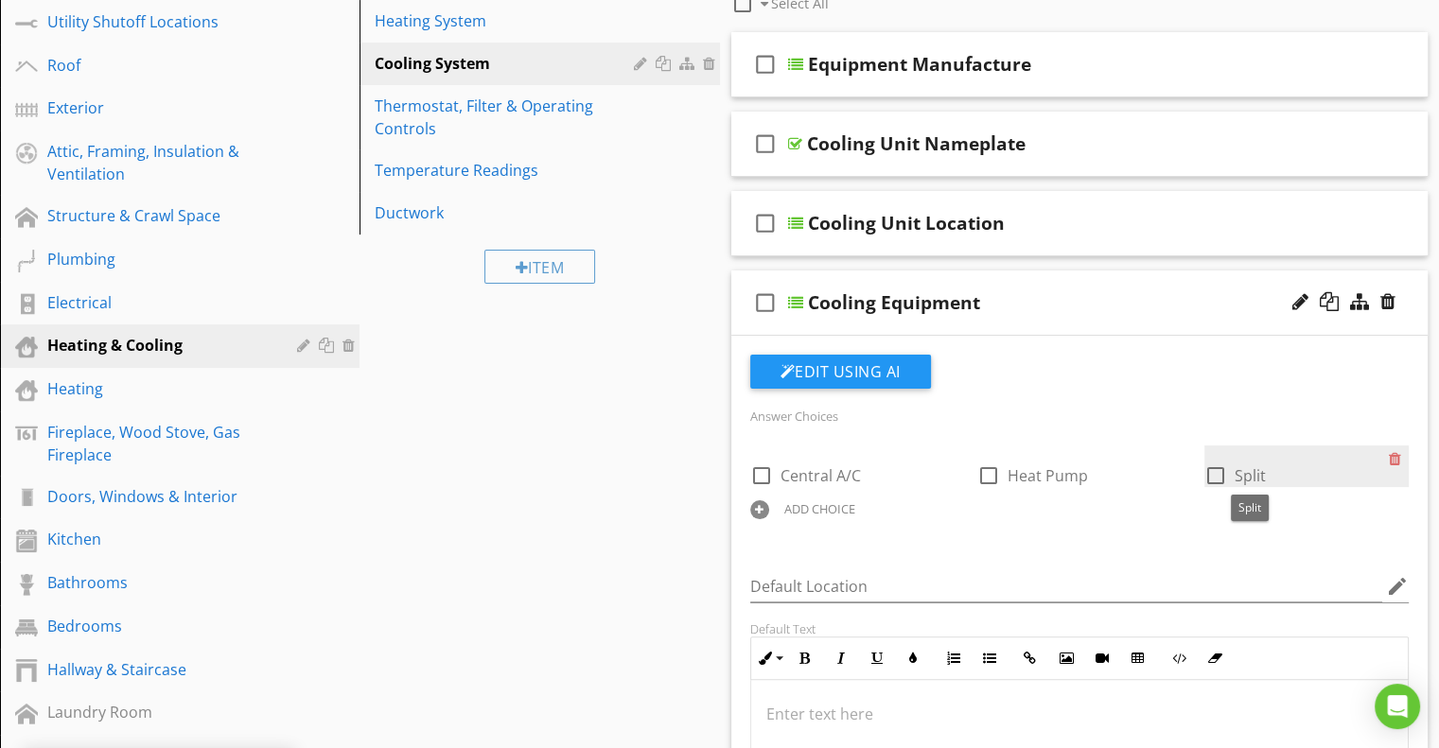
click at [1261, 473] on span "Split" at bounding box center [1249, 475] width 31 height 21
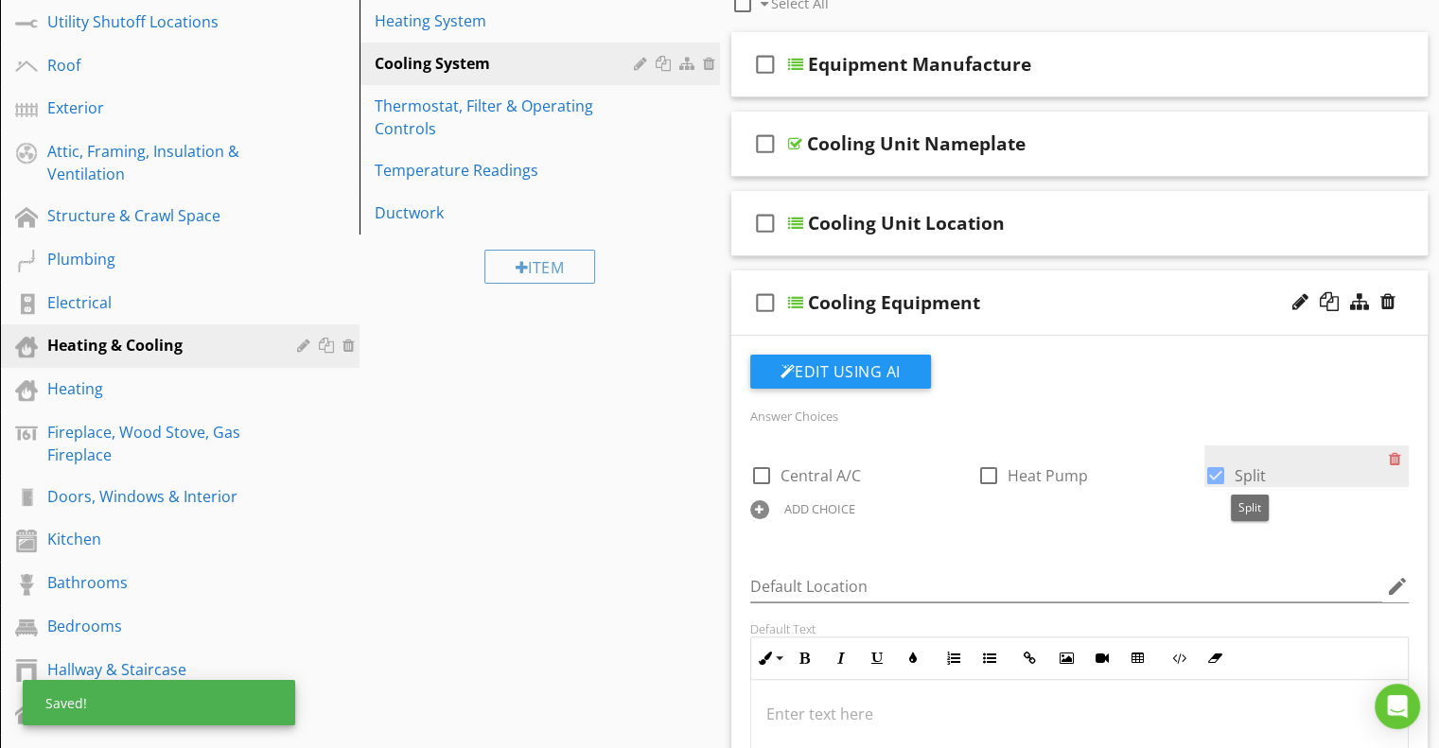
click at [1260, 472] on span "Split" at bounding box center [1249, 475] width 31 height 21
checkbox input "false"
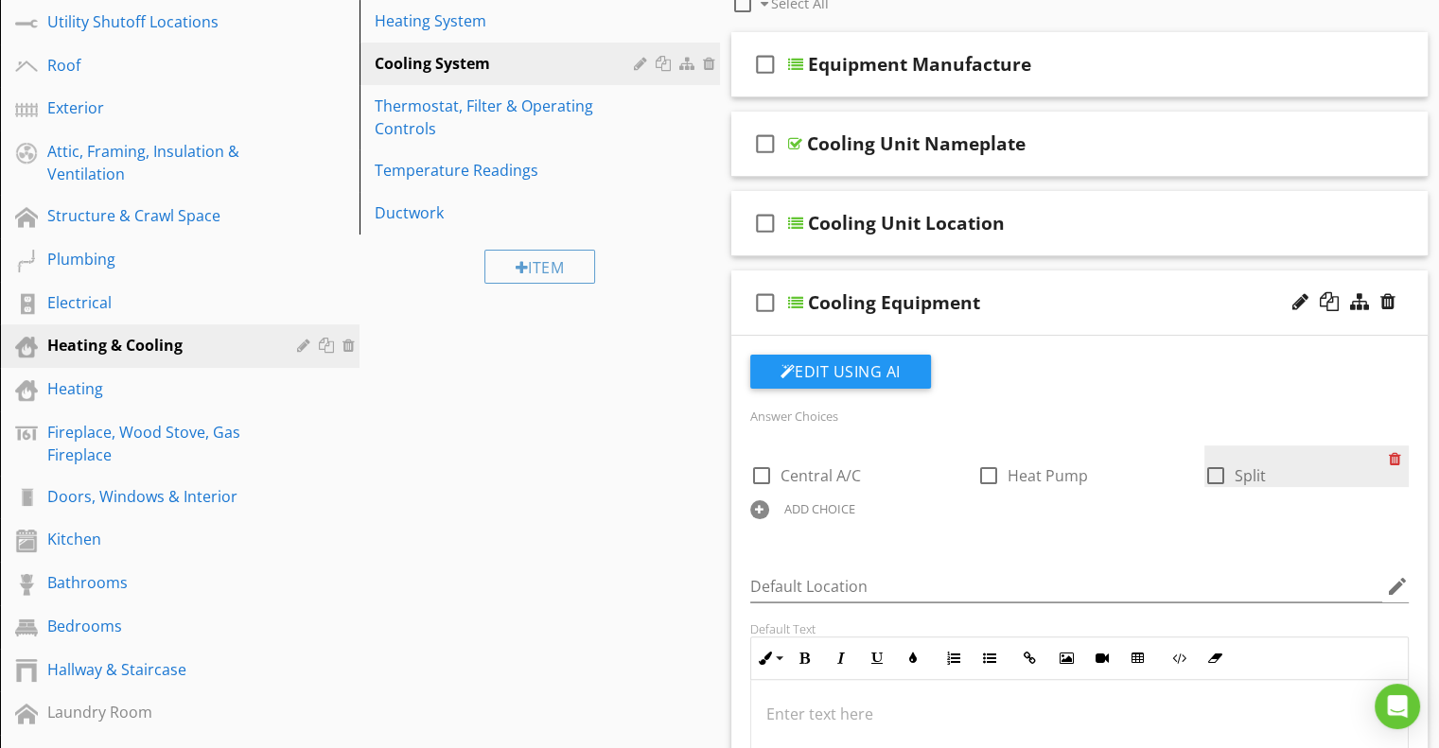
click at [1392, 457] on div at bounding box center [1399, 459] width 20 height 26
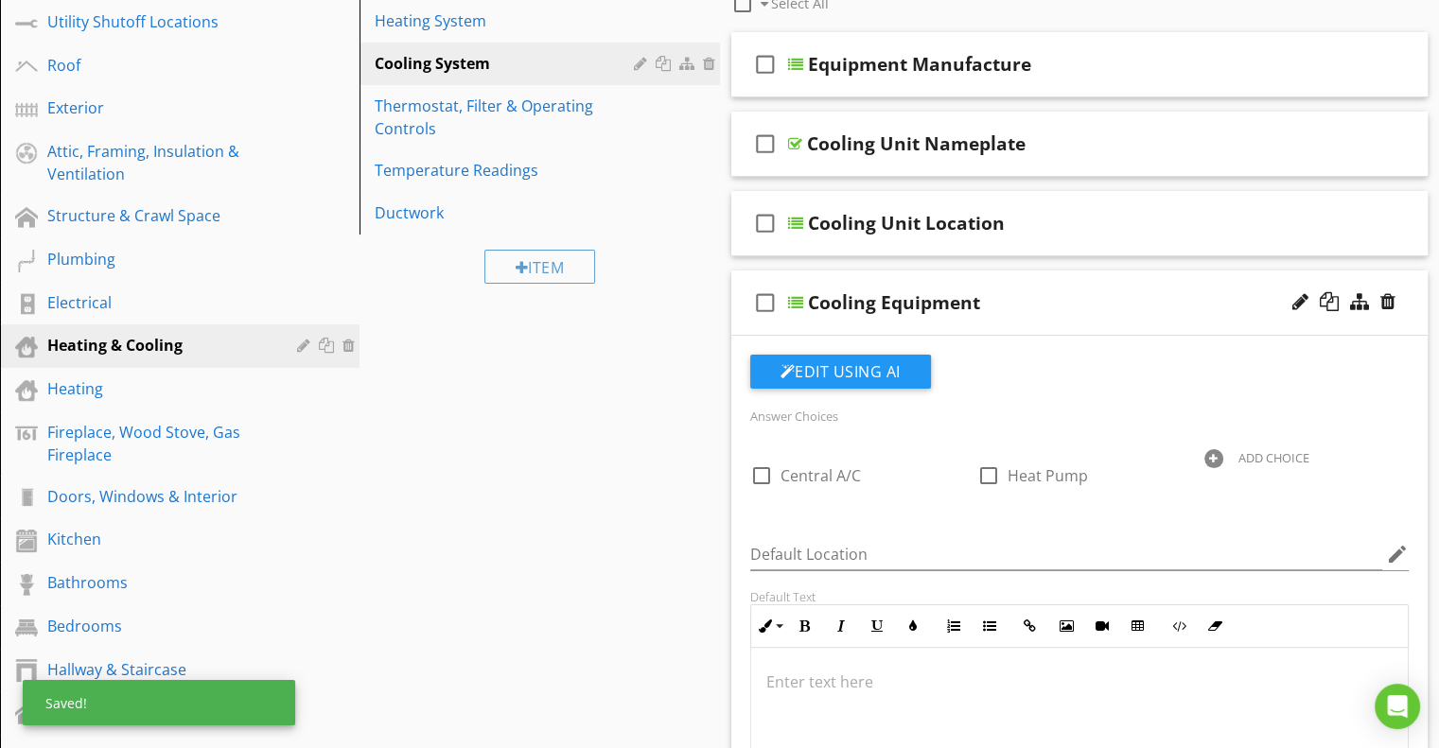
click at [1260, 450] on div "ADD CHOICE" at bounding box center [1273, 457] width 71 height 15
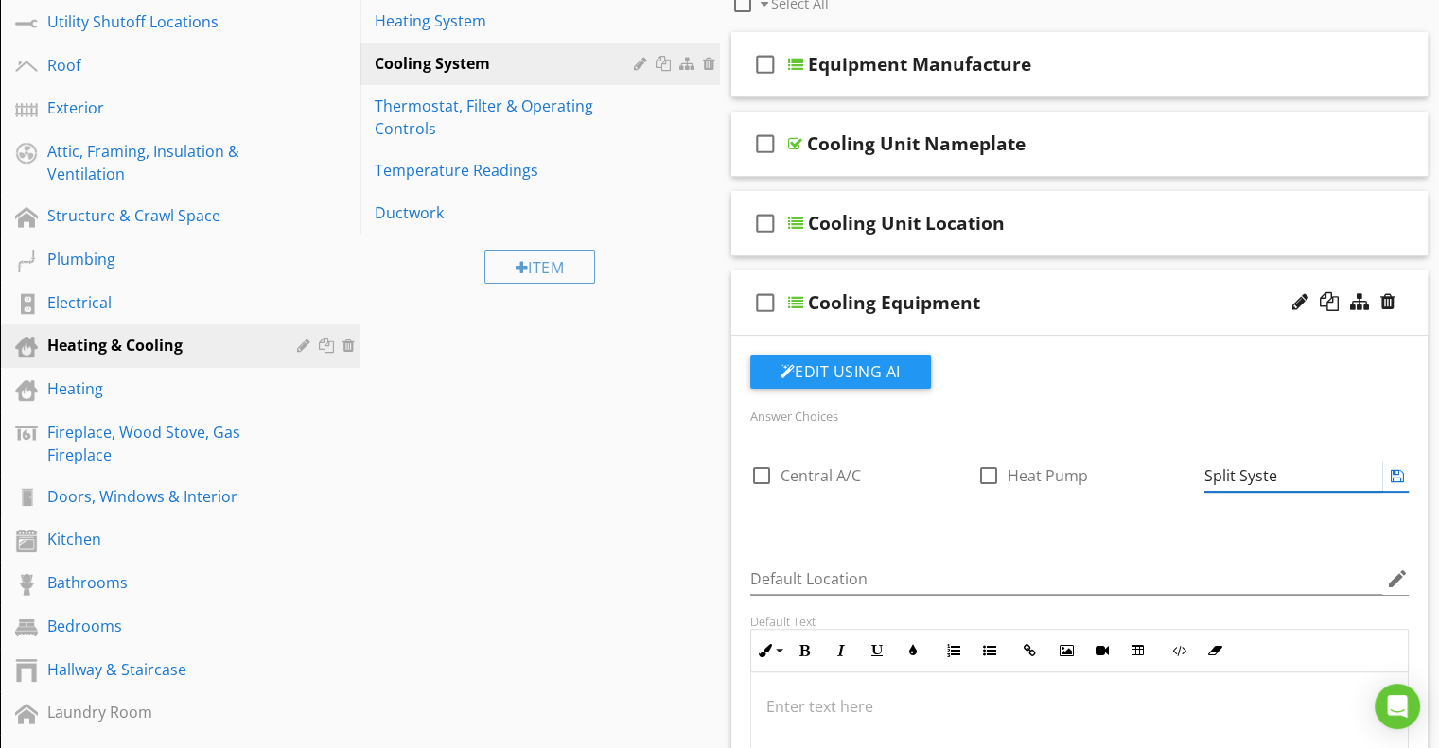
type input "Split System"
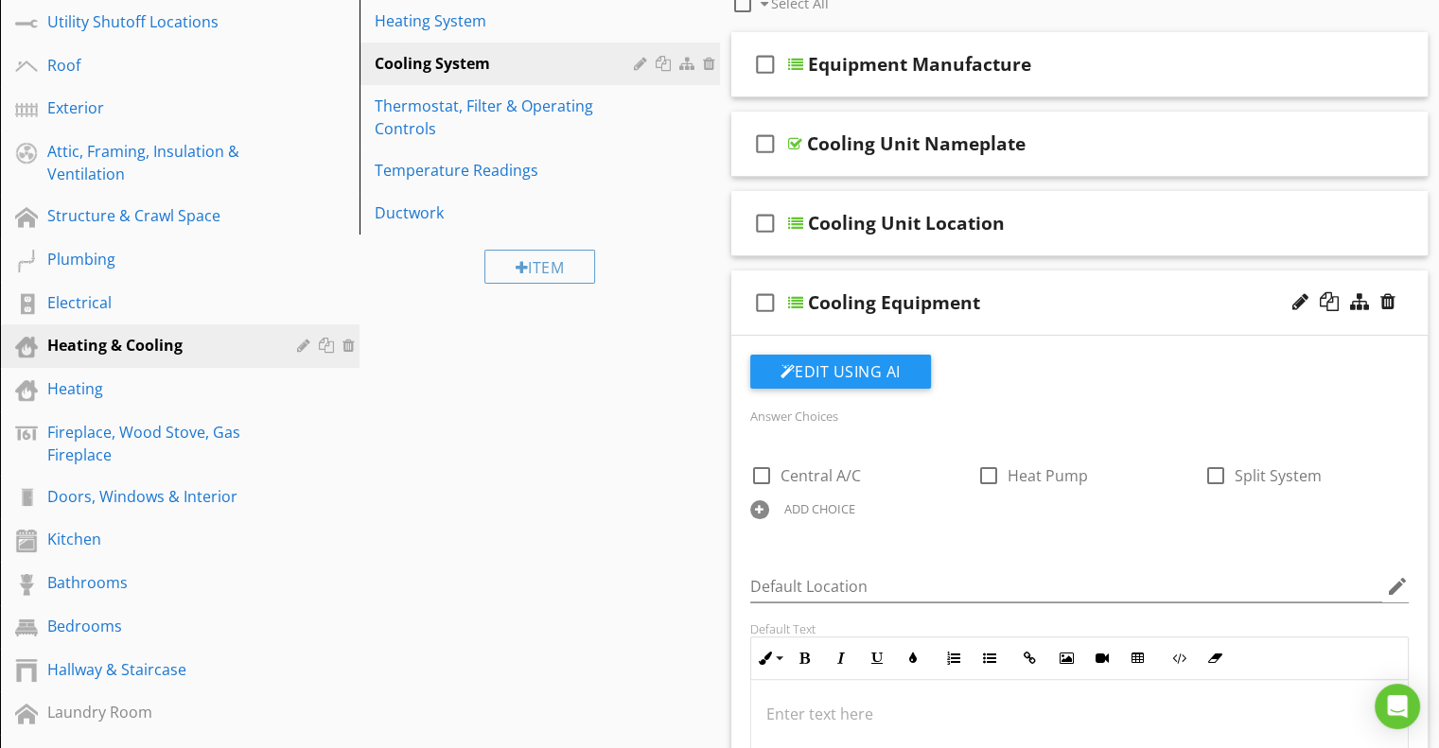
click at [1147, 525] on div "Answer Choices check_box_outline_blank Central A/C check_box_outline_blank Heat…" at bounding box center [1080, 476] width 682 height 144
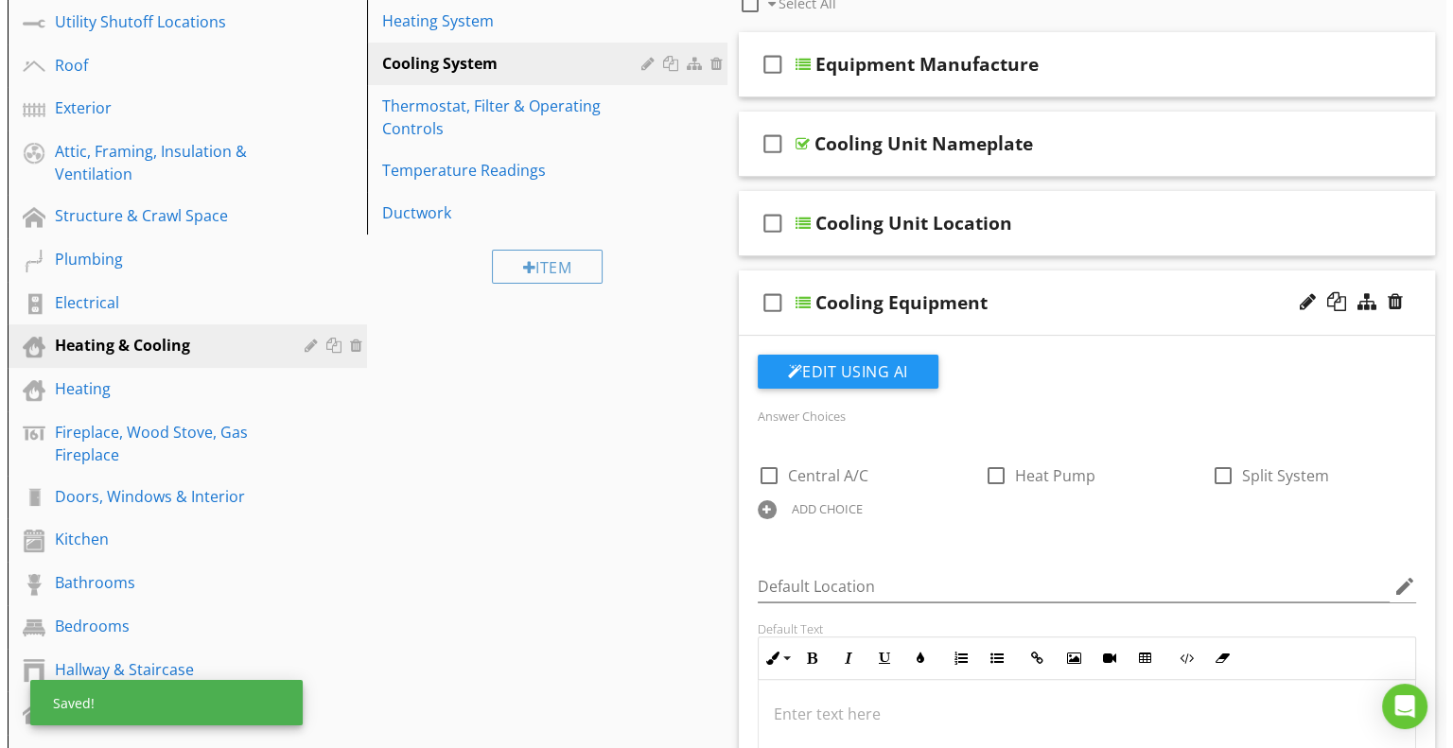
scroll to position [477, 0]
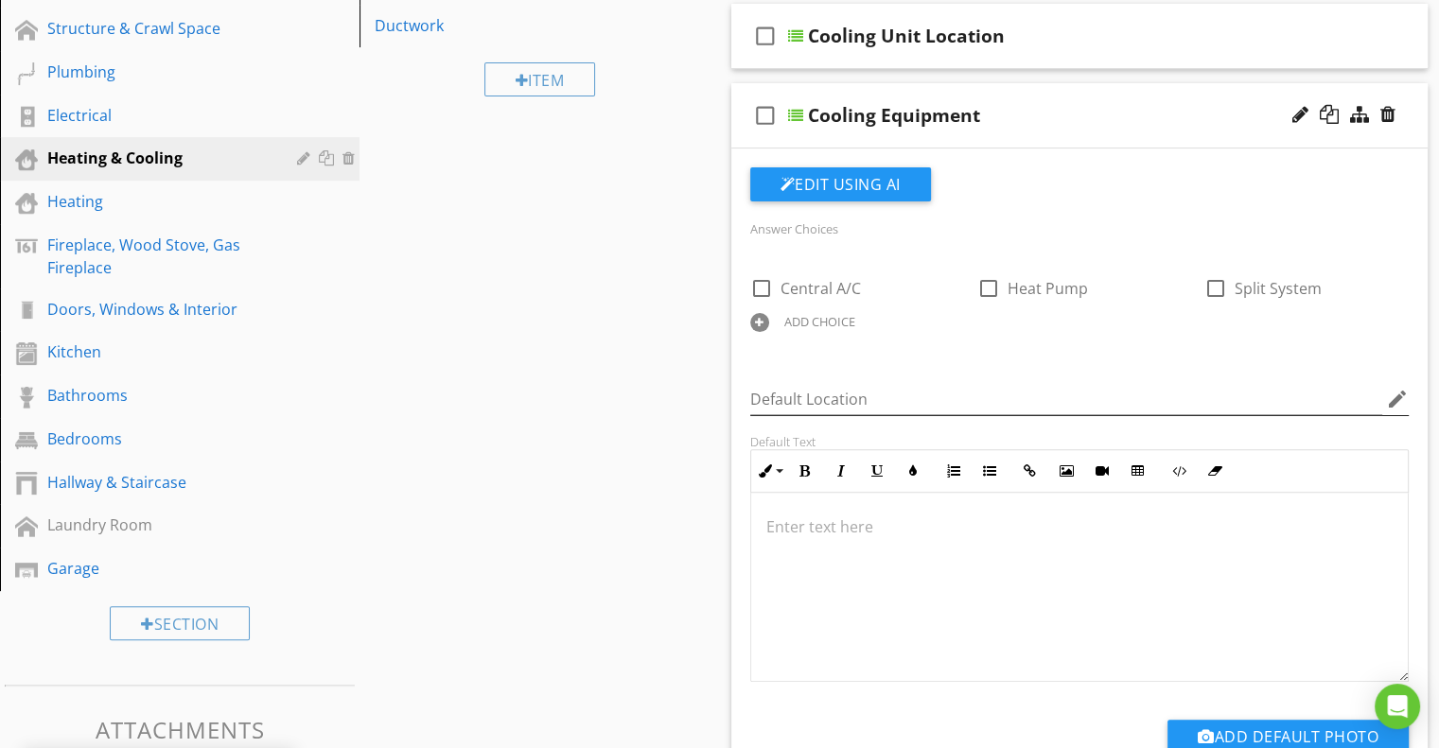
click at [1396, 396] on icon "edit" at bounding box center [1397, 399] width 23 height 23
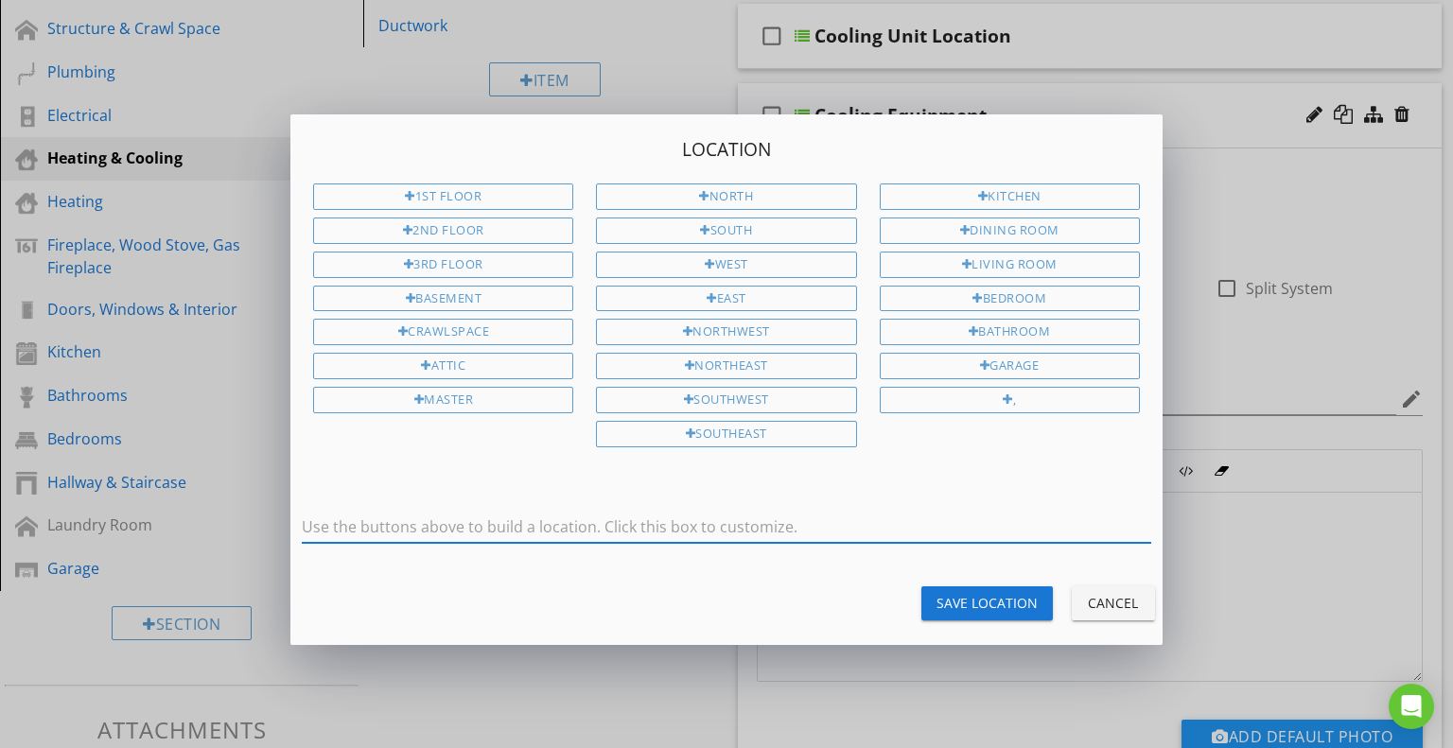
click at [694, 517] on input "text" at bounding box center [726, 527] width 849 height 31
click at [645, 516] on input "text" at bounding box center [726, 527] width 849 height 31
click at [746, 512] on input "text" at bounding box center [726, 527] width 849 height 31
click at [1414, 707] on icon "Open Intercom Messenger" at bounding box center [1411, 706] width 22 height 25
click at [1411, 707] on icon "Open Intercom Messenger" at bounding box center [1411, 707] width 0 height 0
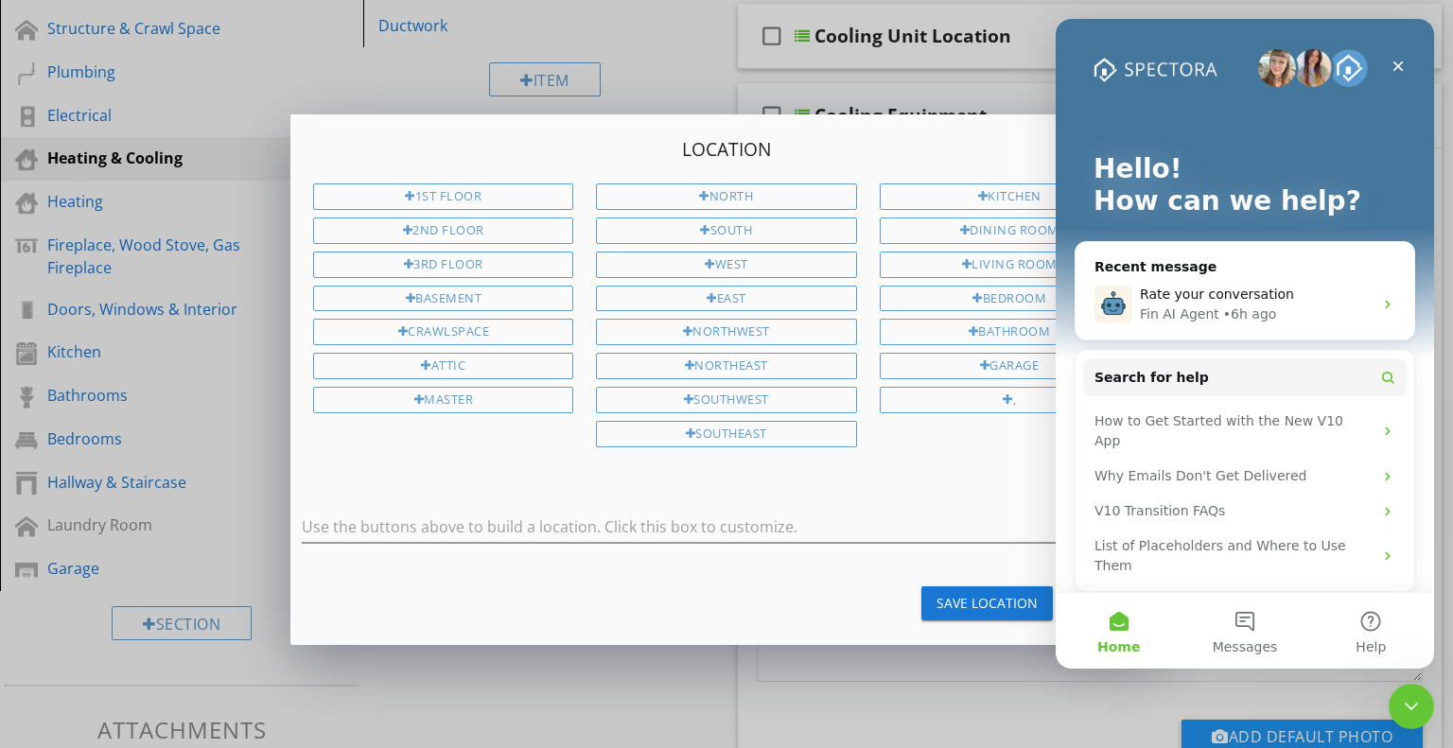
scroll to position [0, 0]
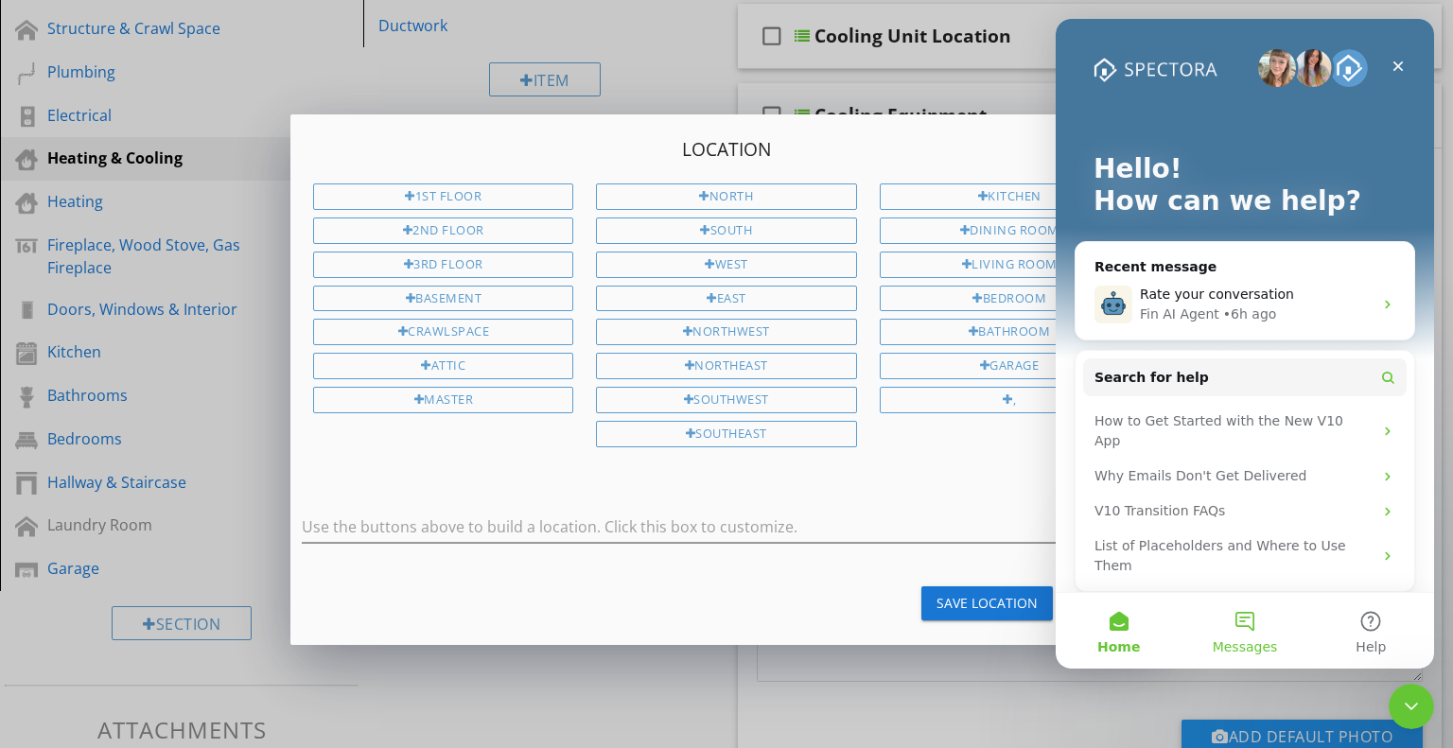
click at [1248, 632] on button "Messages" at bounding box center [1245, 631] width 126 height 76
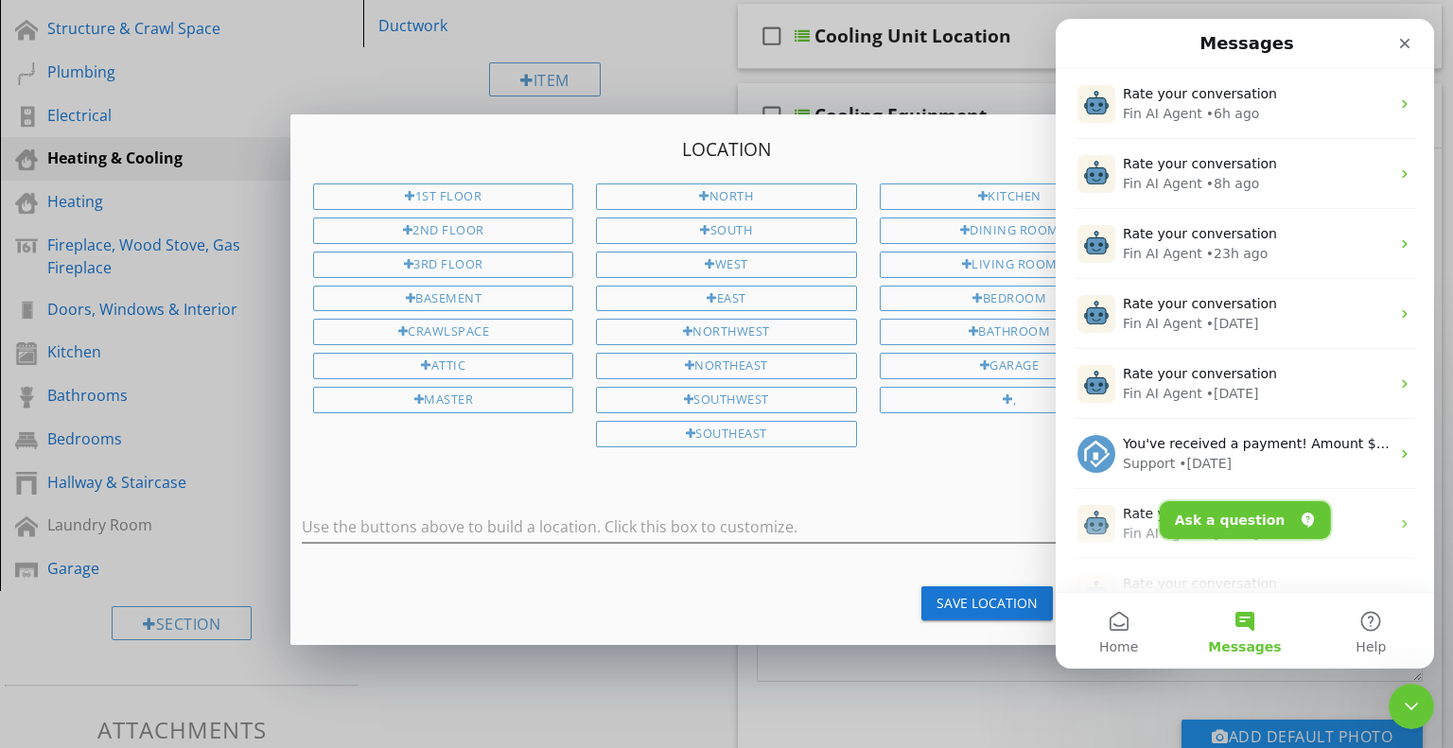
click at [1236, 522] on button "Ask a question" at bounding box center [1245, 520] width 171 height 38
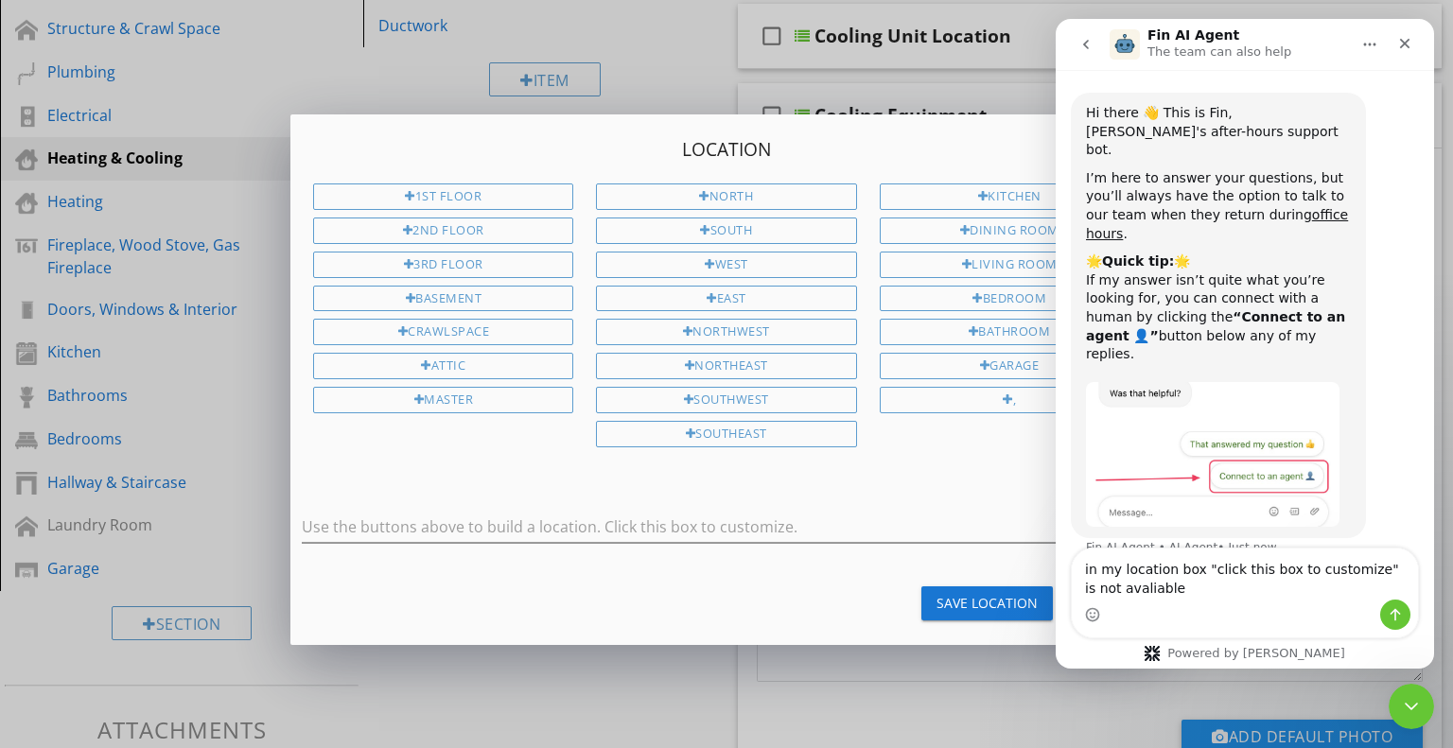
click at [1112, 593] on textarea "in my location box "click this box to customize" is not avaliable" at bounding box center [1245, 574] width 346 height 51
type textarea "in my location box "click this box to customize" is not available. How can I ge…"
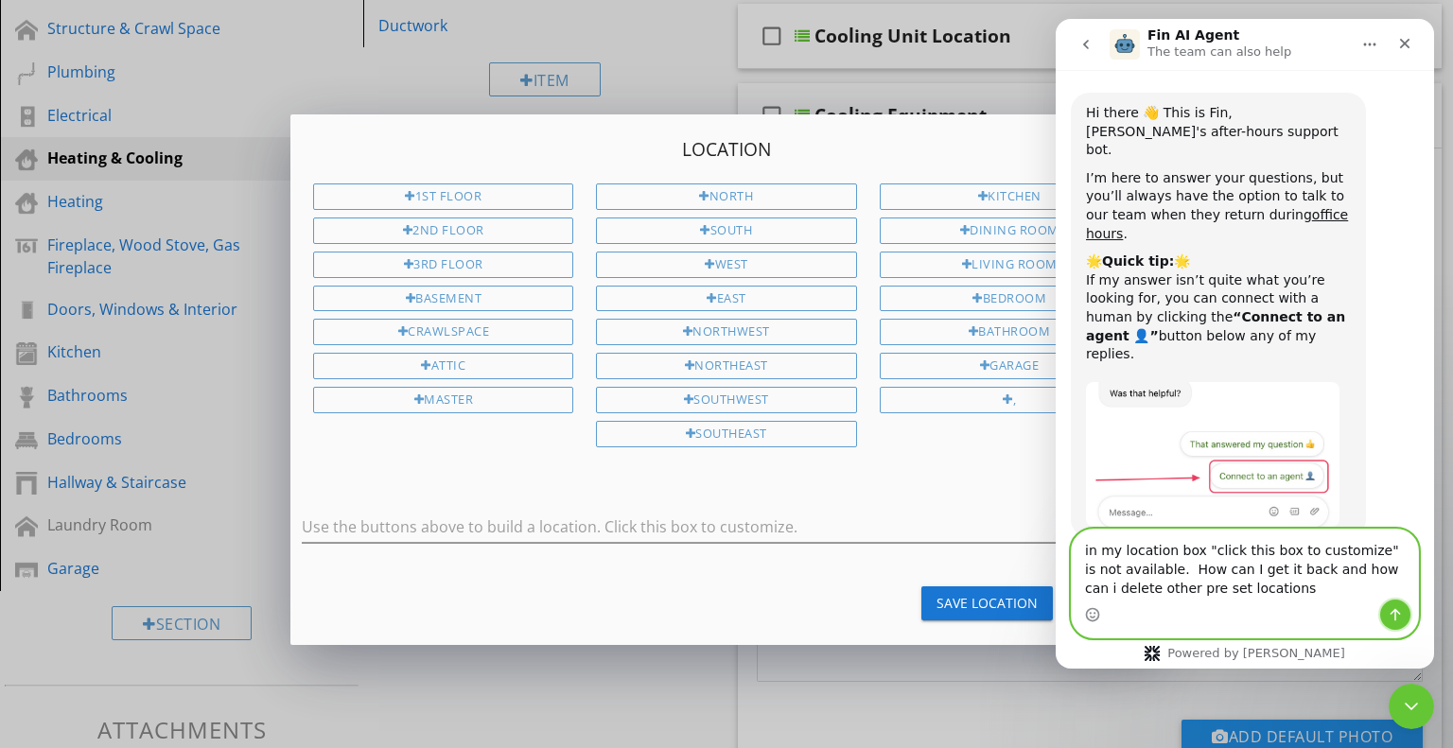
click at [1395, 622] on icon "Send a message…" at bounding box center [1395, 614] width 15 height 15
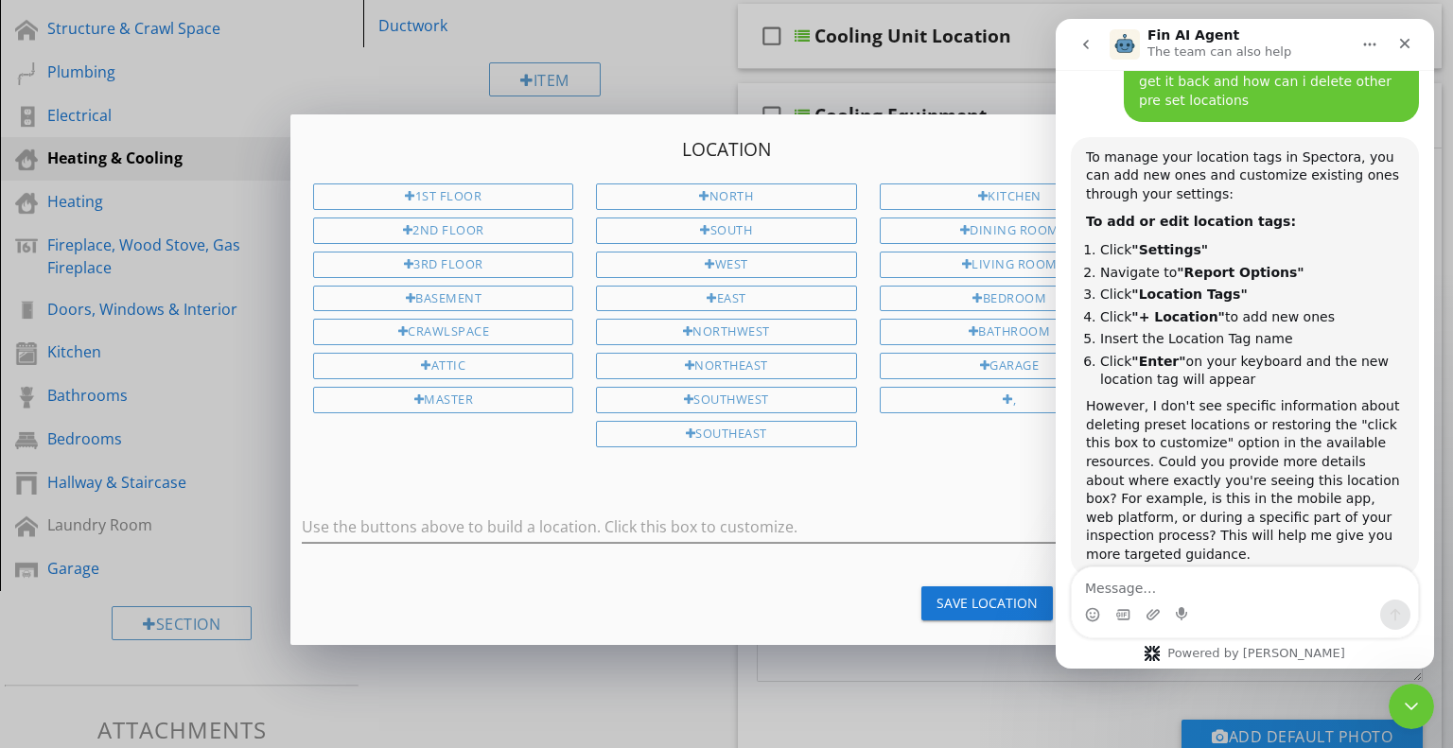
scroll to position [530, 0]
click at [1408, 40] on icon "Close" at bounding box center [1405, 44] width 10 height 10
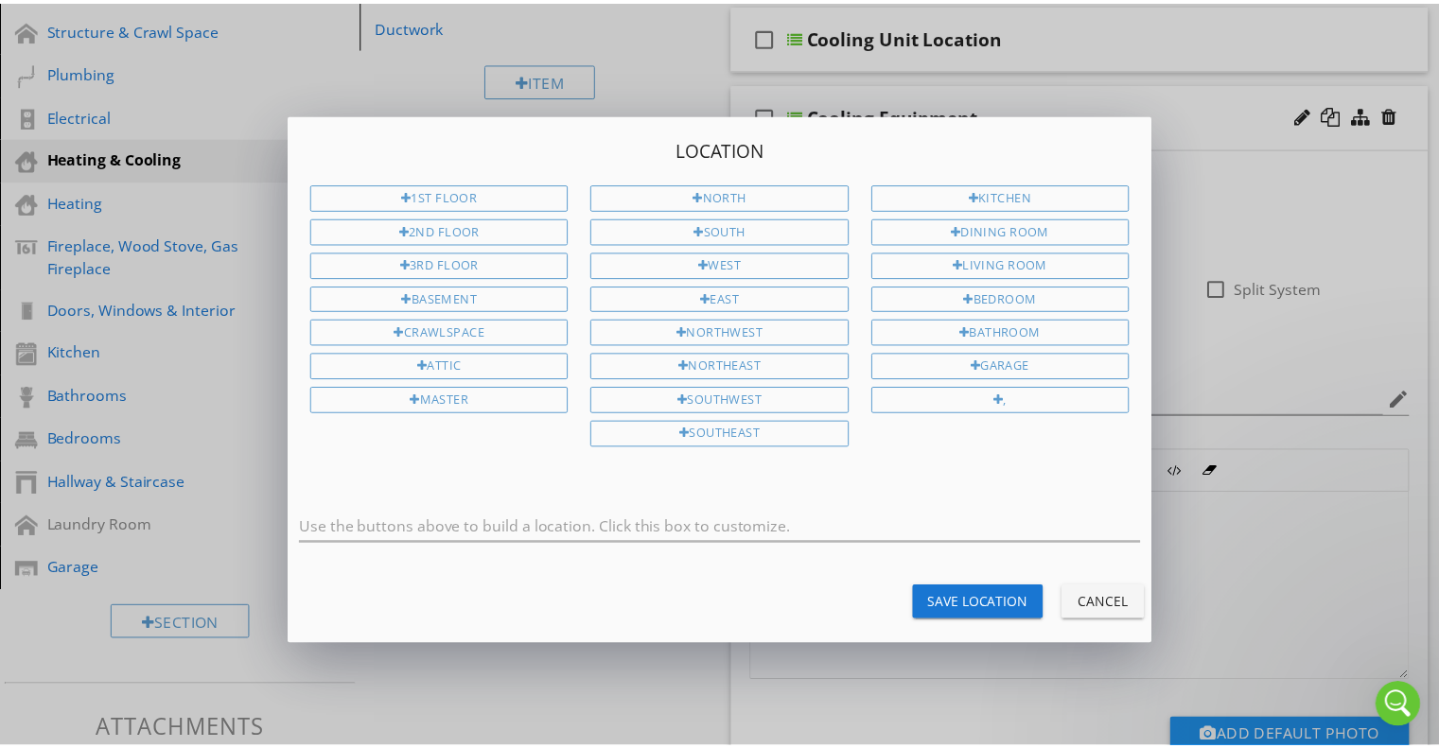
scroll to position [595, 0]
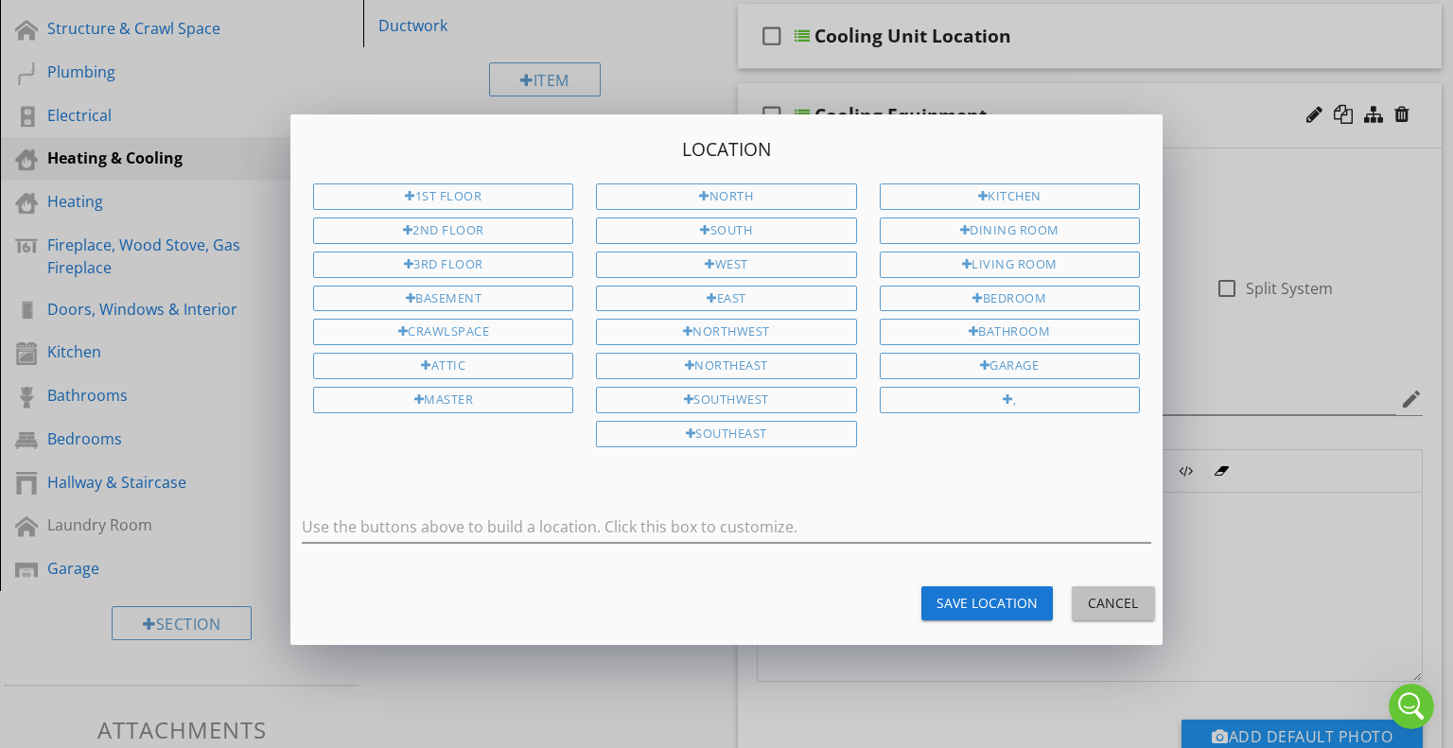
click at [1099, 595] on div "Cancel" at bounding box center [1113, 603] width 53 height 20
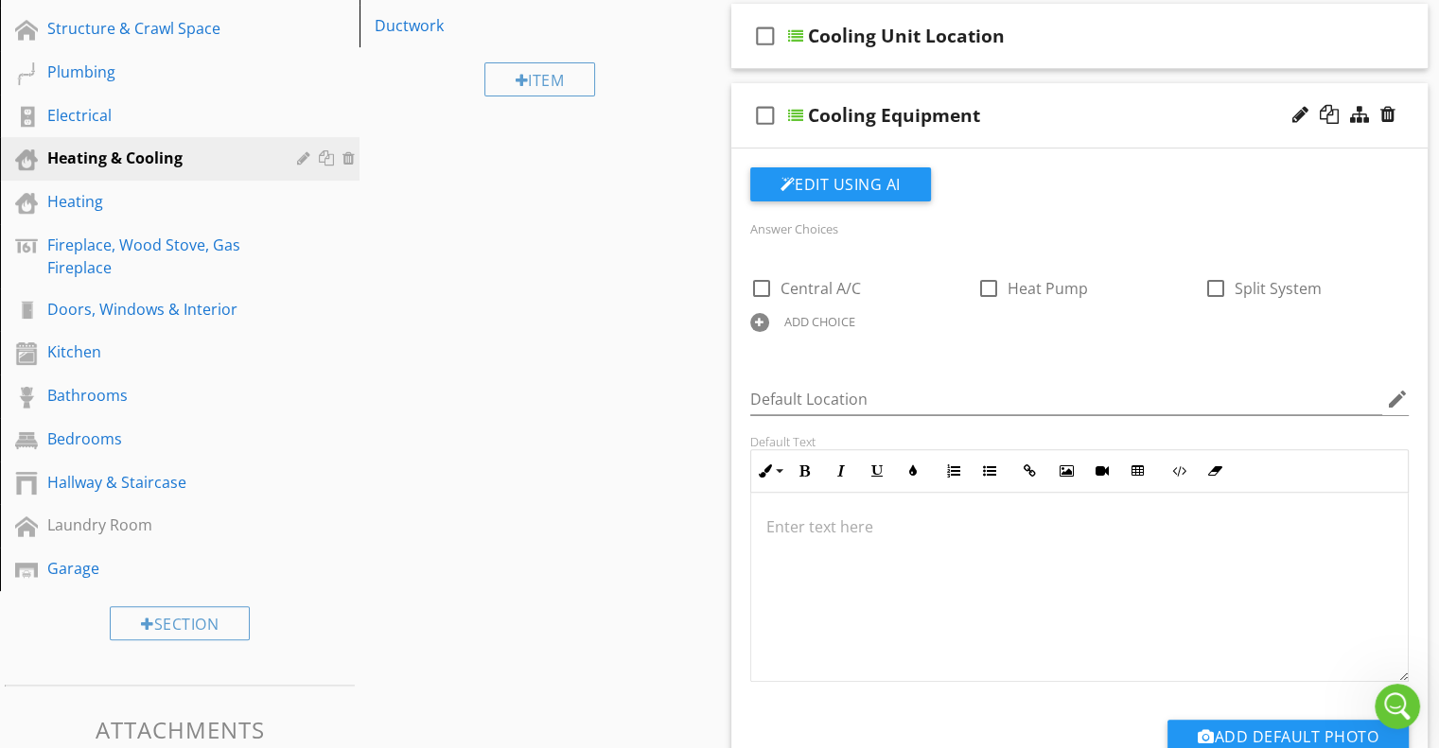
scroll to position [0, 0]
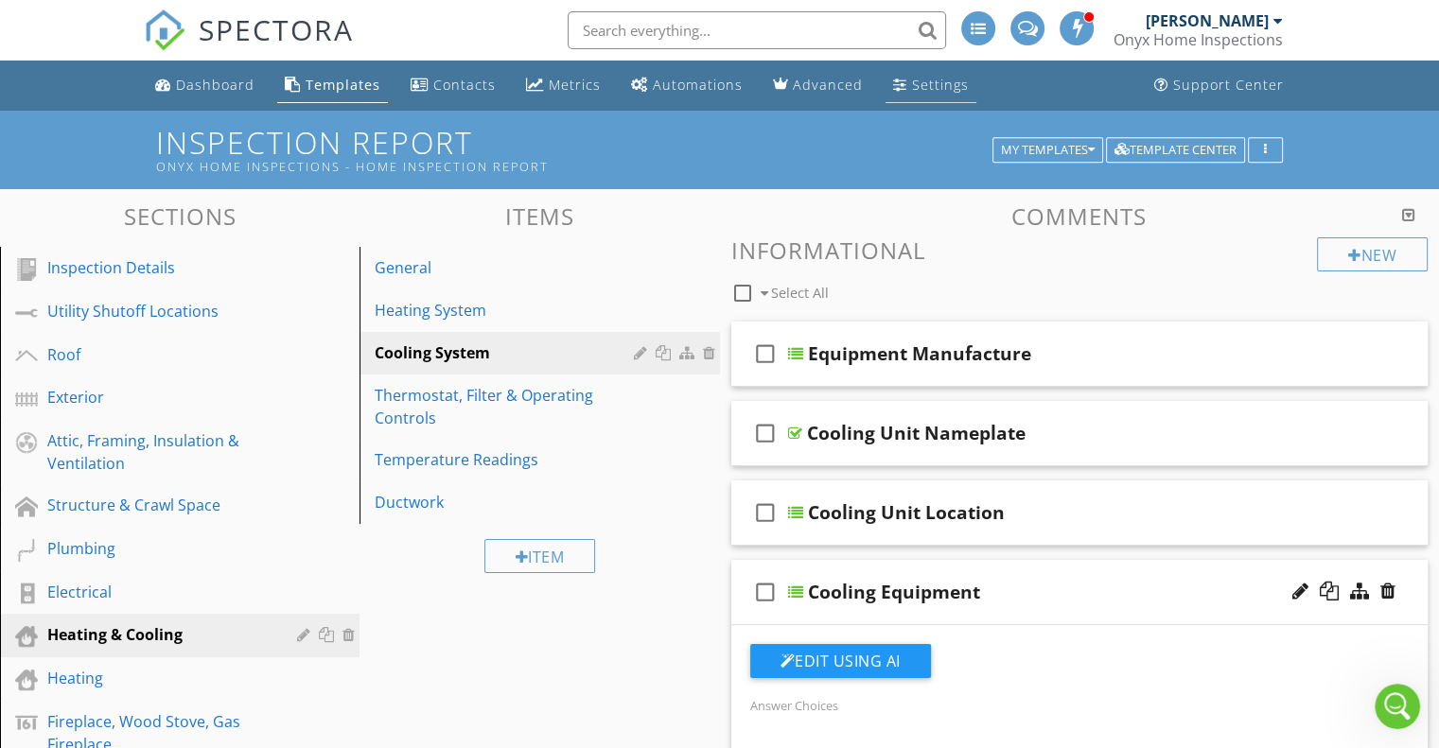
click at [944, 74] on link "Settings" at bounding box center [930, 85] width 91 height 35
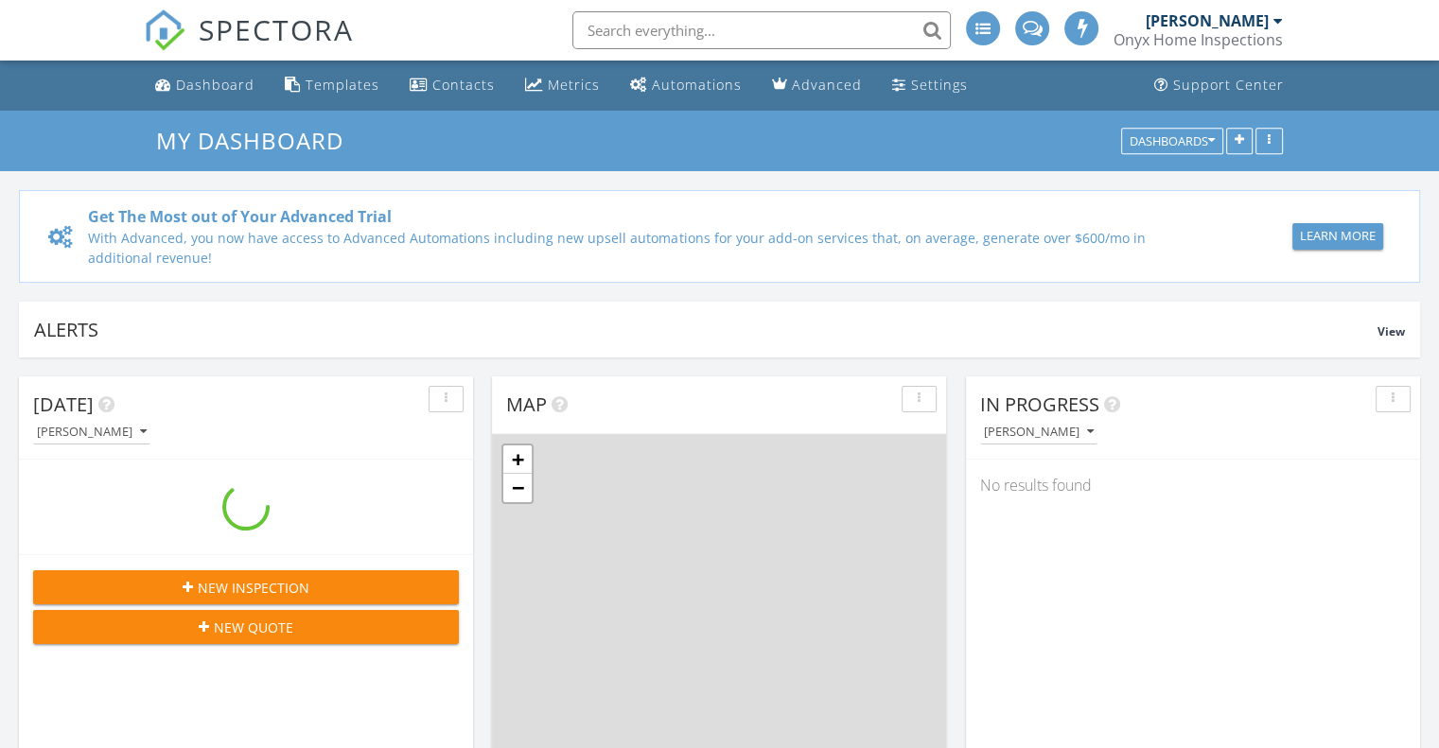
scroll to position [1751, 1468]
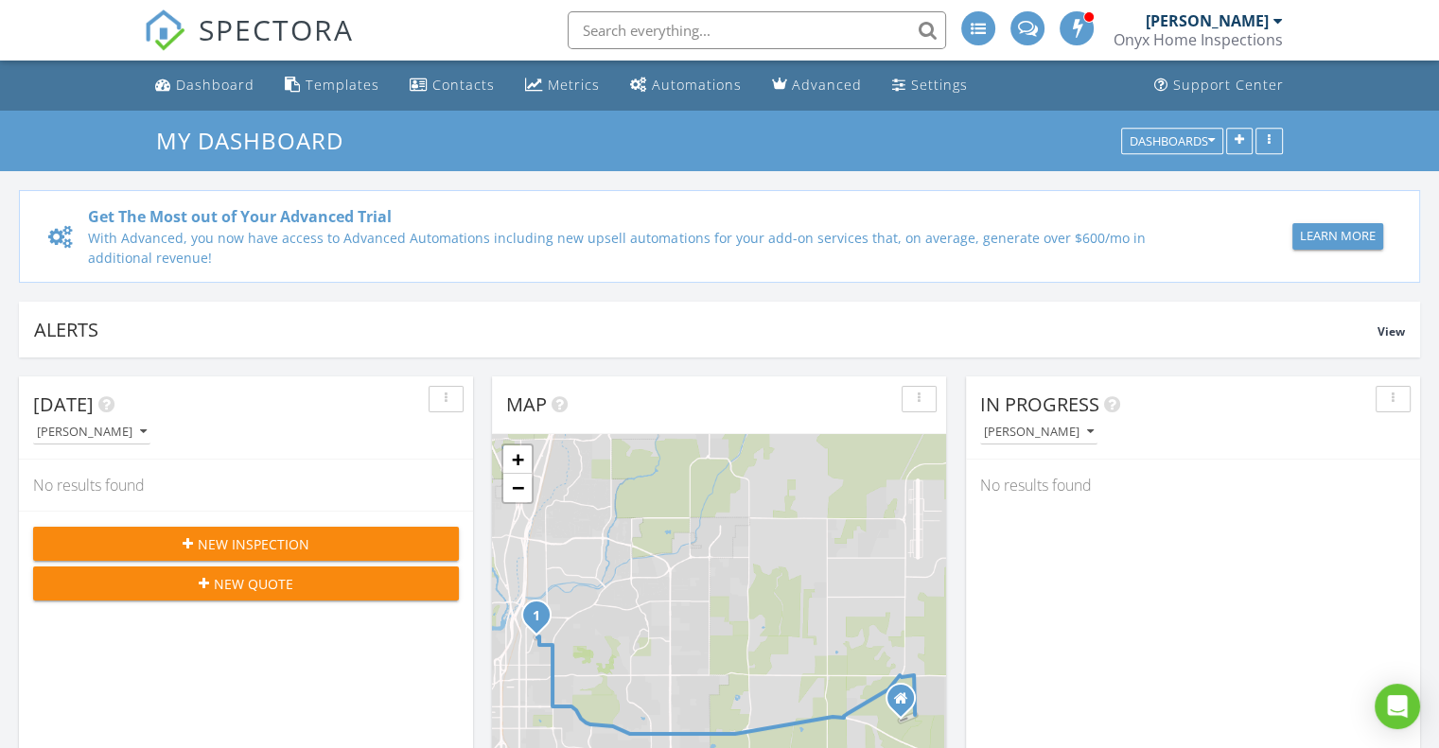
click at [1269, 14] on div "[PERSON_NAME]" at bounding box center [1214, 20] width 137 height 19
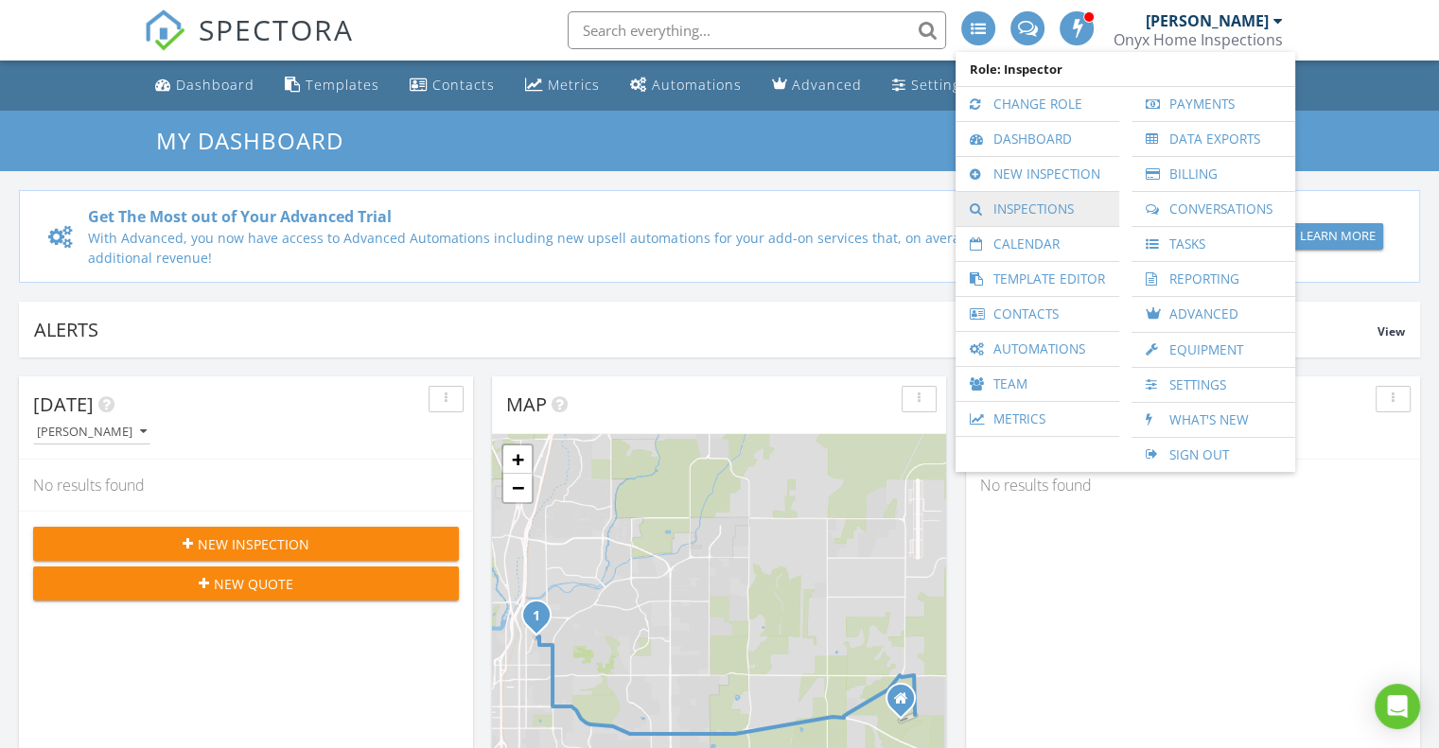
click at [1048, 194] on link "Inspections" at bounding box center [1037, 209] width 145 height 34
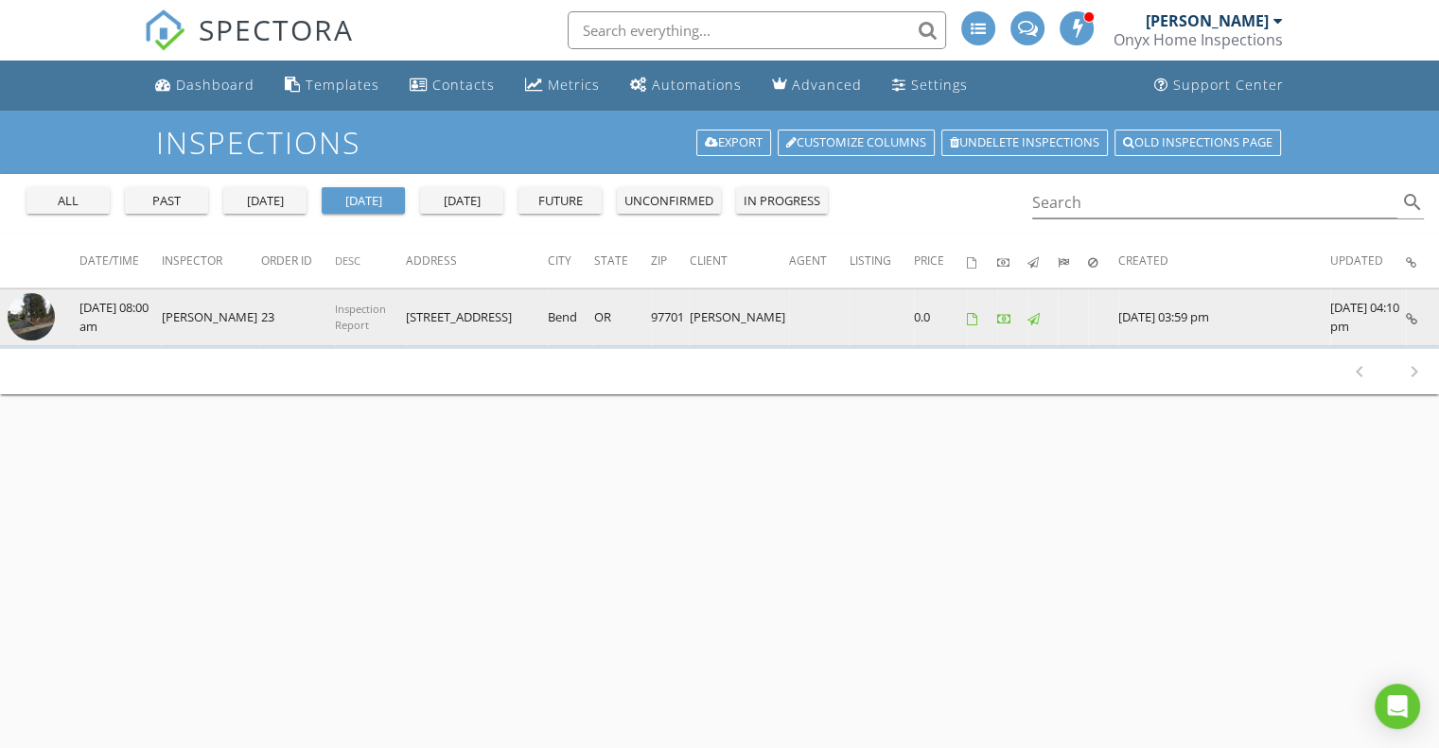
click at [38, 308] on img at bounding box center [31, 316] width 47 height 47
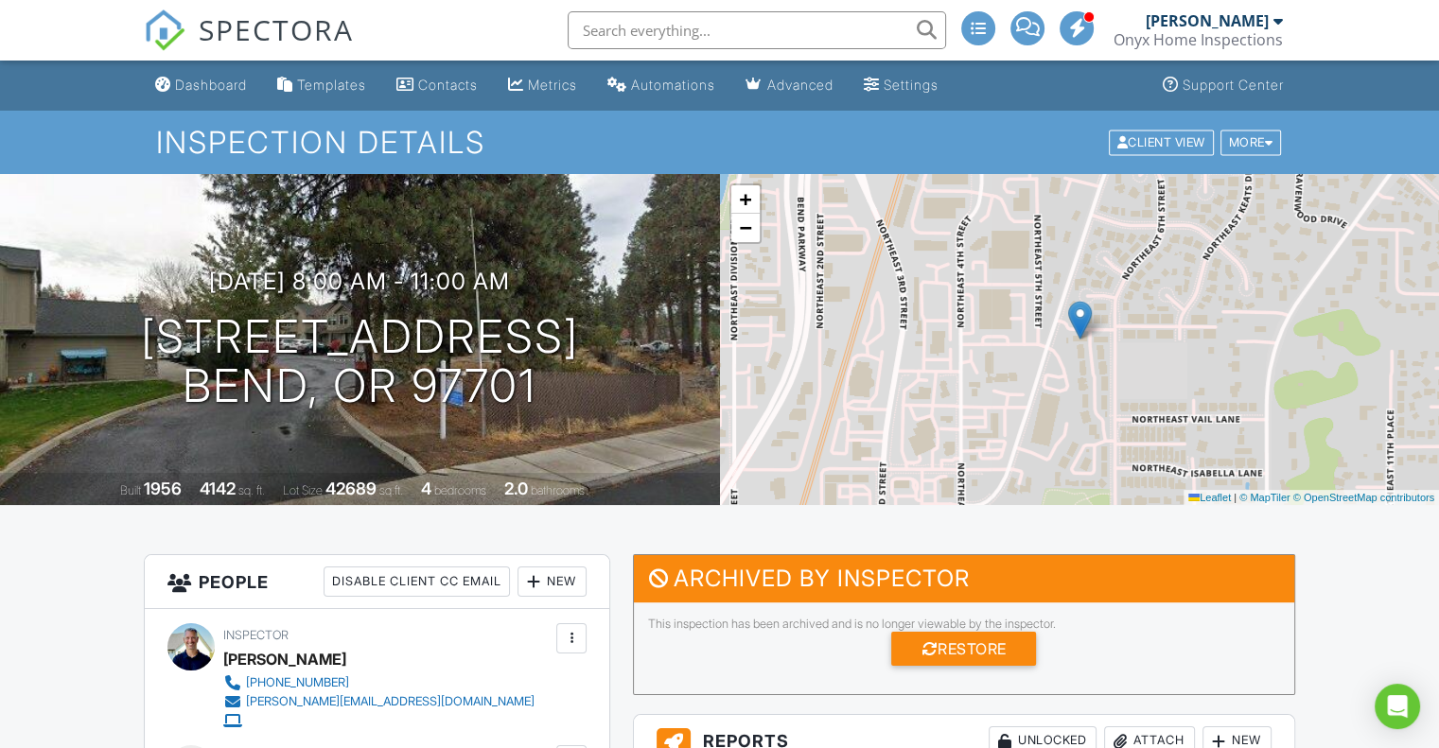
click at [1264, 156] on div "Client View More Property Details Reschedule Reorder / Copy Share Cancel [GEOGR…" at bounding box center [1195, 142] width 177 height 29
click at [1259, 144] on div "More" at bounding box center [1250, 143] width 61 height 26
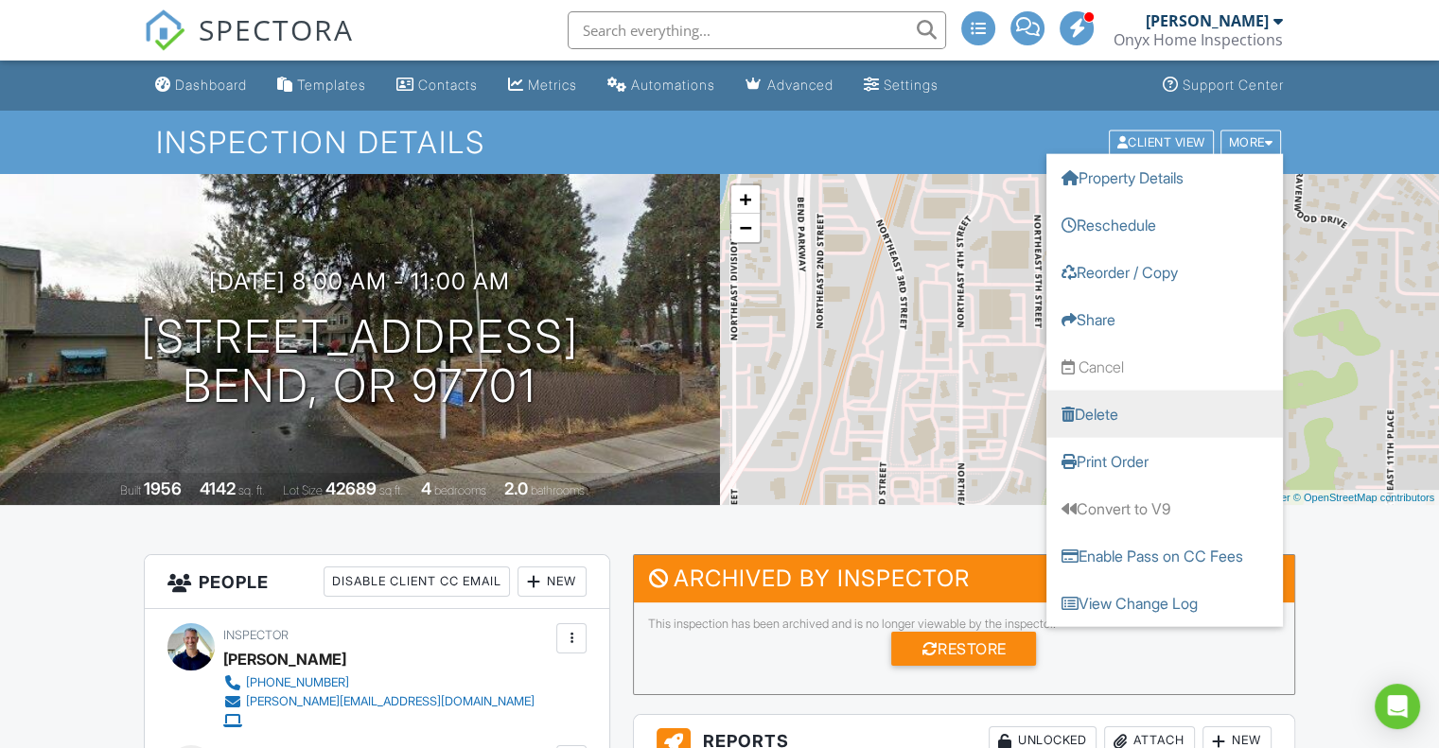
click at [1124, 412] on link "Delete" at bounding box center [1164, 413] width 236 height 47
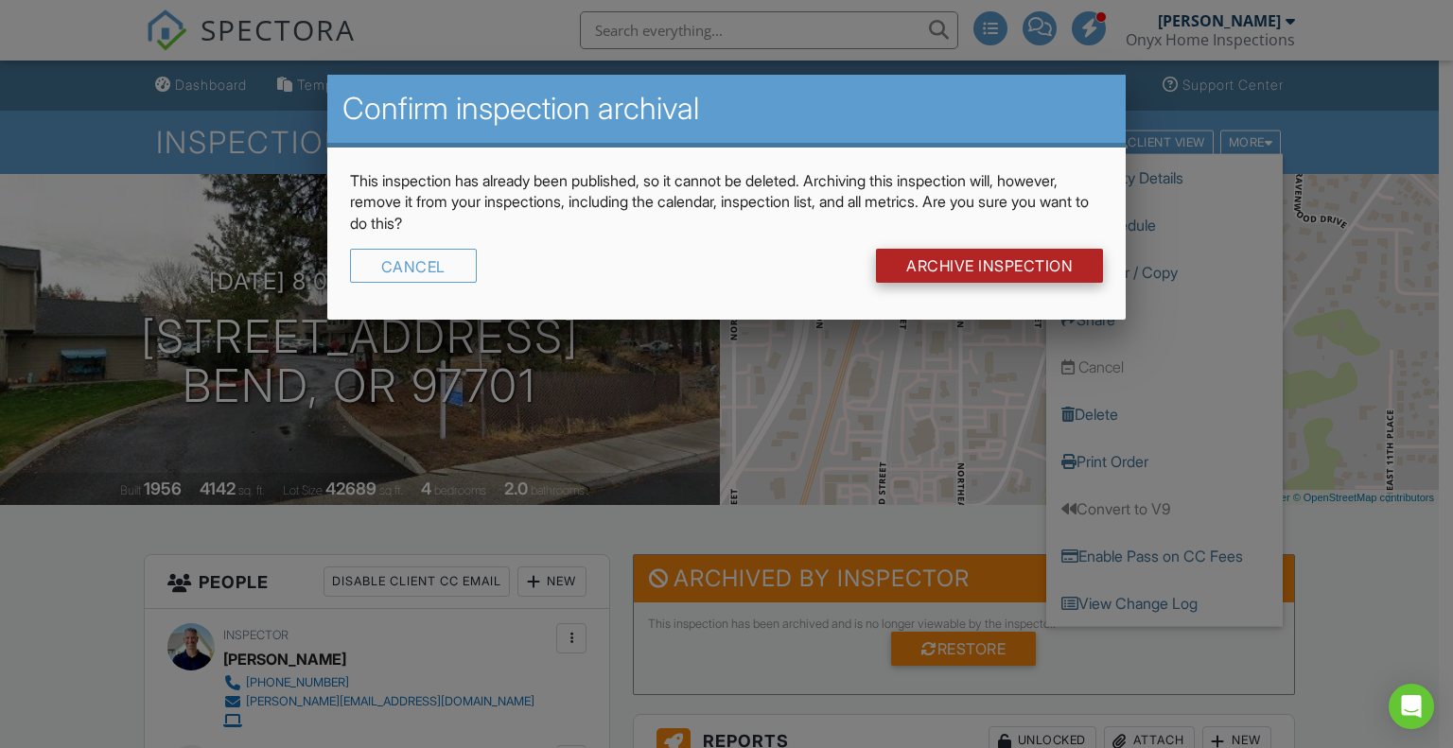
click at [1022, 257] on input "Archive Inspection" at bounding box center [989, 266] width 227 height 34
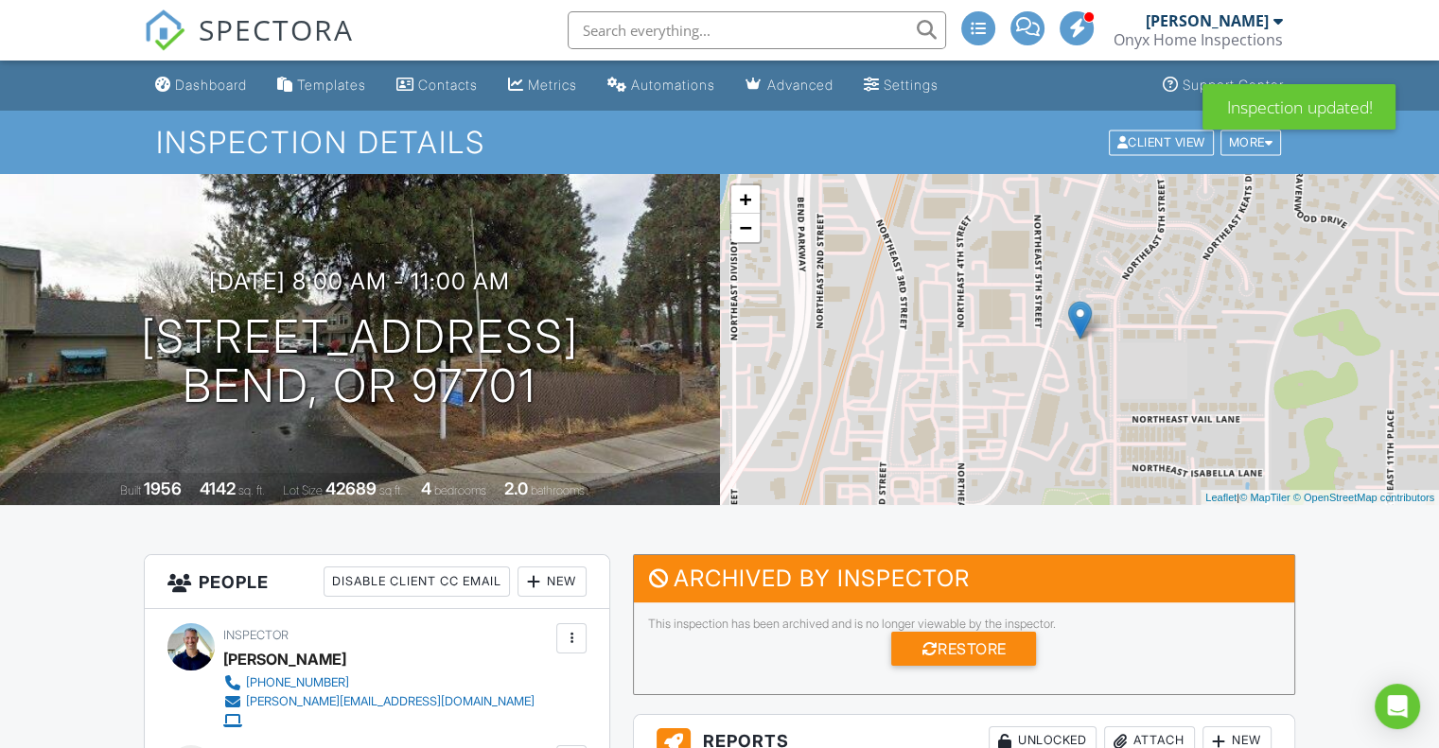
click at [1260, 12] on div "[PERSON_NAME]" at bounding box center [1207, 20] width 123 height 19
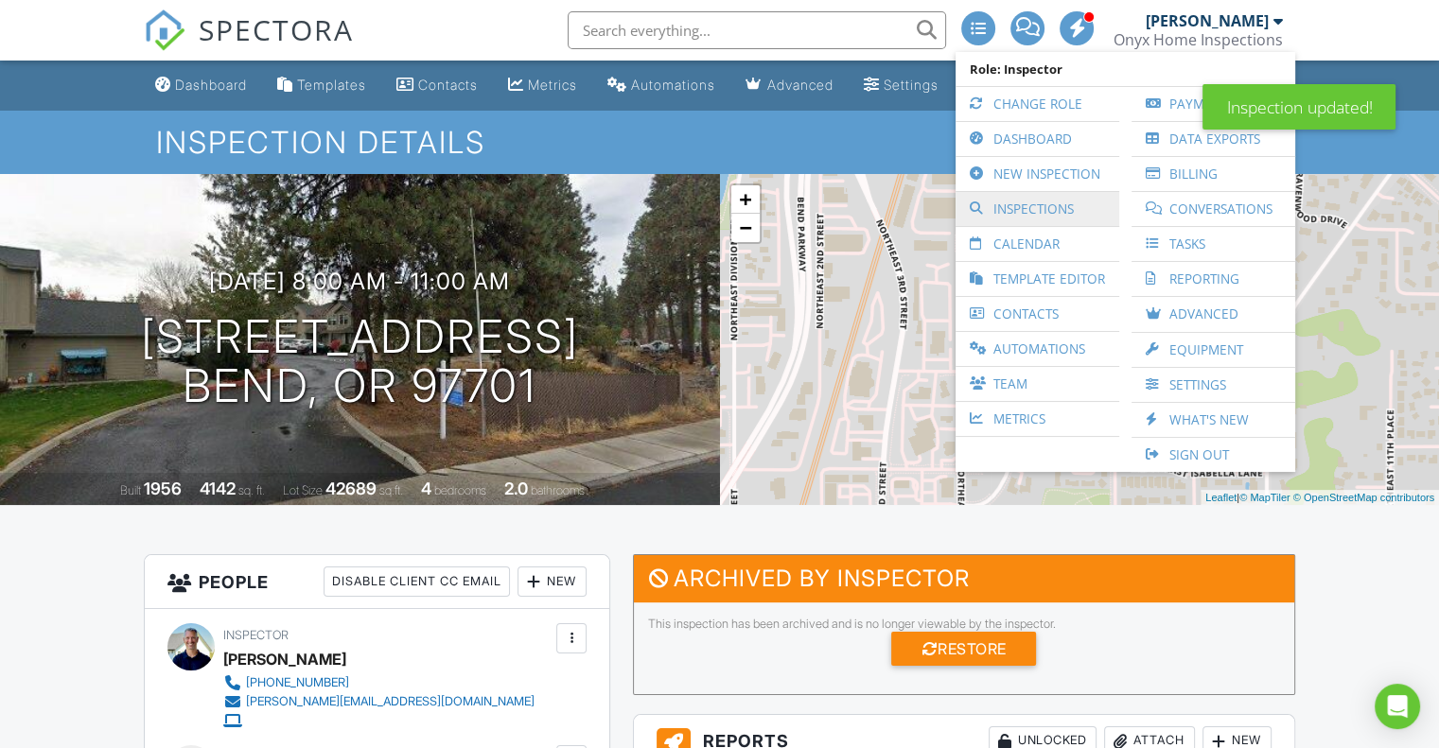
click at [1063, 200] on link "Inspections" at bounding box center [1037, 209] width 145 height 34
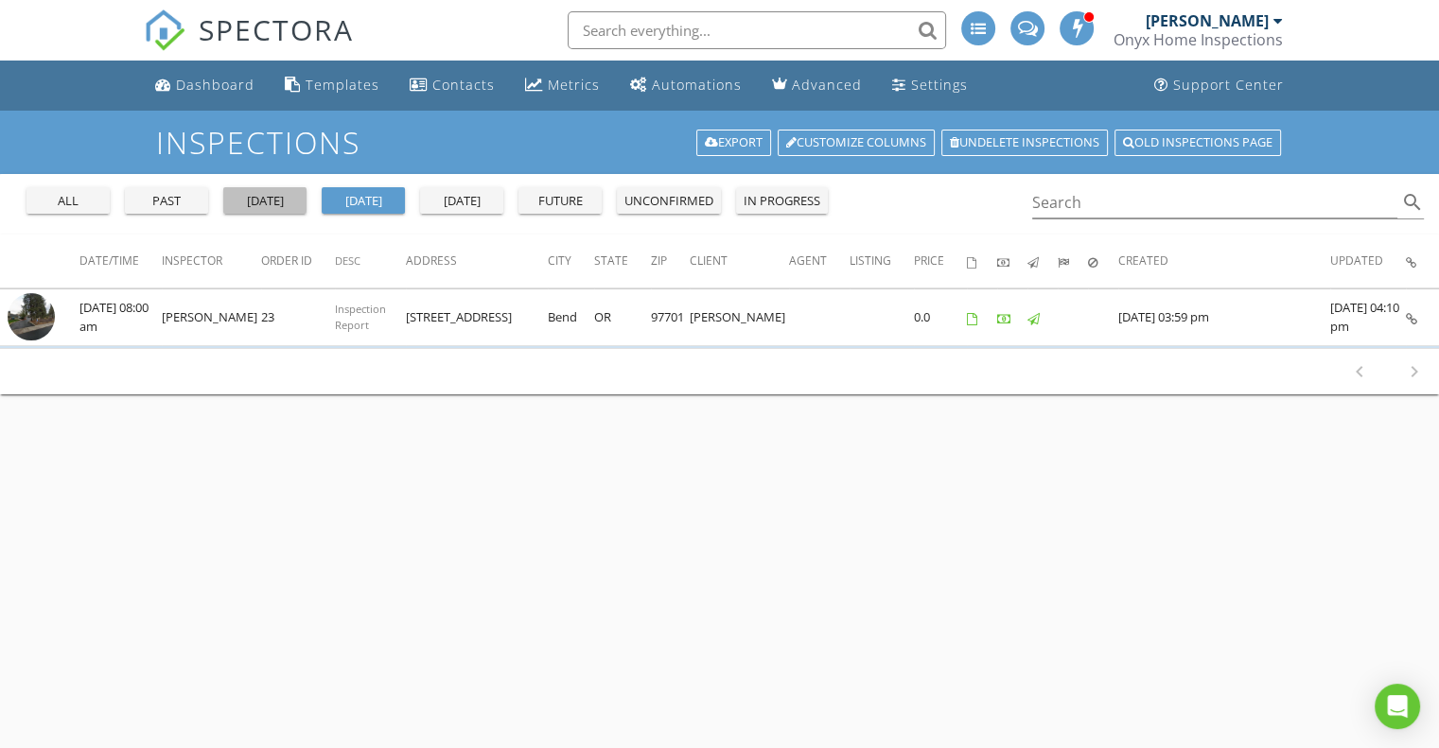
click at [268, 199] on div "[DATE]" at bounding box center [265, 201] width 68 height 19
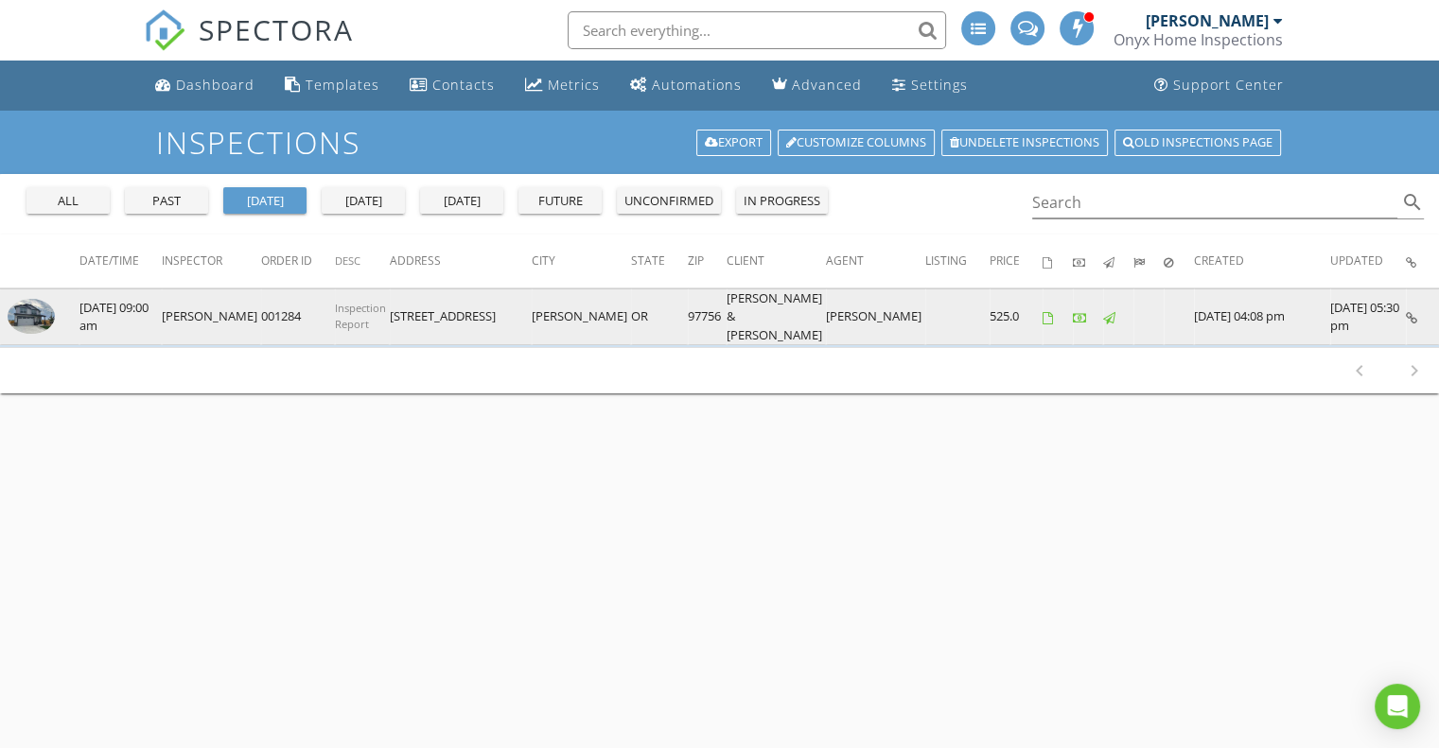
click at [39, 305] on img at bounding box center [31, 316] width 47 height 35
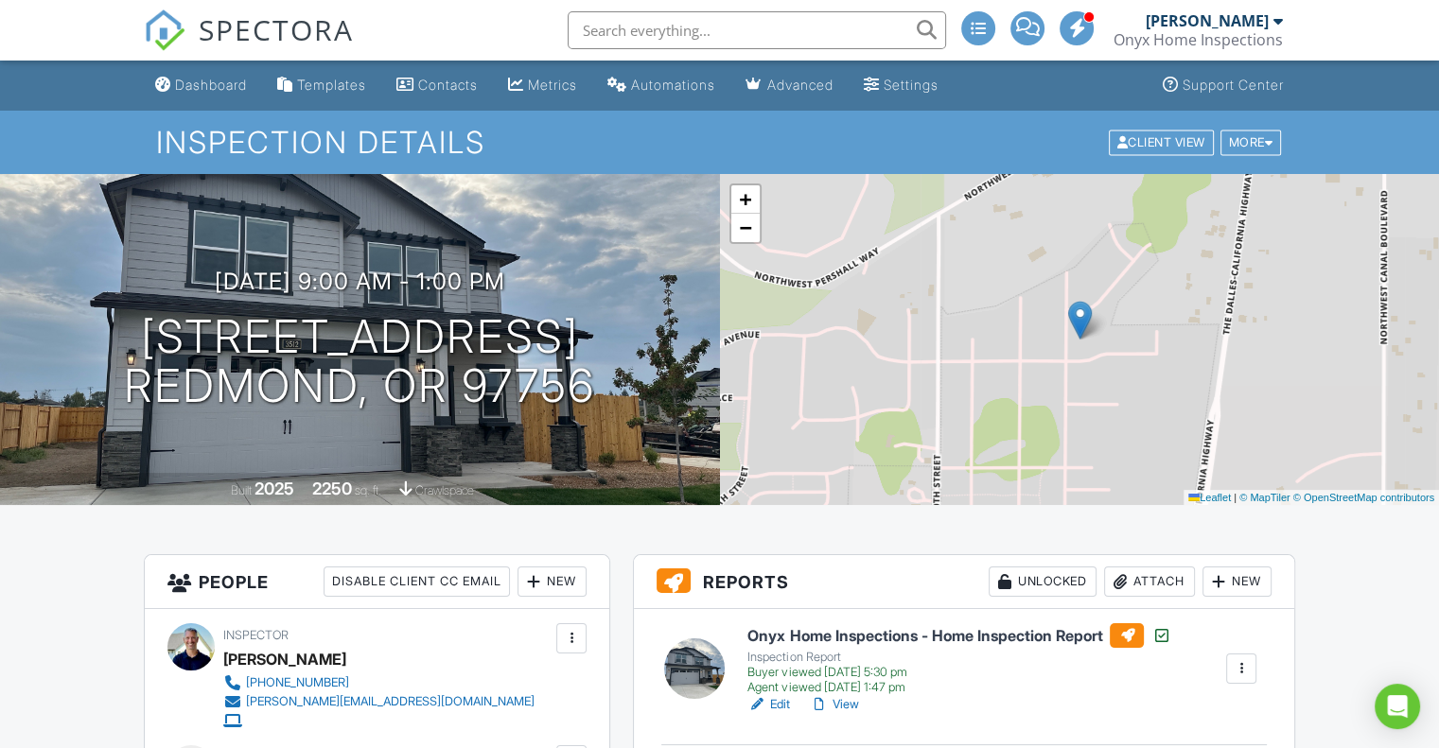
click at [844, 705] on link "View" at bounding box center [833, 704] width 49 height 19
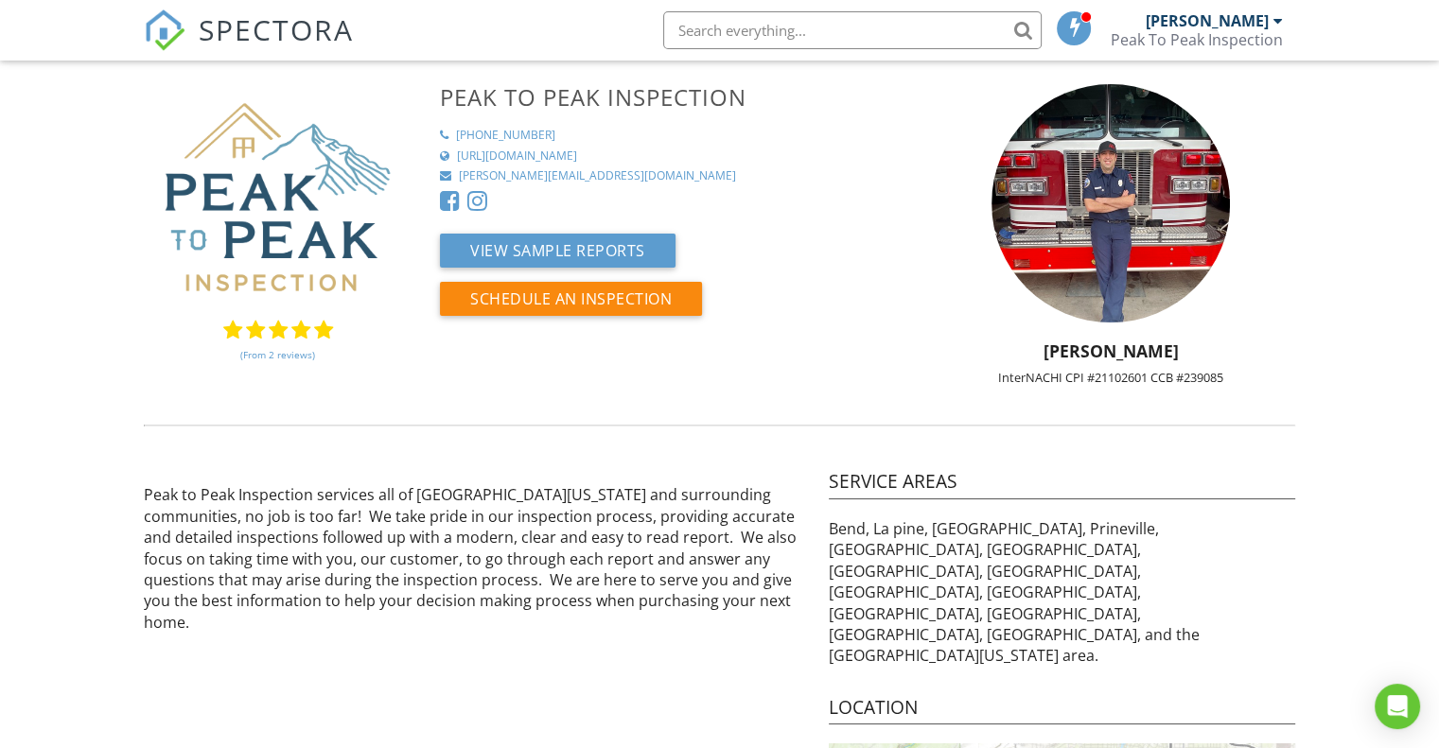
scroll to position [165, 0]
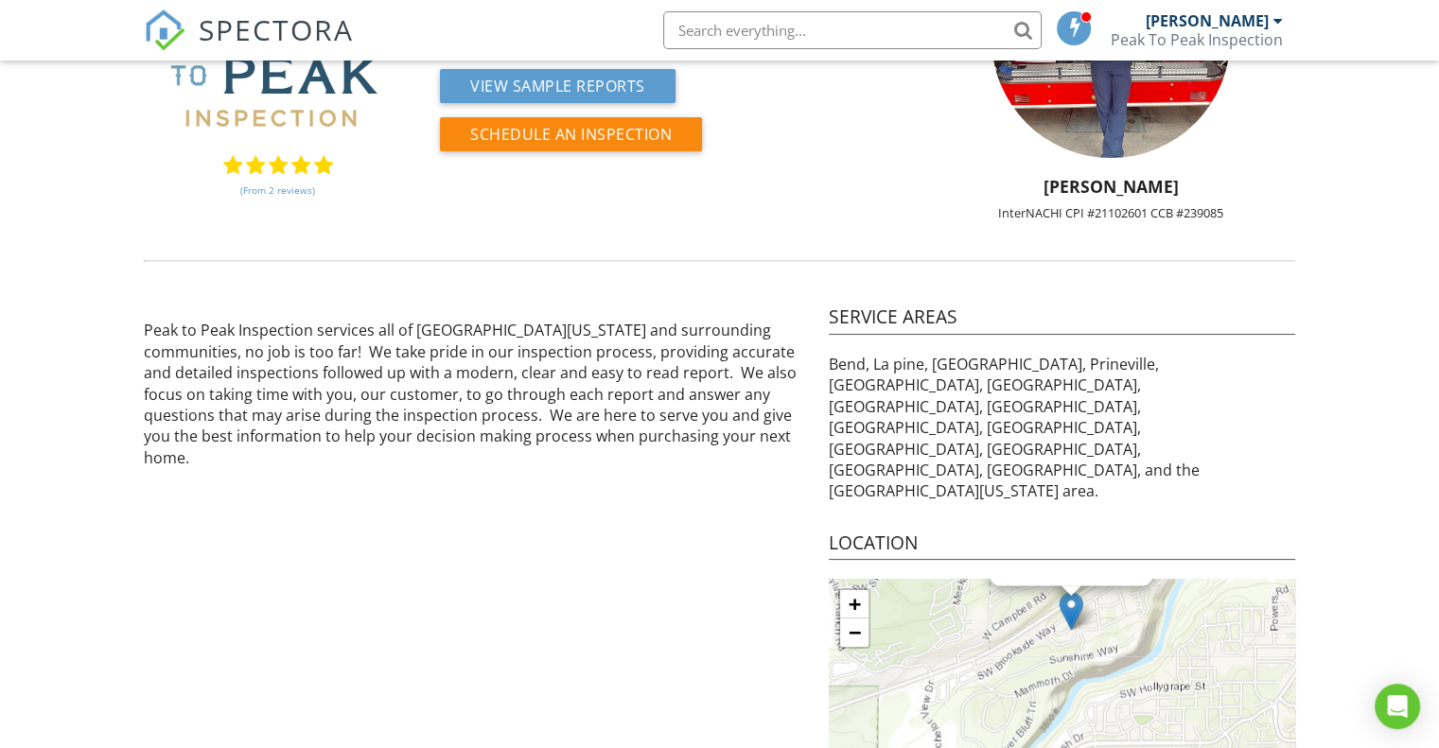
drag, startPoint x: 887, startPoint y: 682, endPoint x: 1062, endPoint y: 623, distance: 184.6
click at [1062, 623] on div "Peak To Peak Inspection × + − Leaflet | Tiles © Esri" at bounding box center [1062, 697] width 466 height 236
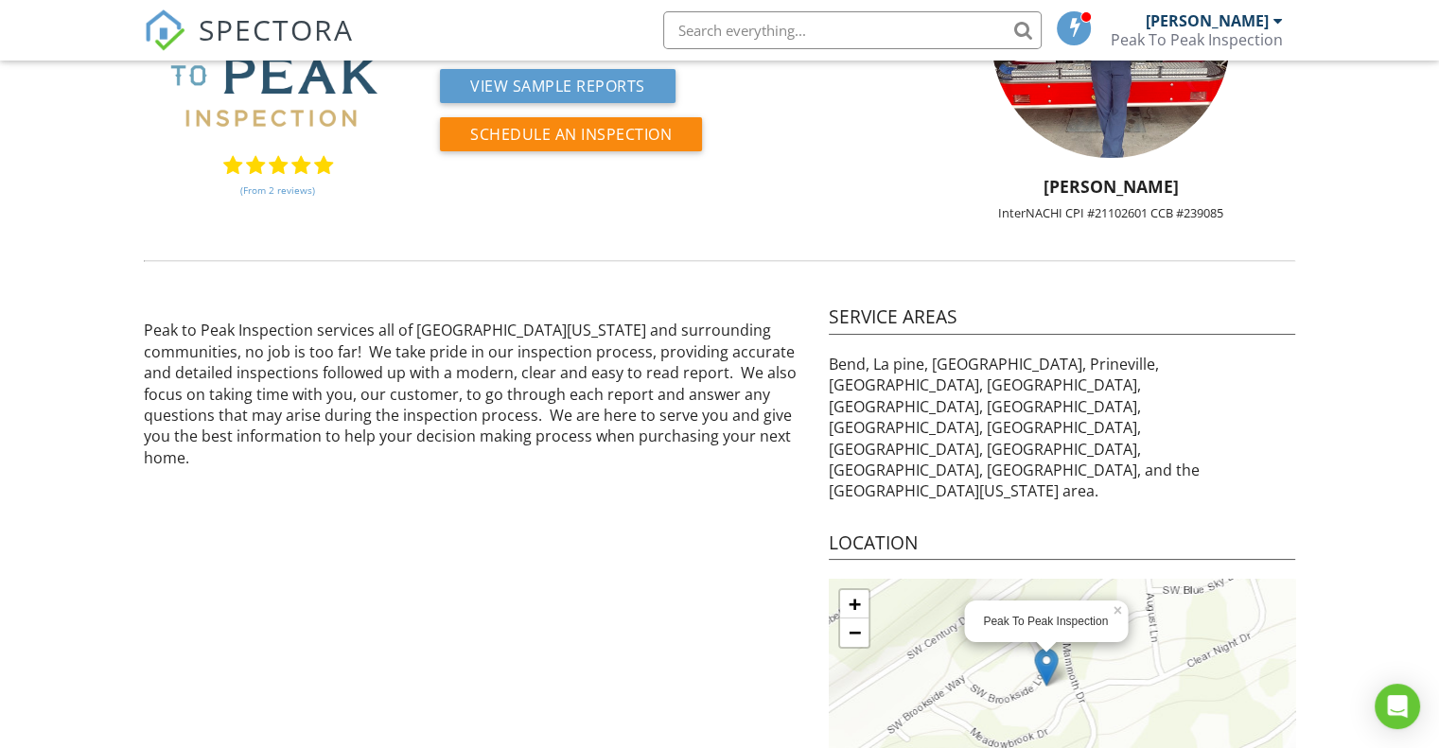
drag, startPoint x: 1014, startPoint y: 530, endPoint x: 1083, endPoint y: 680, distance: 165.5
click at [1083, 680] on div "Peak To Peak Inspection × + − Leaflet | Tiles © Esri" at bounding box center [1062, 697] width 466 height 236
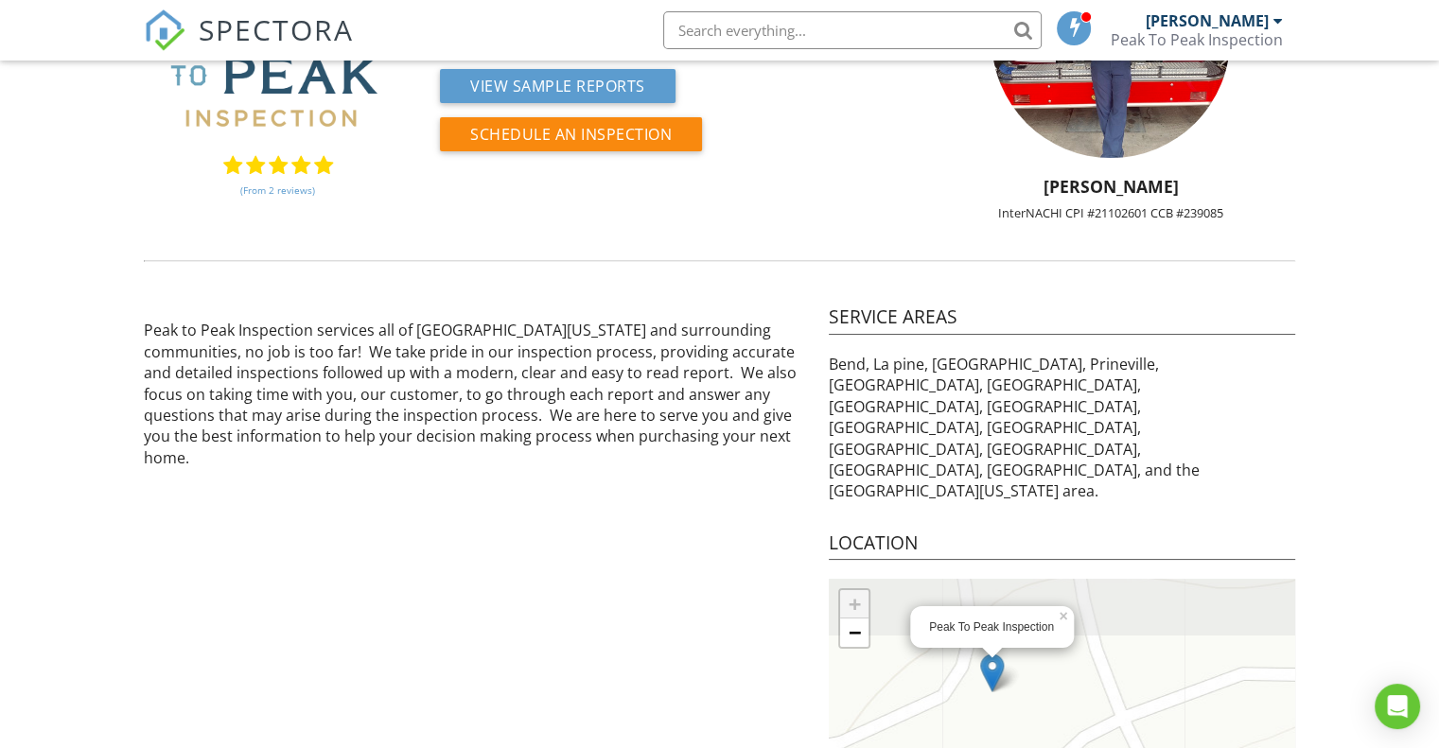
drag, startPoint x: 996, startPoint y: 546, endPoint x: 1077, endPoint y: 676, distance: 153.3
click at [1077, 676] on div "Peak To Peak Inspection × + − Leaflet | Tiles © Esri" at bounding box center [1062, 697] width 466 height 236
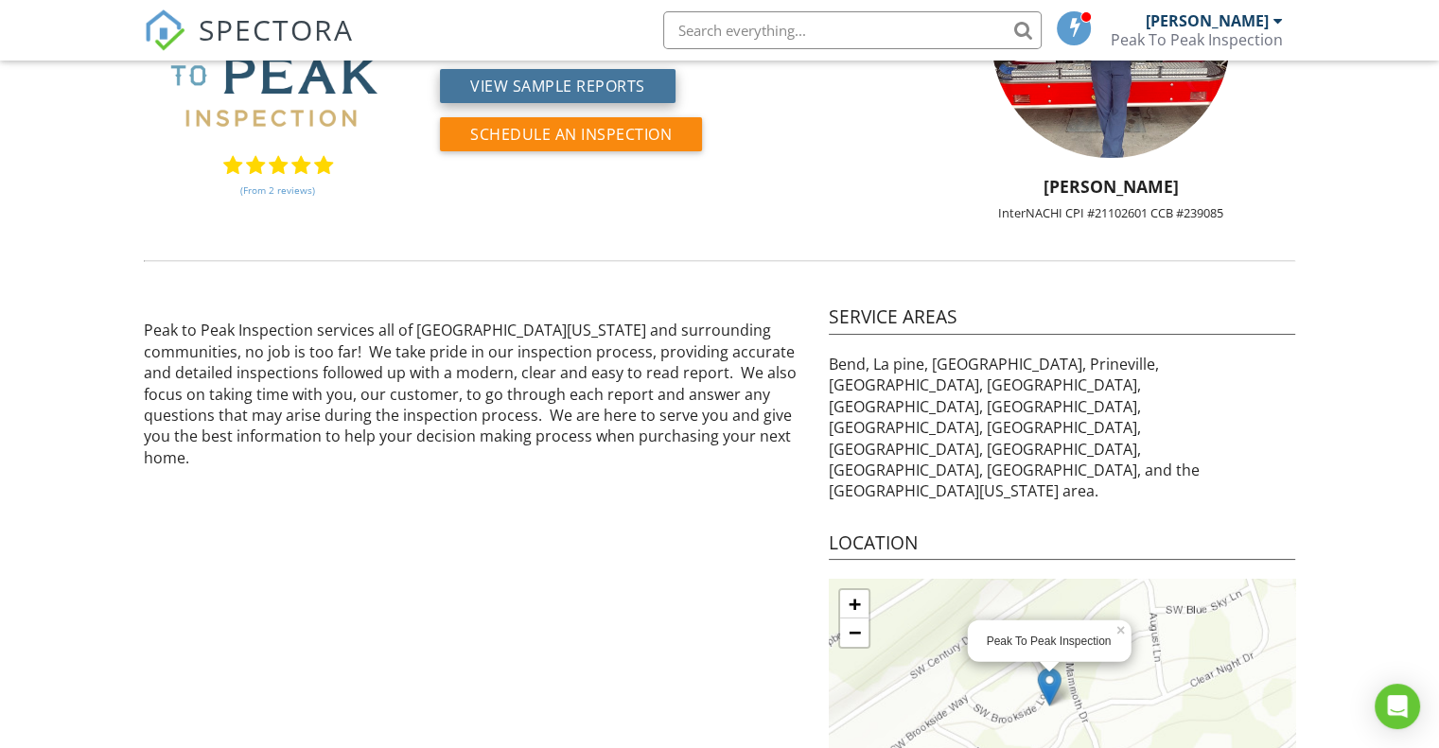
click at [590, 82] on button "View Sample Reports" at bounding box center [558, 86] width 236 height 34
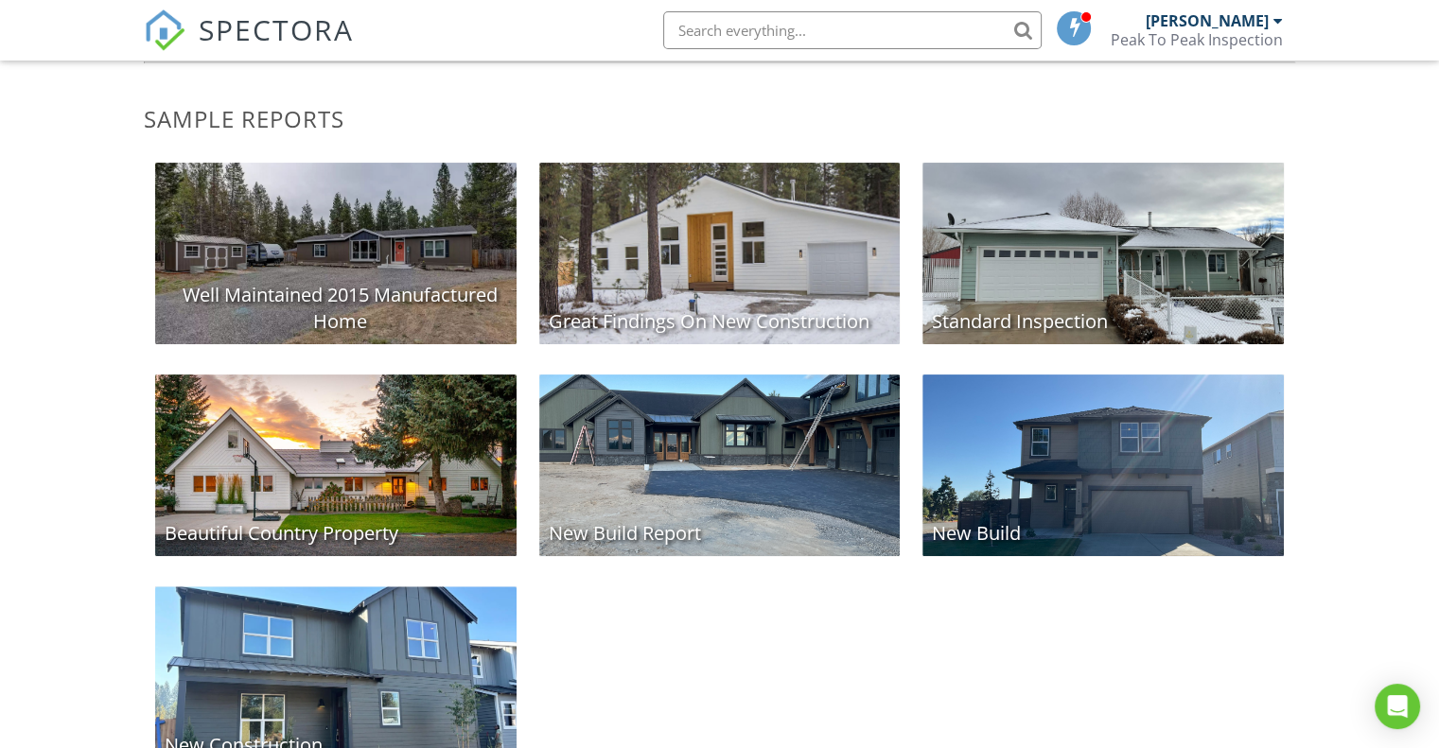
scroll to position [363, 0]
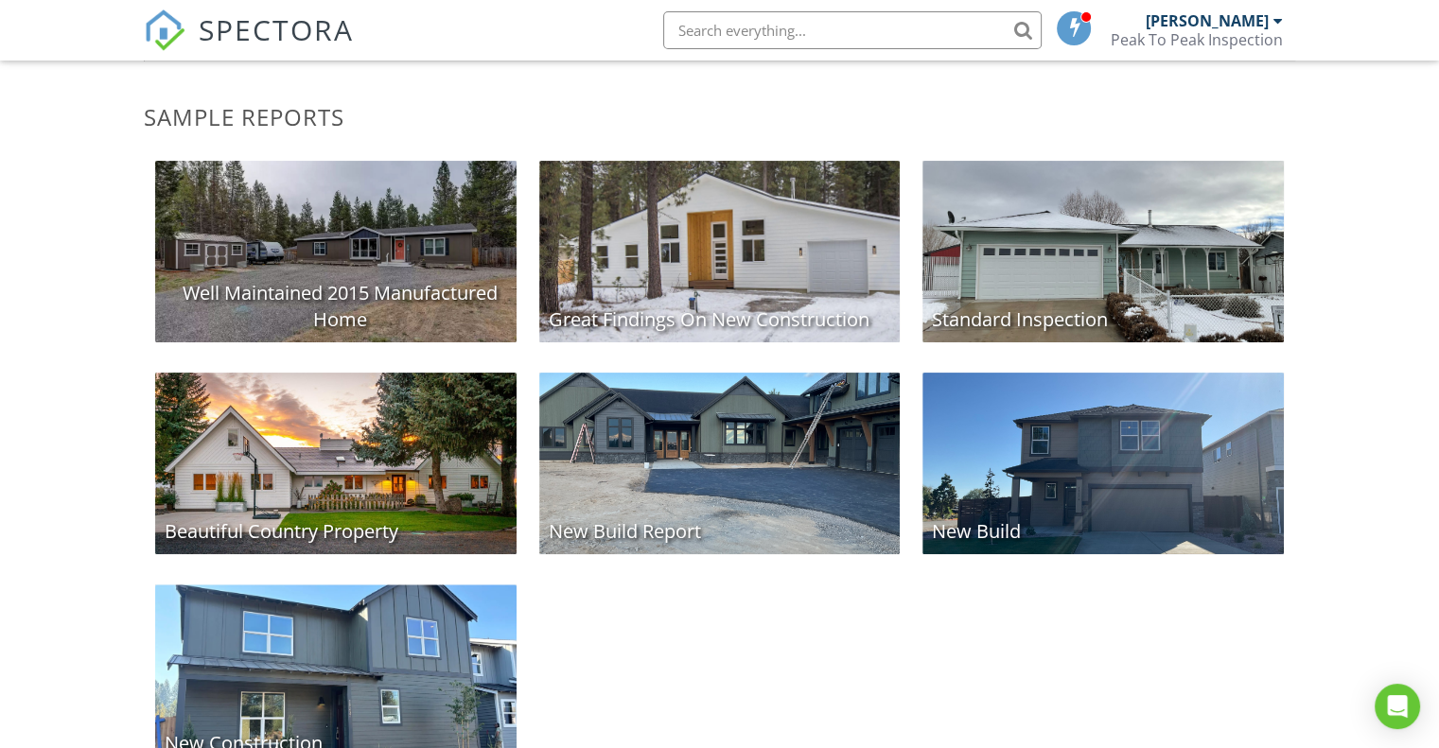
click at [1129, 490] on div "New Build" at bounding box center [1102, 464] width 361 height 182
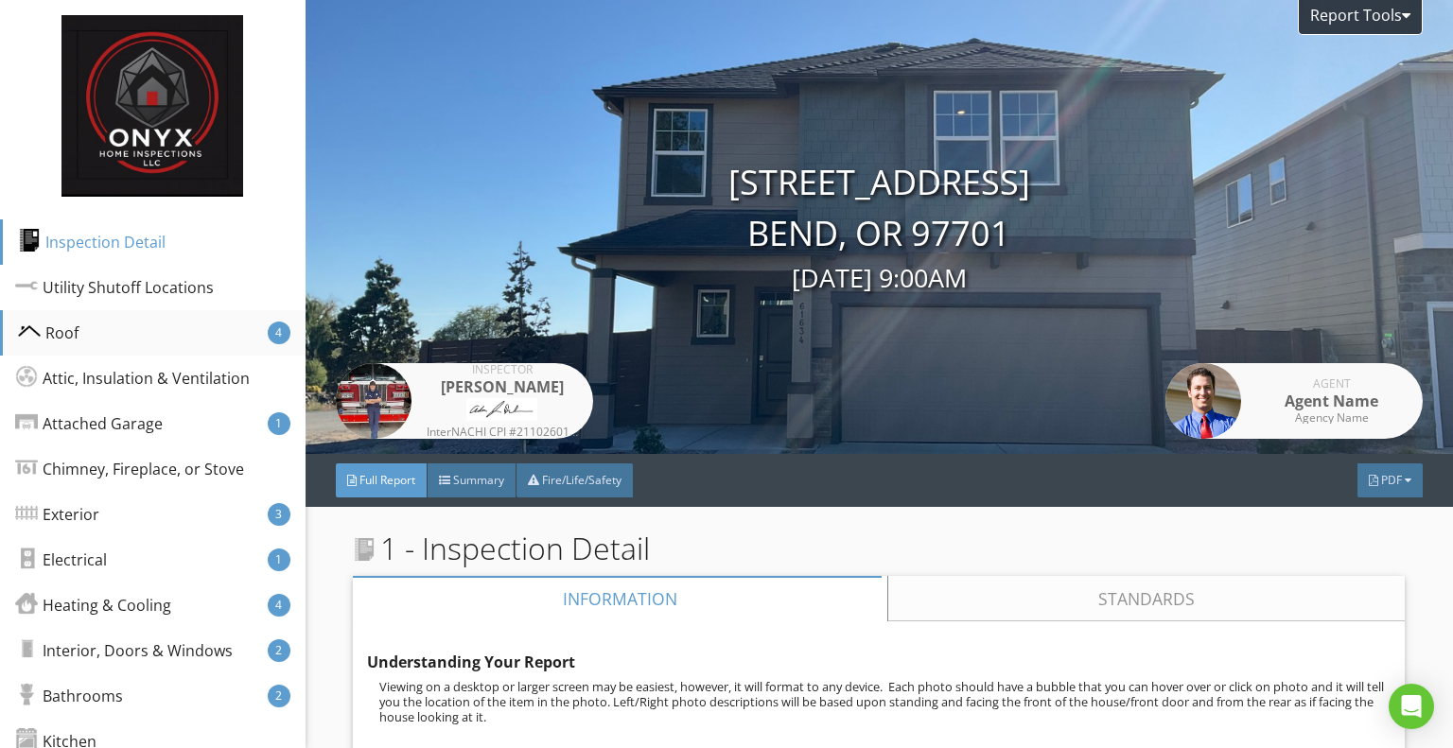
click at [79, 334] on div "Roof 4" at bounding box center [153, 332] width 306 height 45
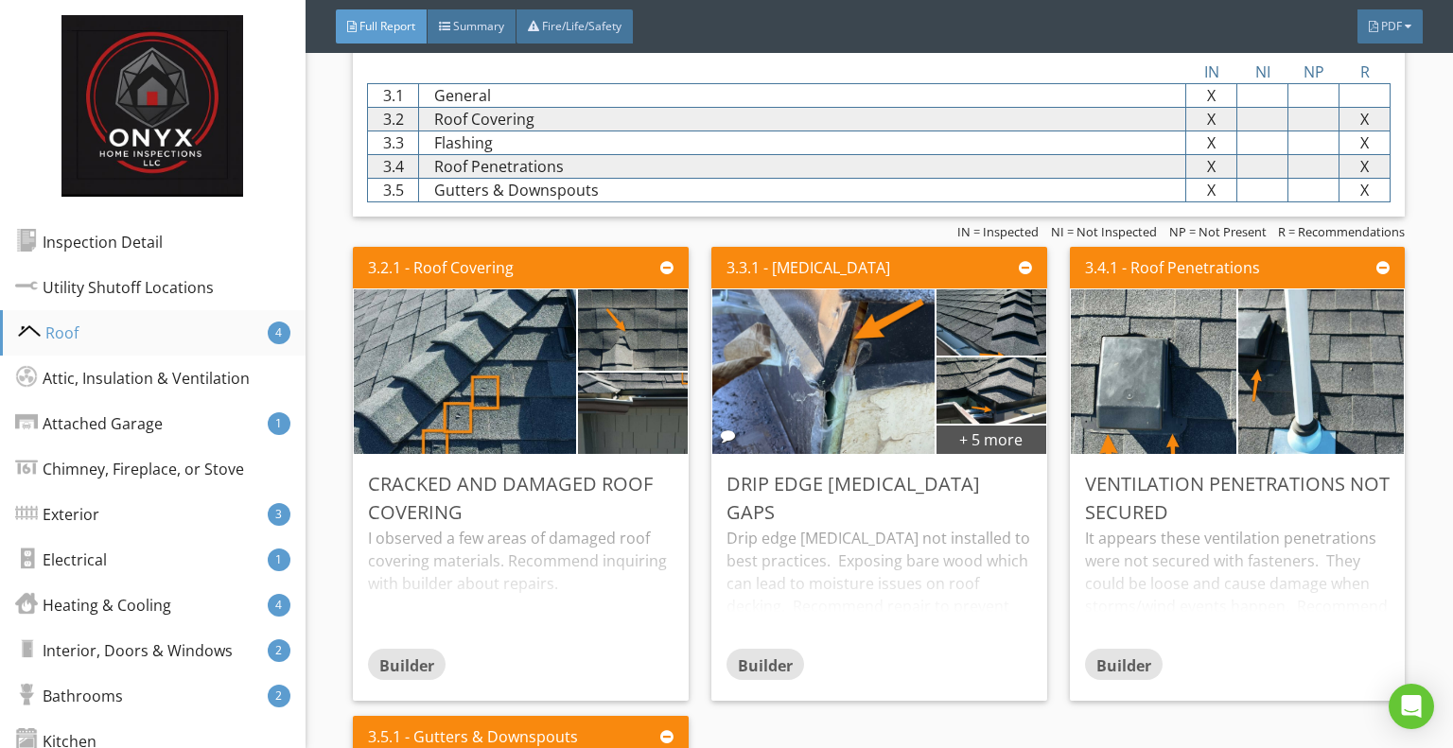
scroll to position [2853, 0]
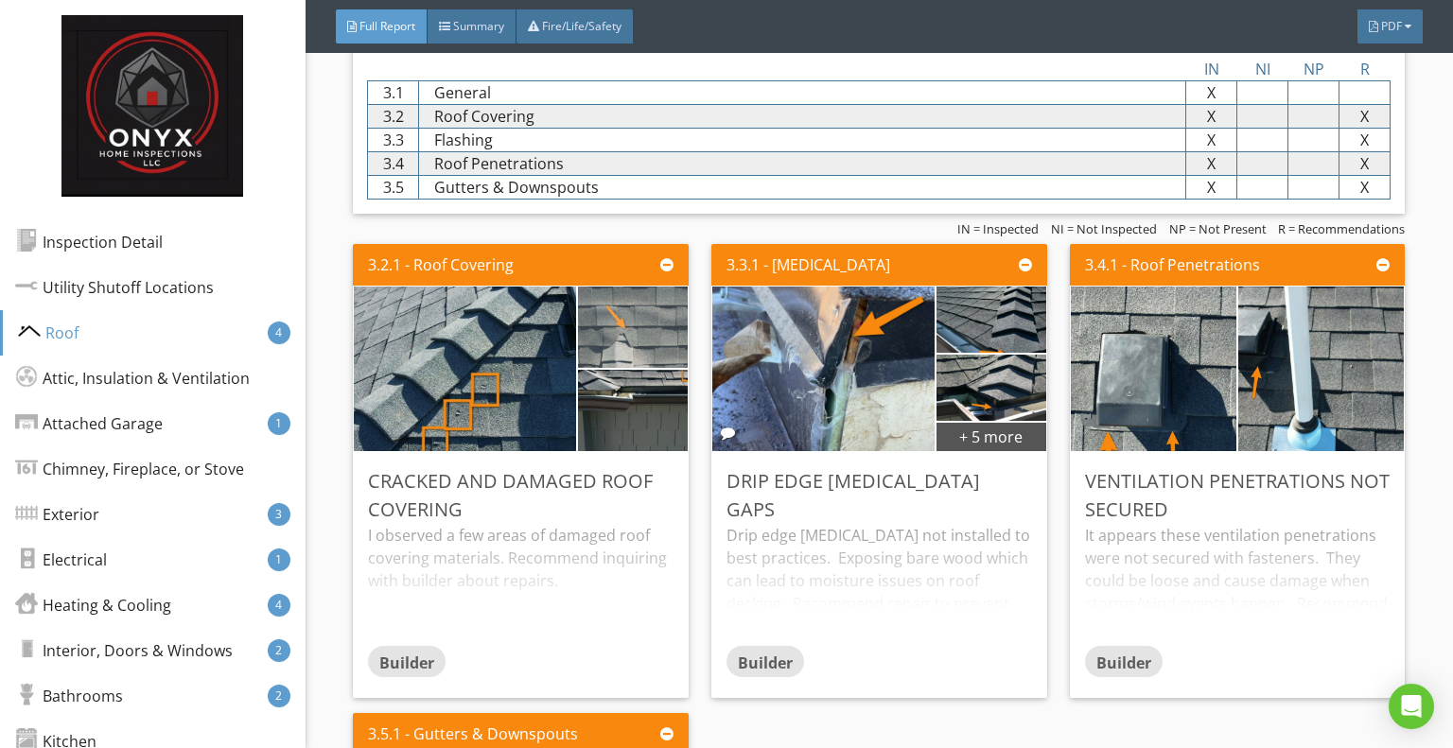
click at [643, 359] on img at bounding box center [633, 327] width 273 height 183
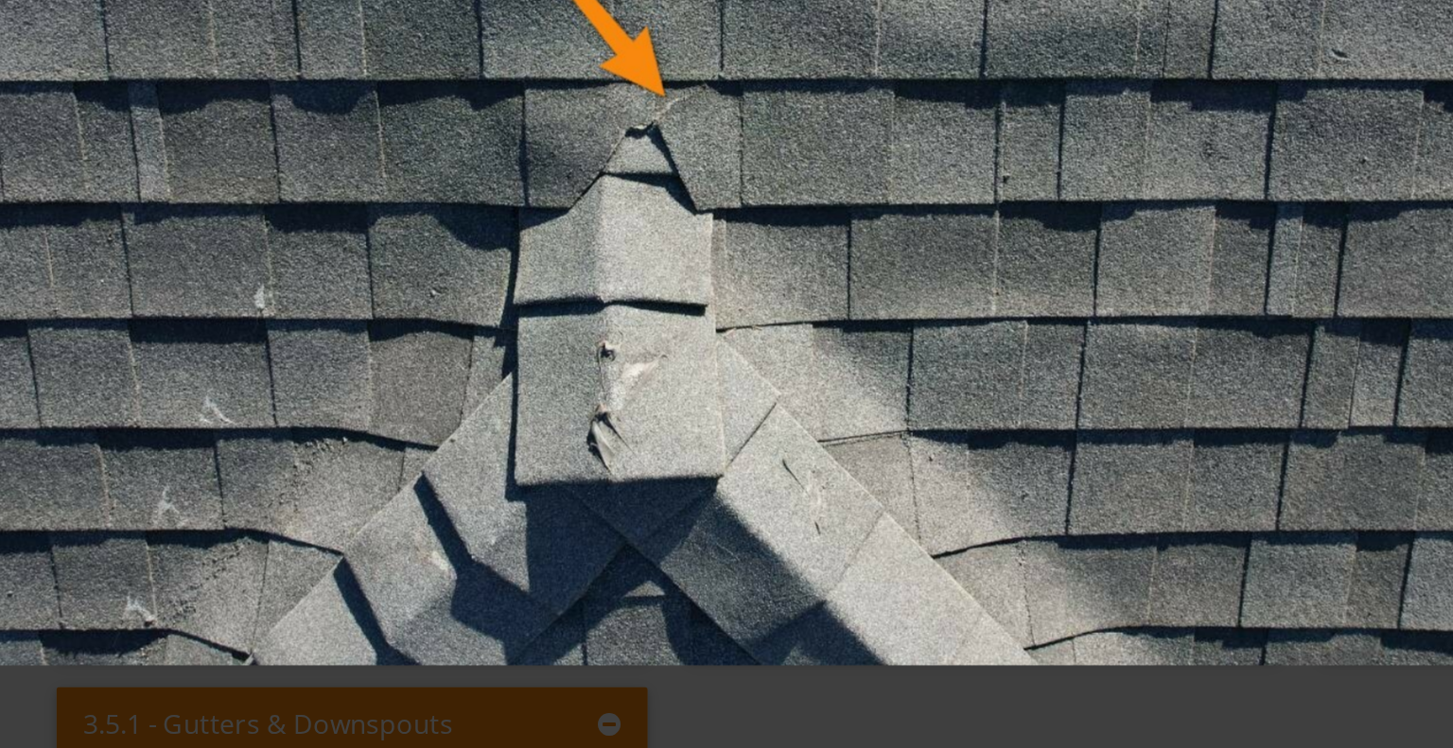
scroll to position [0, 0]
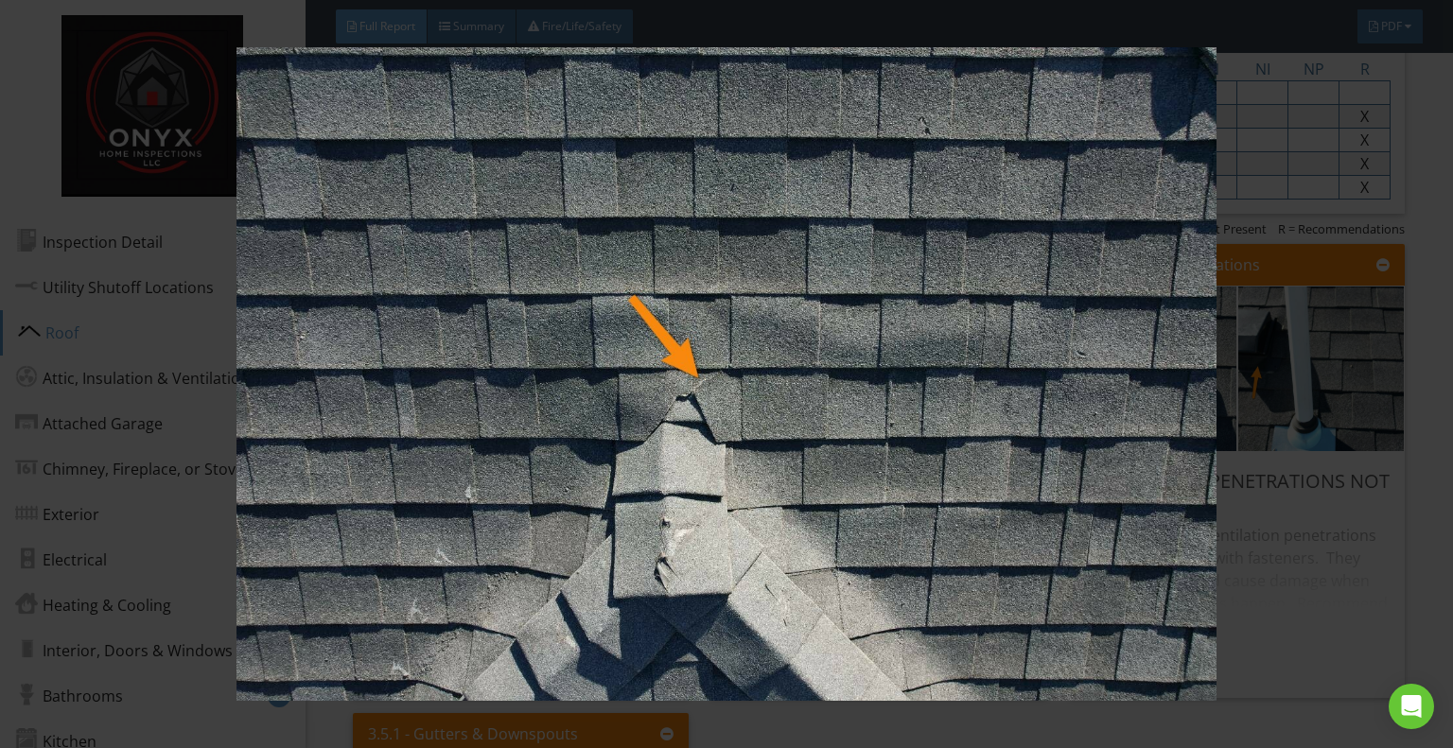
click at [1256, 411] on img at bounding box center [726, 374] width 1322 height 654
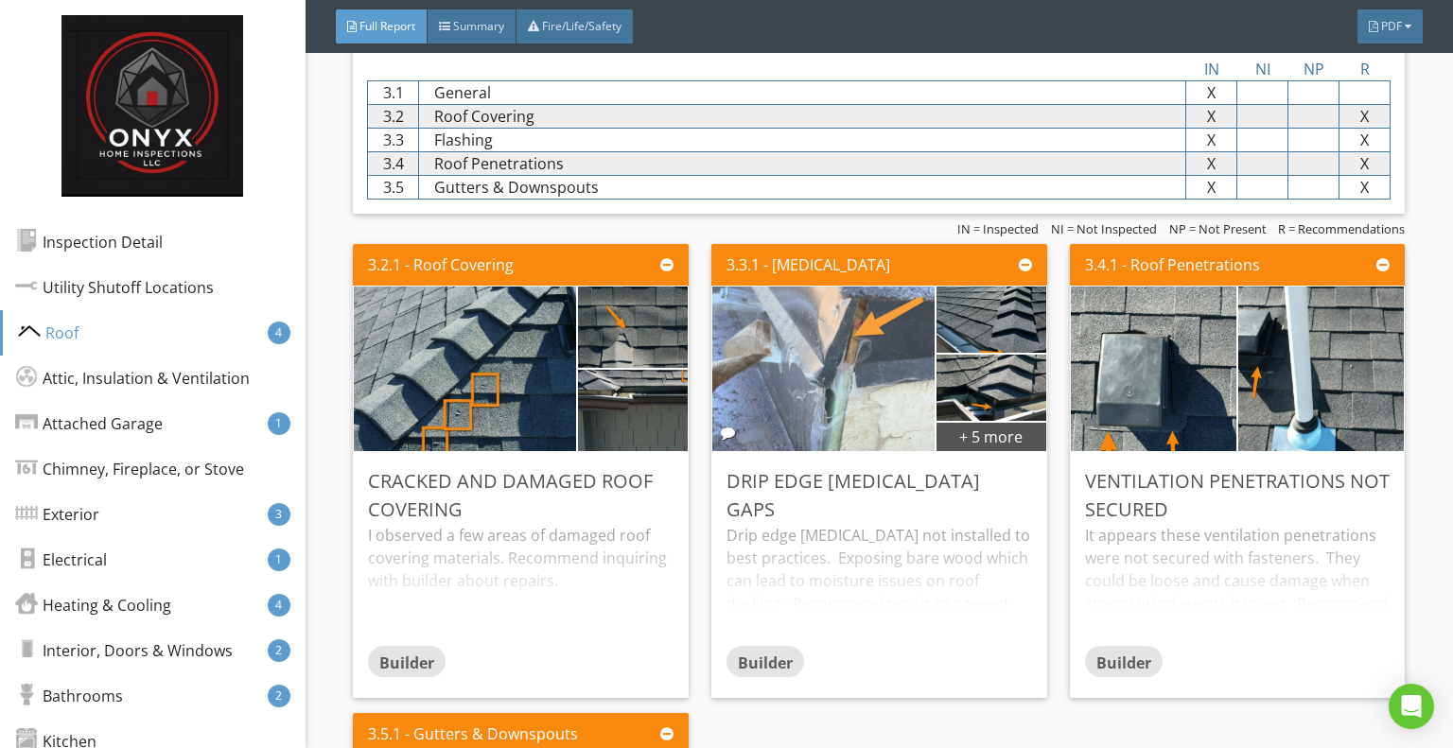
click at [817, 355] on img at bounding box center [823, 369] width 308 height 411
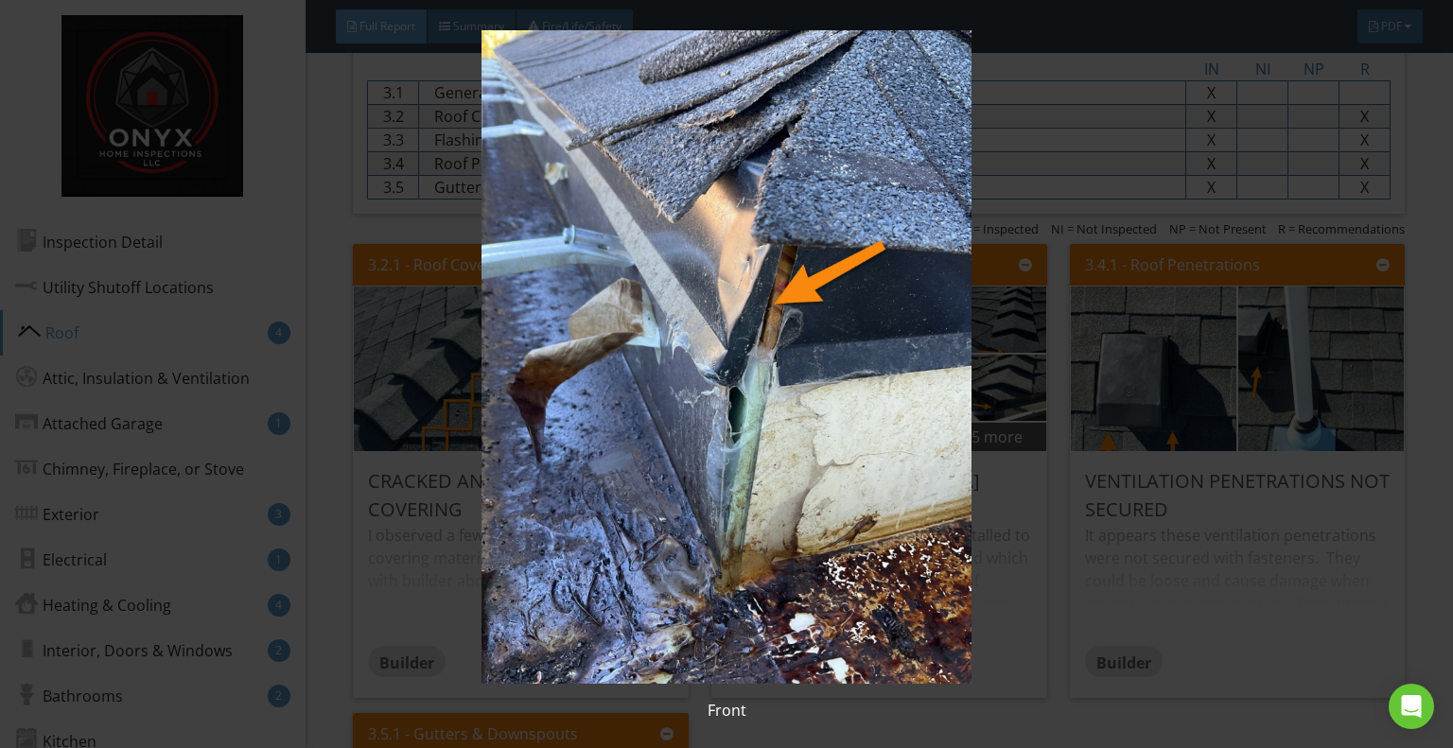
click at [1063, 434] on img at bounding box center [726, 357] width 1322 height 654
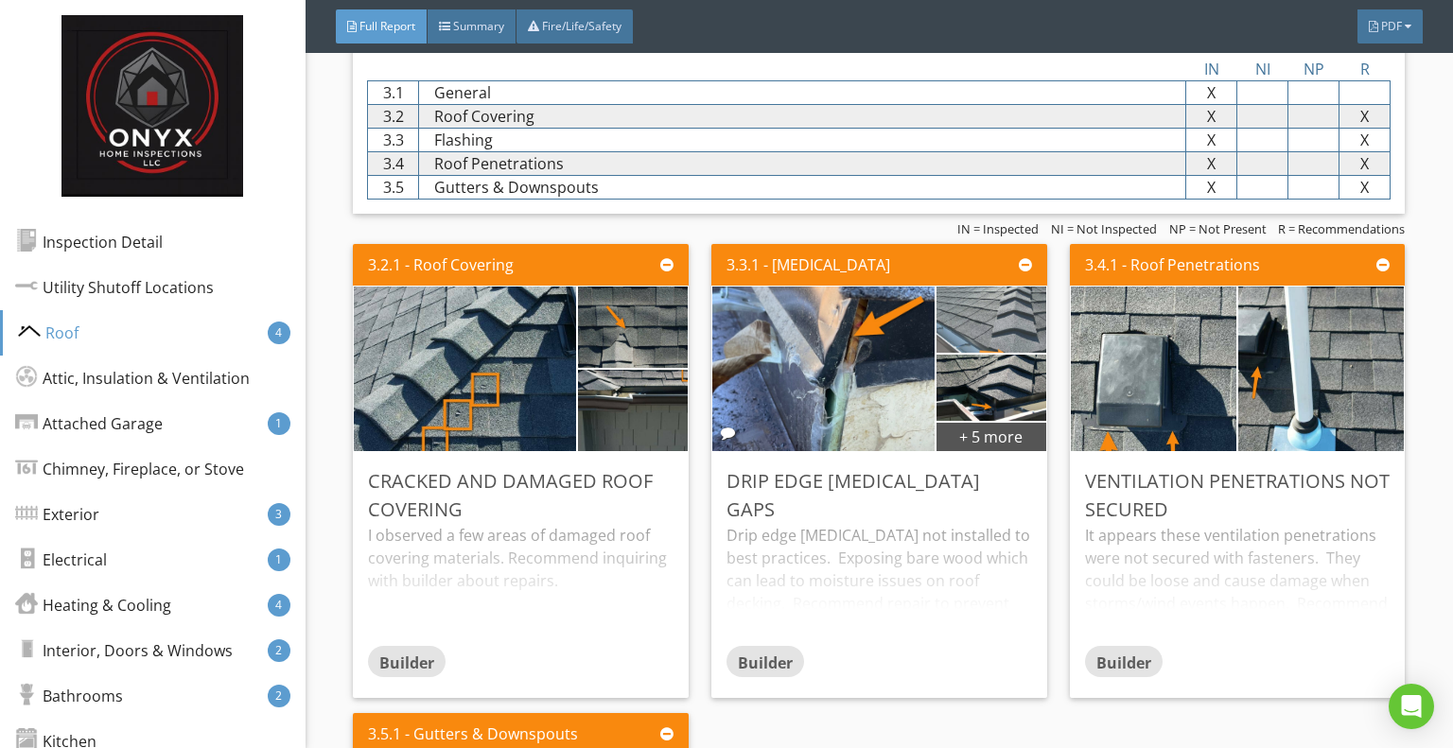
click at [1000, 331] on img at bounding box center [991, 320] width 249 height 166
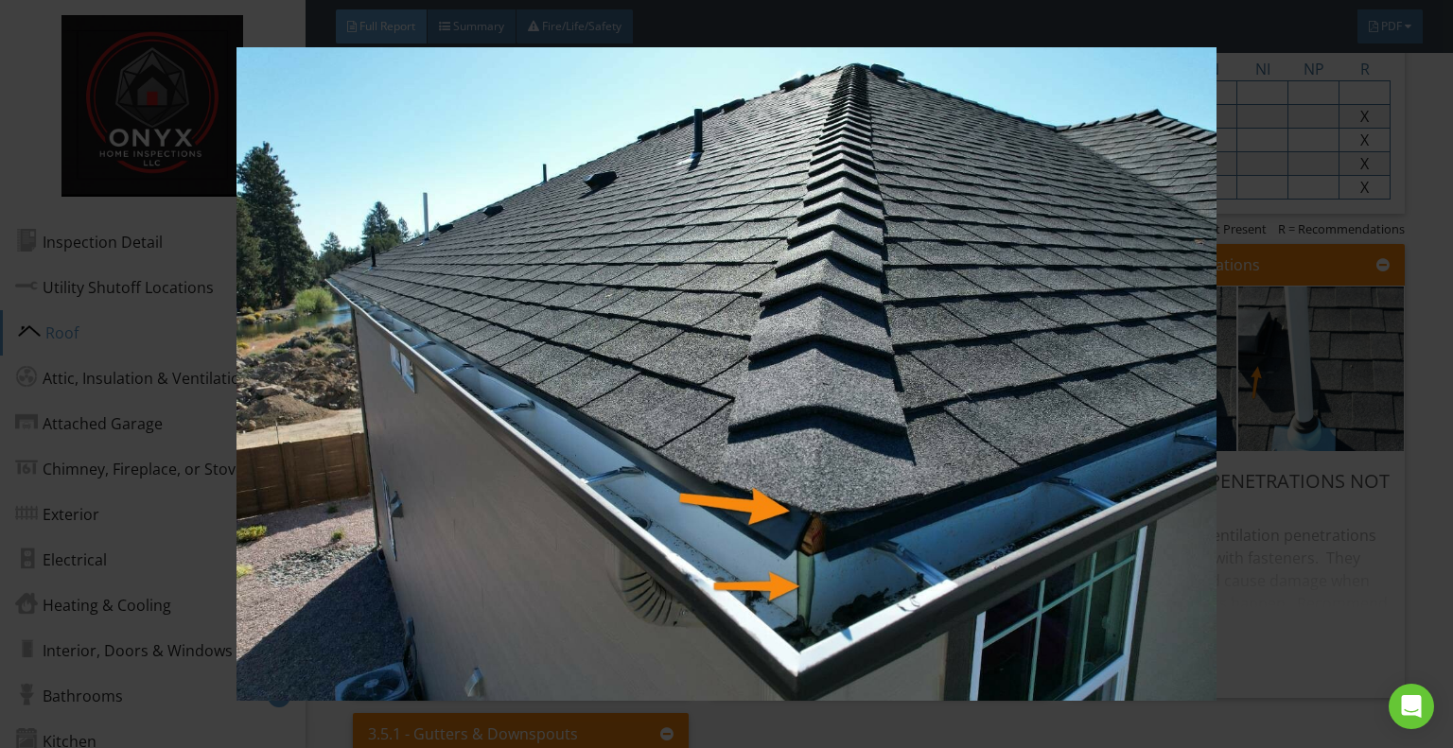
click at [1256, 494] on img at bounding box center [726, 374] width 1322 height 654
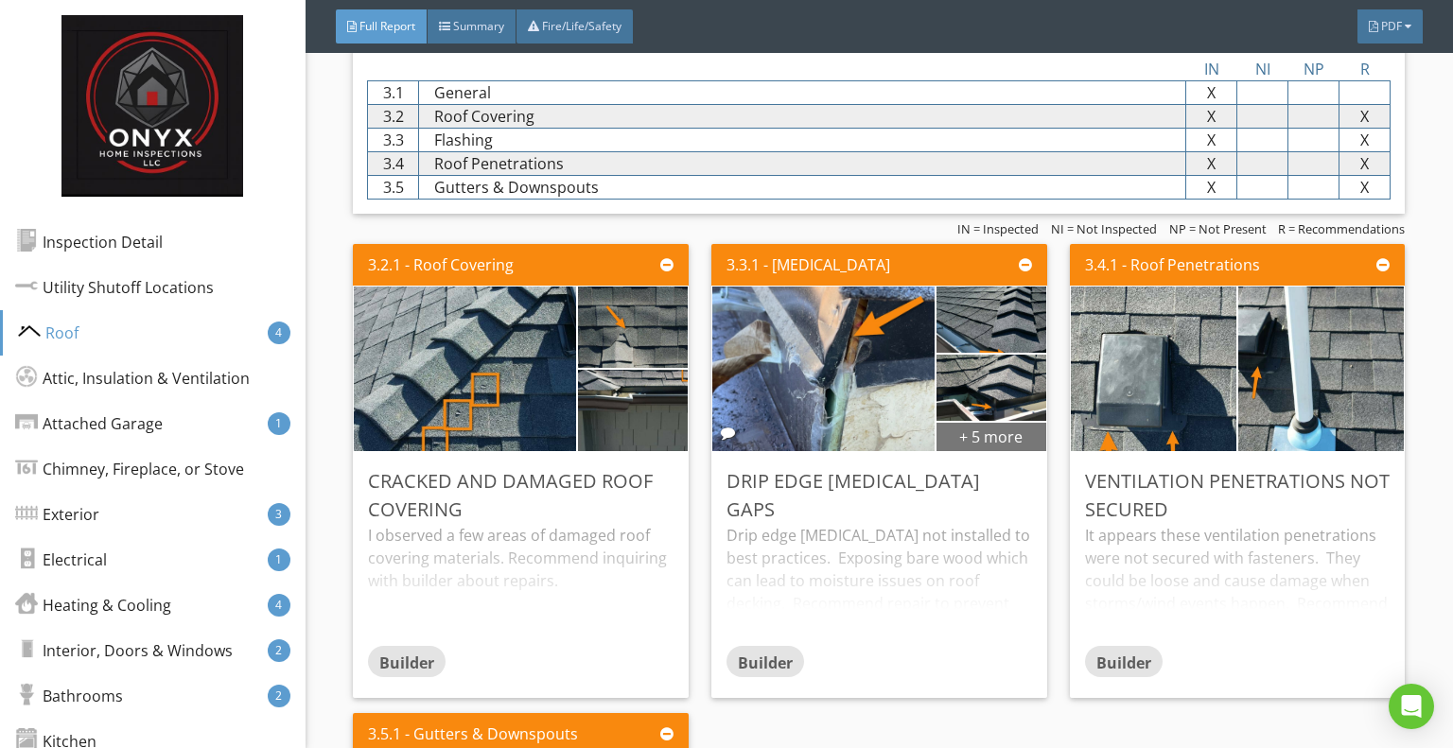
click at [992, 435] on div "+ 5 more" at bounding box center [992, 436] width 110 height 30
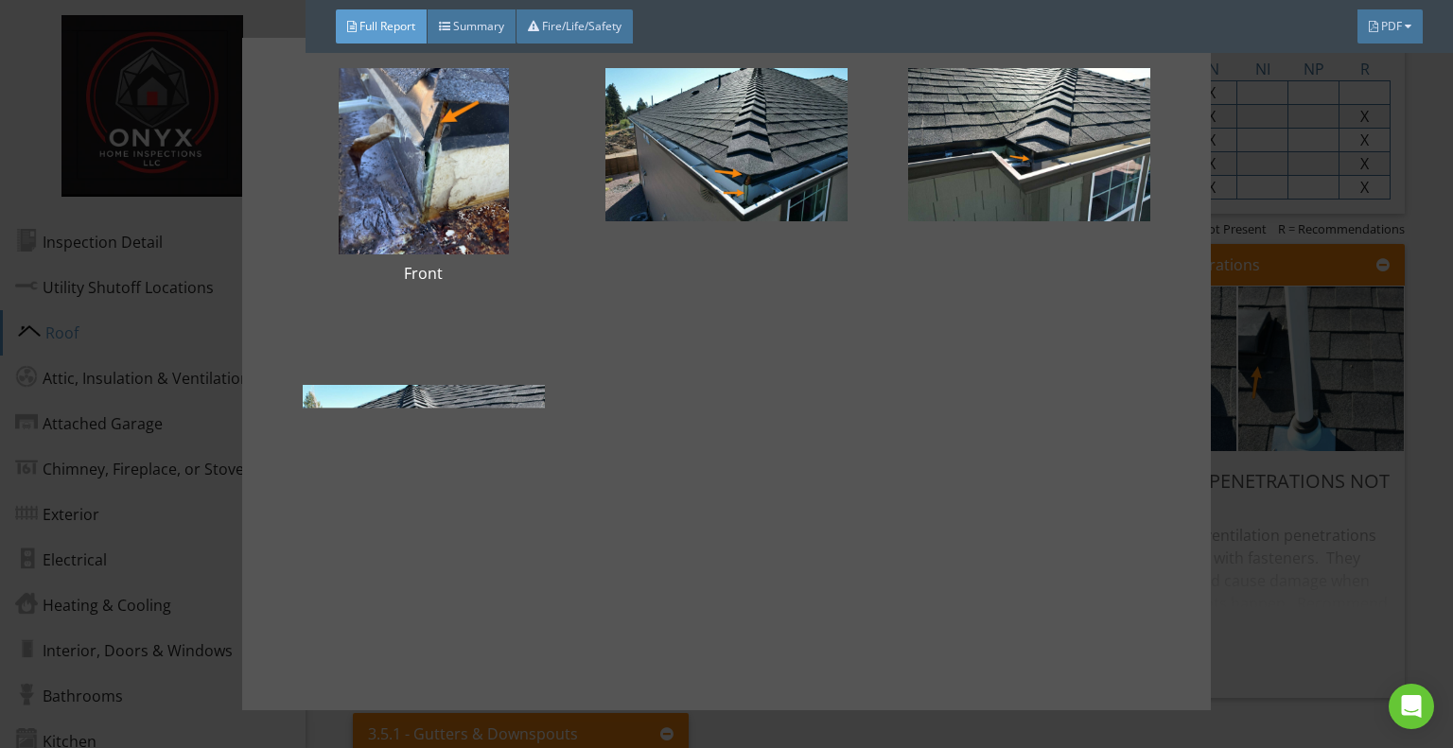
scroll to position [74, 0]
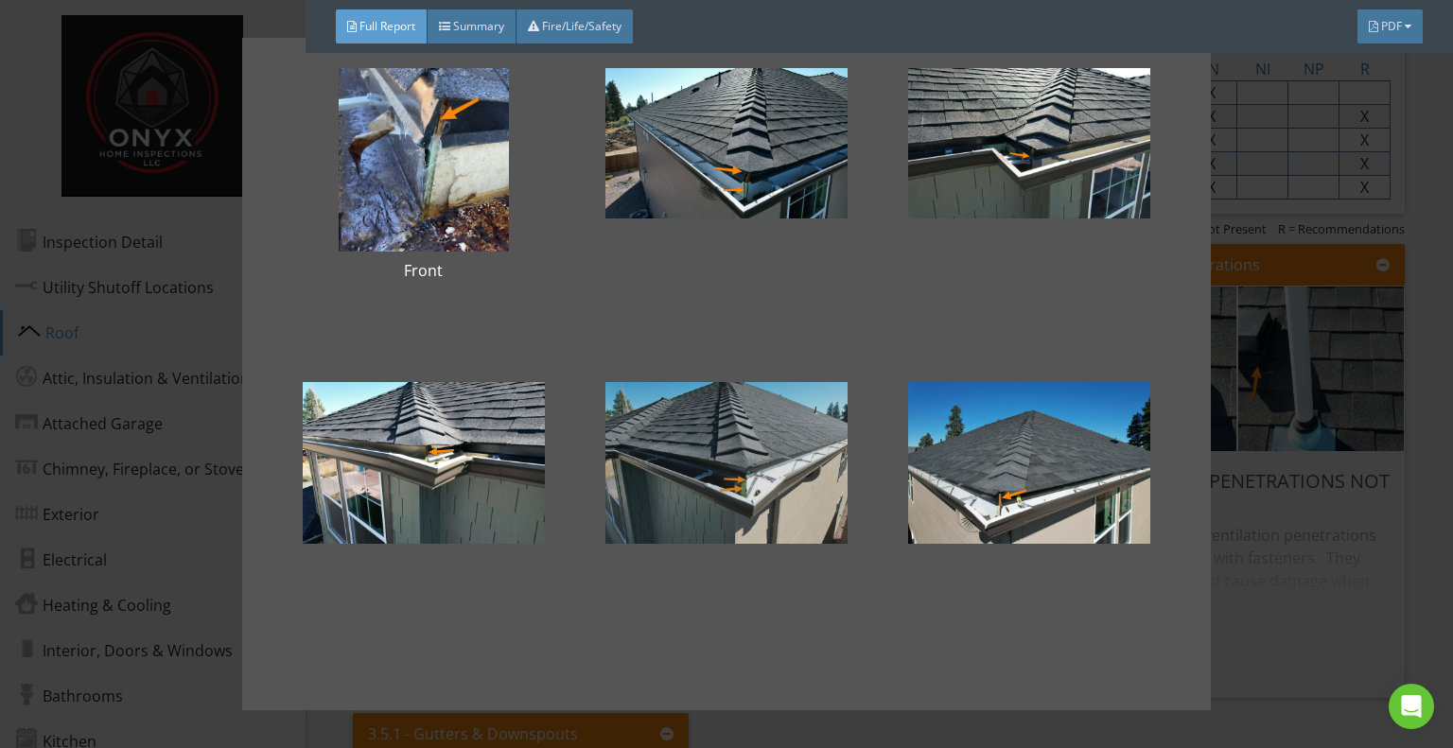
click at [747, 472] on div at bounding box center [726, 463] width 242 height 227
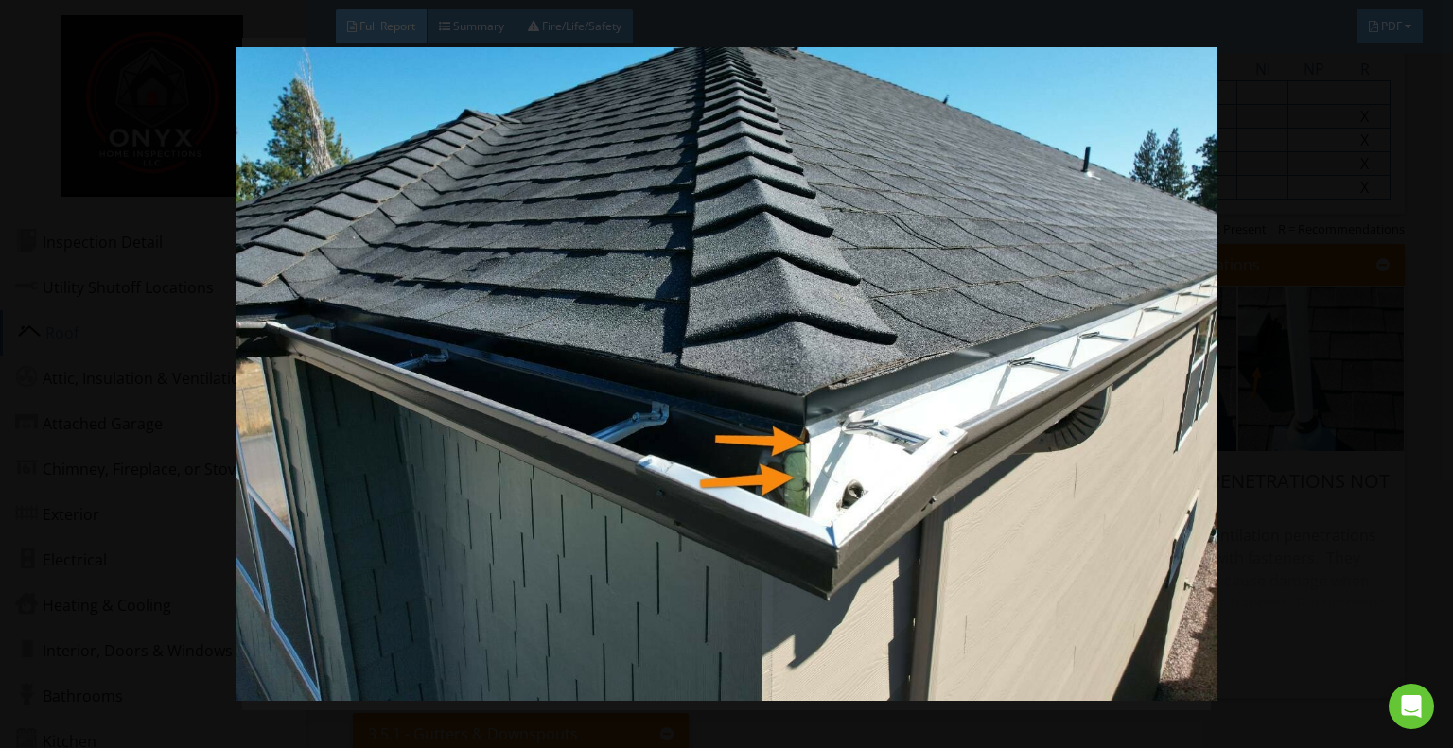
click at [1260, 343] on img at bounding box center [726, 374] width 1322 height 654
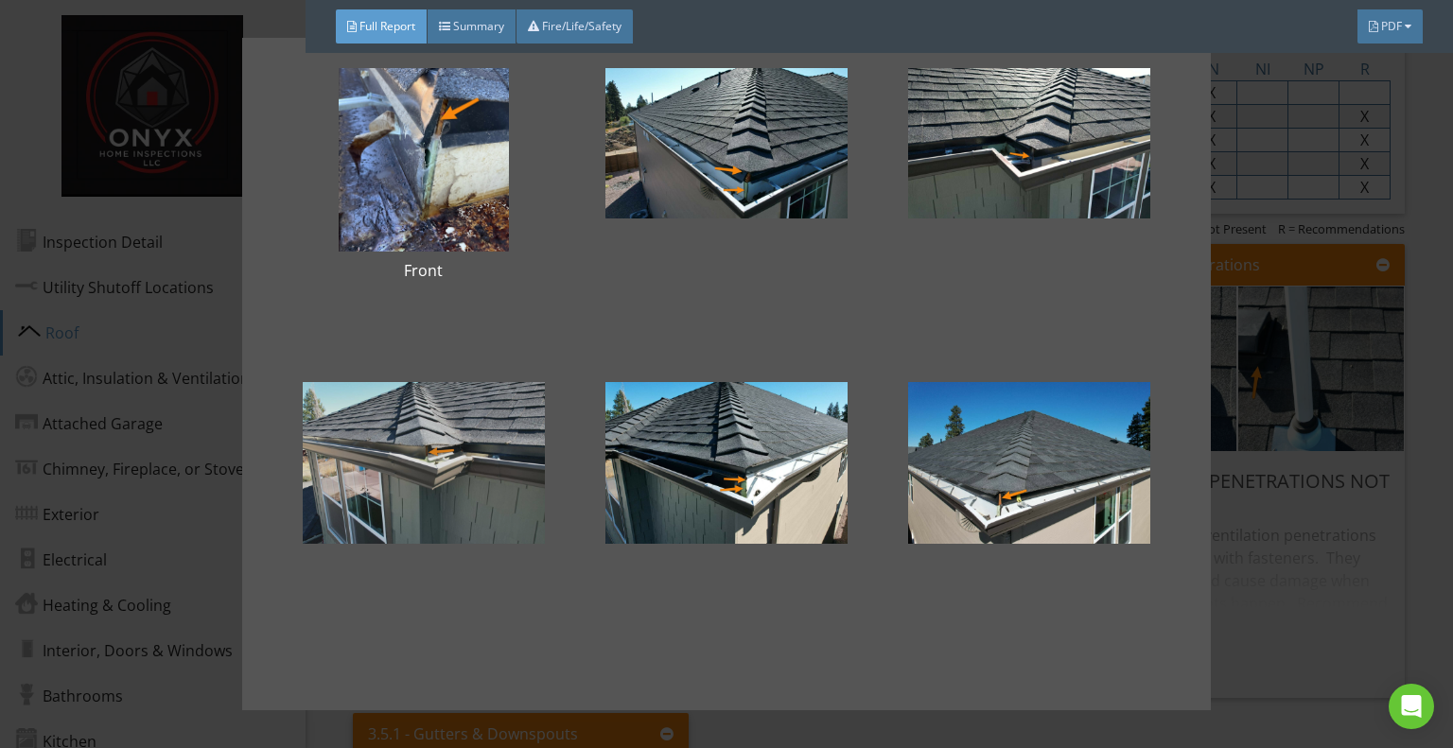
click at [424, 449] on div at bounding box center [424, 463] width 242 height 227
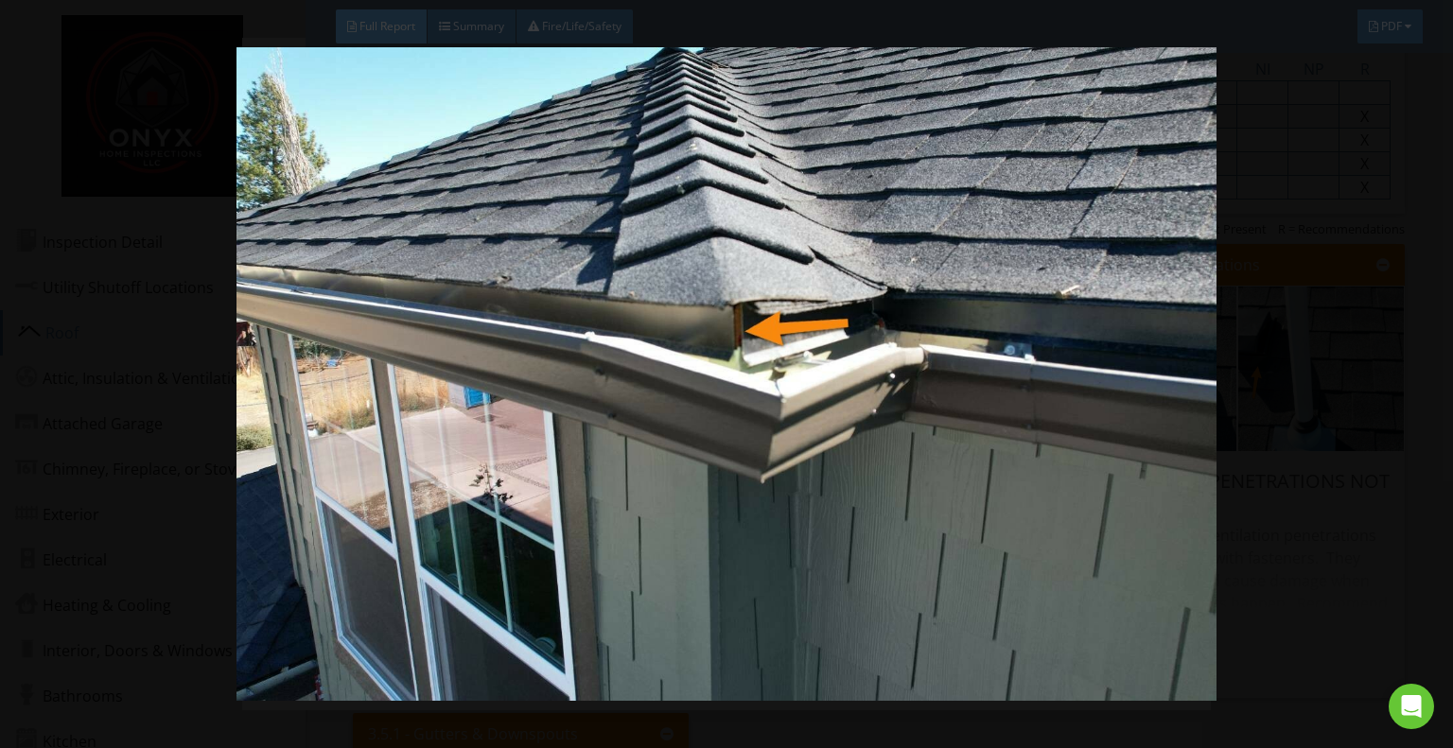
click at [1276, 376] on img at bounding box center [726, 374] width 1322 height 654
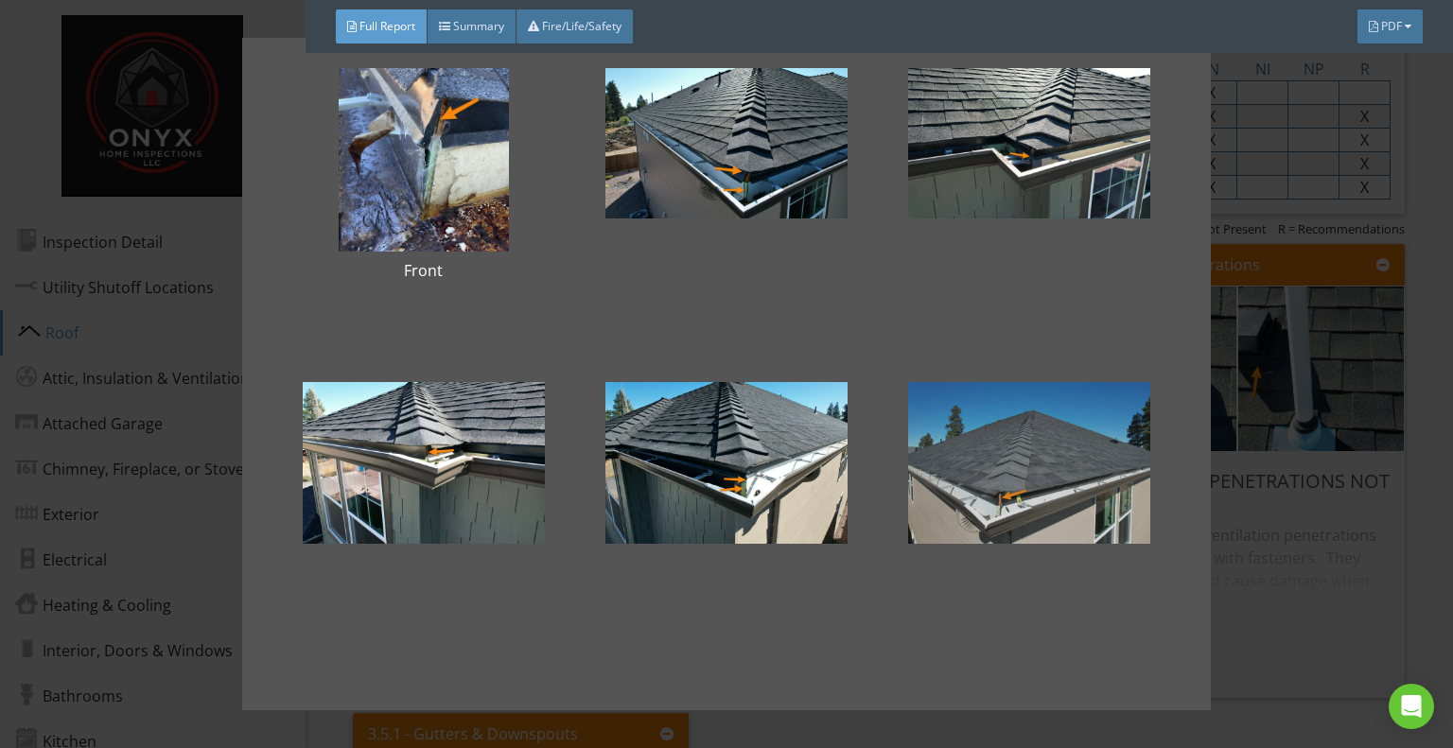
click at [992, 461] on div at bounding box center [1029, 463] width 242 height 227
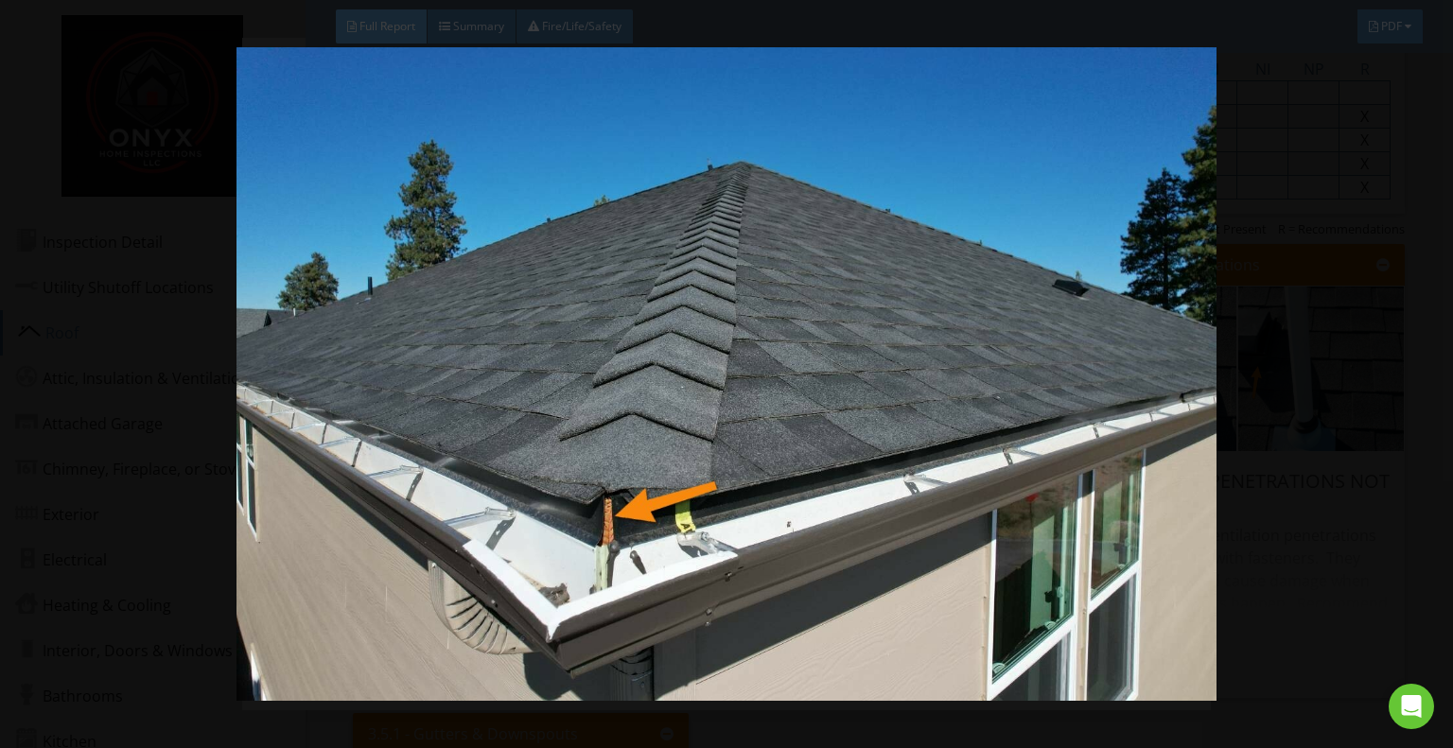
click at [992, 461] on img at bounding box center [726, 374] width 1322 height 654
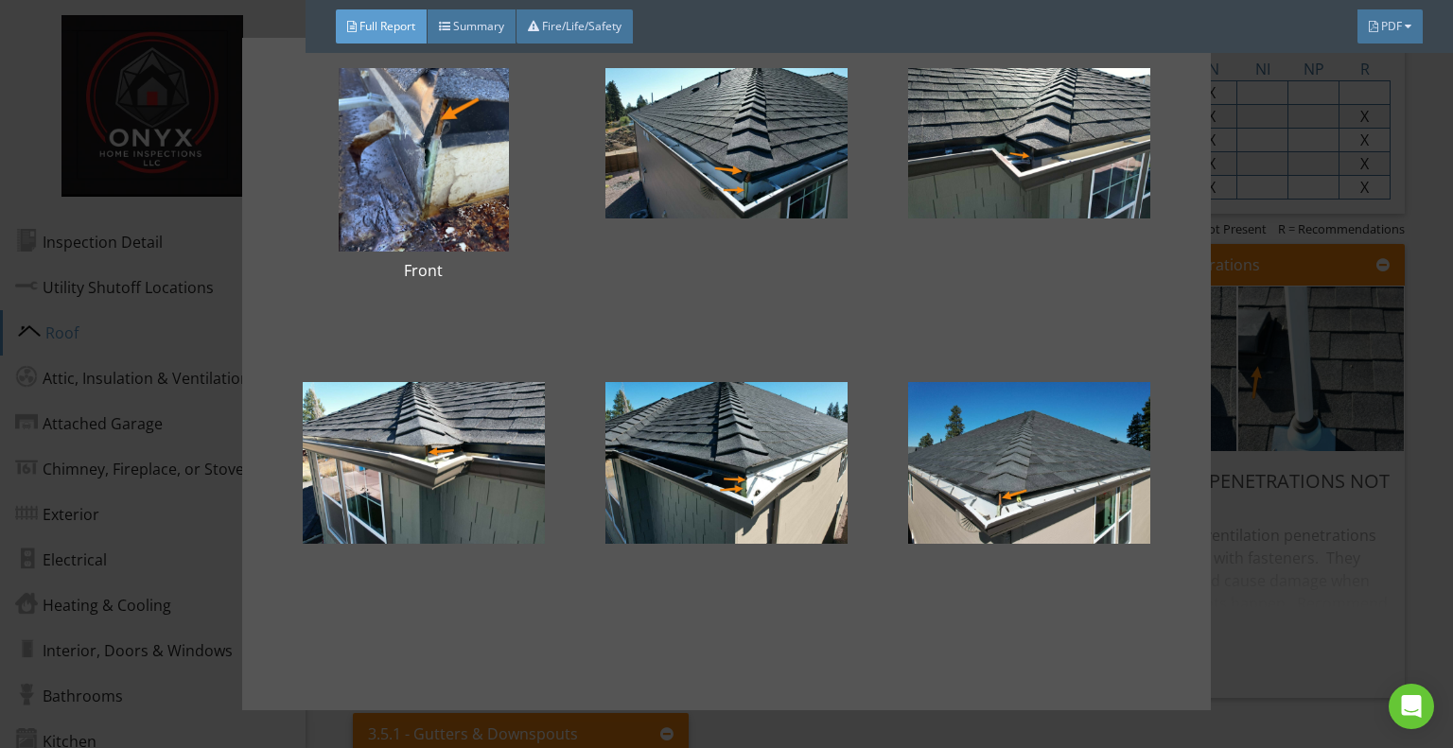
click at [1410, 462] on div "Front" at bounding box center [726, 374] width 1453 height 748
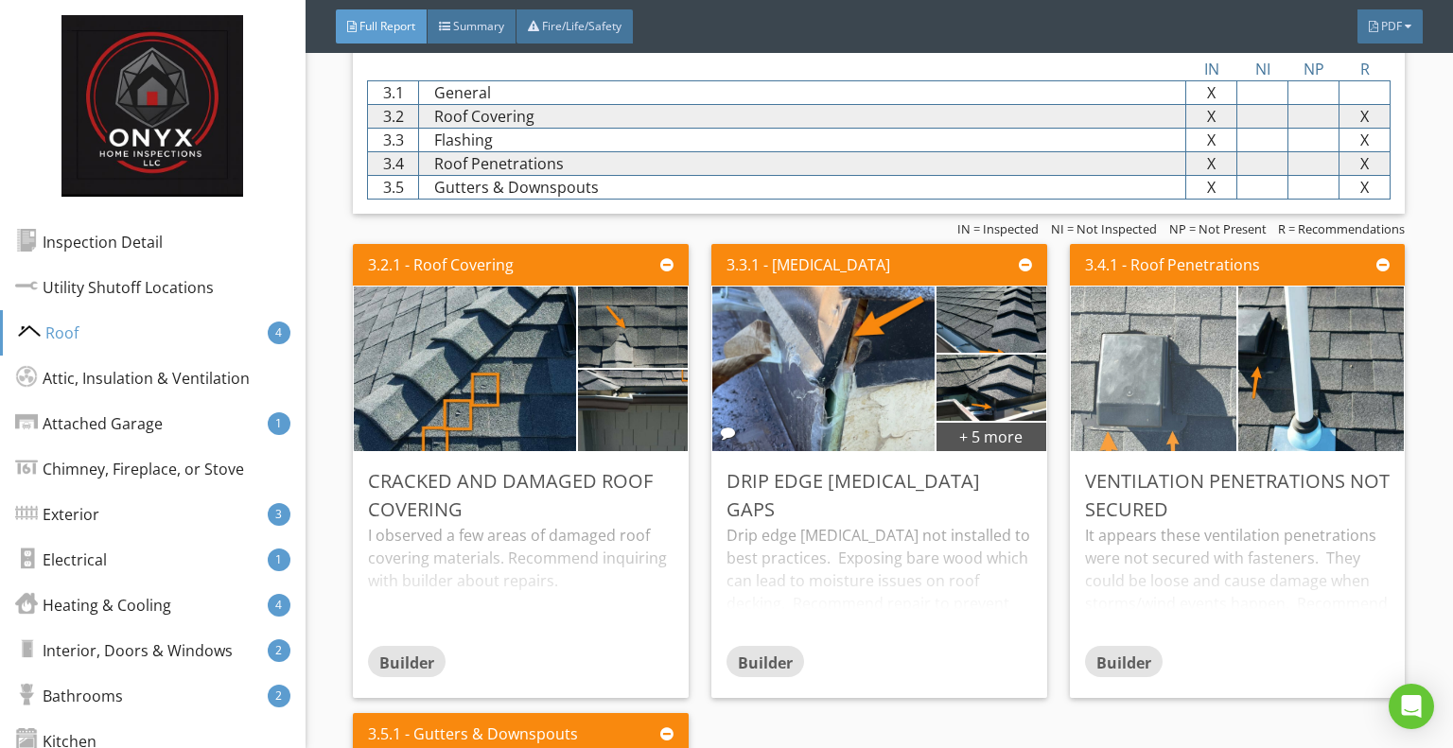
click at [1173, 418] on img at bounding box center [1153, 369] width 414 height 276
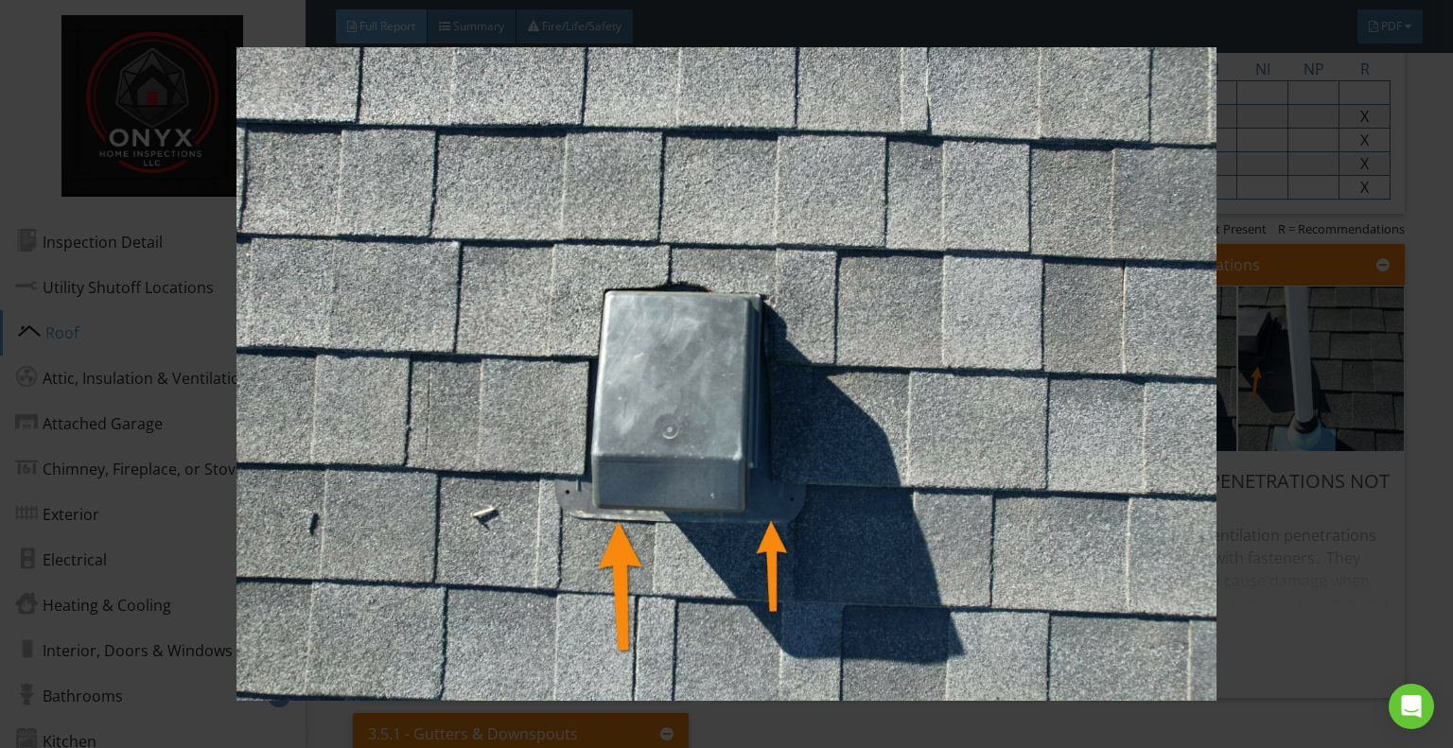
click at [1291, 472] on img at bounding box center [726, 374] width 1322 height 654
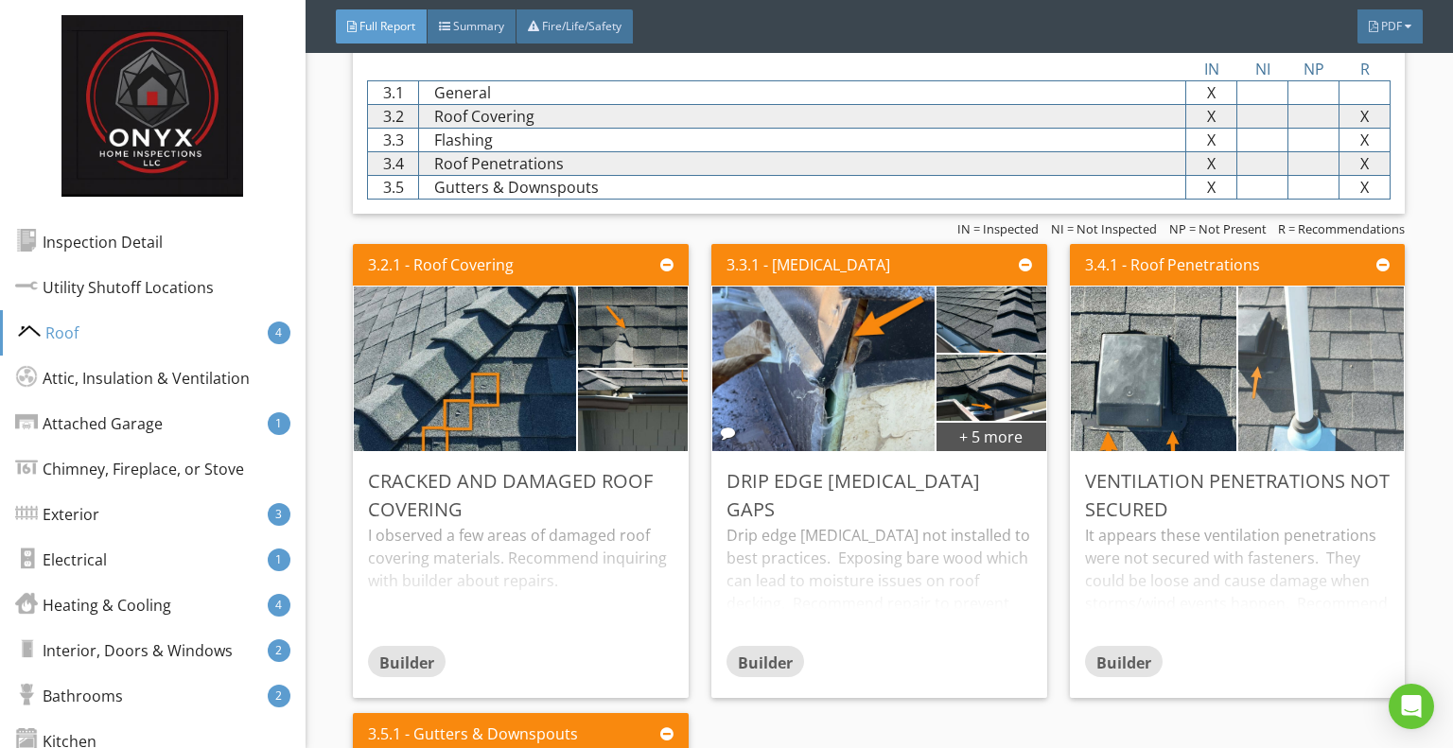
click at [1288, 410] on img at bounding box center [1320, 369] width 414 height 276
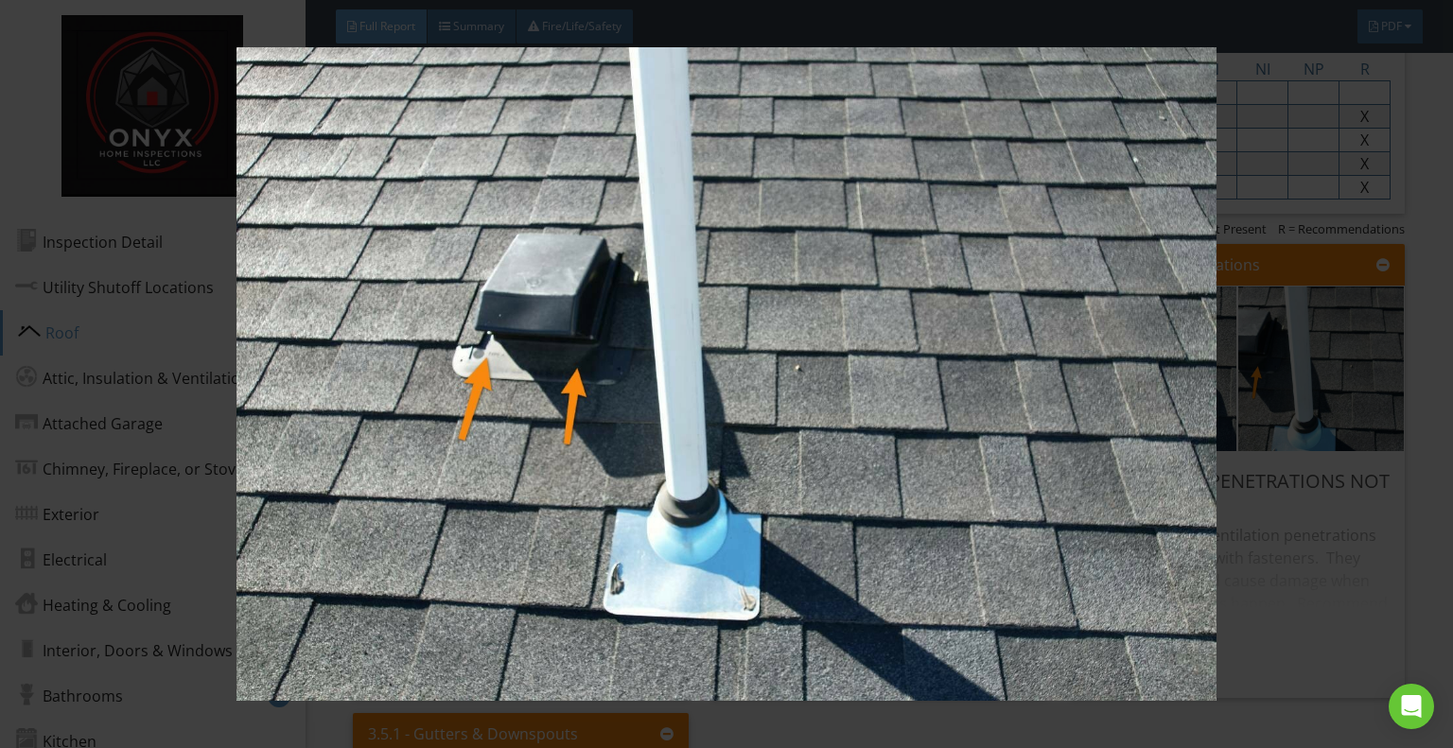
click at [1287, 426] on img at bounding box center [726, 374] width 1322 height 654
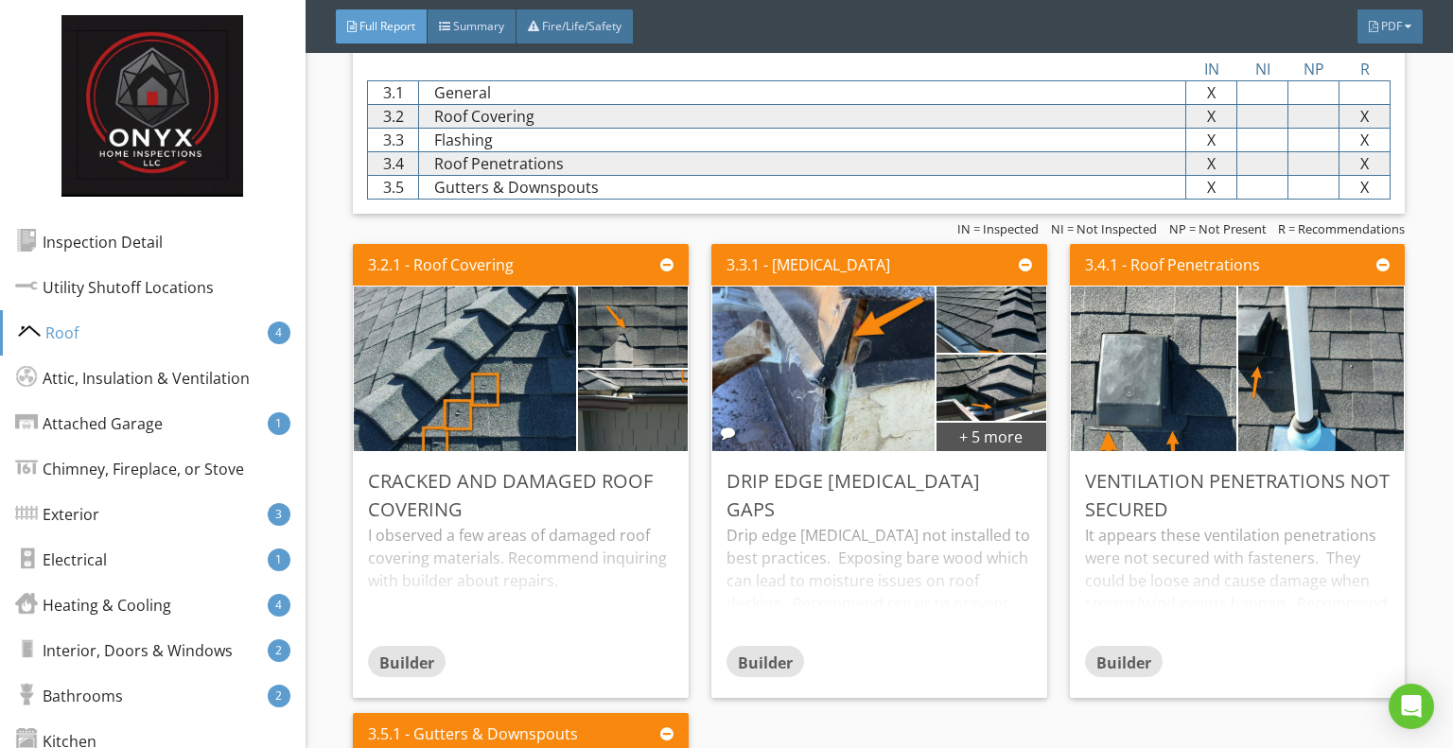
click at [1122, 626] on div "It appears these ventilation penetrations were not secured with fasteners. They…" at bounding box center [1238, 584] width 306 height 121
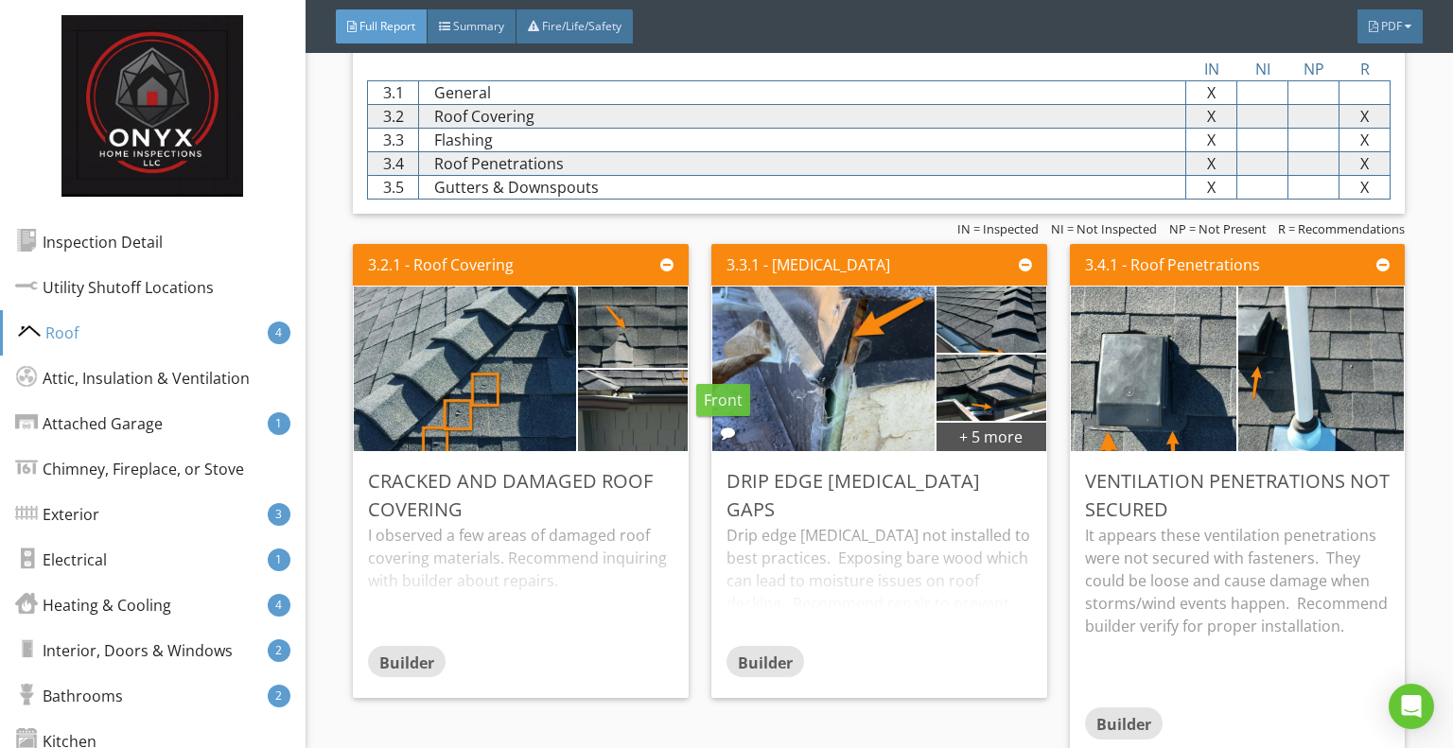
click at [723, 434] on div at bounding box center [728, 433] width 14 height 14
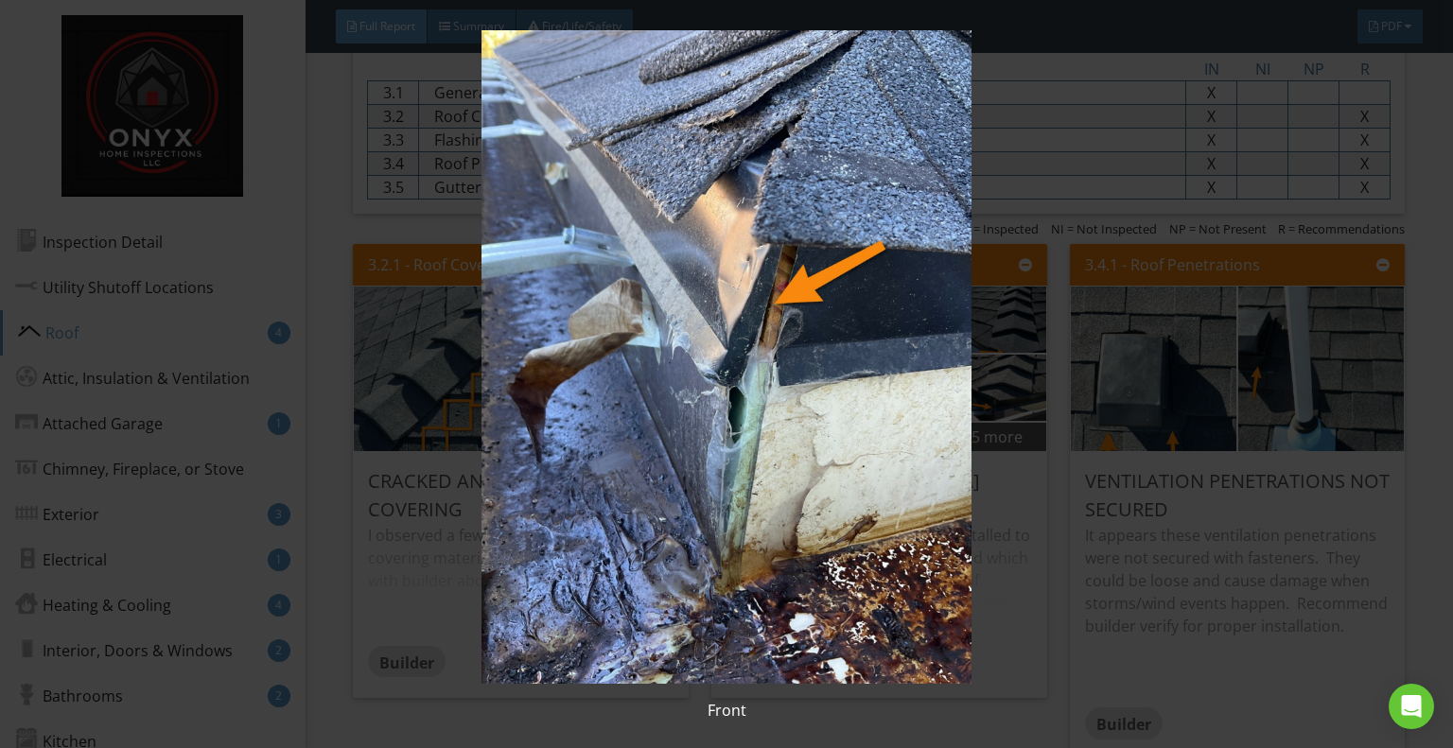
click at [1326, 526] on img at bounding box center [726, 357] width 1322 height 654
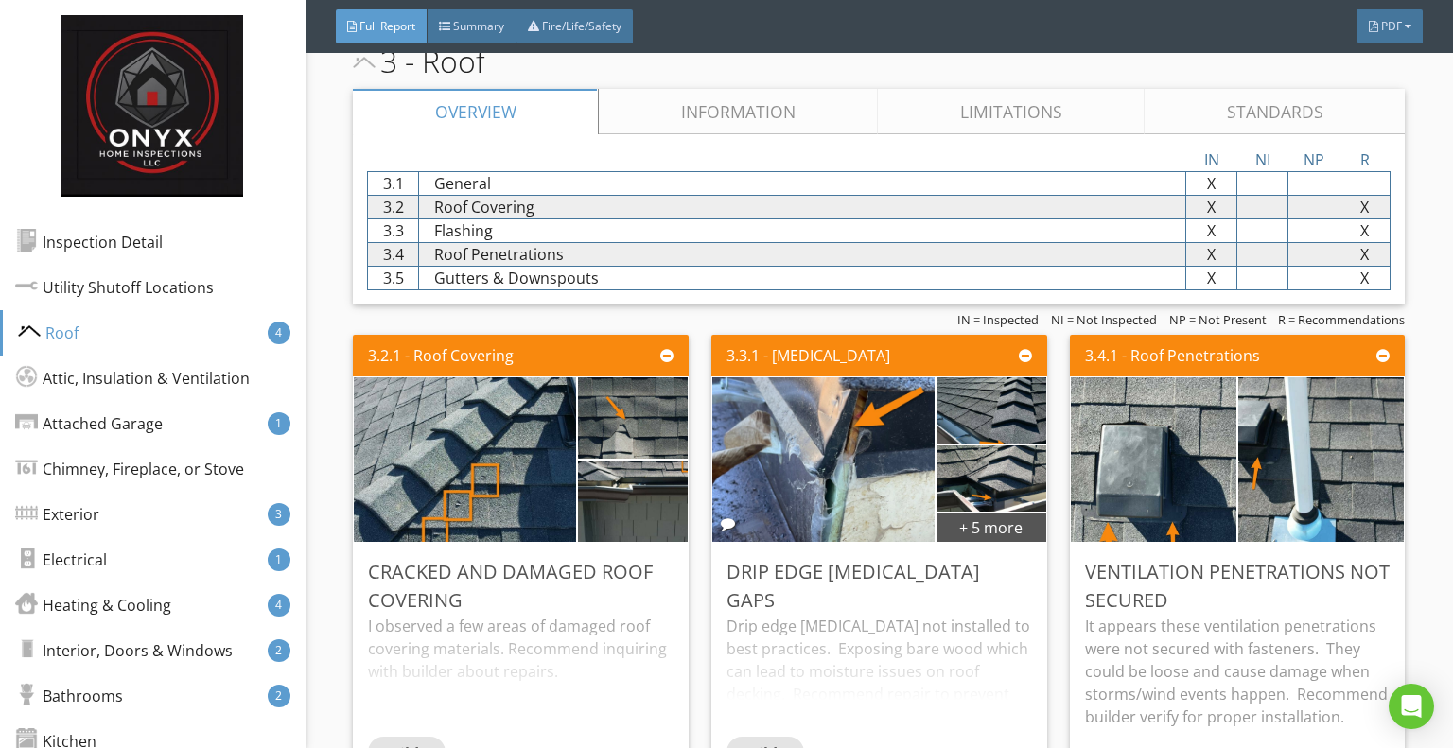
scroll to position [2761, 0]
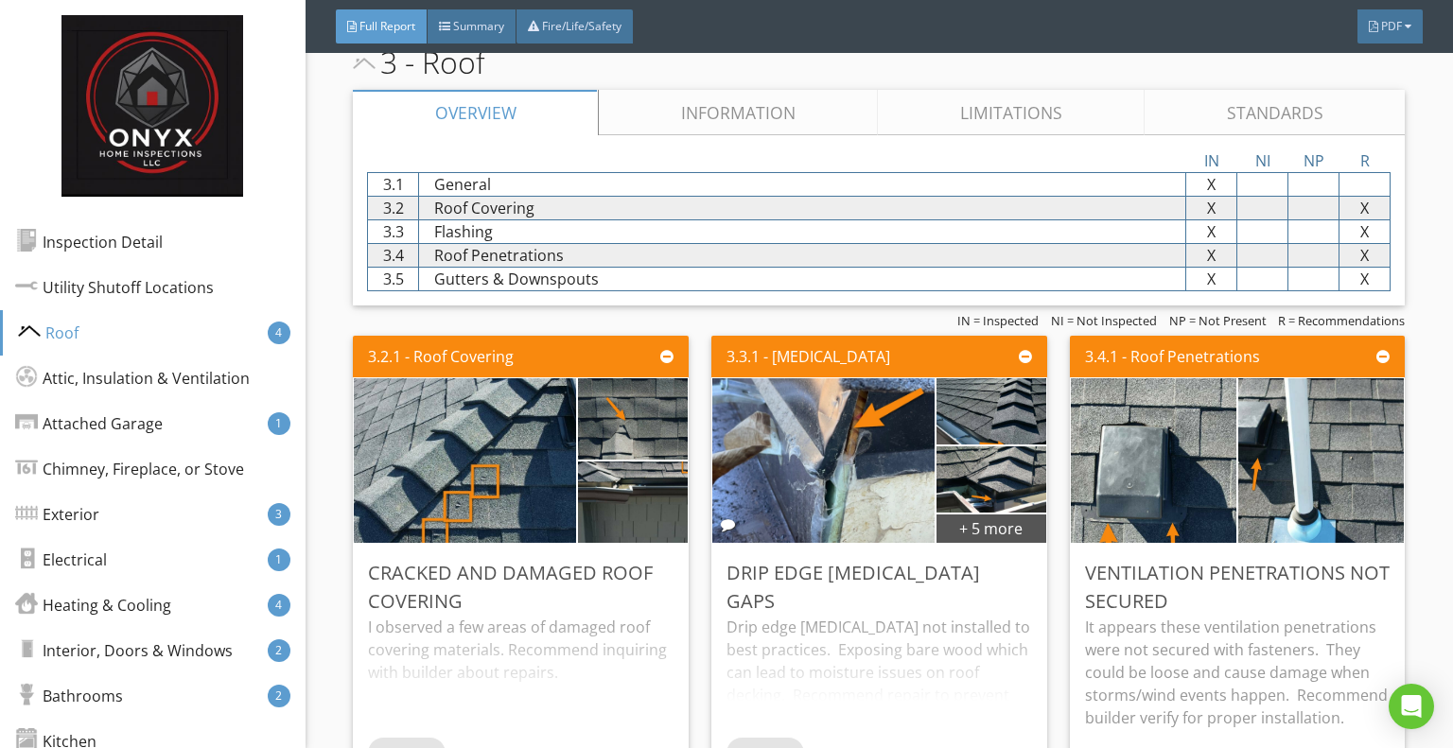
click at [762, 113] on link "Information" at bounding box center [738, 112] width 279 height 45
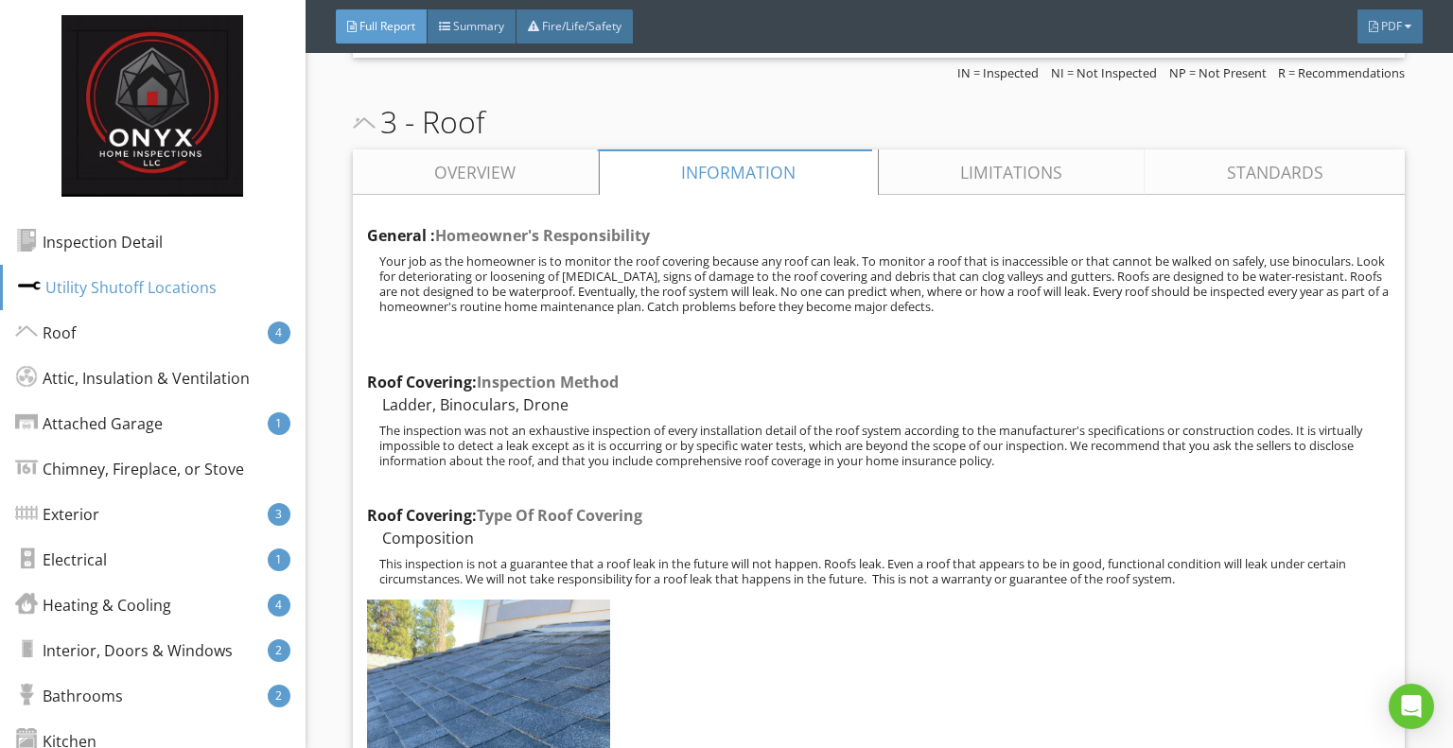
scroll to position [2699, 0]
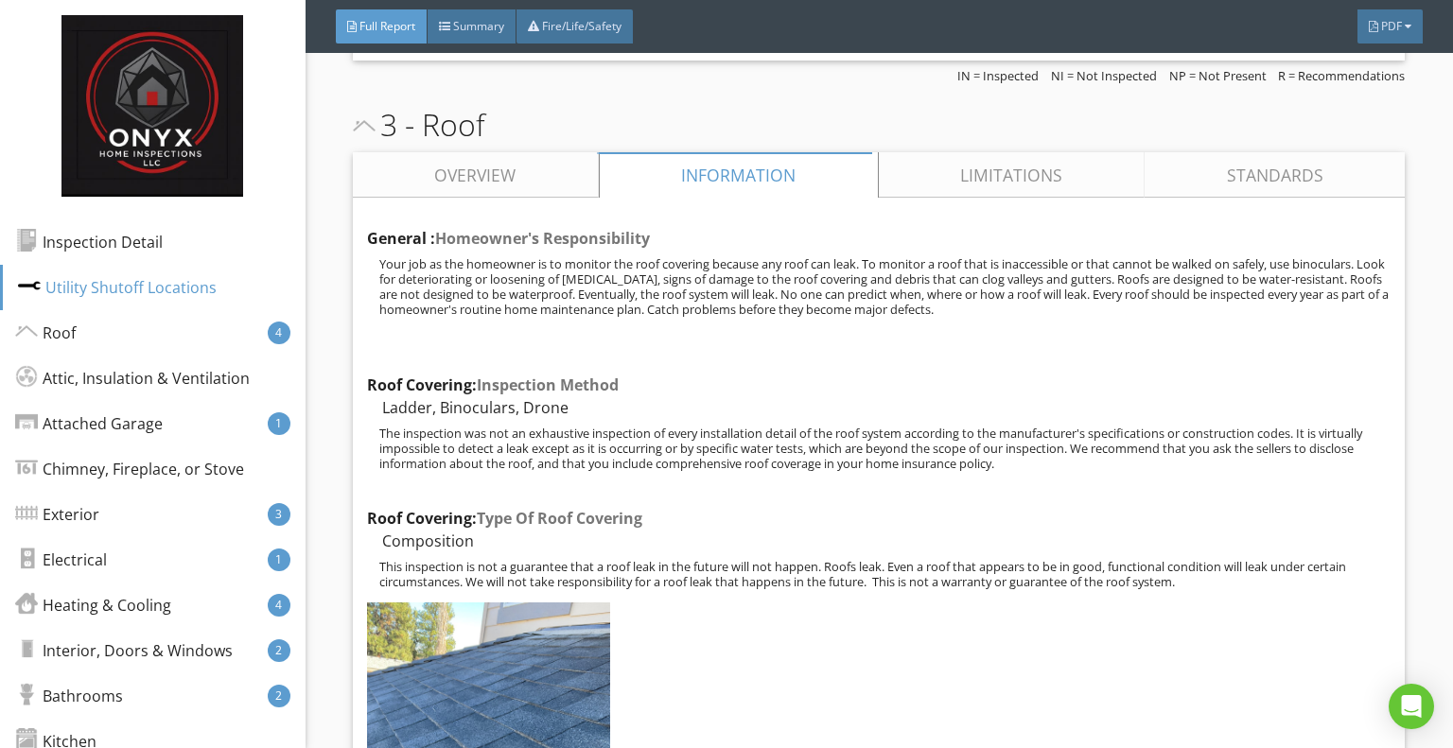
drag, startPoint x: 1004, startPoint y: 467, endPoint x: 376, endPoint y: 430, distance: 628.3
click at [376, 430] on div "The inspection was not an exhaustive inspection of every installation detail of…" at bounding box center [879, 448] width 1024 height 45
click at [139, 294] on div "Utility Shutoff Locations" at bounding box center [117, 287] width 199 height 23
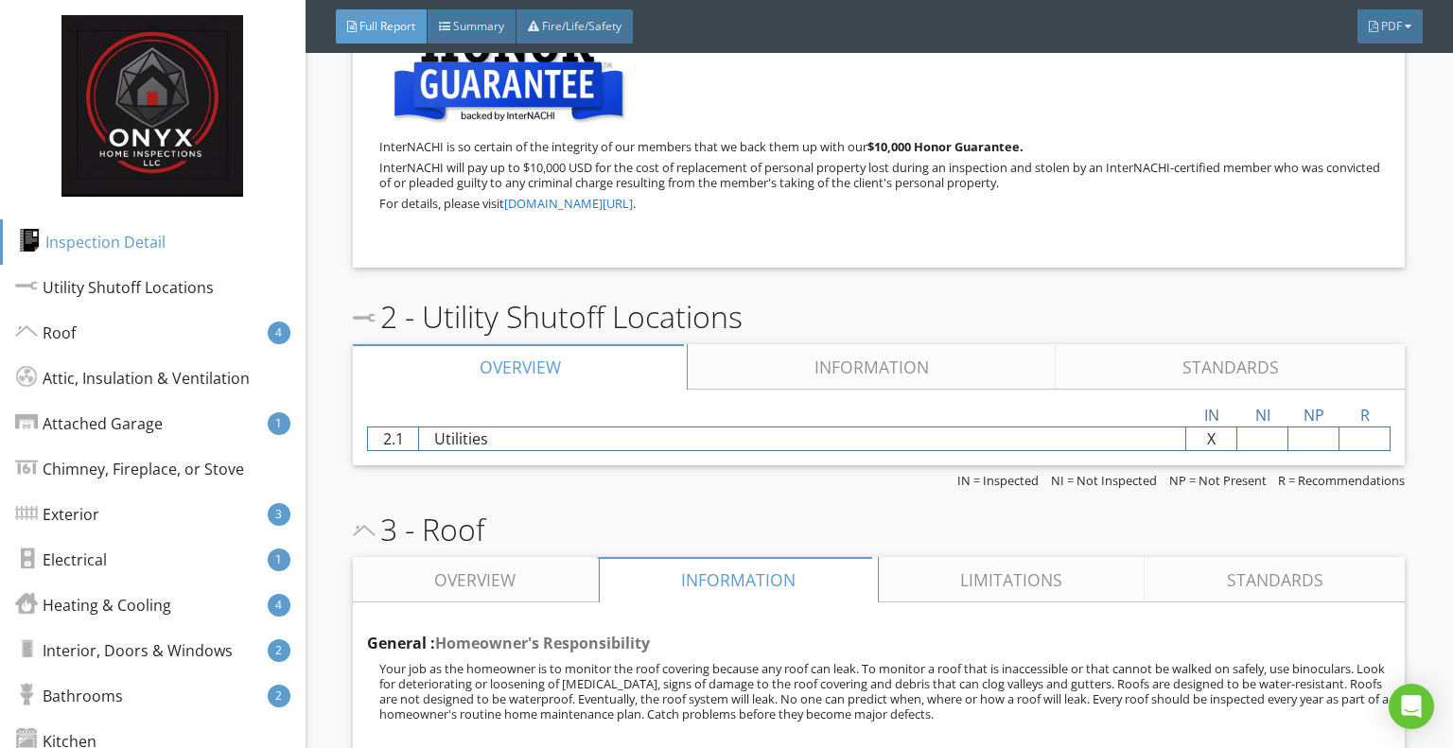
scroll to position [2293, 0]
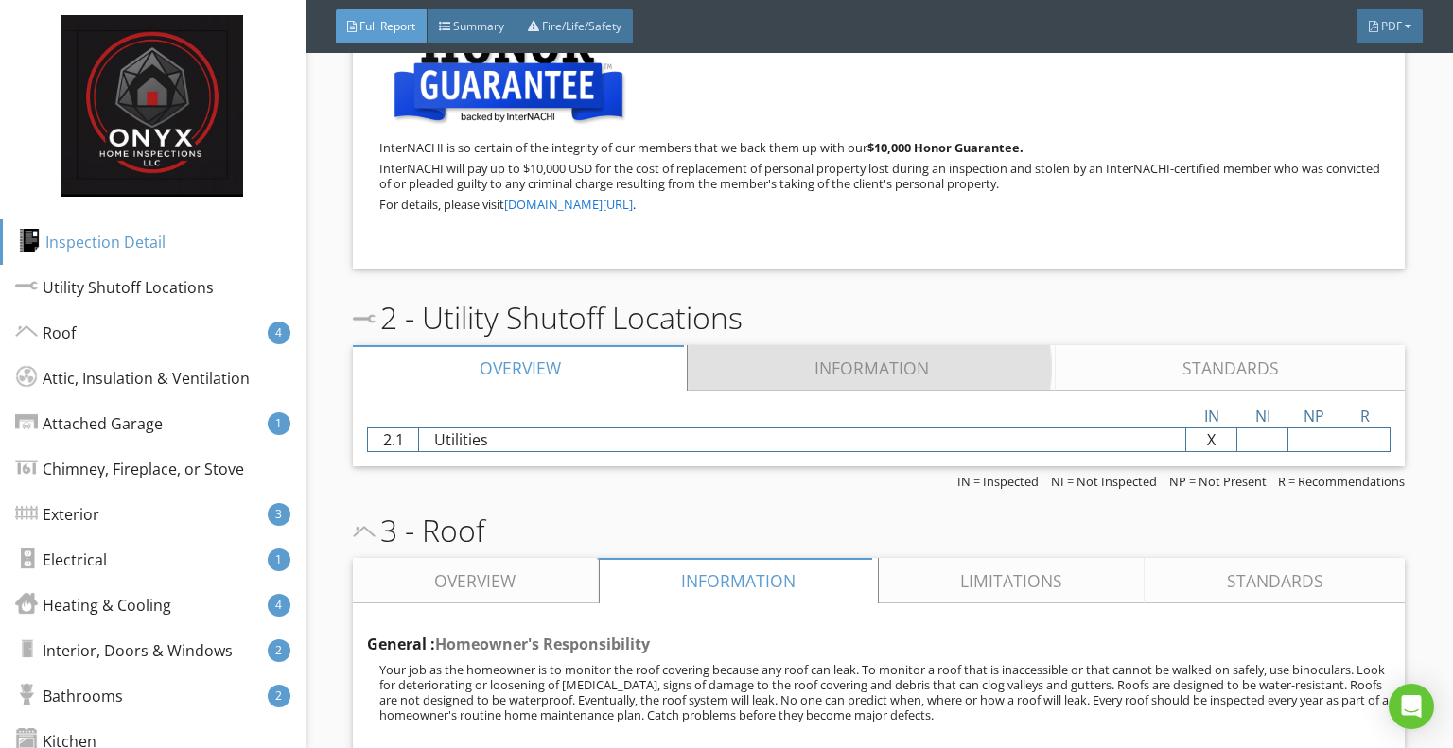
click at [902, 381] on link "Information" at bounding box center [872, 367] width 368 height 45
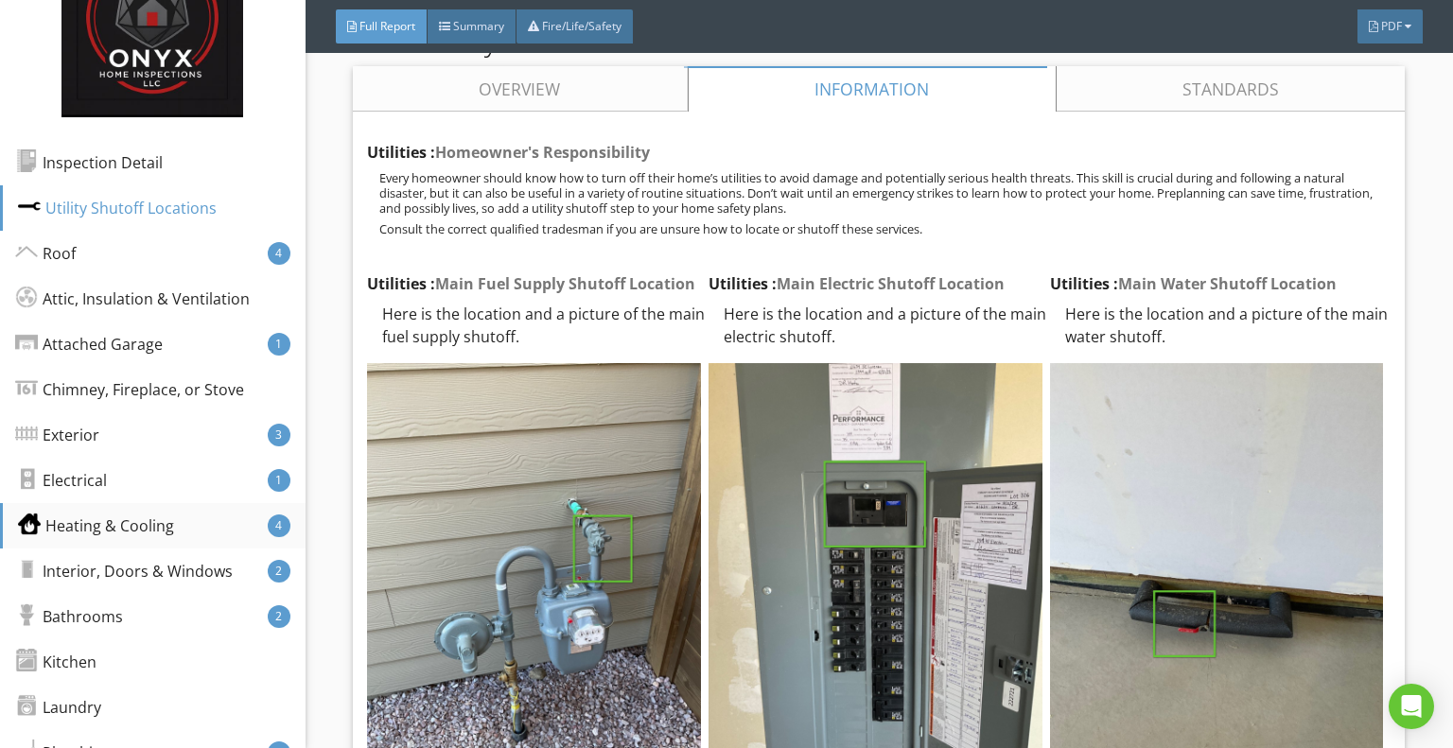
scroll to position [79, 0]
click at [118, 517] on div "Heating & Cooling" at bounding box center [96, 526] width 156 height 23
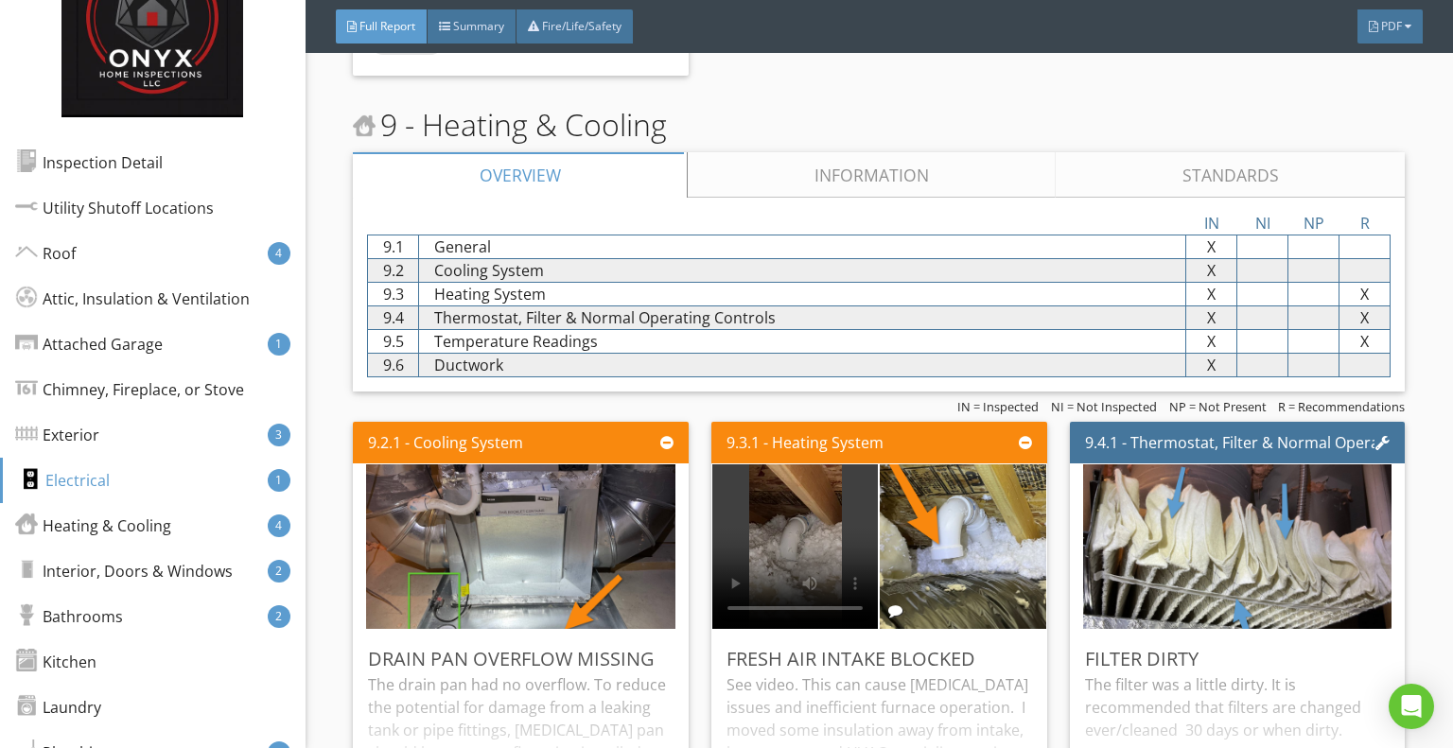
scroll to position [9772, 0]
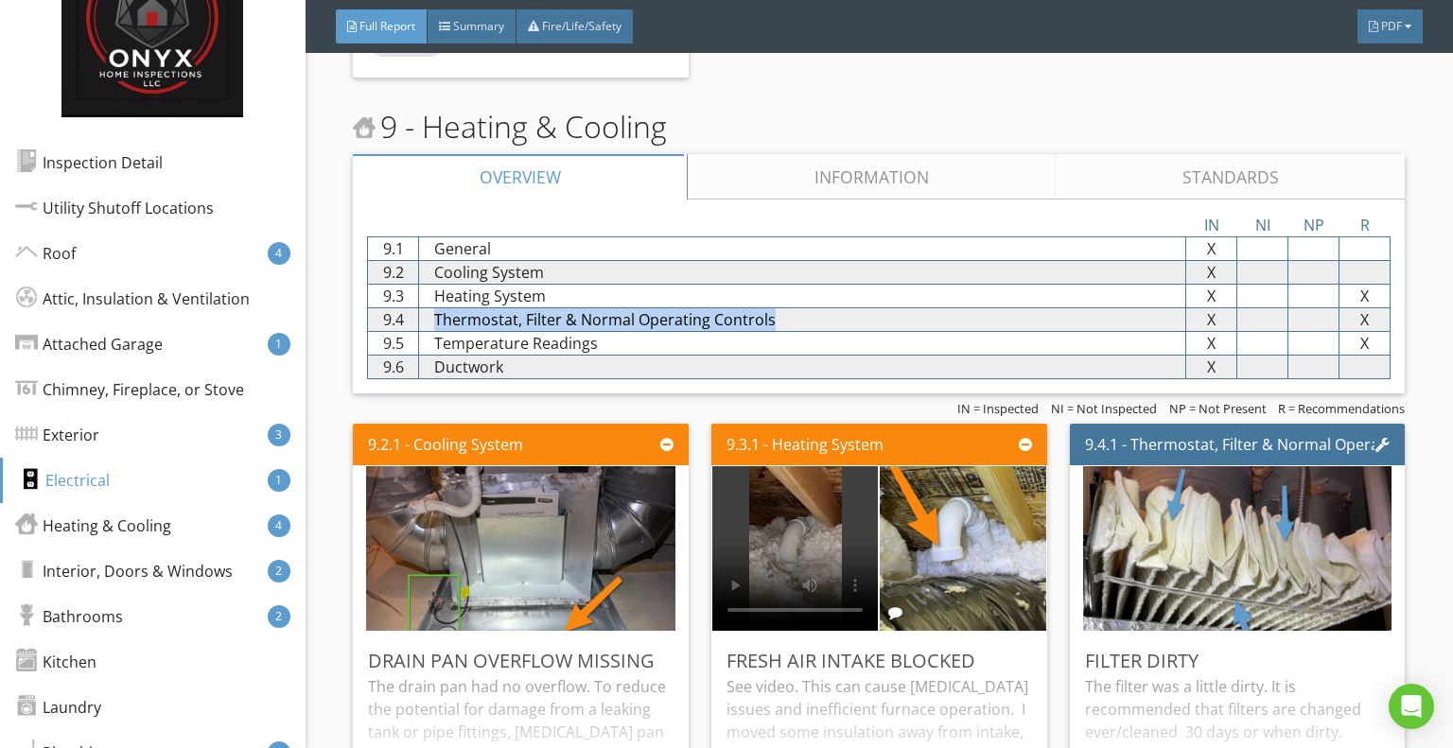
drag, startPoint x: 768, startPoint y: 289, endPoint x: 431, endPoint y: 288, distance: 336.8
click at [431, 308] on div "Thermostat, Filter & Normal Operating Controls" at bounding box center [802, 319] width 766 height 23
copy div "Thermostat, Filter & Normal Operating Controls"
click at [865, 154] on link "Information" at bounding box center [872, 176] width 368 height 45
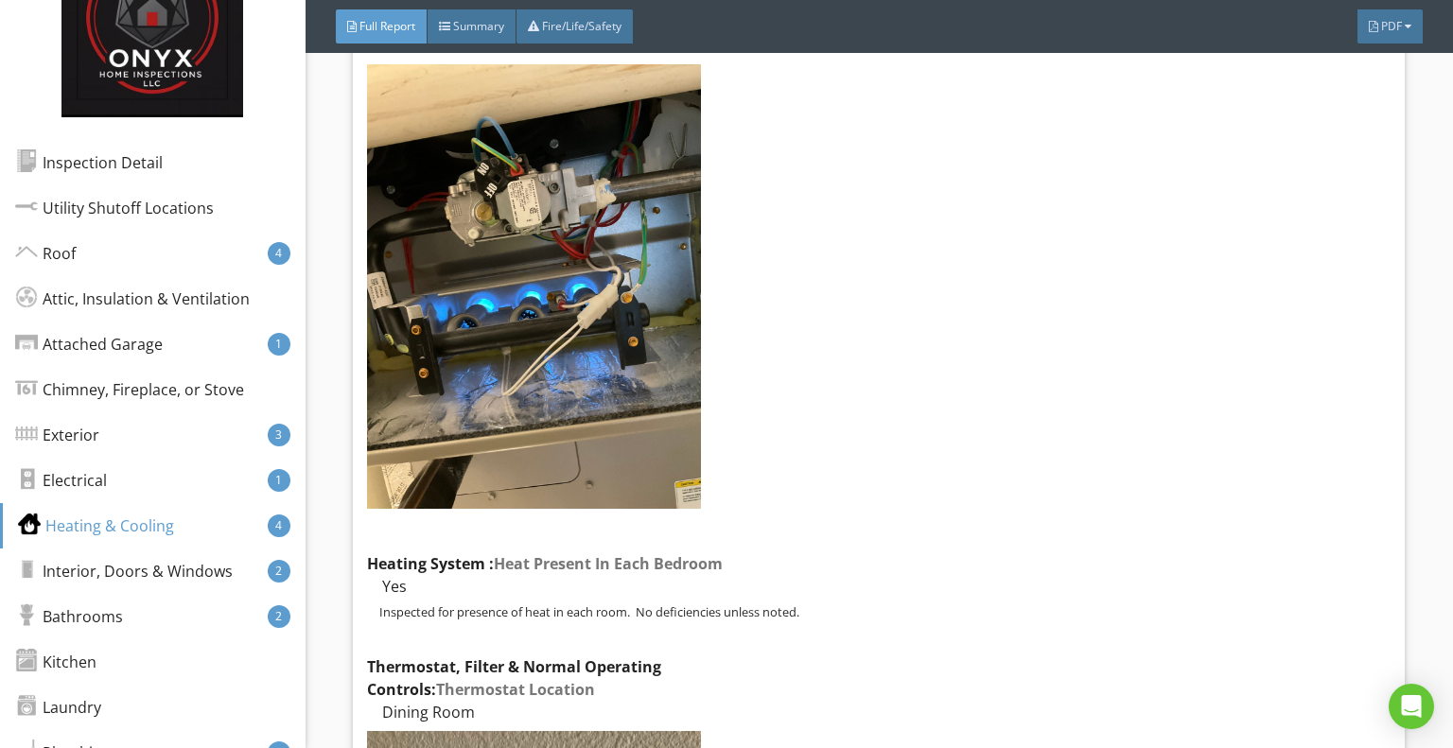
scroll to position [12824, 0]
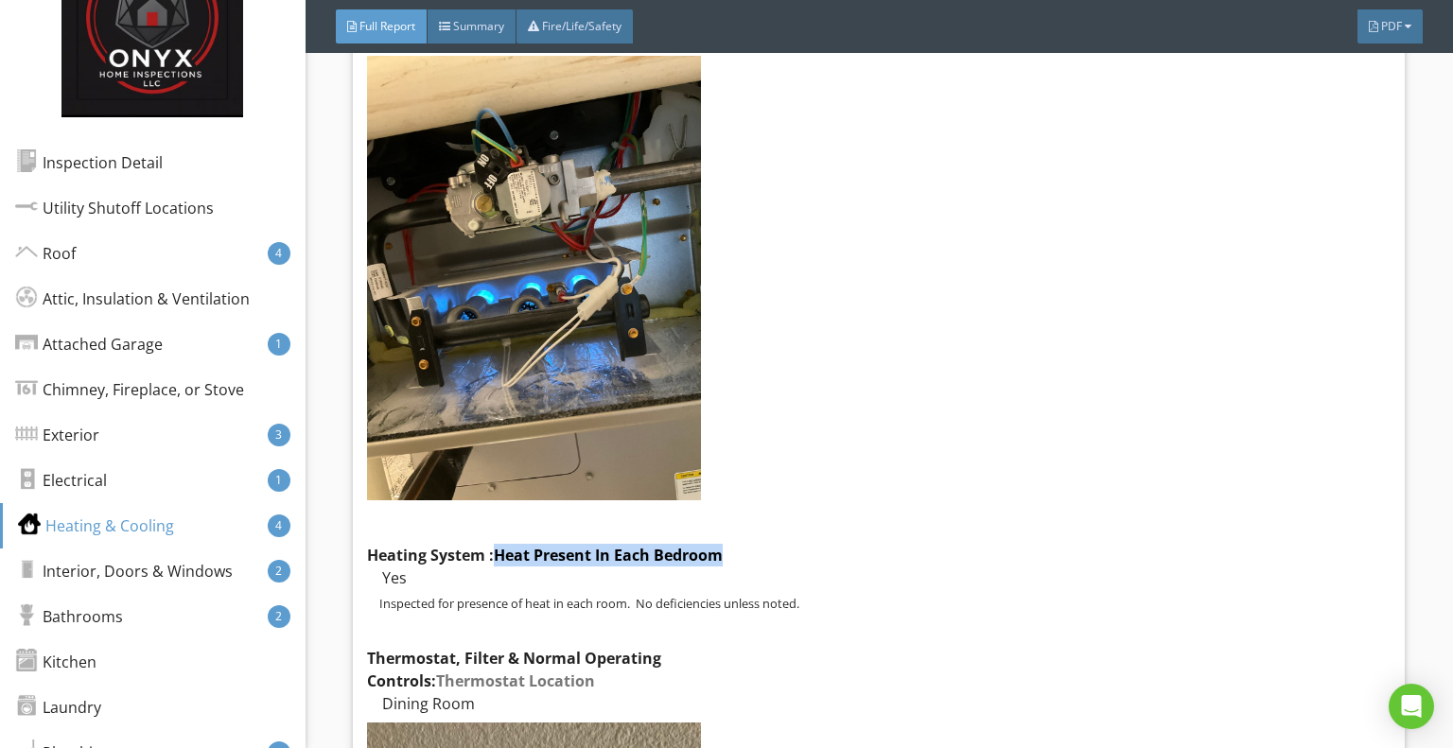
drag, startPoint x: 740, startPoint y: 478, endPoint x: 499, endPoint y: 464, distance: 240.6
click at [499, 544] on div "Heating System : Heat Present In Each Bedroom" at bounding box center [879, 555] width 1024 height 23
click at [966, 279] on div "General : Homeowner's Responsibility Most HVAC (heating, ventilating and air-co…" at bounding box center [879, 630] width 1024 height 6937
drag, startPoint x: 729, startPoint y: 473, endPoint x: 499, endPoint y: 467, distance: 229.9
click at [499, 544] on div "Heating System : Heat Present In Each Bedroom" at bounding box center [879, 555] width 1024 height 23
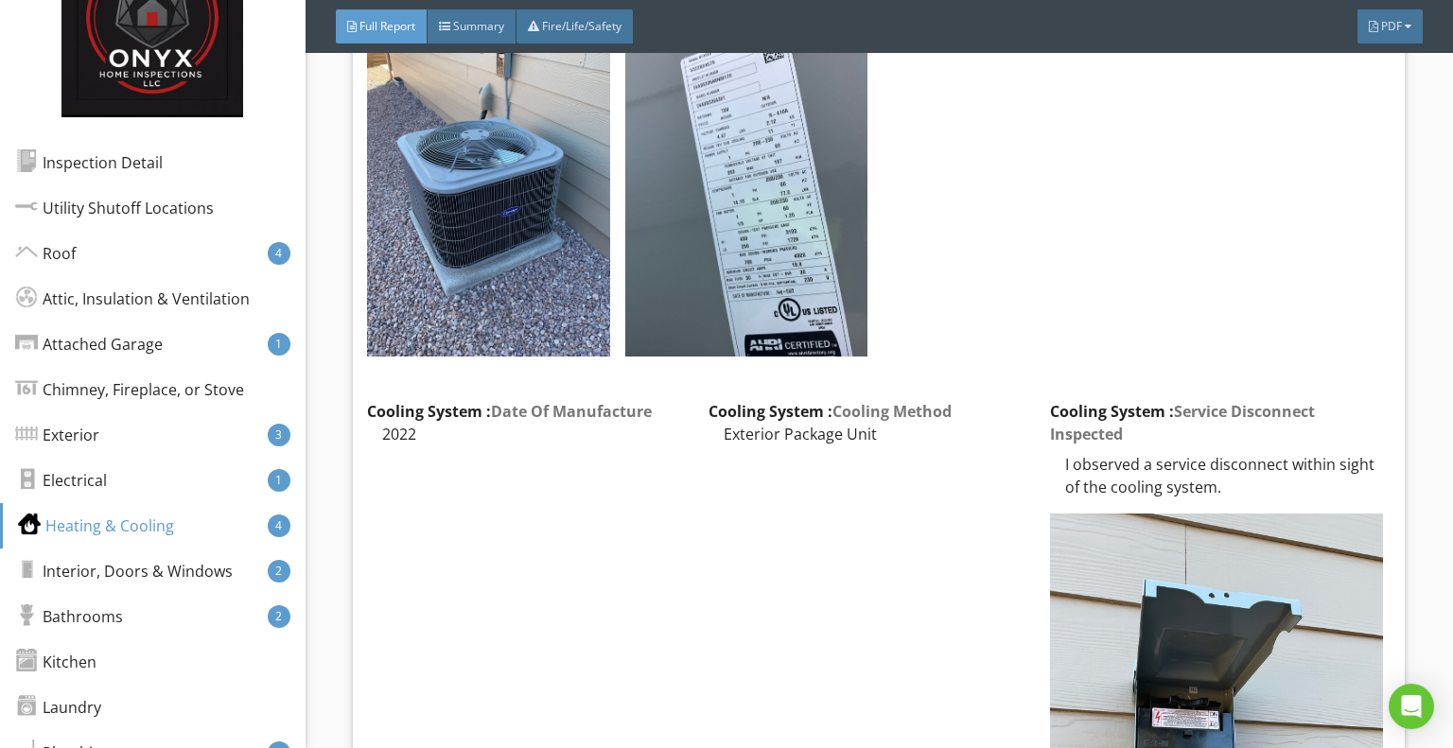
scroll to position [10412, 0]
drag, startPoint x: 1215, startPoint y: 449, endPoint x: 1053, endPoint y: 424, distance: 163.8
click at [1053, 452] on div "I observed a service disconnect within sight of the cooling system." at bounding box center [1220, 474] width 341 height 45
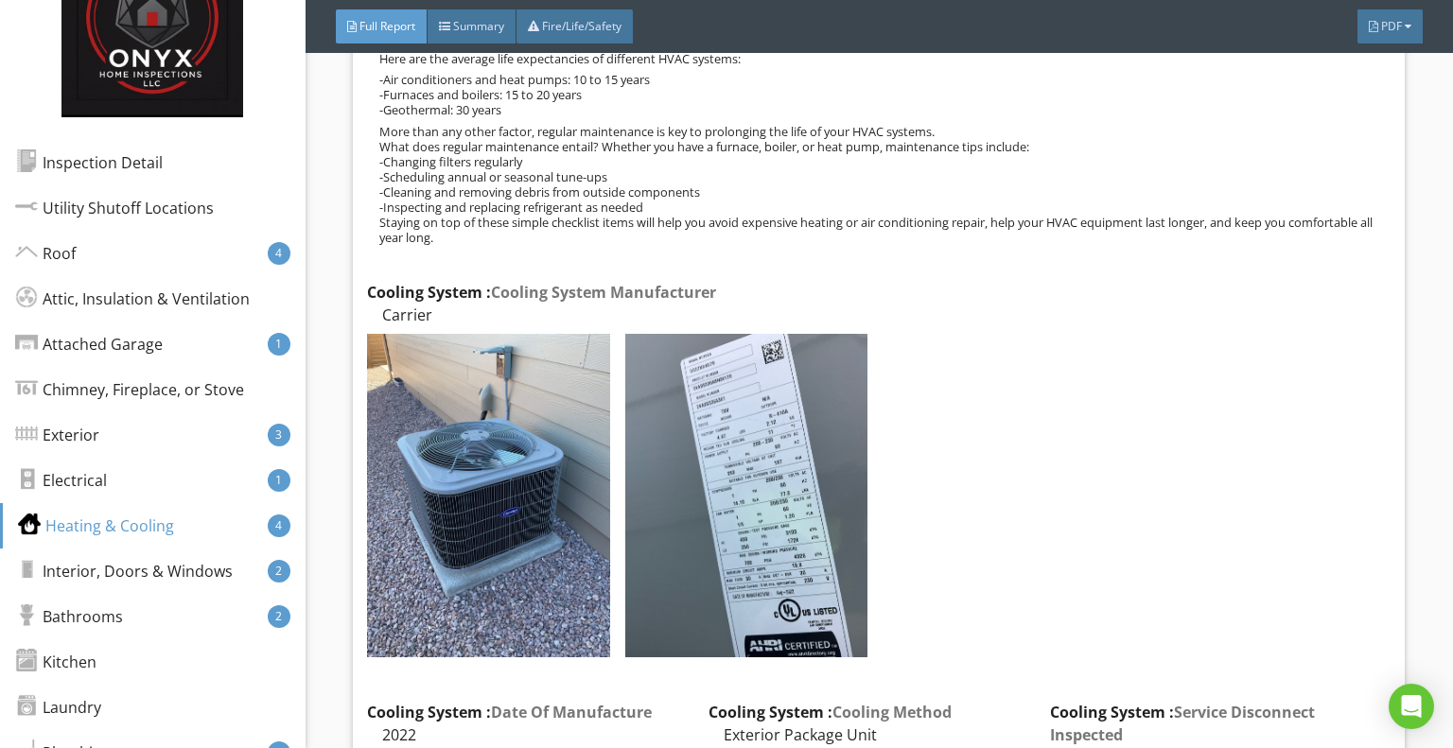
scroll to position [10118, 0]
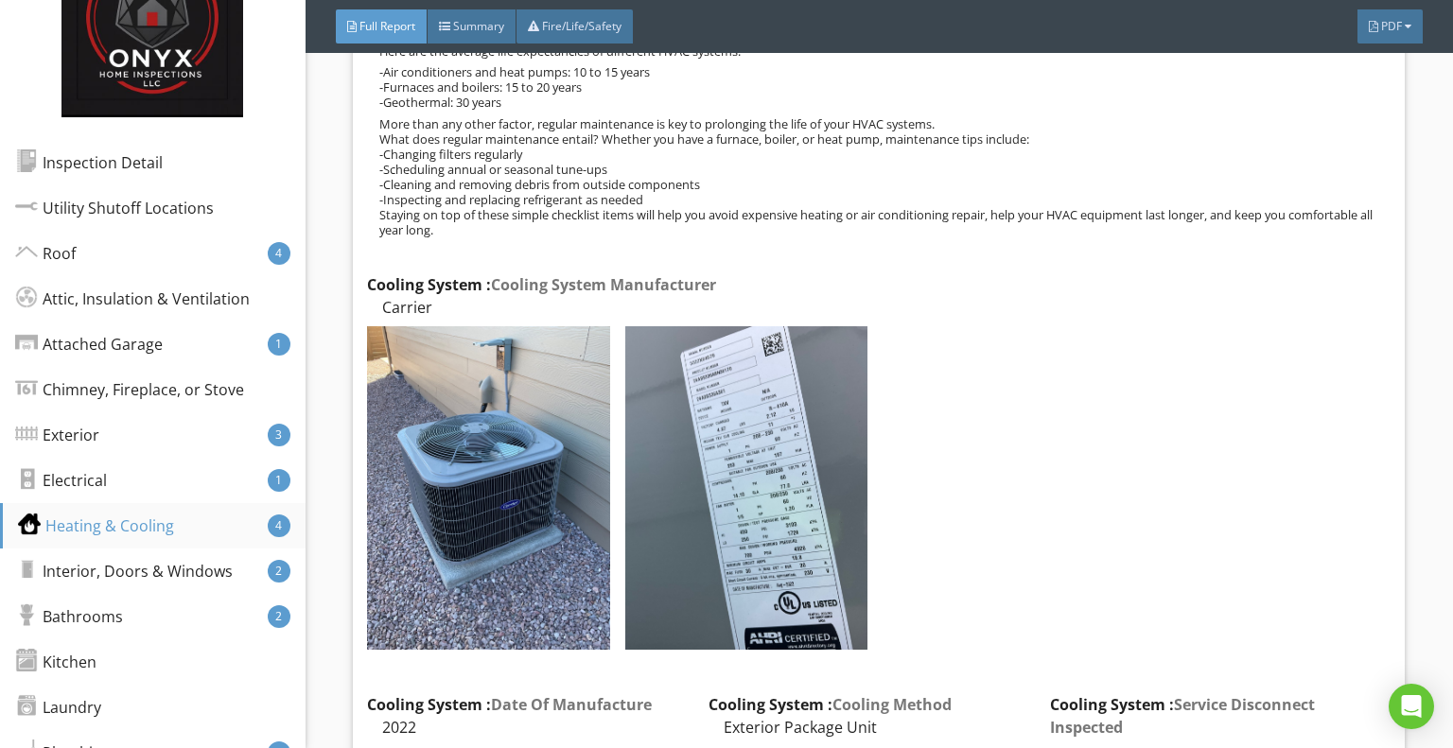
click at [112, 521] on div "Heating & Cooling" at bounding box center [96, 526] width 156 height 23
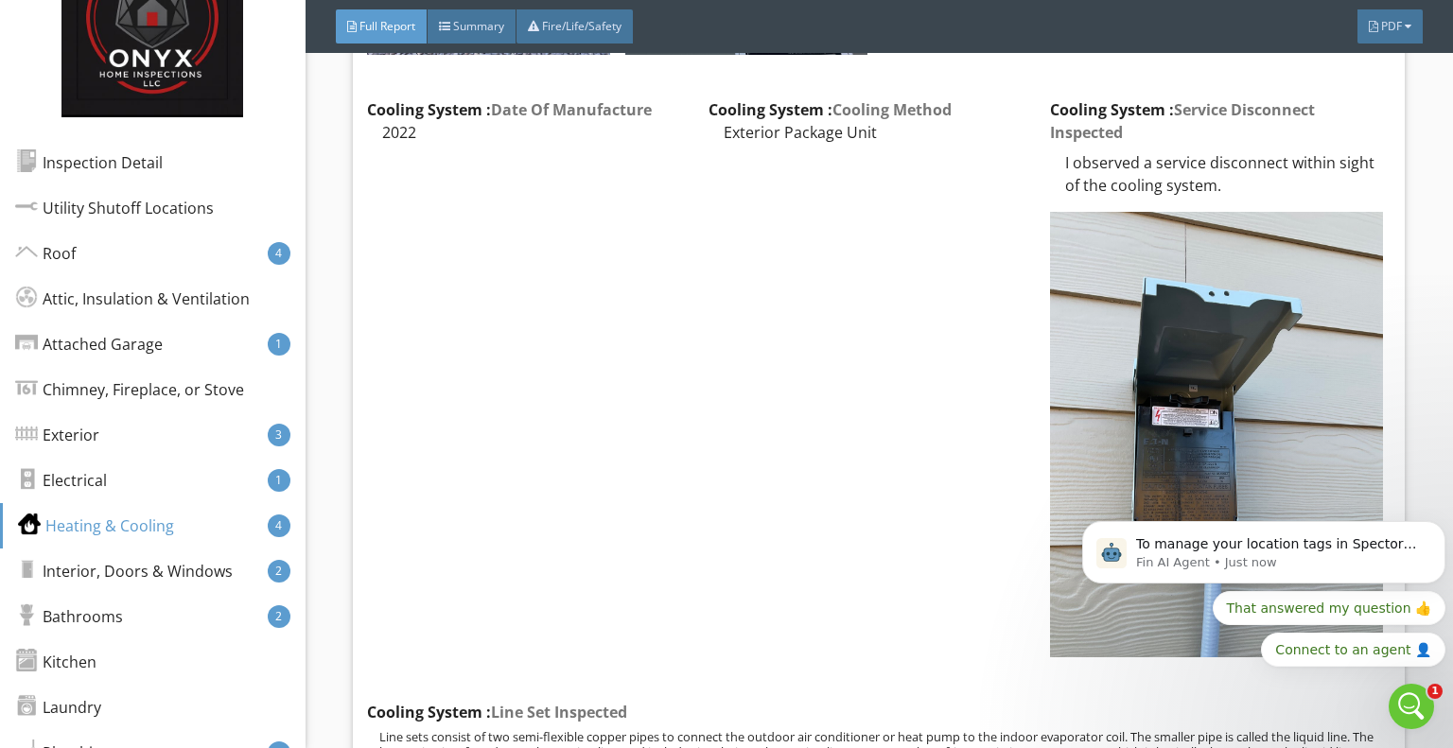
scroll to position [0, 0]
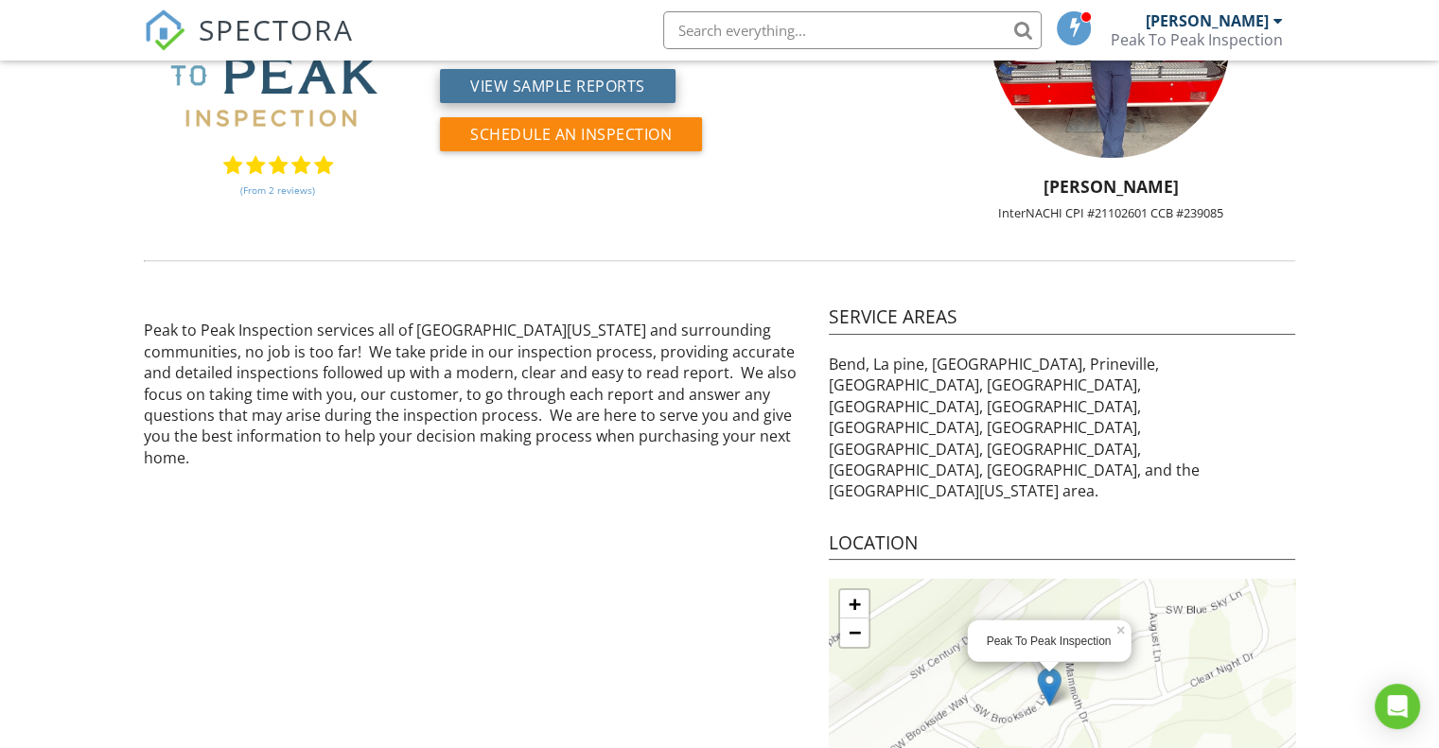
click at [578, 93] on button "View Sample Reports" at bounding box center [558, 86] width 236 height 34
click at [587, 85] on button "View Sample Reports" at bounding box center [558, 86] width 236 height 34
click at [575, 93] on button "View Sample Reports" at bounding box center [558, 86] width 236 height 34
click at [552, 82] on button "View Sample Reports" at bounding box center [558, 86] width 236 height 34
click at [595, 86] on button "View Sample Reports" at bounding box center [558, 86] width 236 height 34
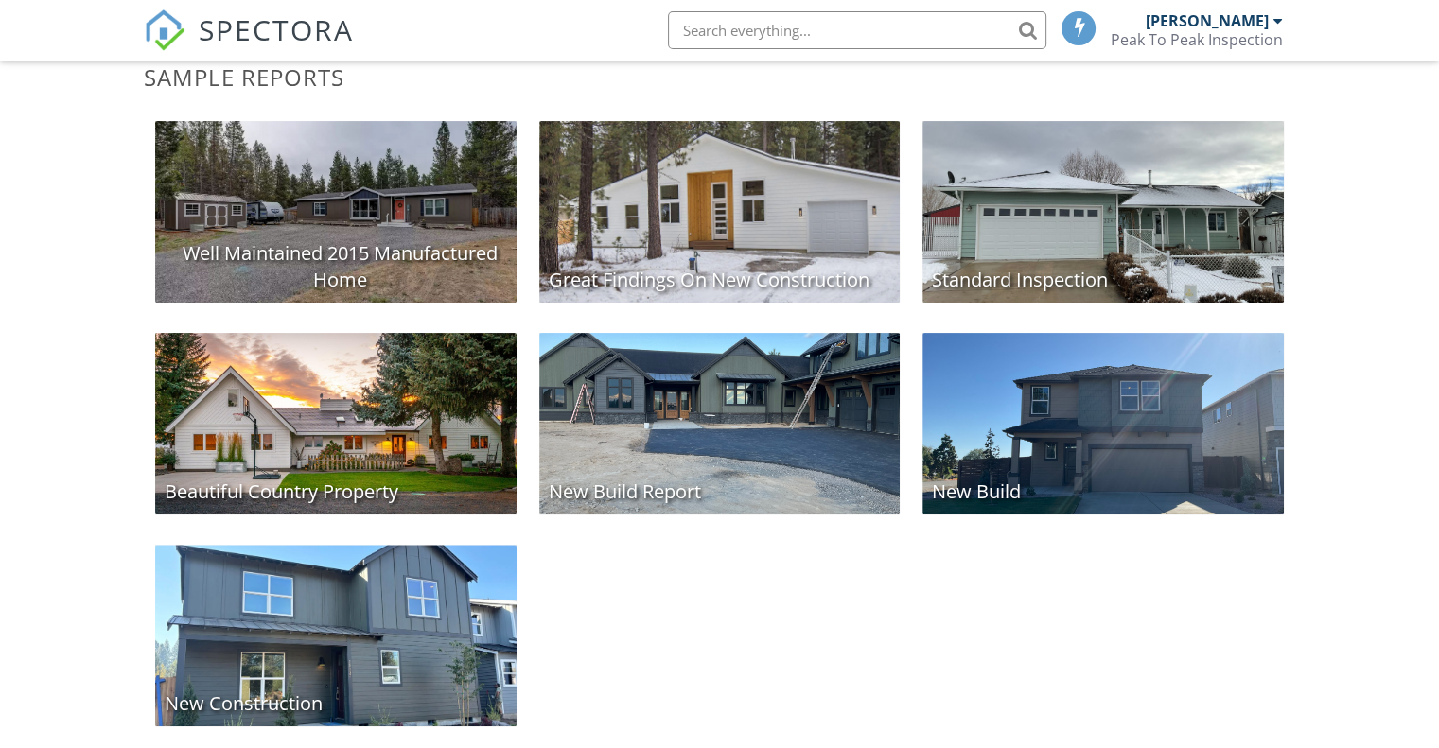
scroll to position [401, 0]
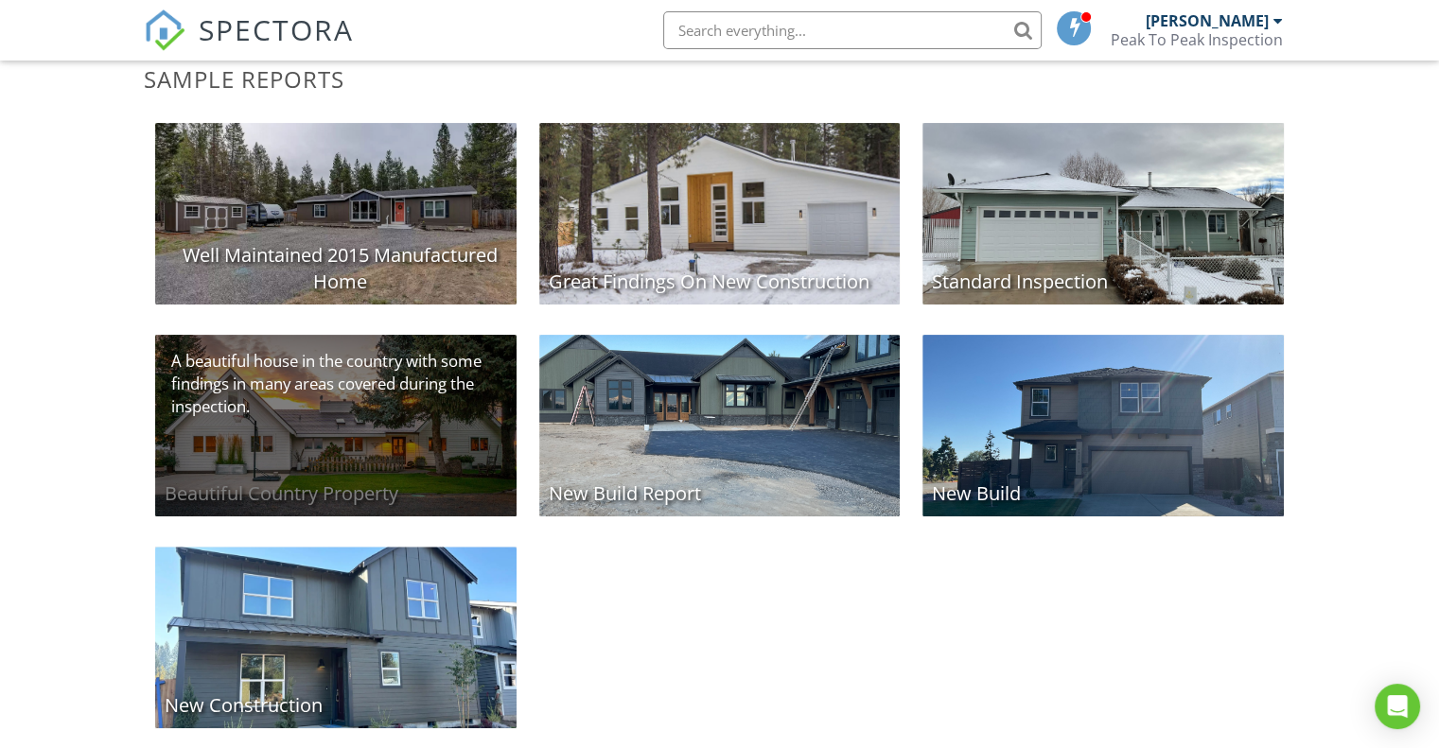
click at [382, 402] on div "Beautiful Country Property" at bounding box center [335, 426] width 361 height 182
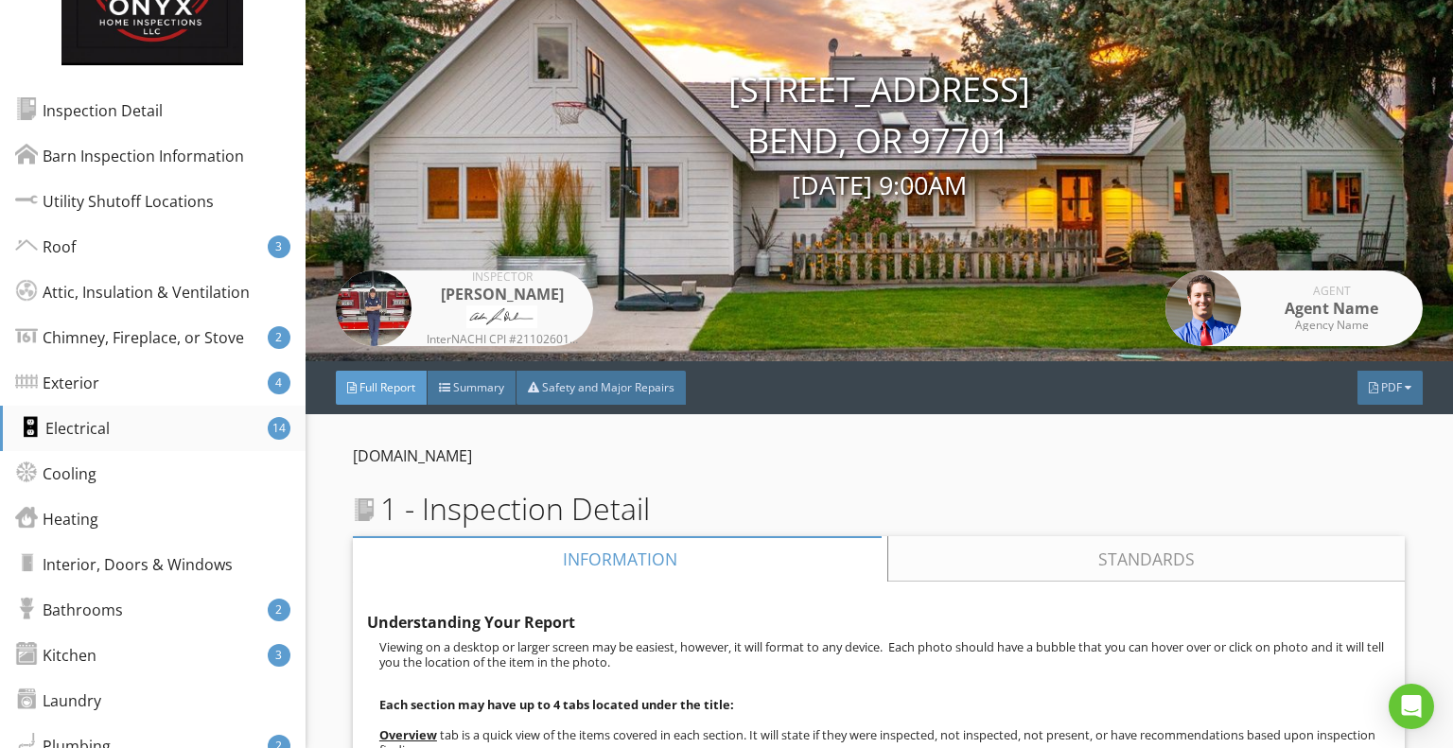
scroll to position [131, 0]
click at [78, 510] on div "Heating" at bounding box center [59, 519] width 83 height 23
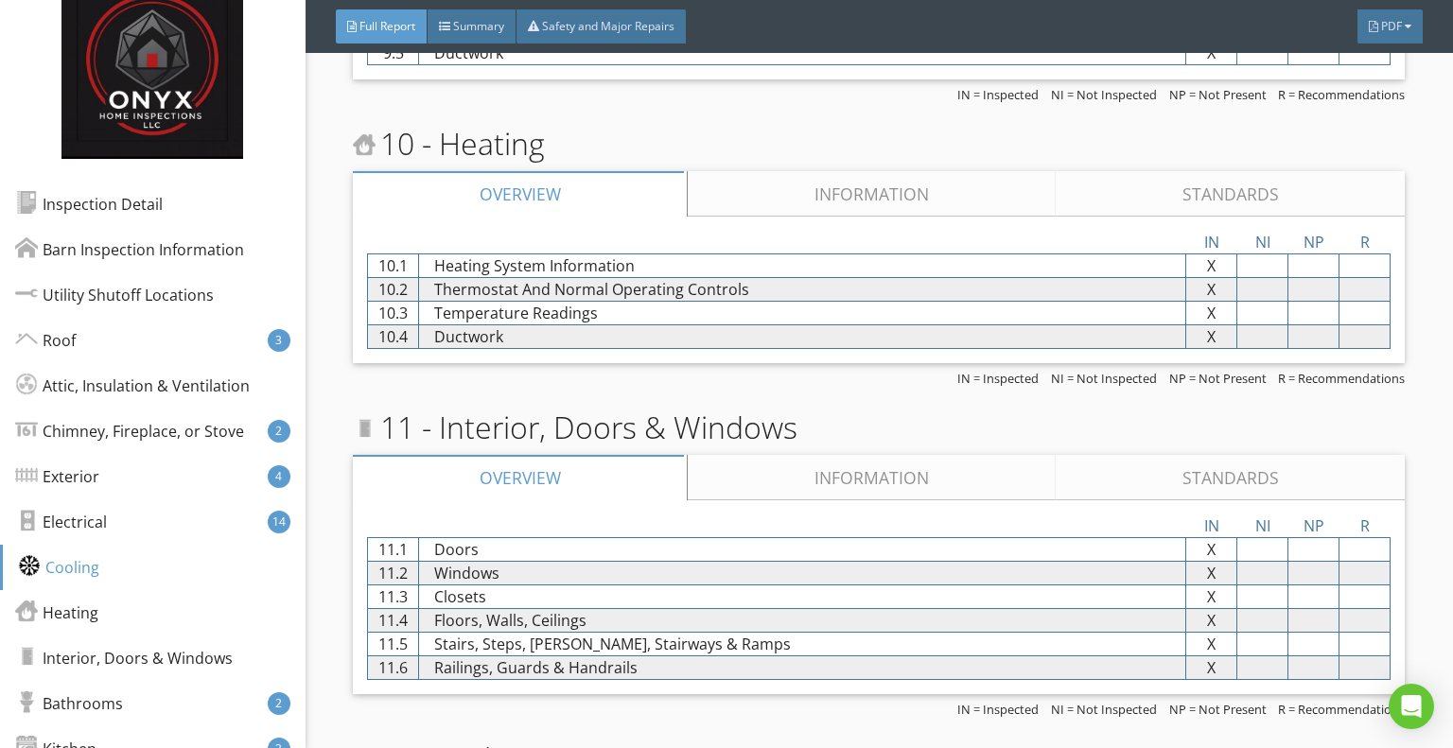
scroll to position [9218, 0]
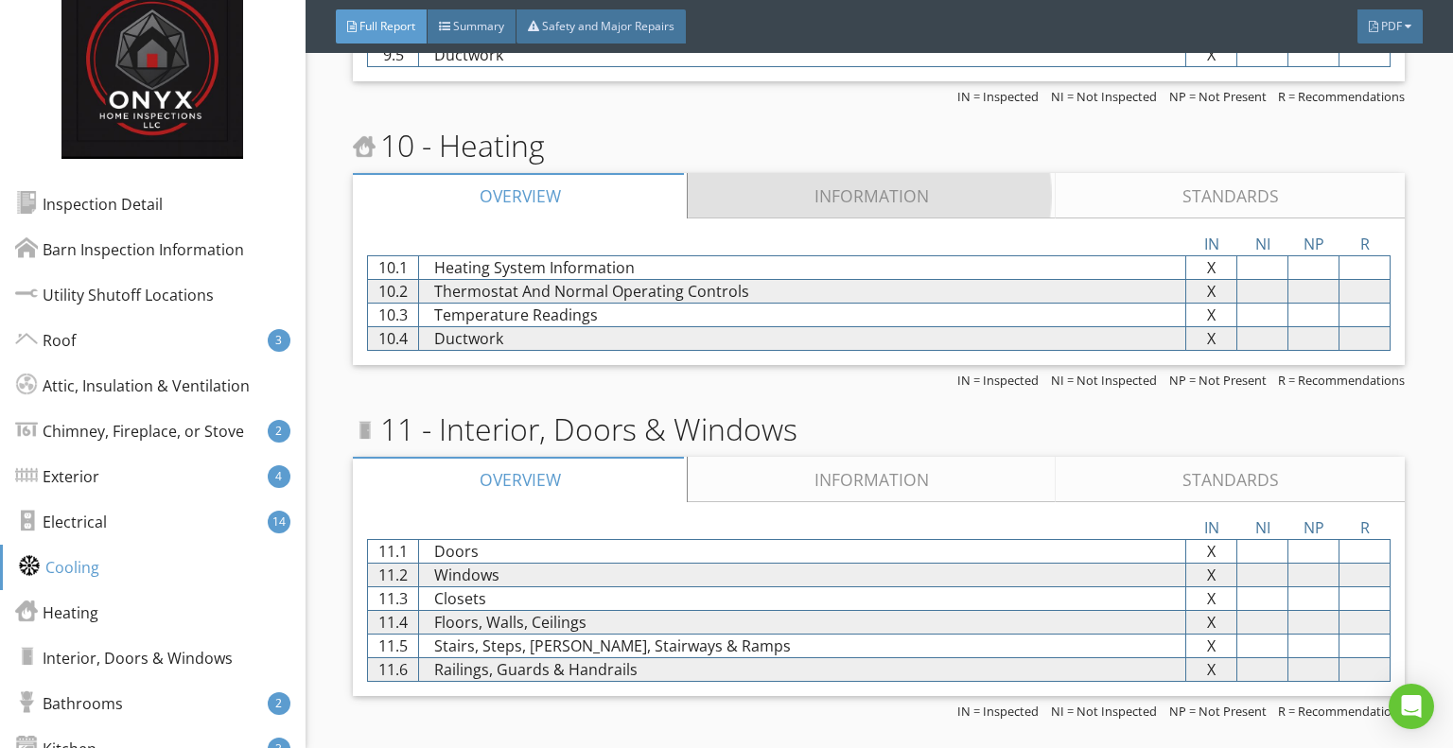
drag, startPoint x: 889, startPoint y: 173, endPoint x: 882, endPoint y: 185, distance: 14.4
click at [882, 185] on link "Information" at bounding box center [872, 195] width 368 height 45
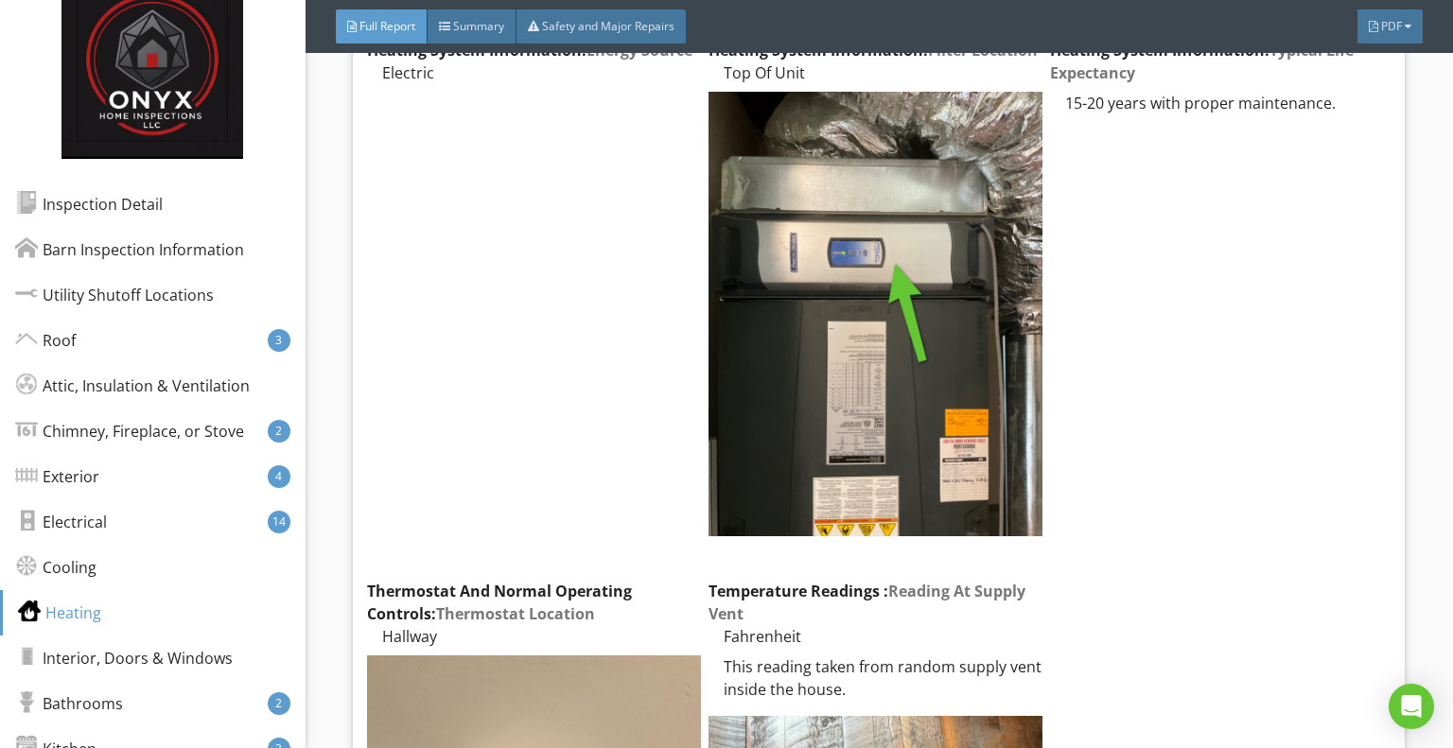
scroll to position [10061, 0]
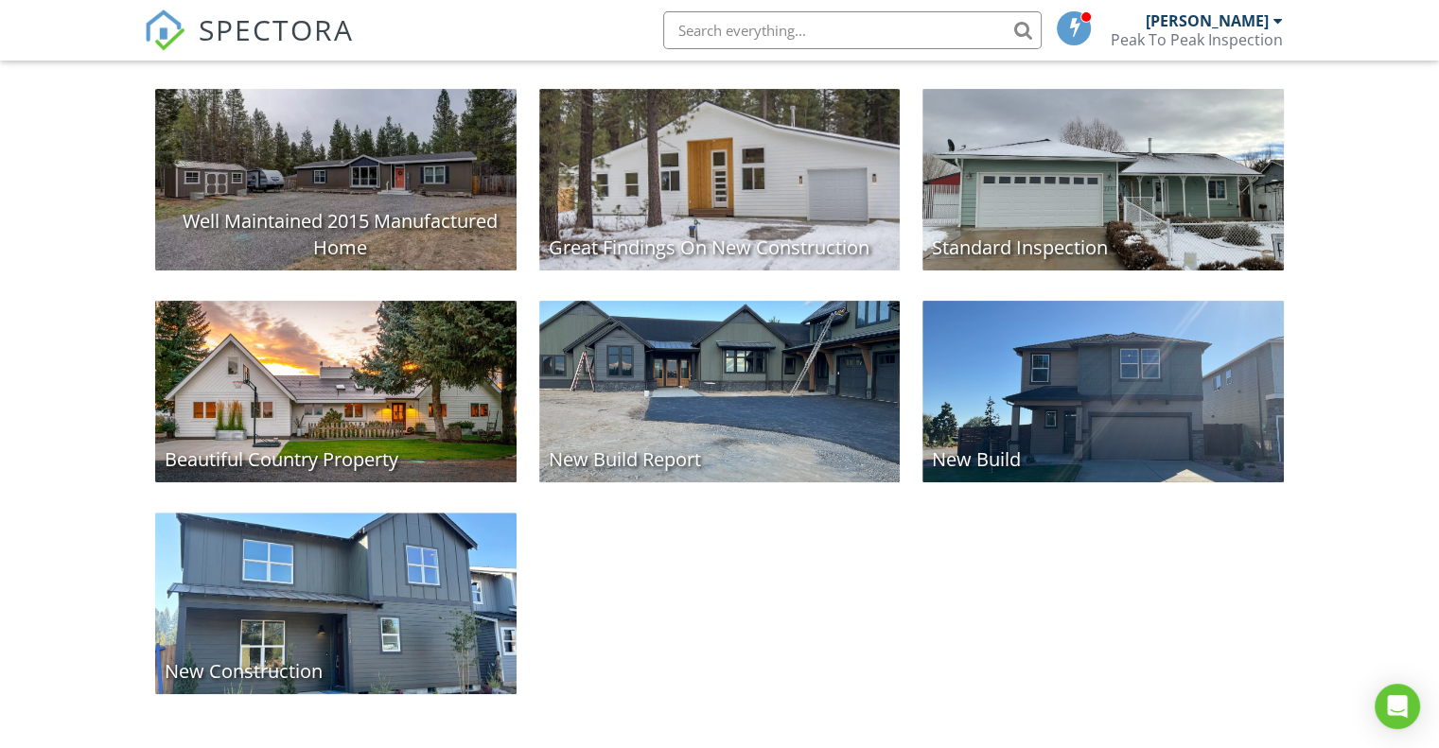
scroll to position [448, 0]
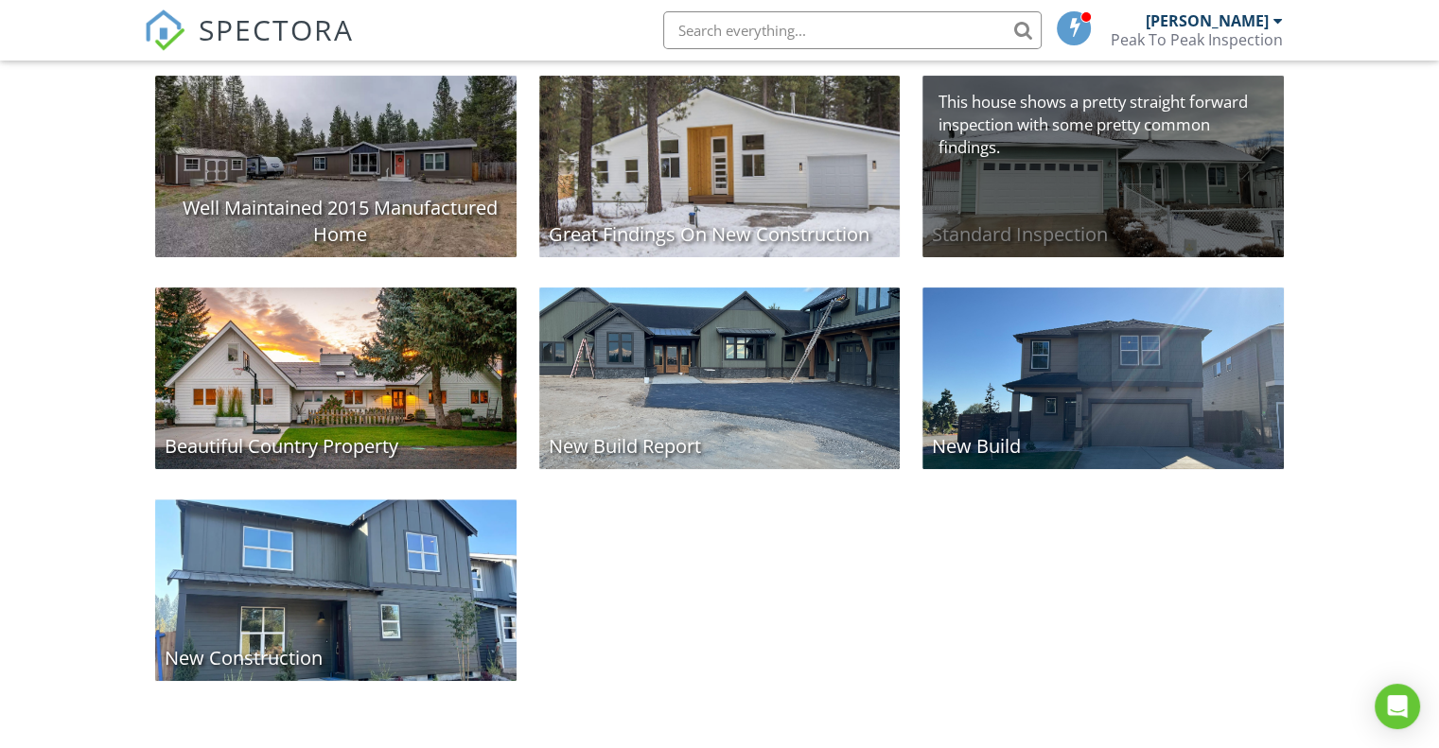
click at [1103, 179] on div "Standard Inspection" at bounding box center [1102, 167] width 361 height 182
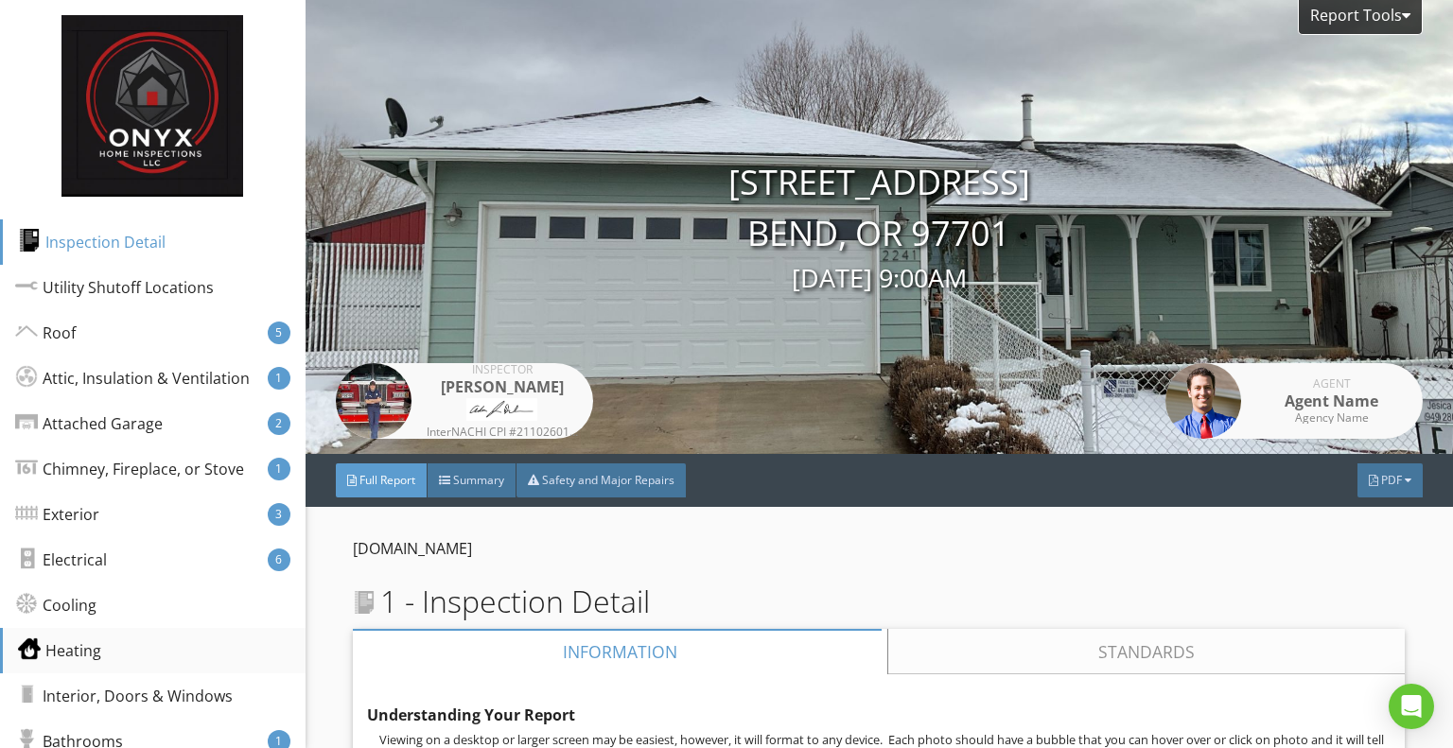
click at [85, 644] on div "Heating" at bounding box center [59, 650] width 83 height 23
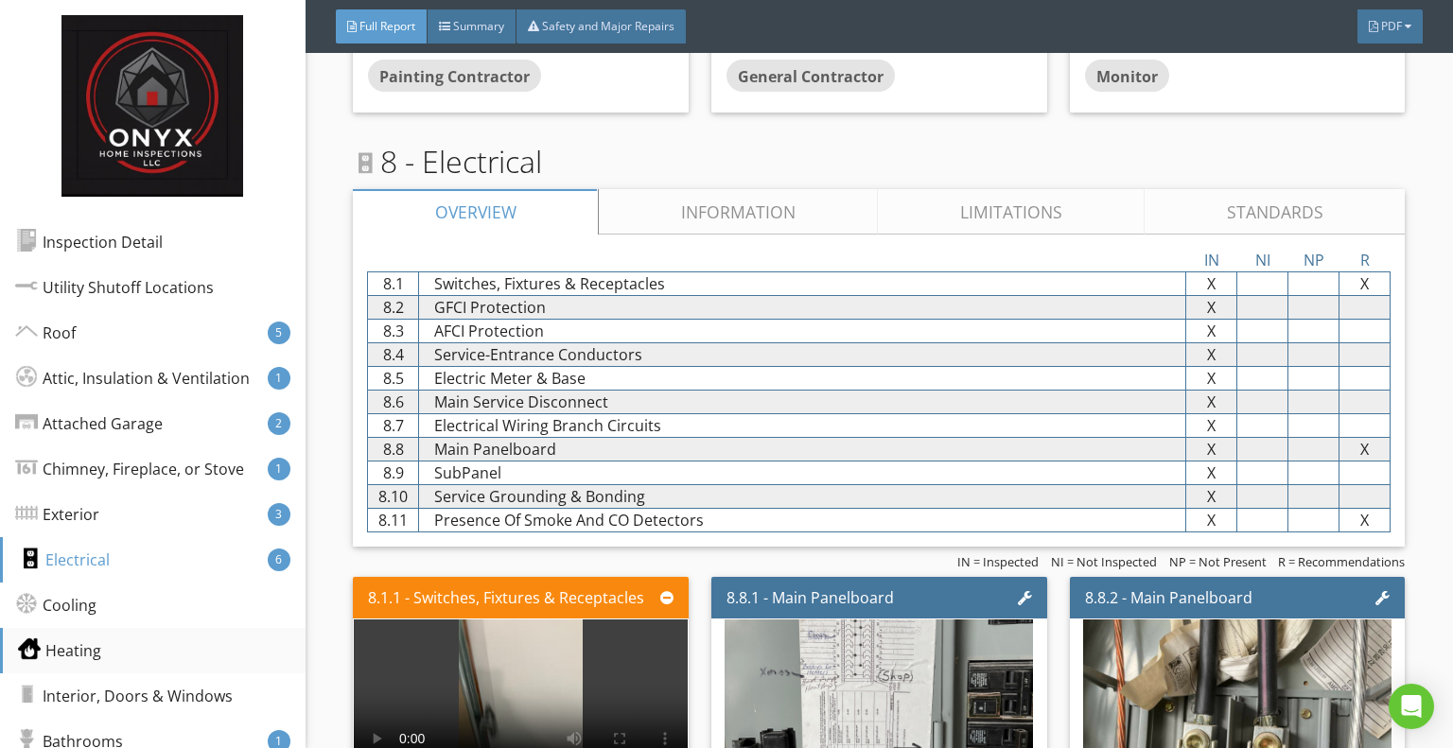
scroll to position [8939, 0]
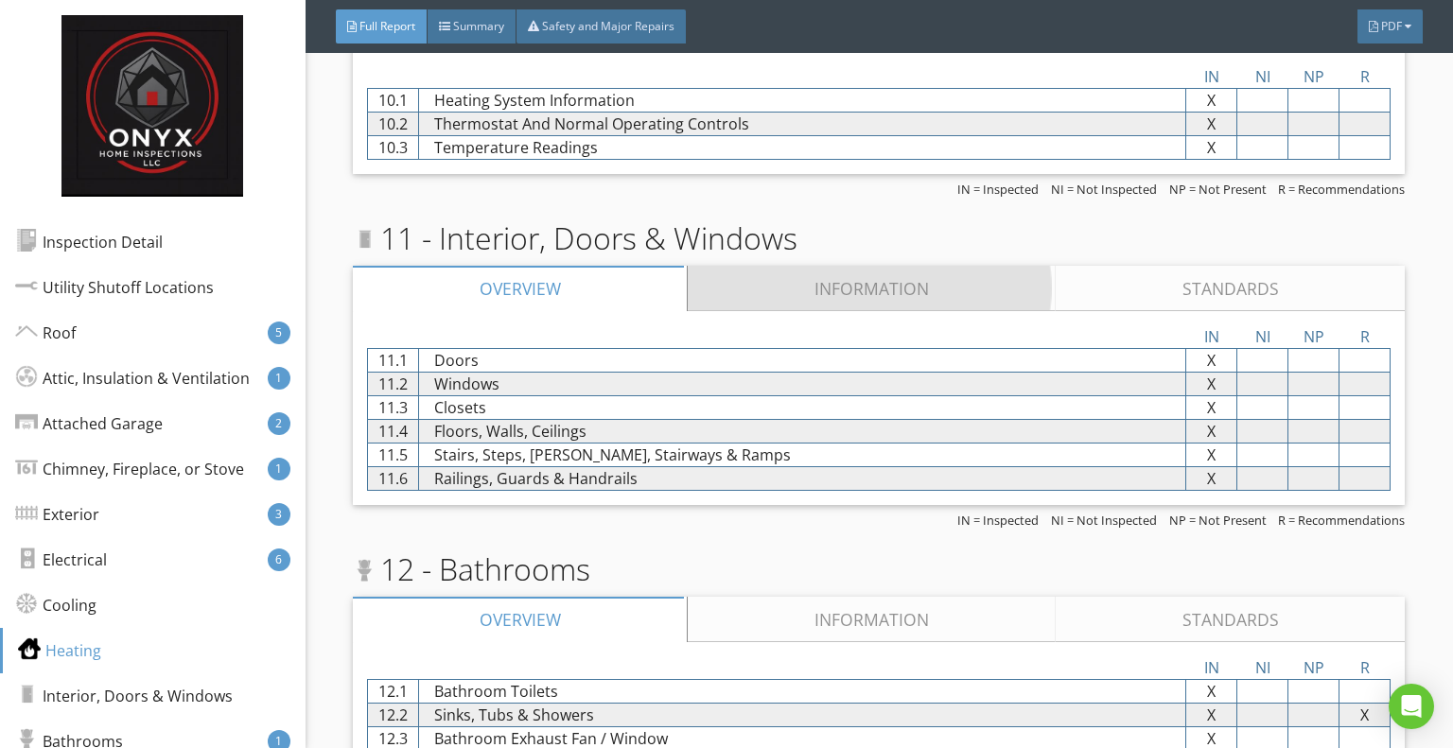
click at [888, 271] on link "Information" at bounding box center [872, 288] width 368 height 45
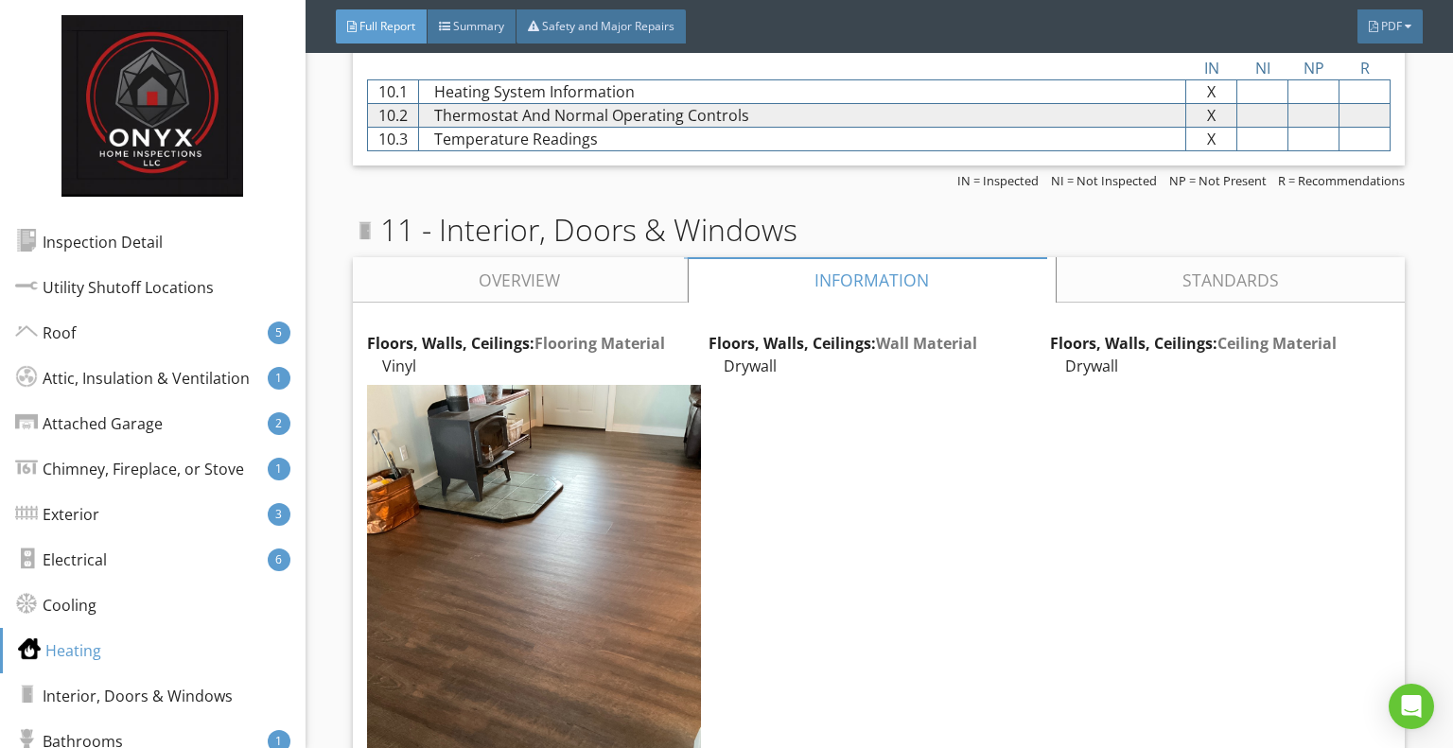
scroll to position [9002, 0]
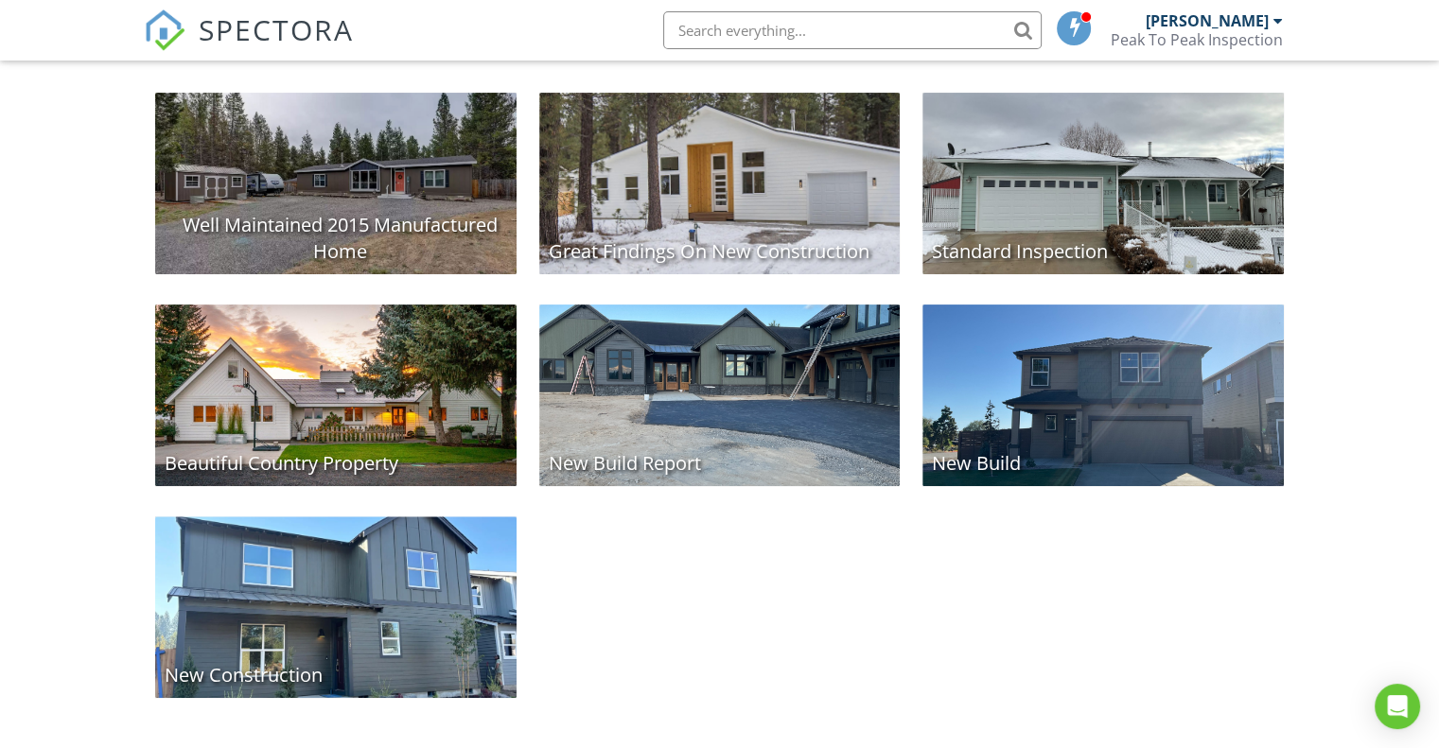
scroll to position [431, 0]
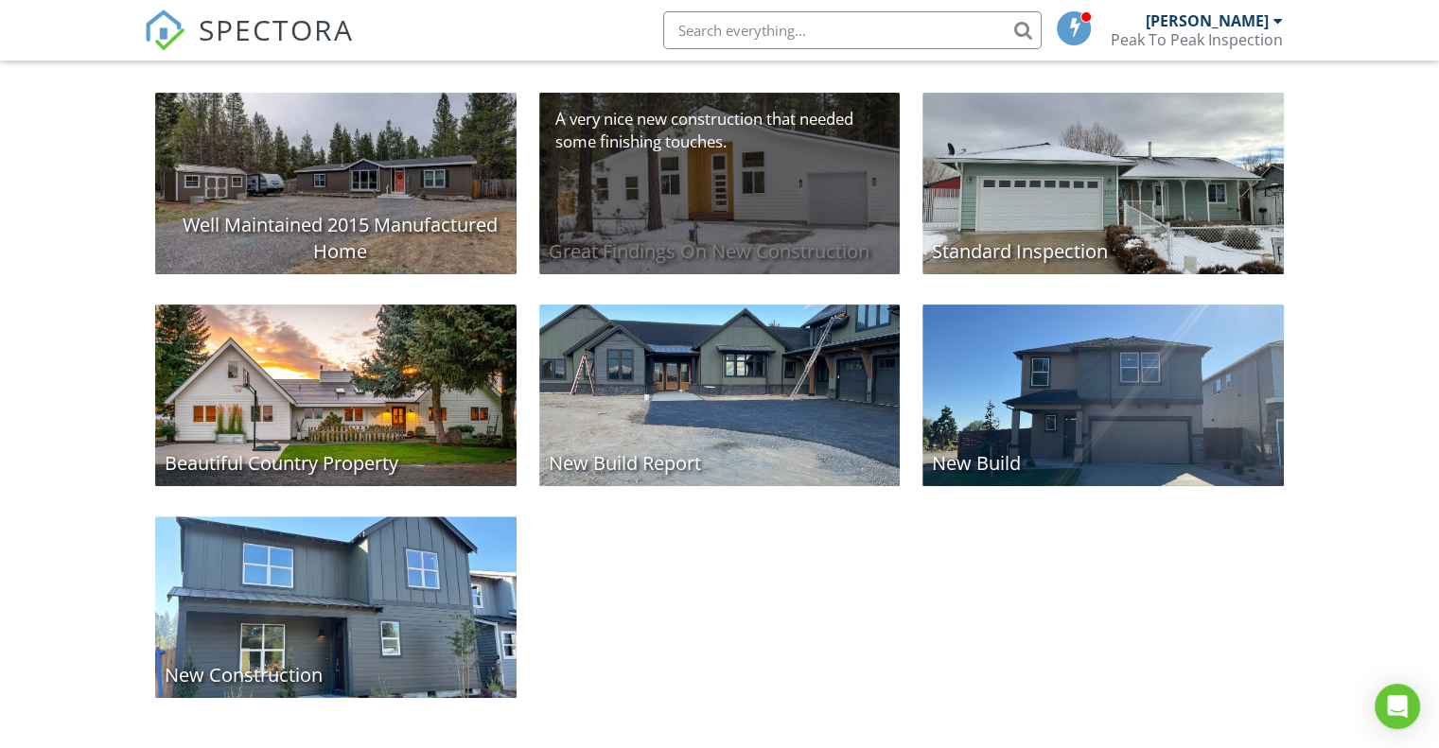
click at [722, 200] on div "Great Findings On New Construction" at bounding box center [719, 184] width 361 height 182
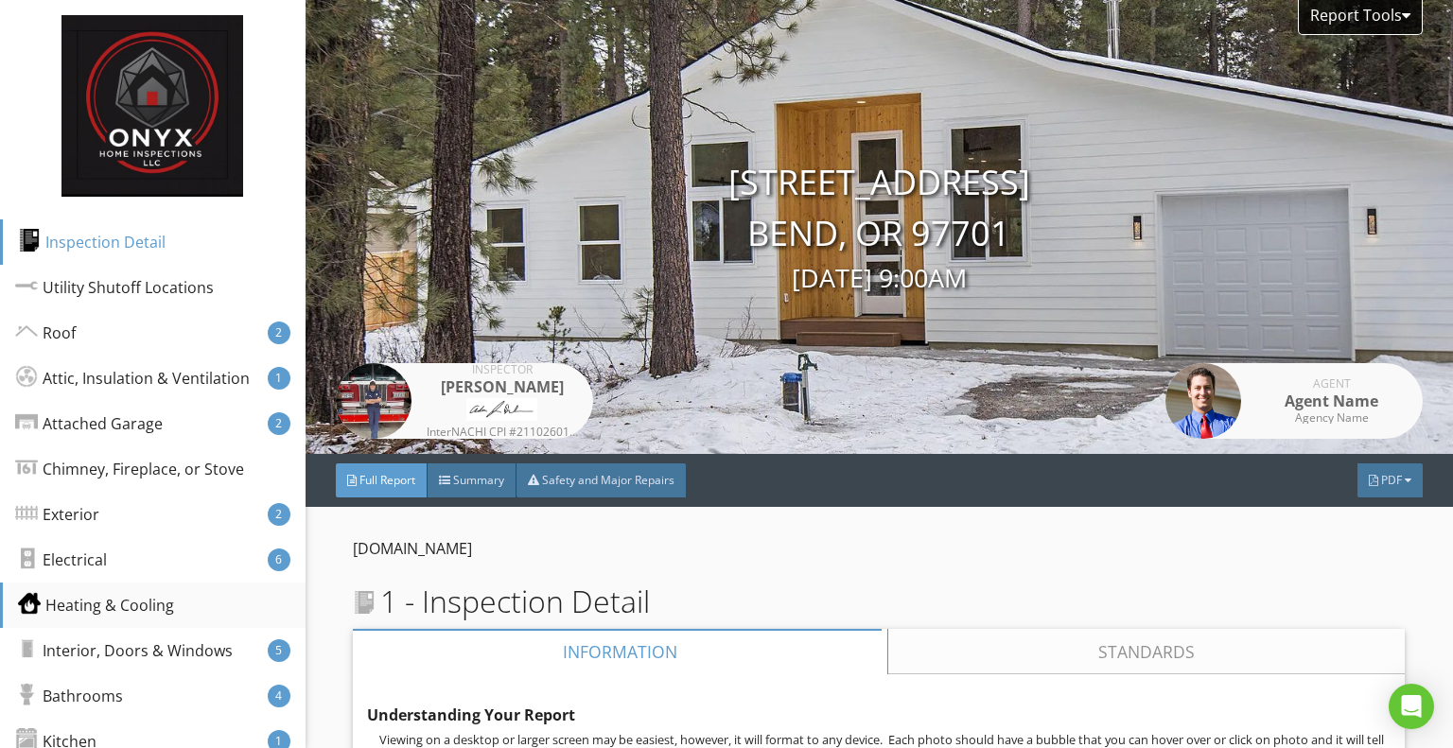
click at [129, 604] on div "Heating & Cooling" at bounding box center [96, 605] width 156 height 23
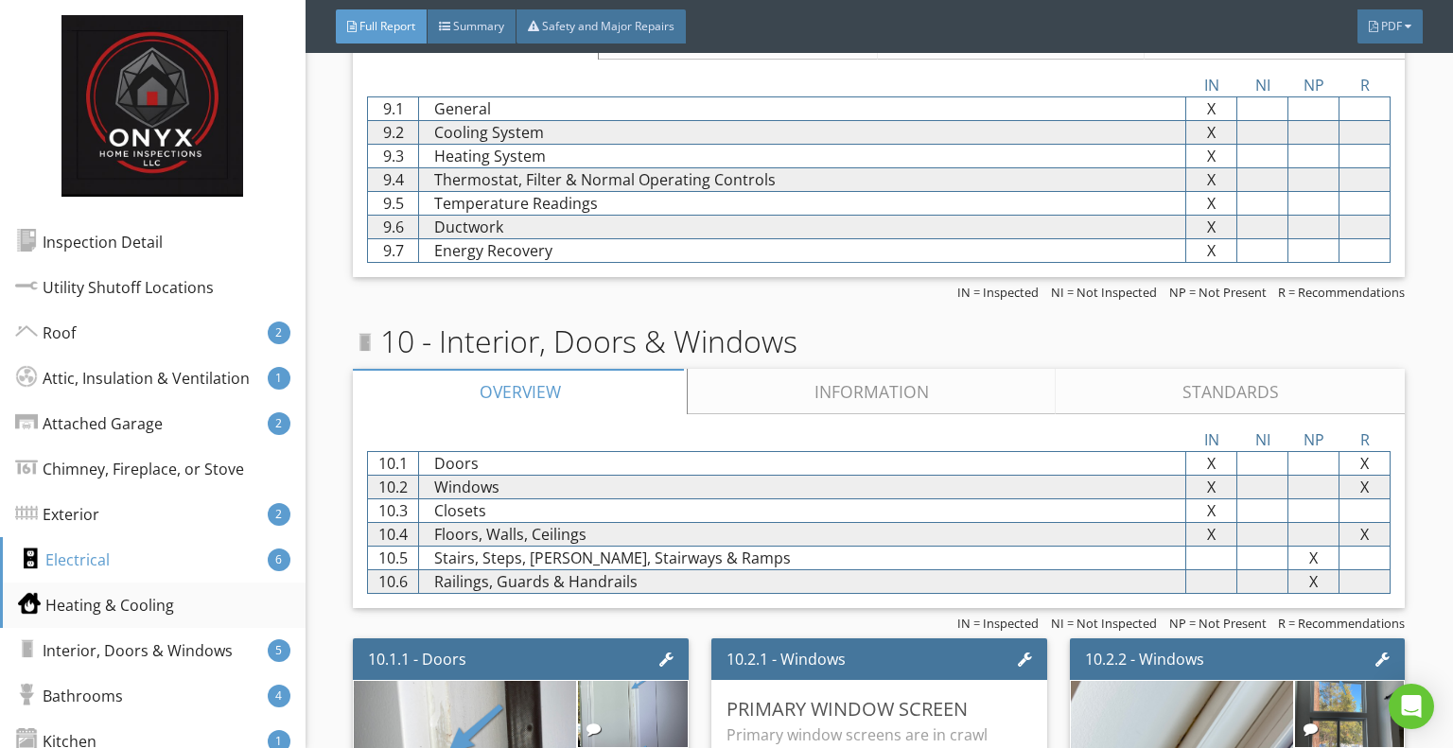
scroll to position [7788, 0]
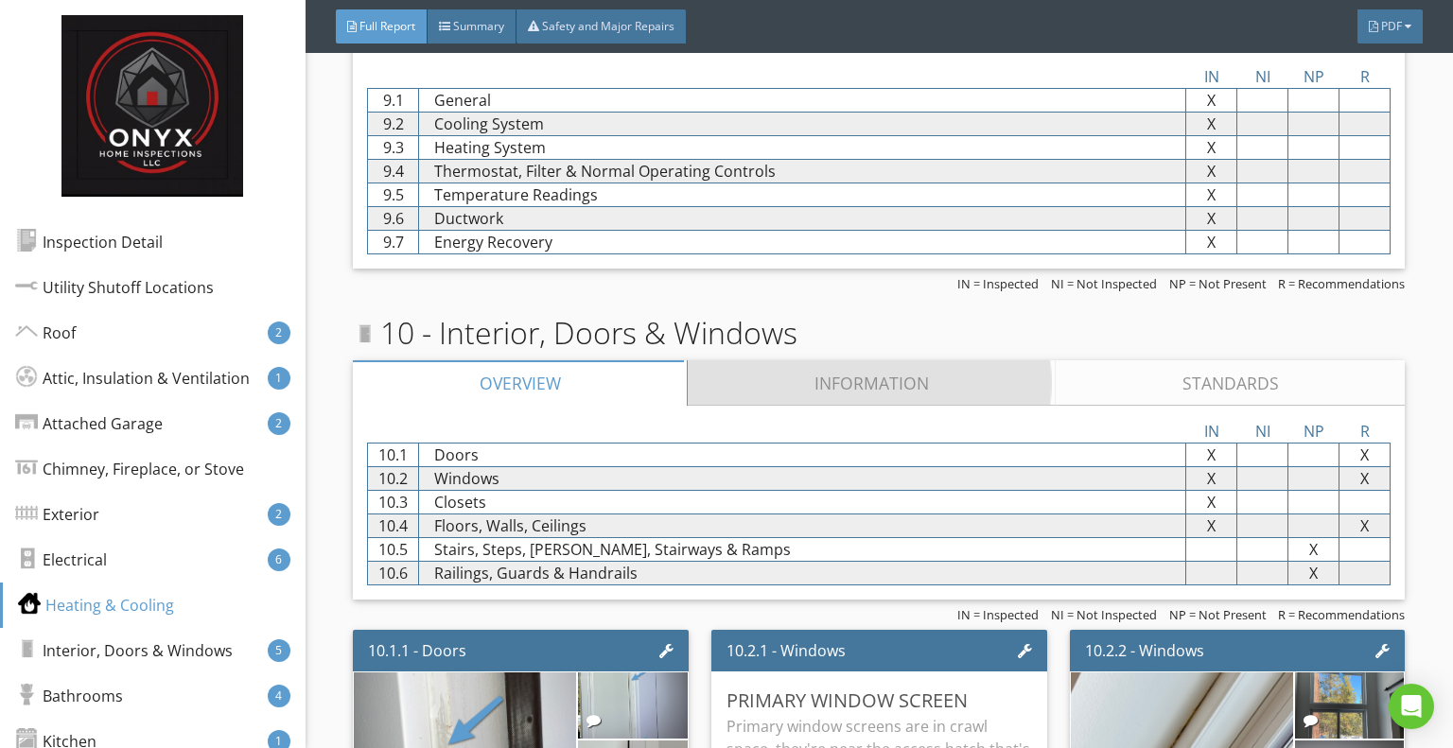
click at [897, 360] on link "Information" at bounding box center [872, 382] width 368 height 45
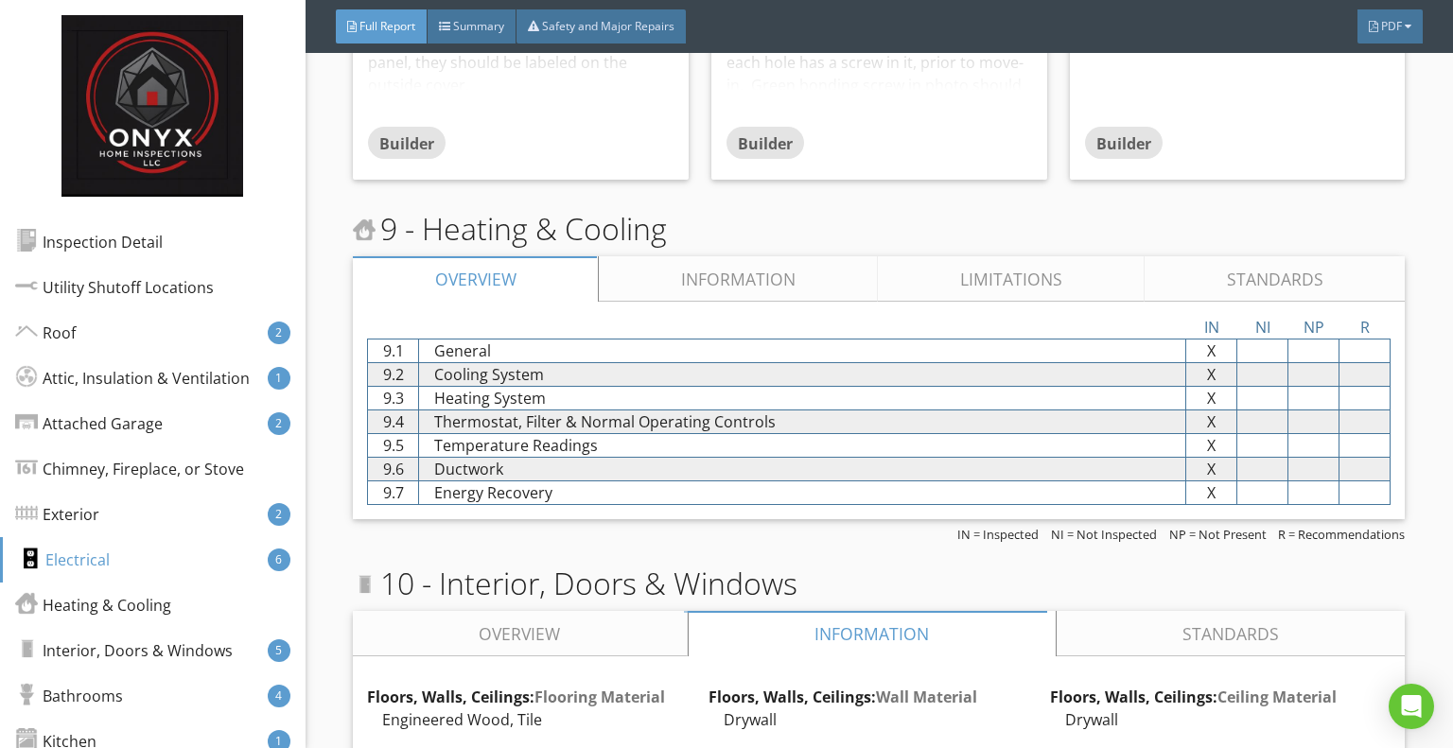
scroll to position [7538, 0]
click at [753, 267] on link "Information" at bounding box center [738, 278] width 279 height 45
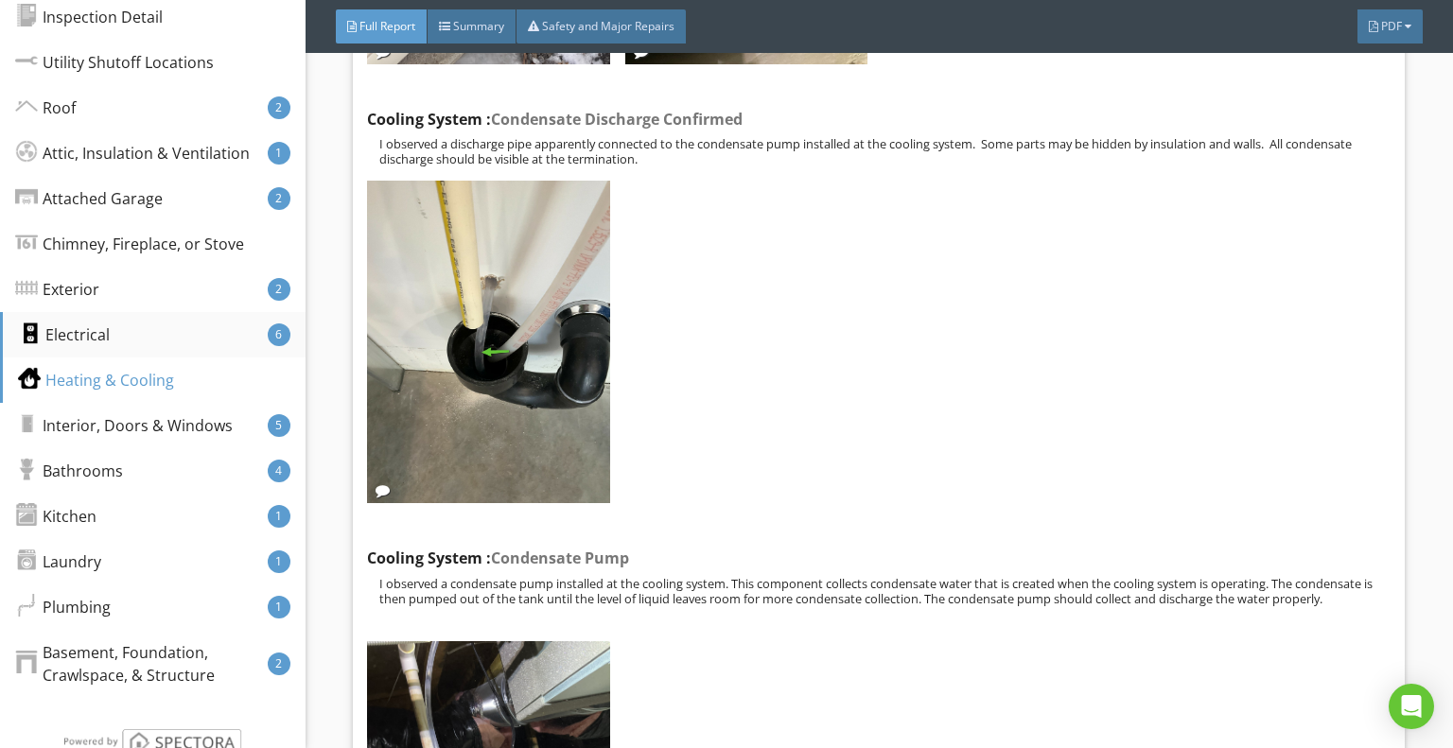
scroll to position [223, 0]
click at [81, 523] on div "Kitchen" at bounding box center [58, 518] width 81 height 23
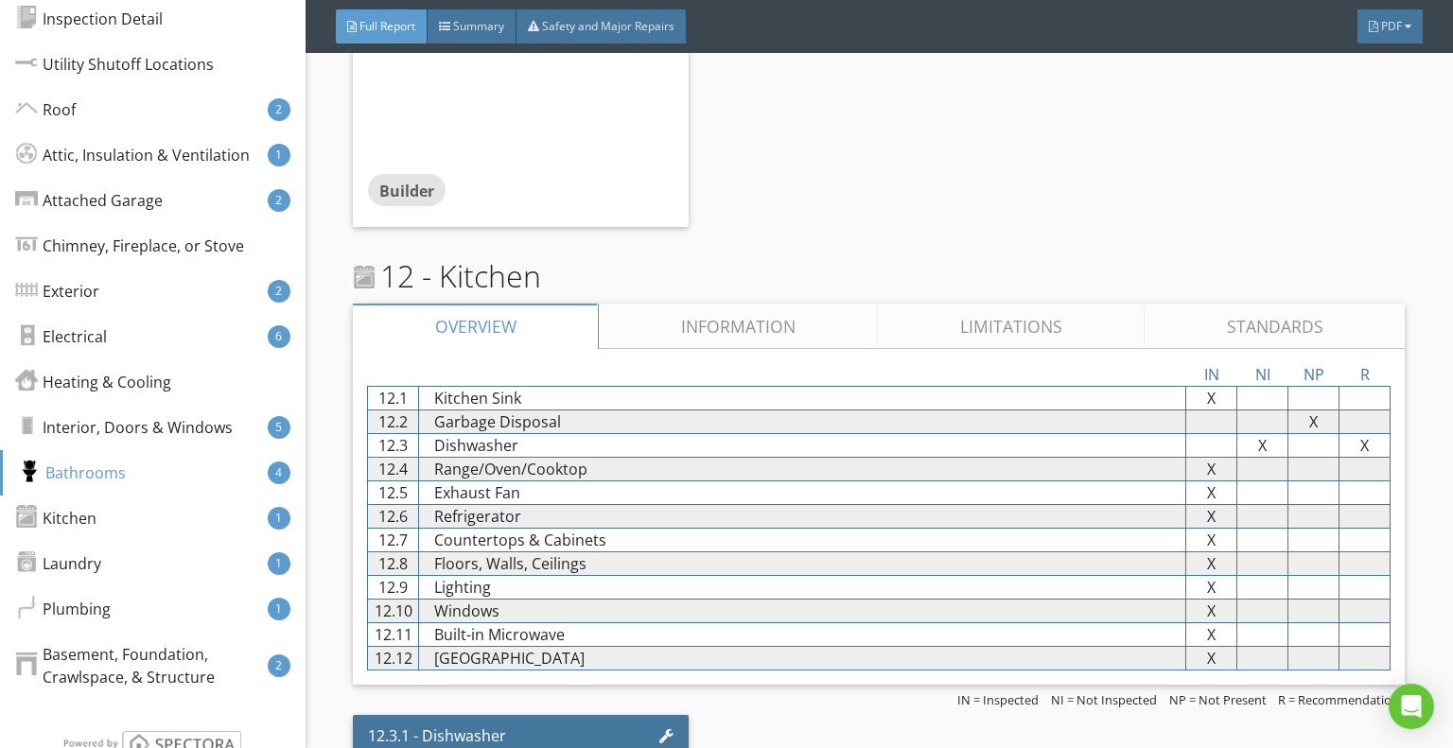
scroll to position [15928, 0]
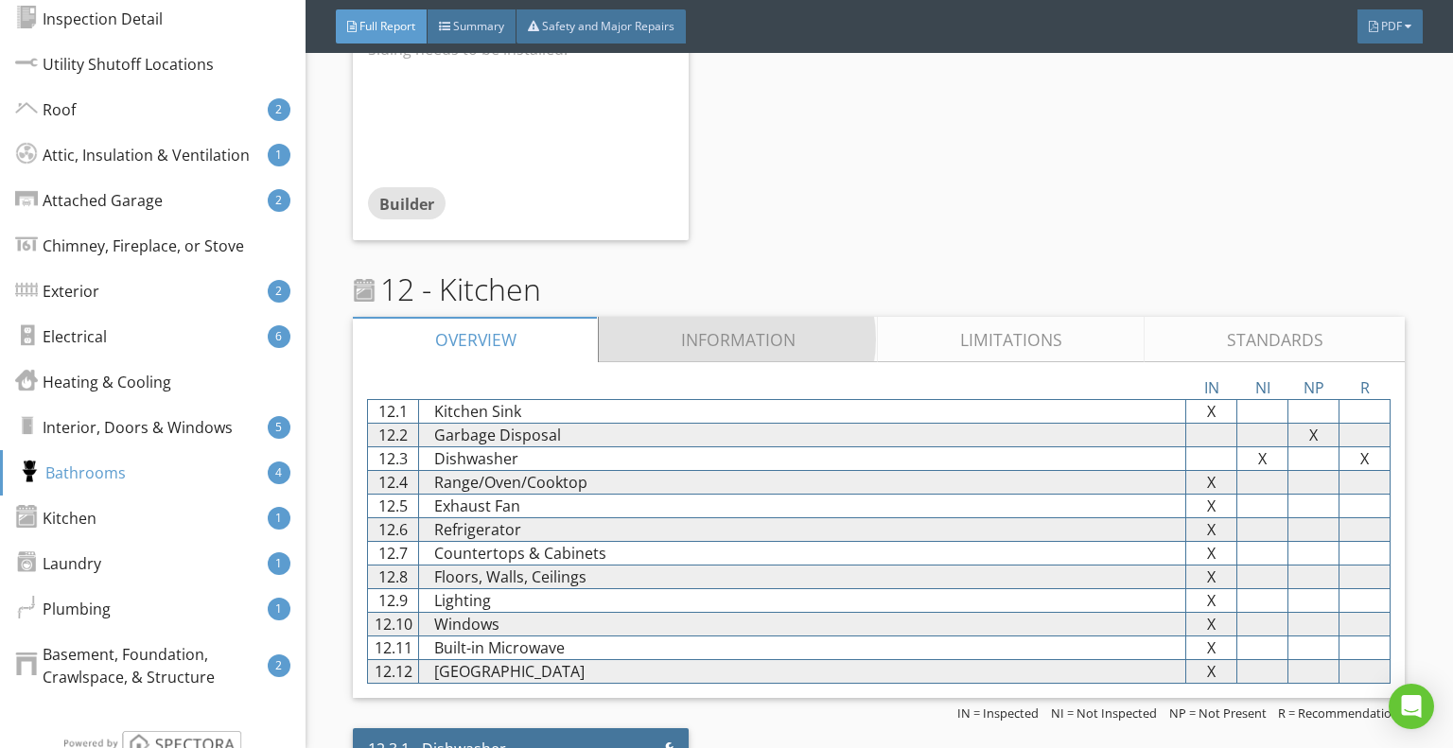
click at [762, 317] on link "Information" at bounding box center [738, 339] width 279 height 45
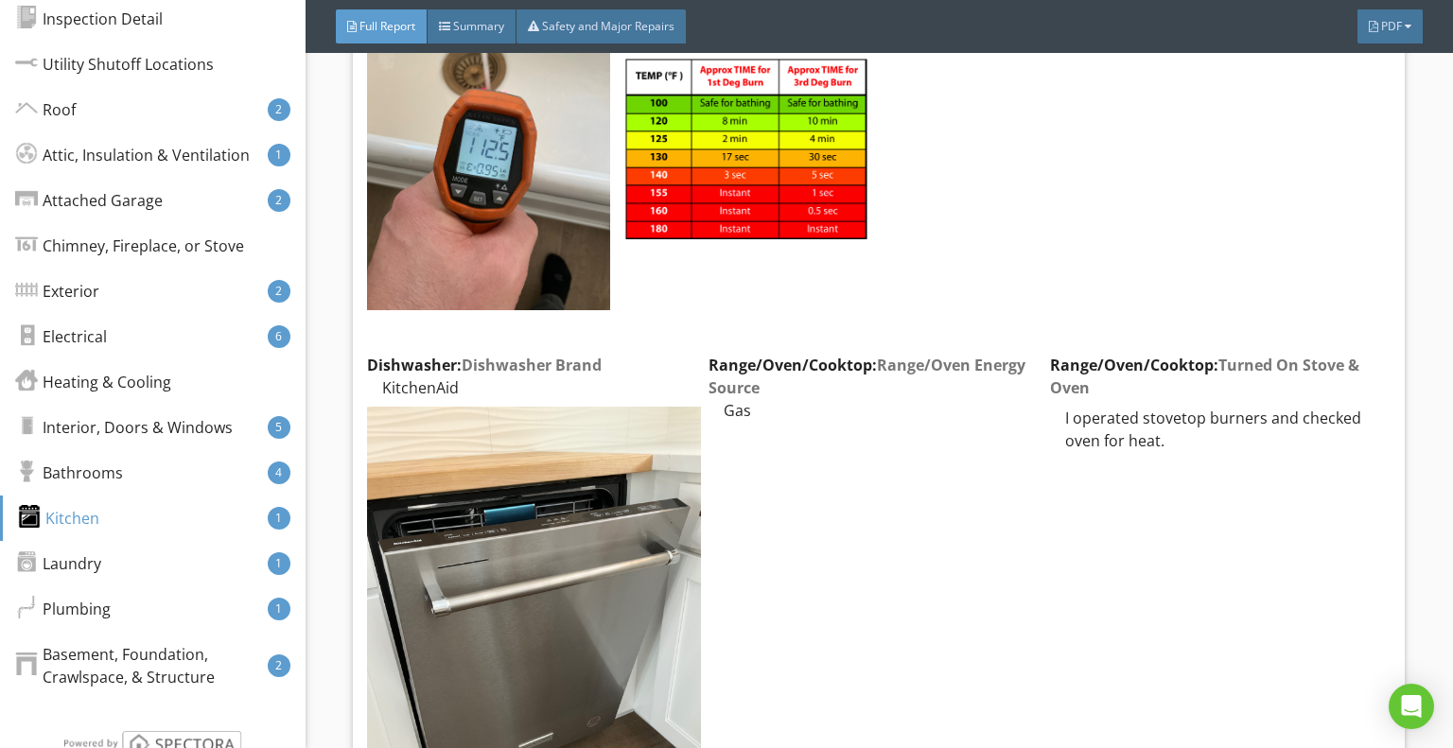
scroll to position [16989, 0]
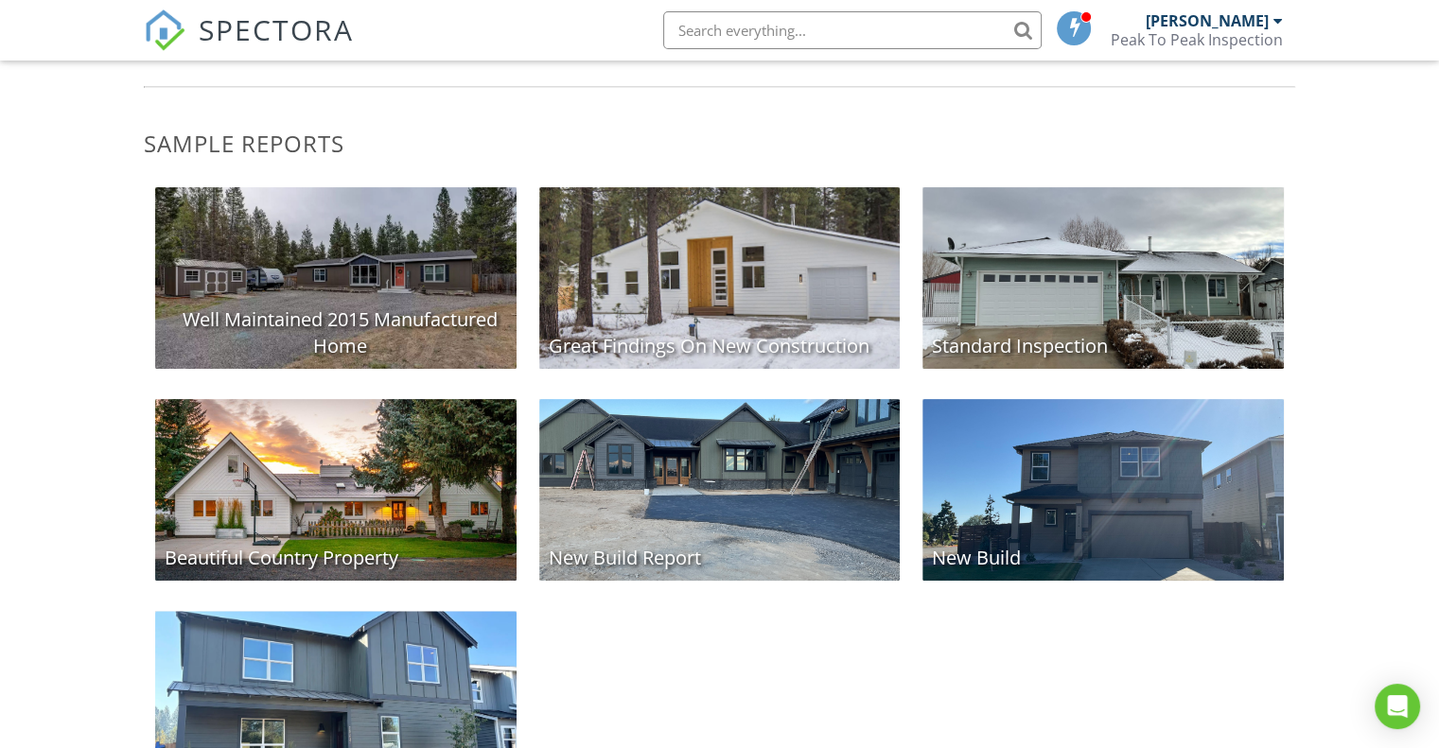
scroll to position [448, 0]
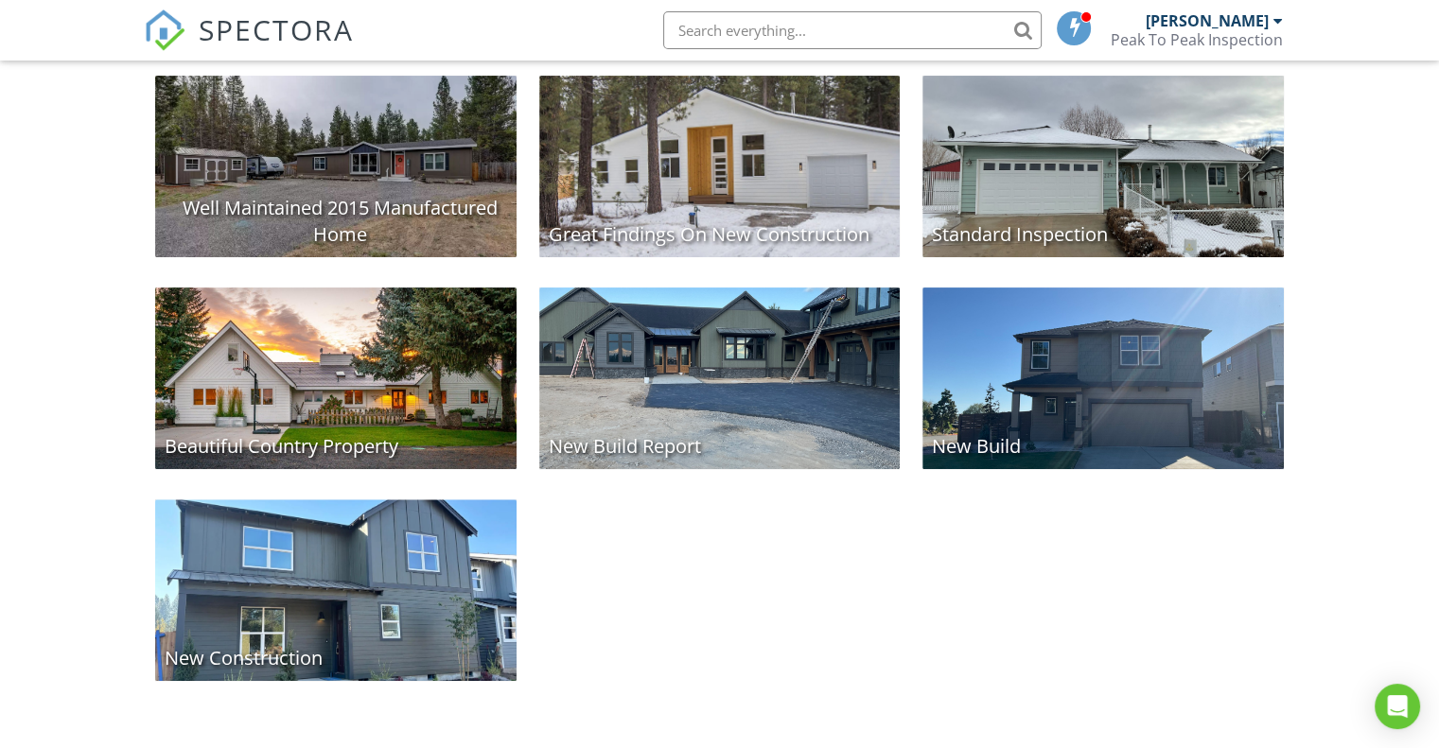
click at [393, 542] on div "New Construction" at bounding box center [335, 590] width 361 height 182
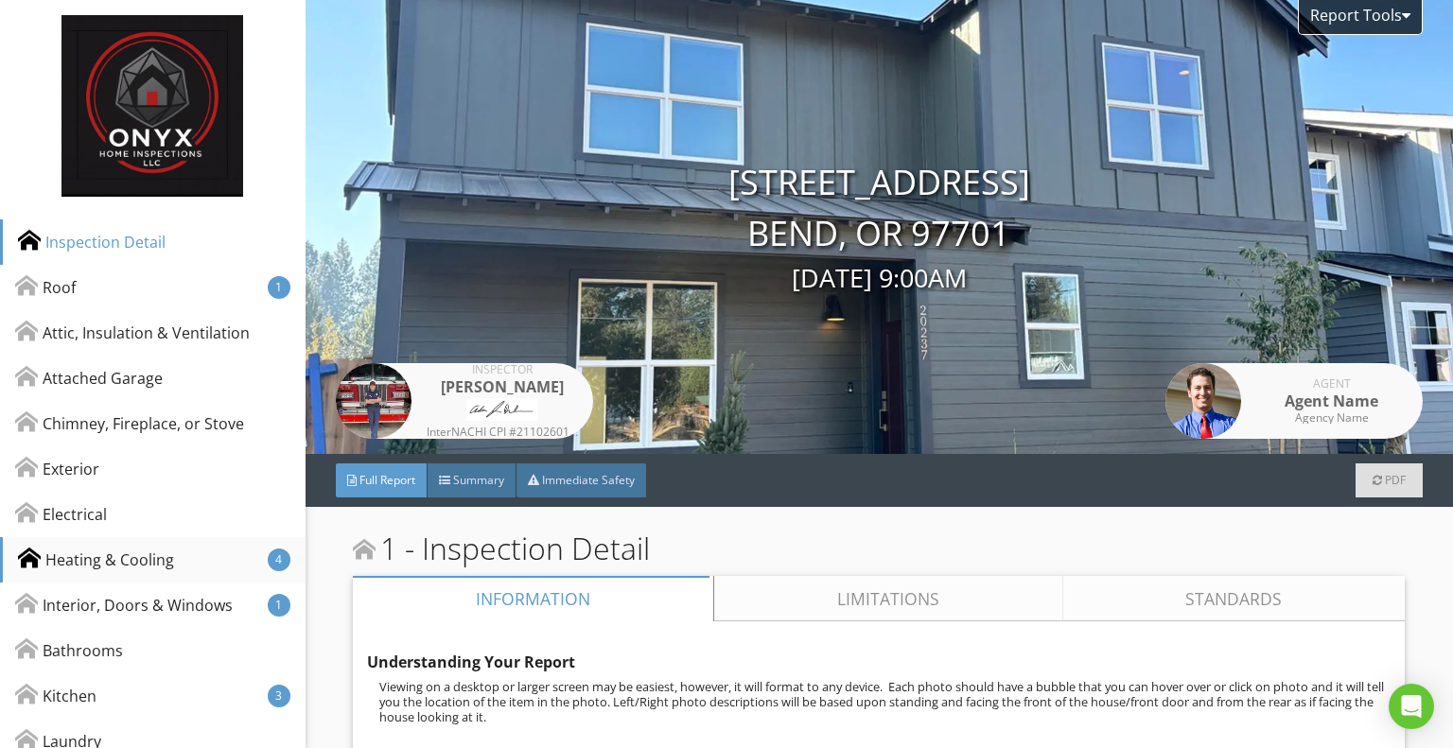
click at [104, 567] on div "Heating & Cooling" at bounding box center [96, 560] width 156 height 23
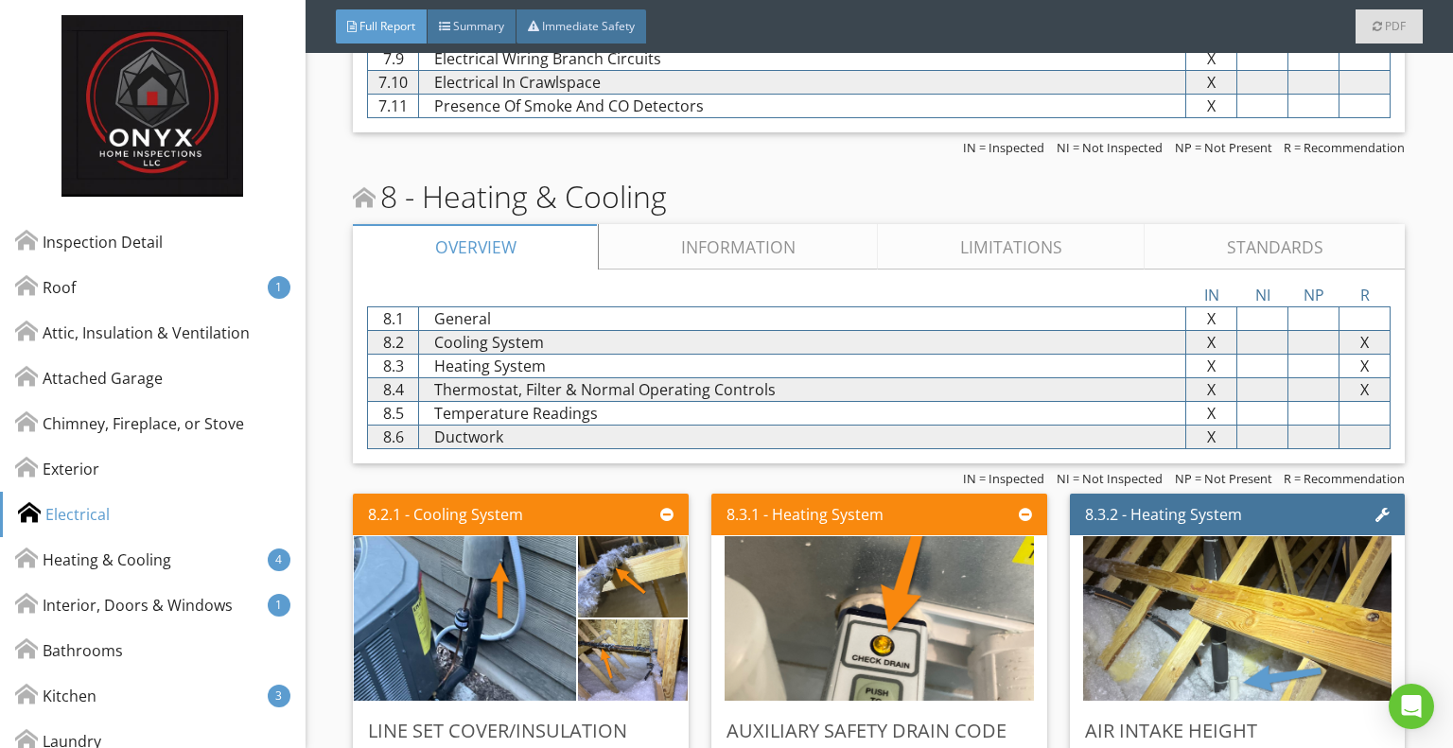
scroll to position [4957, 0]
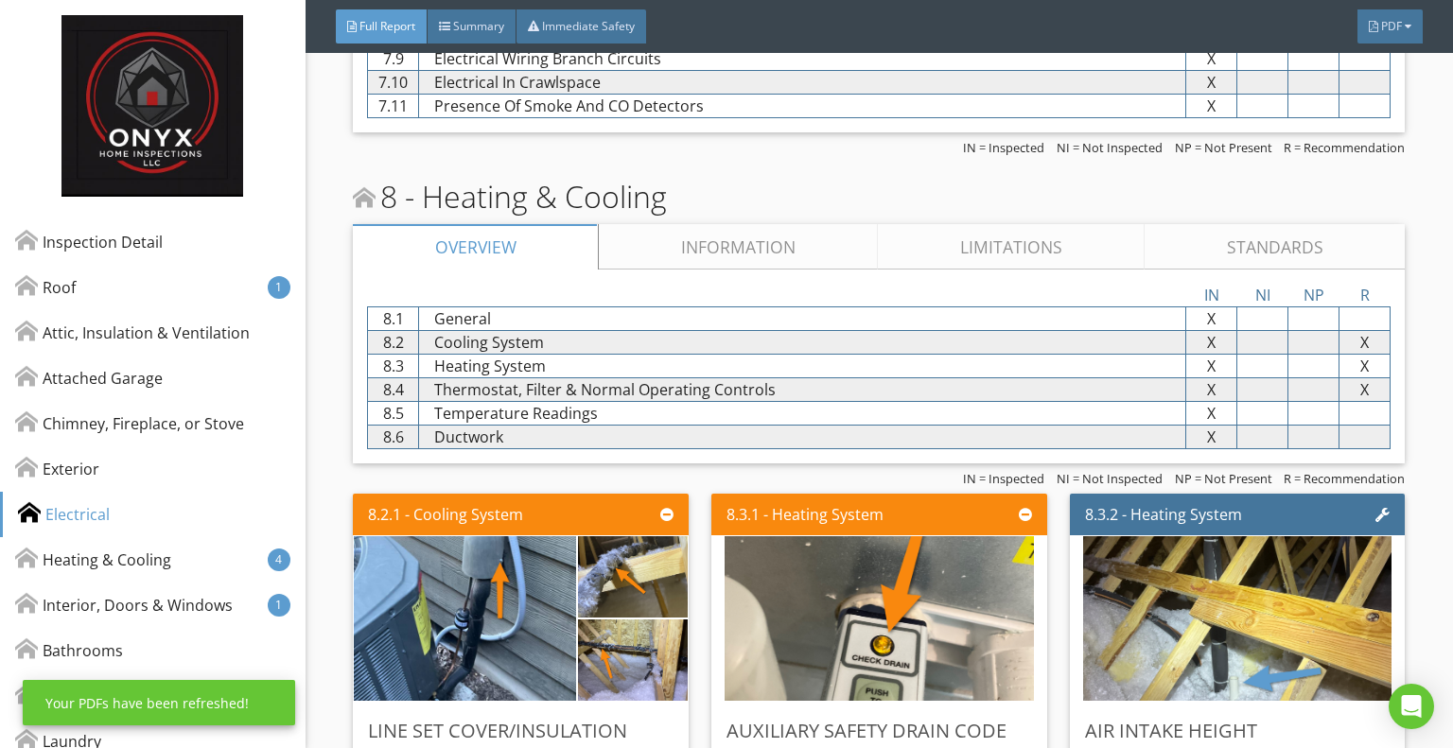
click at [739, 238] on link "Information" at bounding box center [738, 246] width 279 height 45
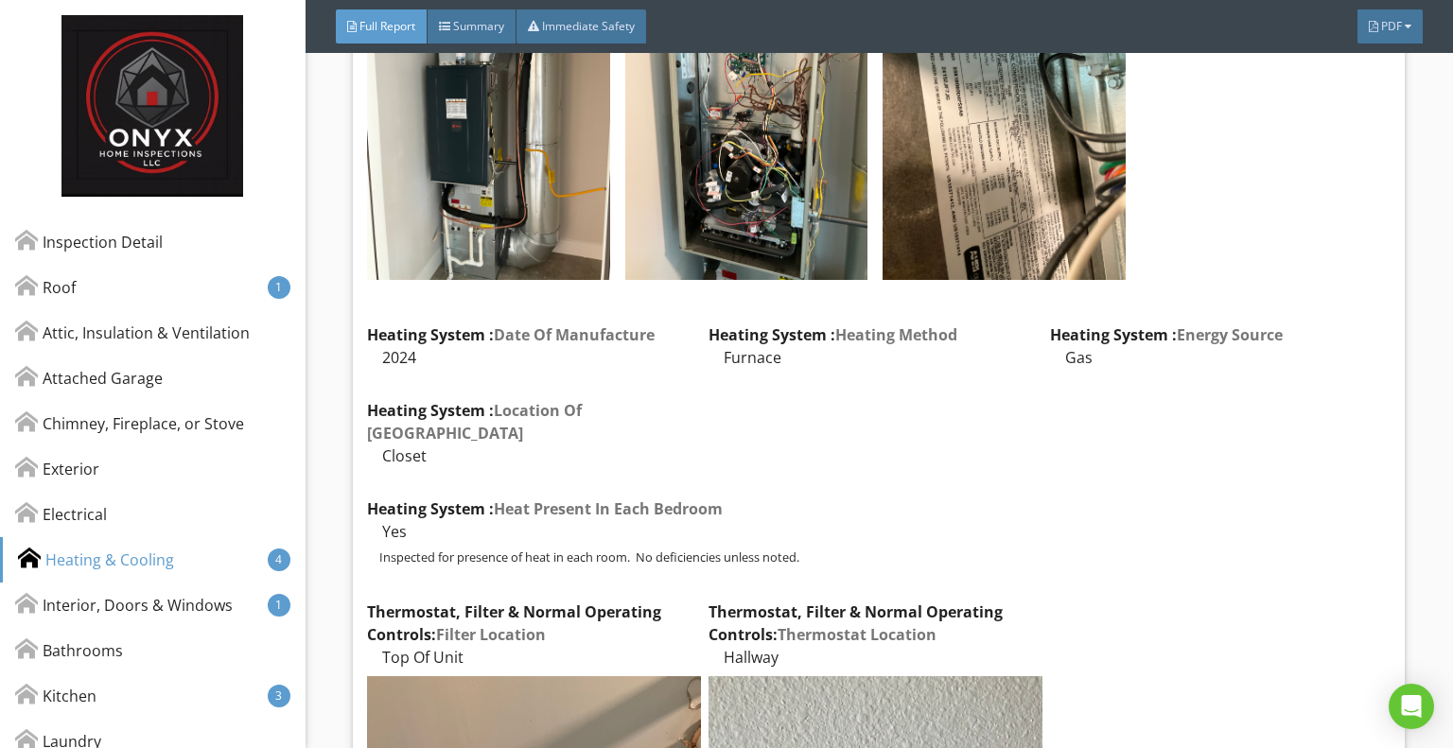
scroll to position [6508, 0]
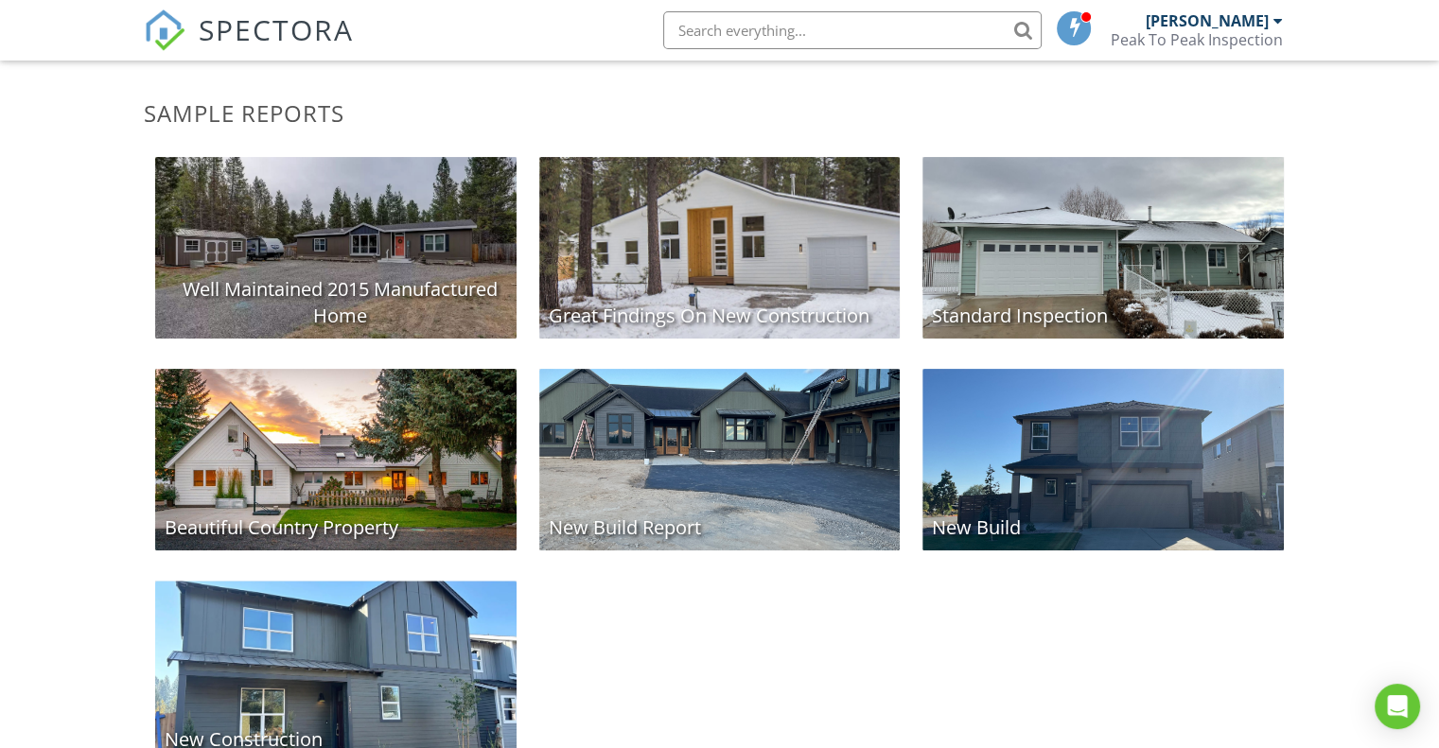
scroll to position [373, 0]
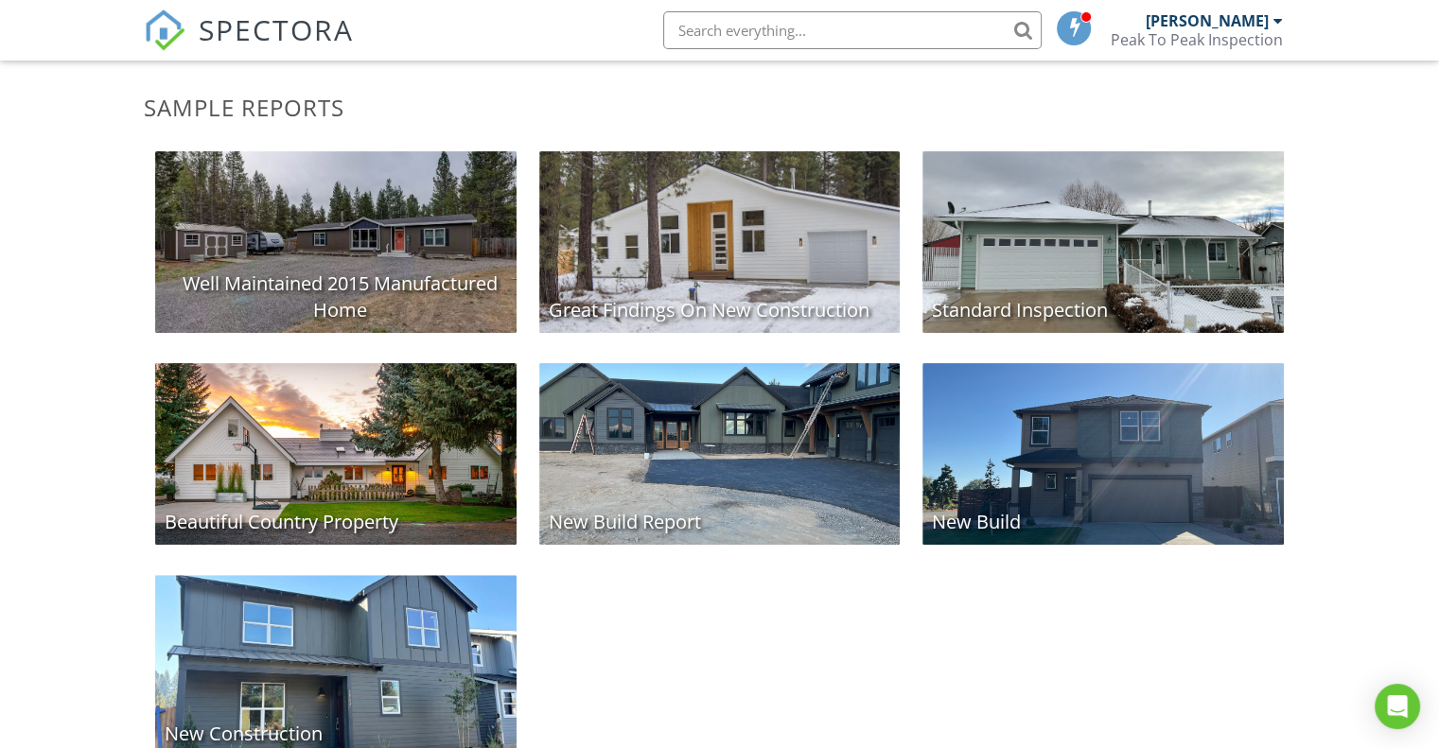
click at [761, 423] on div "New Build Report" at bounding box center [719, 454] width 361 height 182
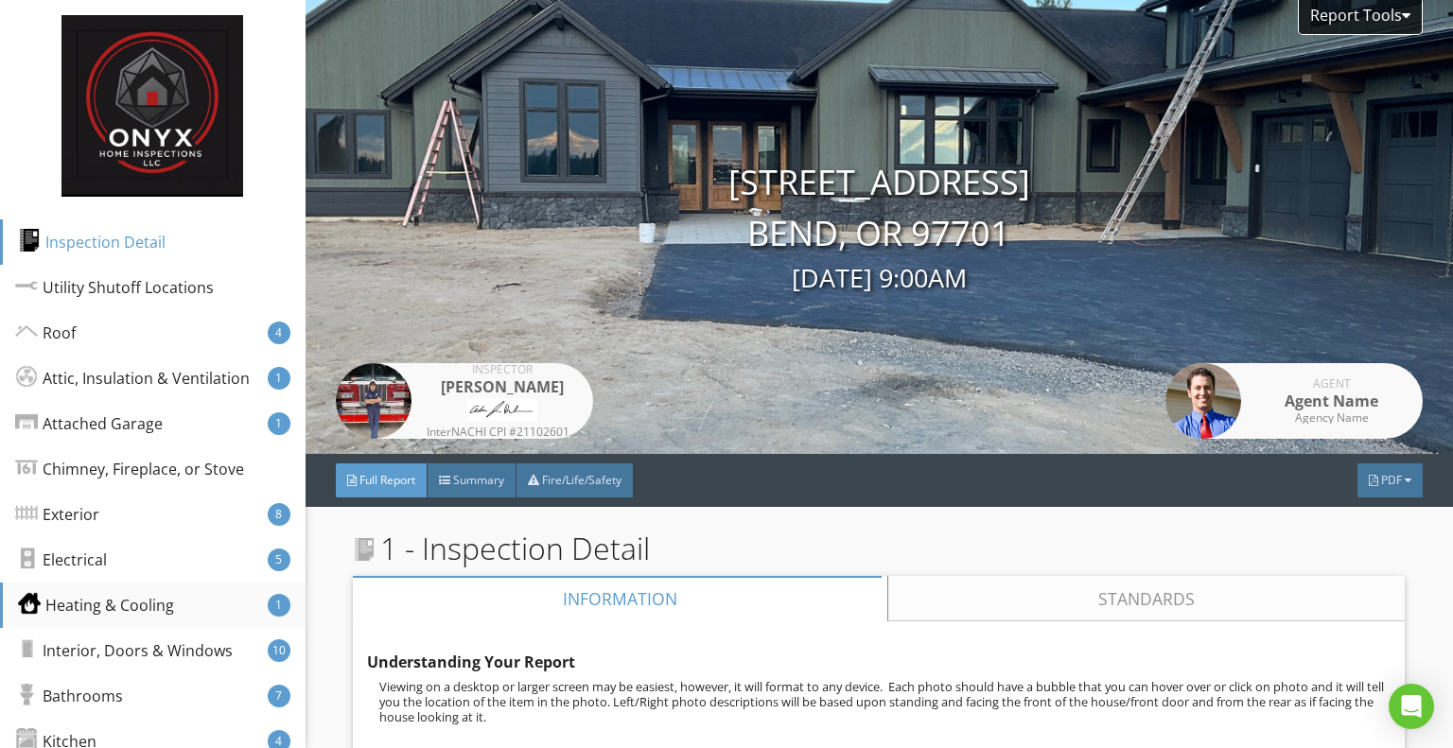
click at [113, 592] on div "Heating & Cooling 1" at bounding box center [153, 605] width 306 height 45
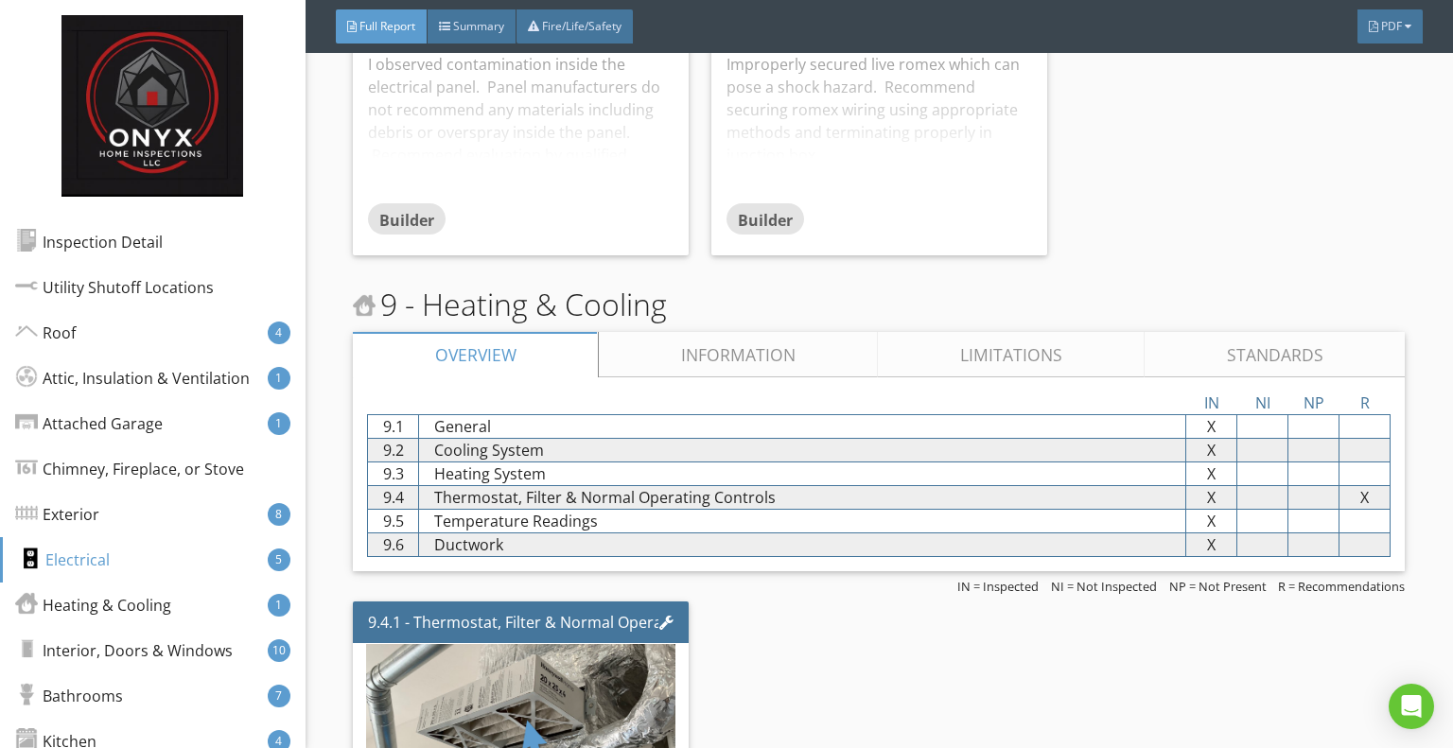
scroll to position [8750, 0]
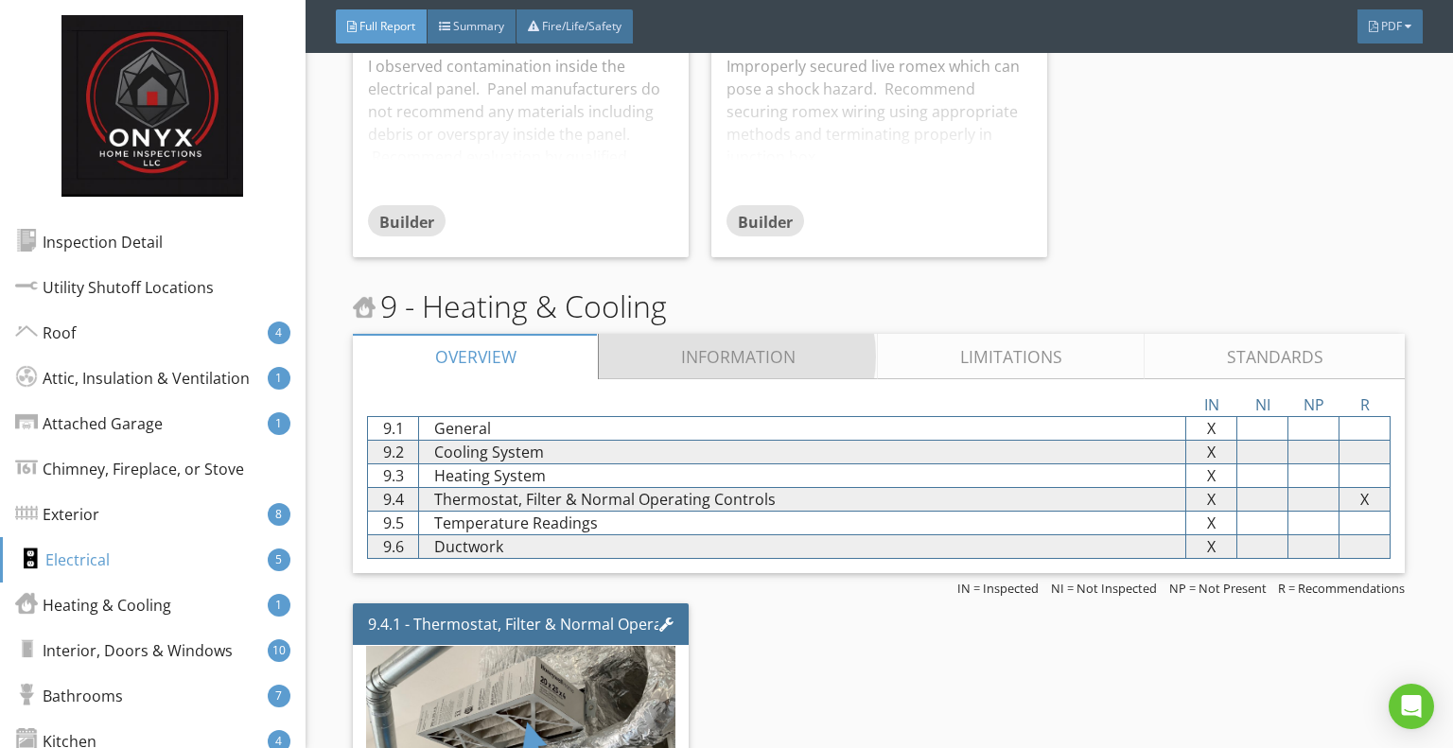
click at [768, 361] on link "Information" at bounding box center [738, 356] width 279 height 45
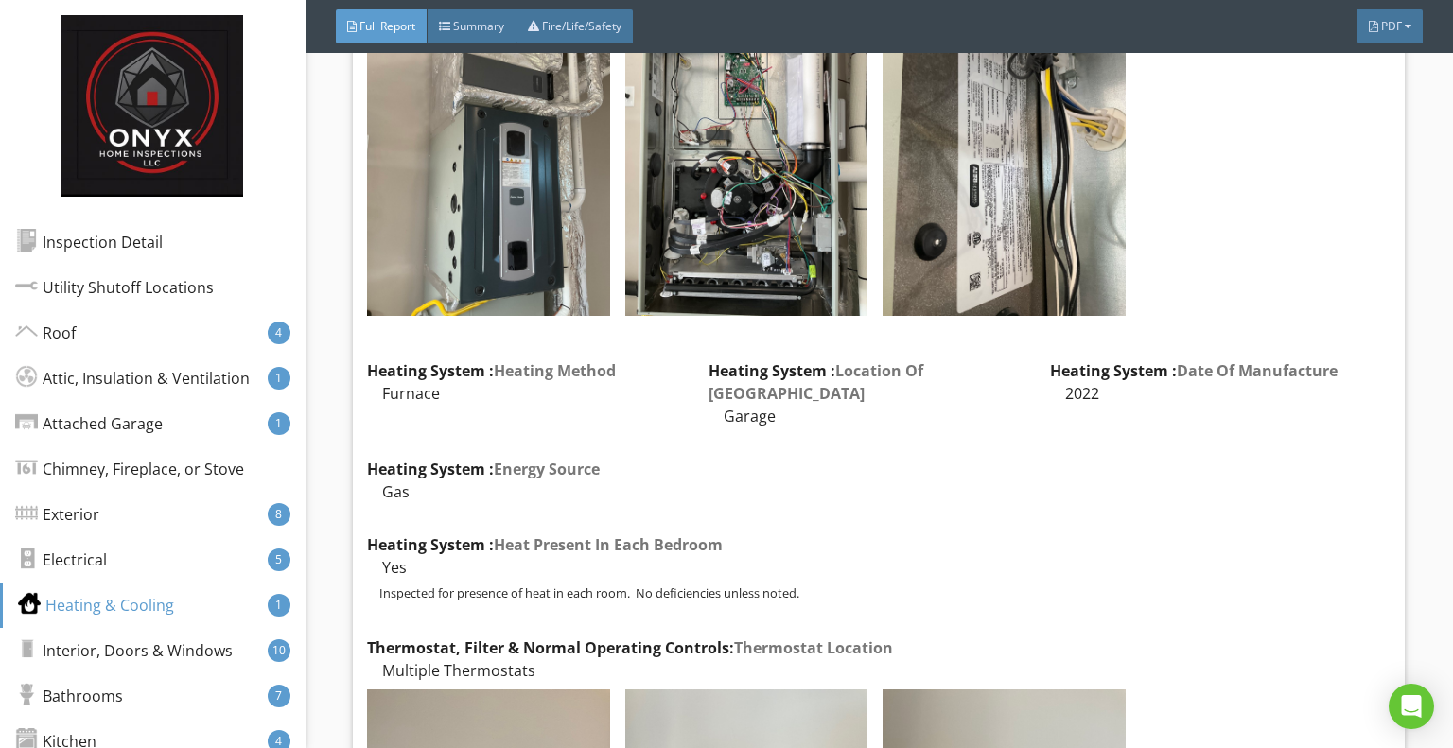
scroll to position [11273, 0]
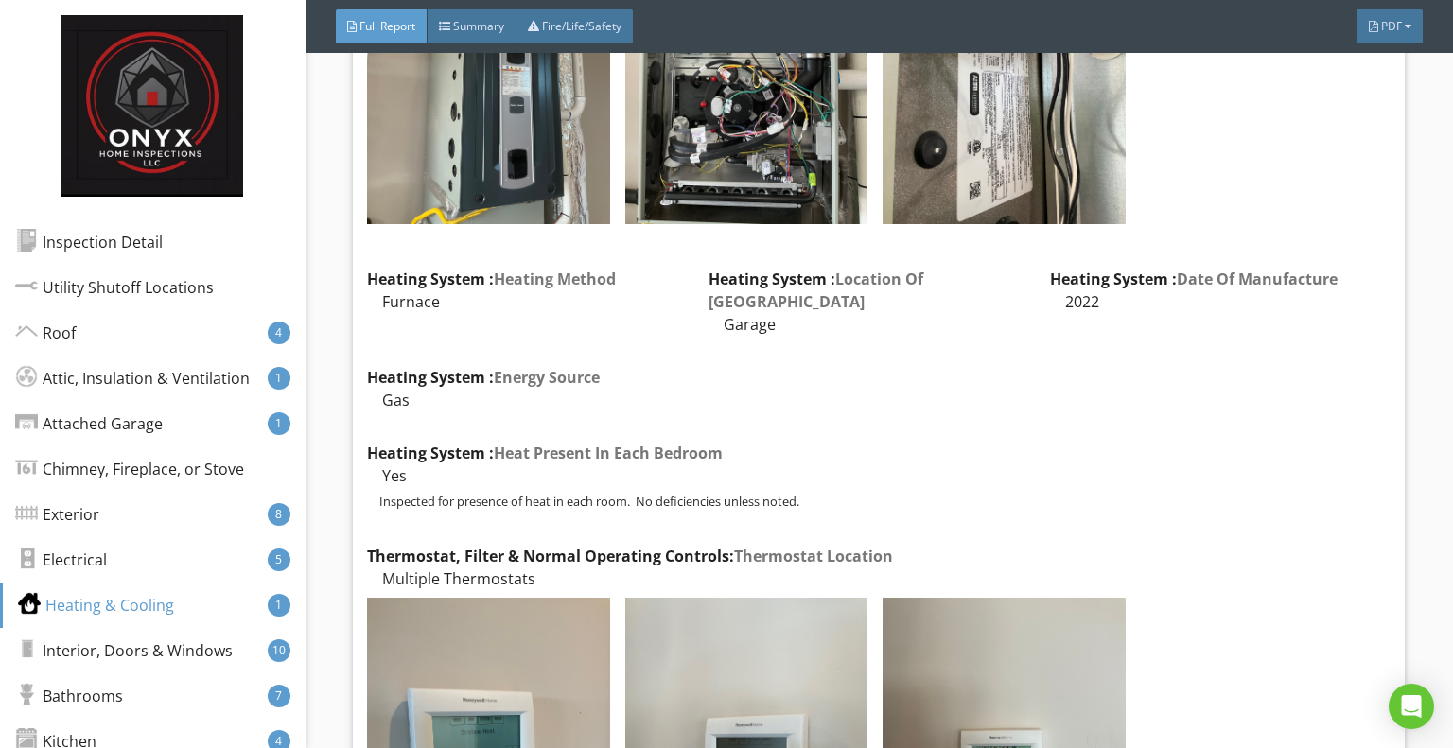
drag, startPoint x: 811, startPoint y: 457, endPoint x: 369, endPoint y: 455, distance: 441.8
click at [369, 494] on div "Inspected for presence of heat in each room. No deficiencies unless noted." at bounding box center [879, 501] width 1024 height 15
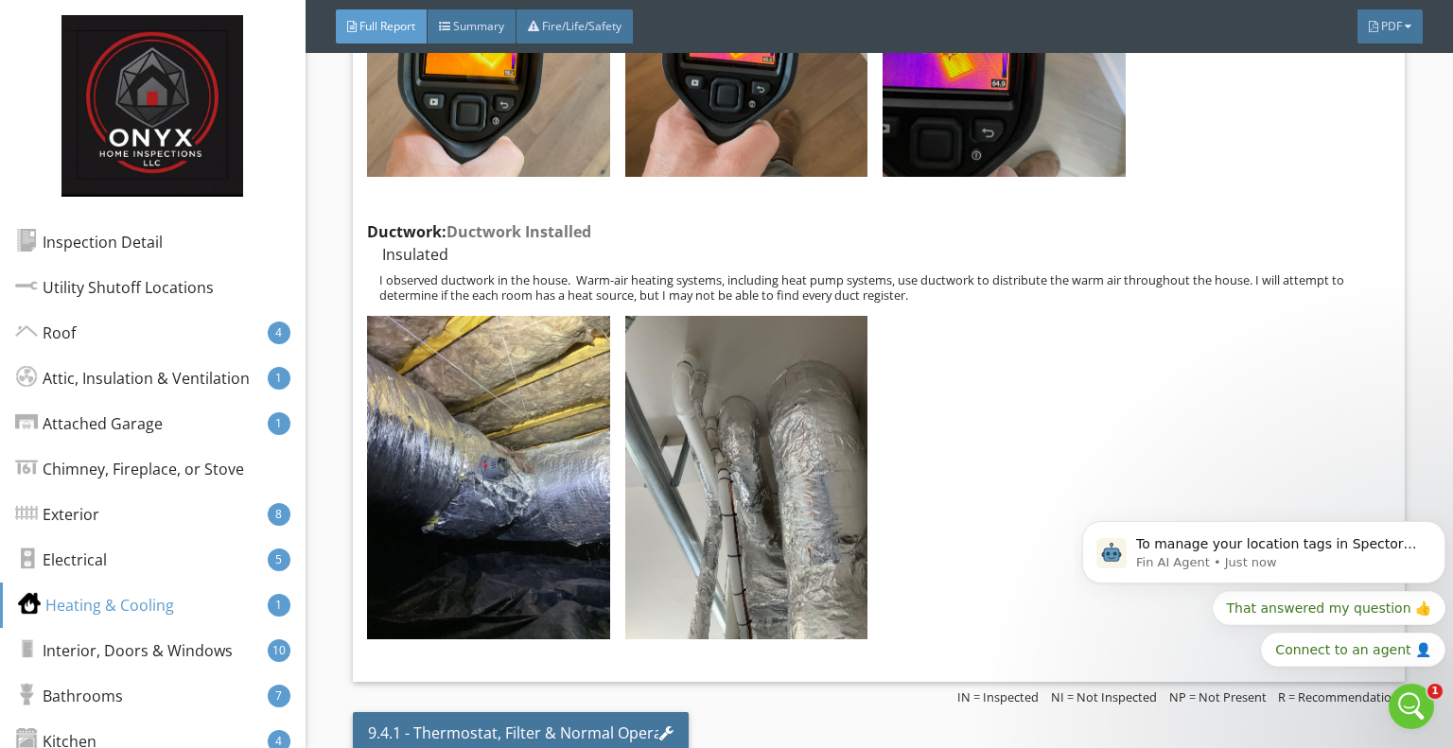
scroll to position [0, 0]
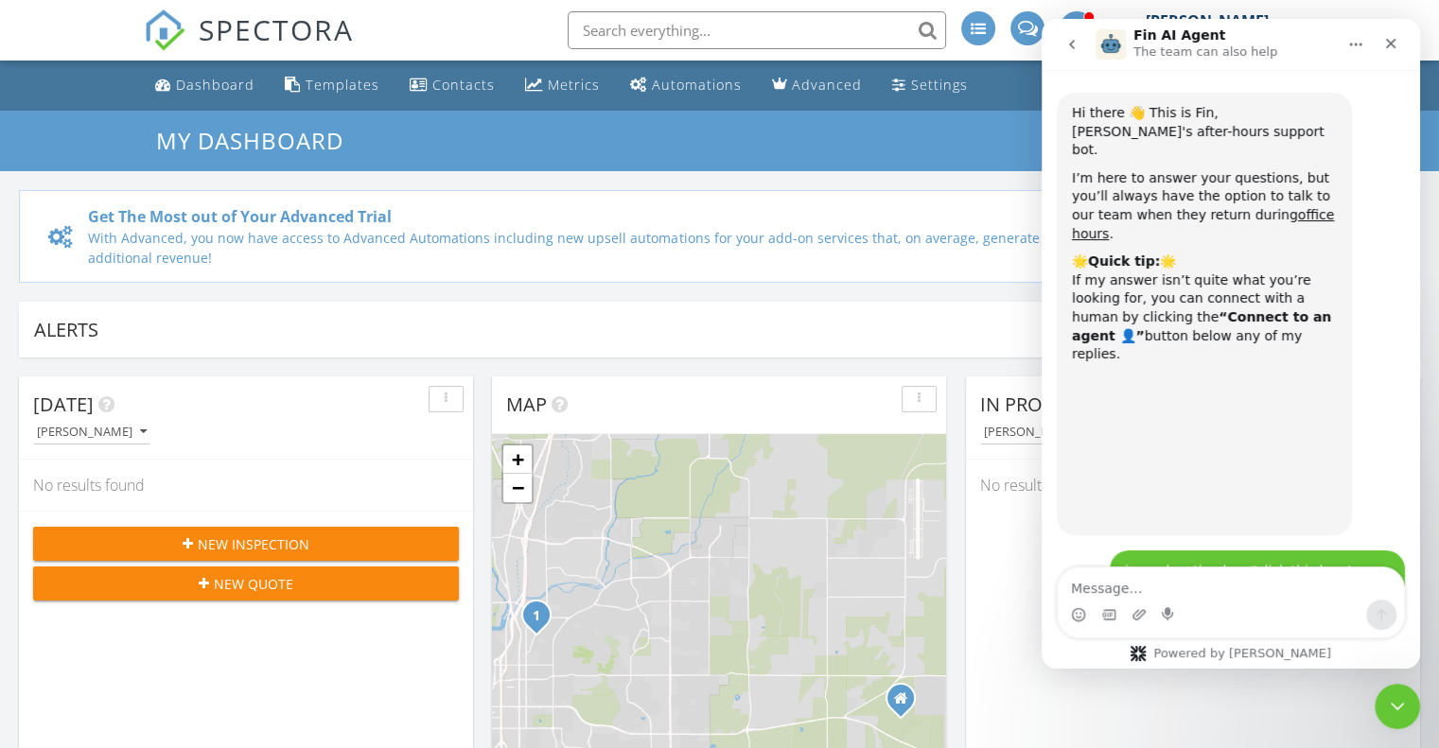
scroll to position [595, 0]
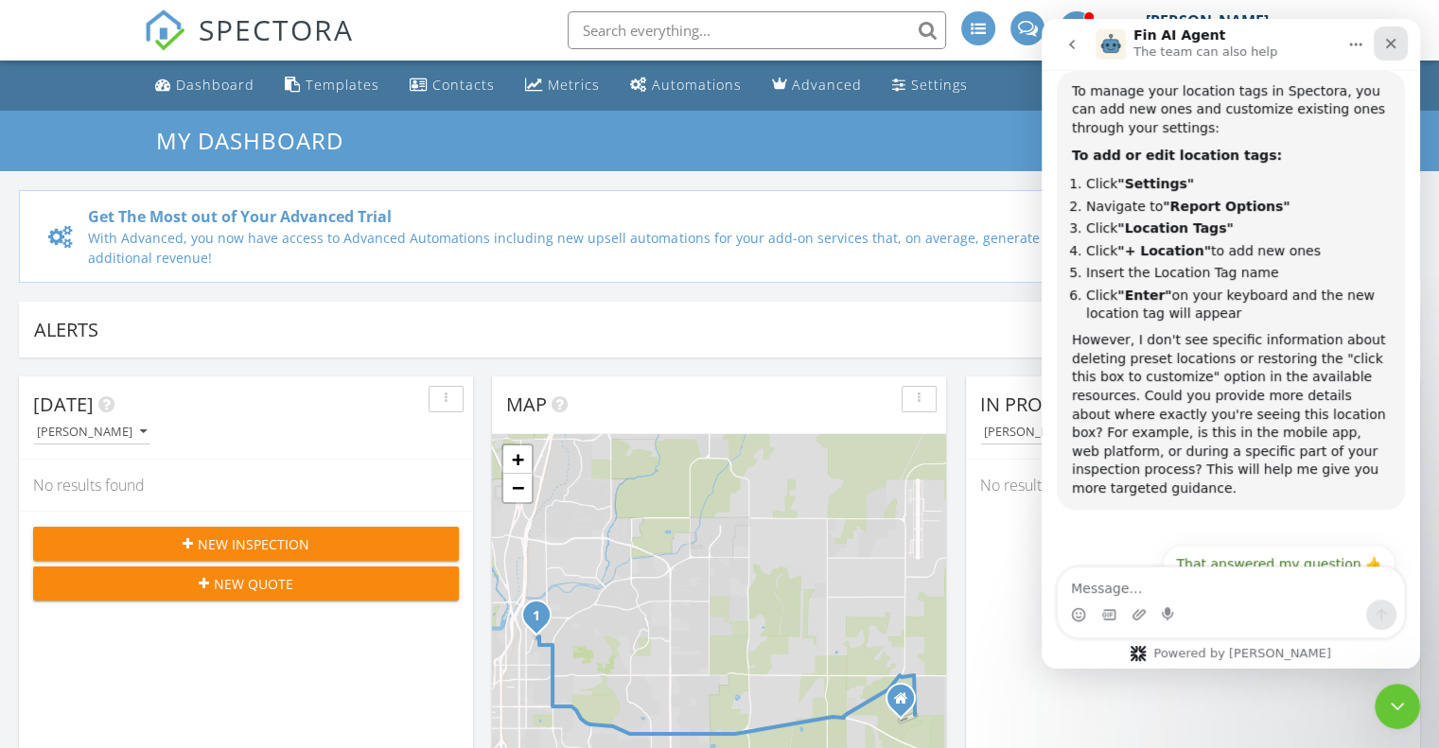
click at [1391, 48] on icon "Close" at bounding box center [1390, 43] width 15 height 15
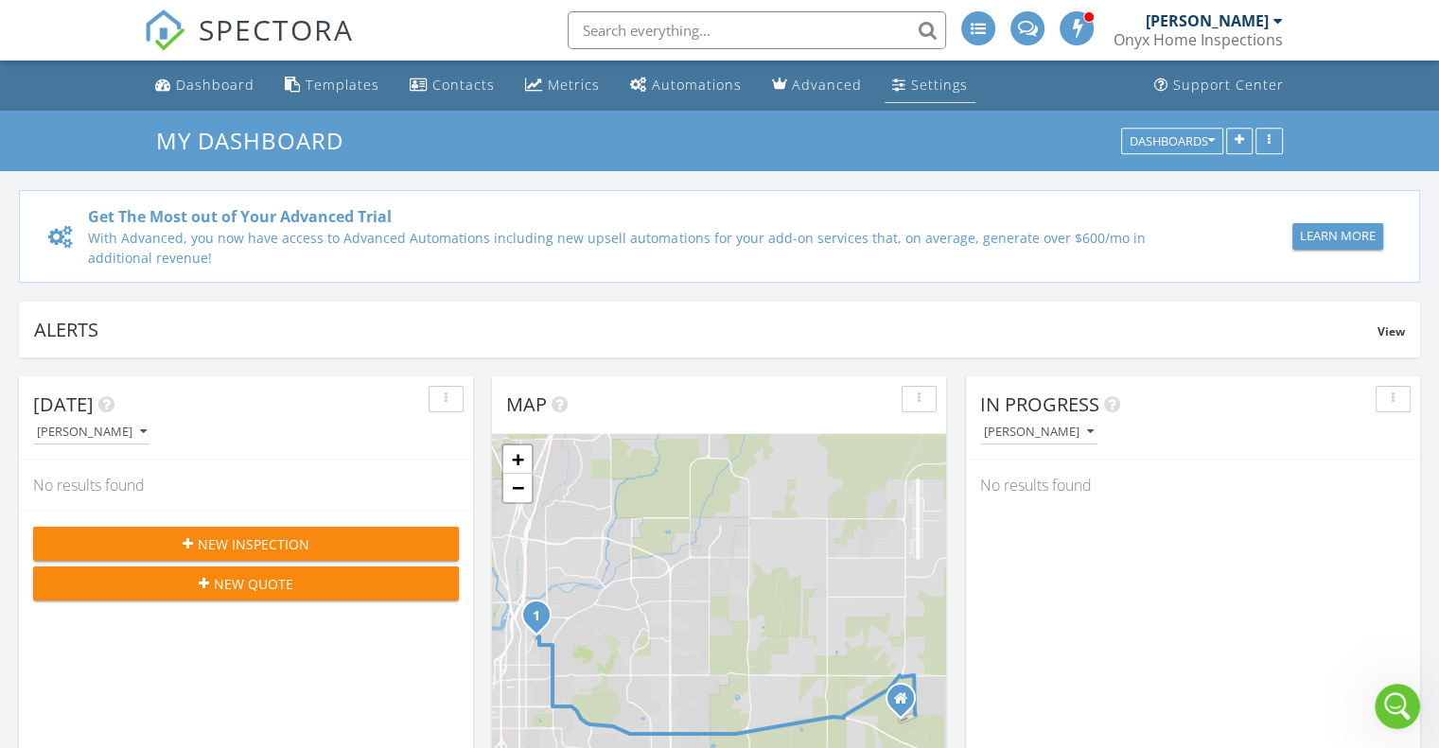
click at [911, 82] on div "Settings" at bounding box center [939, 85] width 57 height 18
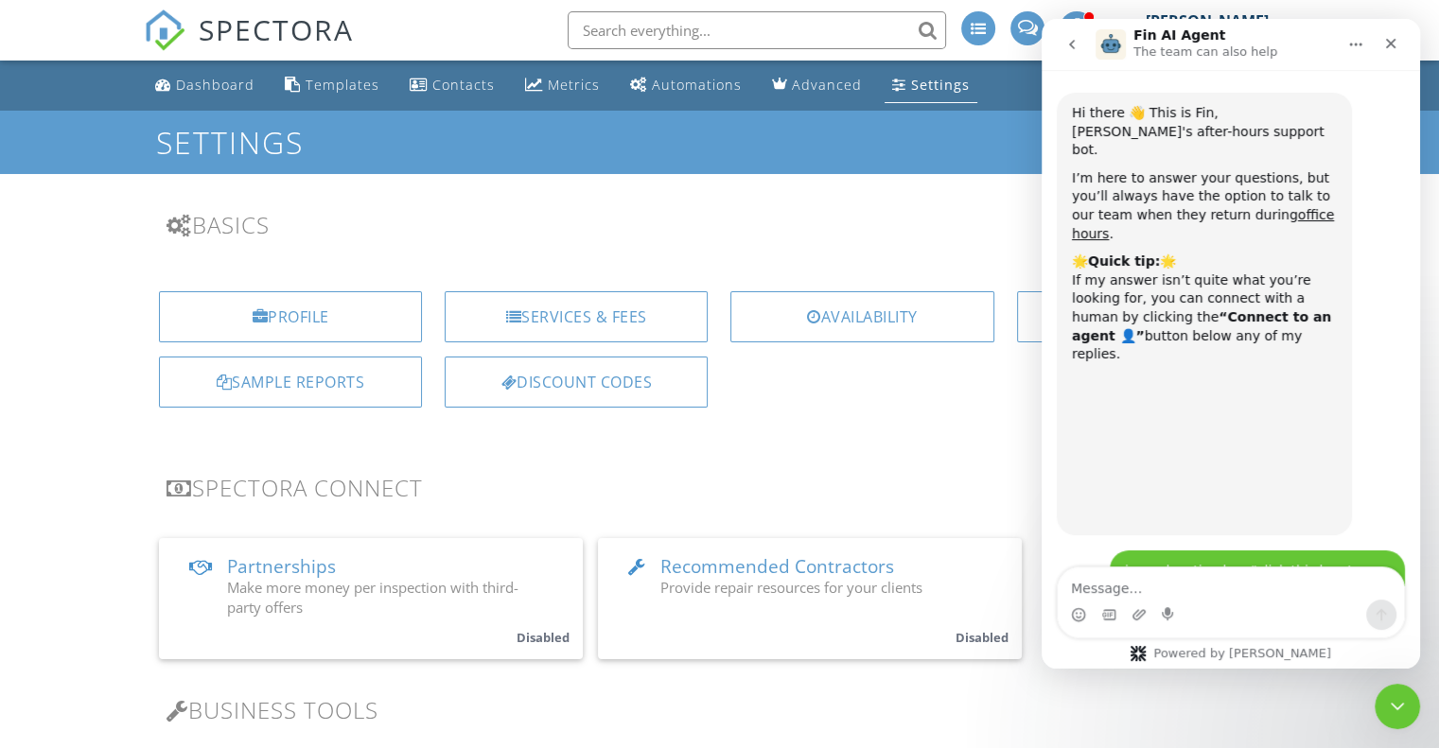
scroll to position [595, 0]
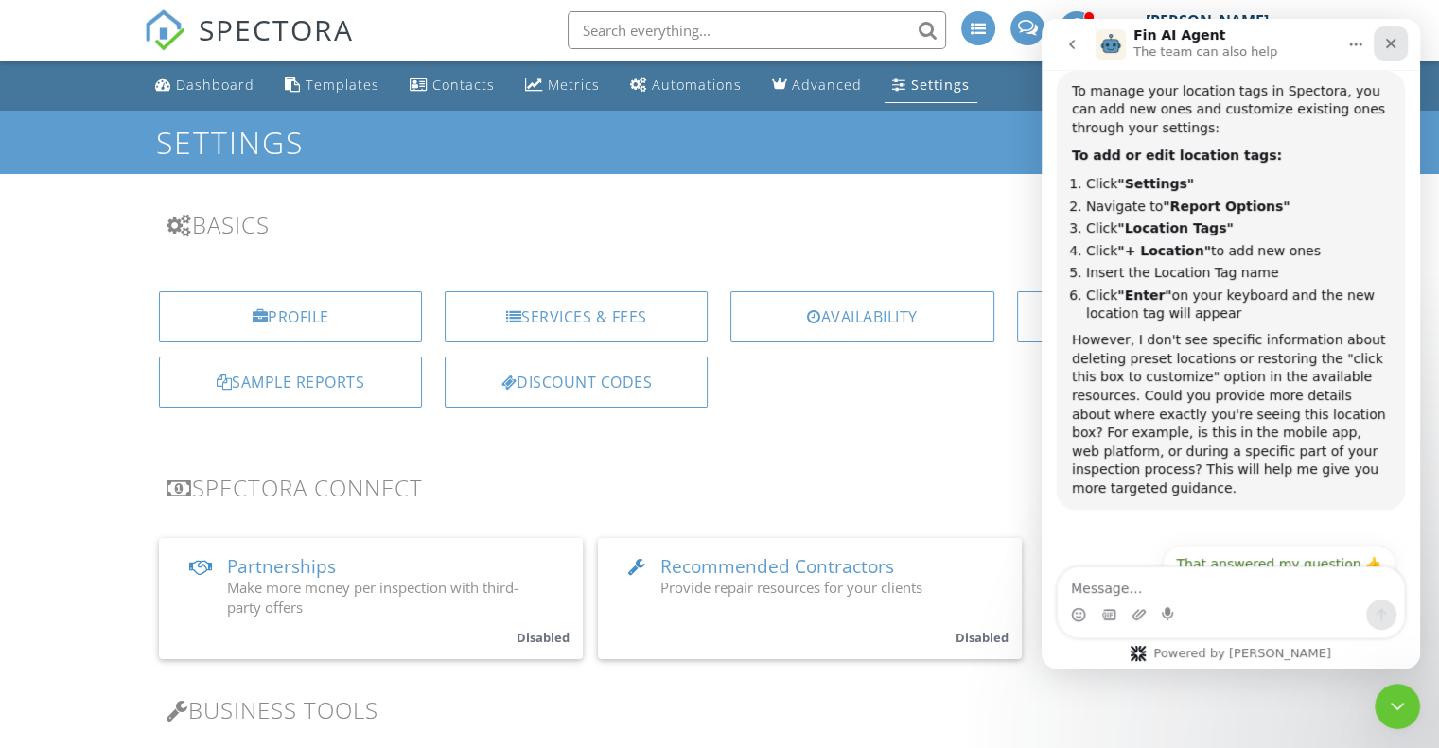
click at [1390, 46] on icon "Close" at bounding box center [1390, 43] width 15 height 15
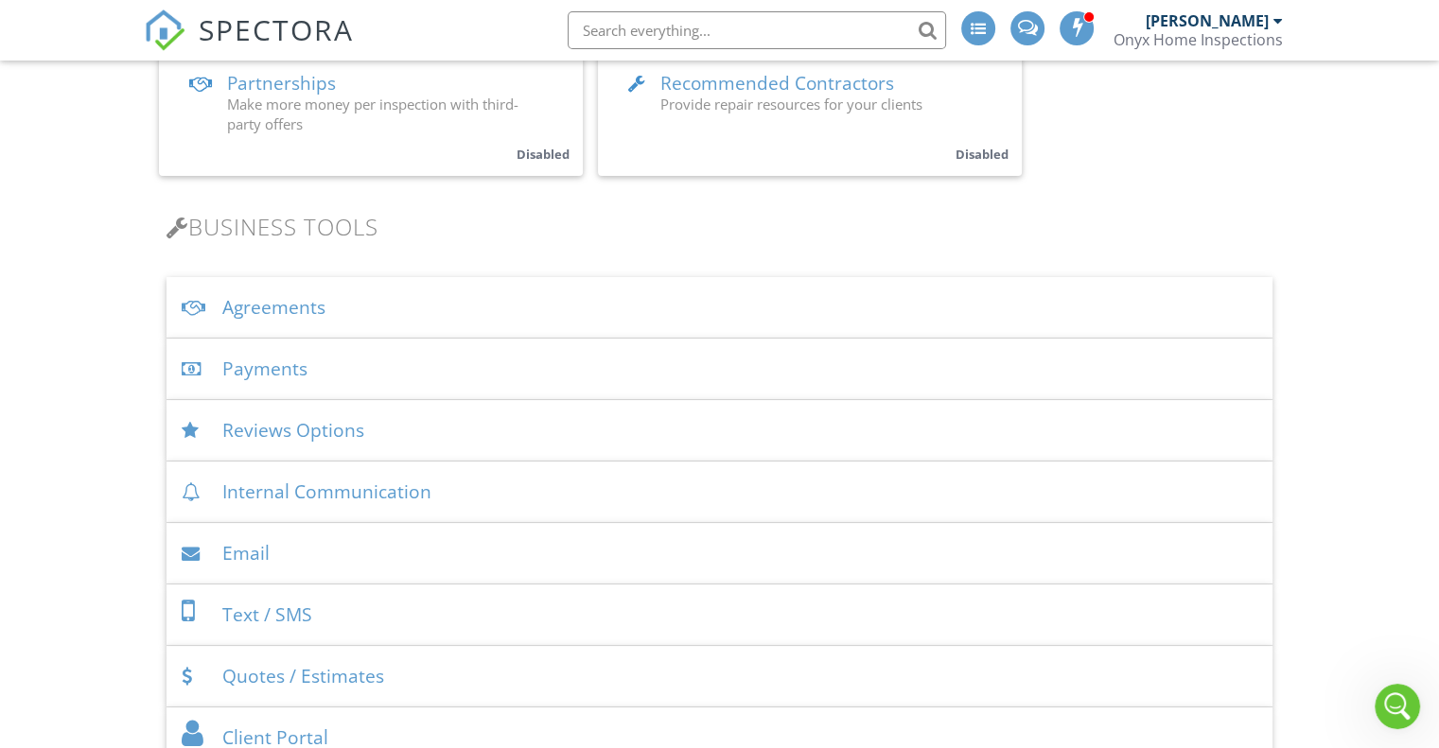
scroll to position [0, 0]
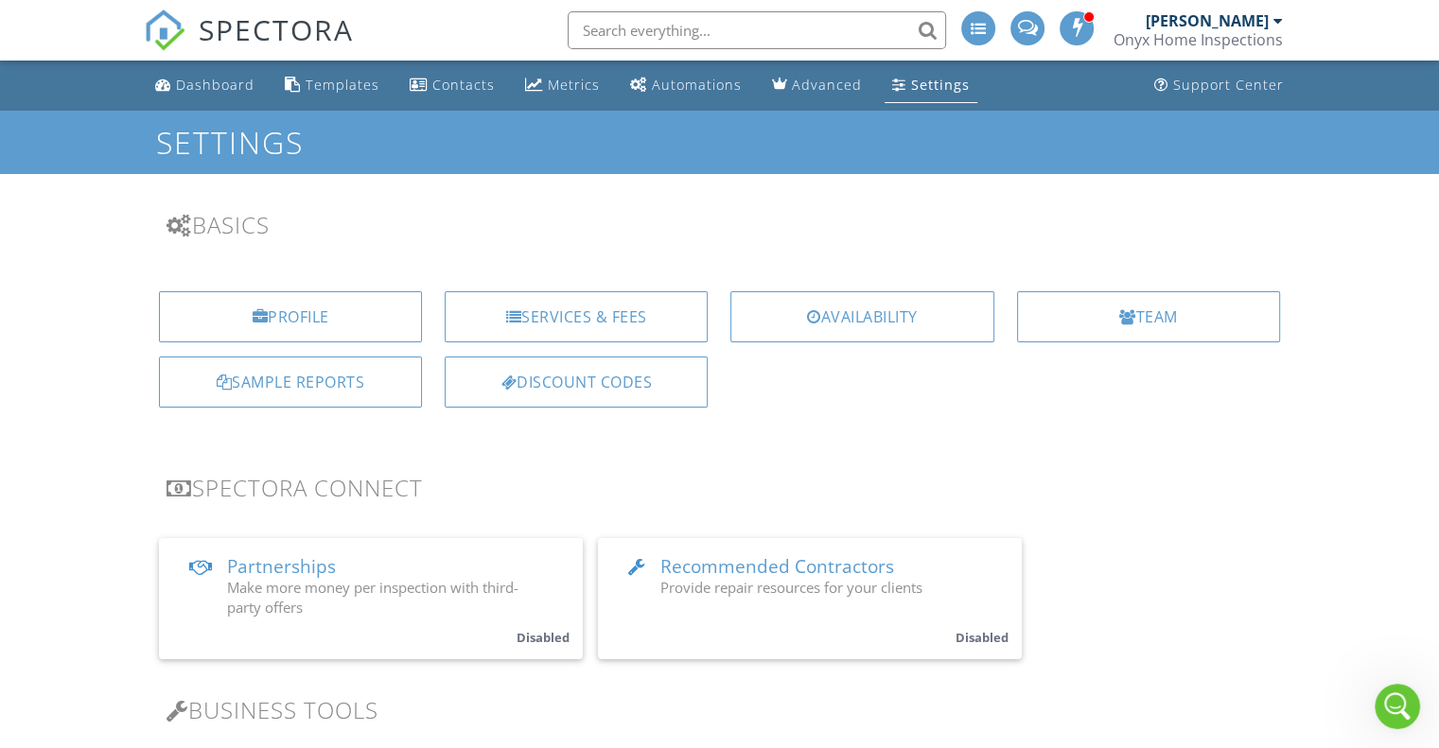
click at [1260, 18] on div "[PERSON_NAME]" at bounding box center [1207, 20] width 123 height 19
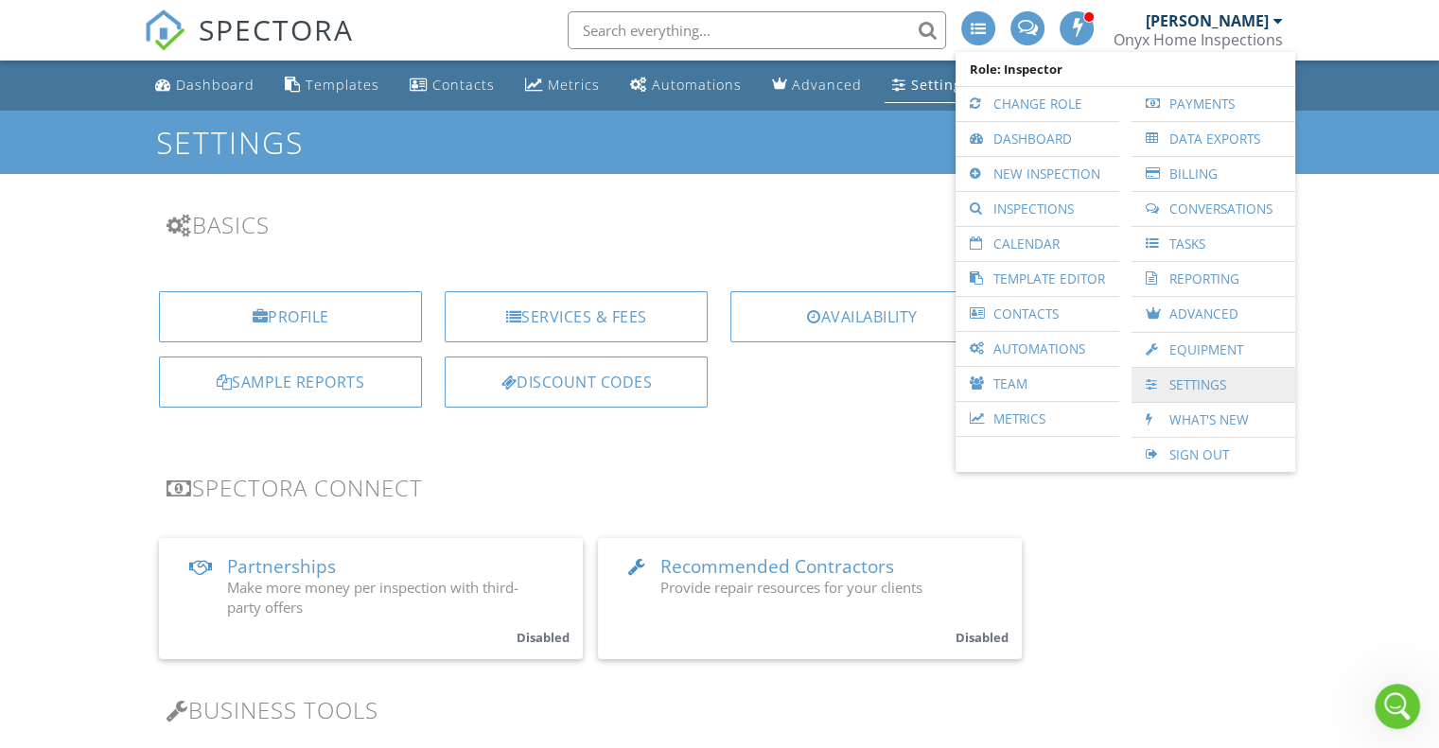
click at [1180, 384] on link "Settings" at bounding box center [1213, 385] width 145 height 34
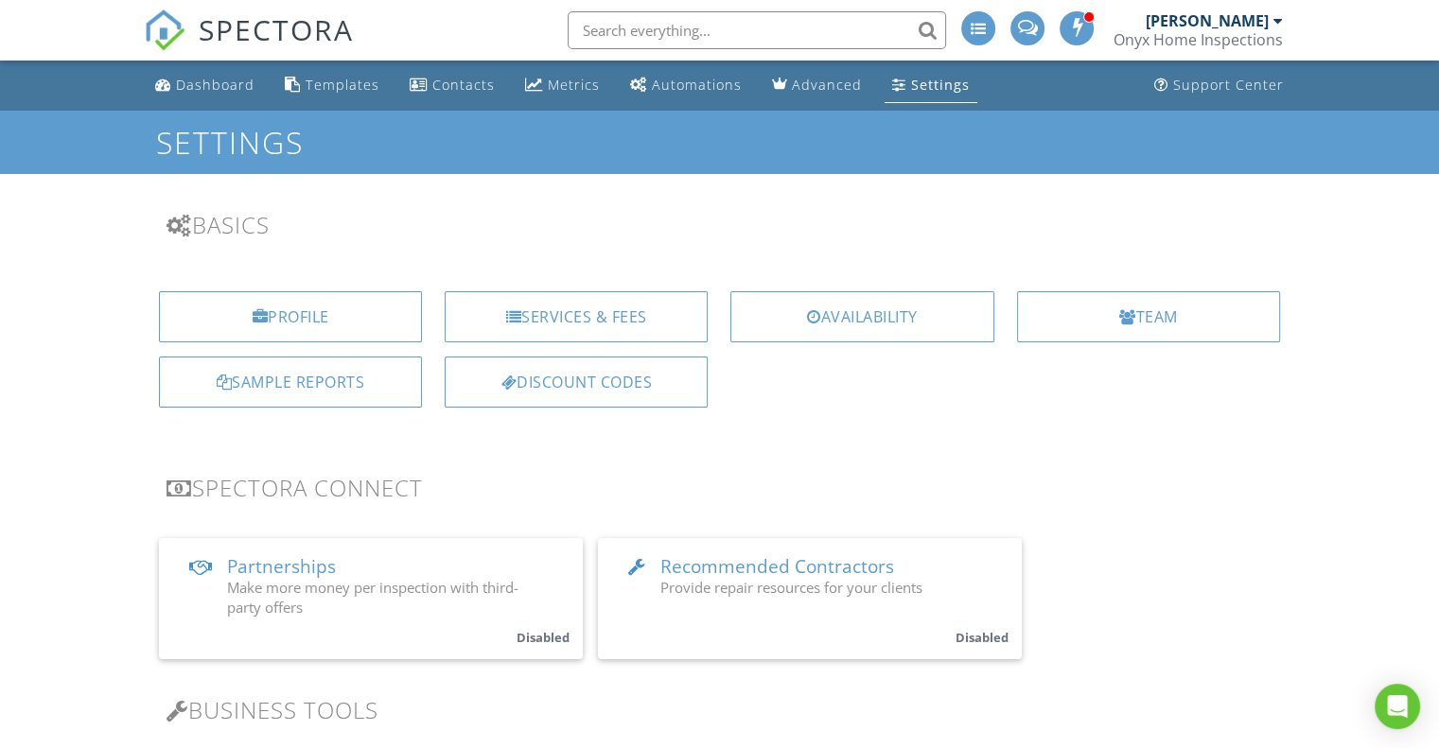
click at [935, 79] on div "Settings" at bounding box center [940, 85] width 59 height 18
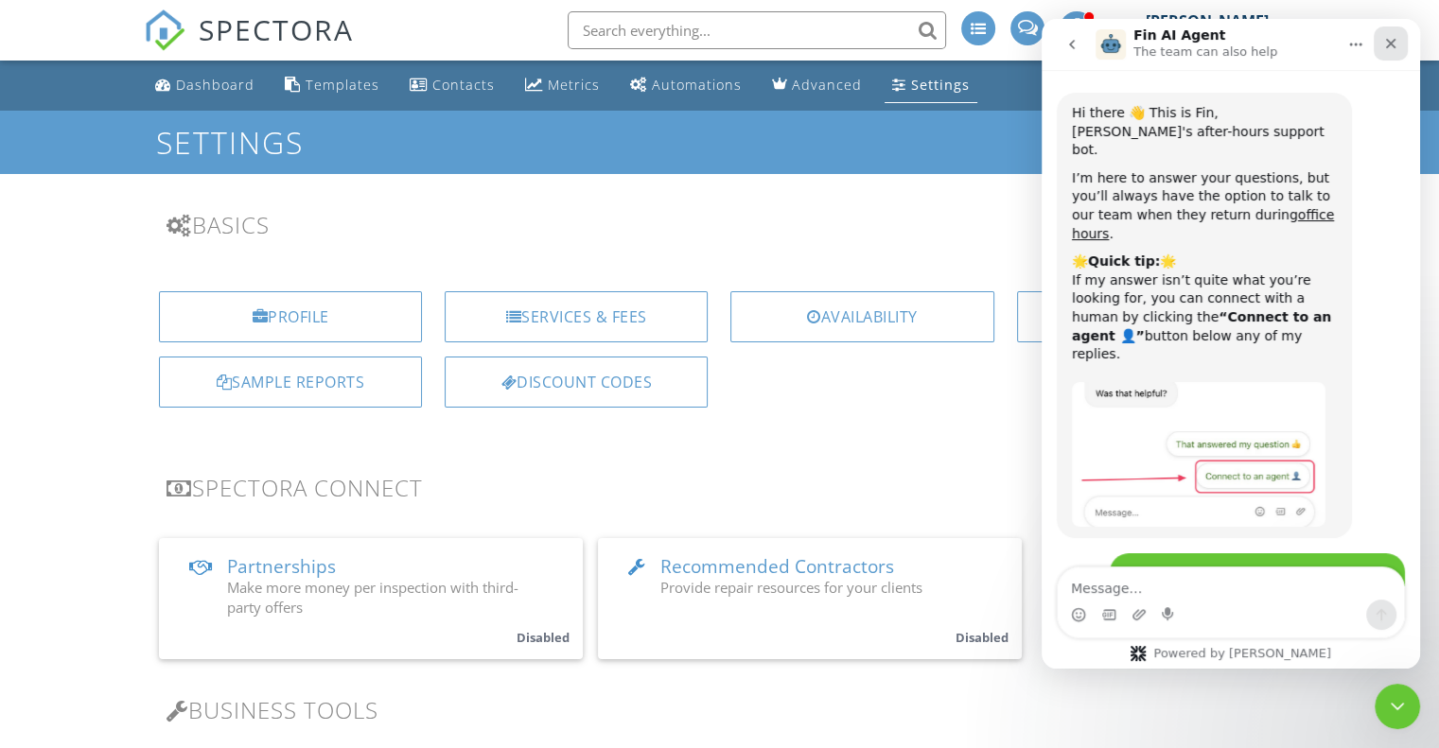
scroll to position [595, 0]
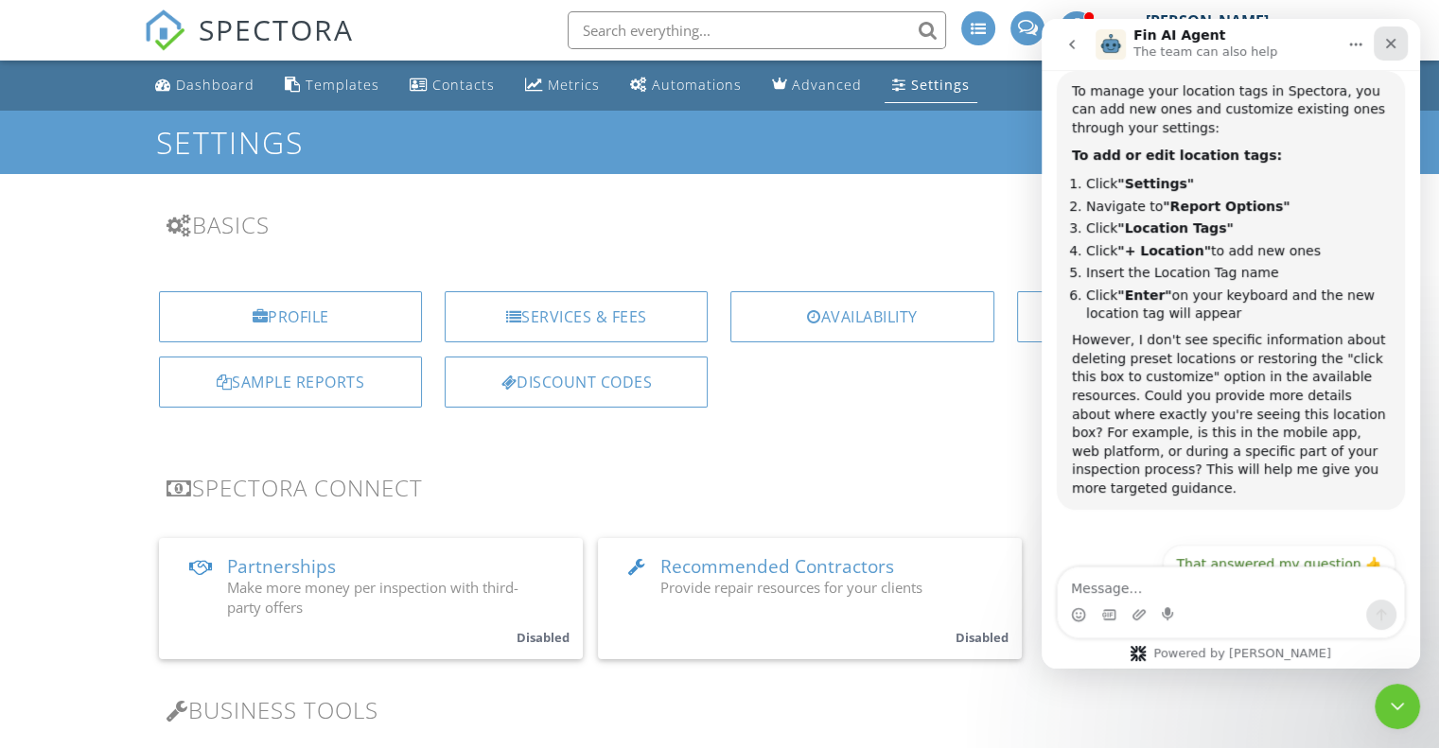
click at [1386, 40] on icon "Close" at bounding box center [1391, 44] width 10 height 10
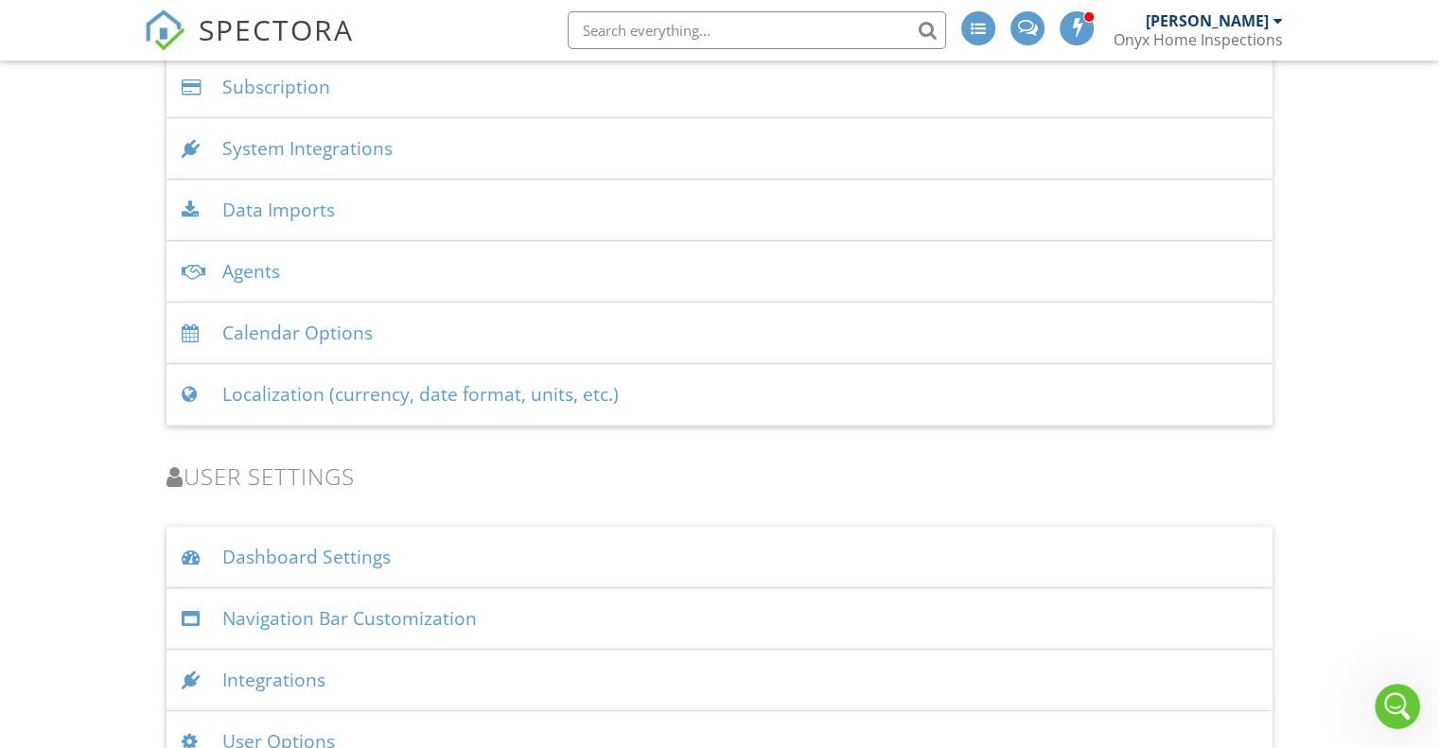
scroll to position [2330, 0]
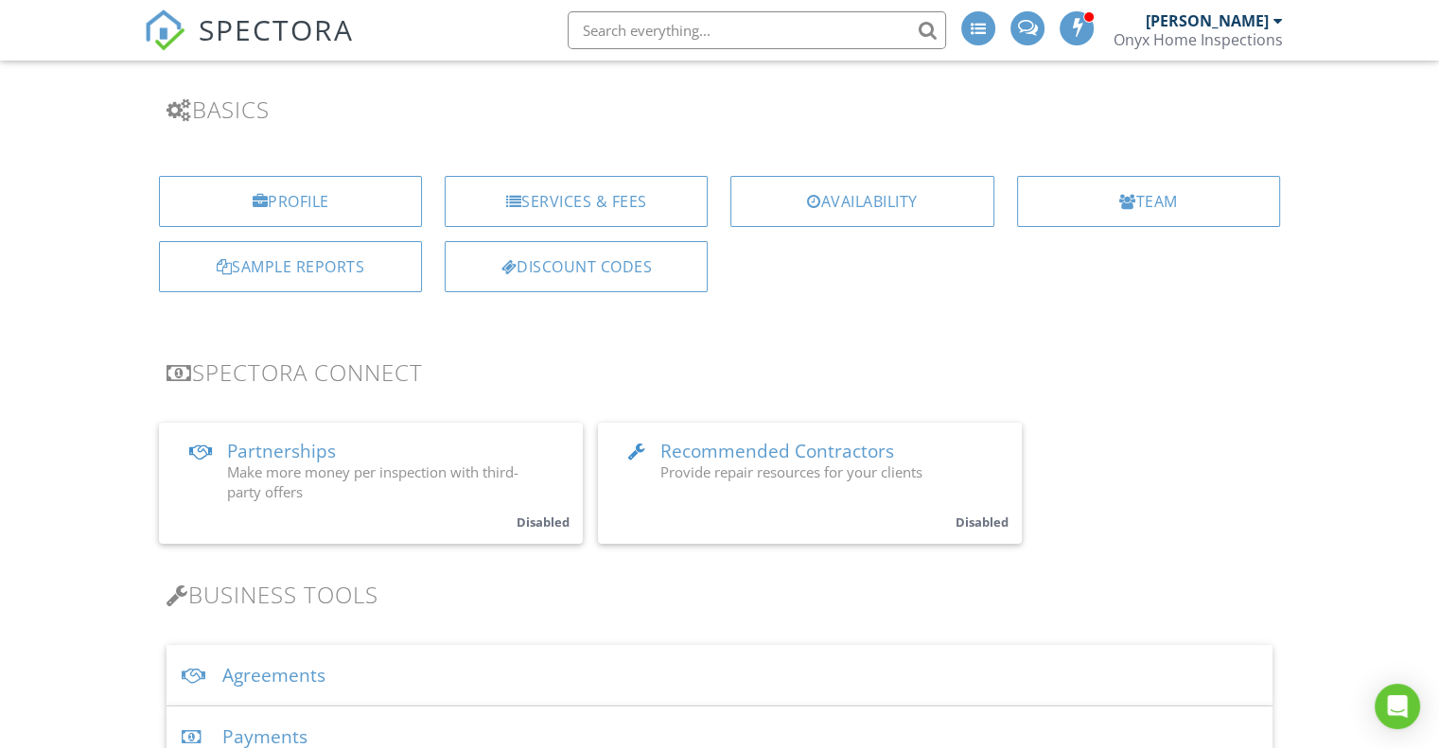
scroll to position [114, 0]
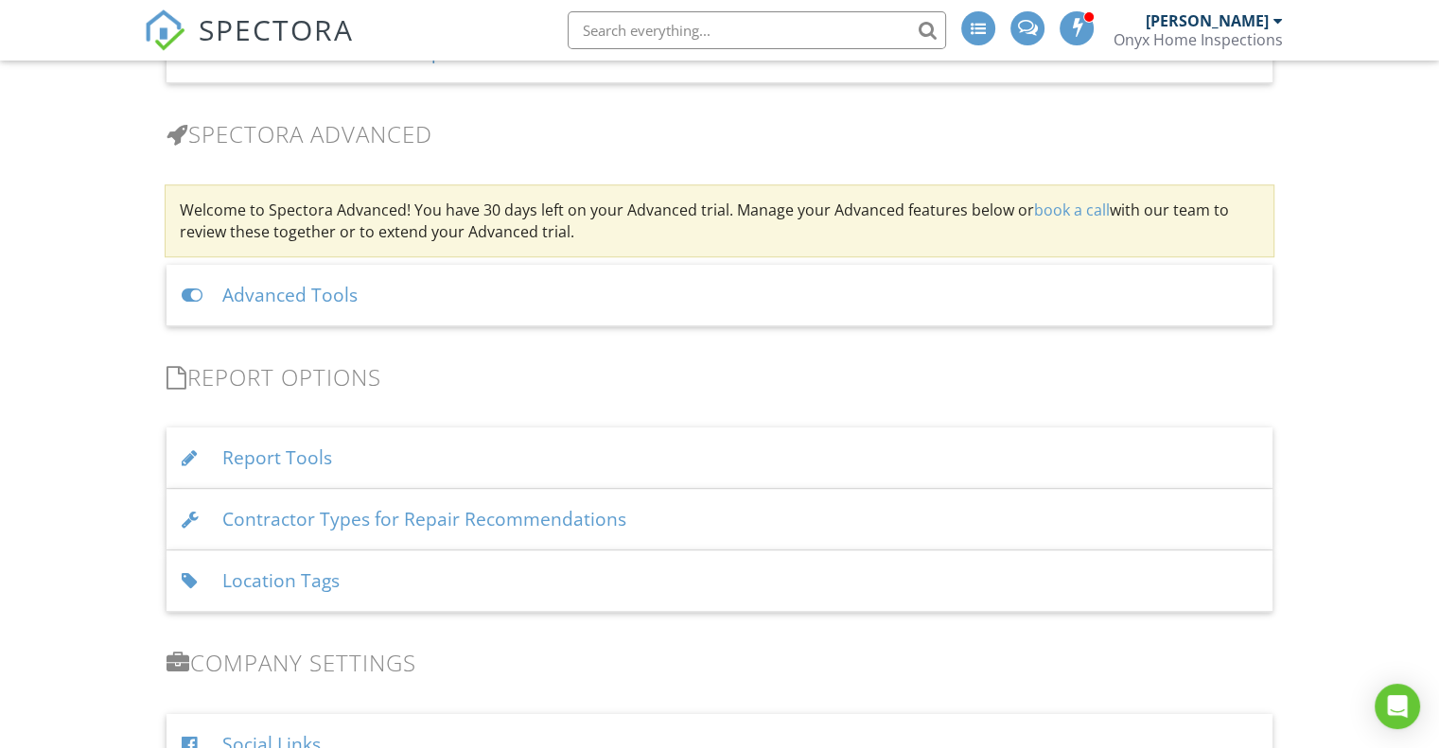
scroll to position [1578, 0]
click at [271, 457] on div "Report Tools" at bounding box center [719, 458] width 1106 height 61
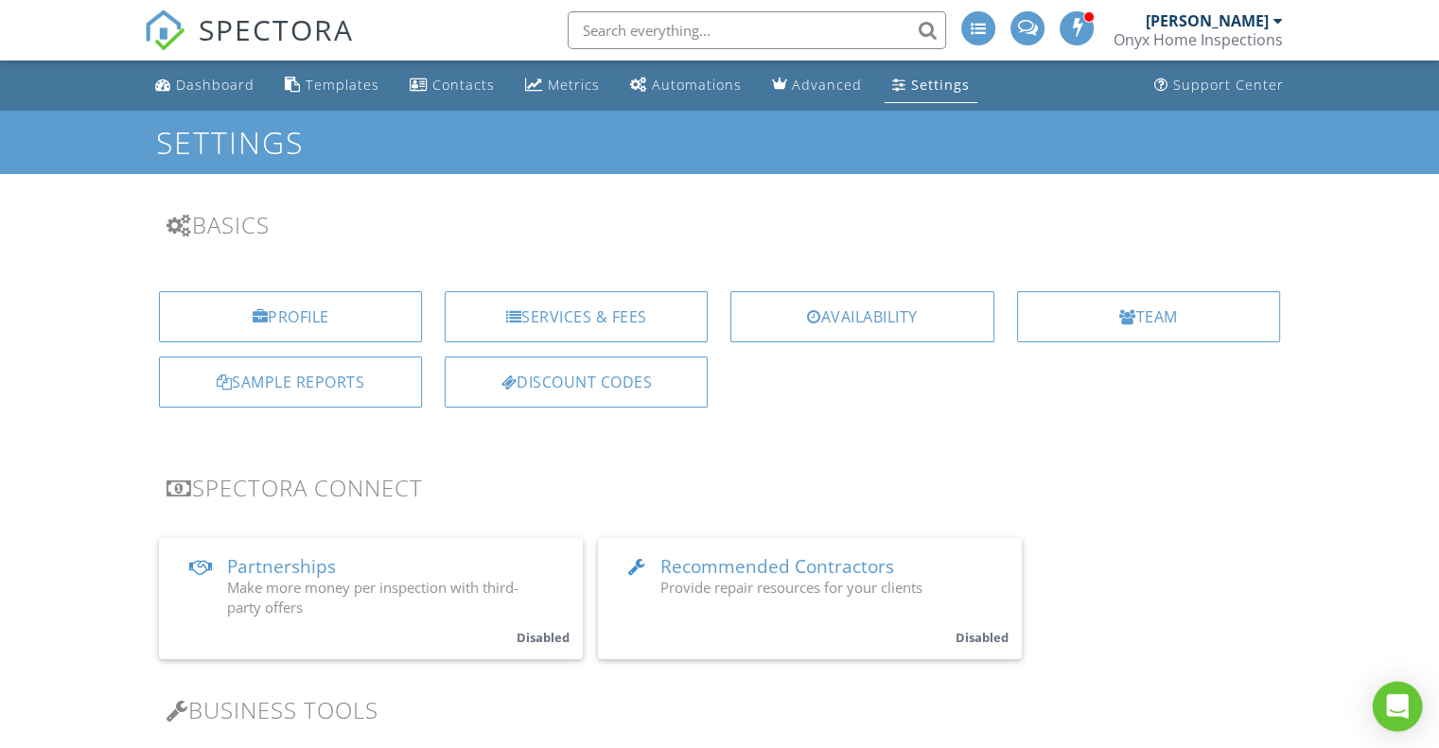
click at [1406, 705] on icon "Open Intercom Messenger" at bounding box center [1397, 706] width 25 height 25
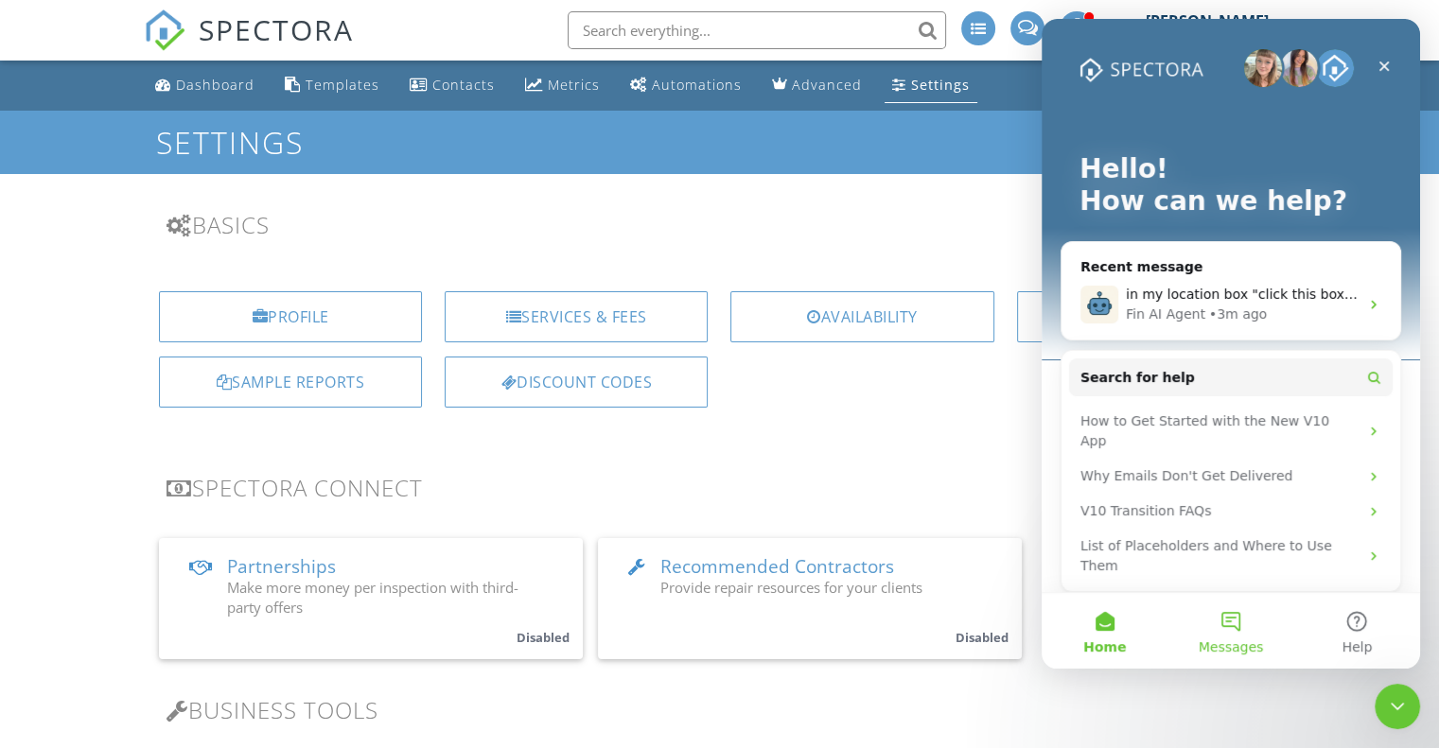
click at [1232, 635] on button "Messages" at bounding box center [1230, 631] width 126 height 76
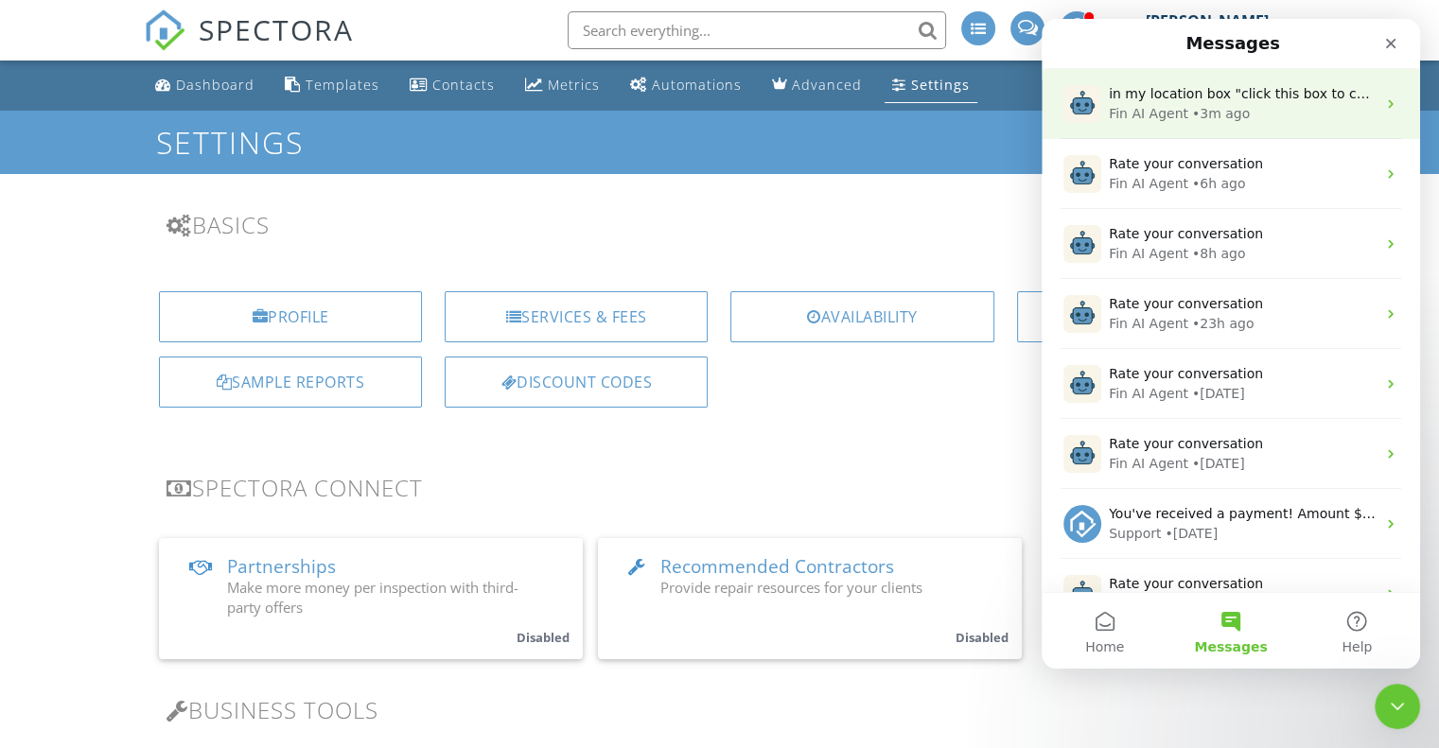
click at [1182, 112] on div "Fin AI Agent • 3m ago" at bounding box center [1242, 114] width 267 height 20
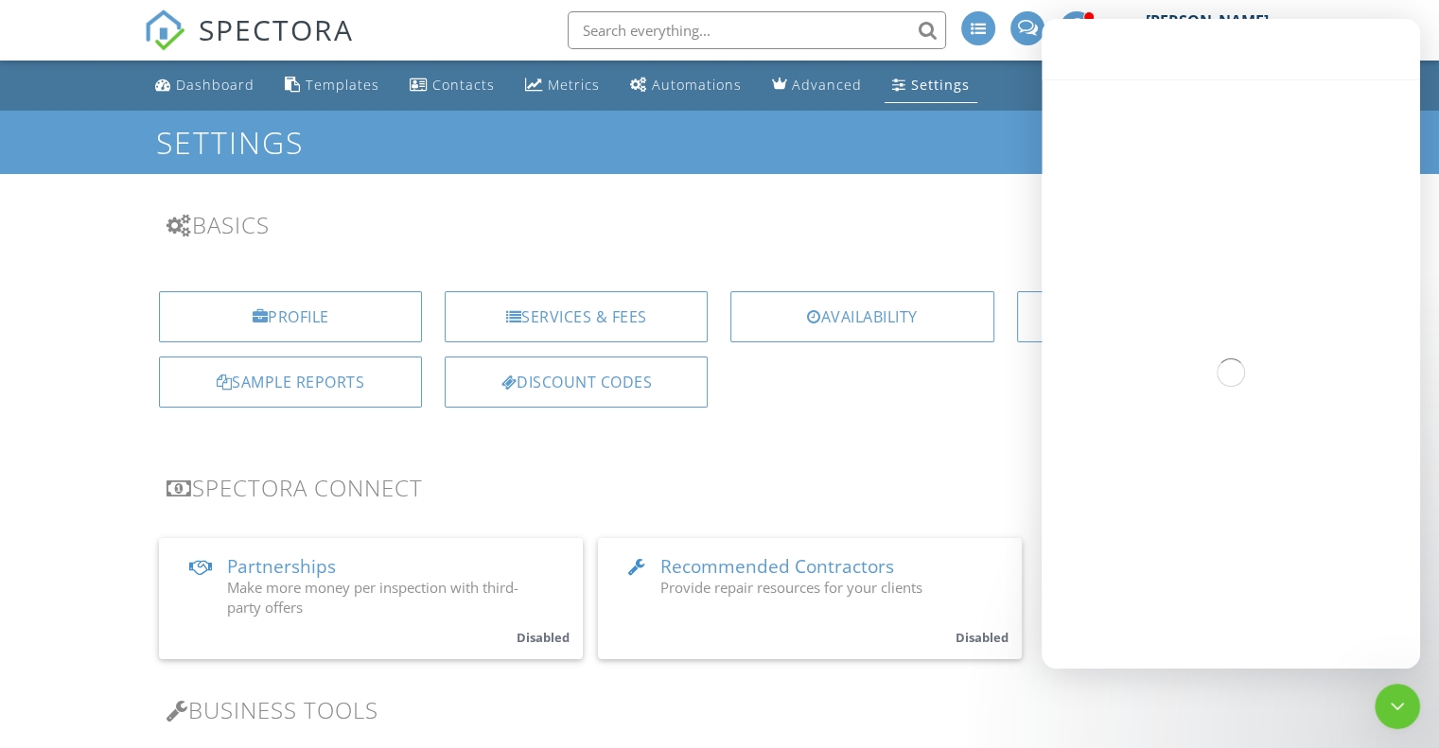
scroll to position [595, 0]
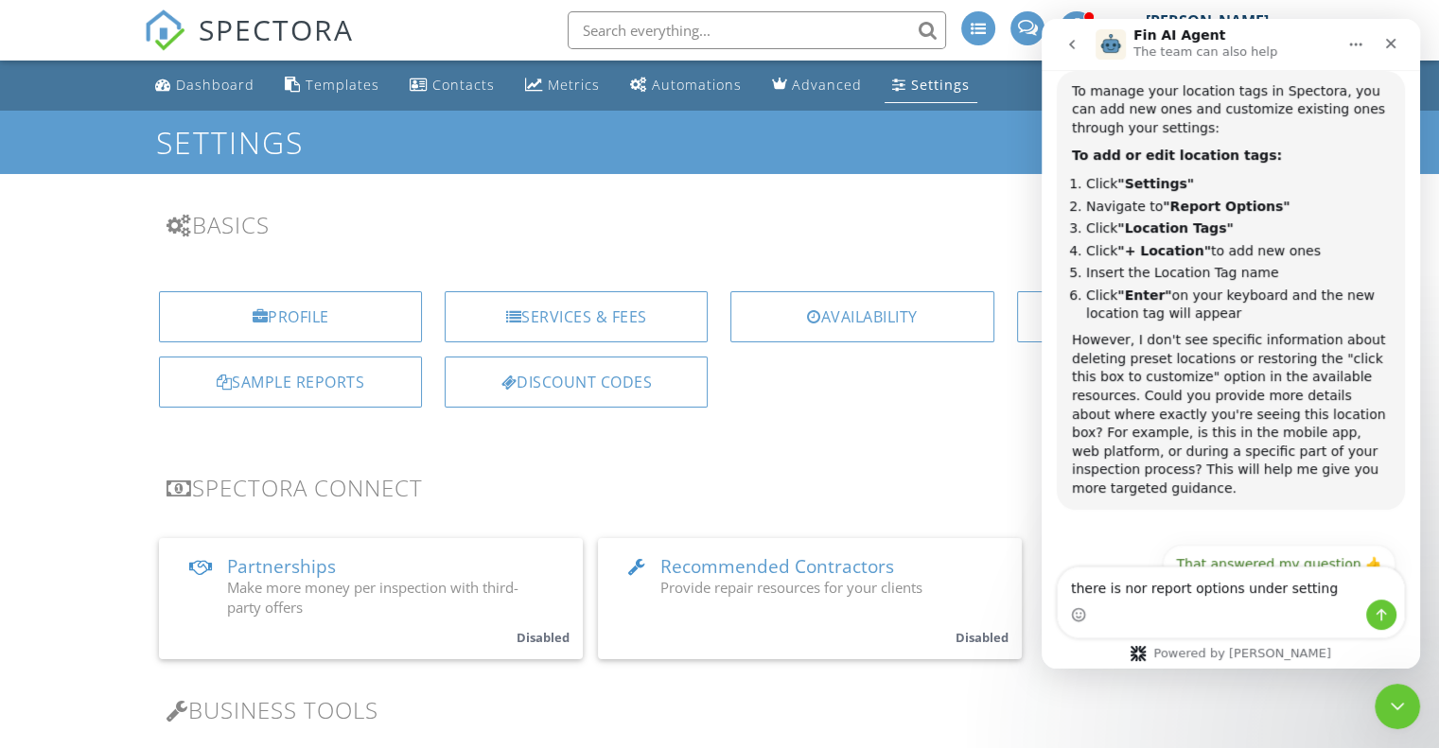
type textarea "there is nor report options under settings"
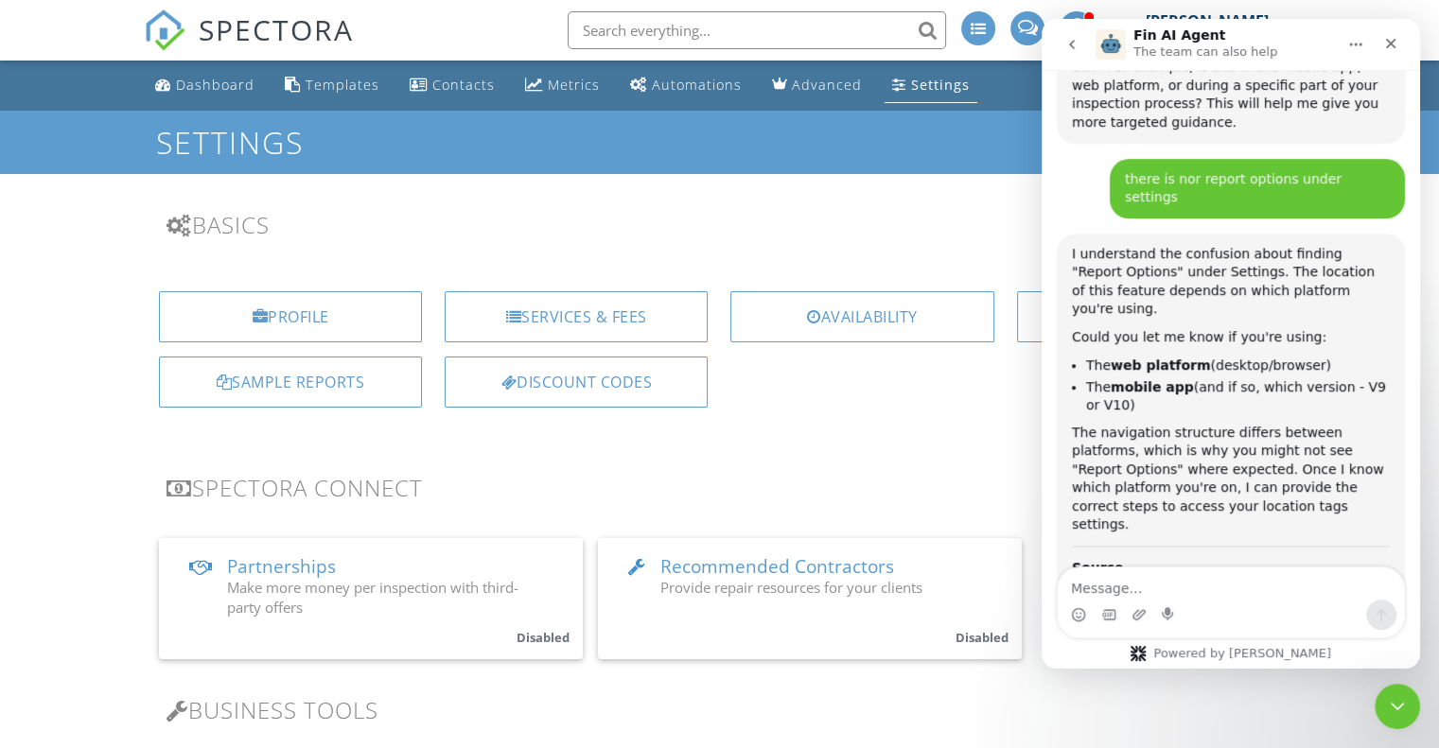
scroll to position [1022, 0]
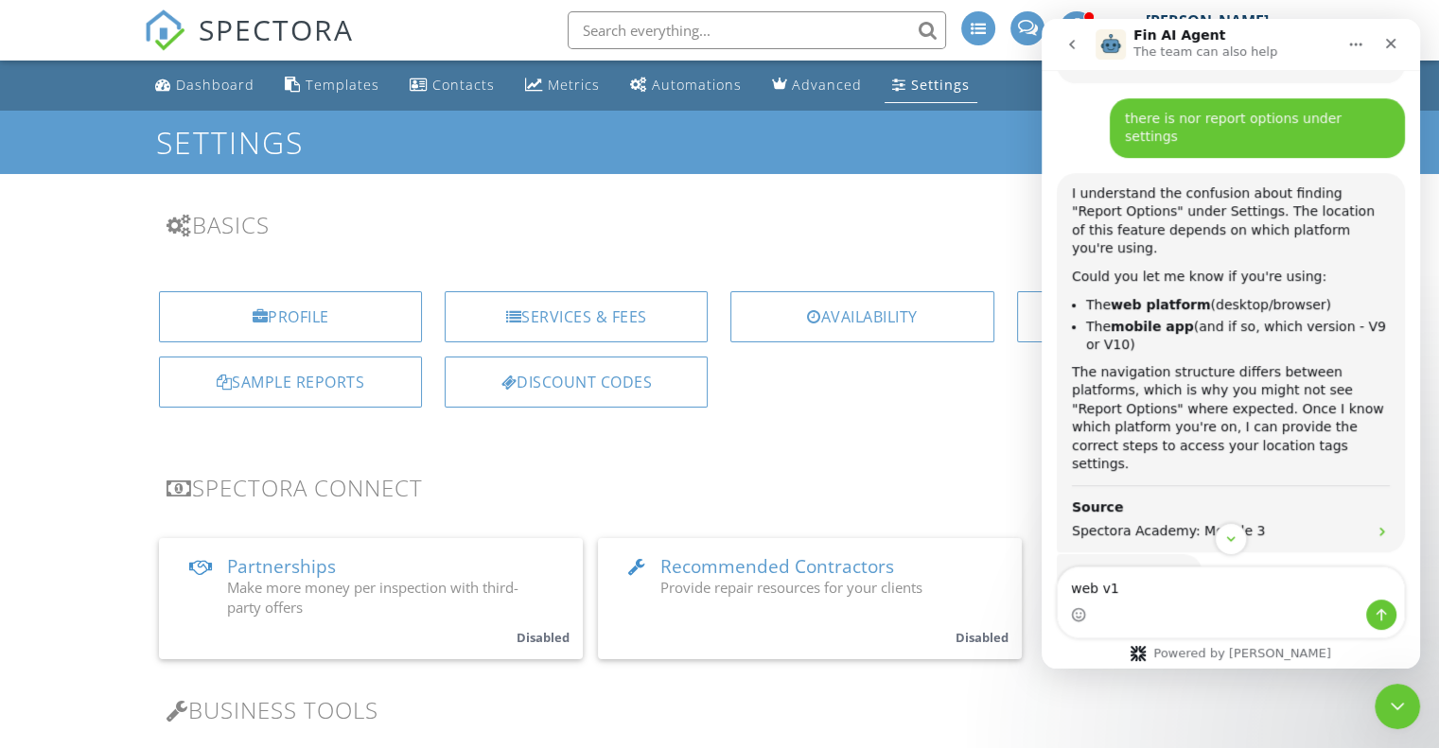
type textarea "web v10"
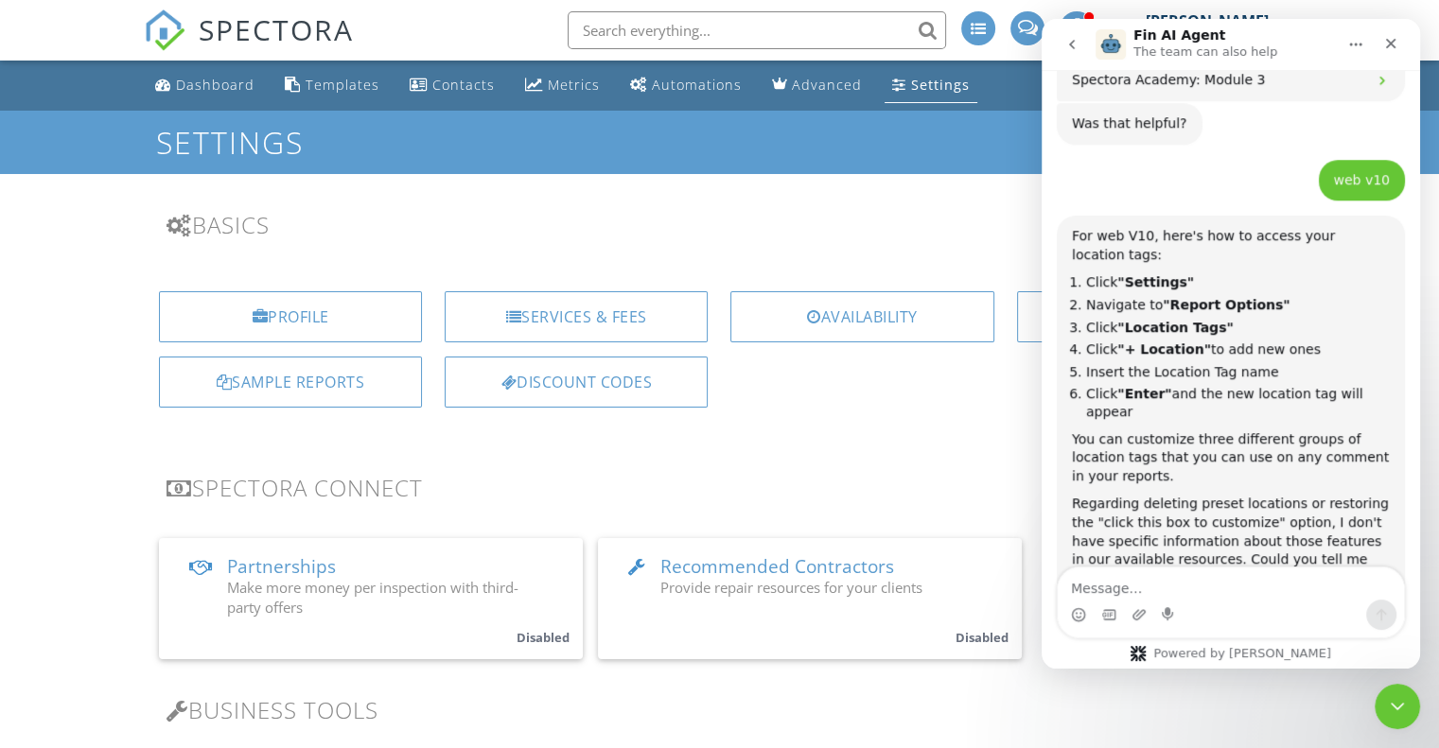
scroll to position [1480, 0]
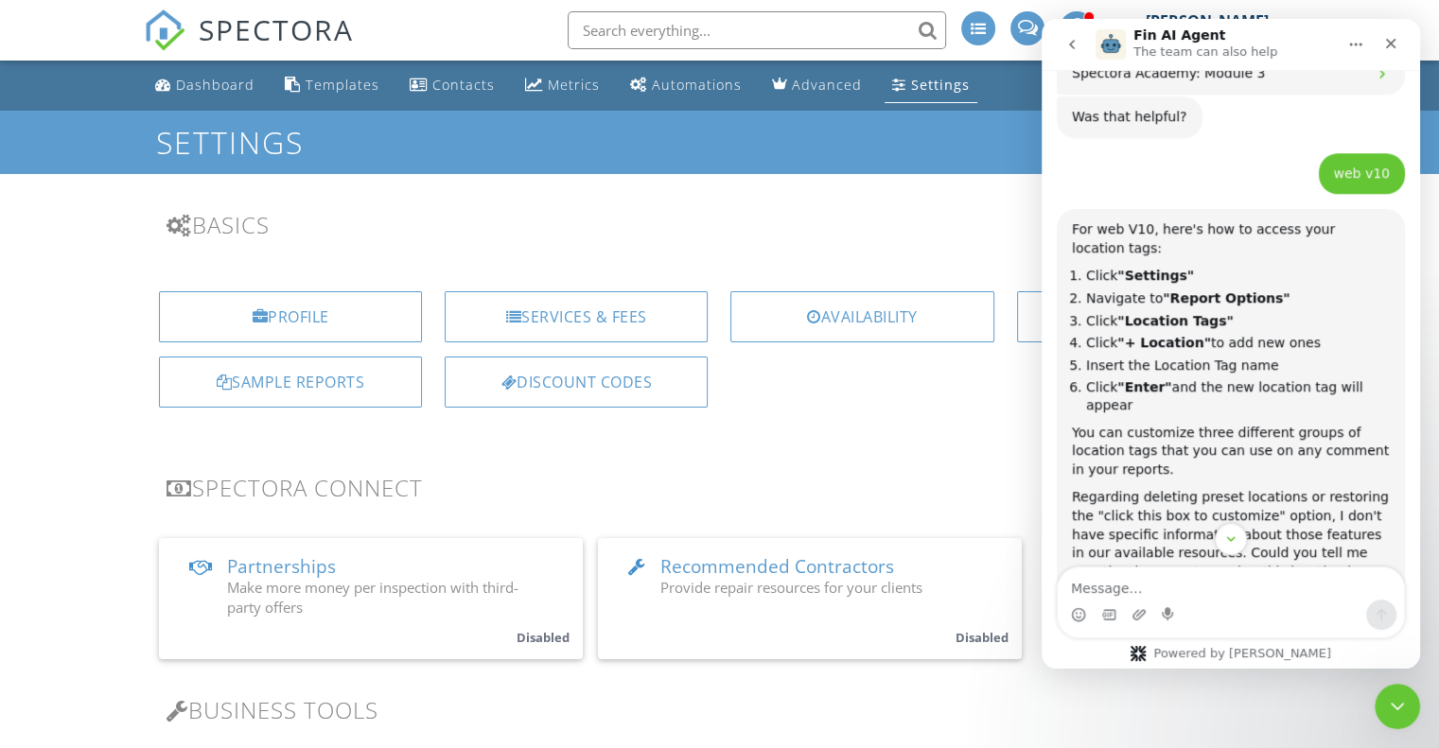
click at [1390, 44] on icon "Close" at bounding box center [1391, 44] width 10 height 10
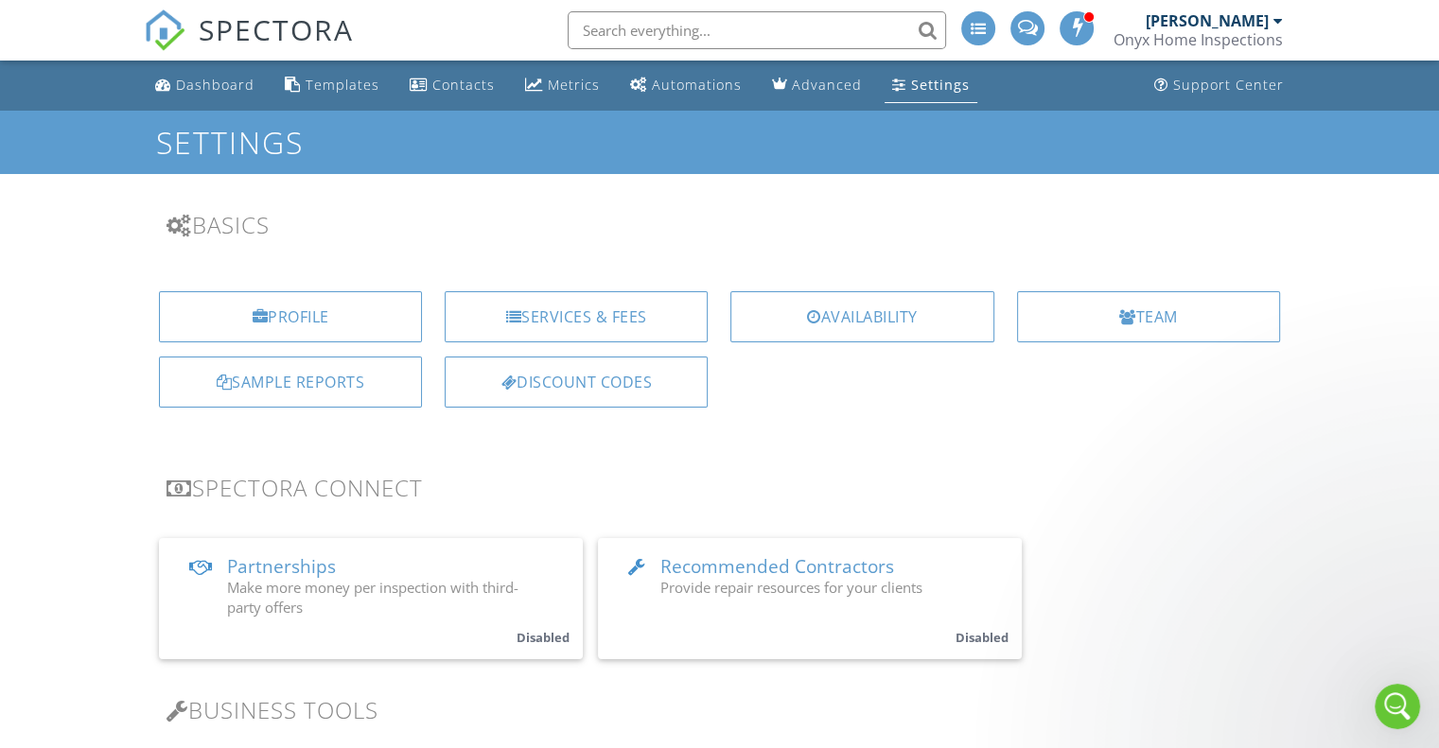
scroll to position [1594, 0]
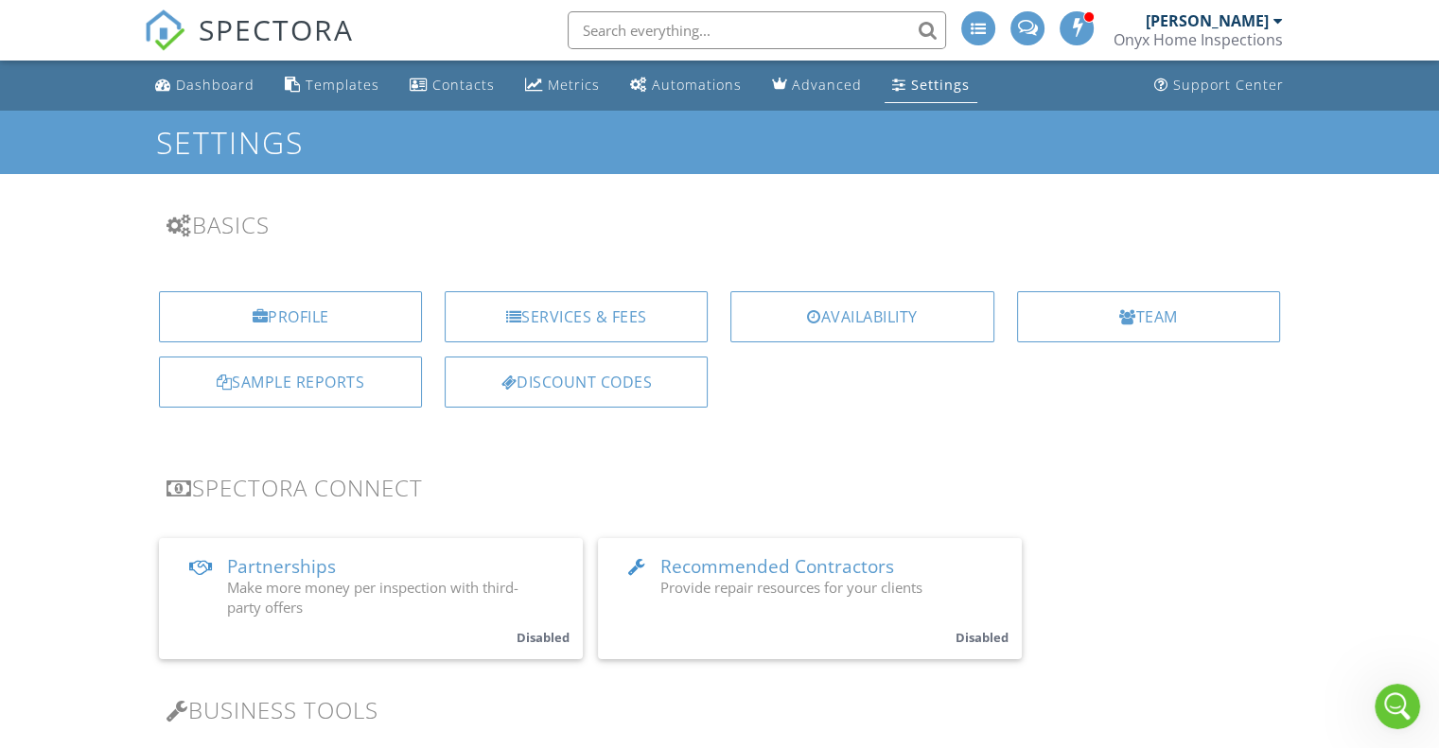
click at [916, 95] on link "Settings" at bounding box center [930, 85] width 93 height 35
click at [1276, 24] on div at bounding box center [1277, 20] width 9 height 15
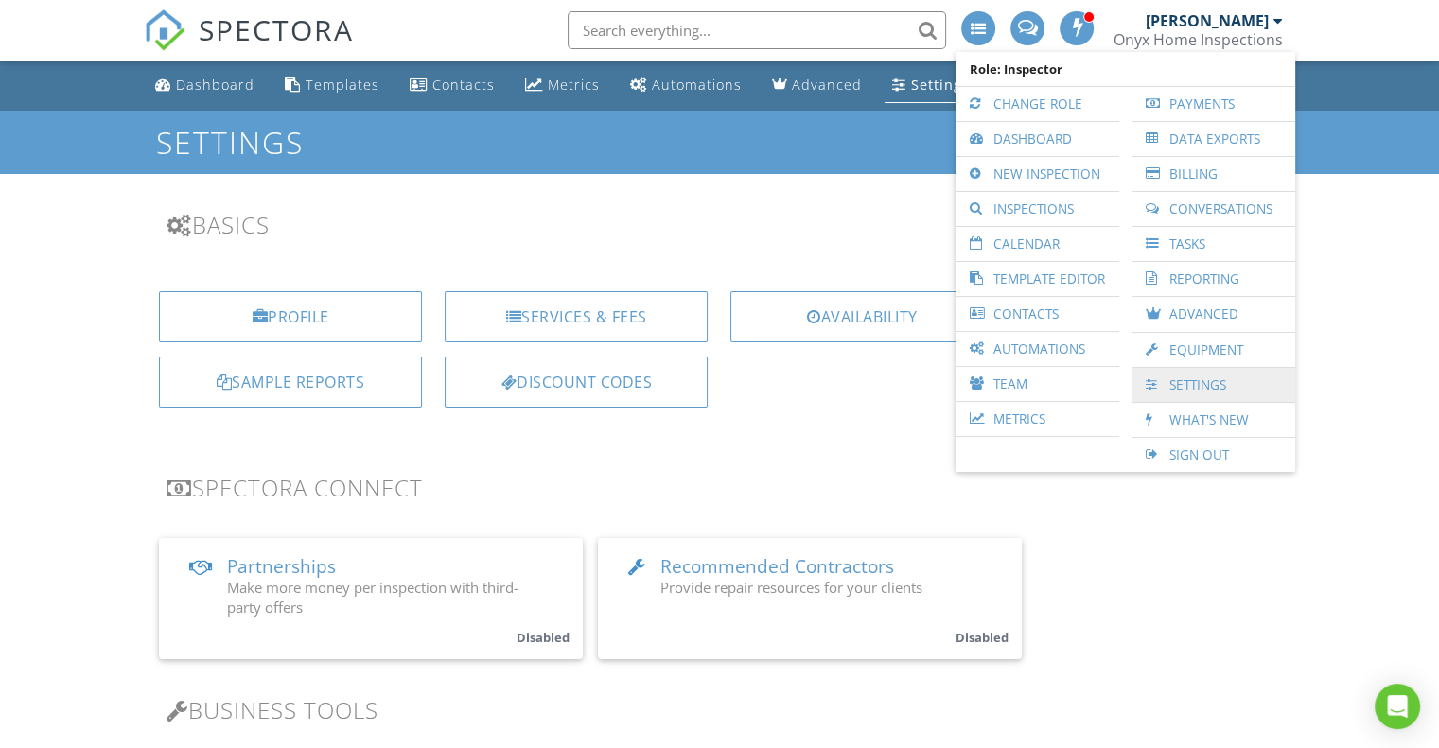
click at [1188, 378] on link "Settings" at bounding box center [1213, 385] width 145 height 34
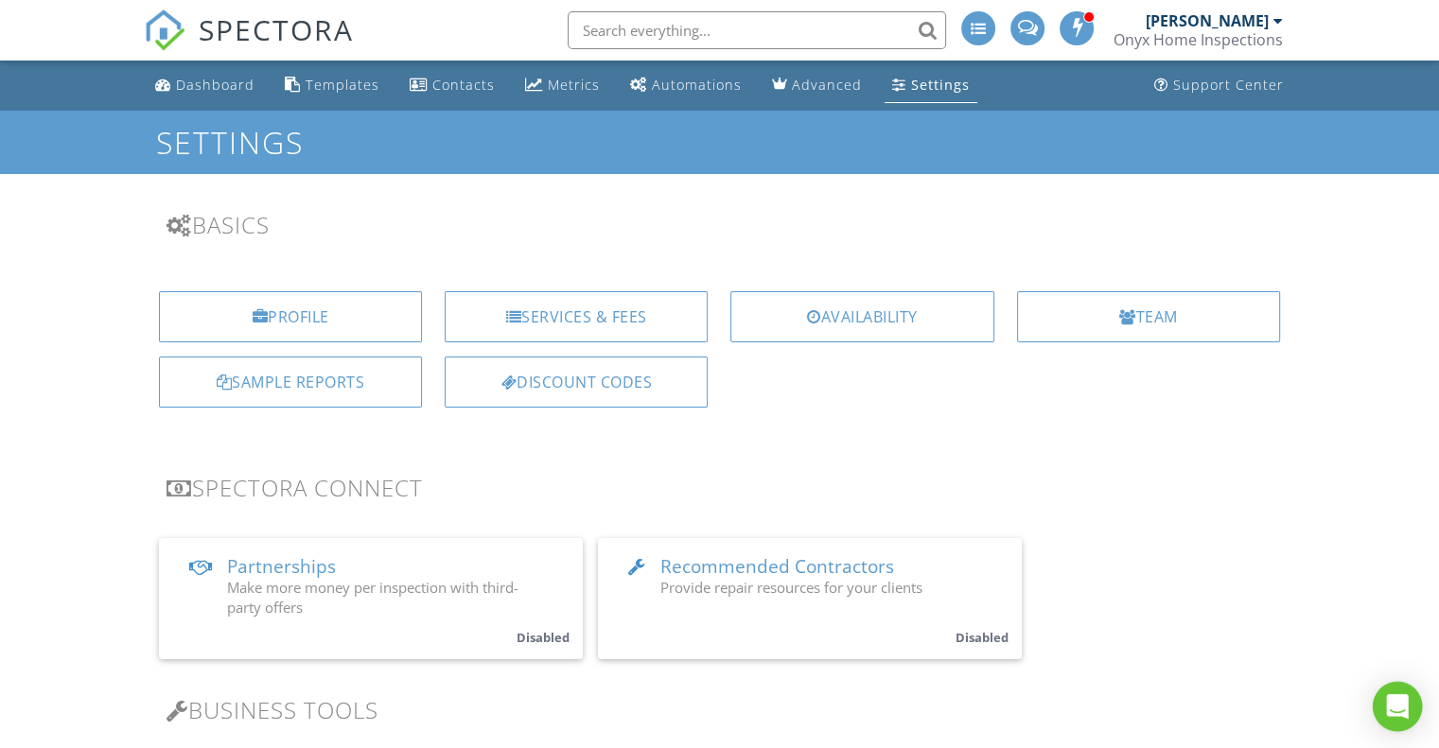
click at [1391, 698] on icon "Open Intercom Messenger" at bounding box center [1397, 706] width 22 height 25
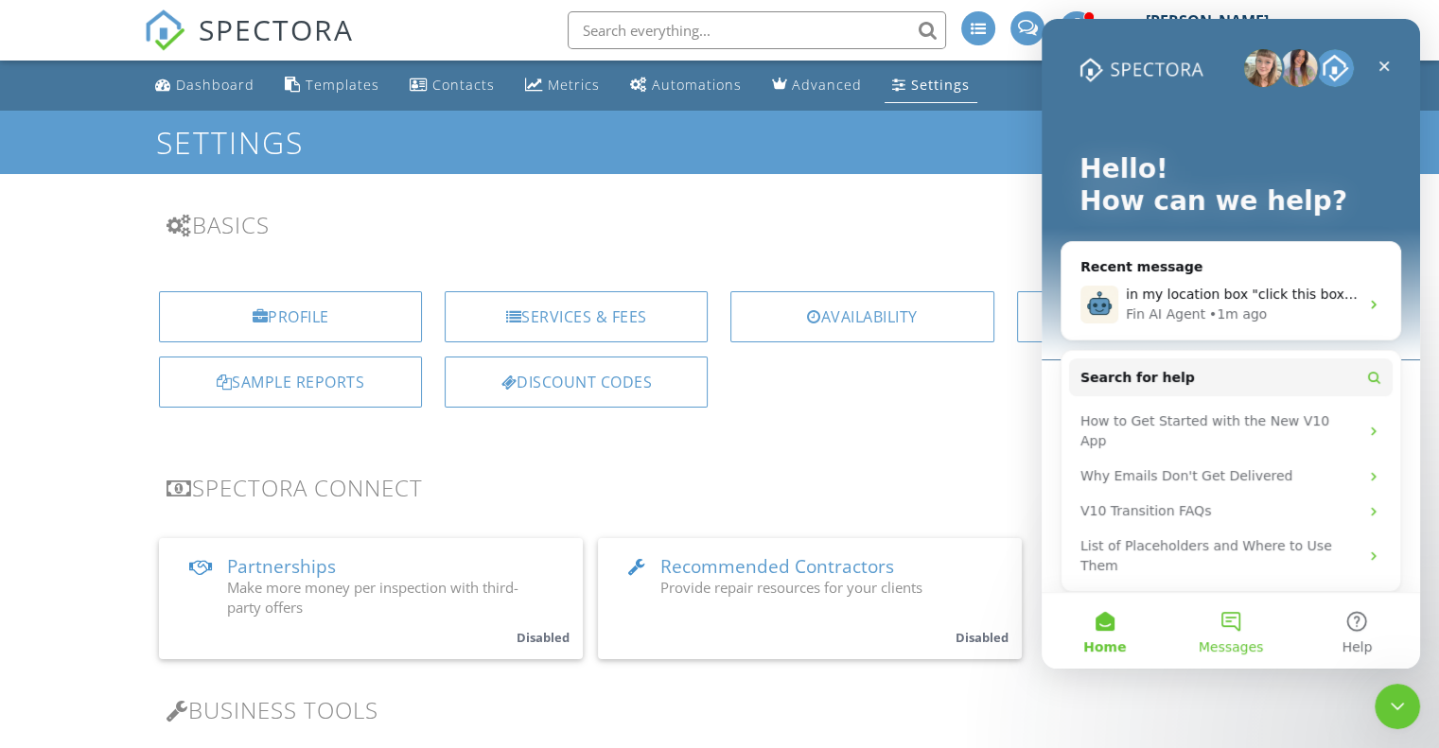
click at [1234, 619] on button "Messages" at bounding box center [1230, 631] width 126 height 76
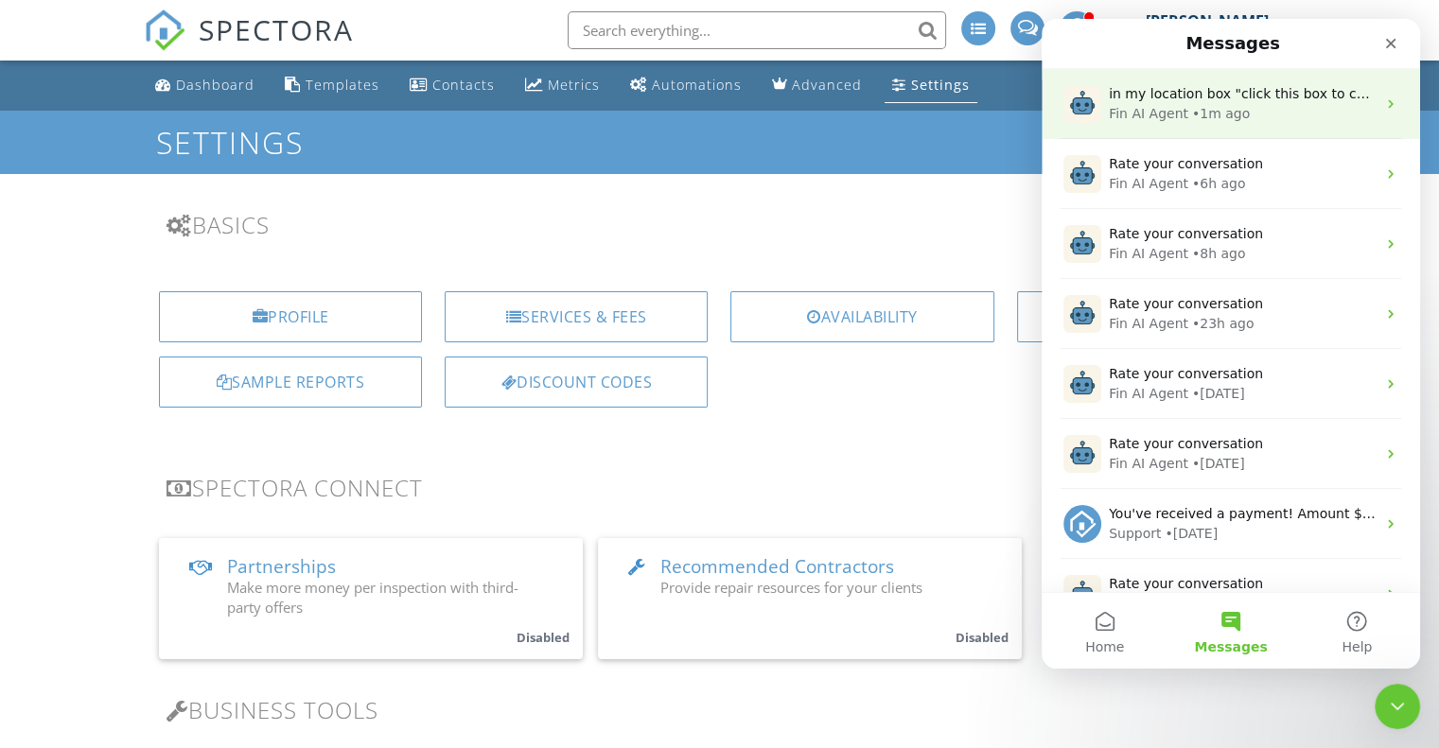
click at [1223, 121] on div "• 1m ago" at bounding box center [1221, 114] width 58 height 20
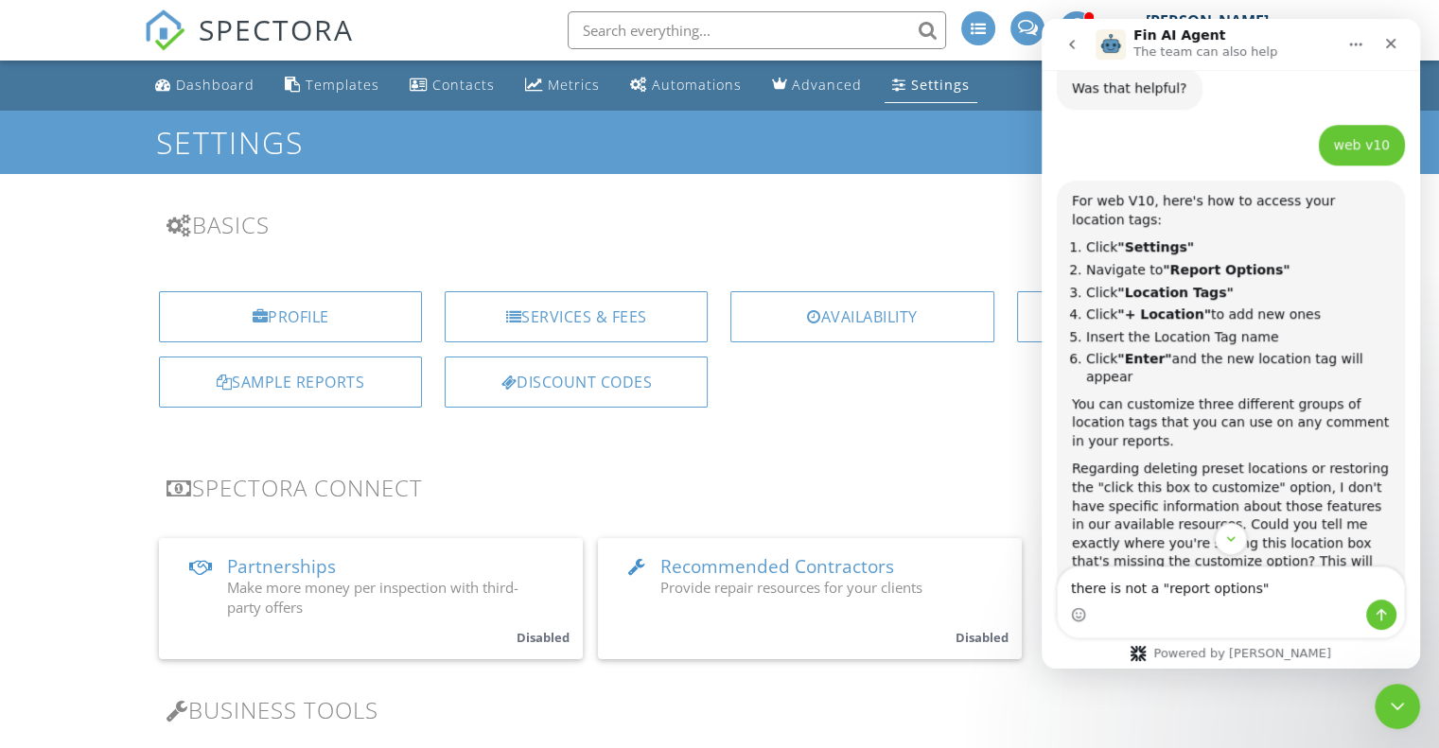
scroll to position [1507, 0]
type textarea "there is not a "report options" please show me"
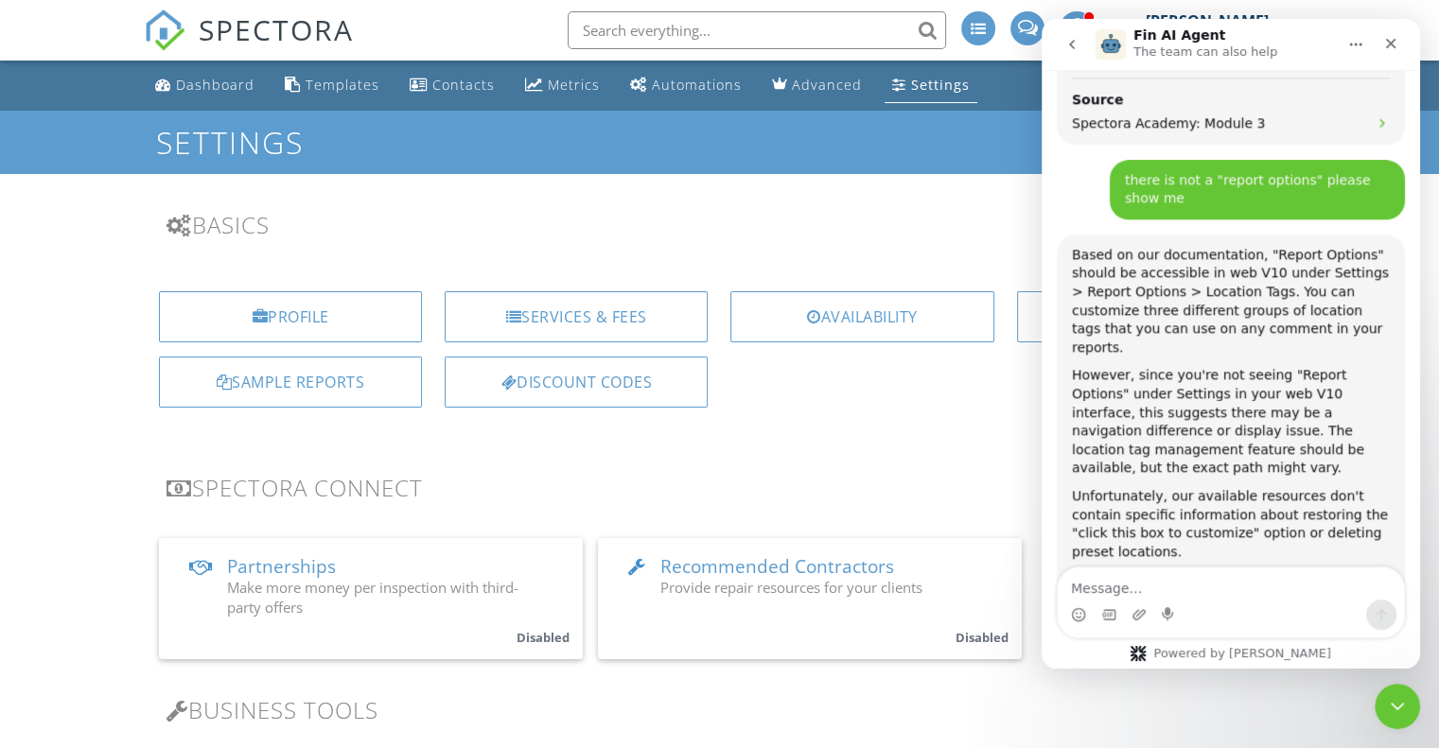
scroll to position [2040, 0]
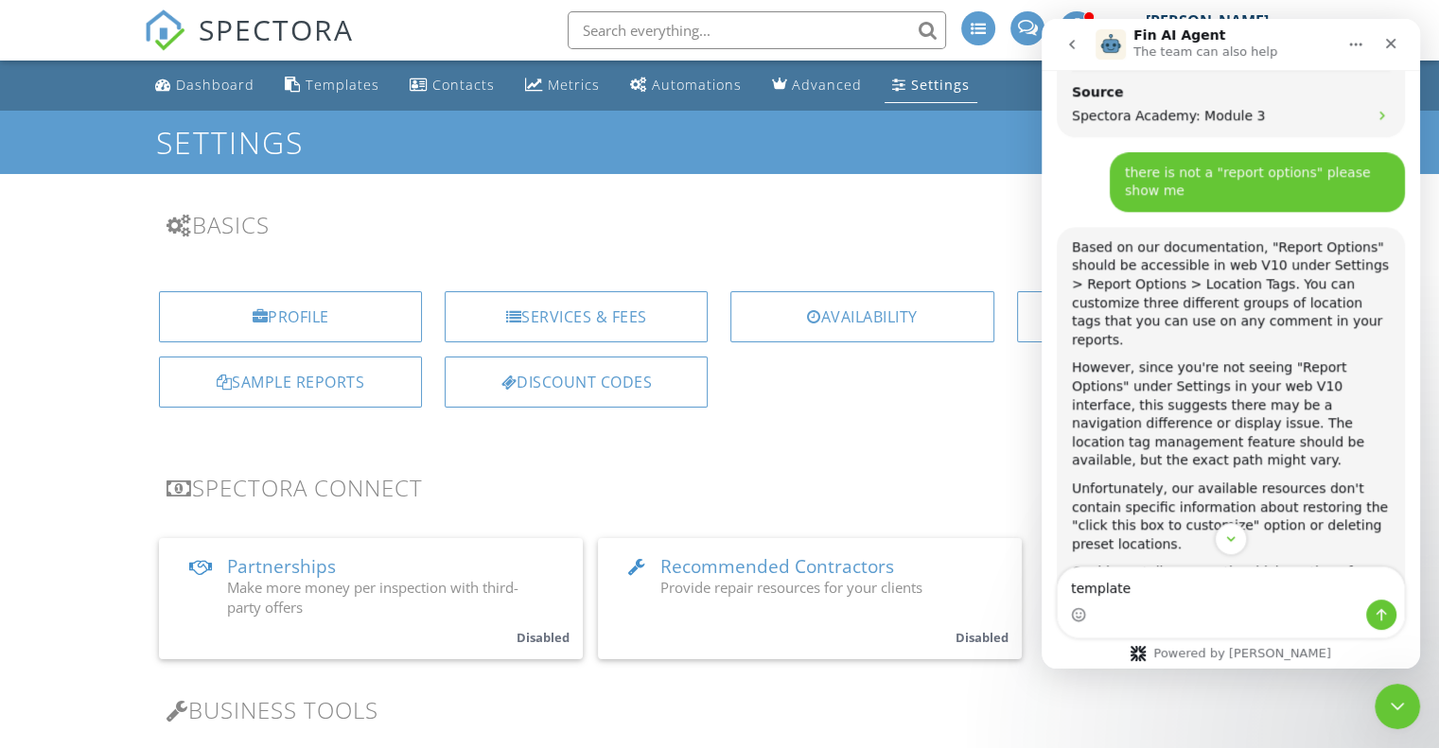
type textarea "templates"
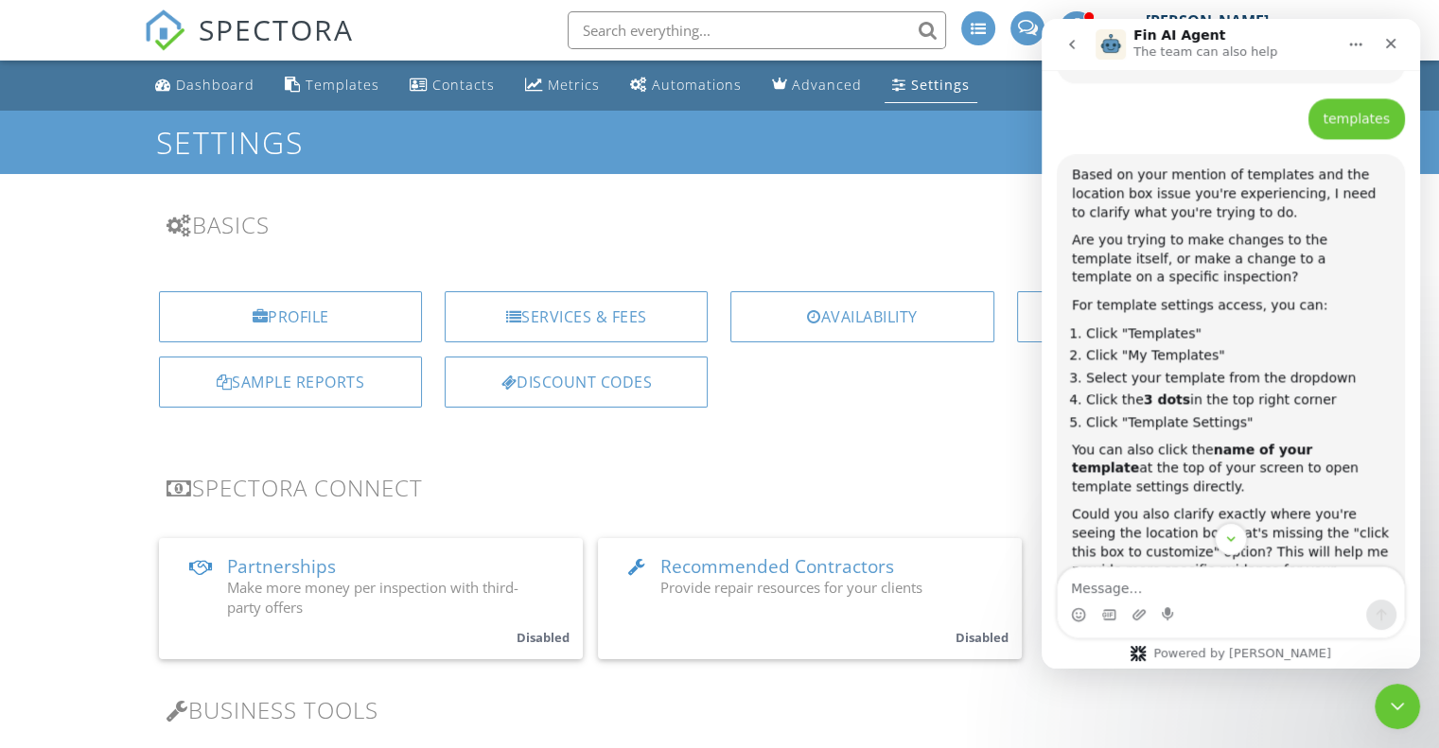
scroll to position [2710, 0]
click at [357, 82] on div "Templates" at bounding box center [343, 85] width 74 height 18
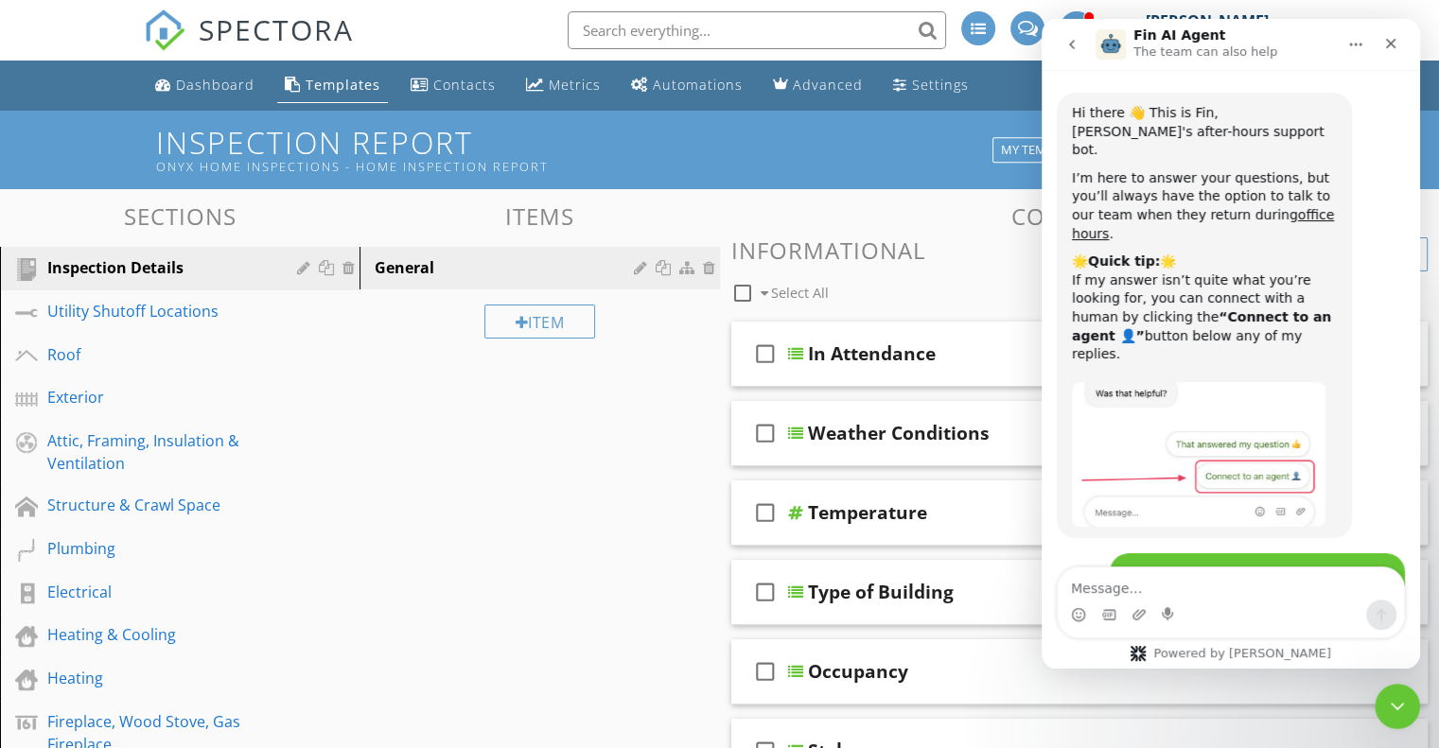
scroll to position [2777, 0]
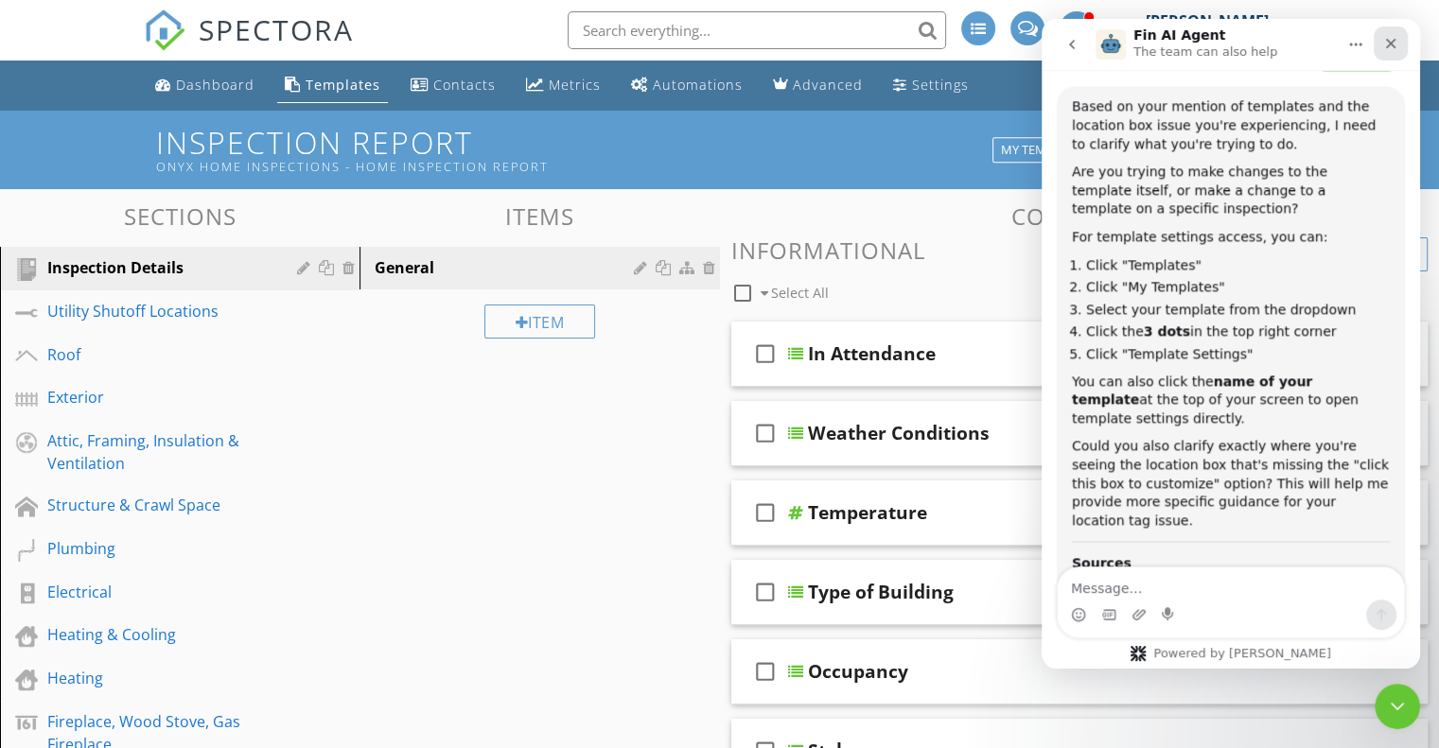
click at [1393, 41] on icon "Close" at bounding box center [1391, 44] width 10 height 10
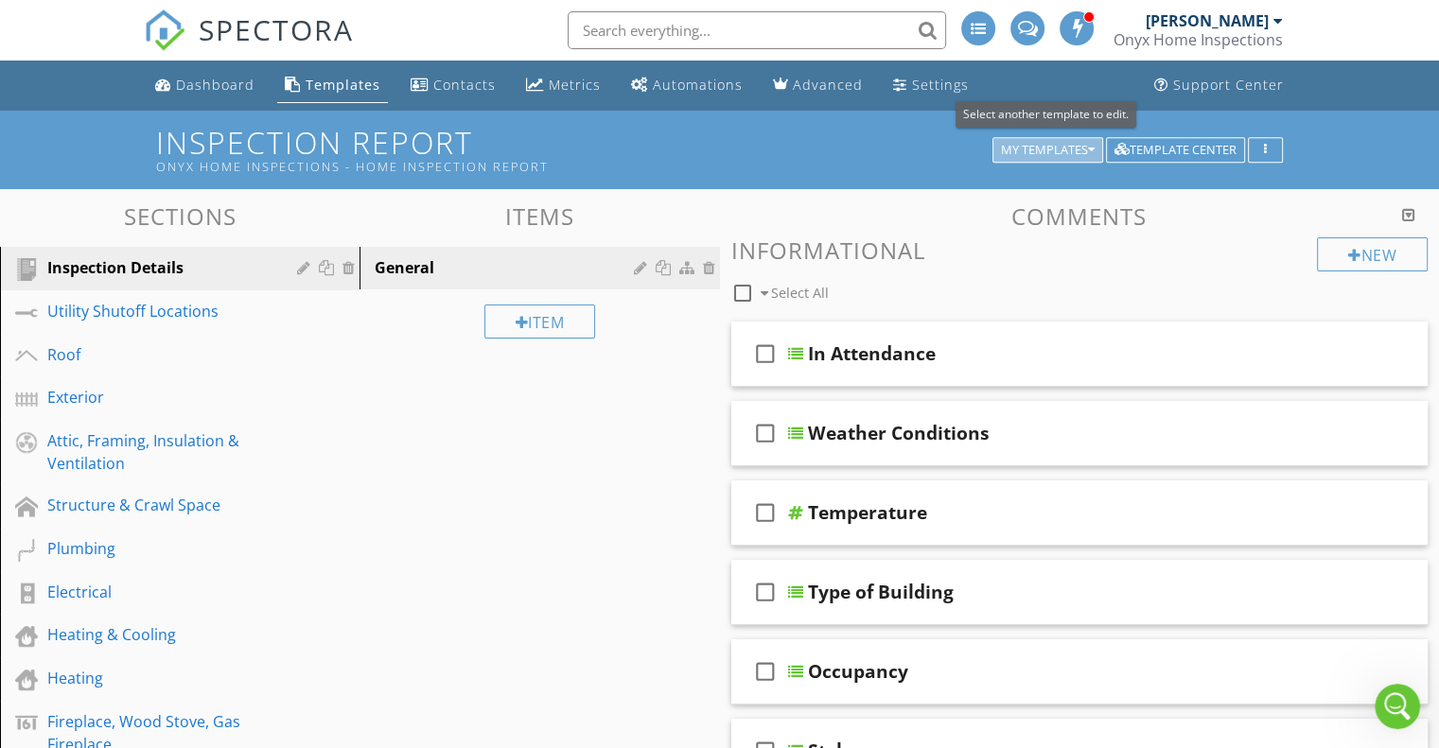
click at [1060, 144] on div "My Templates" at bounding box center [1048, 150] width 94 height 13
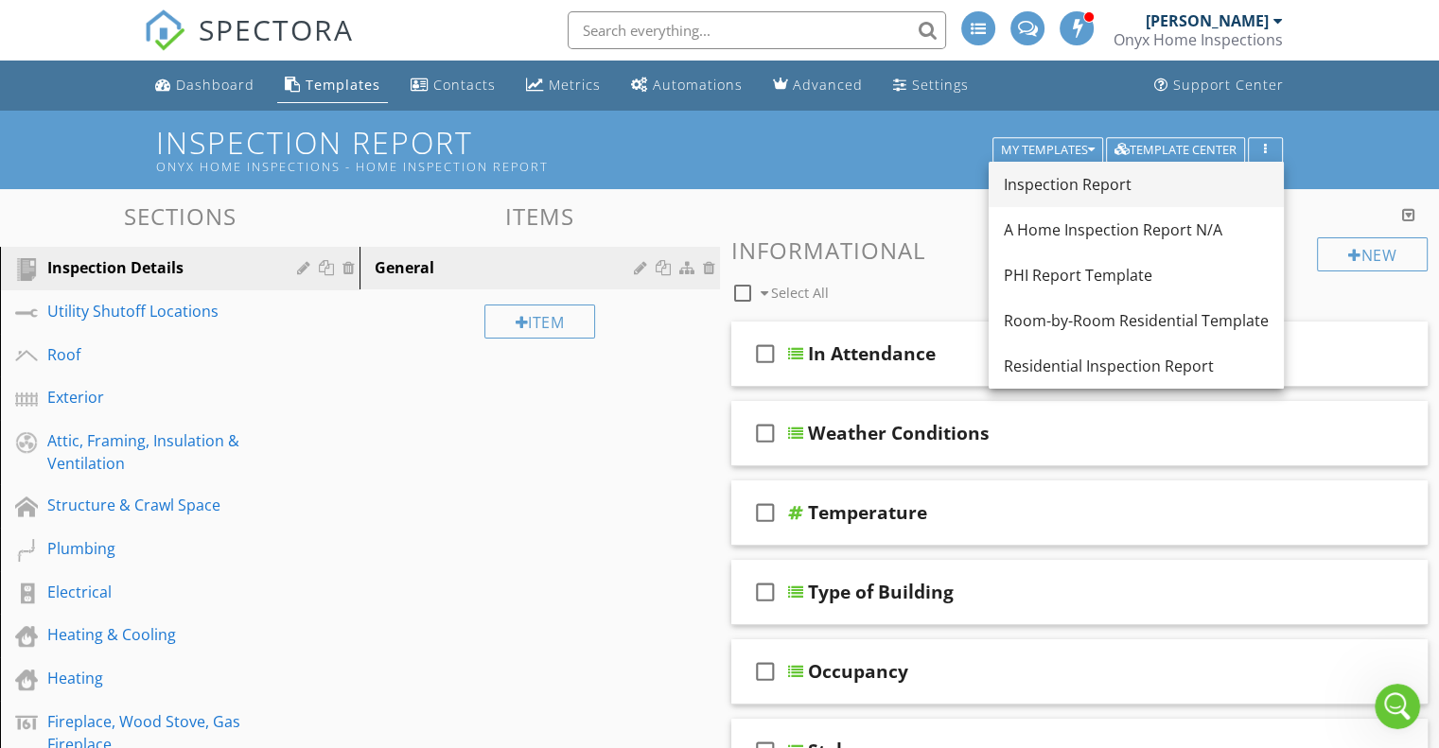
click at [1072, 180] on div "Inspection Report" at bounding box center [1136, 184] width 265 height 23
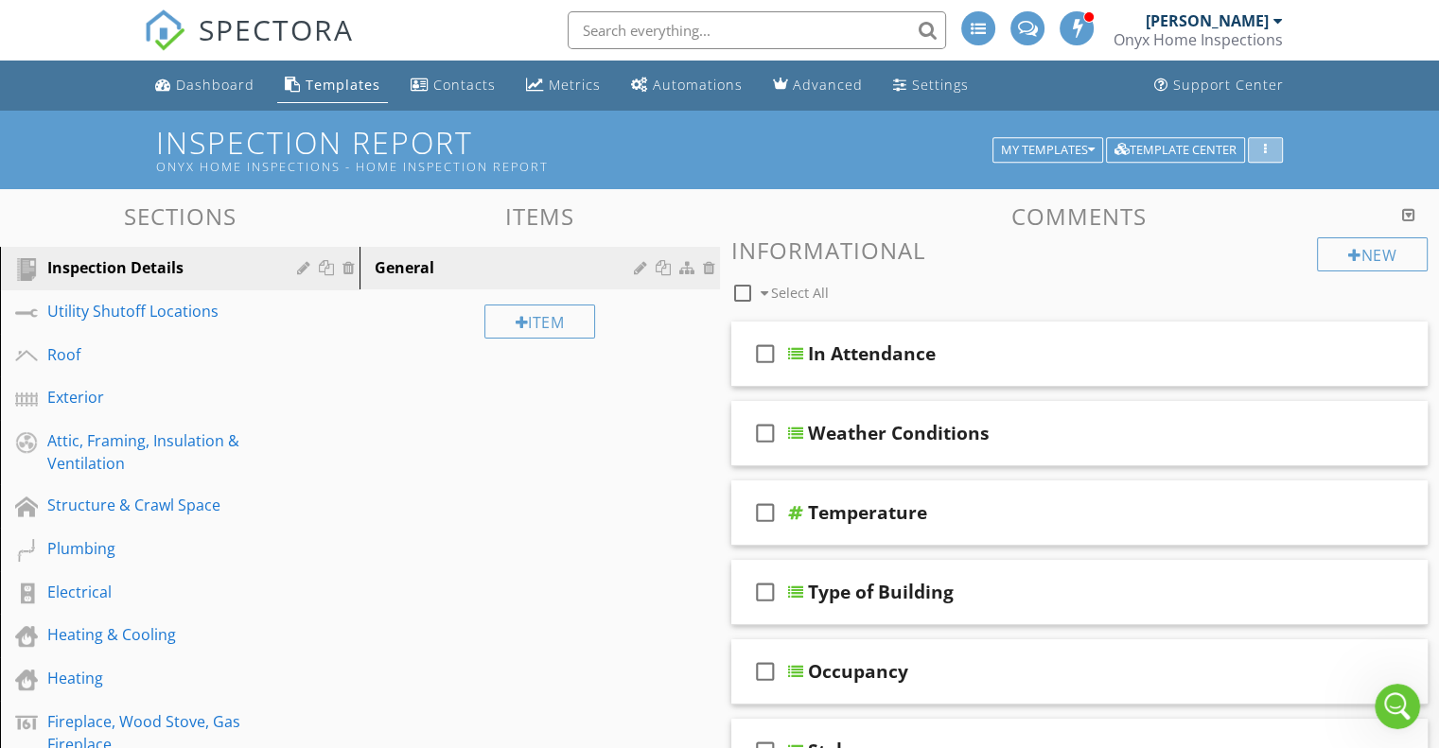
click at [1268, 139] on button "button" at bounding box center [1265, 150] width 35 height 26
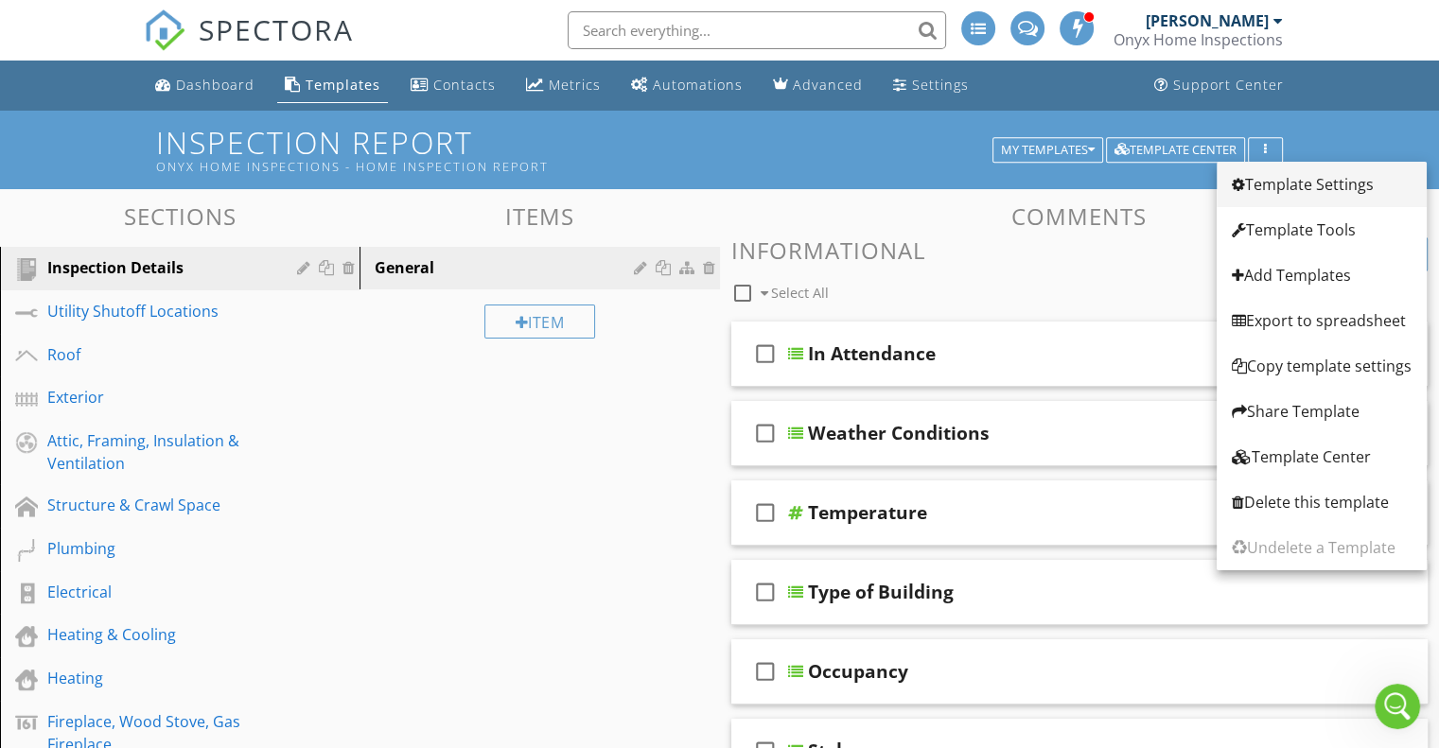
click at [1287, 181] on div "Template Settings" at bounding box center [1322, 184] width 180 height 23
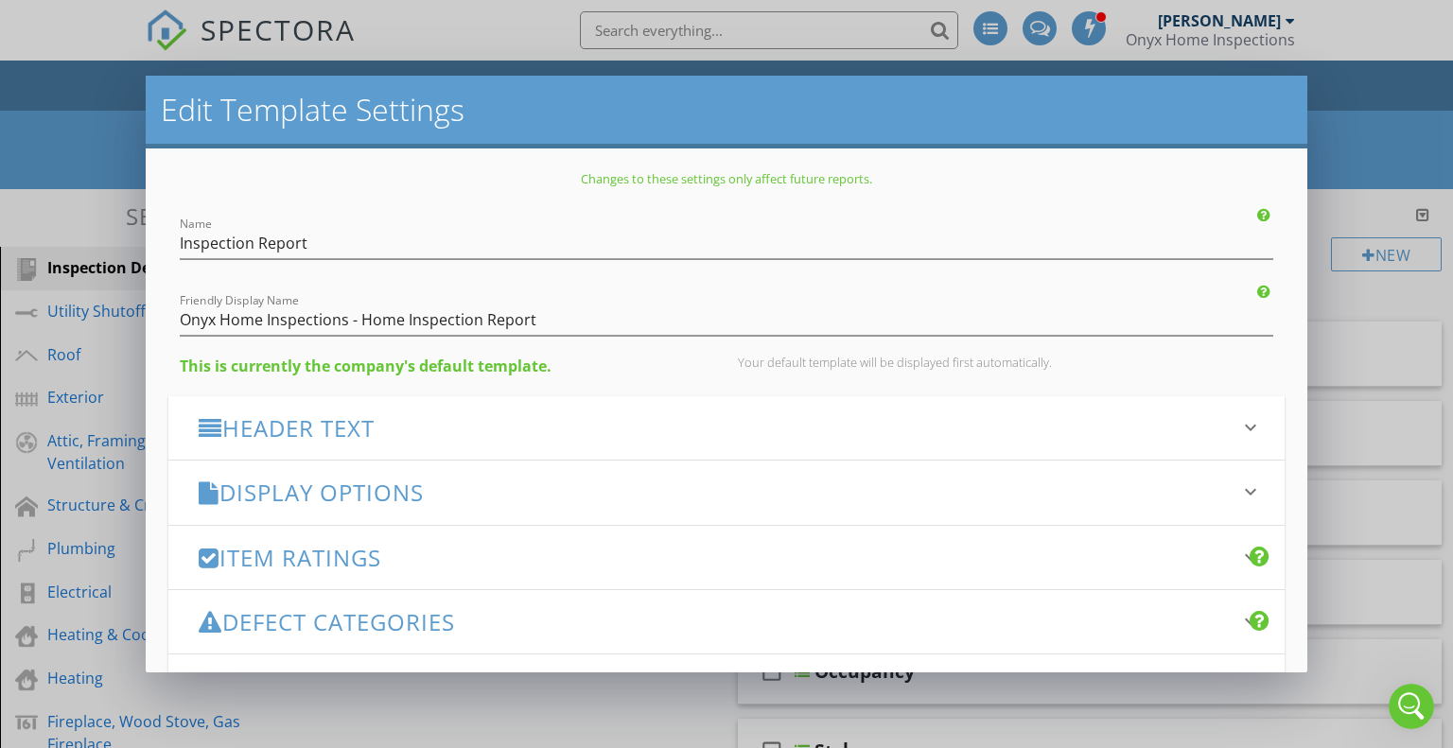
click at [366, 486] on h3 "Display Options" at bounding box center [716, 493] width 1034 height 26
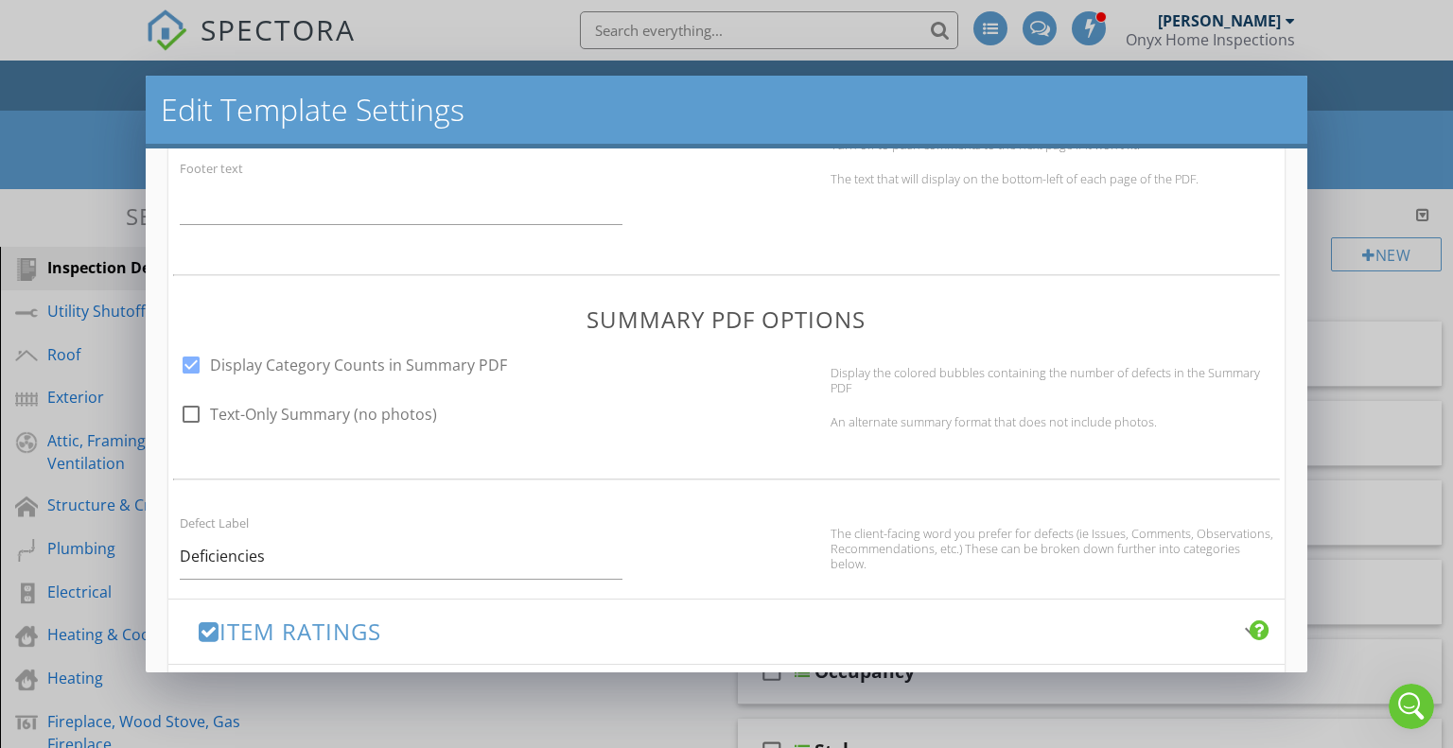
scroll to position [965, 0]
click at [1401, 705] on icon "Open Intercom Messenger" at bounding box center [1408, 704] width 31 height 31
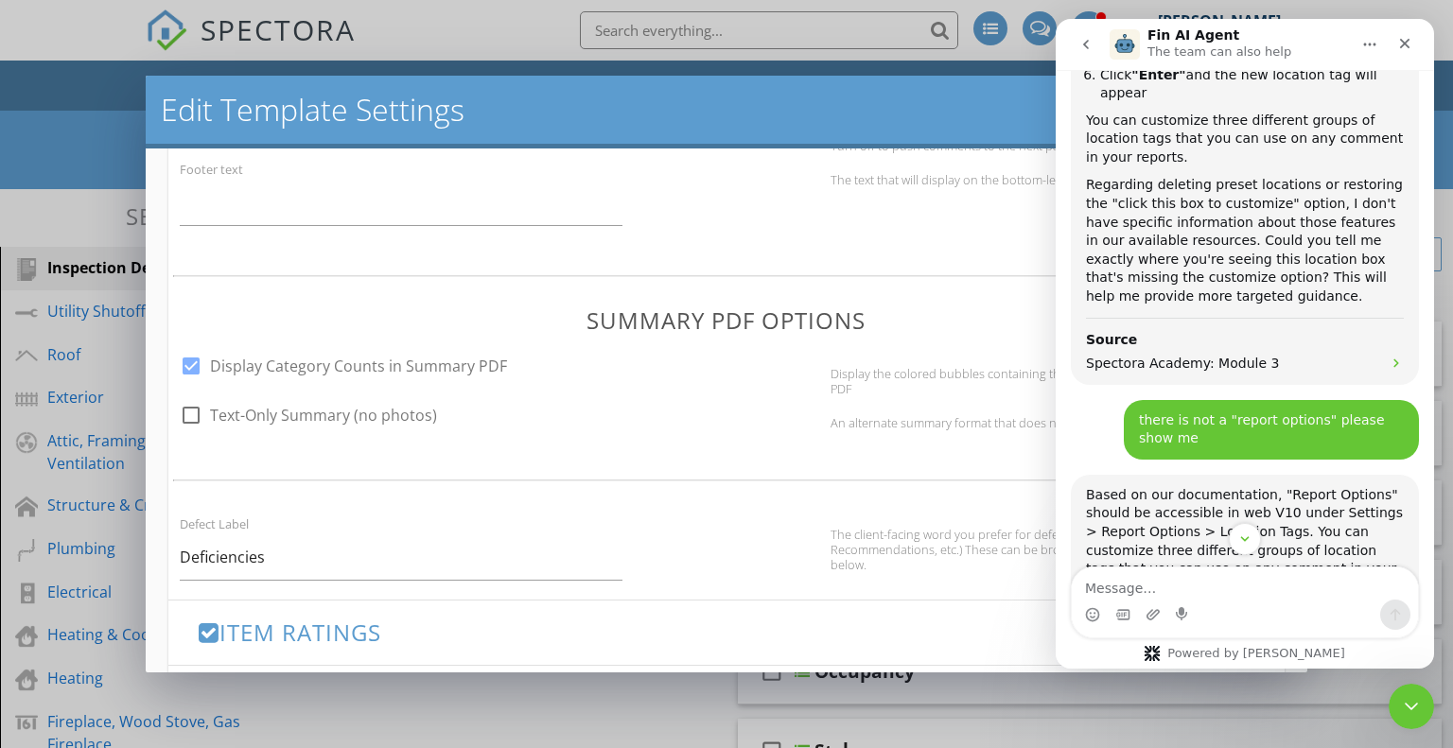
scroll to position [1790, 0]
click at [1408, 44] on icon "Close" at bounding box center [1404, 43] width 15 height 15
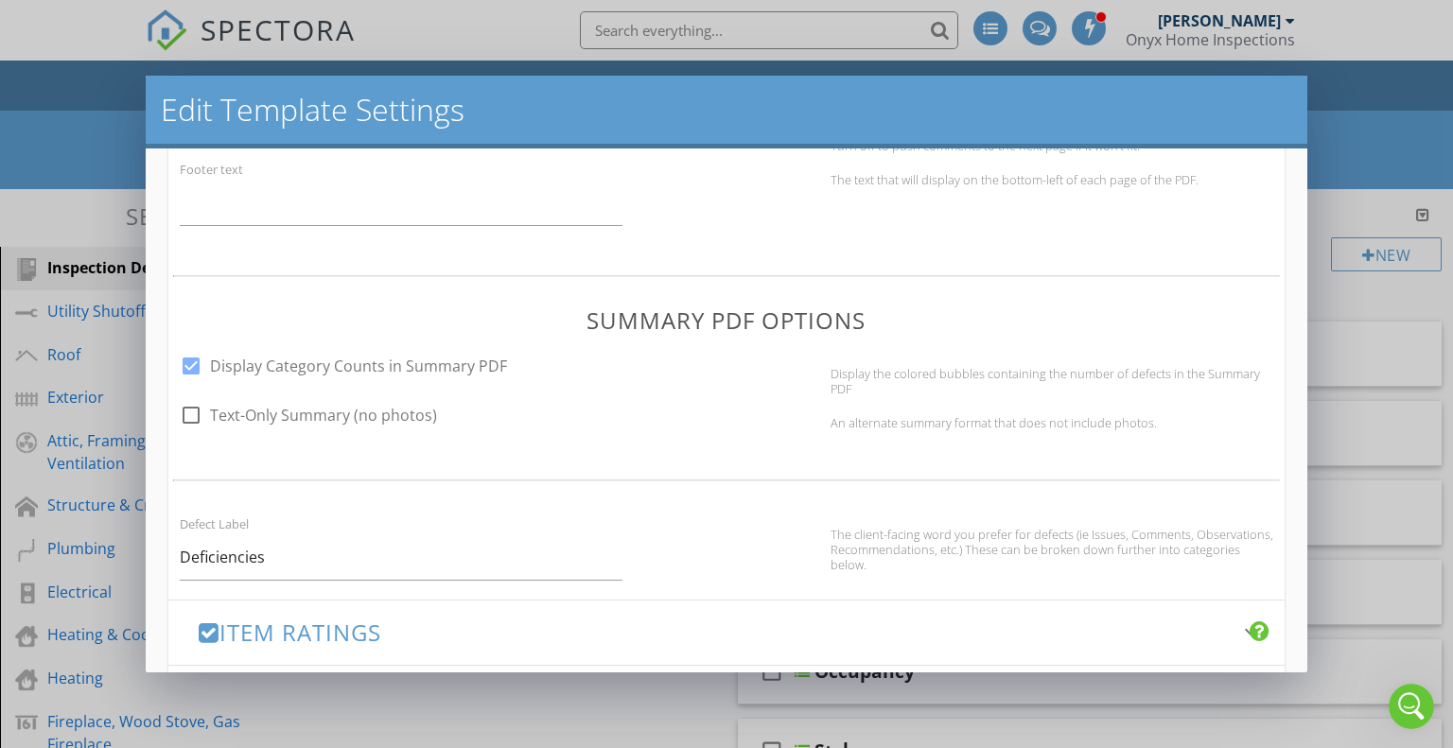
click at [986, 119] on h2 "Edit Template Settings" at bounding box center [727, 110] width 1132 height 38
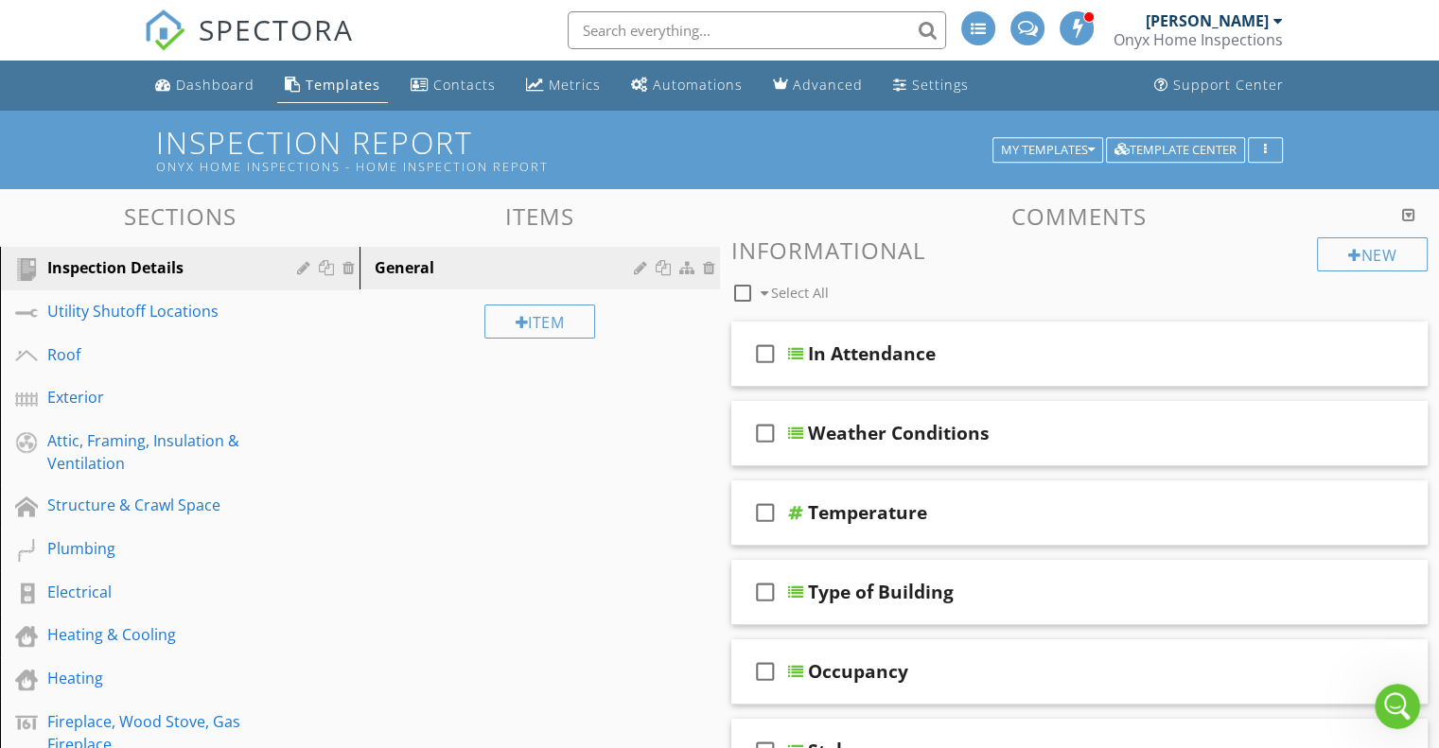
click at [111, 121] on div at bounding box center [719, 374] width 1439 height 748
click at [1261, 146] on div "button" at bounding box center [1265, 150] width 18 height 13
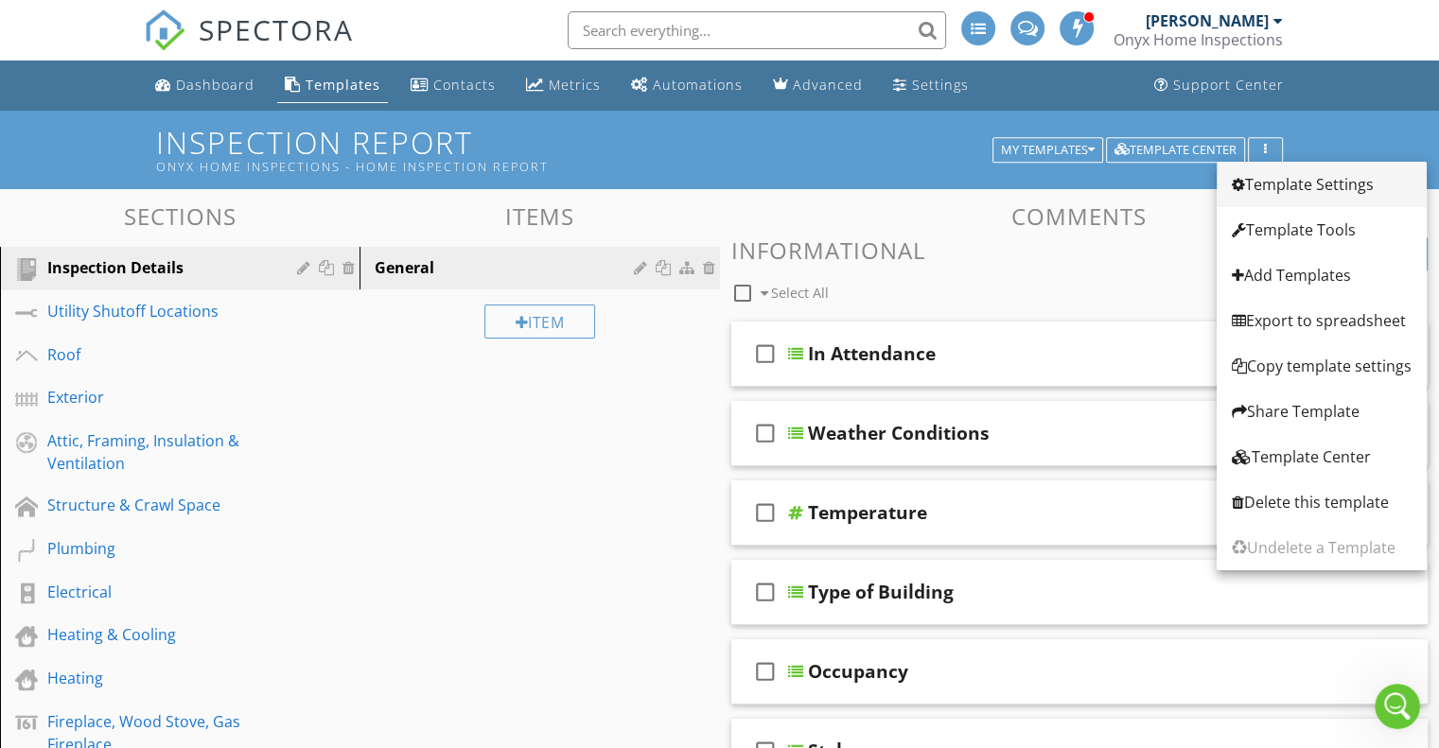
click at [1287, 182] on div "Template Settings" at bounding box center [1322, 184] width 180 height 23
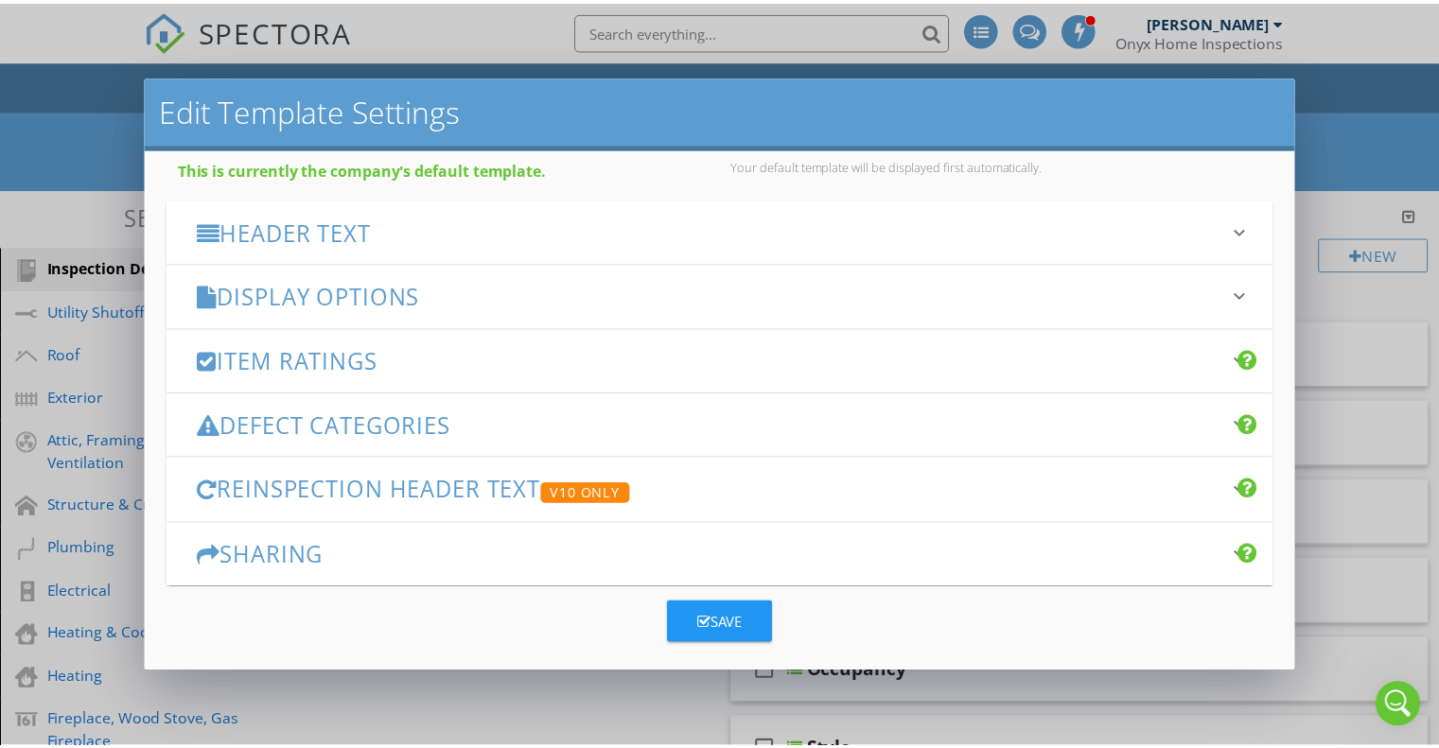
scroll to position [200, 0]
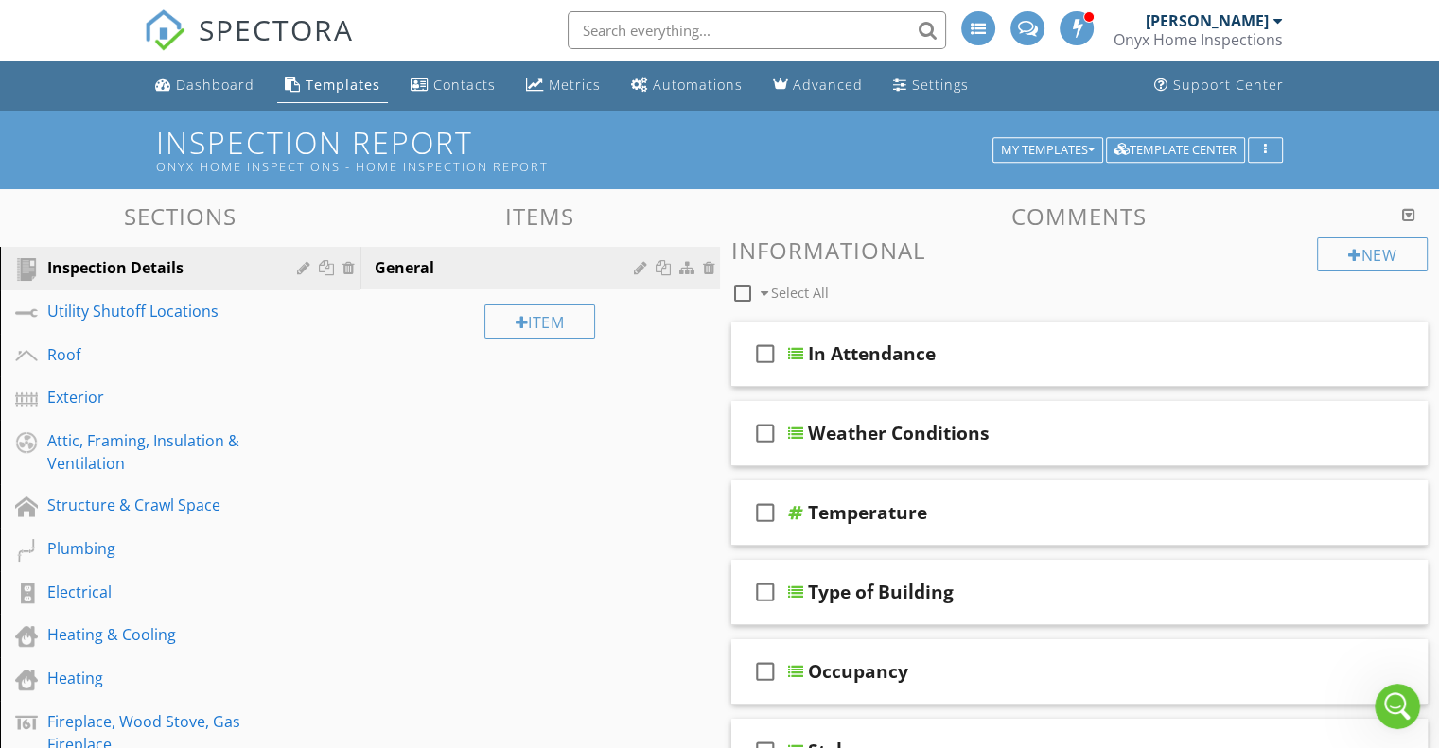
click at [1364, 143] on div at bounding box center [719, 374] width 1439 height 748
click at [667, 18] on input "text" at bounding box center [757, 30] width 378 height 38
type input "report options"
click at [980, 29] on span at bounding box center [978, 28] width 15 height 15
click at [1091, 149] on icon "button" at bounding box center [1091, 150] width 7 height 13
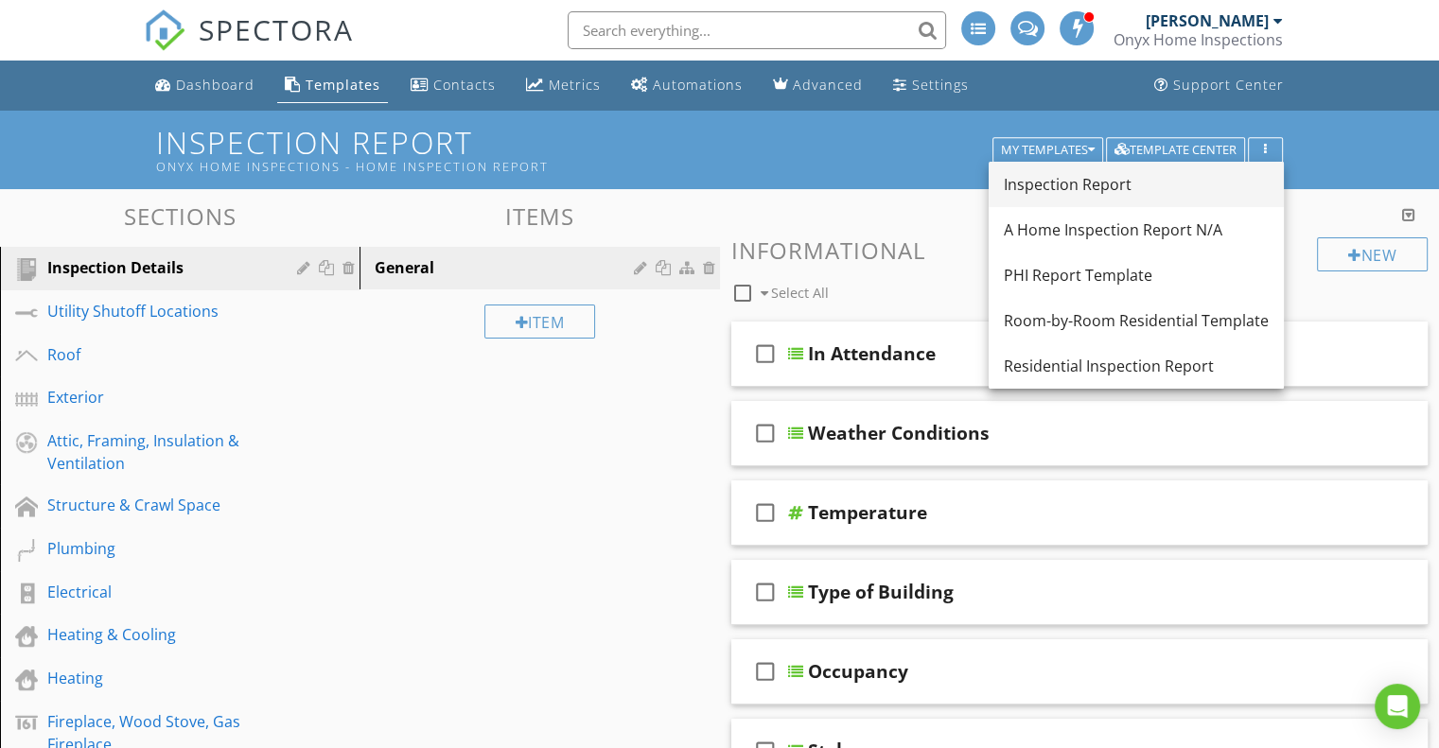
click at [1087, 188] on div "Inspection Report" at bounding box center [1136, 184] width 265 height 23
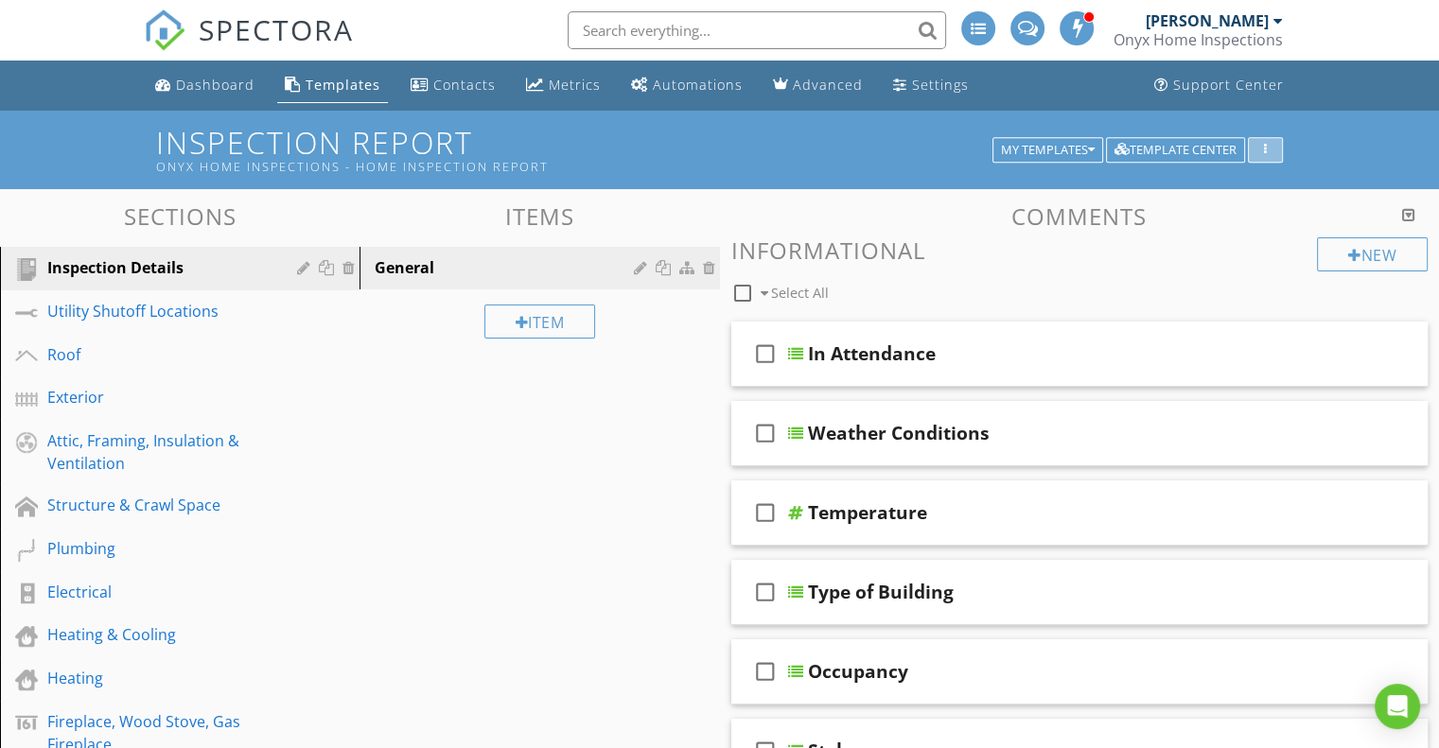
click at [1264, 148] on icon "button" at bounding box center [1265, 150] width 3 height 13
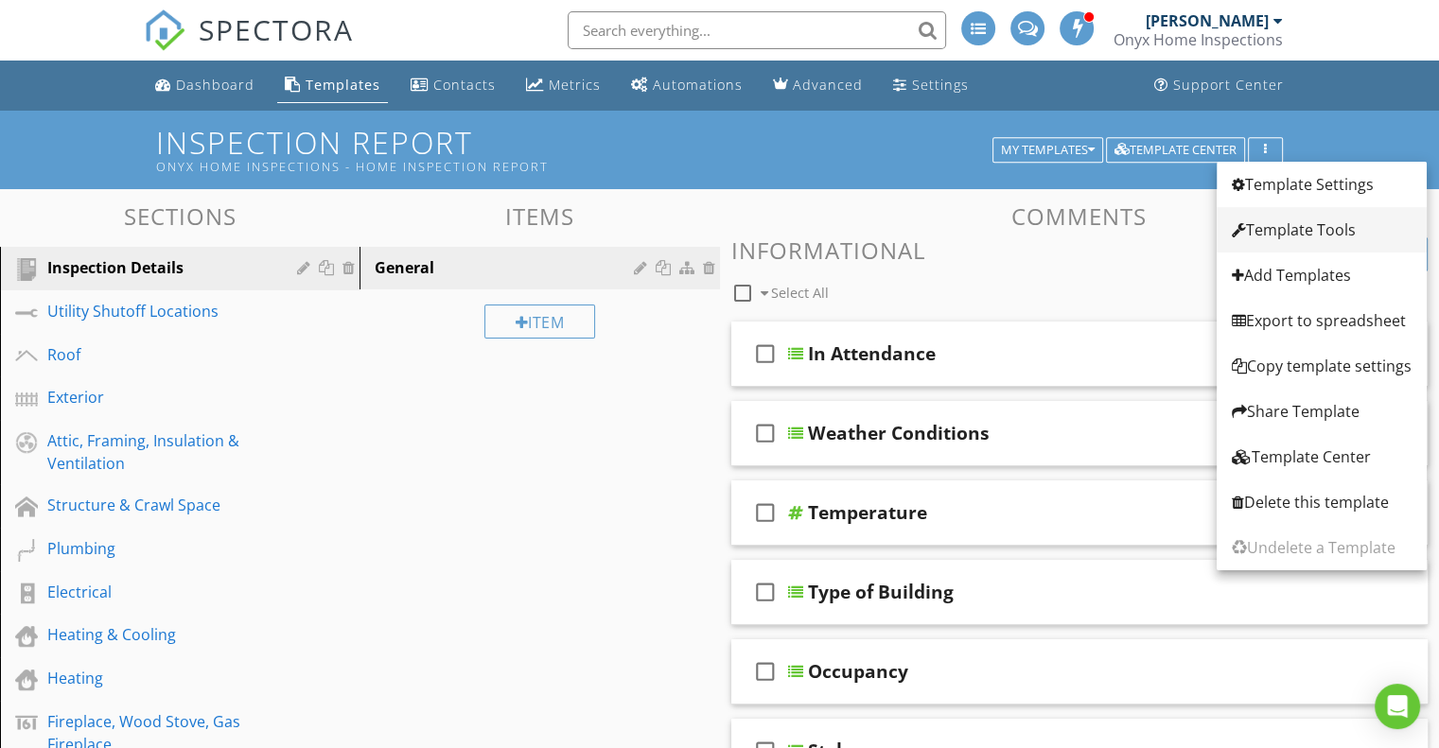
click at [1309, 225] on div "Template Tools" at bounding box center [1322, 230] width 180 height 23
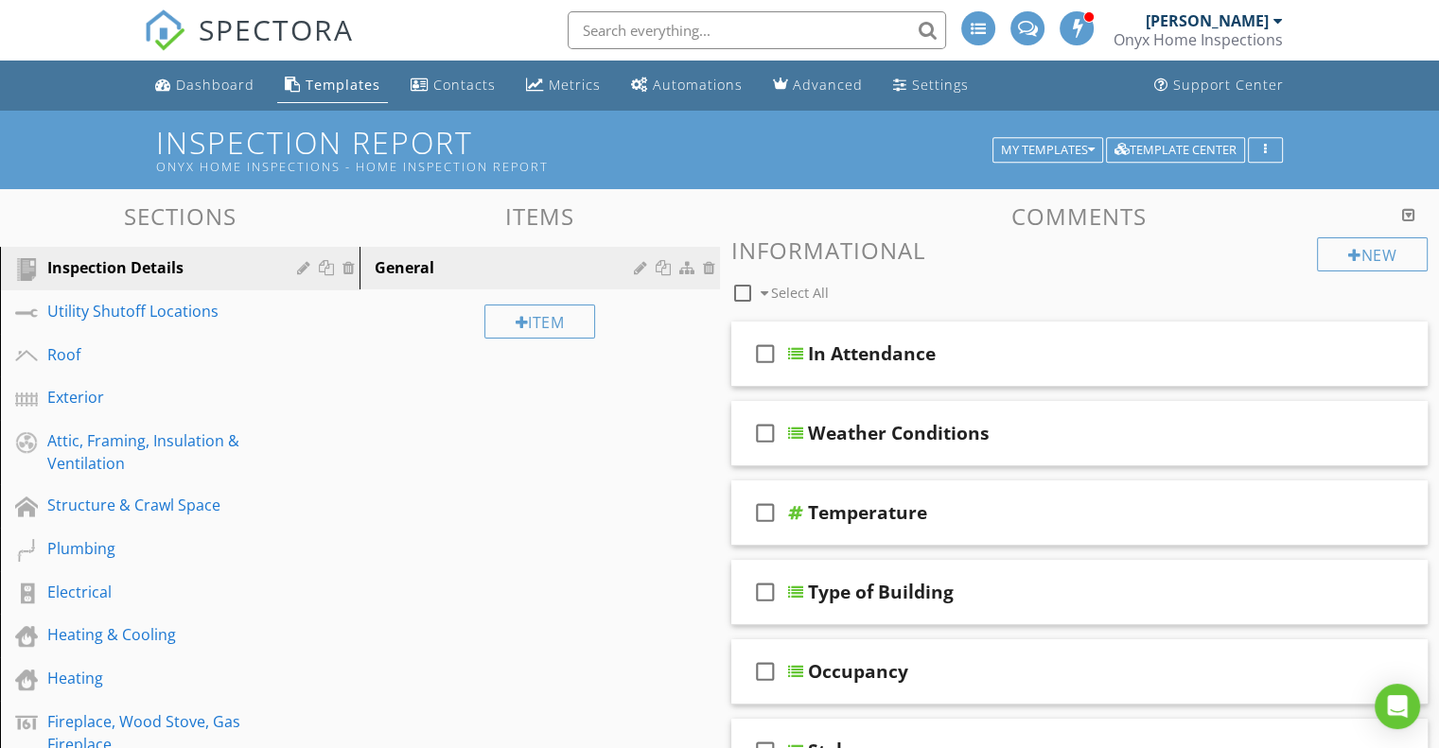
click at [659, 596] on div at bounding box center [719, 374] width 1439 height 748
click at [1259, 139] on button "button" at bounding box center [1265, 150] width 35 height 26
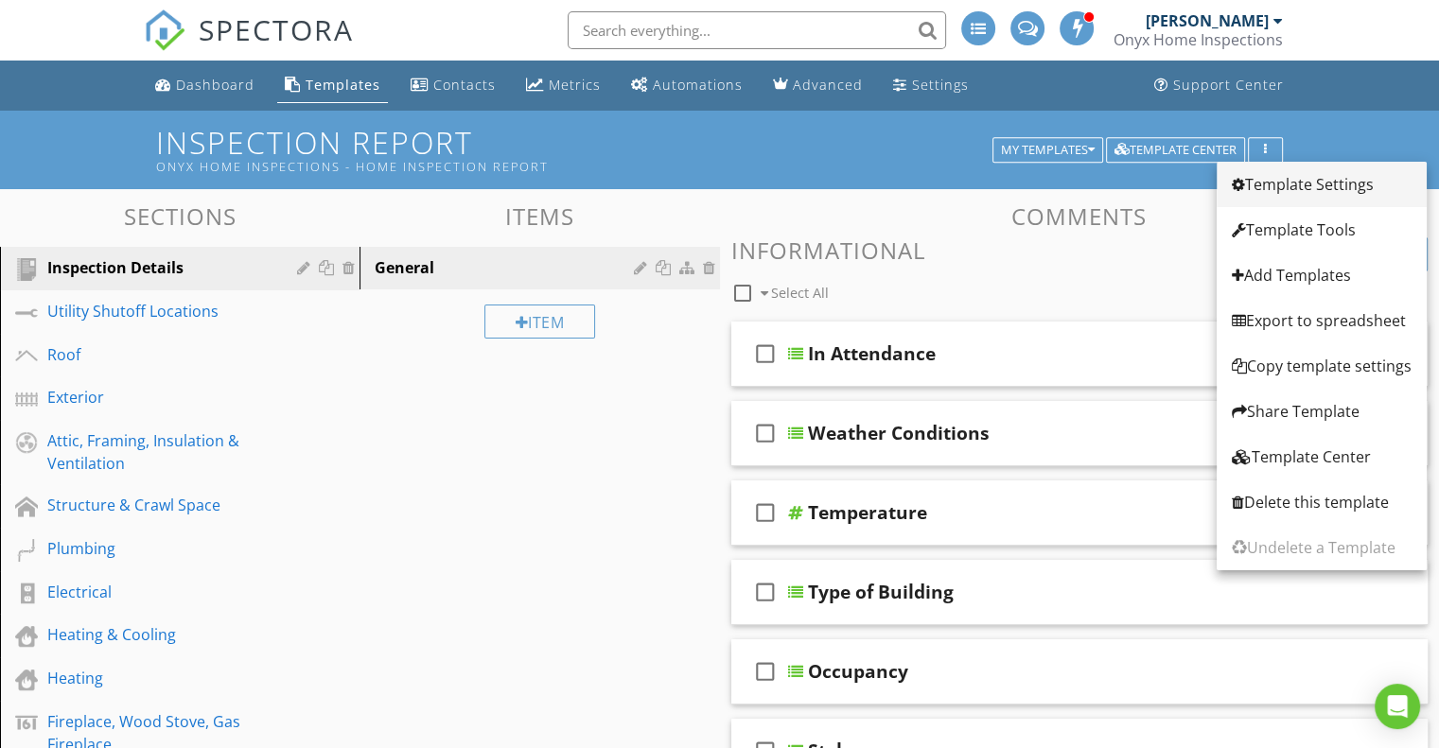
click at [1317, 192] on div "Template Settings" at bounding box center [1322, 184] width 180 height 23
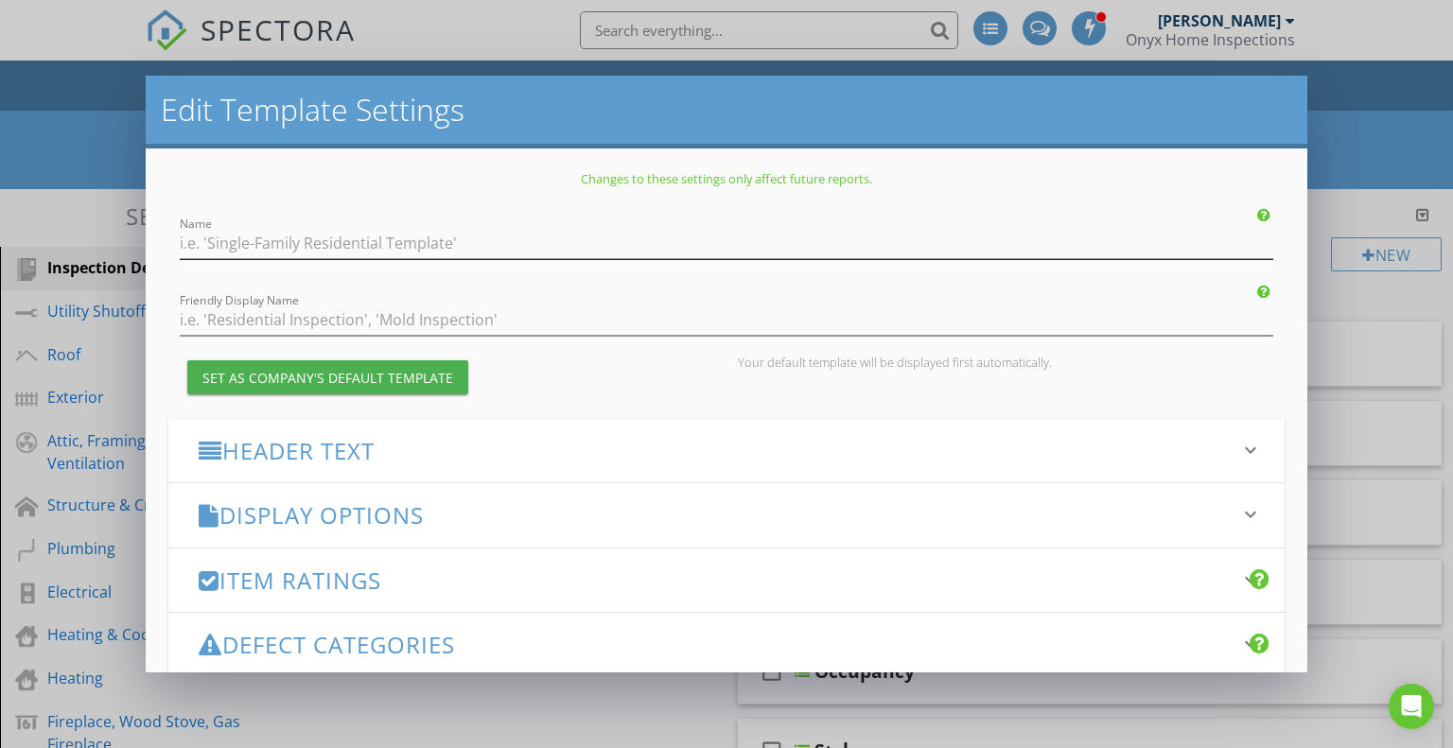
type input "Inspection Report"
type input "Onyx Home Inspections - Home Inspection Report"
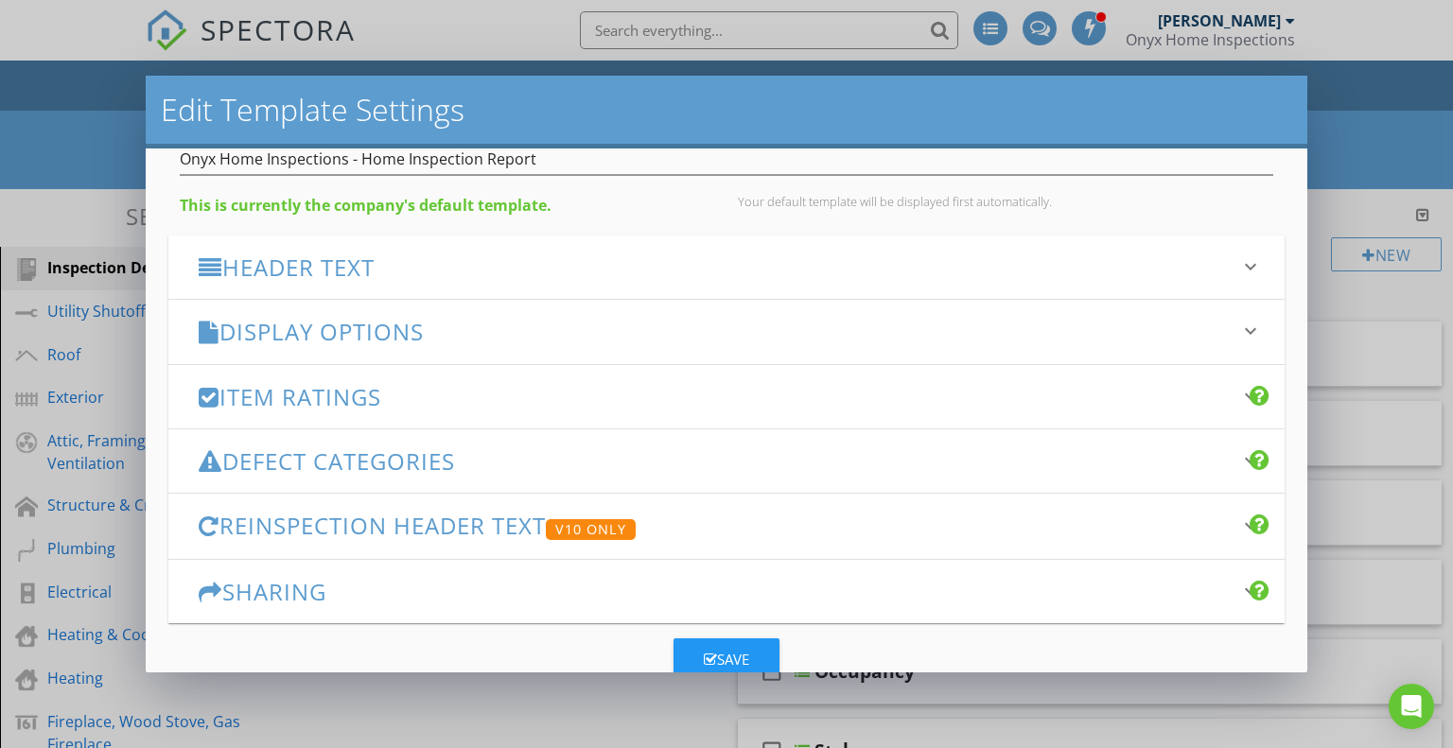
scroll to position [207, 0]
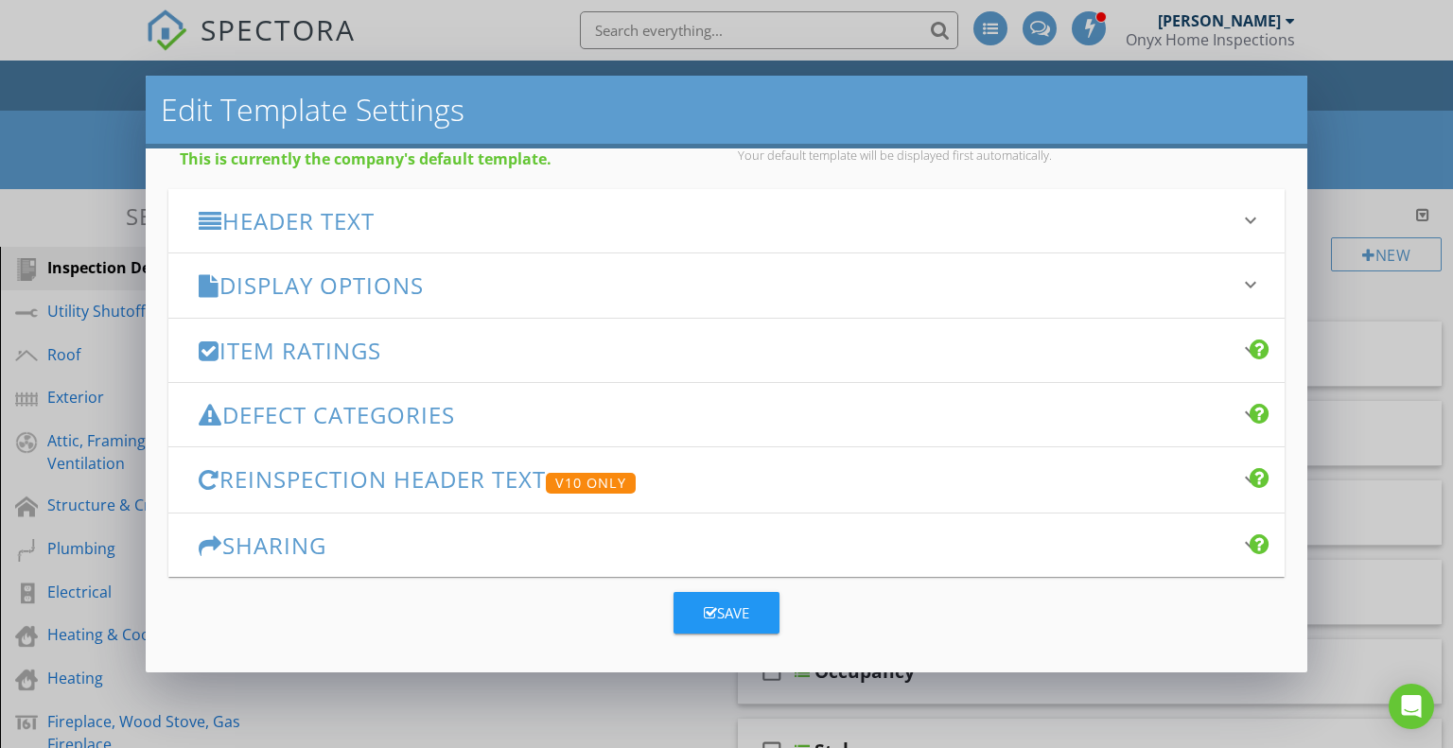
click at [484, 413] on h3 "Defect Categories" at bounding box center [716, 415] width 1034 height 26
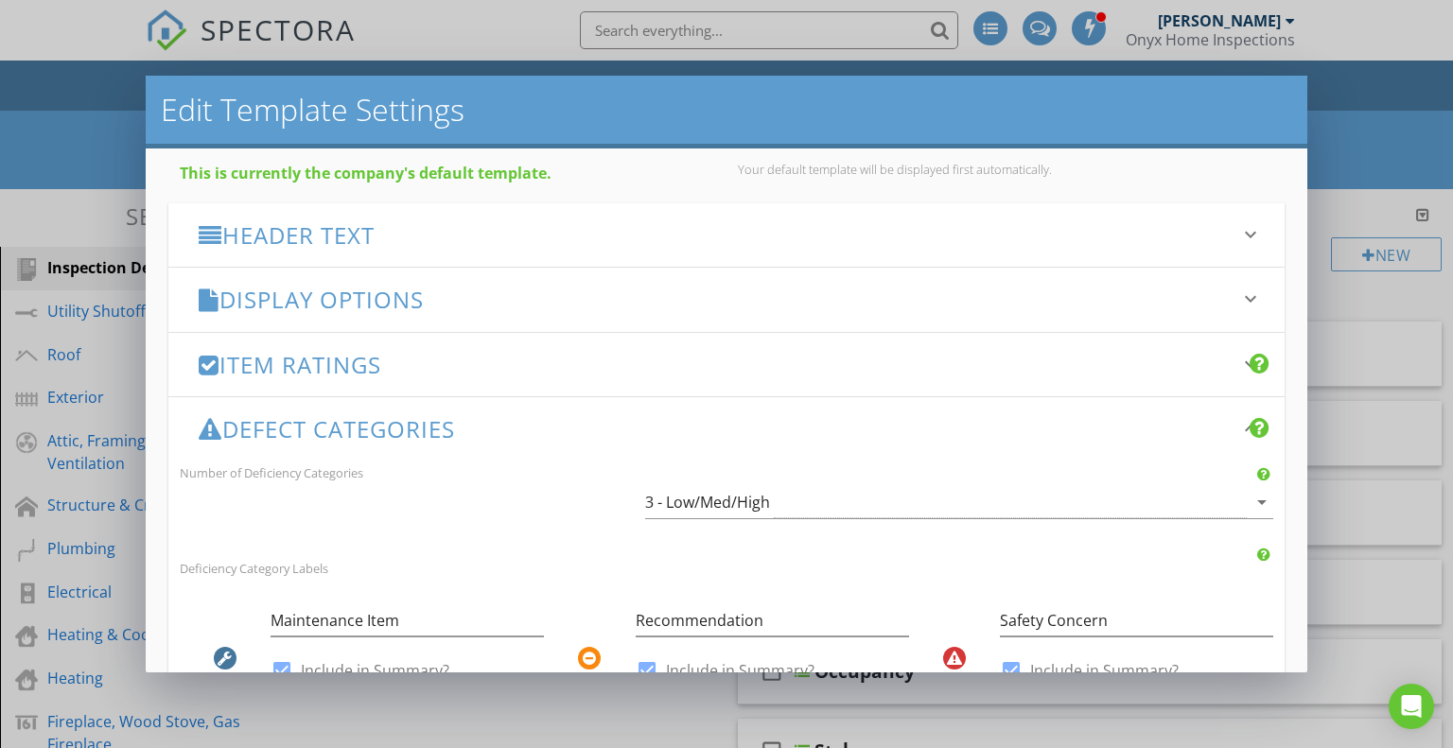
scroll to position [192, 0]
click at [388, 367] on h3 "Item Ratings" at bounding box center [716, 366] width 1034 height 26
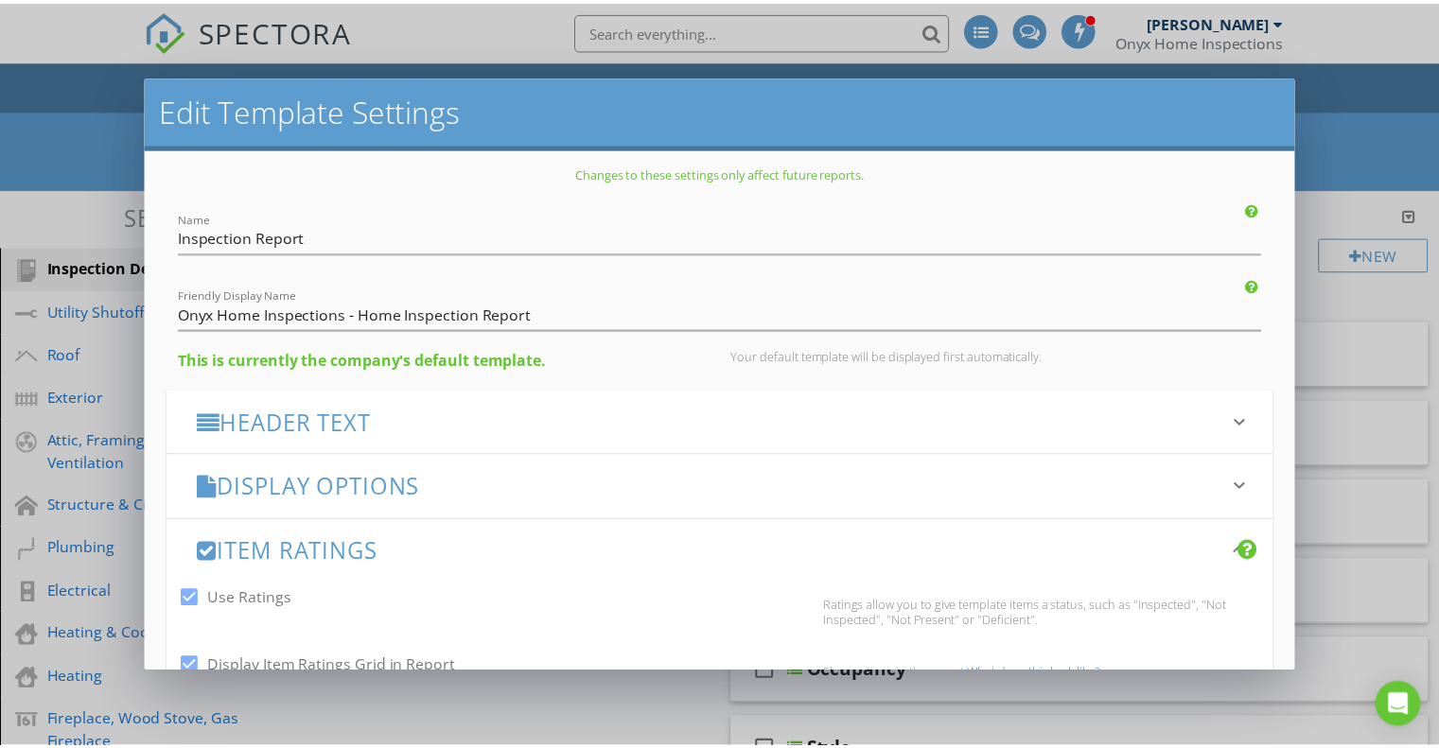
scroll to position [0, 0]
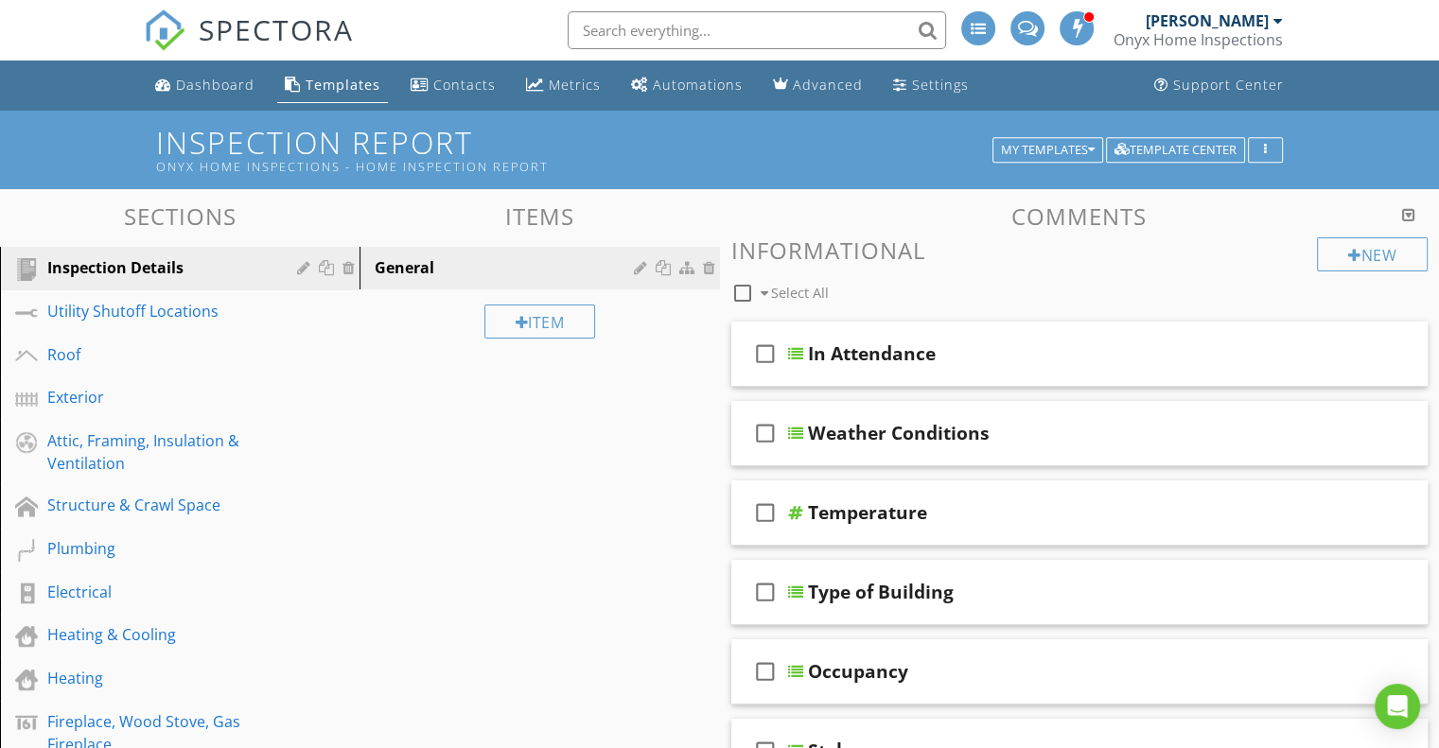
click at [1368, 143] on div at bounding box center [719, 374] width 1439 height 748
click at [1400, 702] on icon "Open Intercom Messenger" at bounding box center [1397, 706] width 22 height 25
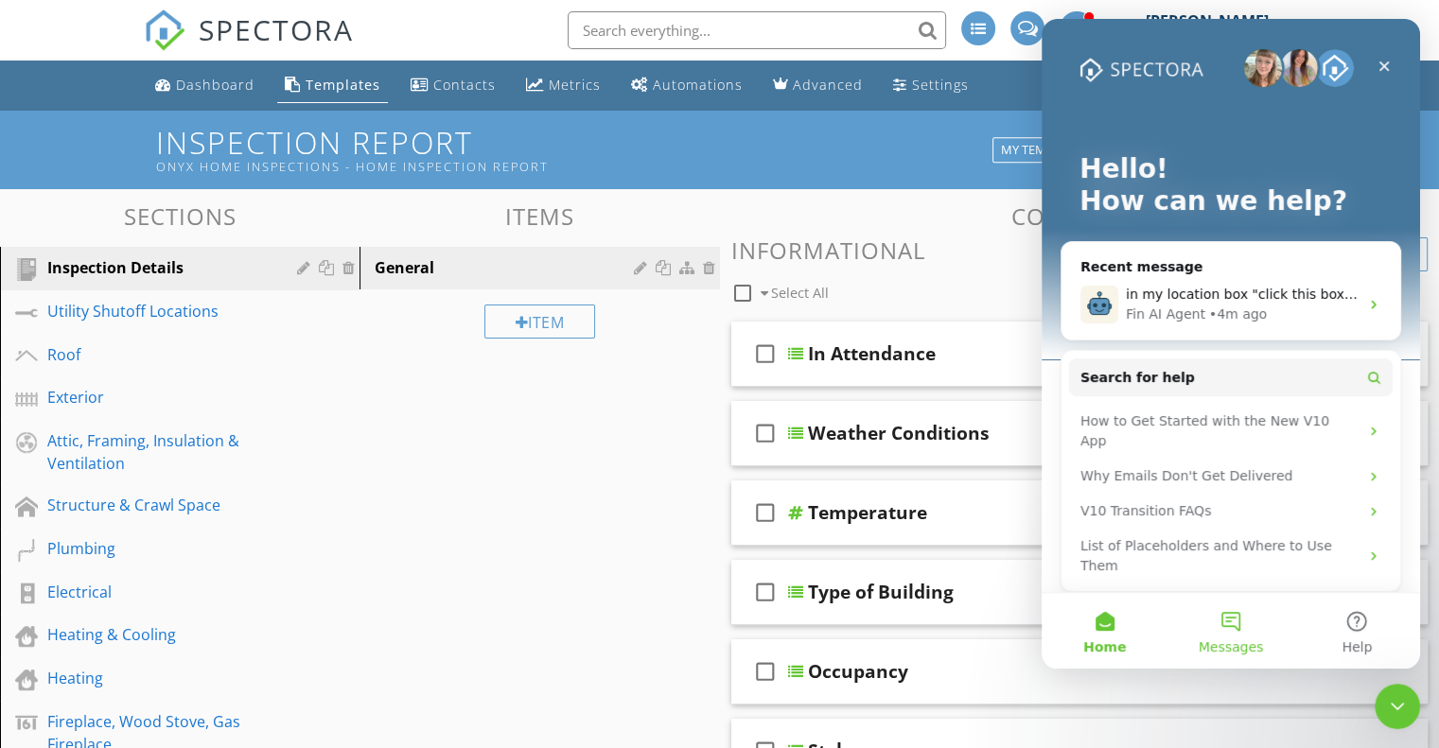
click at [1229, 619] on button "Messages" at bounding box center [1230, 631] width 126 height 76
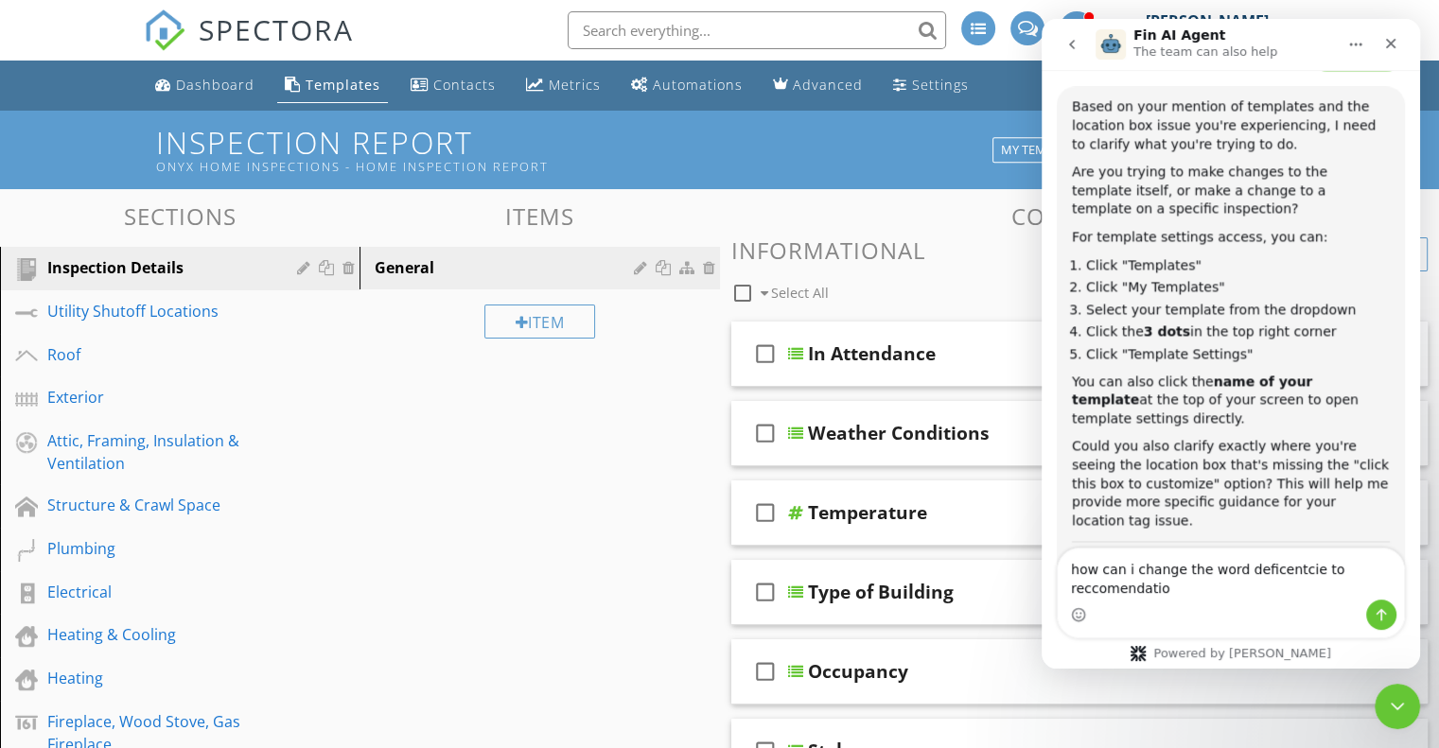
scroll to position [2796, 0]
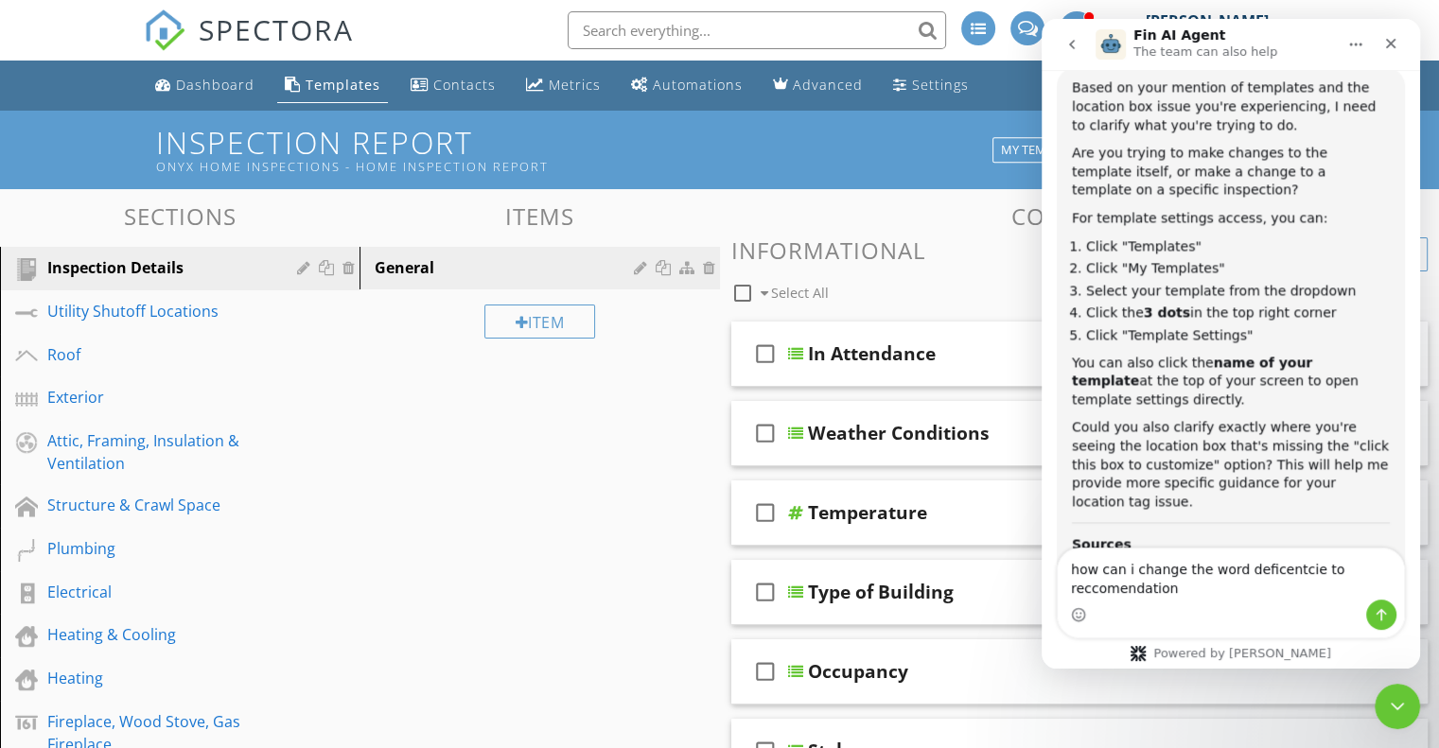
click at [1260, 572] on textarea "how can i change the word deficentcie to reccomendation" at bounding box center [1231, 574] width 346 height 51
type textarea "how can i change the word deficiencies to recommendation"
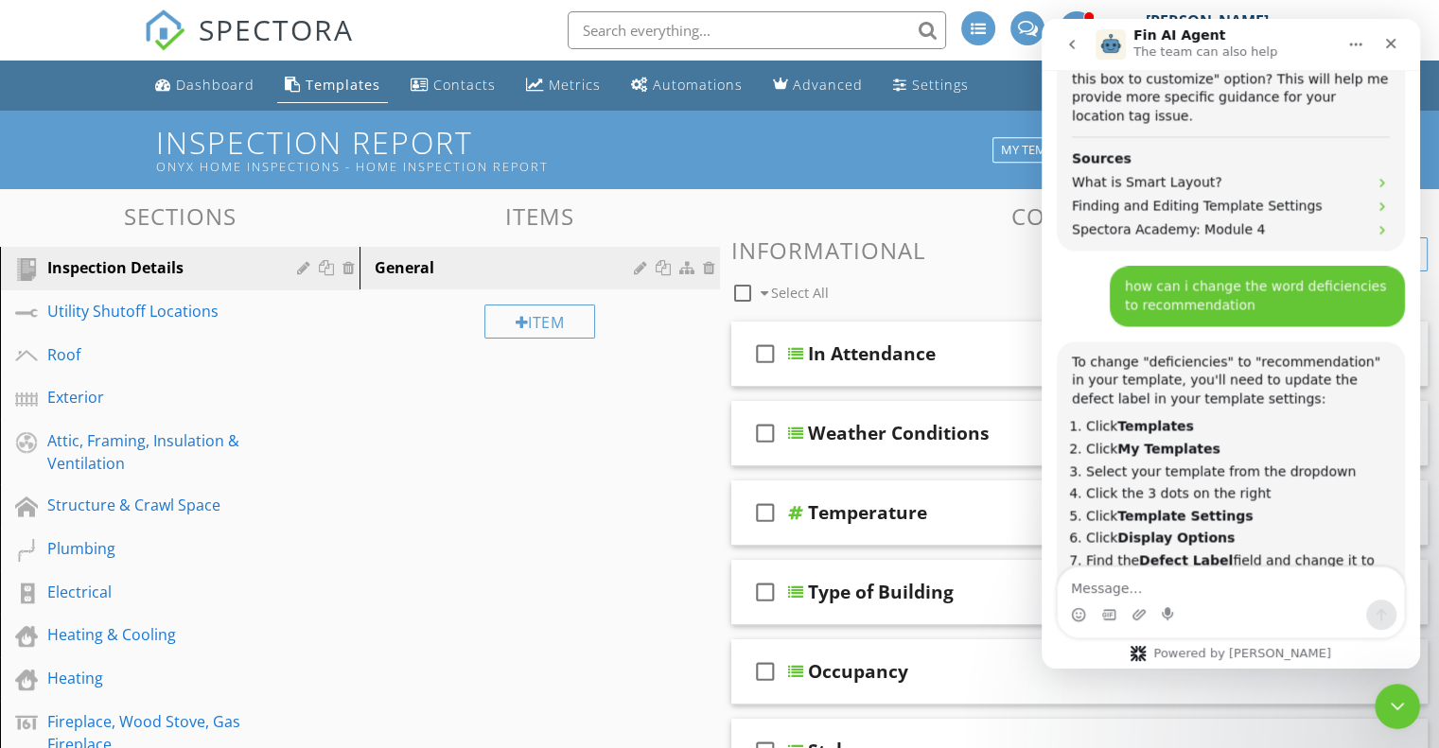
scroll to position [3223, 0]
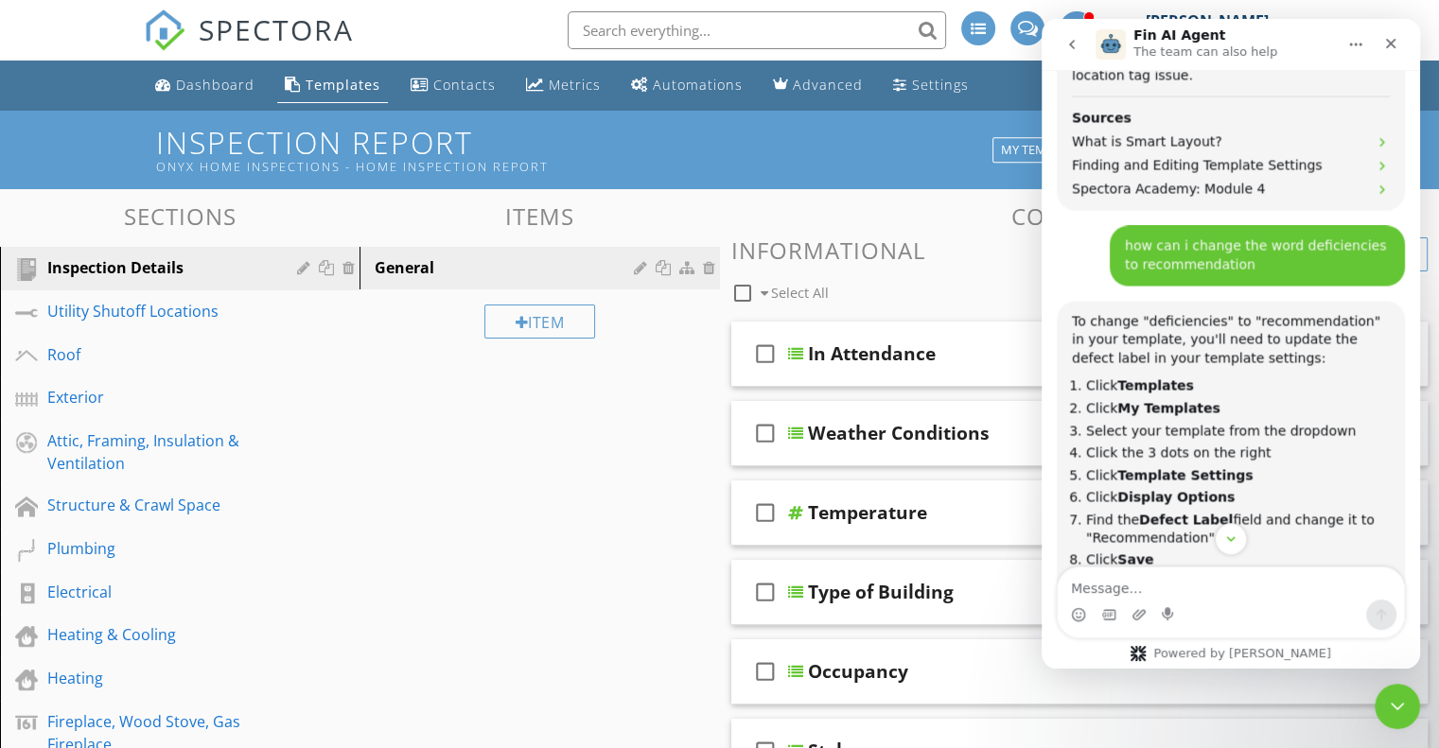
click at [1394, 44] on icon "Close" at bounding box center [1390, 43] width 15 height 15
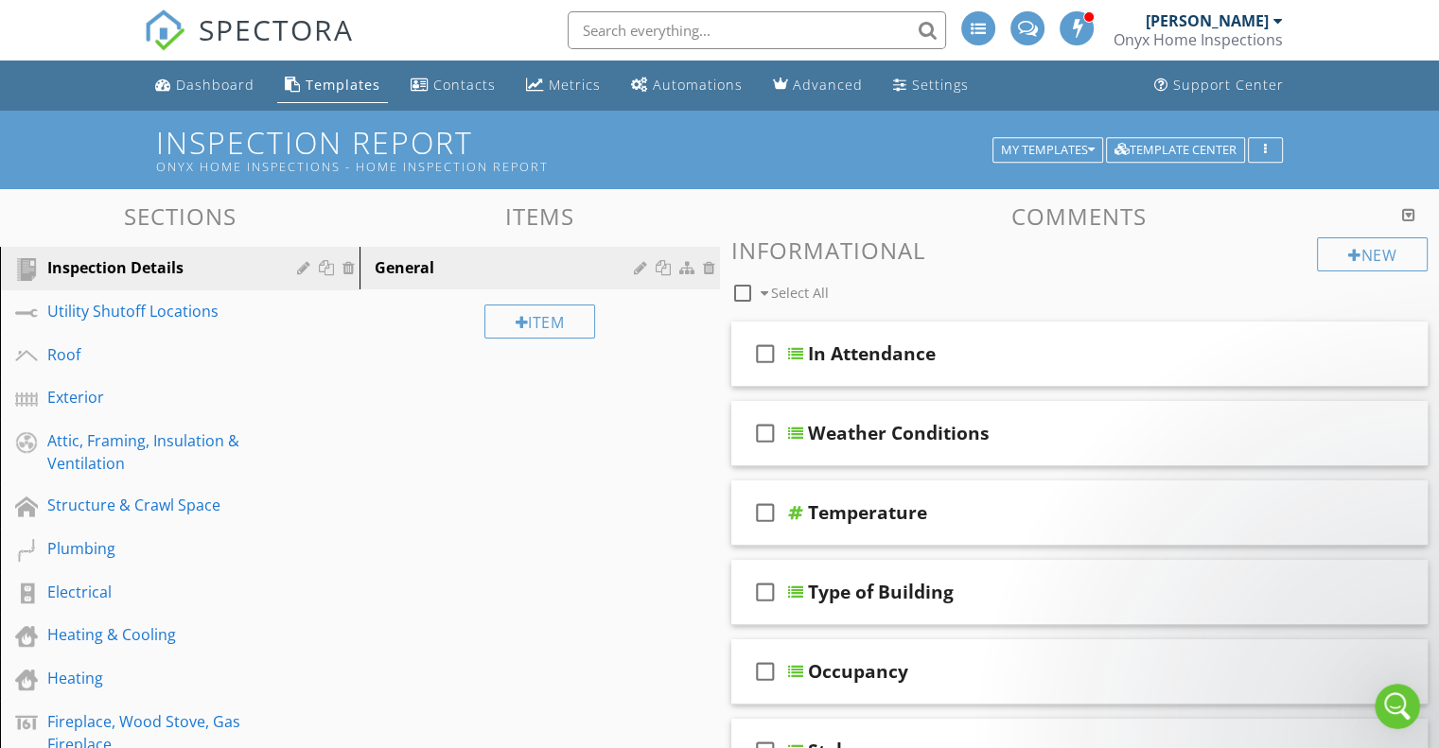
scroll to position [3473, 0]
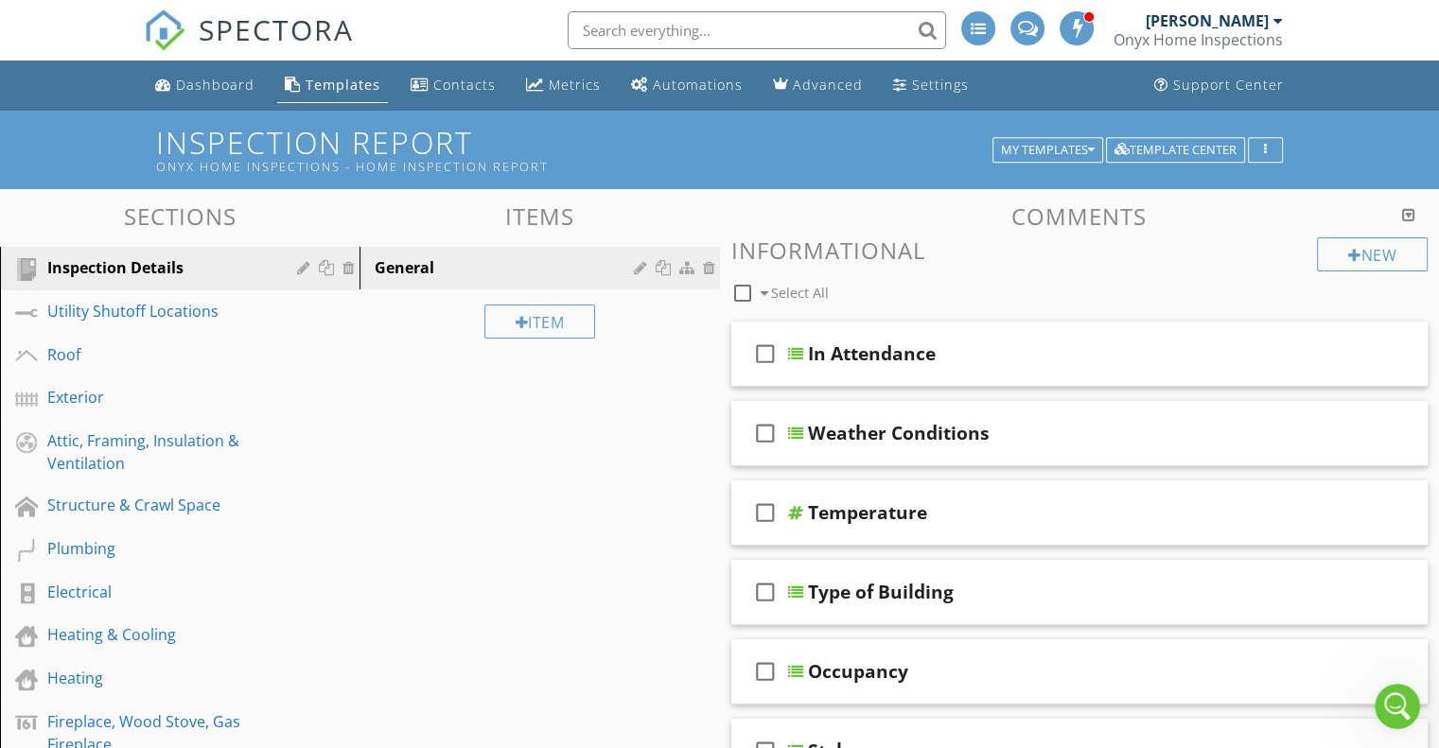
click at [1273, 18] on div at bounding box center [1277, 20] width 9 height 15
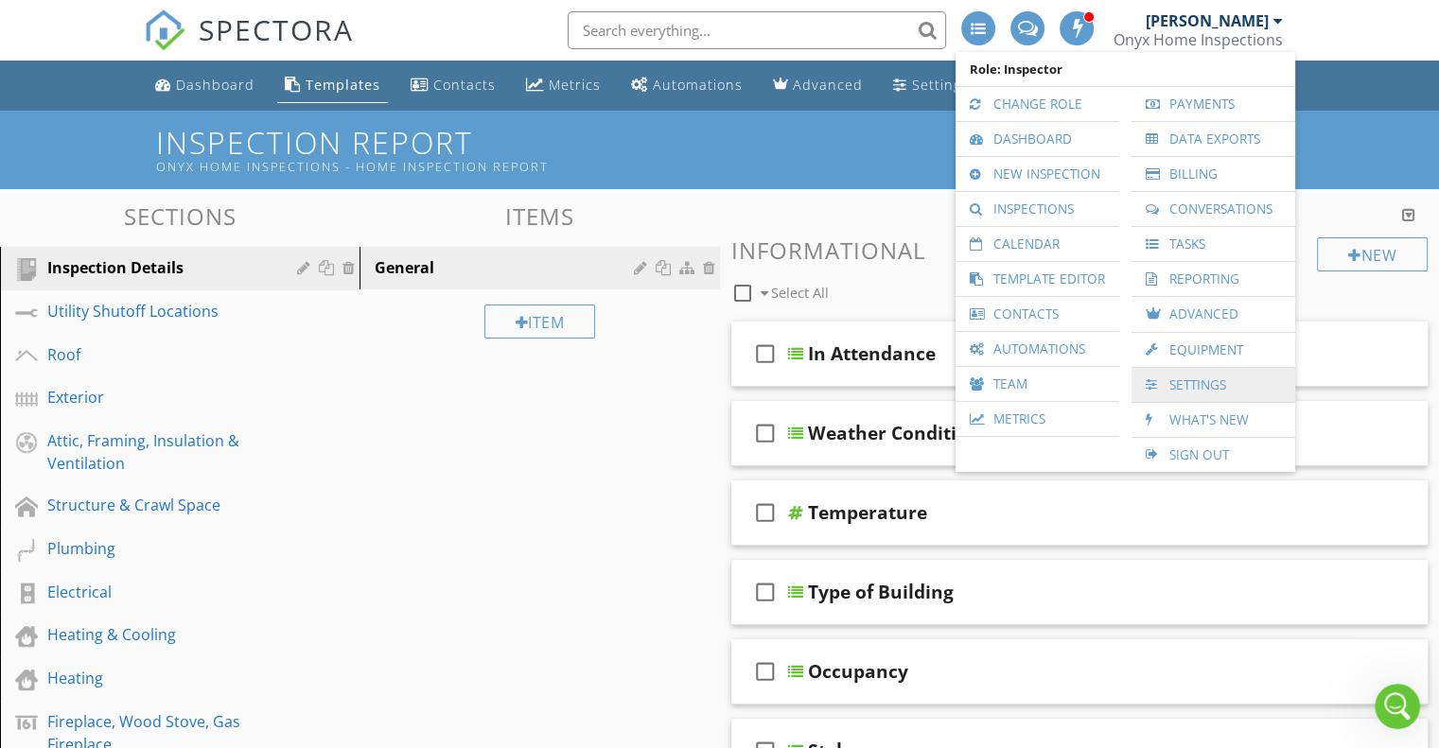
click at [1206, 376] on link "Settings" at bounding box center [1213, 385] width 145 height 34
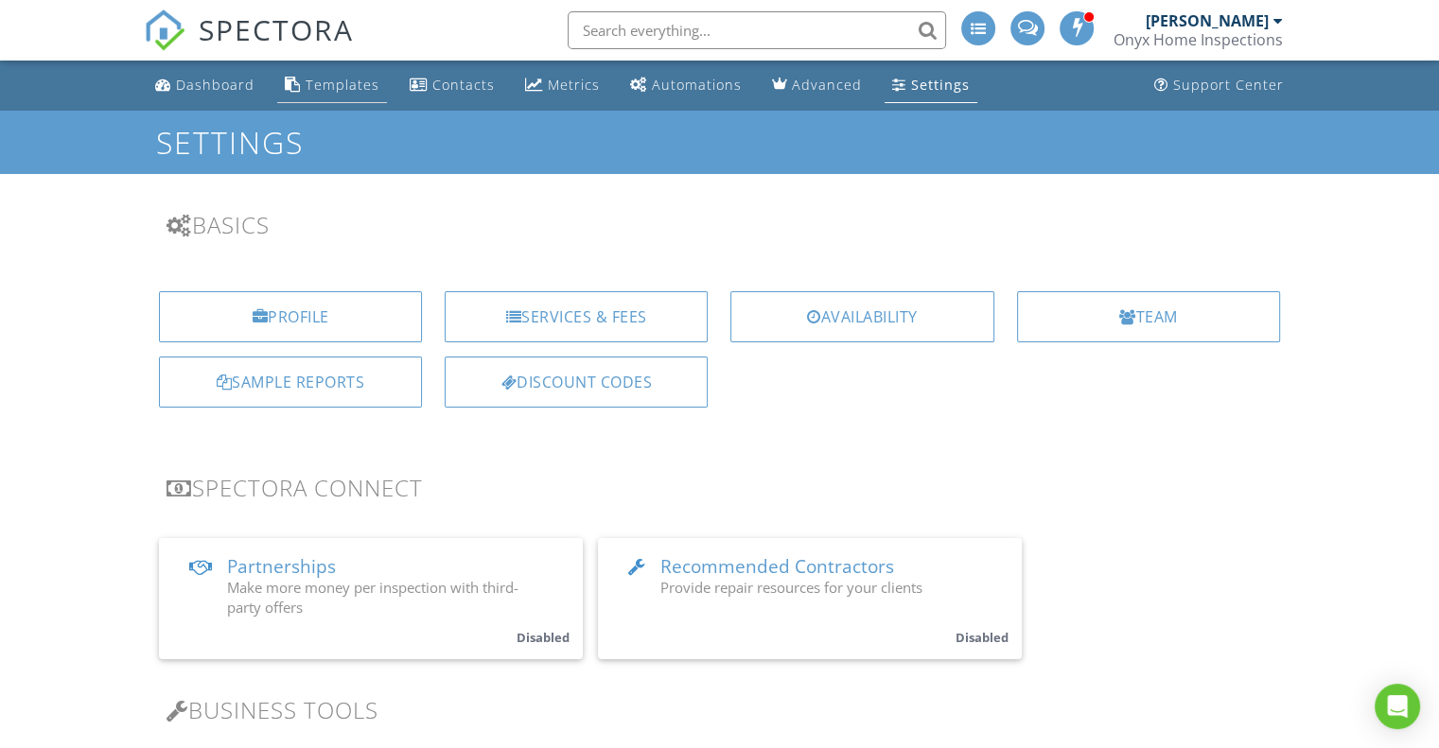
click at [329, 92] on div "Templates" at bounding box center [343, 85] width 74 height 18
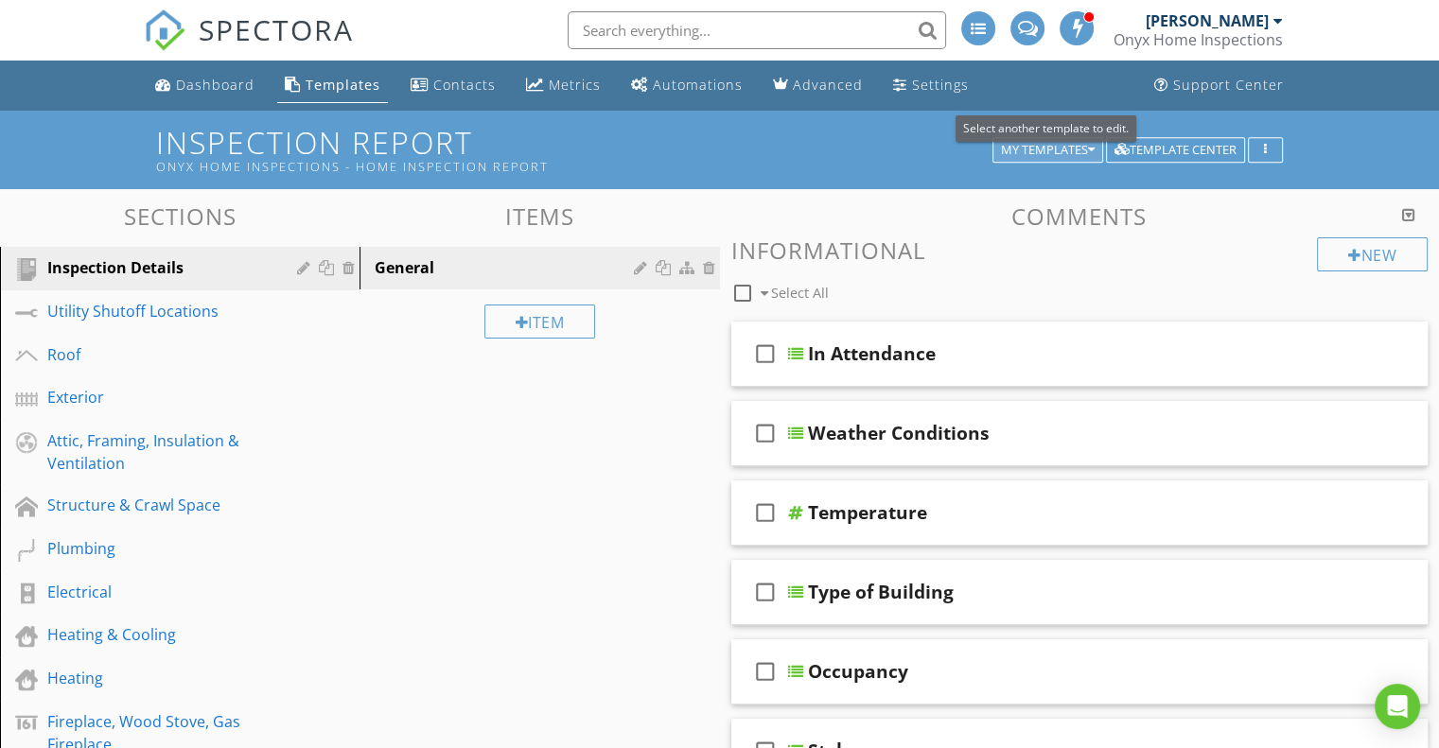
click at [1077, 147] on div "My Templates" at bounding box center [1048, 150] width 94 height 13
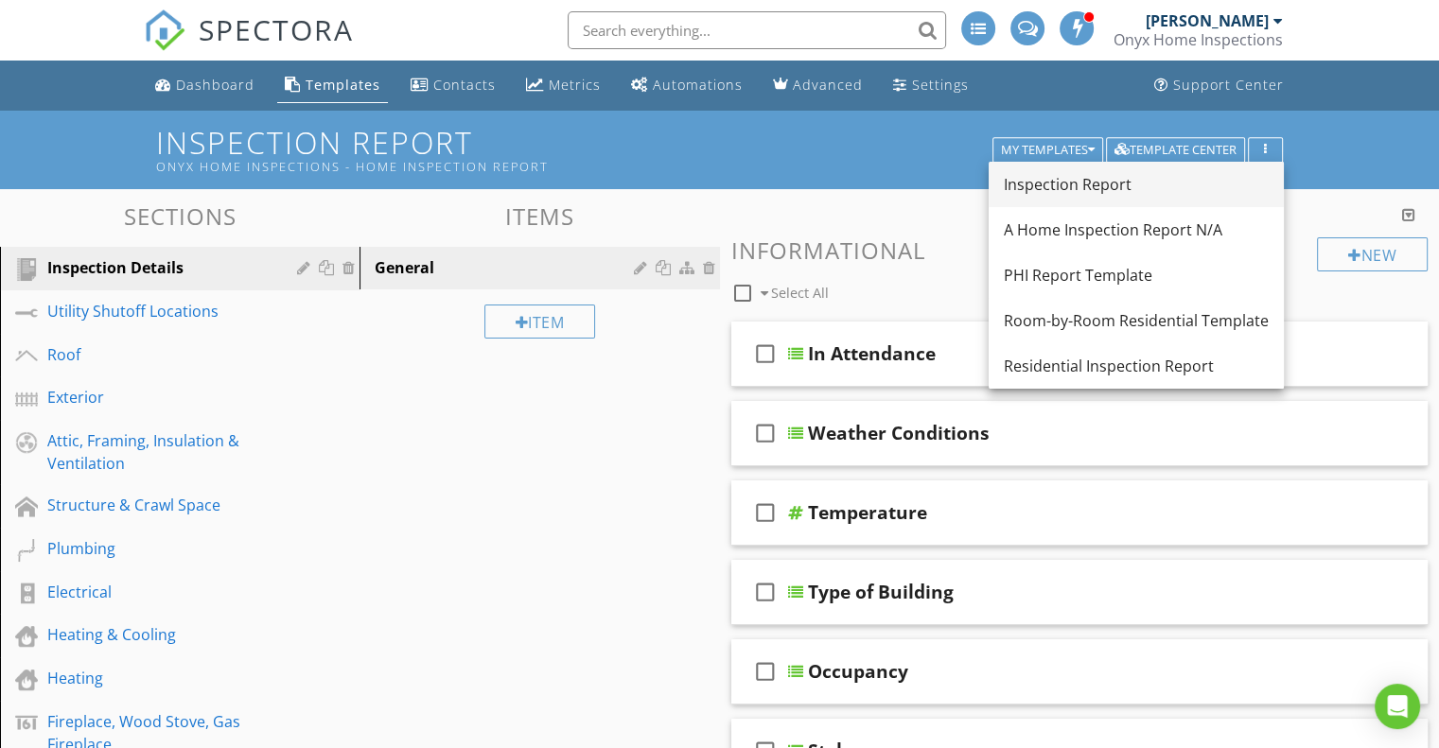
click at [1069, 183] on div "Inspection Report" at bounding box center [1136, 184] width 265 height 23
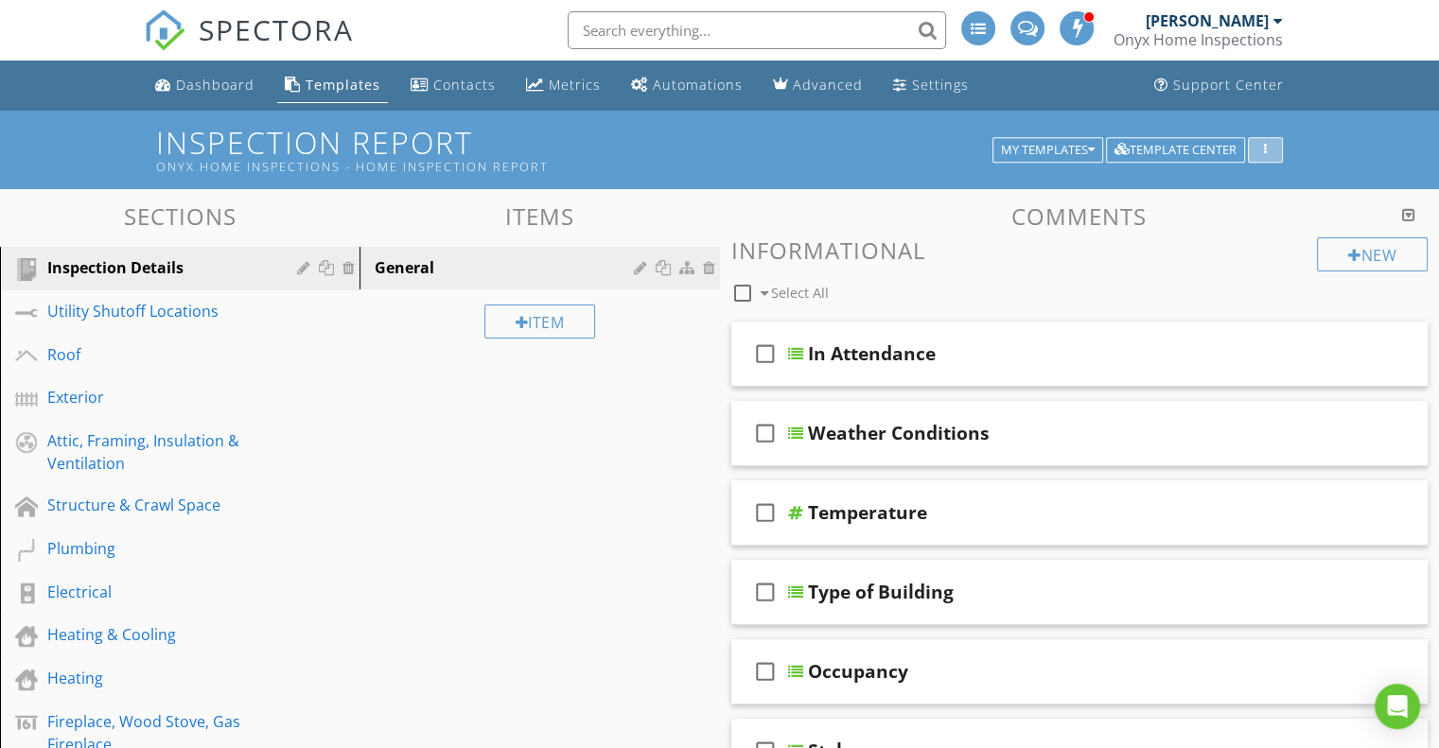
click at [1256, 149] on div "button" at bounding box center [1265, 150] width 18 height 13
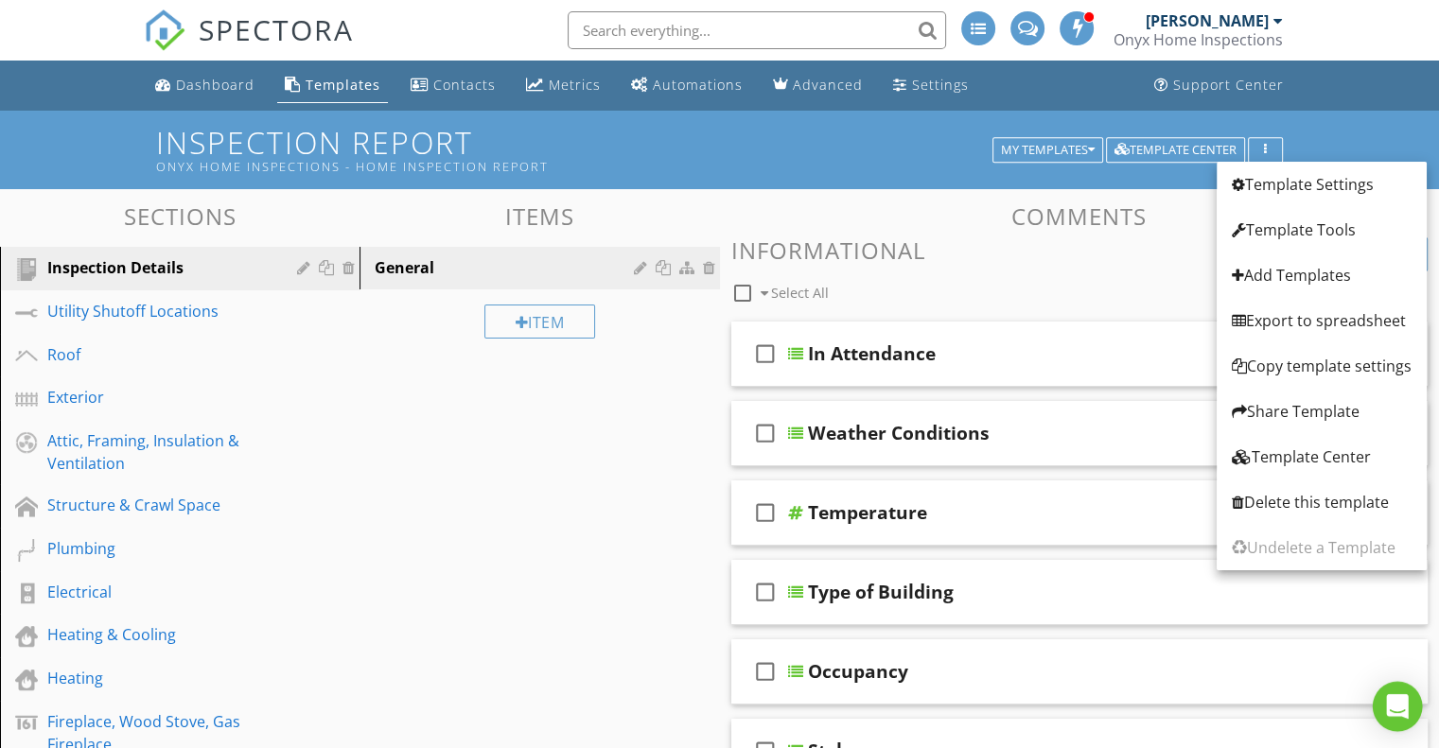
click at [1396, 710] on icon "Open Intercom Messenger" at bounding box center [1397, 706] width 25 height 25
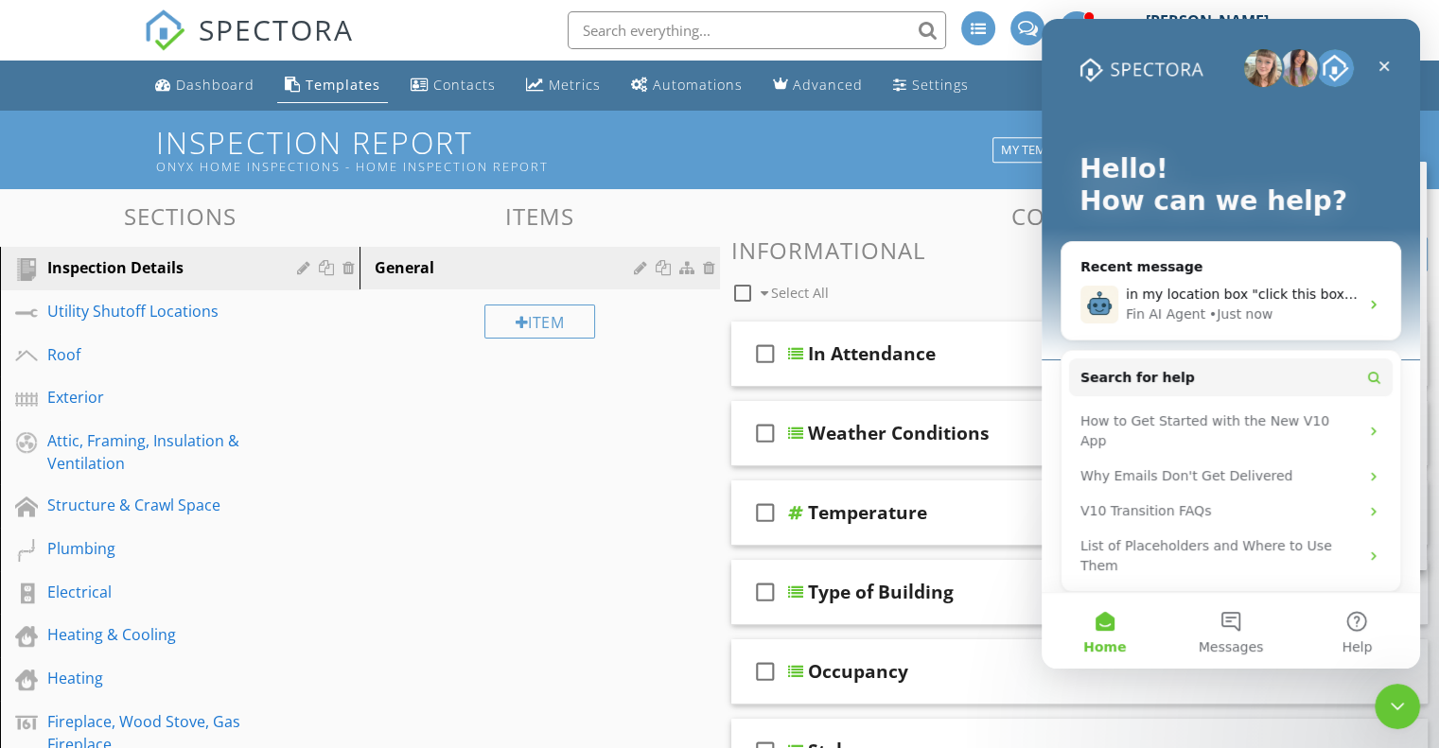
click at [1396, 711] on icon "Close Intercom Messenger" at bounding box center [1397, 706] width 23 height 23
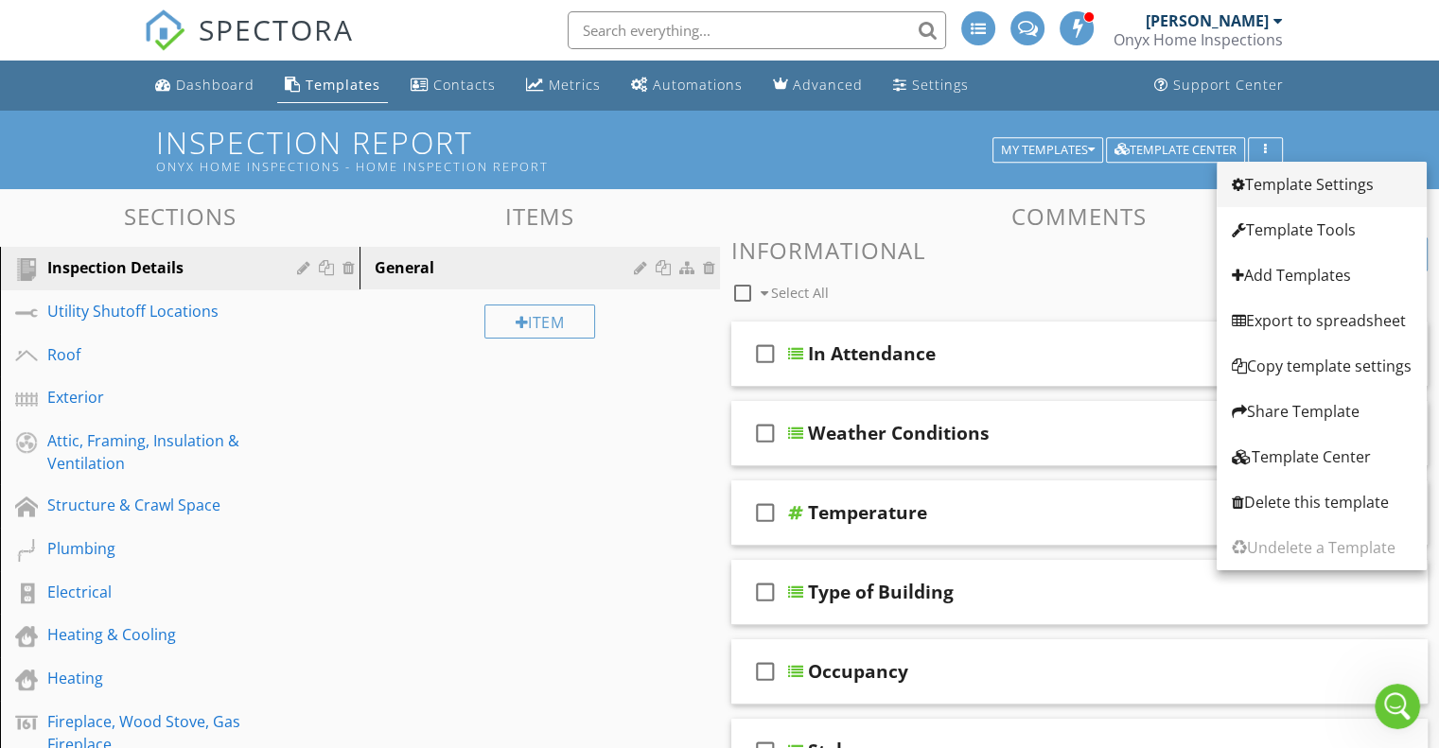
click at [1313, 182] on div "Template Settings" at bounding box center [1322, 184] width 180 height 23
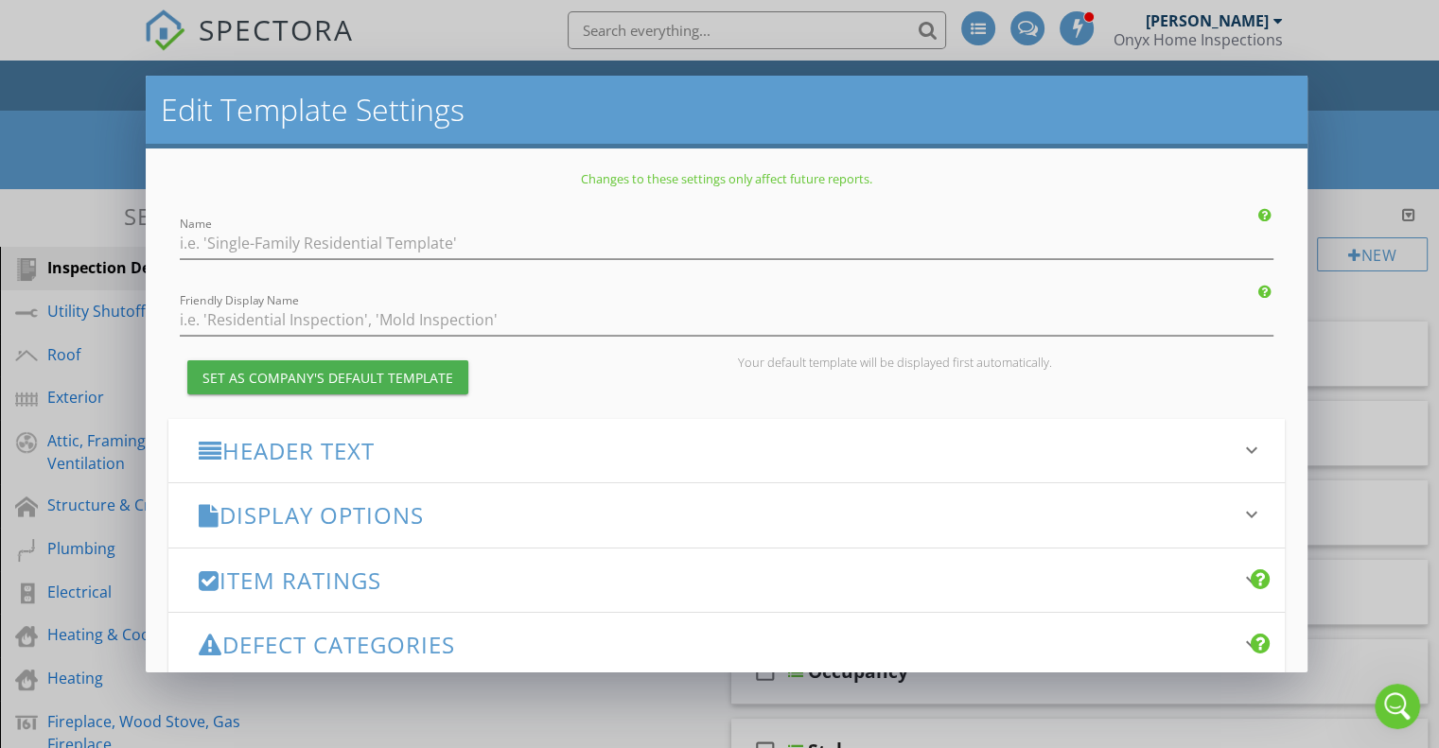
type input "Inspection Report"
type input "Onyx Home Inspections - Home Inspection Report"
checkbox input "true"
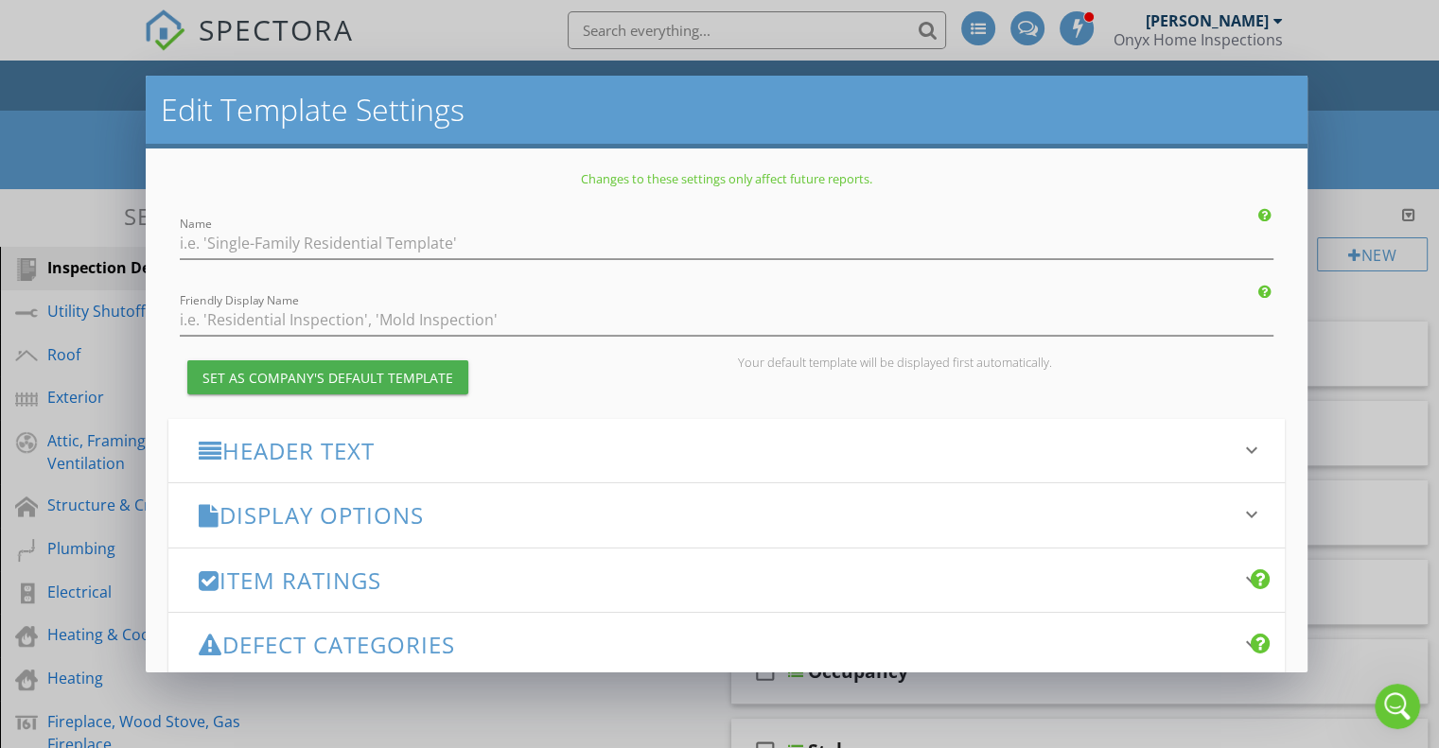
checkbox input "true"
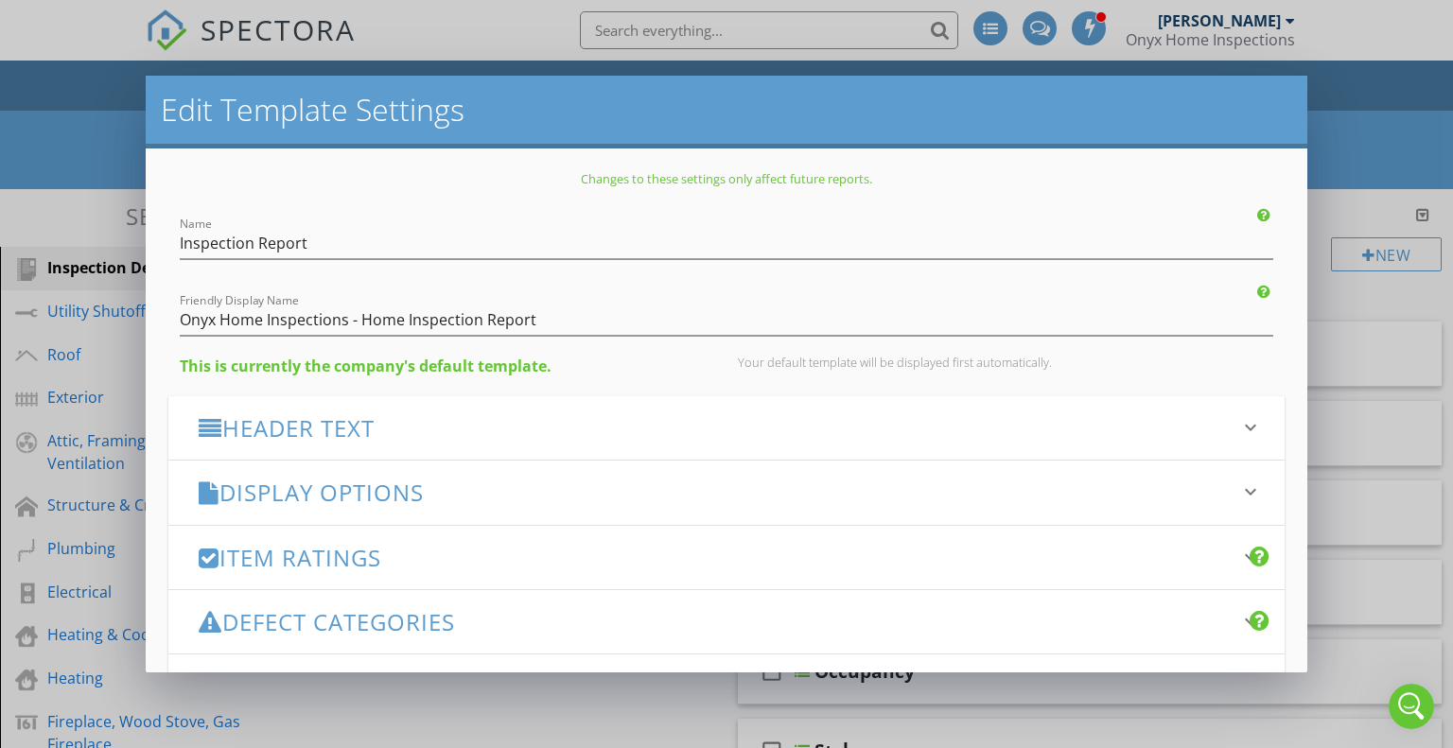
click at [390, 483] on h3 "Display Options" at bounding box center [716, 493] width 1034 height 26
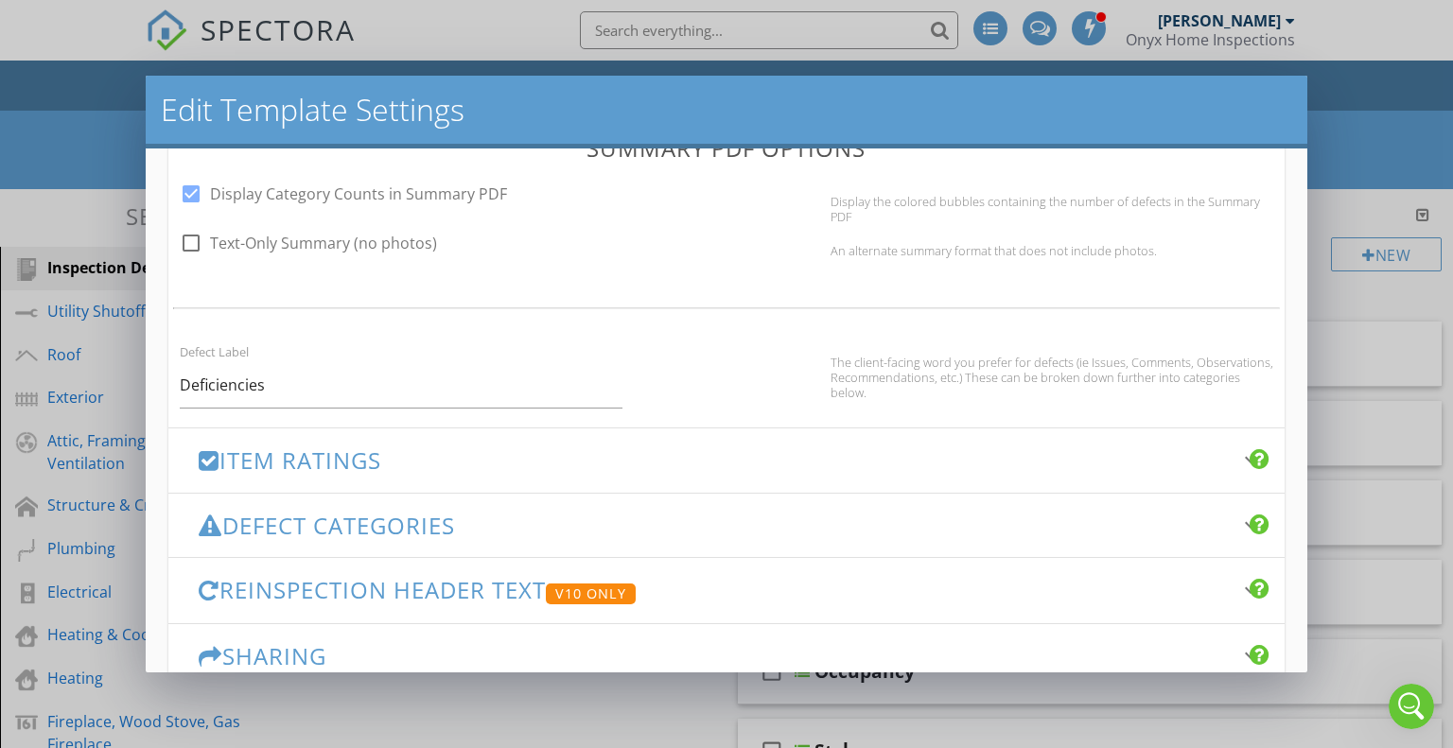
scroll to position [1138, 0]
click at [292, 387] on input "Deficiencies" at bounding box center [401, 384] width 443 height 46
type input "D"
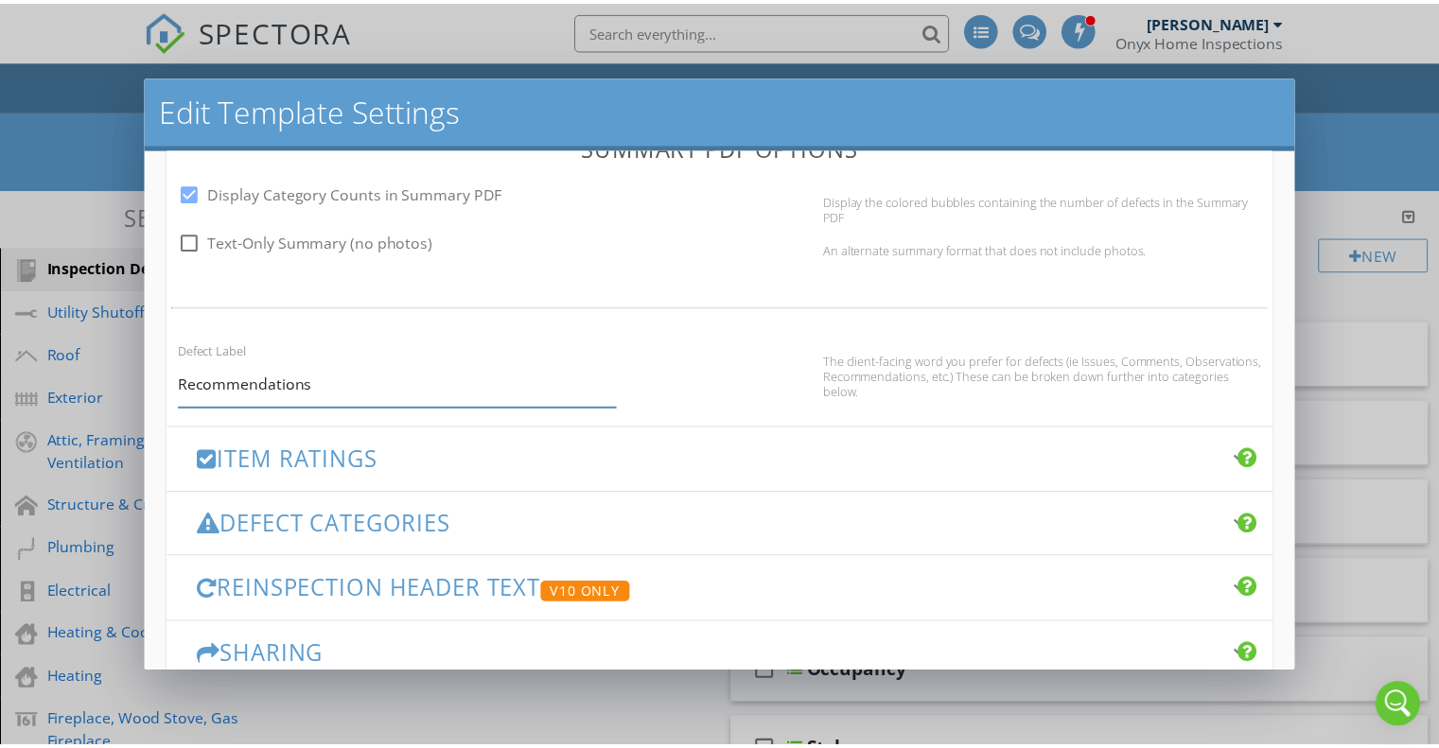
scroll to position [1246, 0]
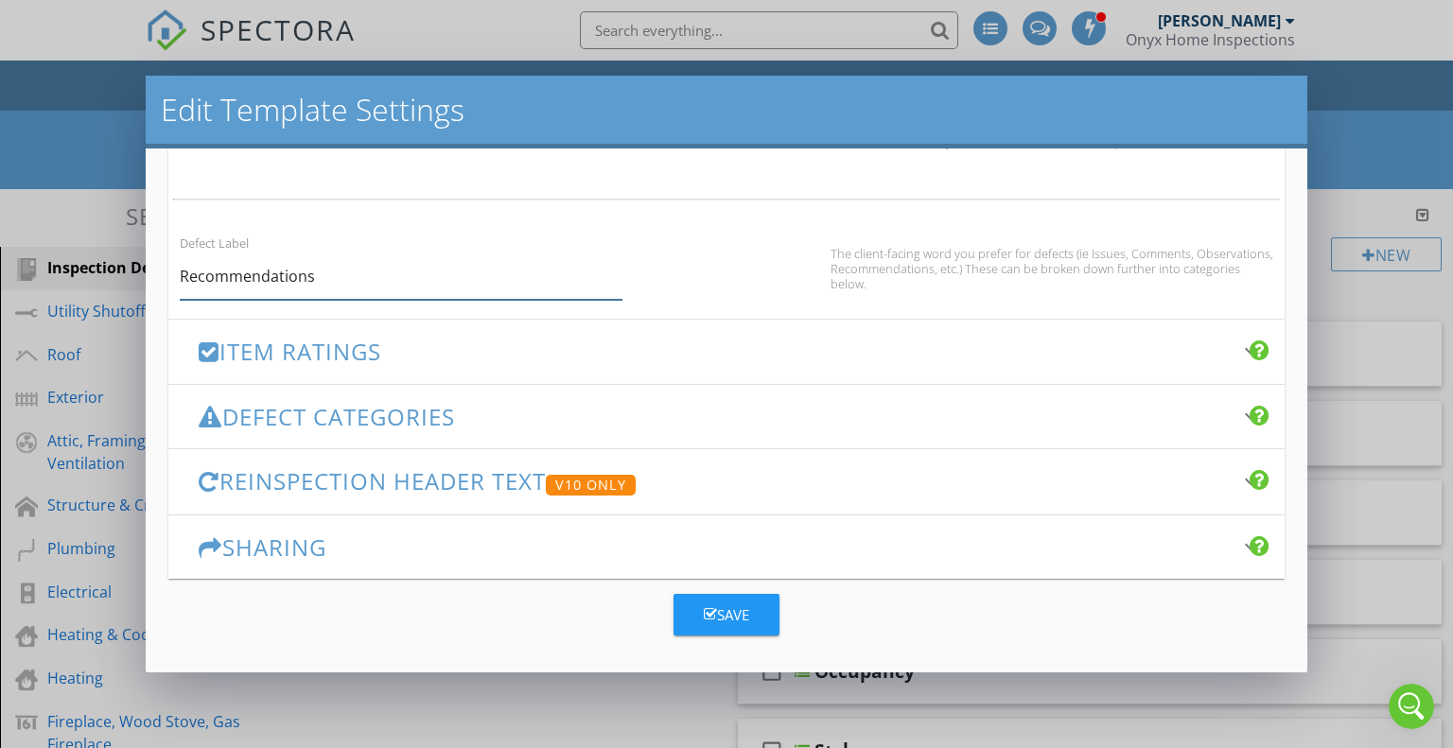
type input "Recommendations"
click at [710, 612] on div "Save" at bounding box center [726, 615] width 45 height 22
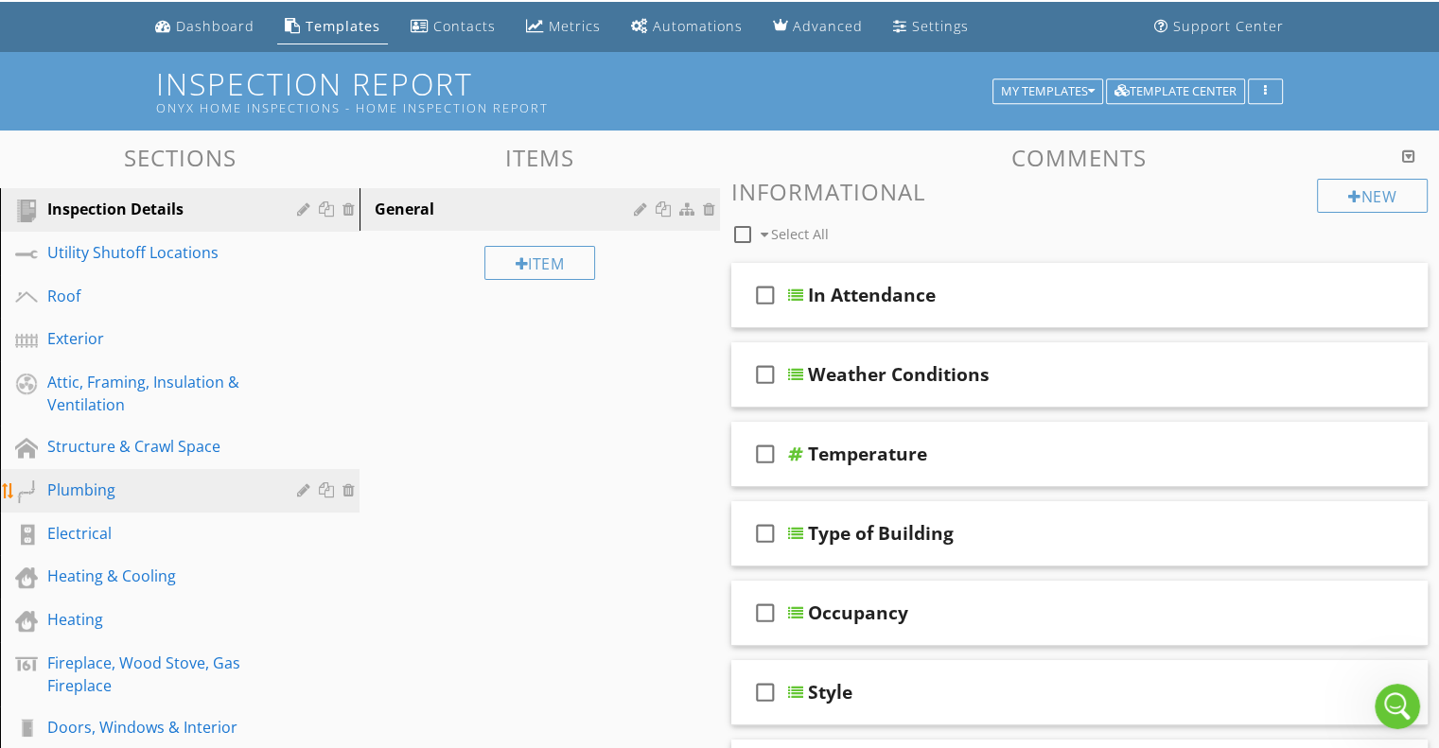
scroll to position [63, 0]
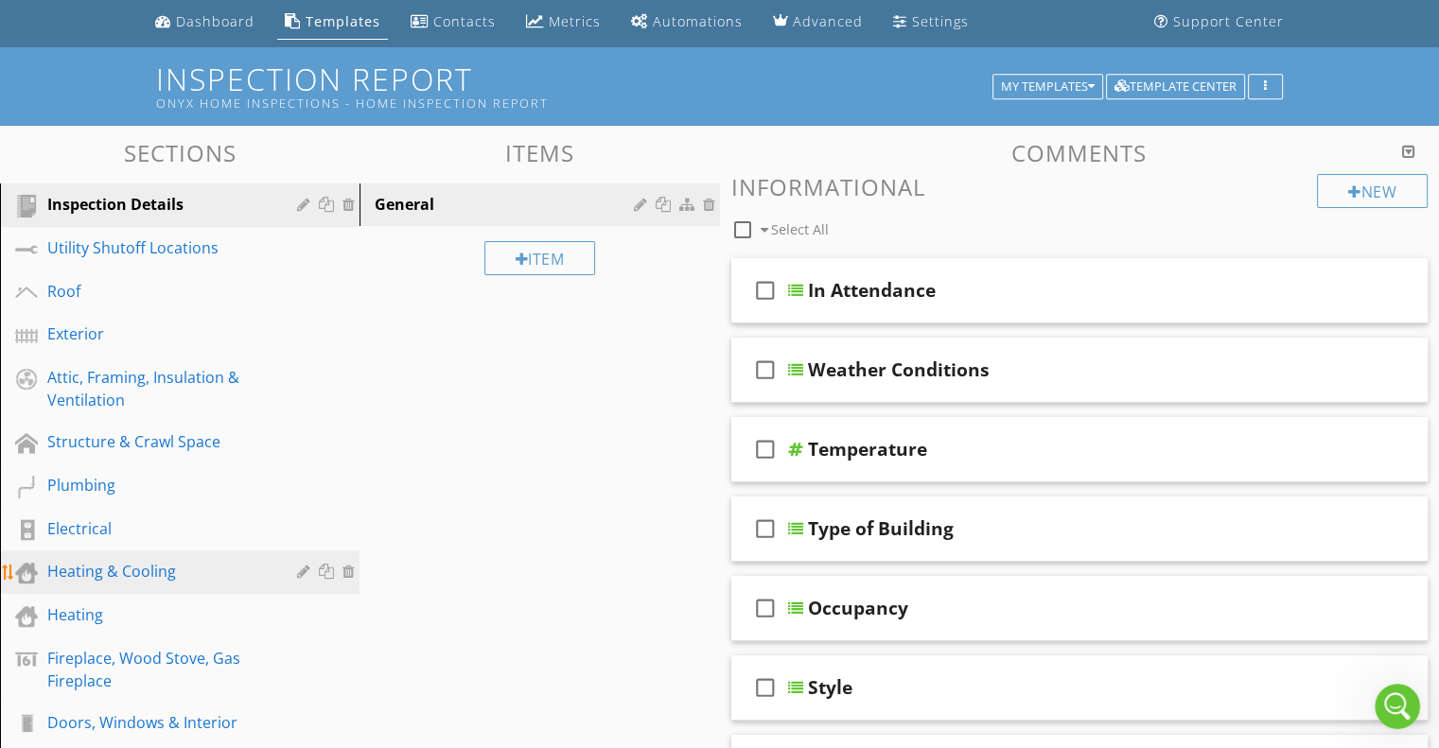
click at [163, 569] on div "Heating & Cooling" at bounding box center [158, 571] width 222 height 23
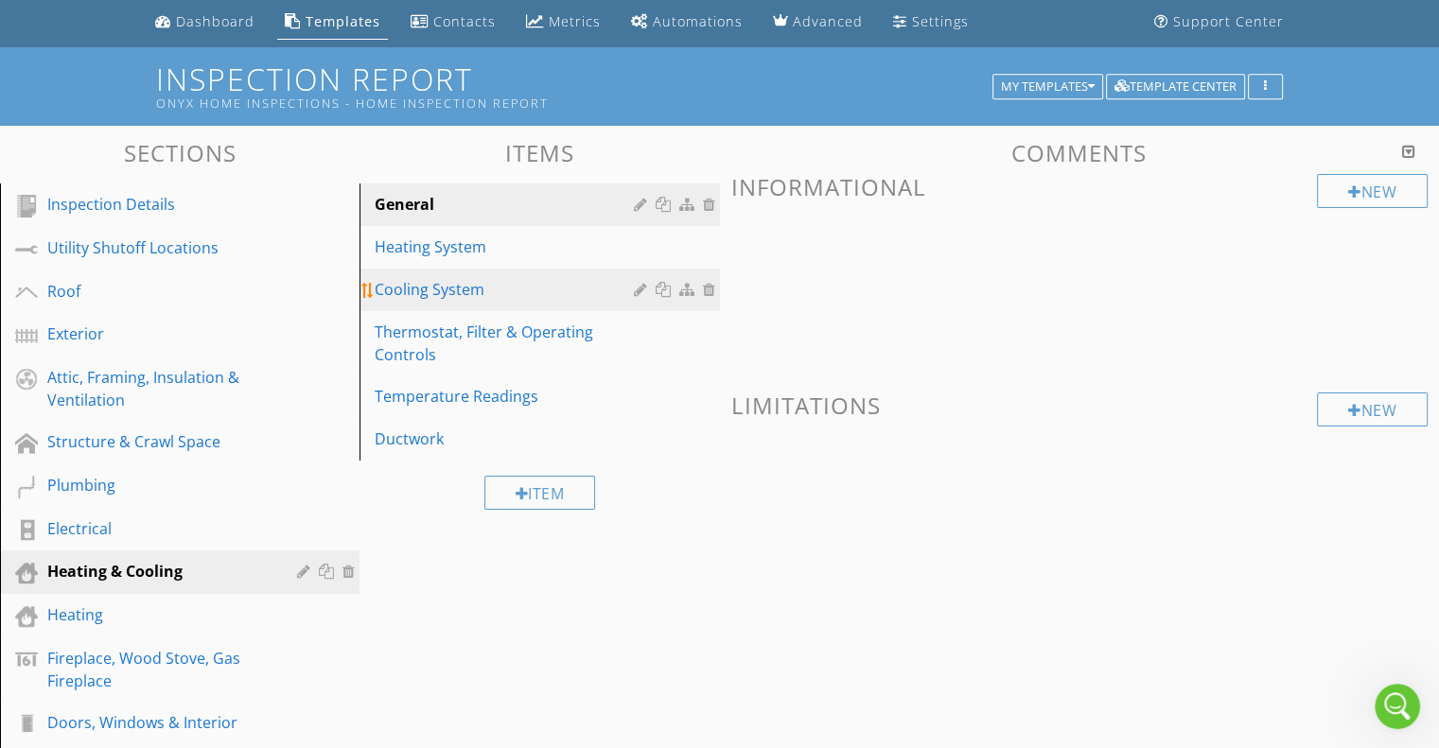
click at [454, 289] on div "Cooling System" at bounding box center [507, 289] width 264 height 23
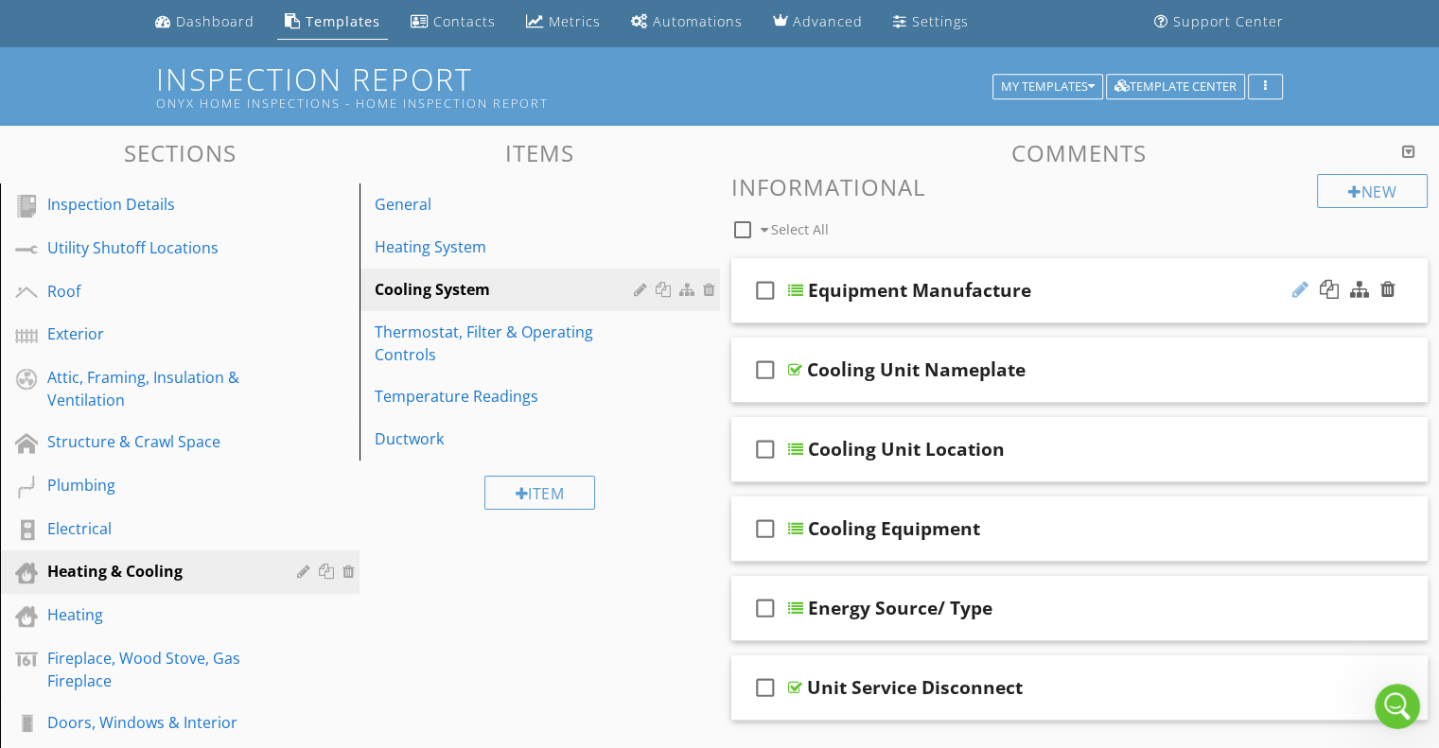
click at [1295, 287] on div at bounding box center [1300, 289] width 16 height 19
click at [790, 289] on div at bounding box center [795, 290] width 15 height 15
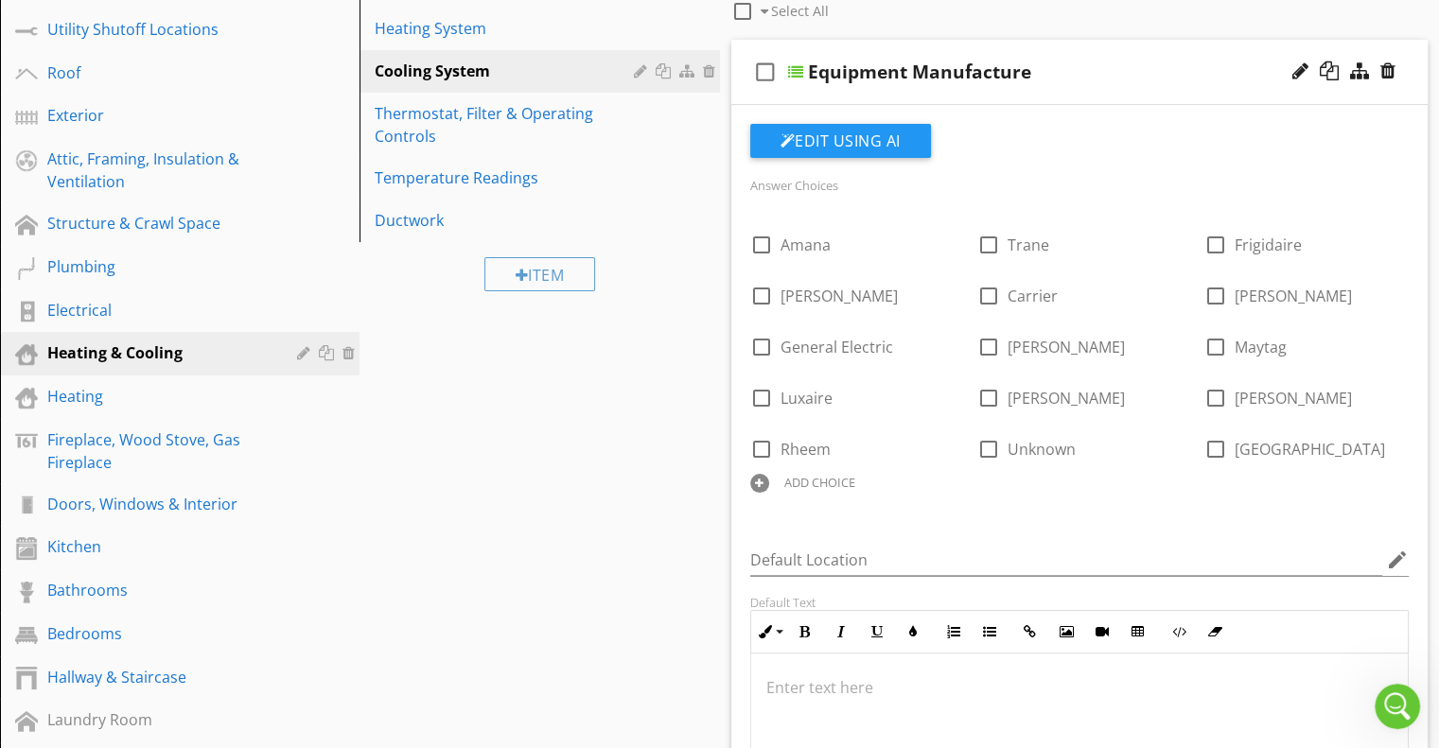
scroll to position [284, 0]
click at [1393, 552] on icon "edit" at bounding box center [1397, 558] width 23 height 23
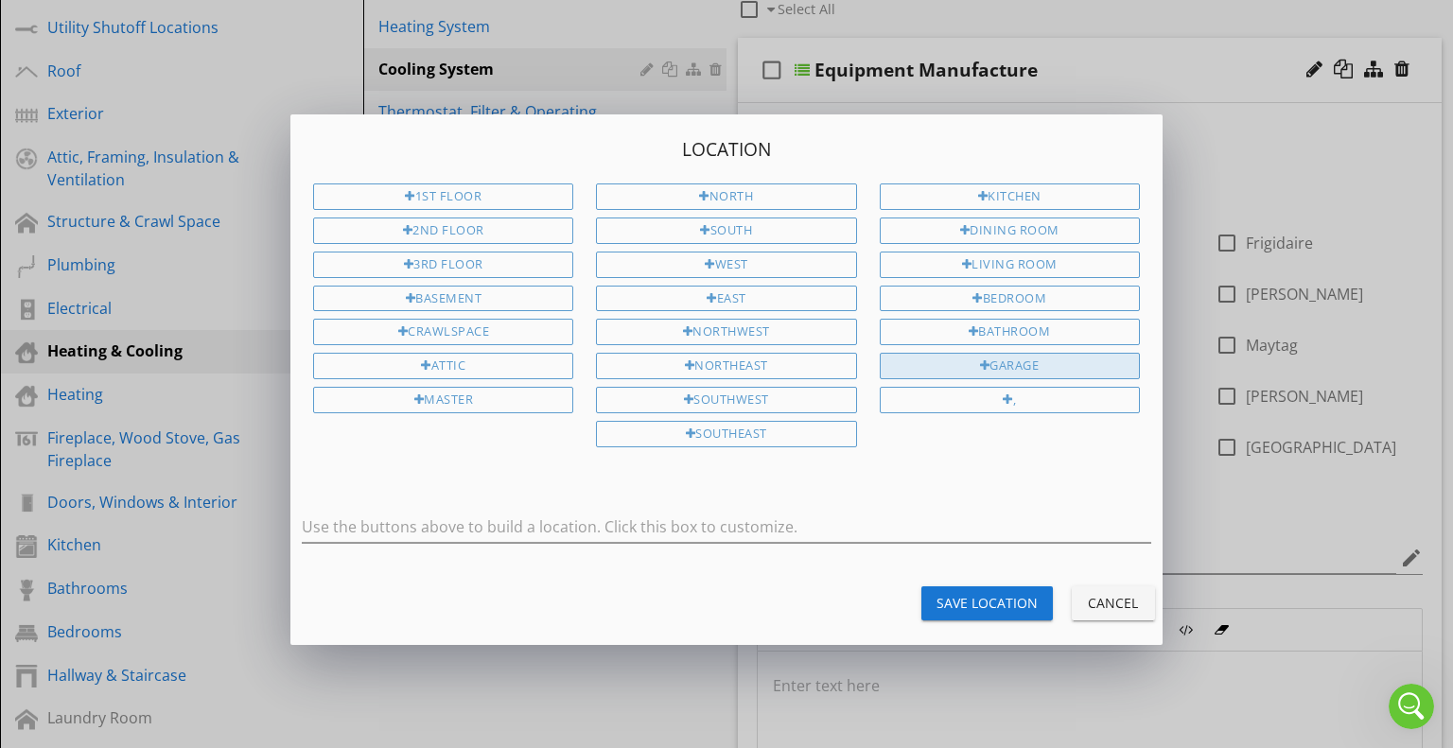
click at [989, 362] on div "Garage" at bounding box center [1010, 366] width 260 height 26
drag, startPoint x: 991, startPoint y: 385, endPoint x: 561, endPoint y: 524, distance: 452.3
click at [561, 524] on div "Location 1st Floor 2nd Floor 3rd Floor Basement Crawlspace Attic Master North S…" at bounding box center [726, 379] width 872 height 531
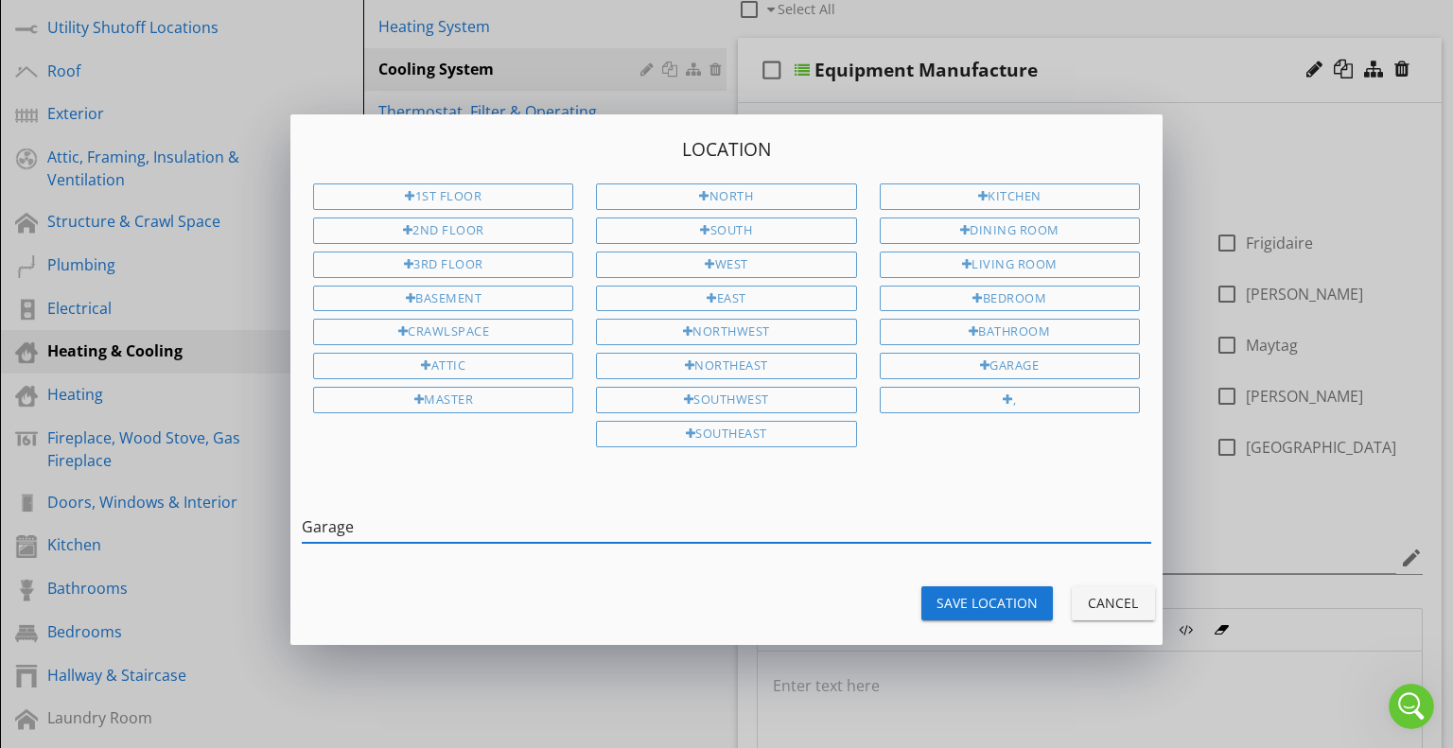
click at [561, 524] on input "Garage" at bounding box center [726, 527] width 849 height 31
type input "G"
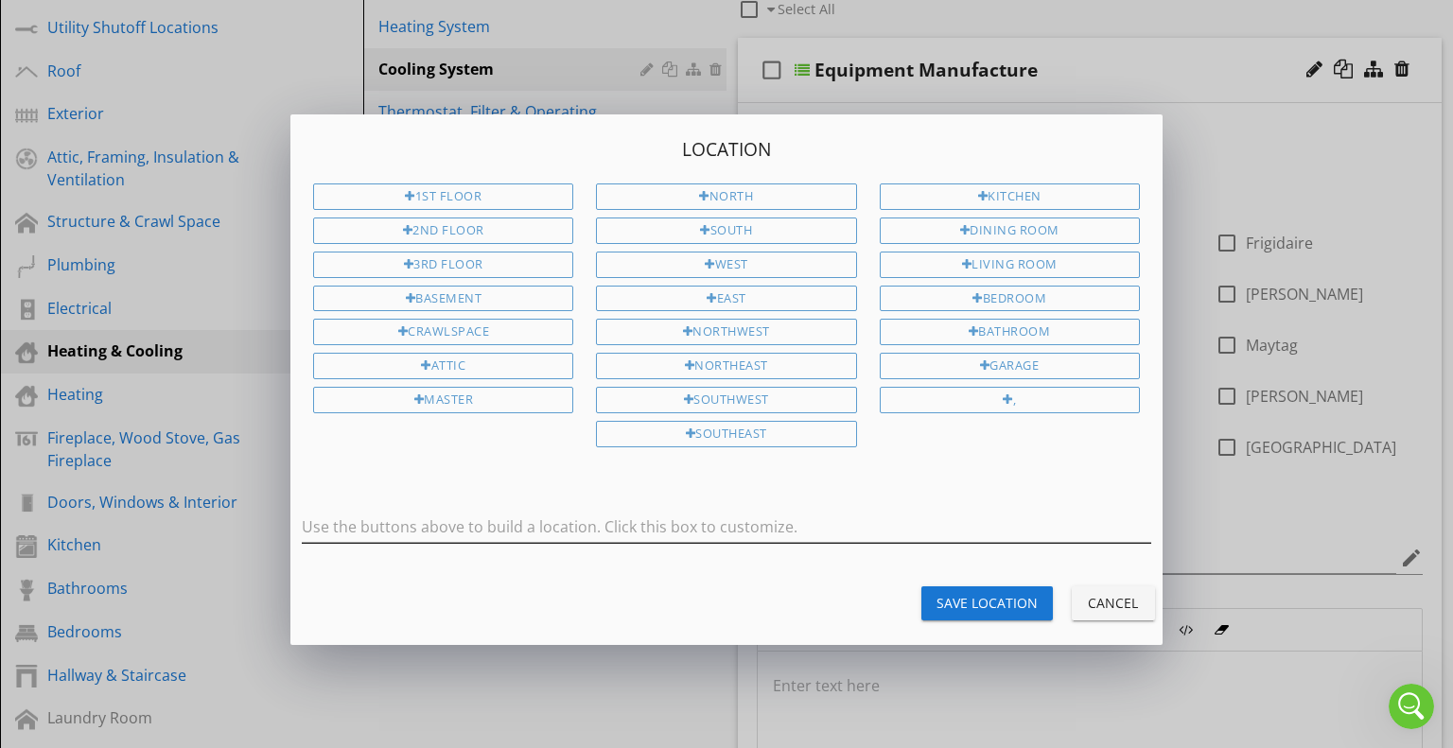
drag, startPoint x: 1014, startPoint y: 392, endPoint x: 428, endPoint y: 517, distance: 599.8
click at [428, 517] on div "Location 1st Floor 2nd Floor 3rd Floor Basement Crawlspace Attic Master North S…" at bounding box center [726, 379] width 872 height 531
click at [1104, 593] on div "Cancel" at bounding box center [1113, 603] width 53 height 20
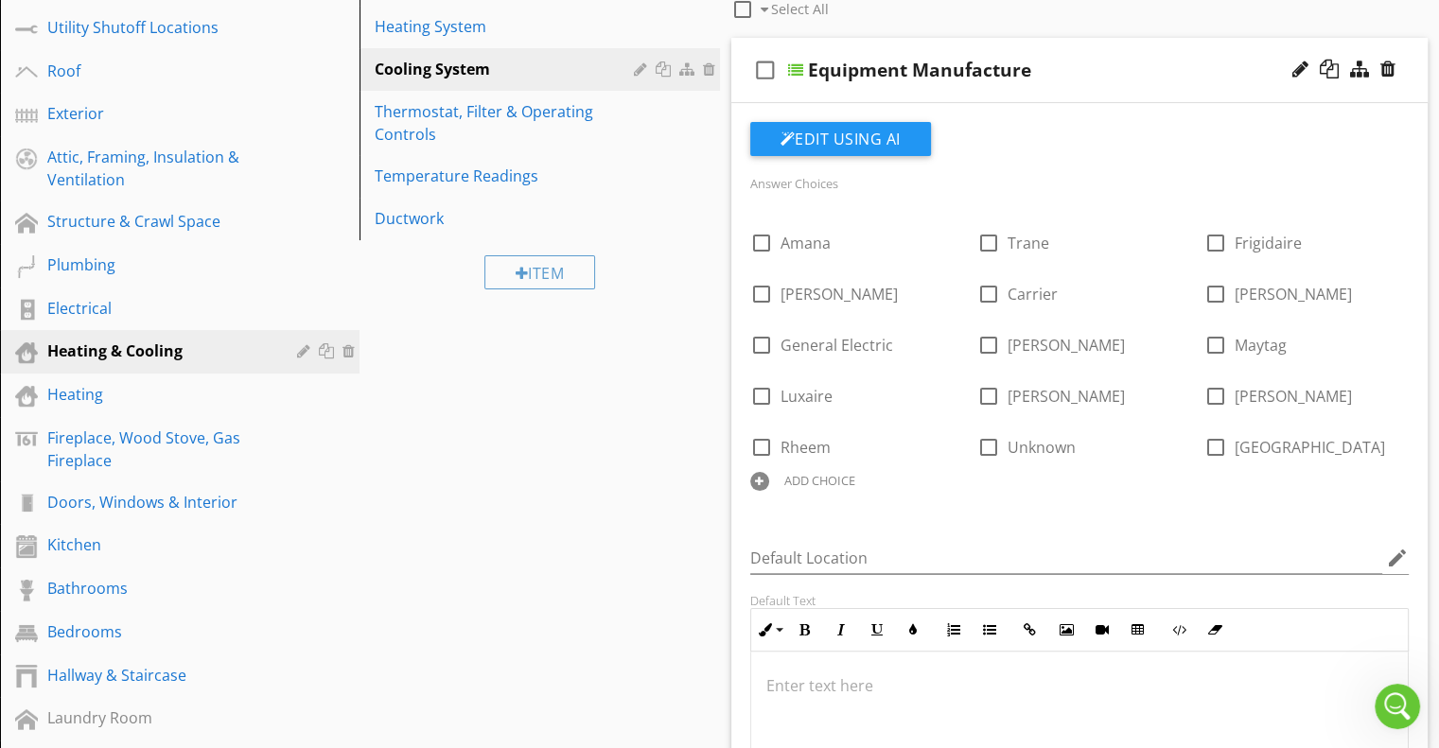
scroll to position [189, 0]
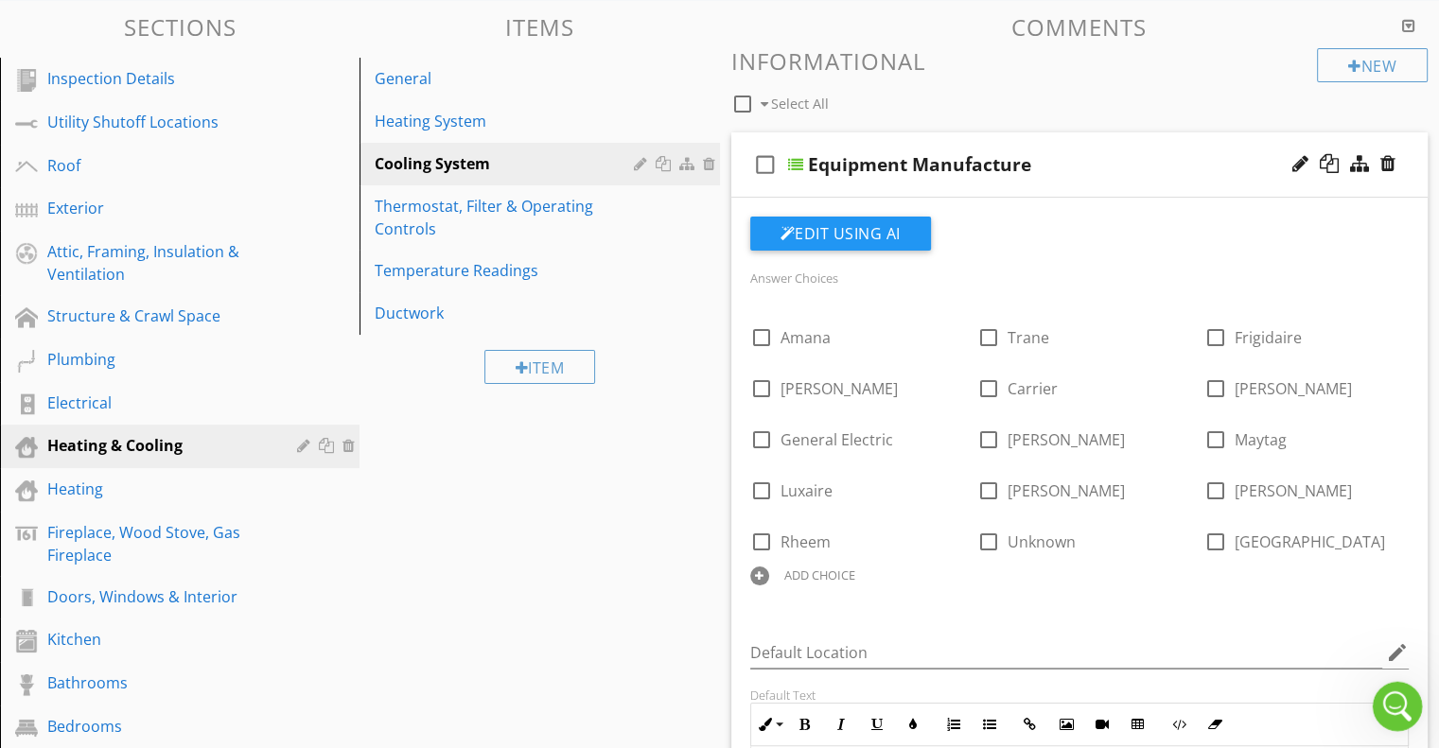
click at [1383, 709] on icon "Open Intercom Messenger" at bounding box center [1394, 704] width 31 height 31
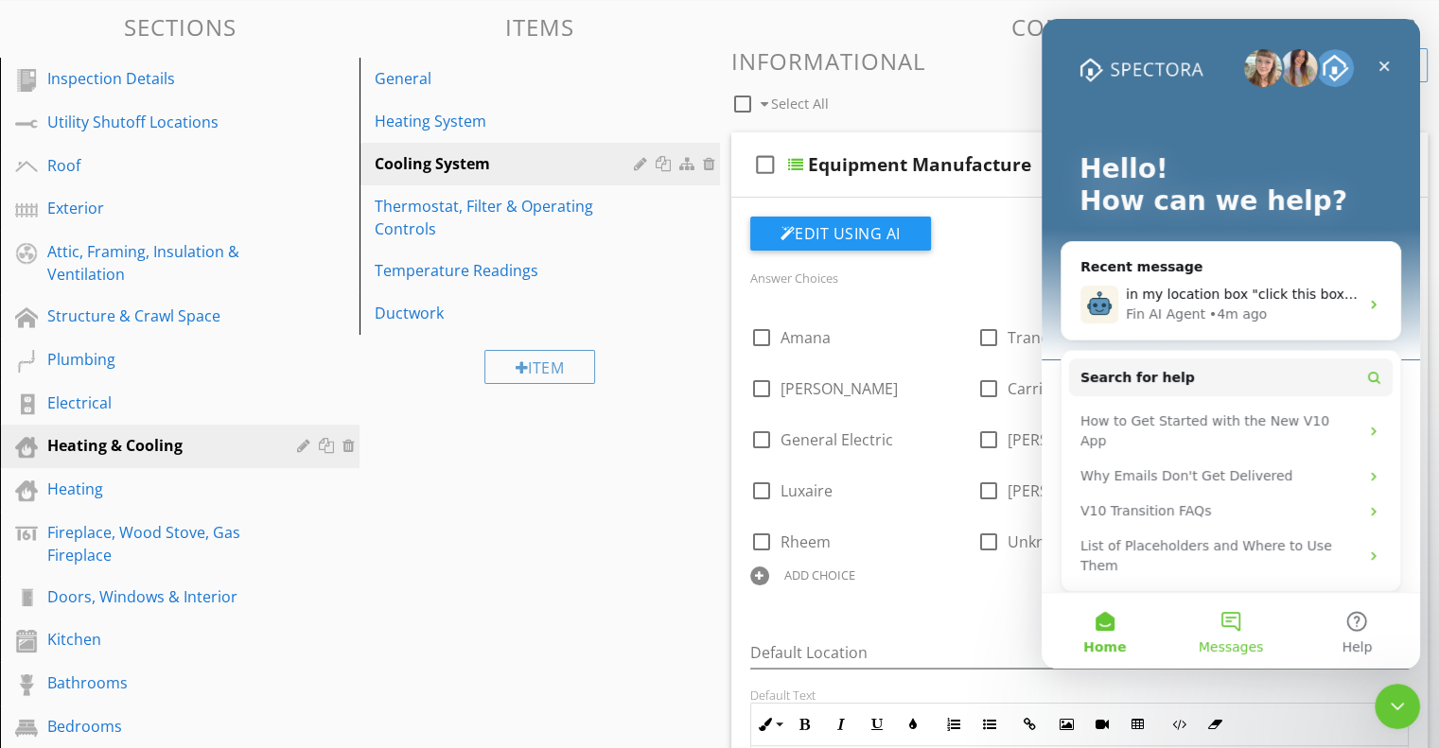
click at [1234, 619] on button "Messages" at bounding box center [1230, 631] width 126 height 76
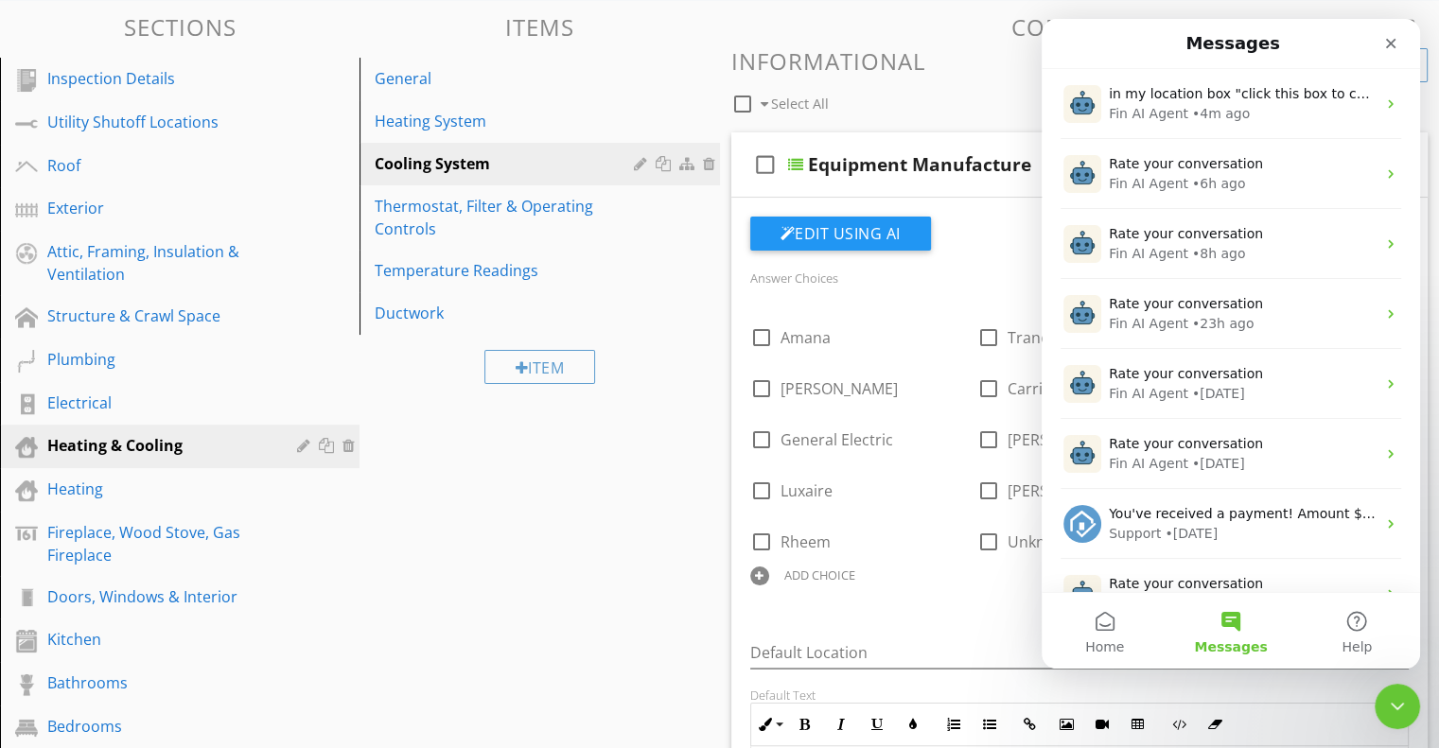
click at [1230, 618] on button "Messages" at bounding box center [1230, 631] width 126 height 76
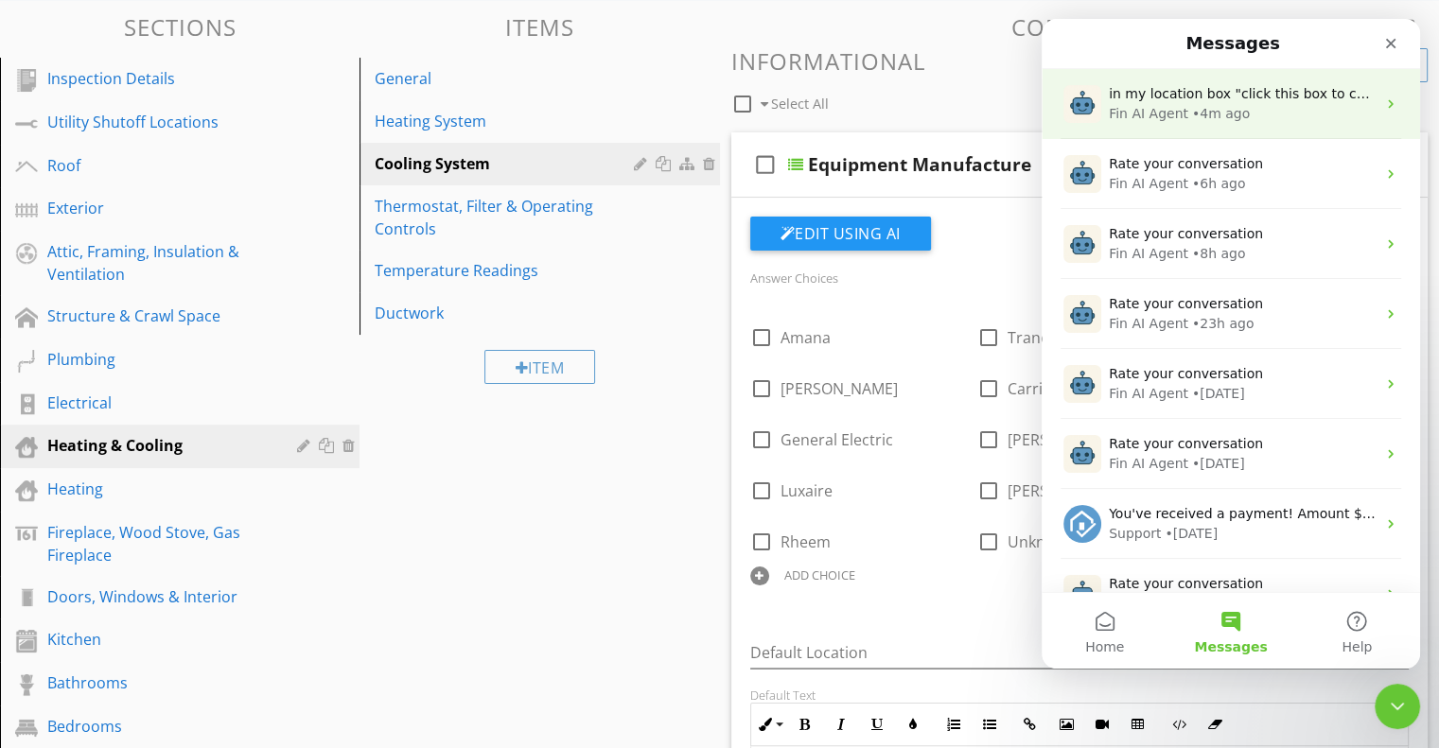
click at [1222, 113] on div "• 4m ago" at bounding box center [1221, 114] width 58 height 20
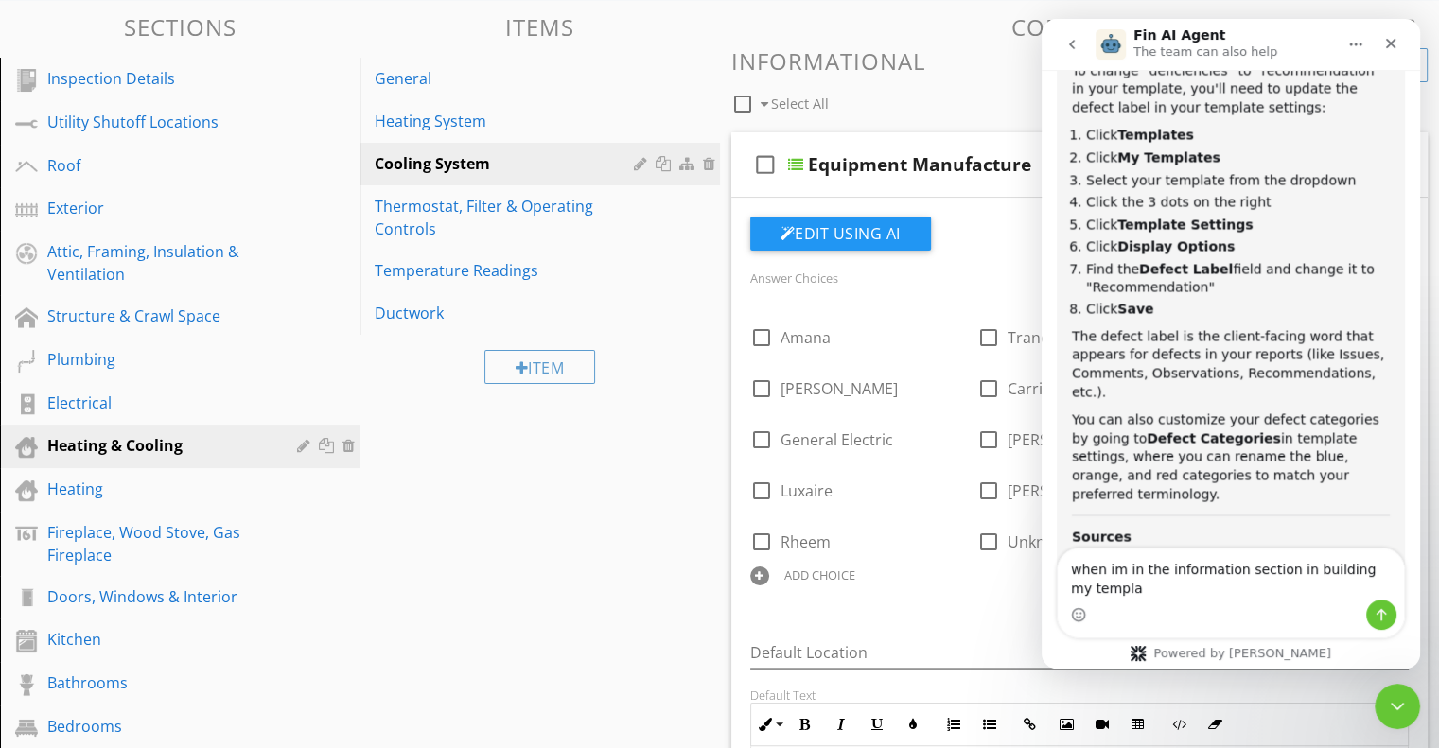
scroll to position [3493, 0]
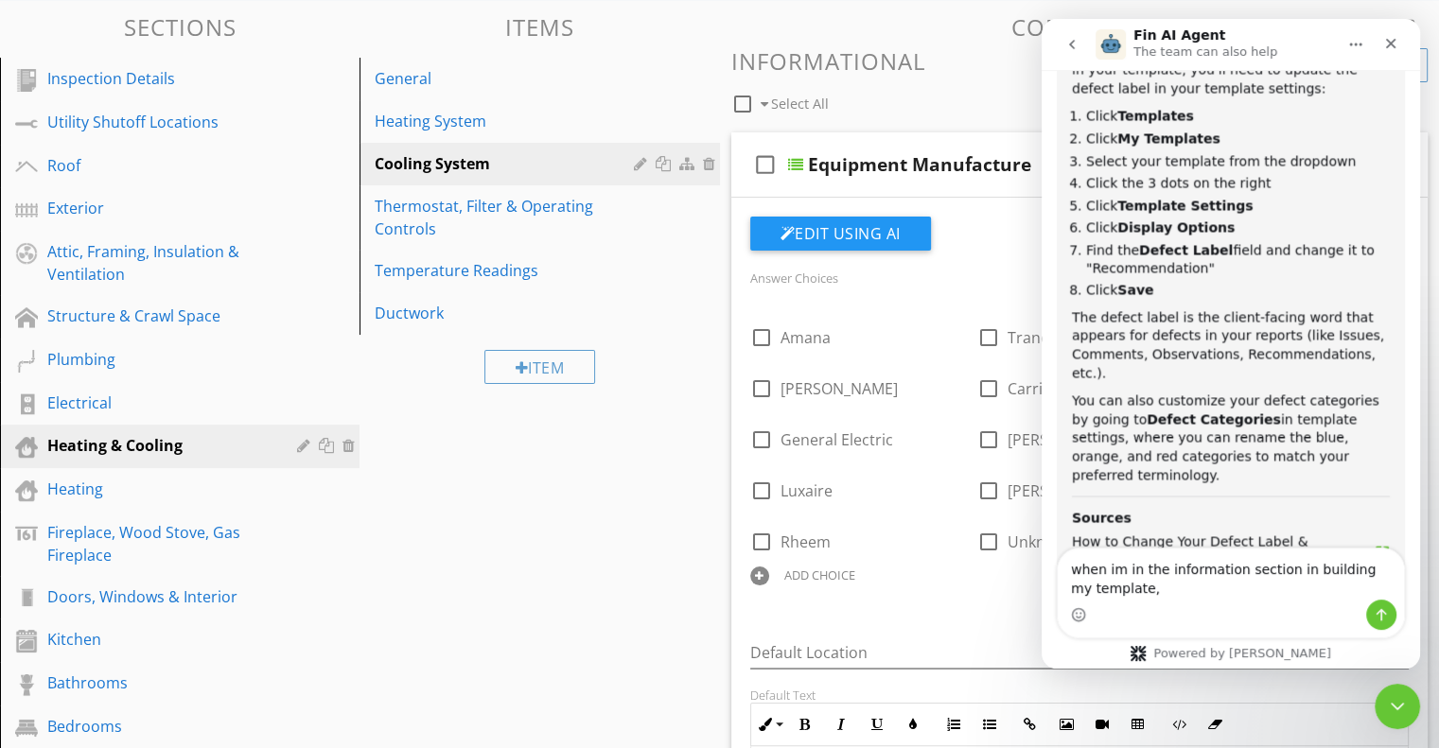
click at [1293, 567] on textarea "when im in the information section in building my template," at bounding box center [1231, 574] width 346 height 51
click at [1136, 594] on textarea "when im in the information section, building my template," at bounding box center [1231, 574] width 346 height 51
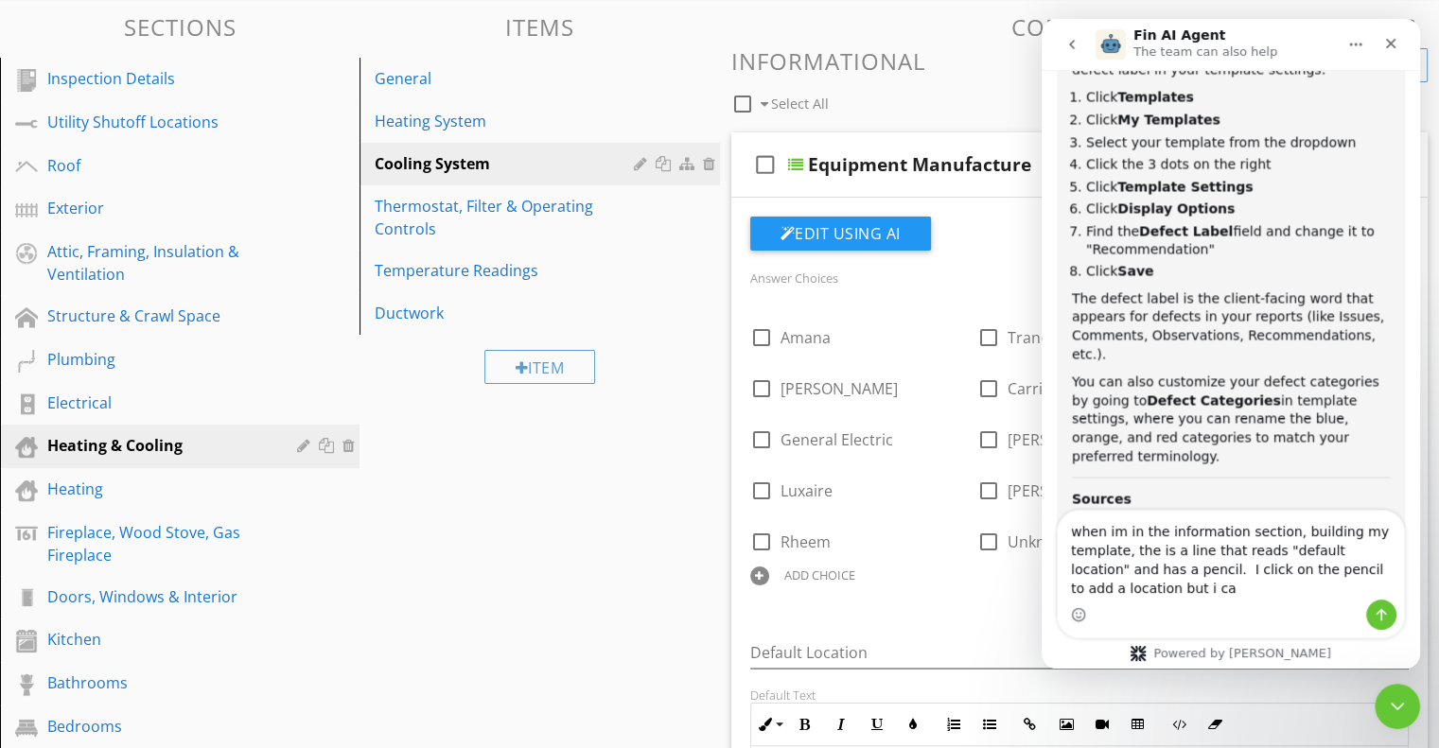
scroll to position [3530, 0]
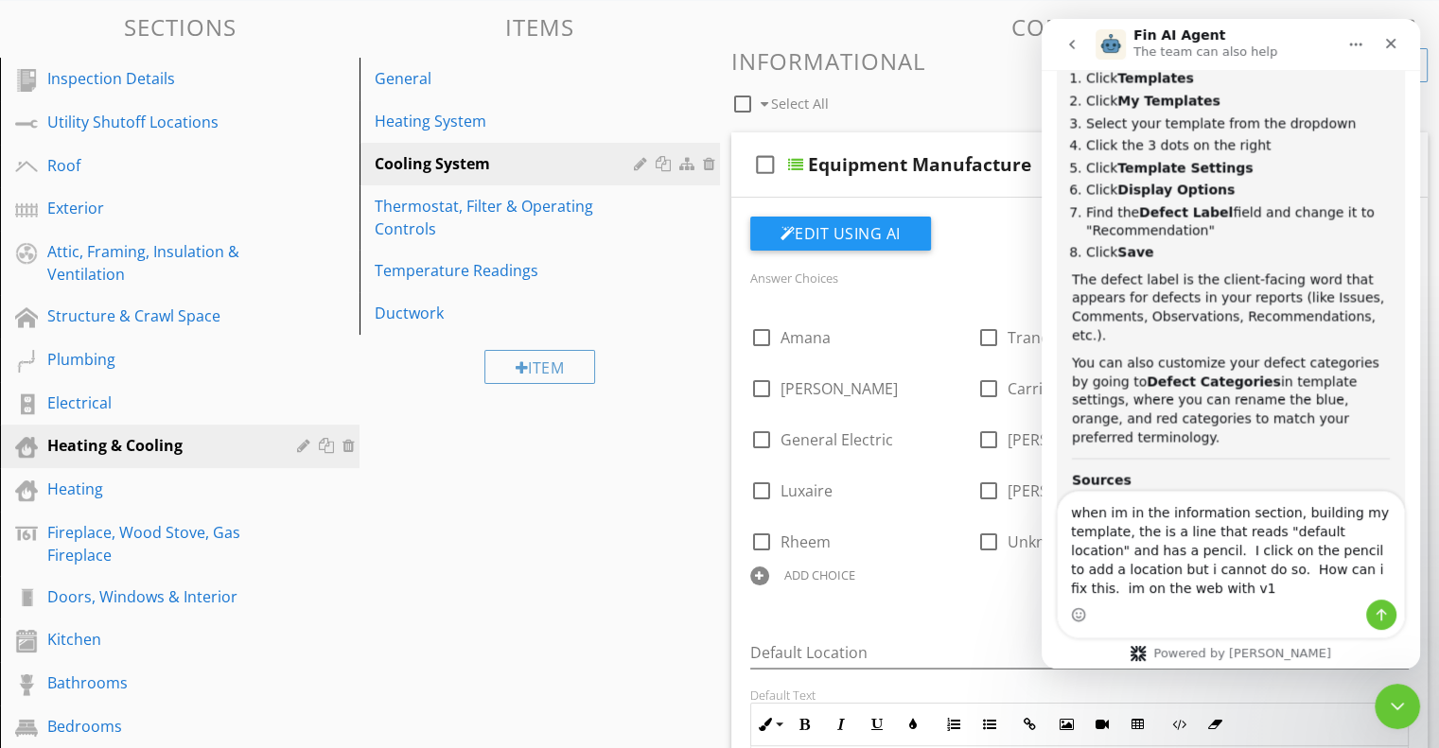
type textarea "when im in the information section, building my template, the is a line that re…"
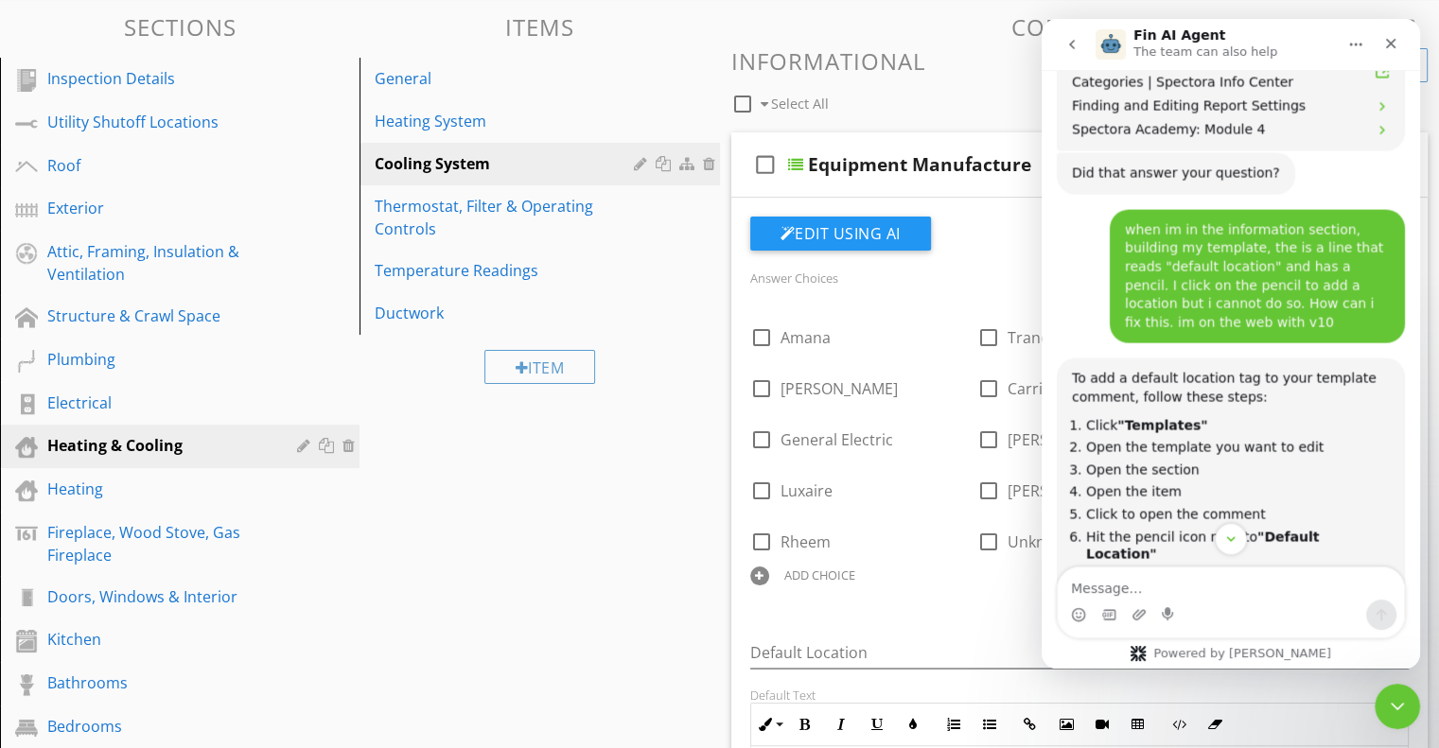
scroll to position [3974, 0]
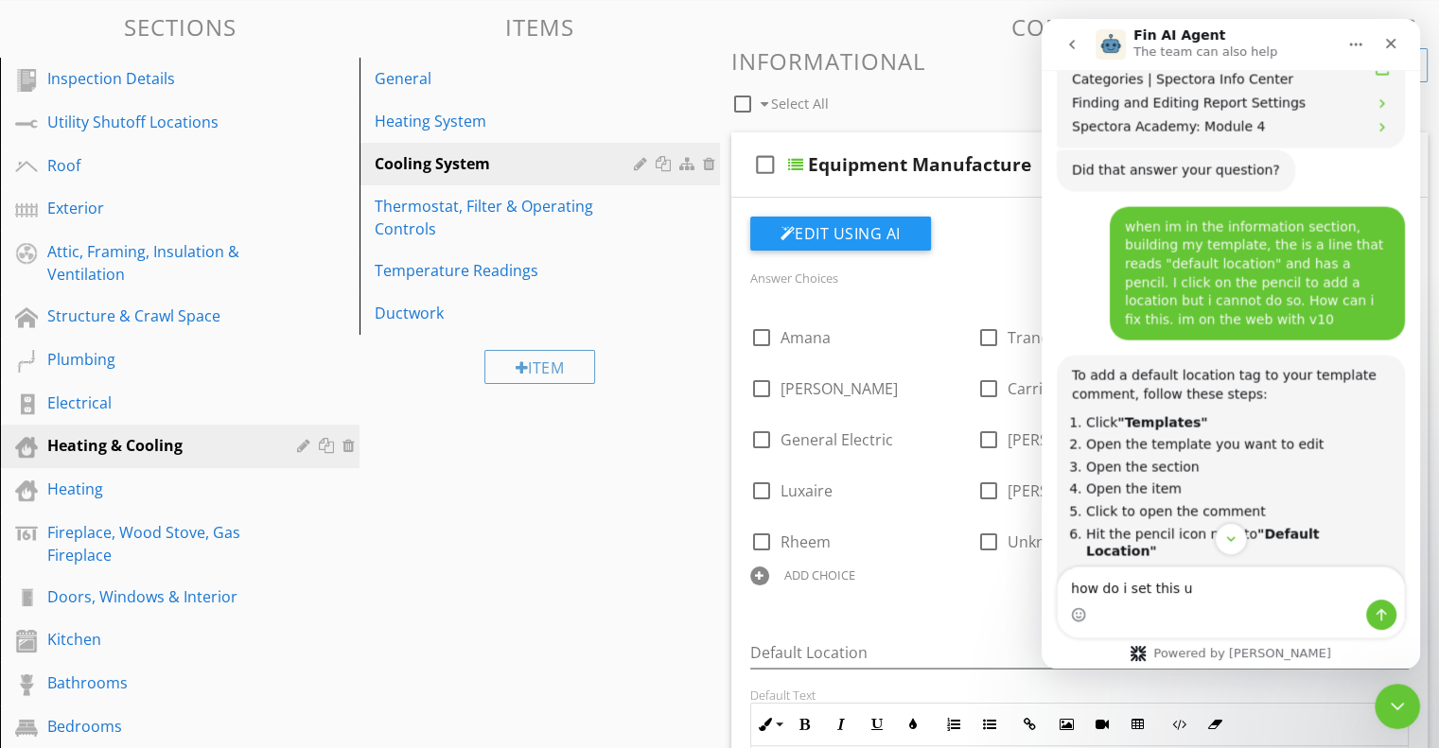
type textarea "how do i set this up"
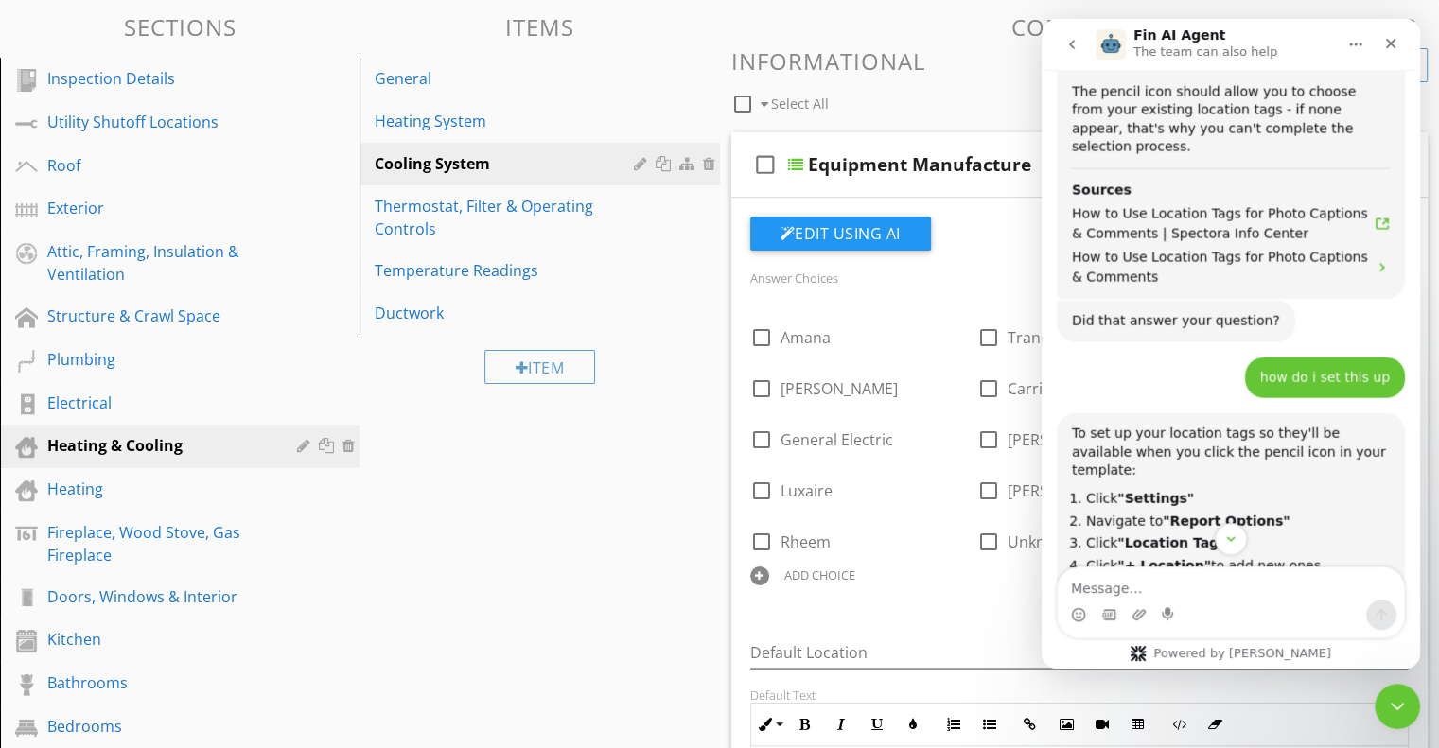
scroll to position [4630, 0]
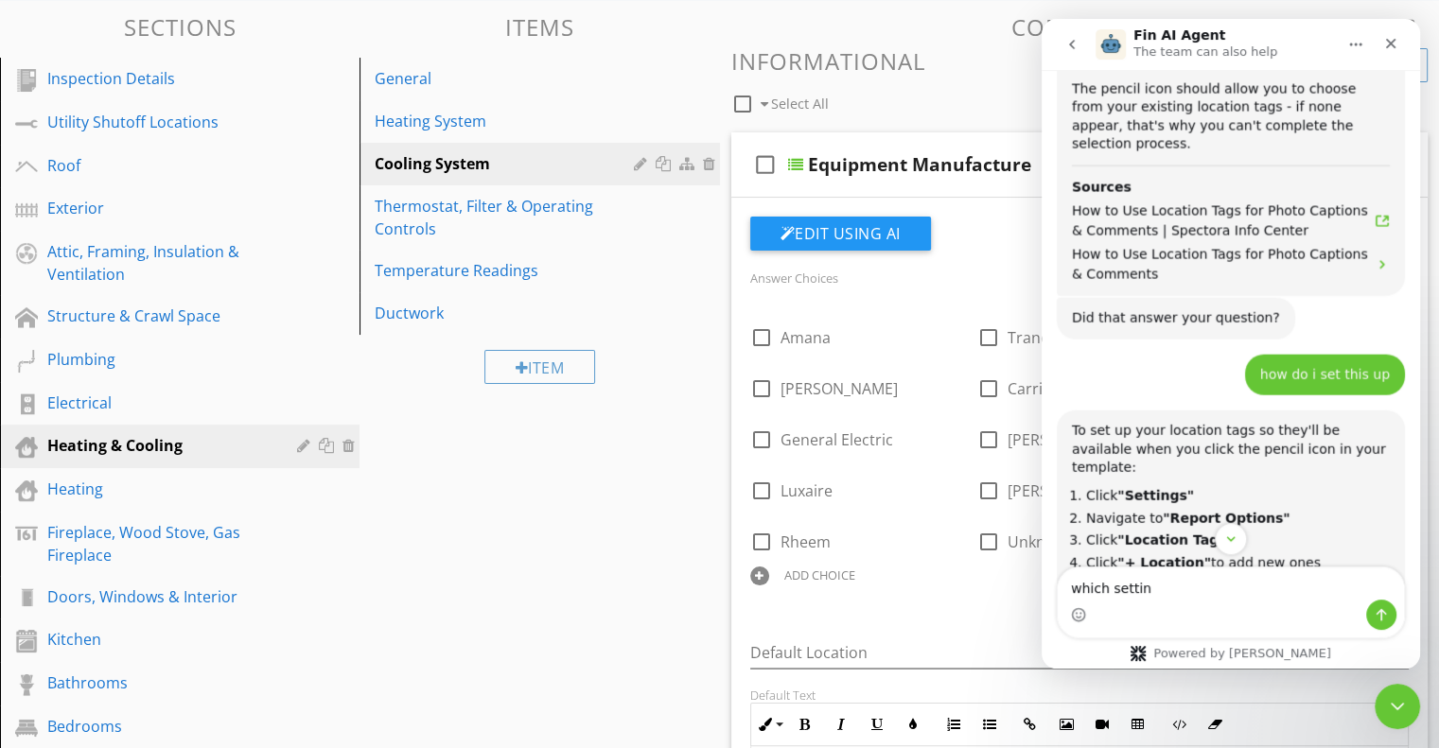
type textarea "which setting"
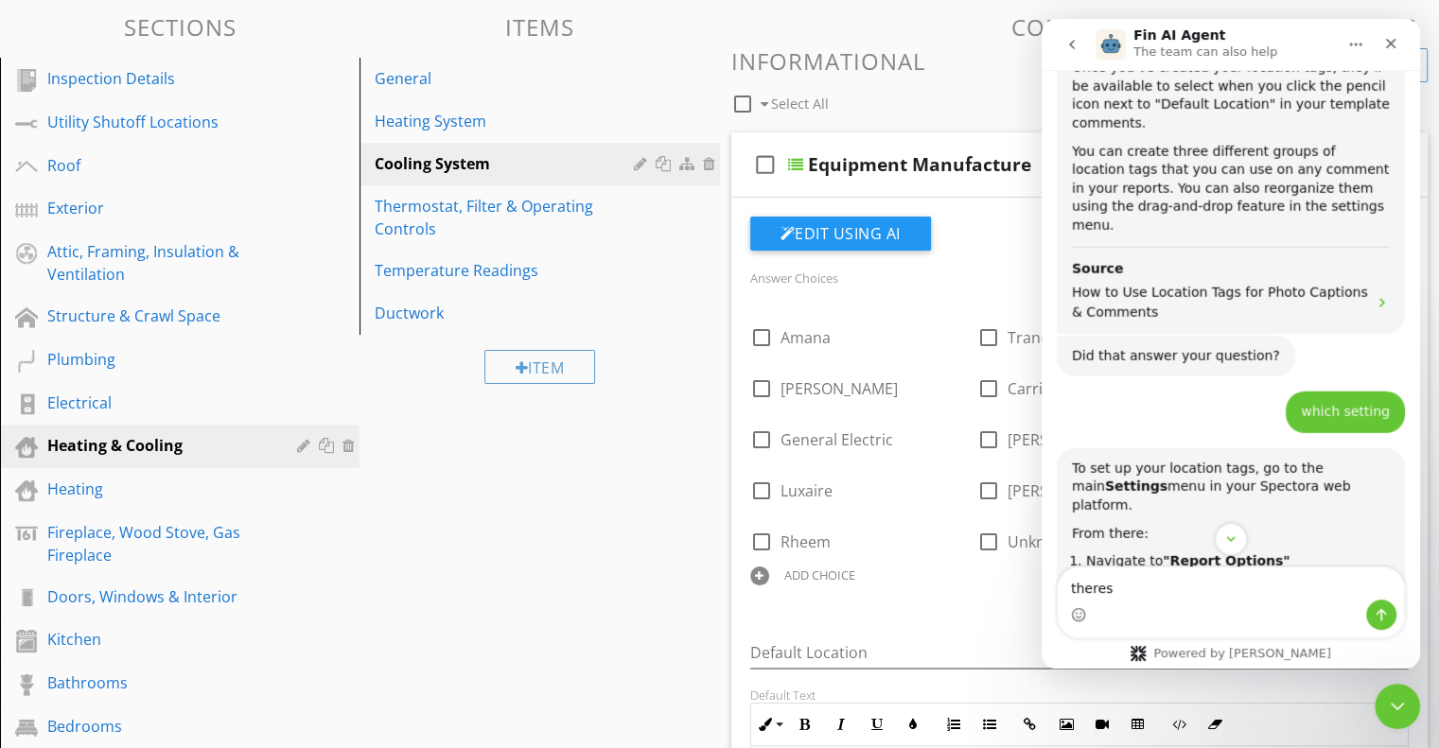
scroll to position [0, 0]
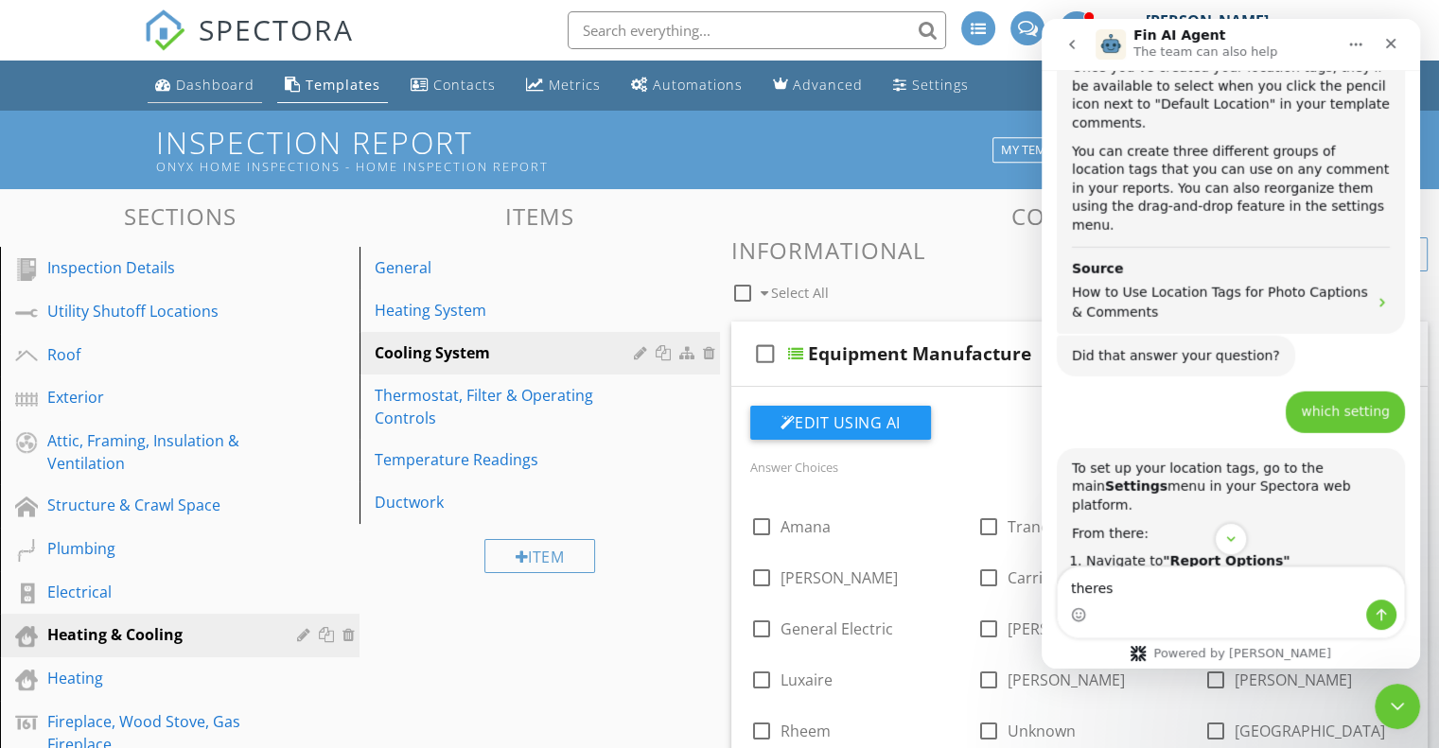
type textarea "theres"
click at [228, 84] on div "Dashboard" at bounding box center [215, 85] width 79 height 18
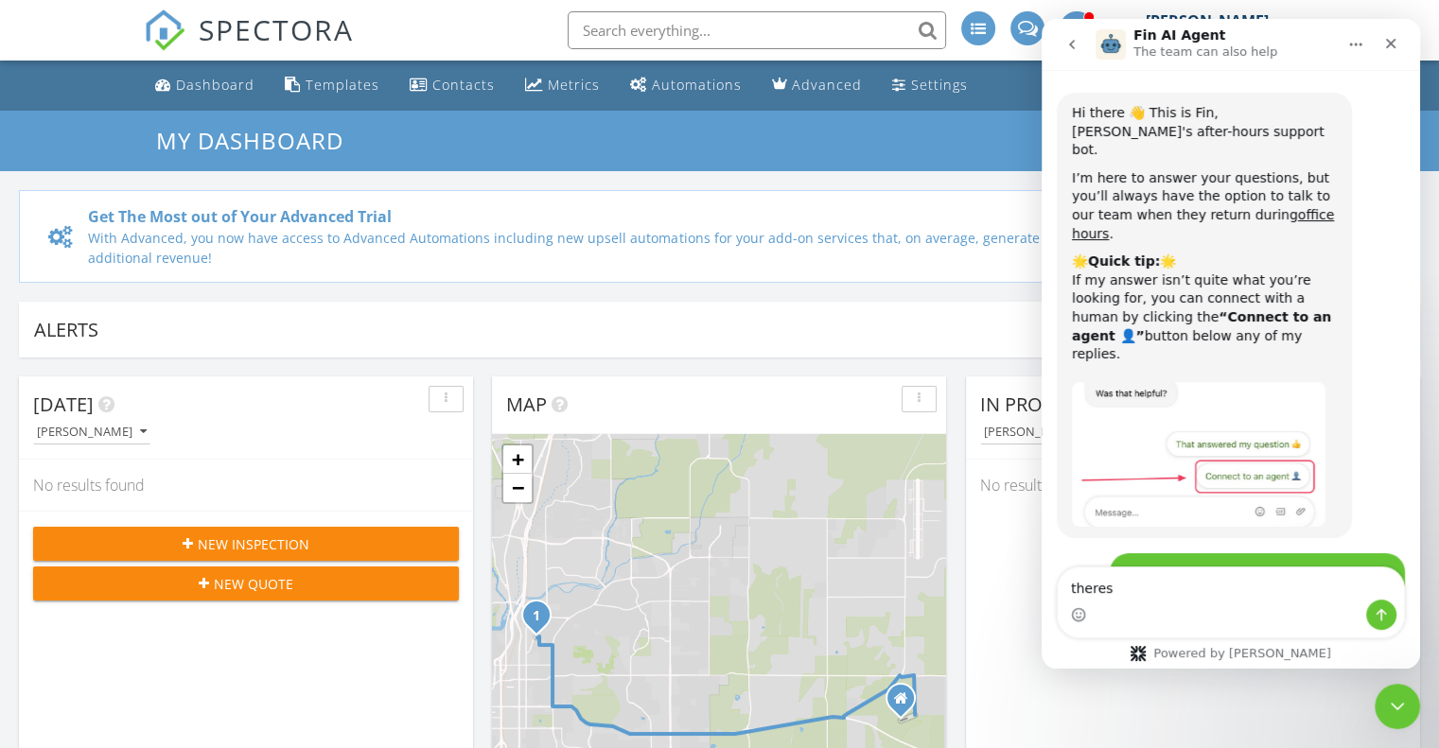
scroll to position [5259, 0]
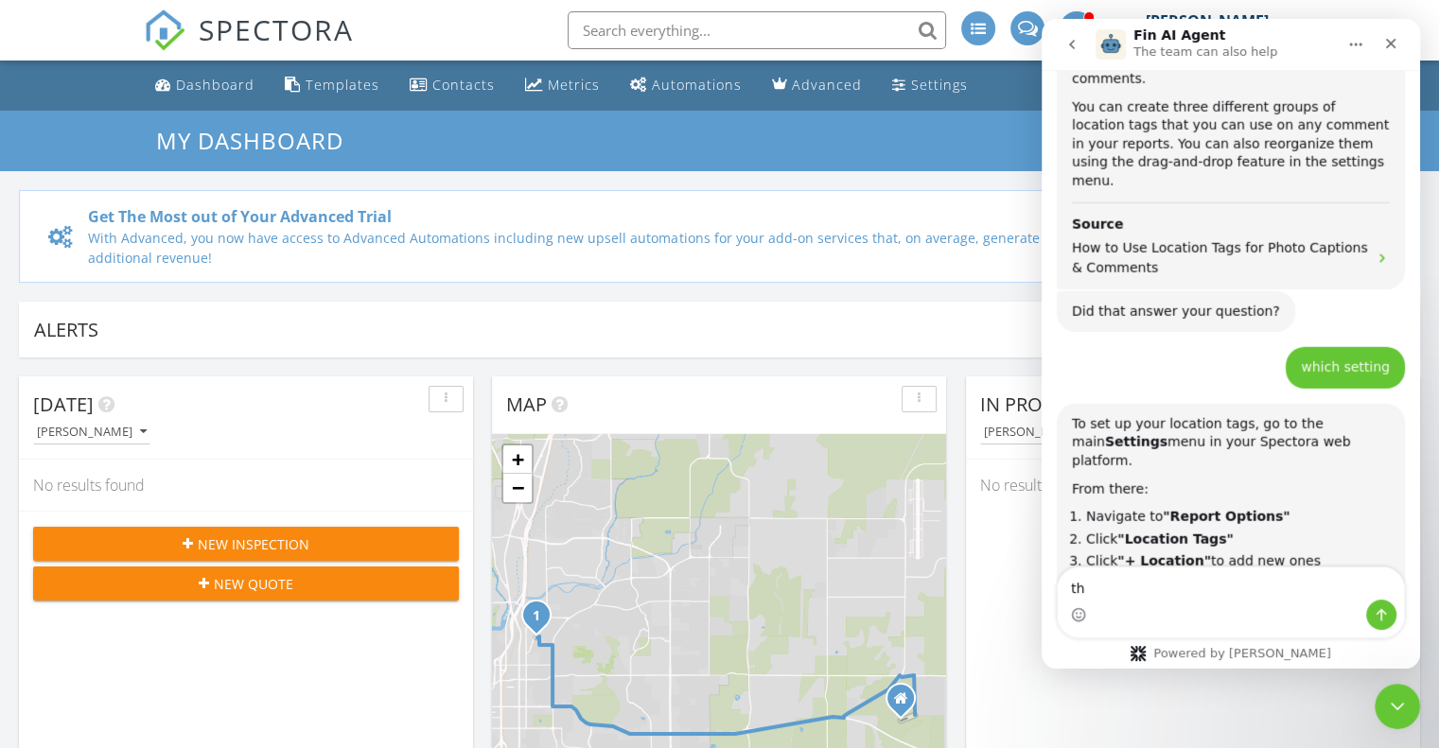
type textarea "t"
type textarea "settings on the dashboard?"
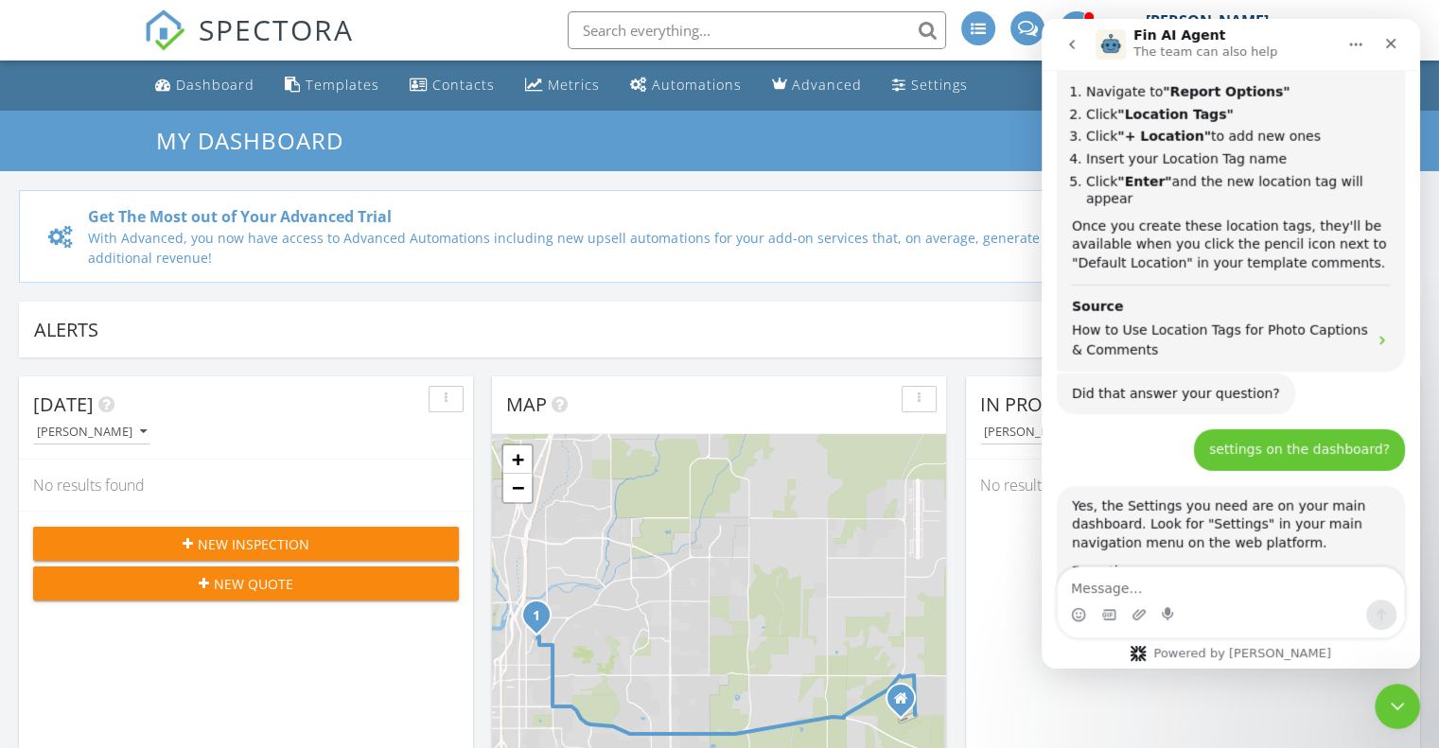
scroll to position [5685, 0]
